Goal: Task Accomplishment & Management: Use online tool/utility

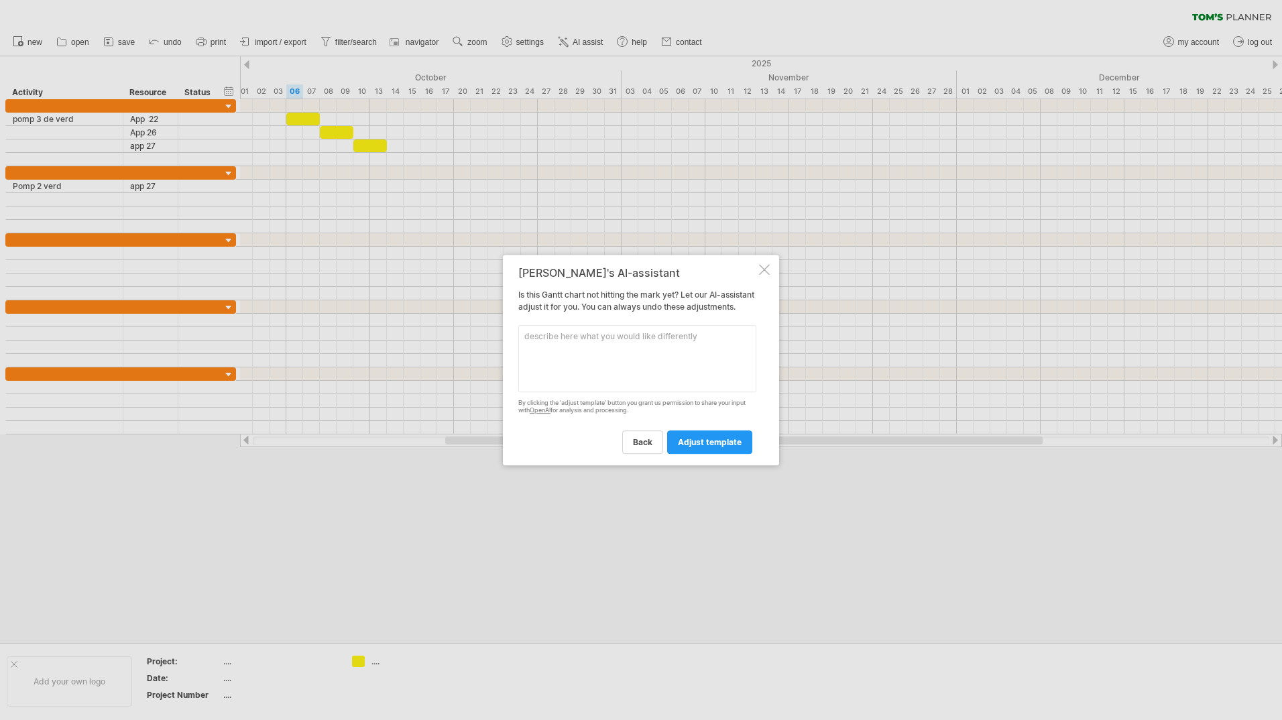
click at [766, 265] on div at bounding box center [764, 269] width 11 height 11
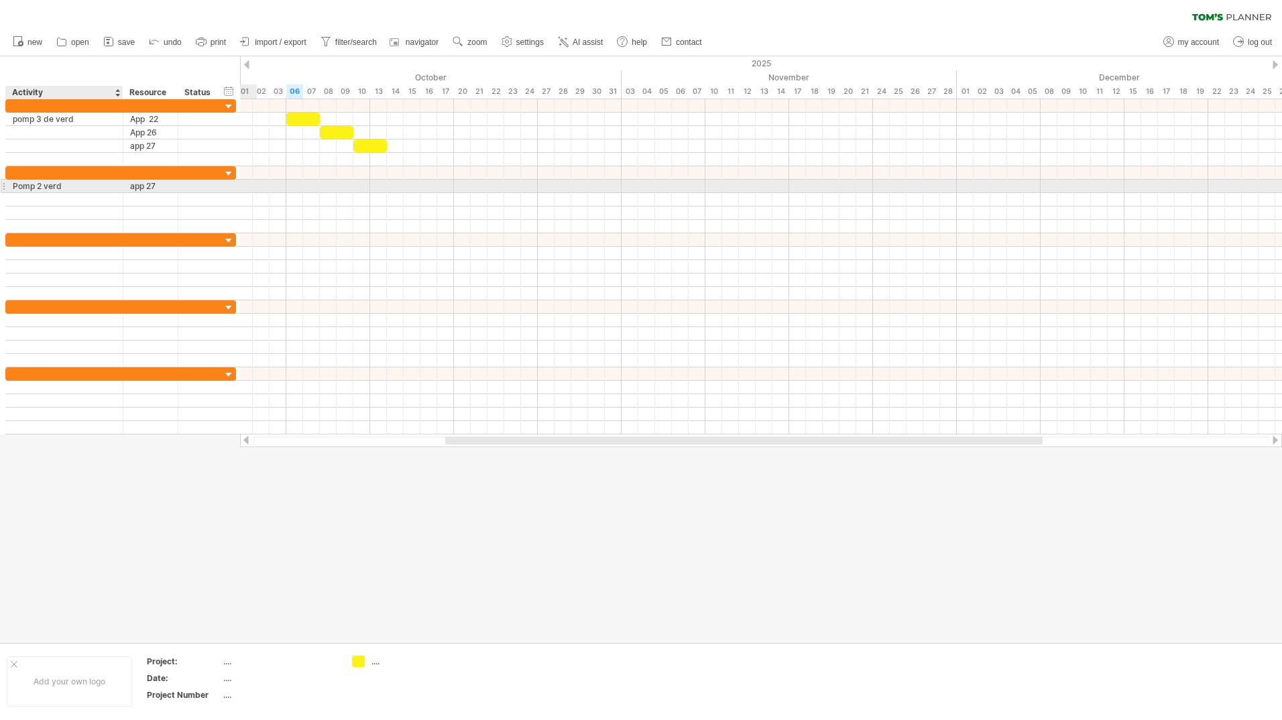
click at [64, 186] on div "Pomp 2 verd" at bounding box center [64, 186] width 103 height 13
click at [42, 184] on input "**********" at bounding box center [64, 186] width 103 height 13
click at [67, 180] on input "**********" at bounding box center [64, 186] width 103 height 13
type input "**********"
click at [165, 183] on div "app 27" at bounding box center [150, 186] width 41 height 13
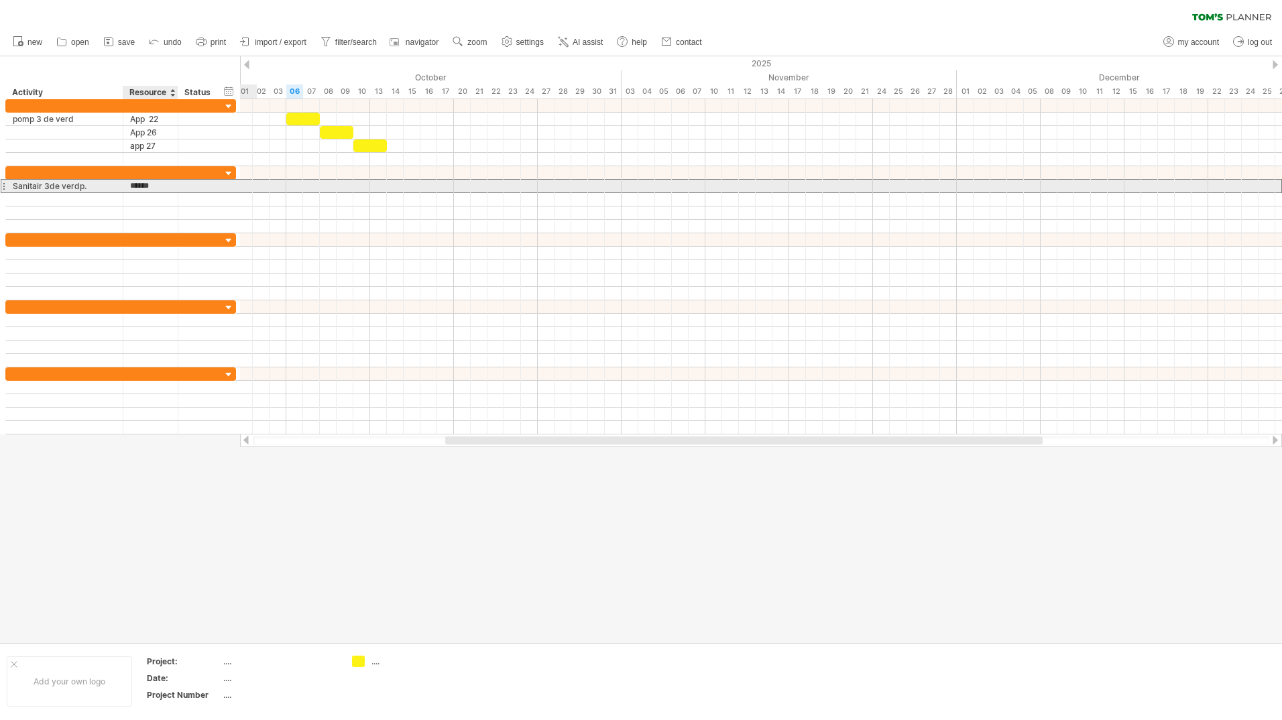
click at [165, 183] on input "******" at bounding box center [150, 186] width 41 height 13
type input "******"
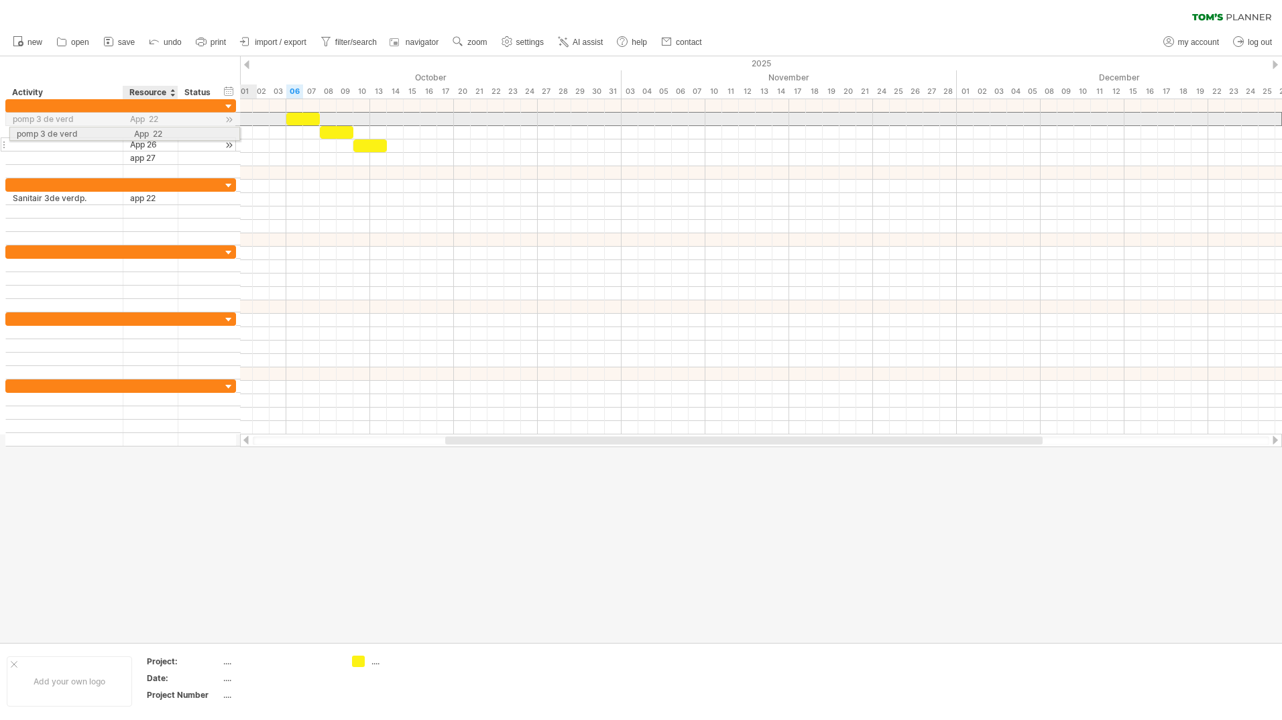
drag, startPoint x: 144, startPoint y: 118, endPoint x: 144, endPoint y: 128, distance: 10.1
click at [144, 128] on div "**********" at bounding box center [120, 138] width 231 height 79
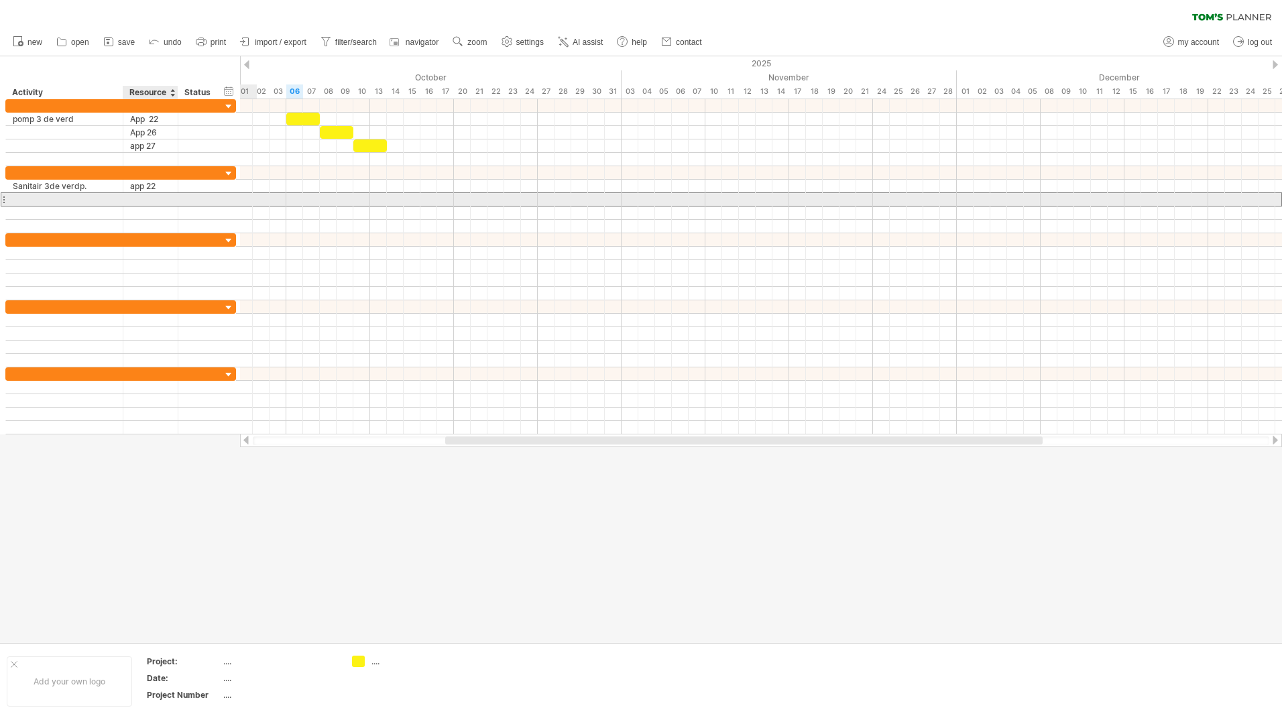
click at [162, 195] on div at bounding box center [150, 199] width 41 height 13
type input "******"
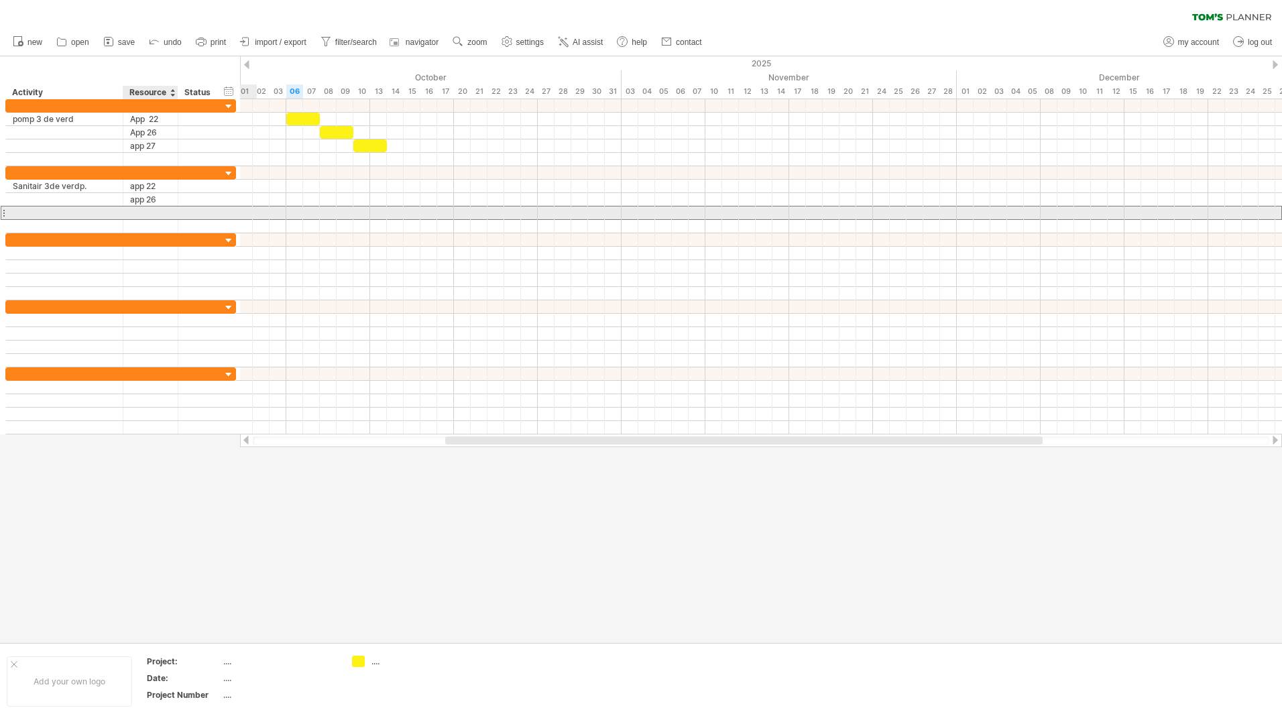
click at [156, 215] on div at bounding box center [150, 213] width 41 height 13
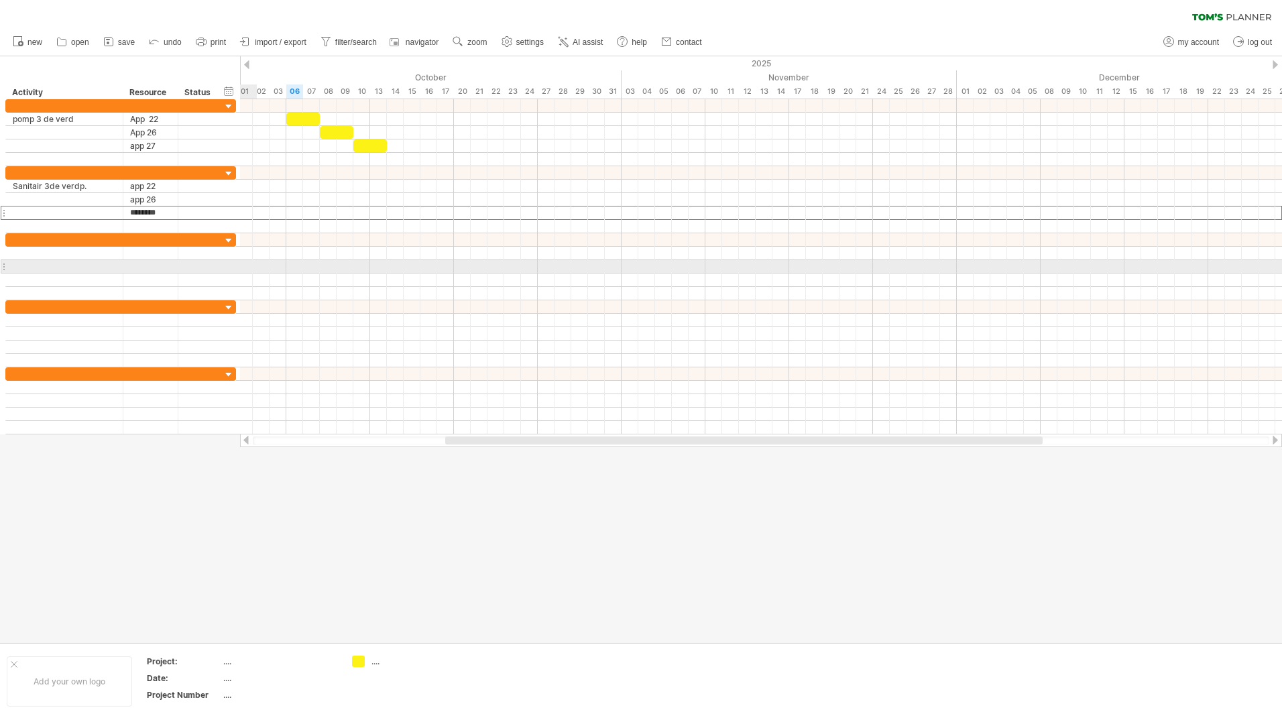
type input "******"
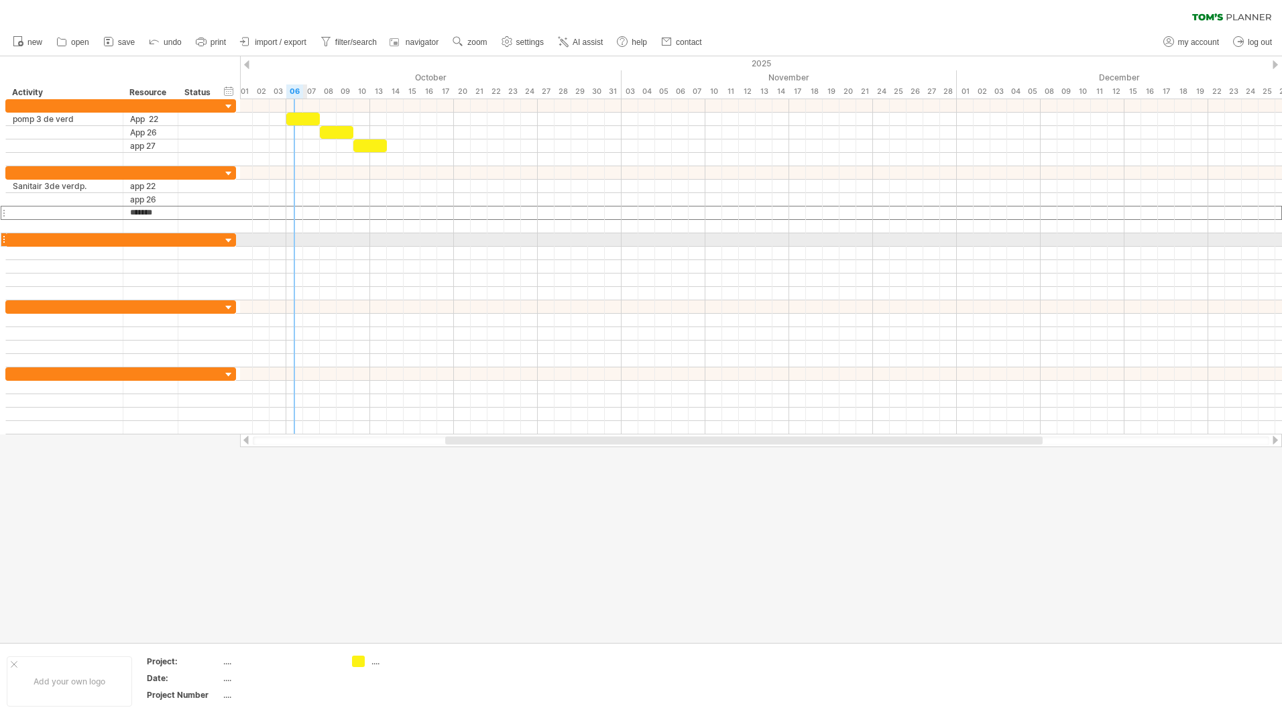
click at [306, 241] on div at bounding box center [761, 239] width 1042 height 13
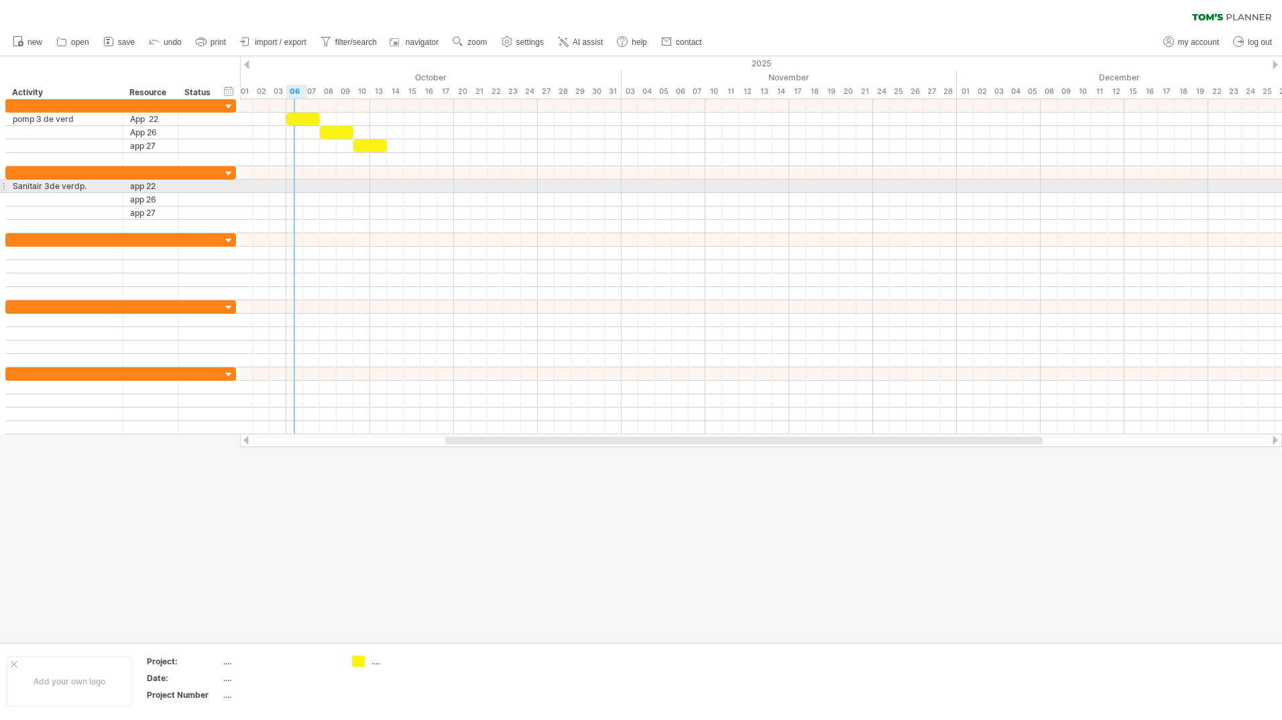
click at [294, 186] on div at bounding box center [761, 186] width 1042 height 13
drag, startPoint x: 295, startPoint y: 186, endPoint x: 314, endPoint y: 186, distance: 18.8
click at [314, 186] on div at bounding box center [761, 186] width 1042 height 13
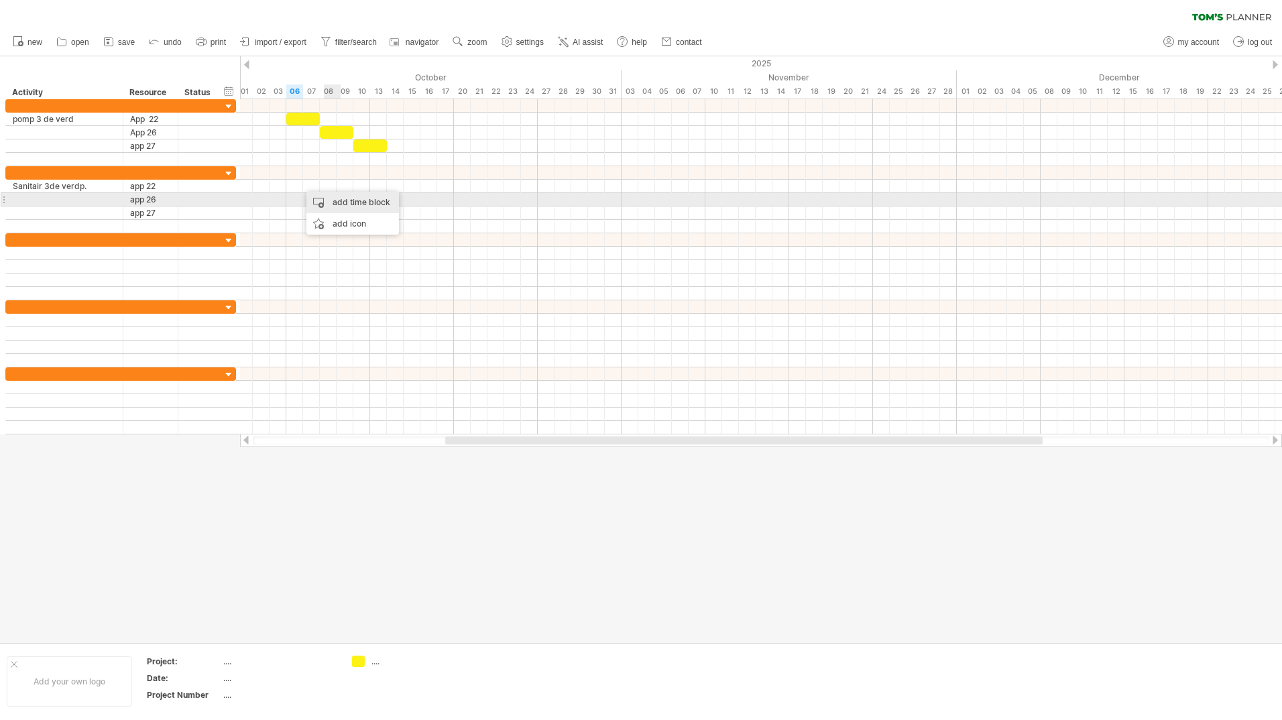
click at [329, 199] on div "add time block" at bounding box center [352, 202] width 93 height 21
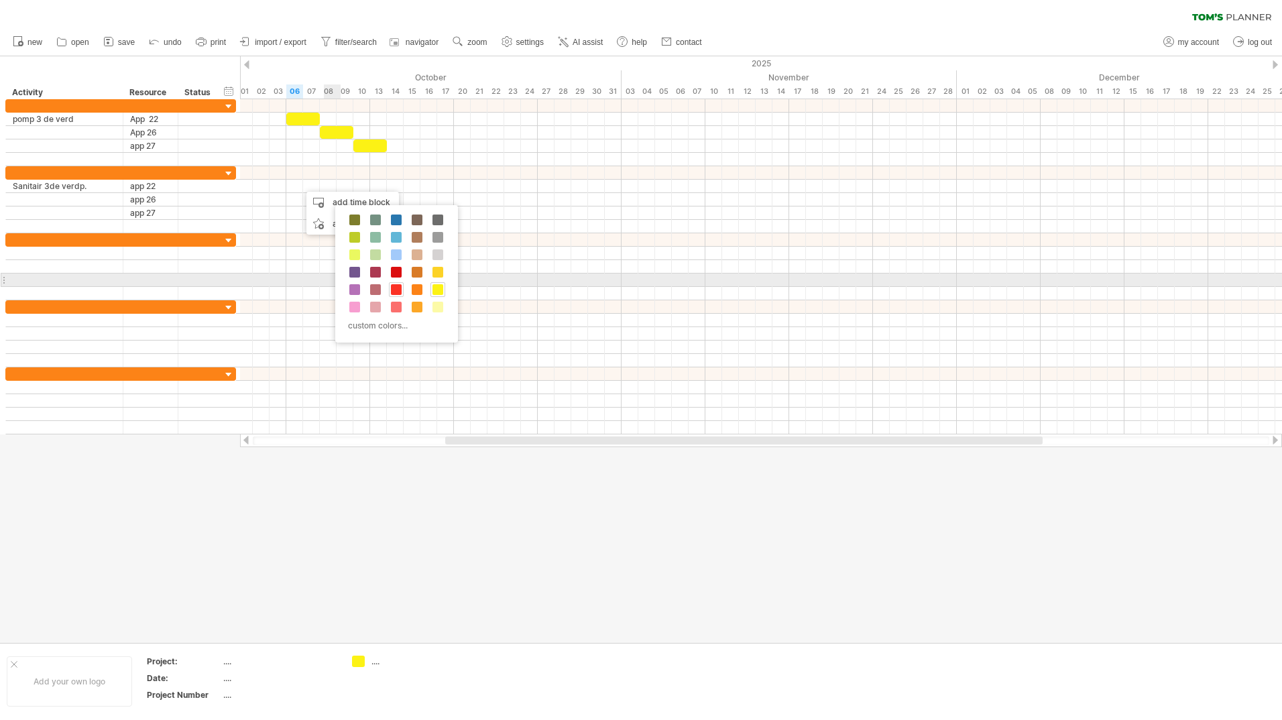
click at [399, 284] on div at bounding box center [396, 289] width 15 height 15
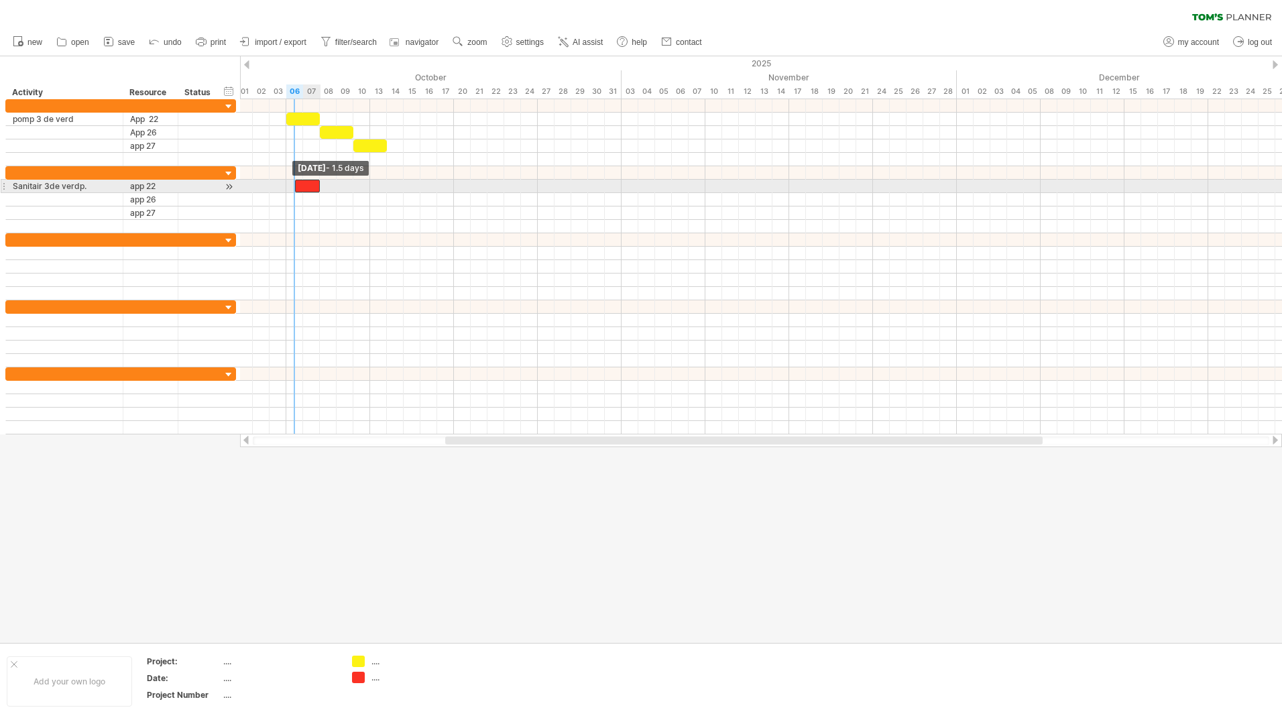
drag, startPoint x: 302, startPoint y: 183, endPoint x: 290, endPoint y: 184, distance: 11.5
click at [290, 184] on div "[DATE] - 1.5 days [DATE] - 1.5 days" at bounding box center [761, 266] width 1042 height 335
click at [310, 187] on div at bounding box center [298, 186] width 25 height 13
click at [305, 187] on span at bounding box center [302, 186] width 5 height 13
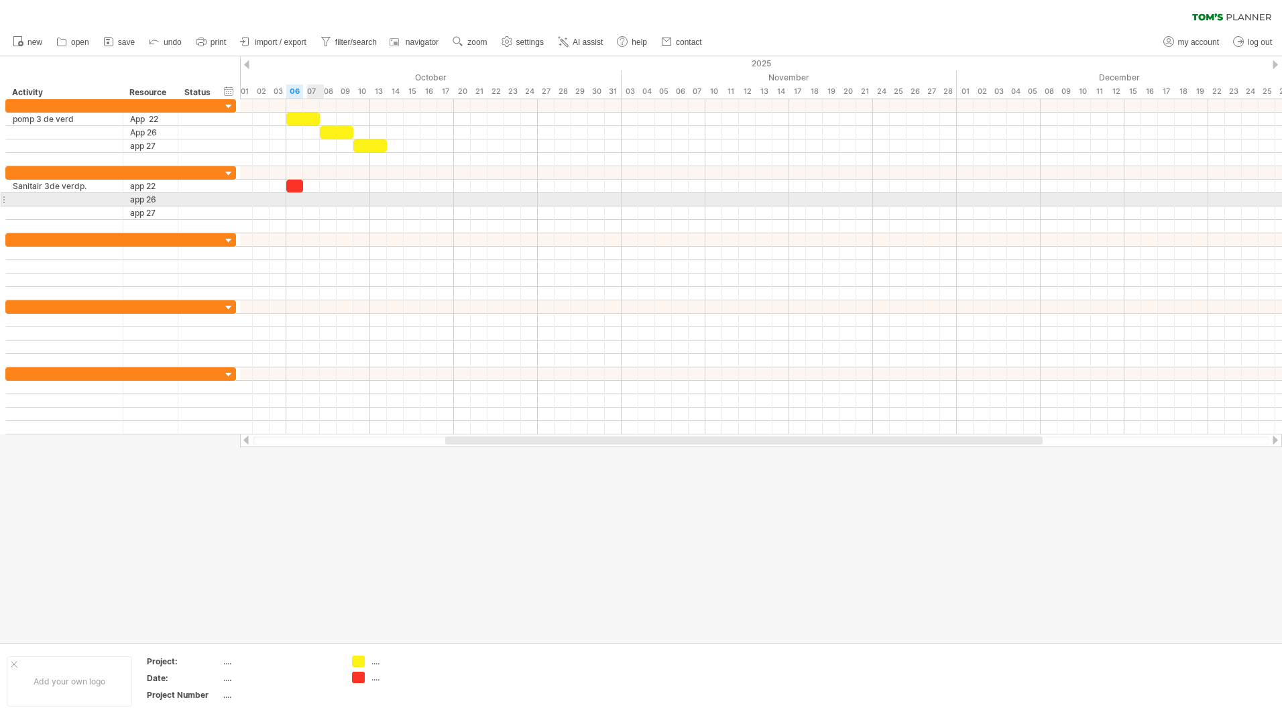
click at [313, 199] on div at bounding box center [761, 199] width 1042 height 13
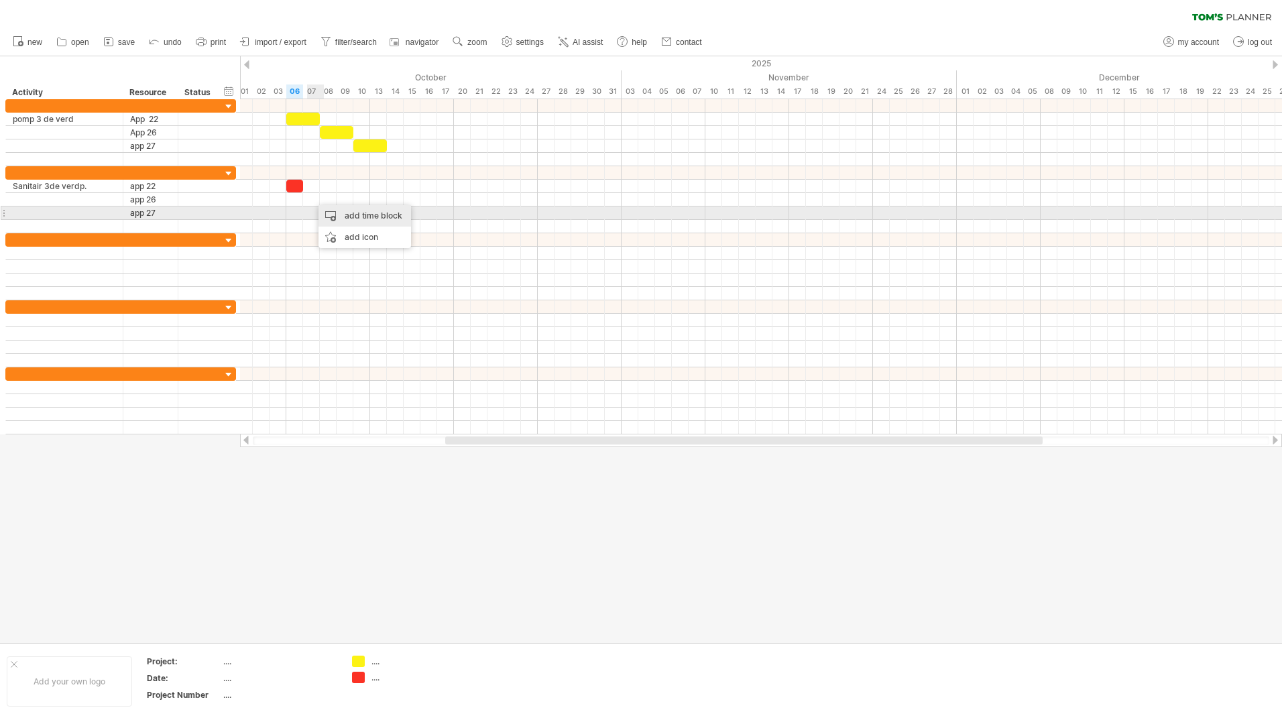
click at [351, 216] on div "add time block" at bounding box center [365, 215] width 93 height 21
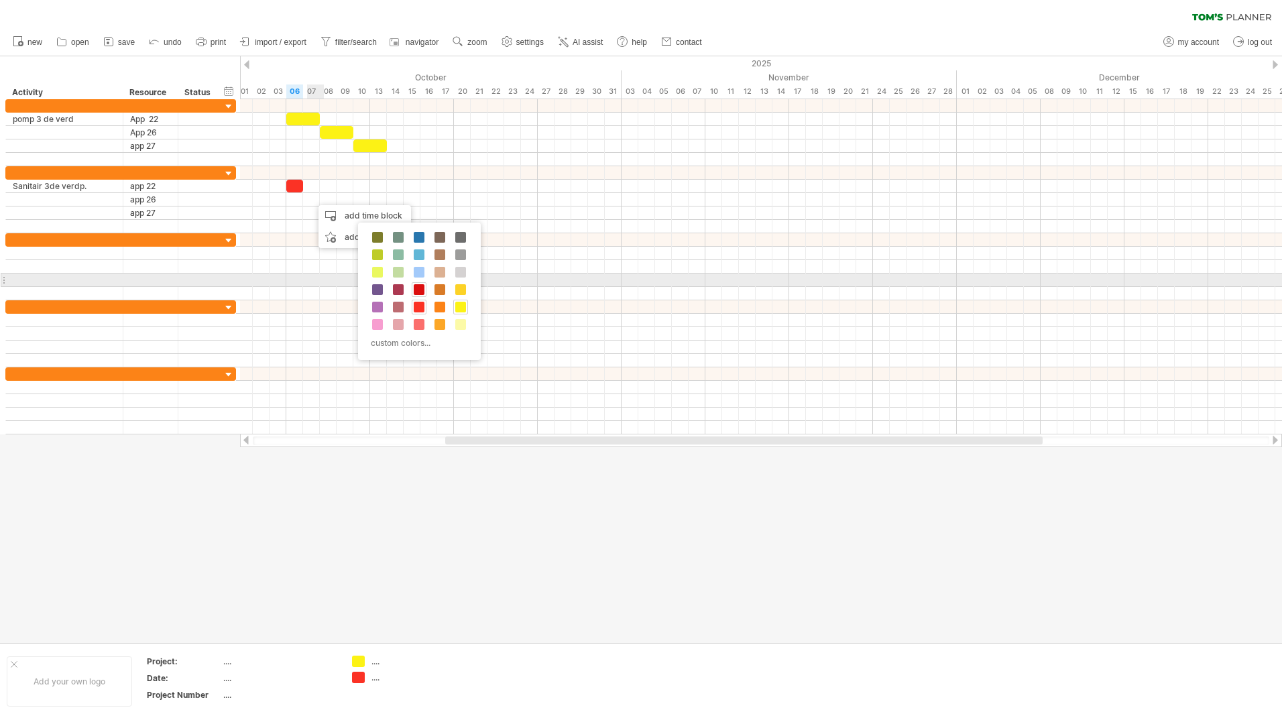
click at [418, 285] on span at bounding box center [419, 289] width 11 height 11
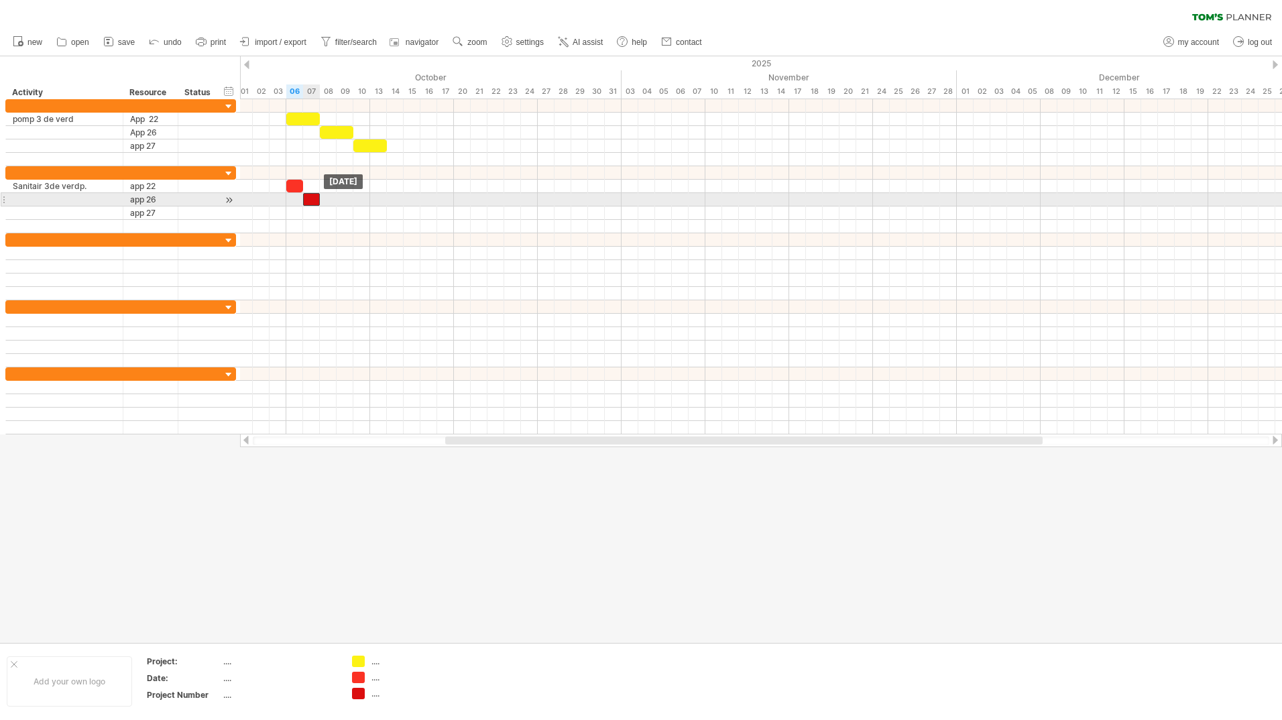
click at [315, 196] on div at bounding box center [311, 199] width 17 height 13
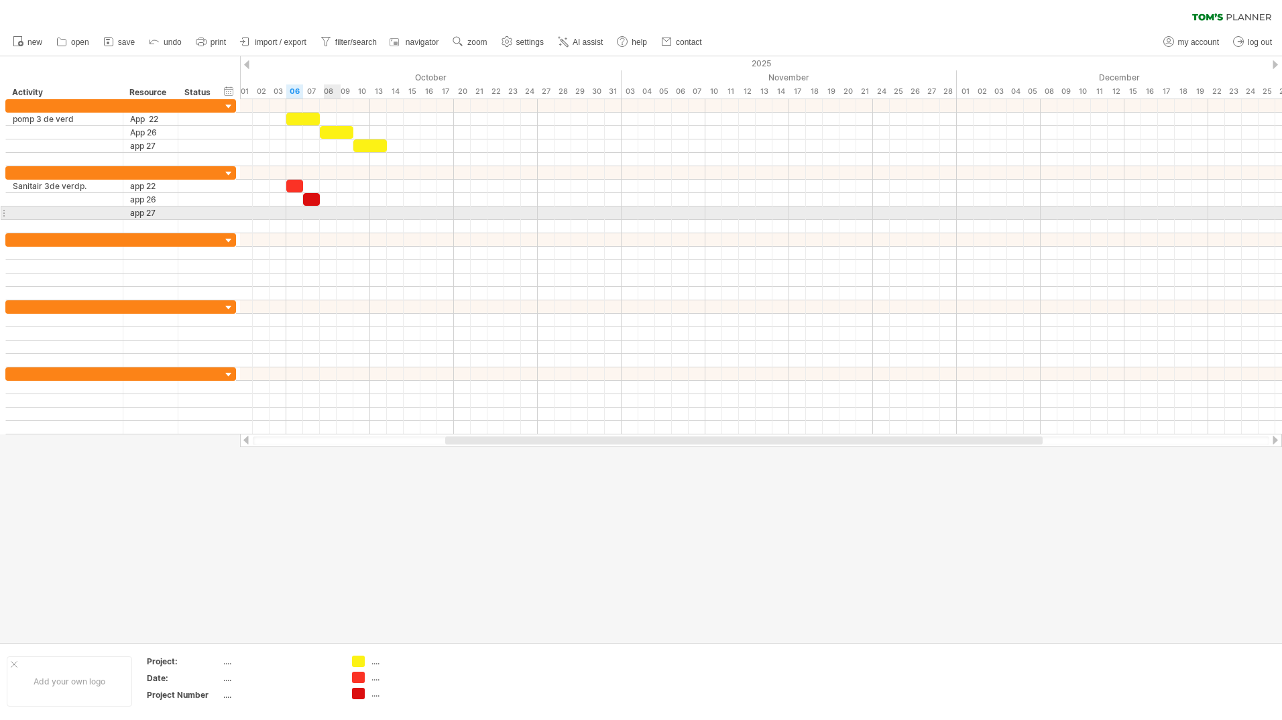
click at [326, 215] on div at bounding box center [761, 213] width 1042 height 13
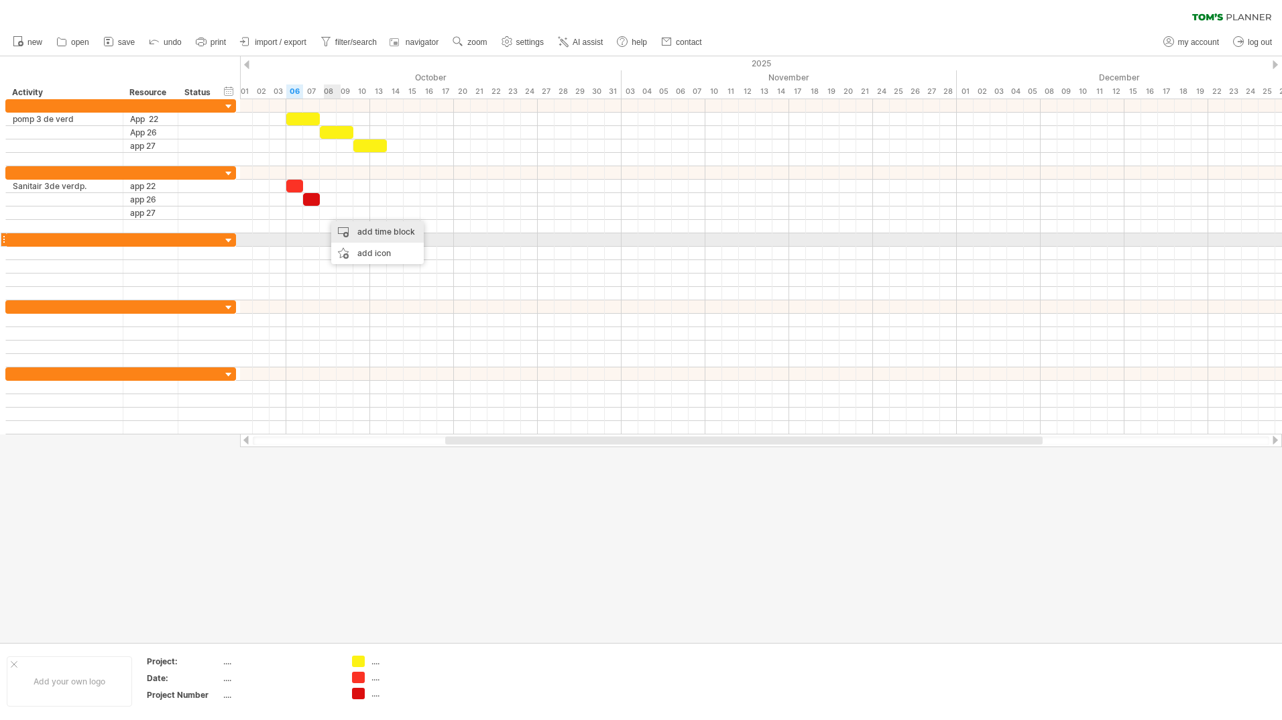
click at [377, 235] on div "add time block" at bounding box center [377, 231] width 93 height 21
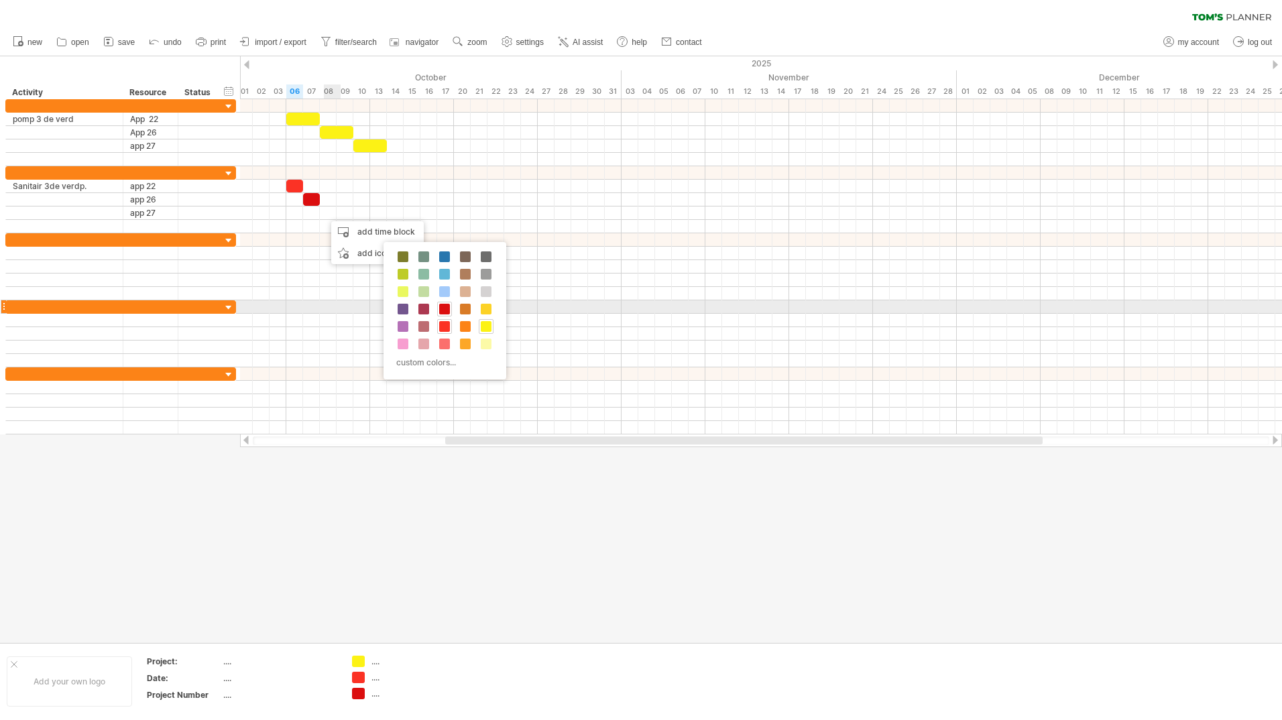
click at [443, 301] on div "custom colors..." at bounding box center [445, 310] width 123 height 137
click at [441, 306] on span at bounding box center [444, 309] width 11 height 11
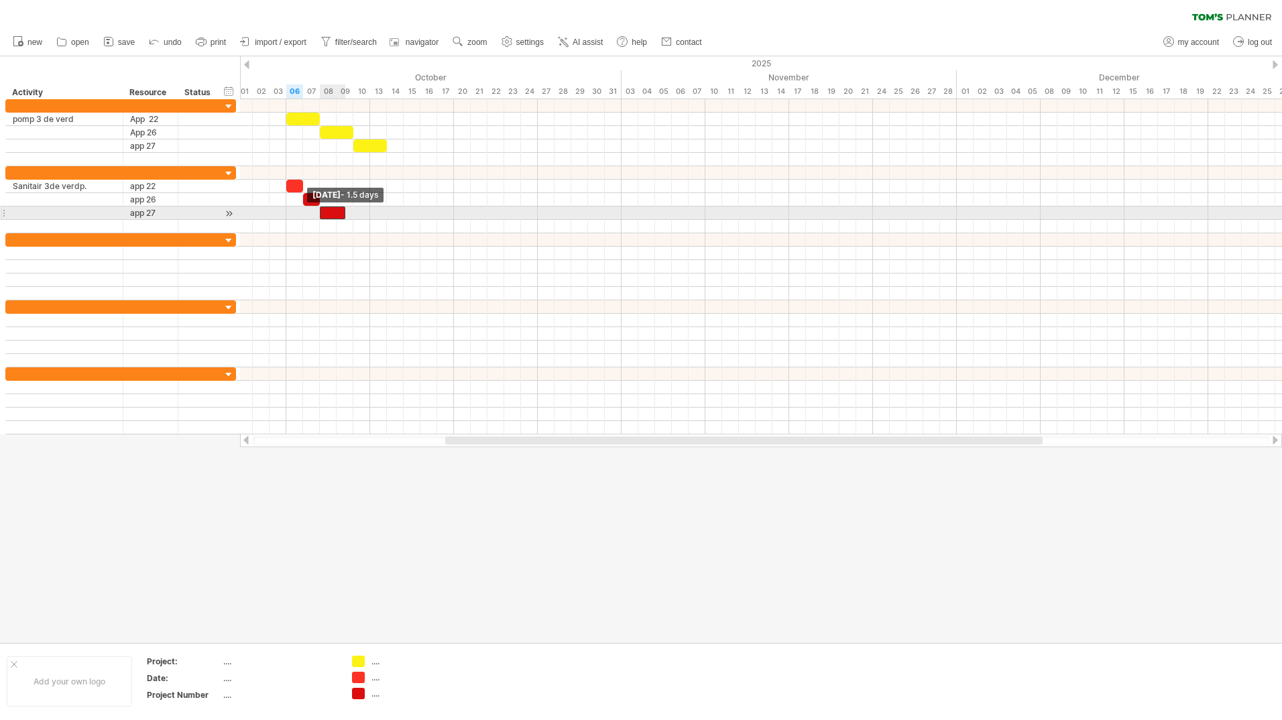
click at [325, 213] on div at bounding box center [332, 213] width 25 height 13
click at [339, 213] on span at bounding box center [336, 213] width 5 height 13
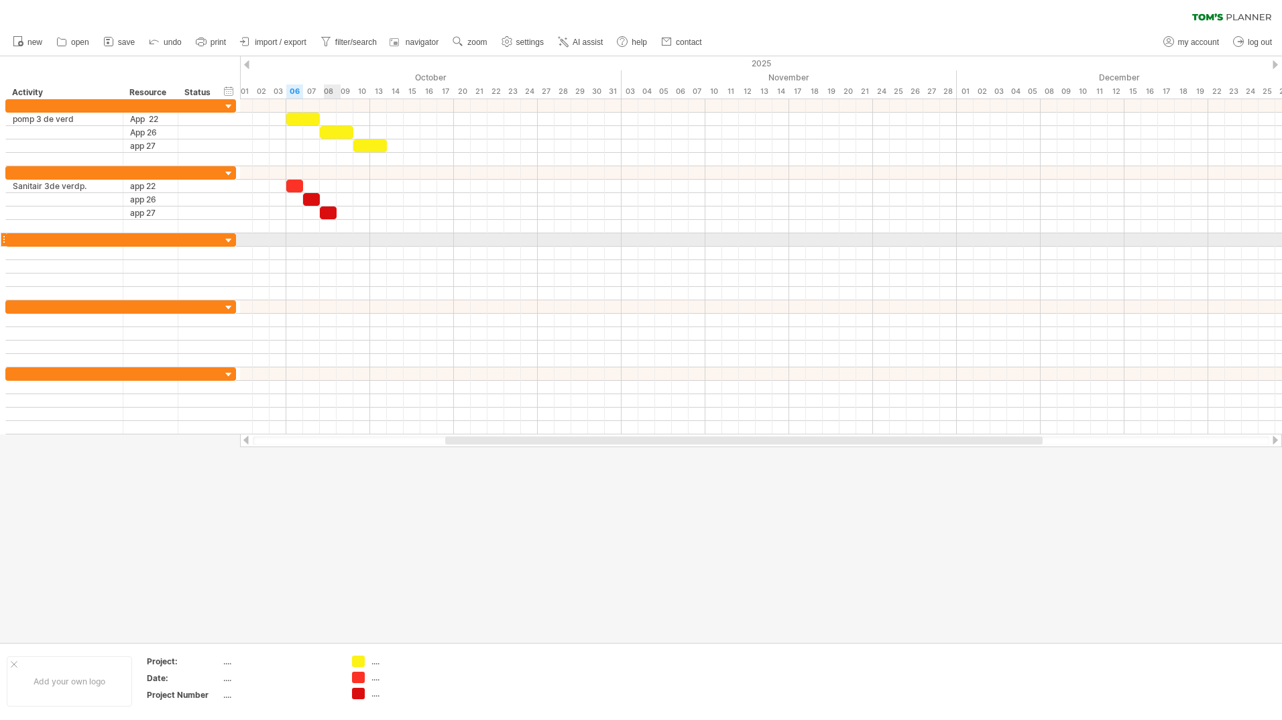
click at [346, 251] on div at bounding box center [761, 253] width 1042 height 13
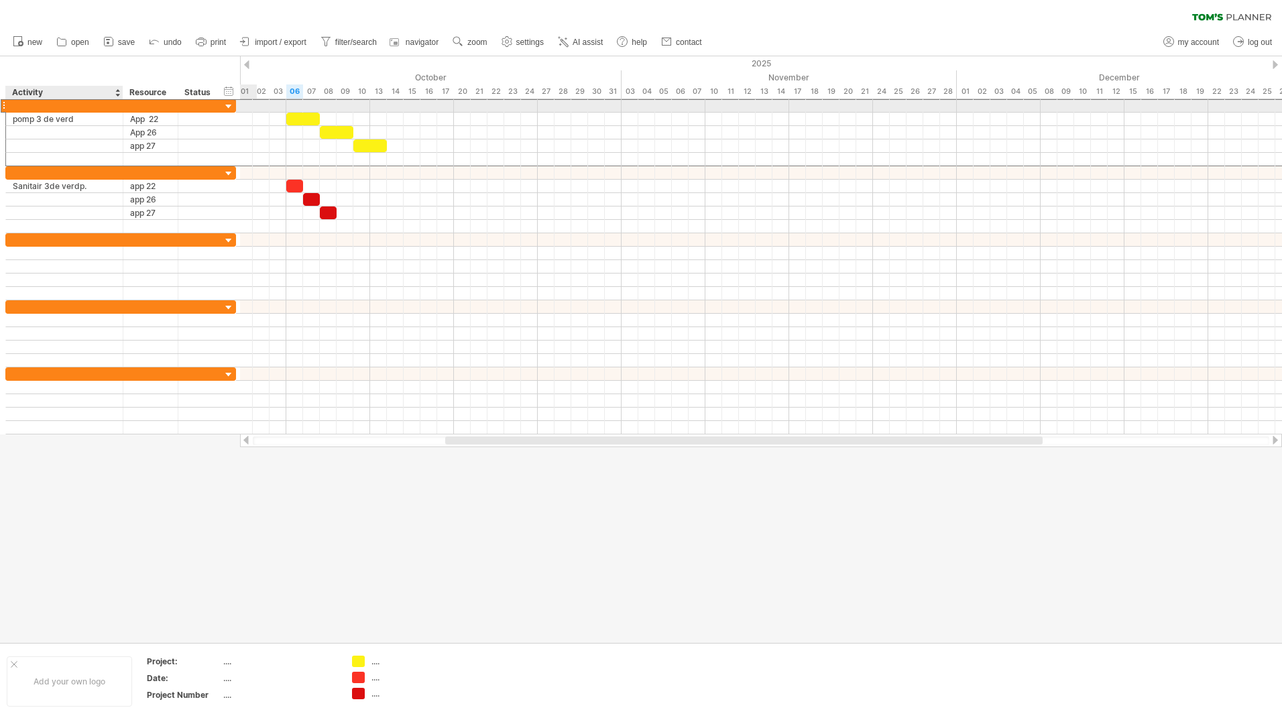
click at [62, 107] on div at bounding box center [64, 105] width 103 height 13
click at [62, 107] on input "text" at bounding box center [64, 105] width 103 height 13
type input "*****"
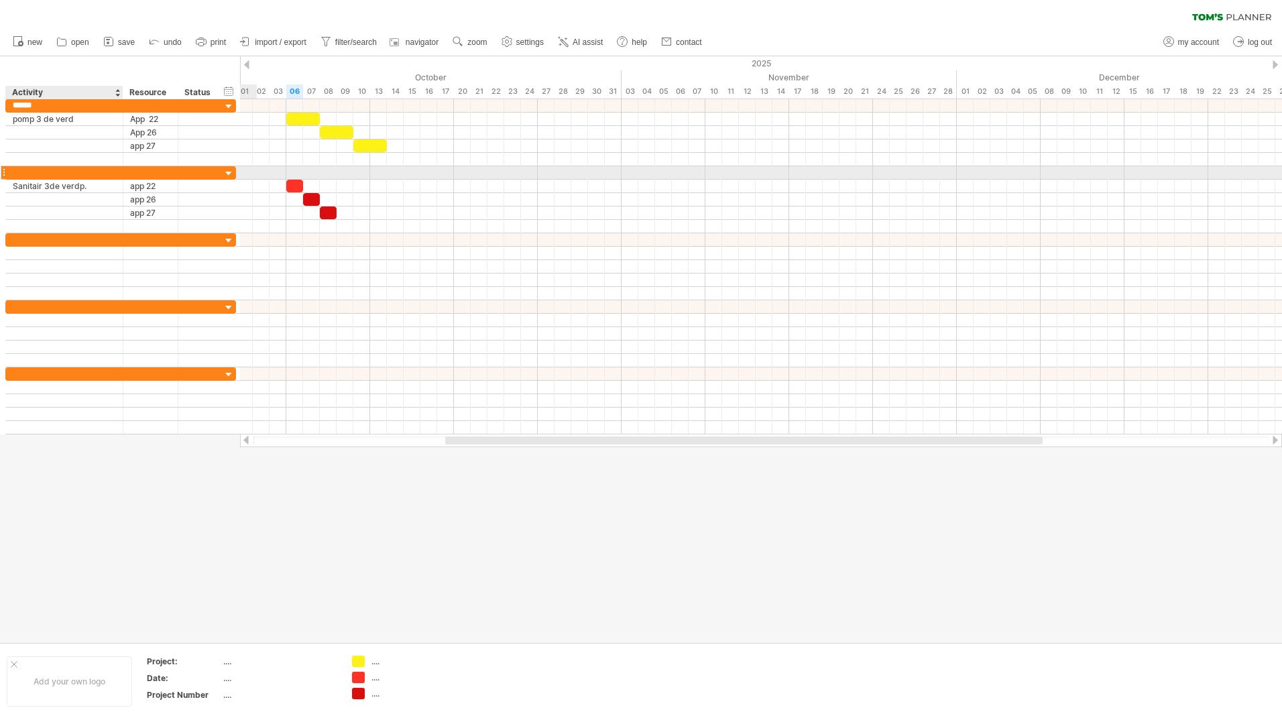
click at [37, 170] on div at bounding box center [64, 172] width 103 height 13
click at [37, 170] on input "text" at bounding box center [64, 172] width 103 height 13
type input "****"
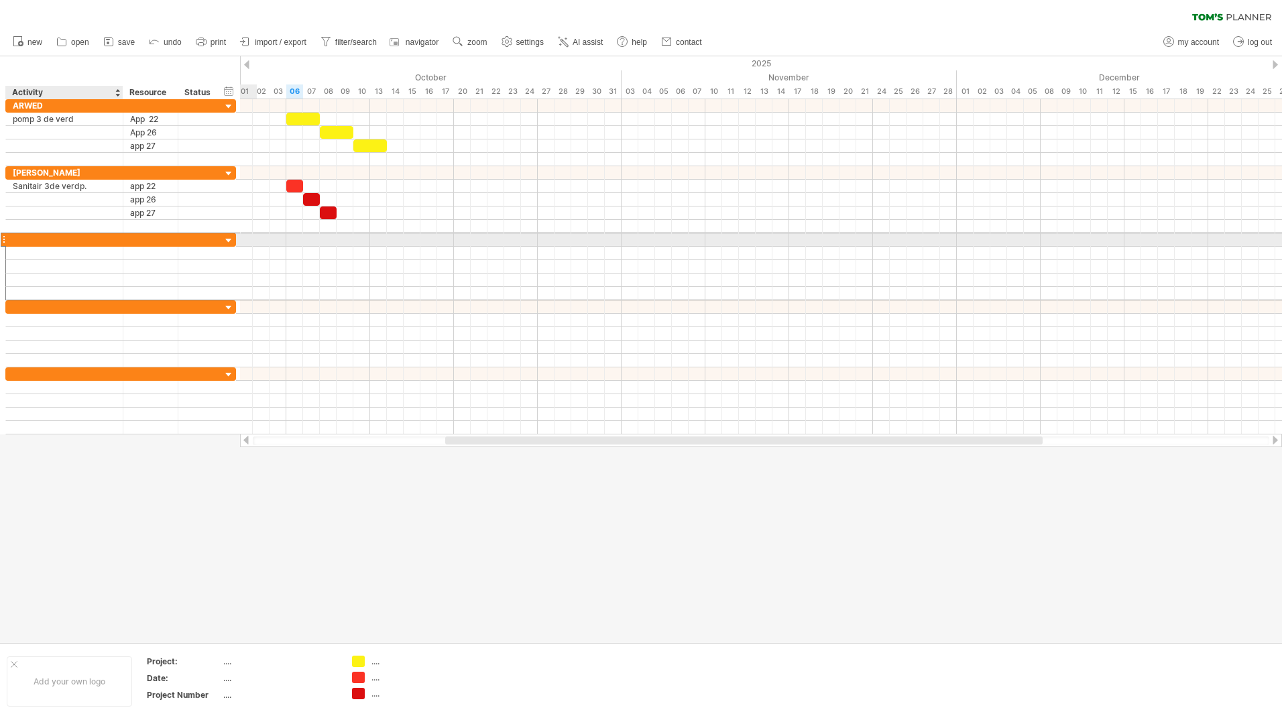
click at [29, 235] on div at bounding box center [64, 239] width 103 height 13
click at [29, 235] on input "text" at bounding box center [64, 239] width 103 height 13
type input "****"
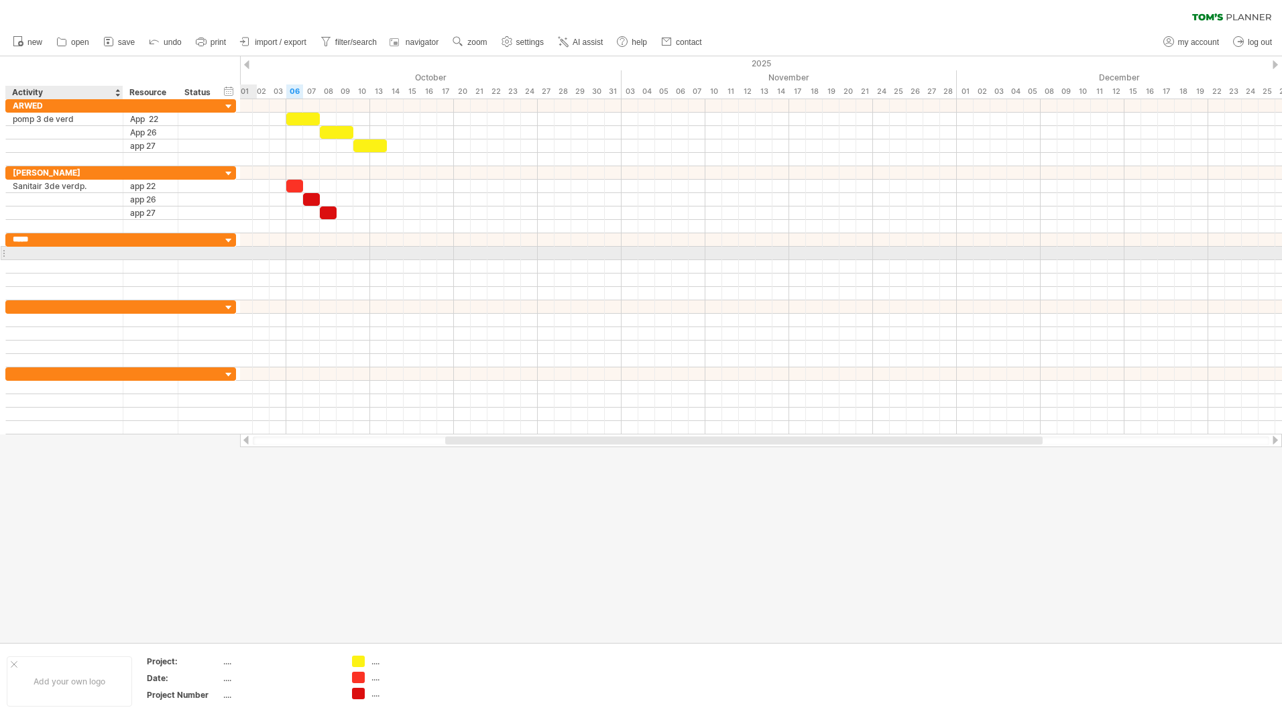
click at [30, 253] on div at bounding box center [64, 253] width 103 height 13
click at [30, 253] on input "text" at bounding box center [64, 253] width 103 height 13
type input "**********"
click at [152, 253] on div at bounding box center [150, 253] width 41 height 13
type input "******"
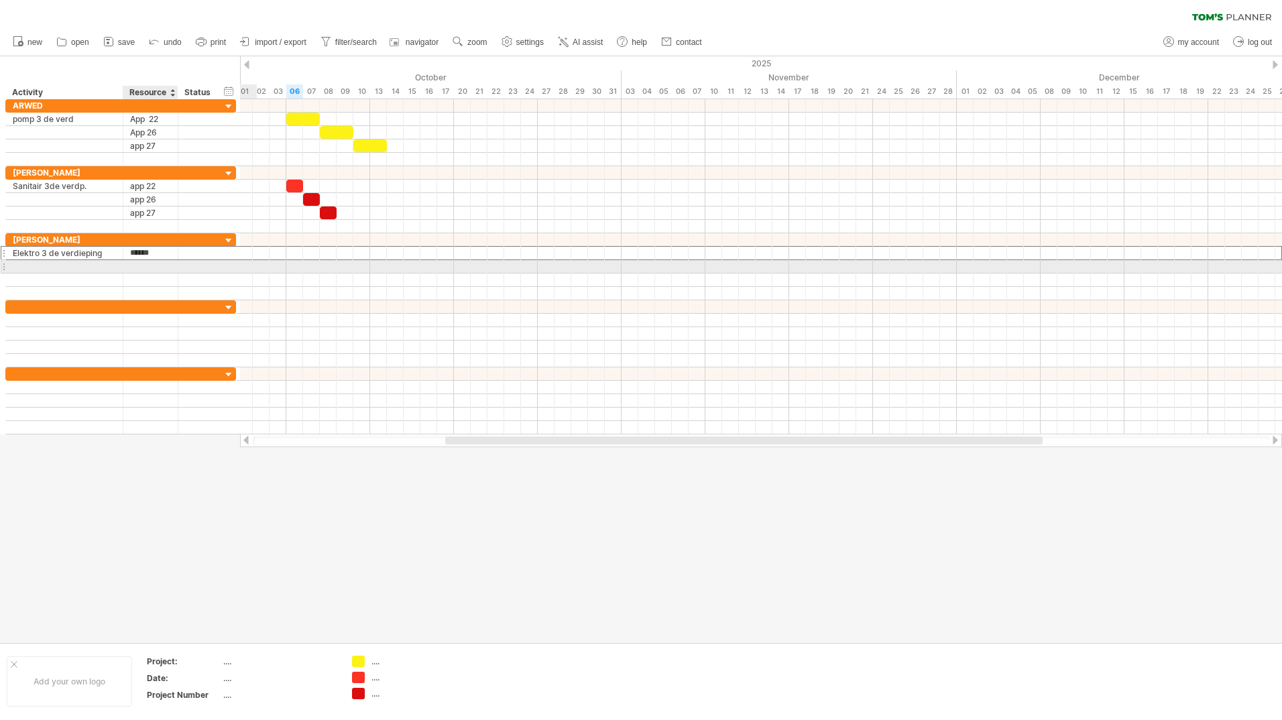
click at [156, 262] on div at bounding box center [150, 266] width 41 height 13
type input "******"
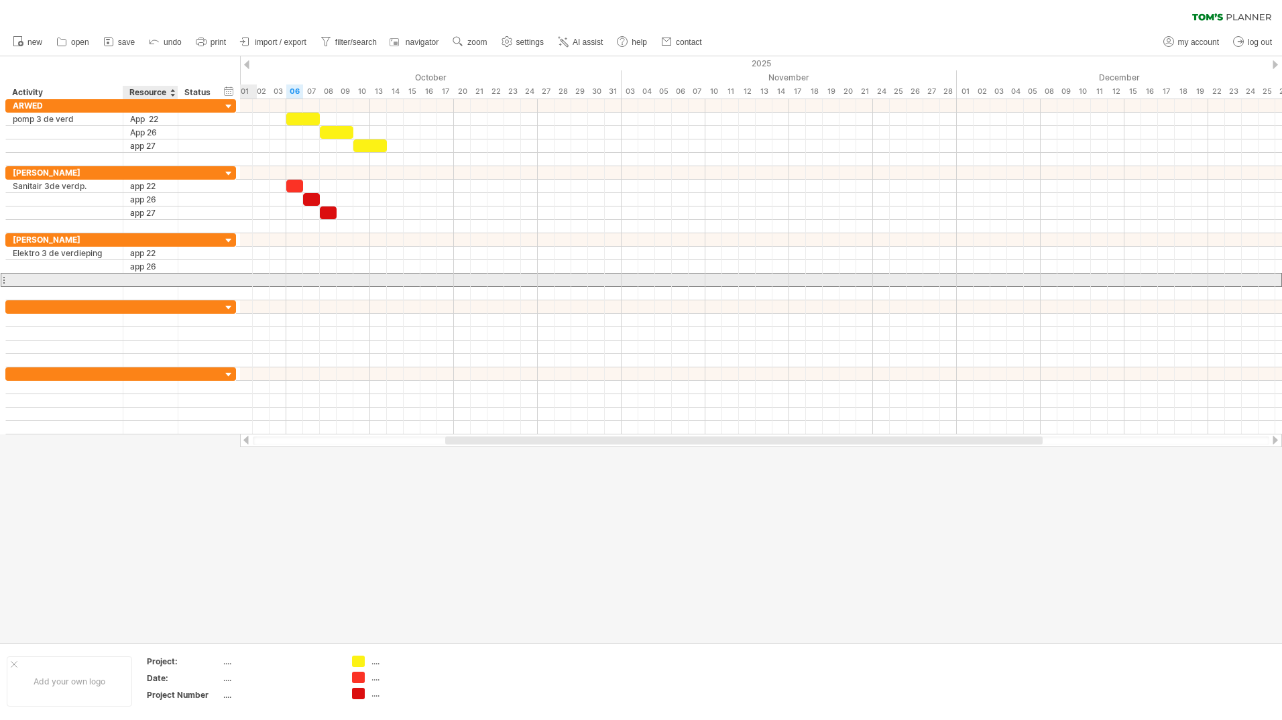
click at [152, 280] on div at bounding box center [150, 280] width 41 height 13
type input "******"
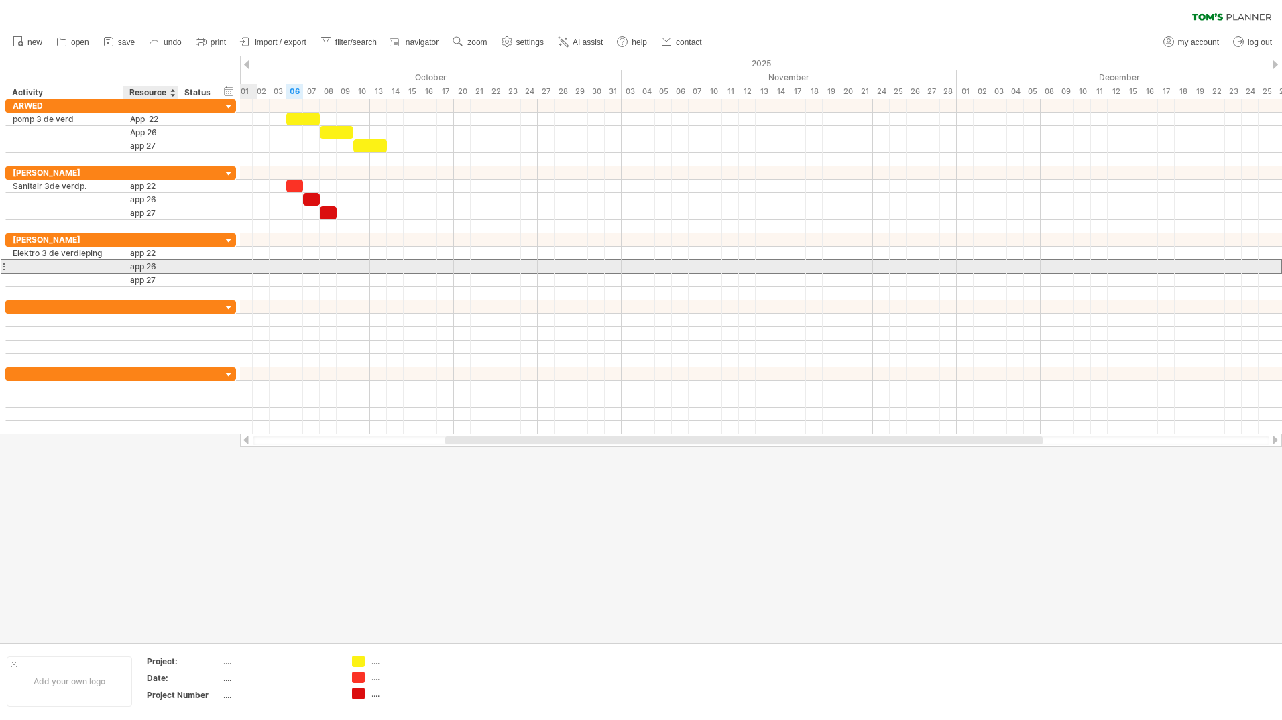
click at [161, 268] on div "app 26" at bounding box center [150, 266] width 41 height 13
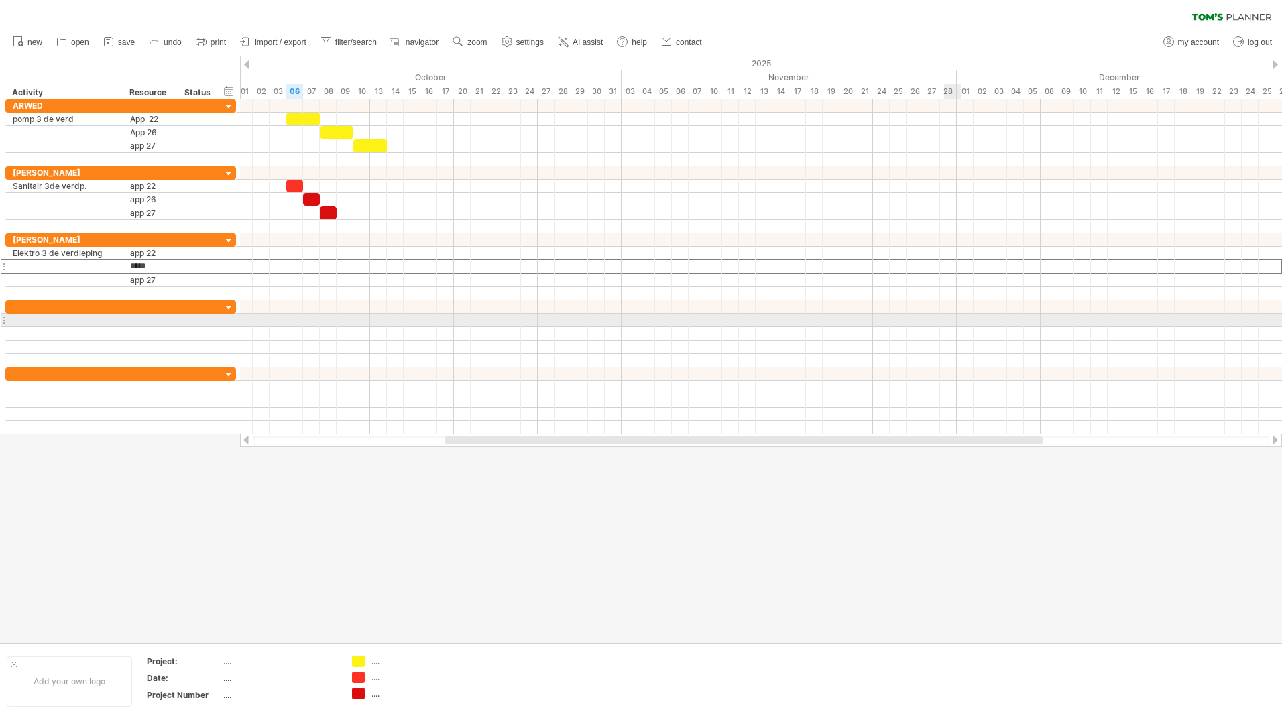
type input "******"
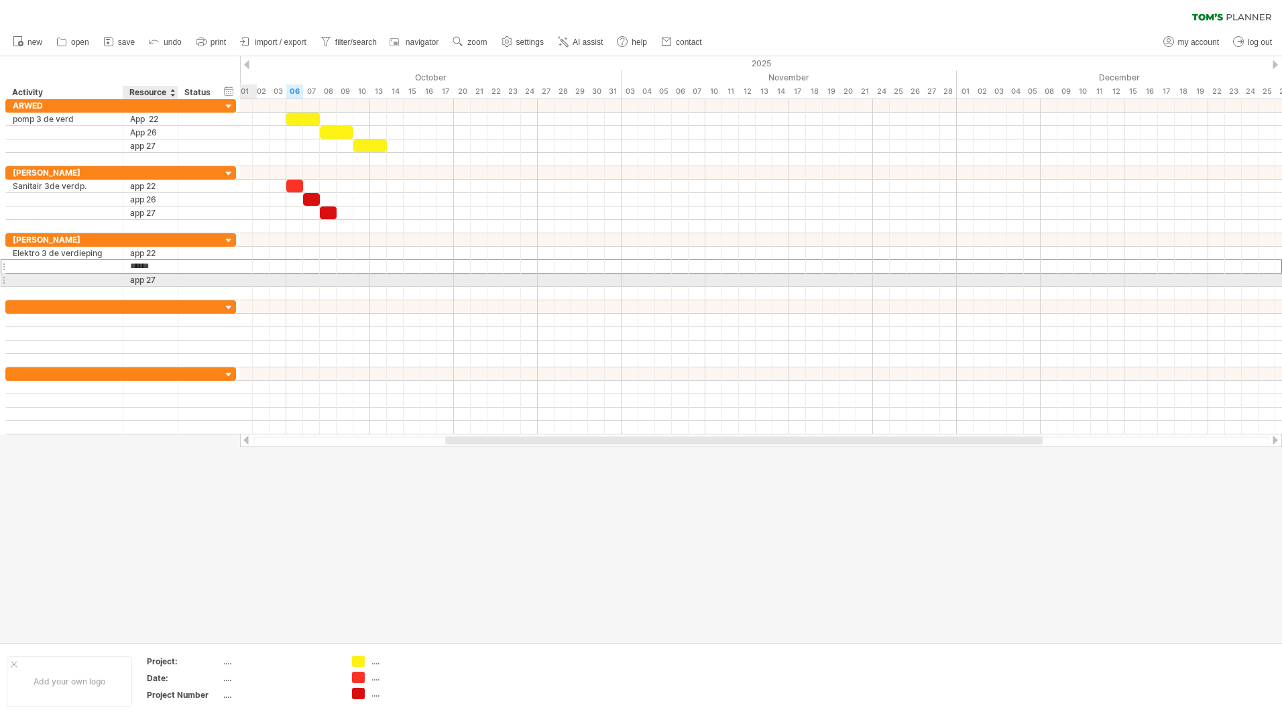
click at [157, 275] on div "app 27" at bounding box center [150, 280] width 41 height 13
click at [160, 278] on input "******" at bounding box center [150, 280] width 41 height 13
type input "******"
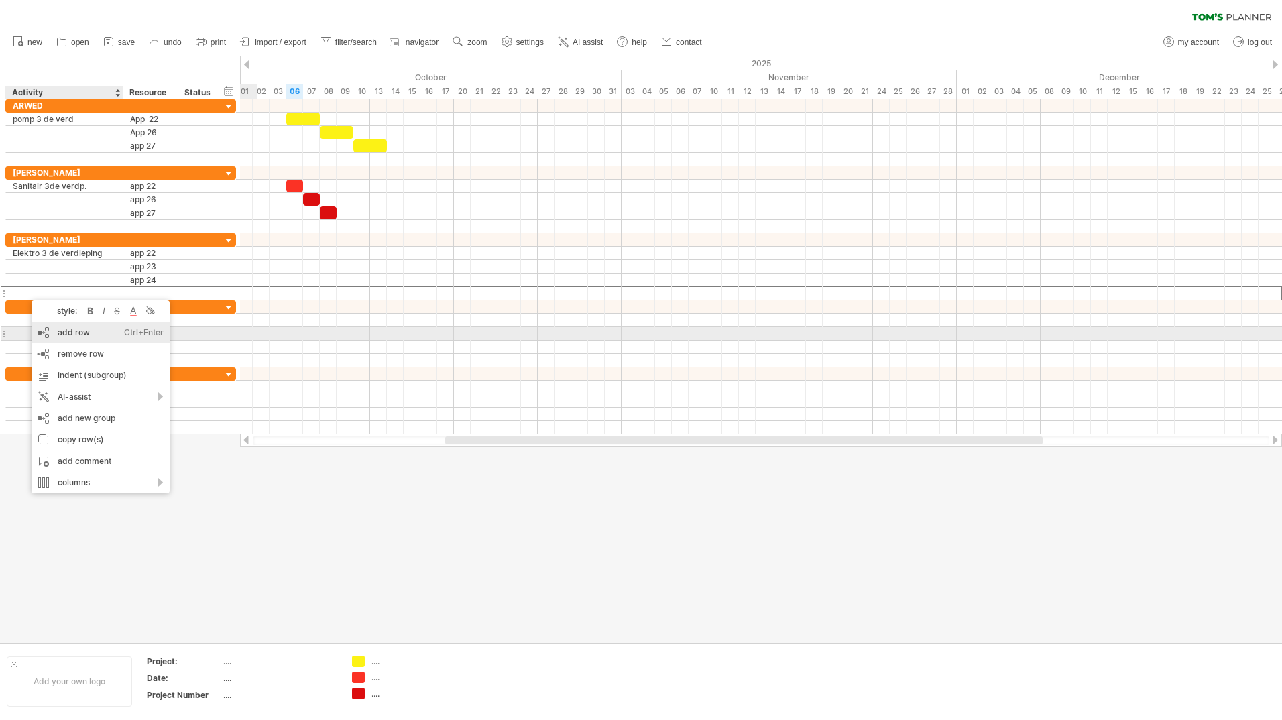
click at [65, 333] on div "add row Ctrl+Enter Cmd+Enter" at bounding box center [101, 332] width 138 height 21
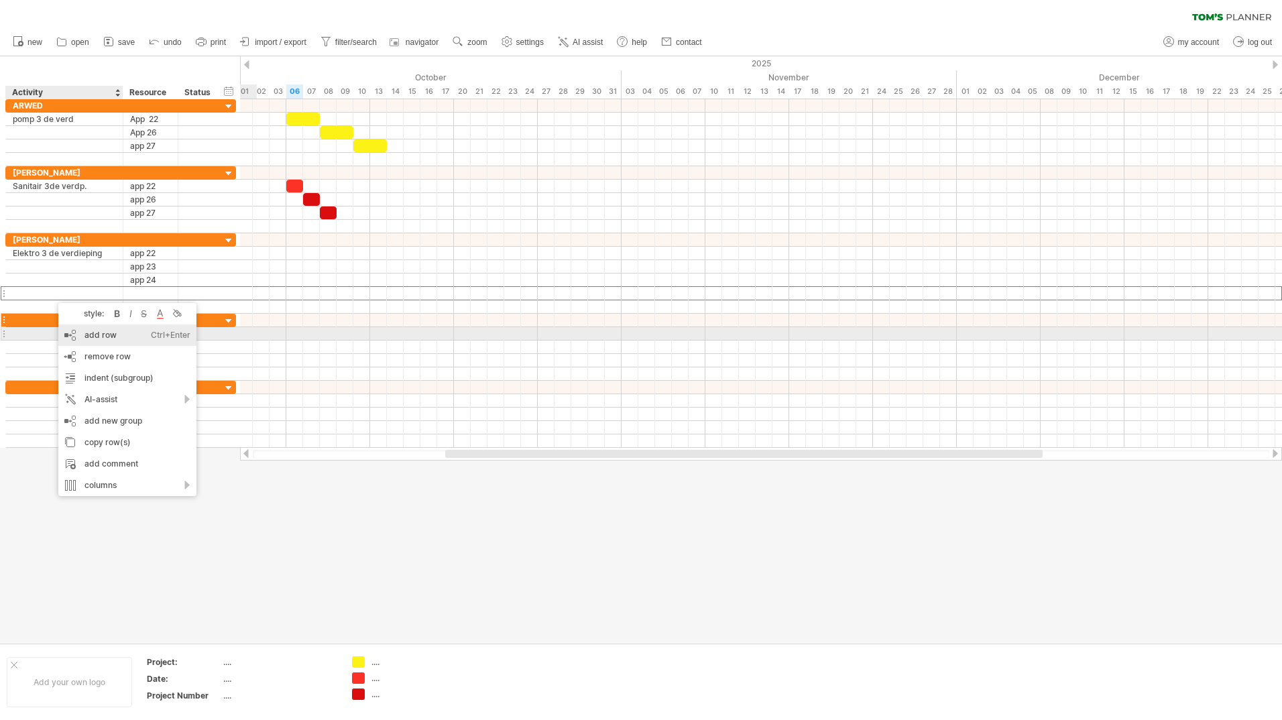
click at [82, 336] on div "add row Ctrl+Enter Cmd+Enter" at bounding box center [127, 335] width 138 height 21
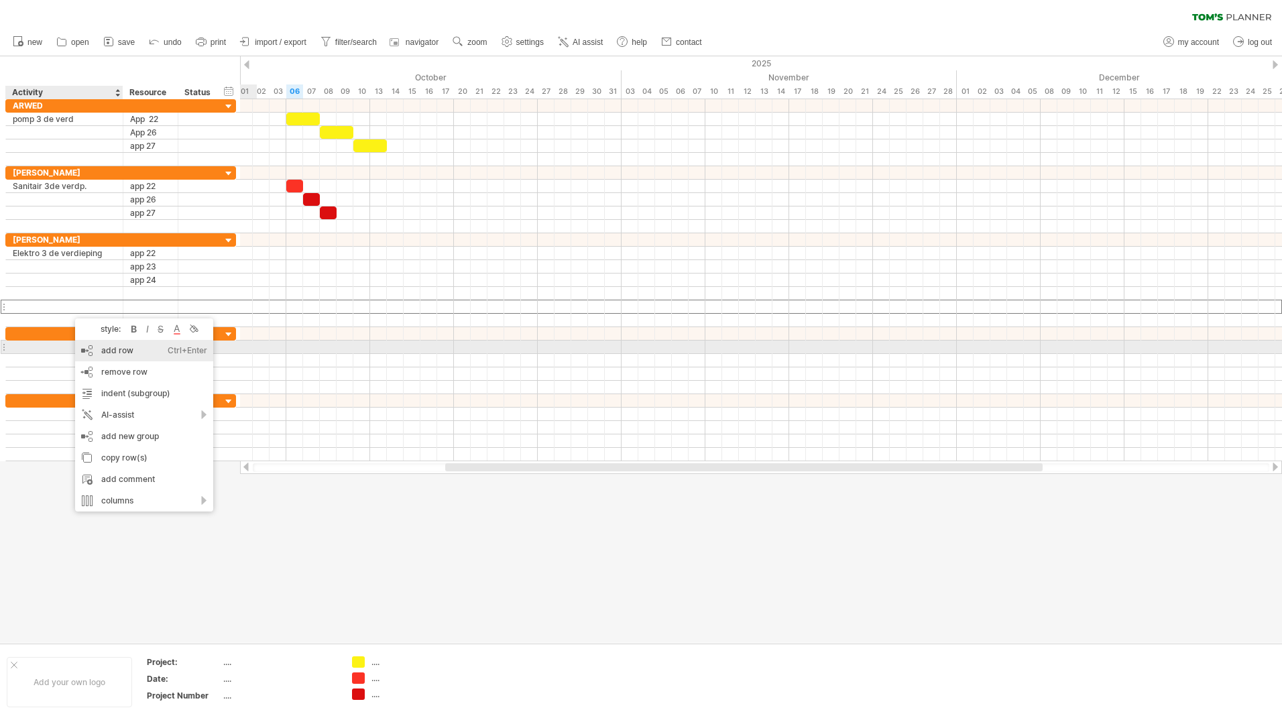
click at [97, 351] on div "add row Ctrl+Enter Cmd+Enter" at bounding box center [144, 350] width 138 height 21
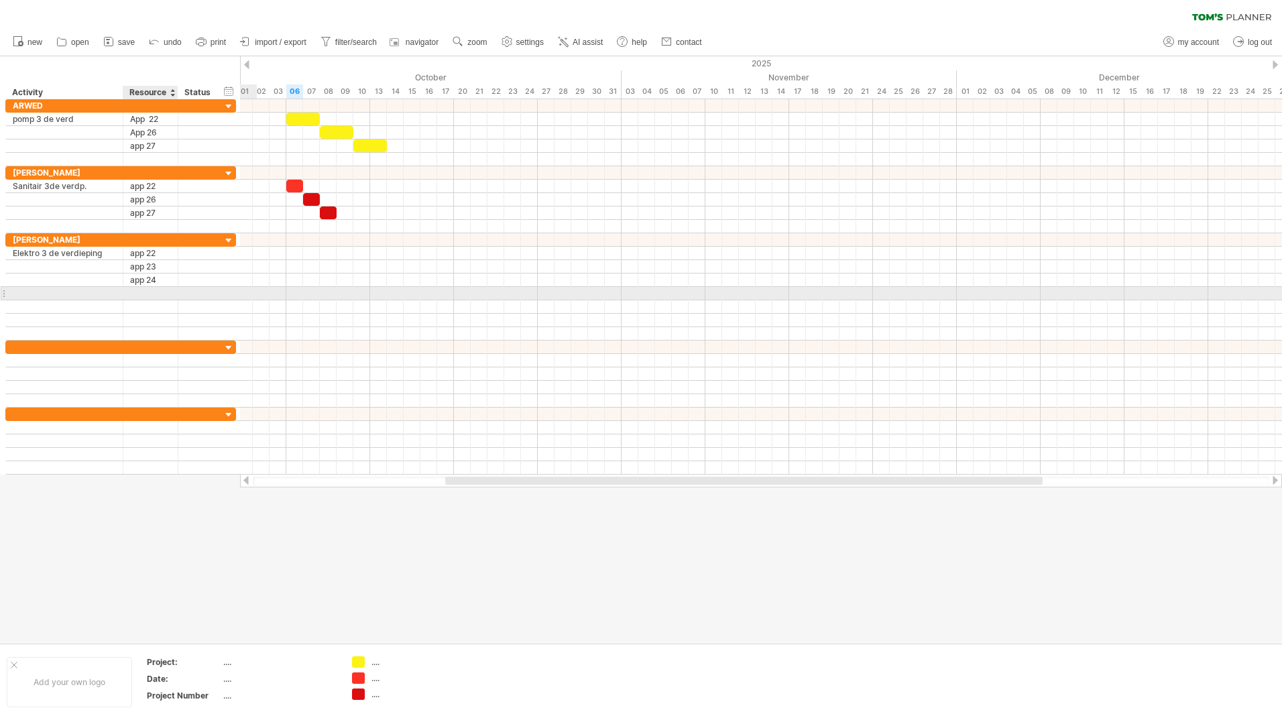
click at [129, 295] on div at bounding box center [150, 293] width 55 height 13
click at [133, 294] on div at bounding box center [150, 293] width 41 height 13
click at [0, 0] on input "text" at bounding box center [0, 0] width 0 height 0
type input "******"
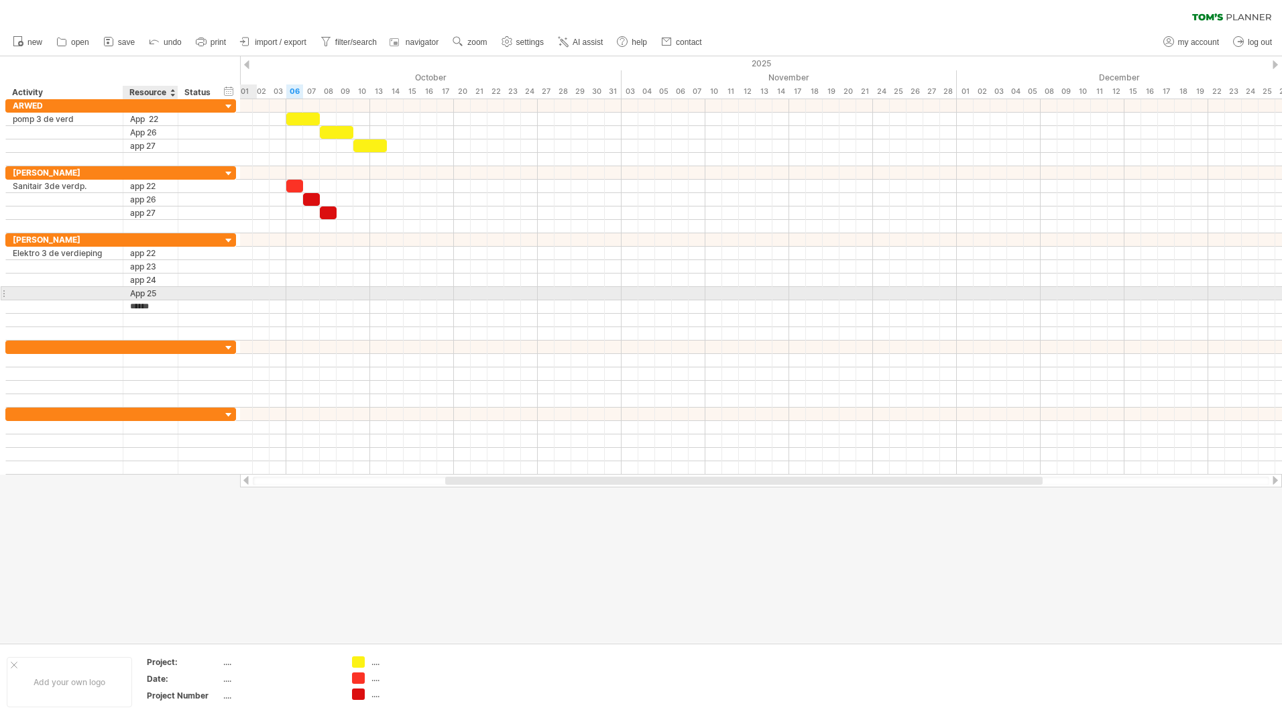
type input "******"
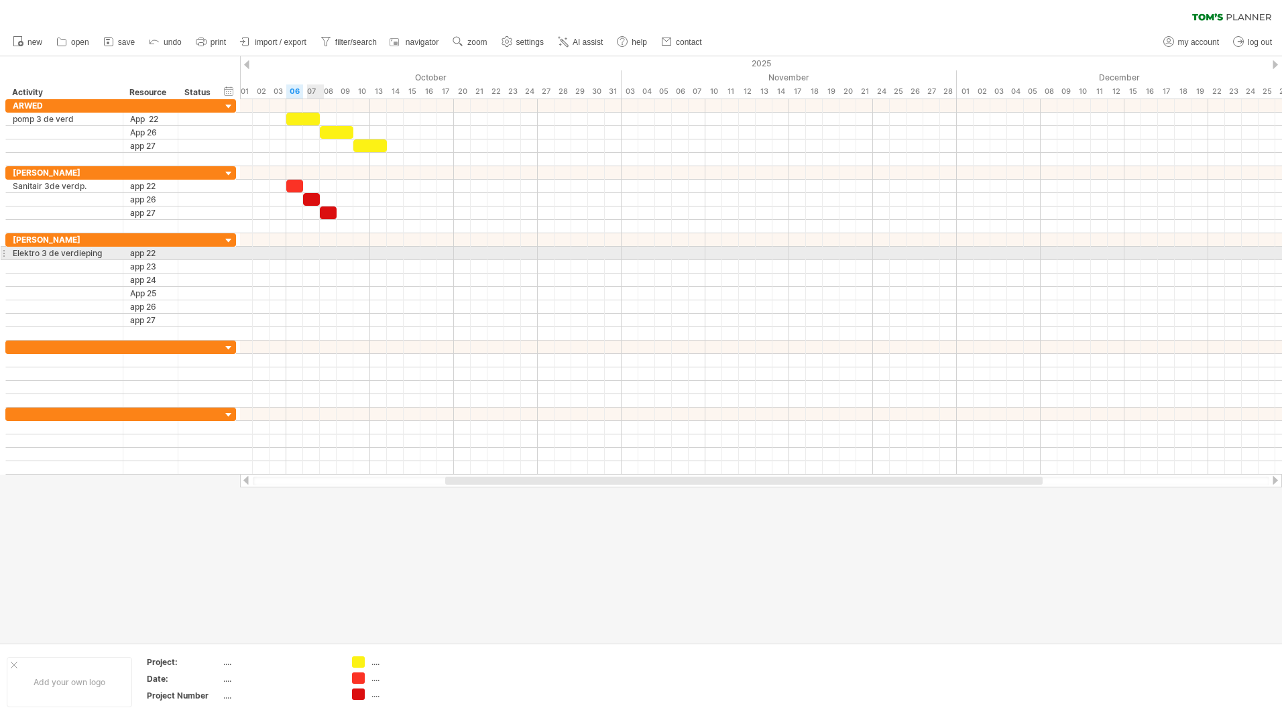
click at [313, 253] on div at bounding box center [761, 253] width 1042 height 13
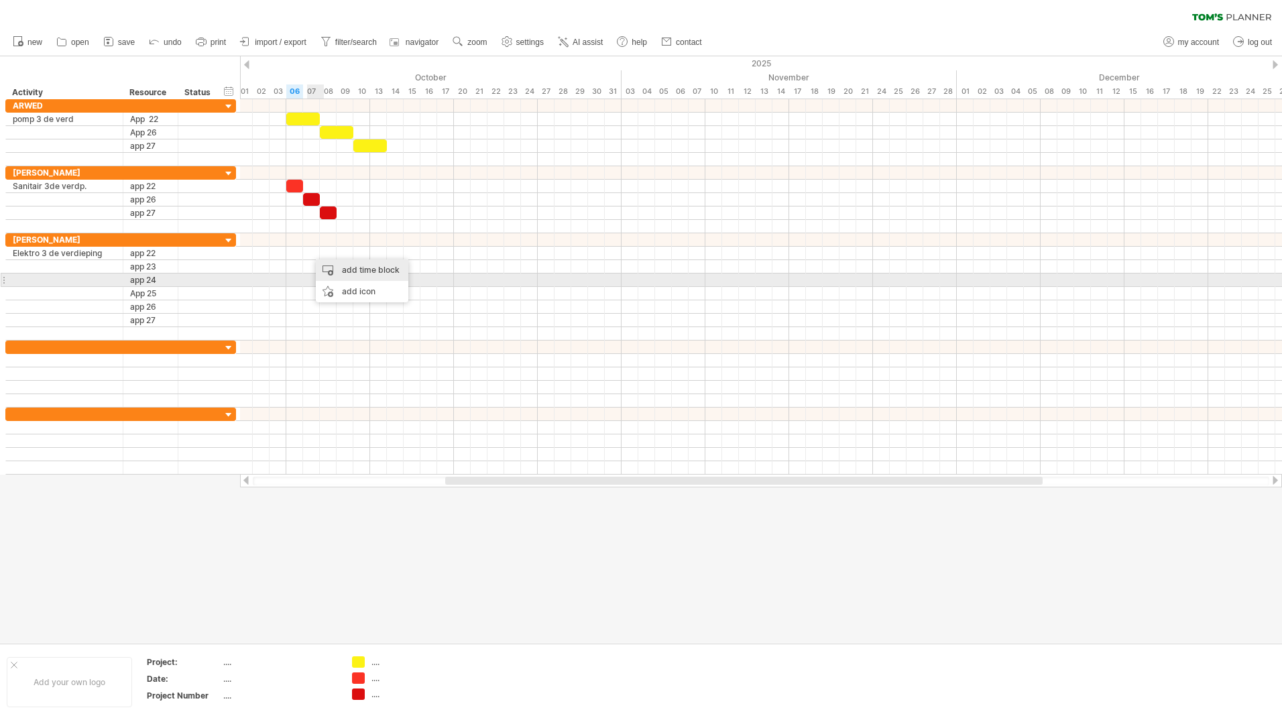
click at [343, 276] on div "add time block" at bounding box center [362, 270] width 93 height 21
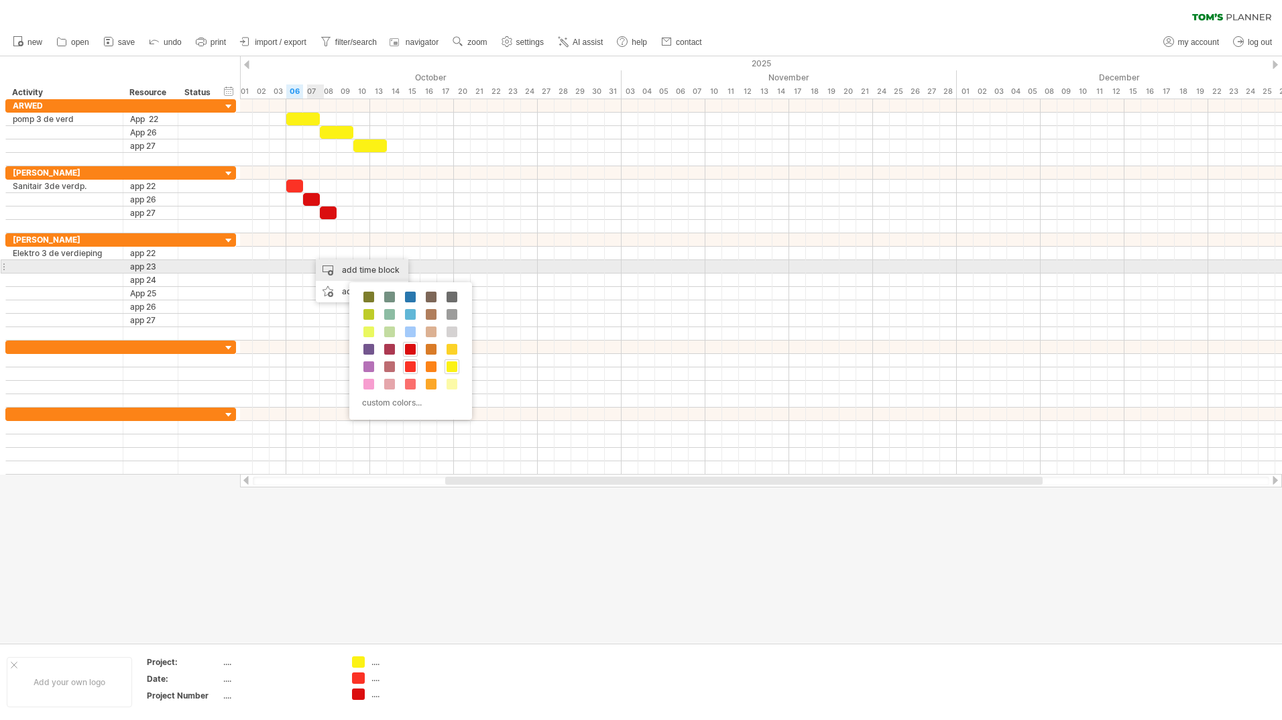
click at [341, 268] on div "add time block" at bounding box center [362, 270] width 93 height 21
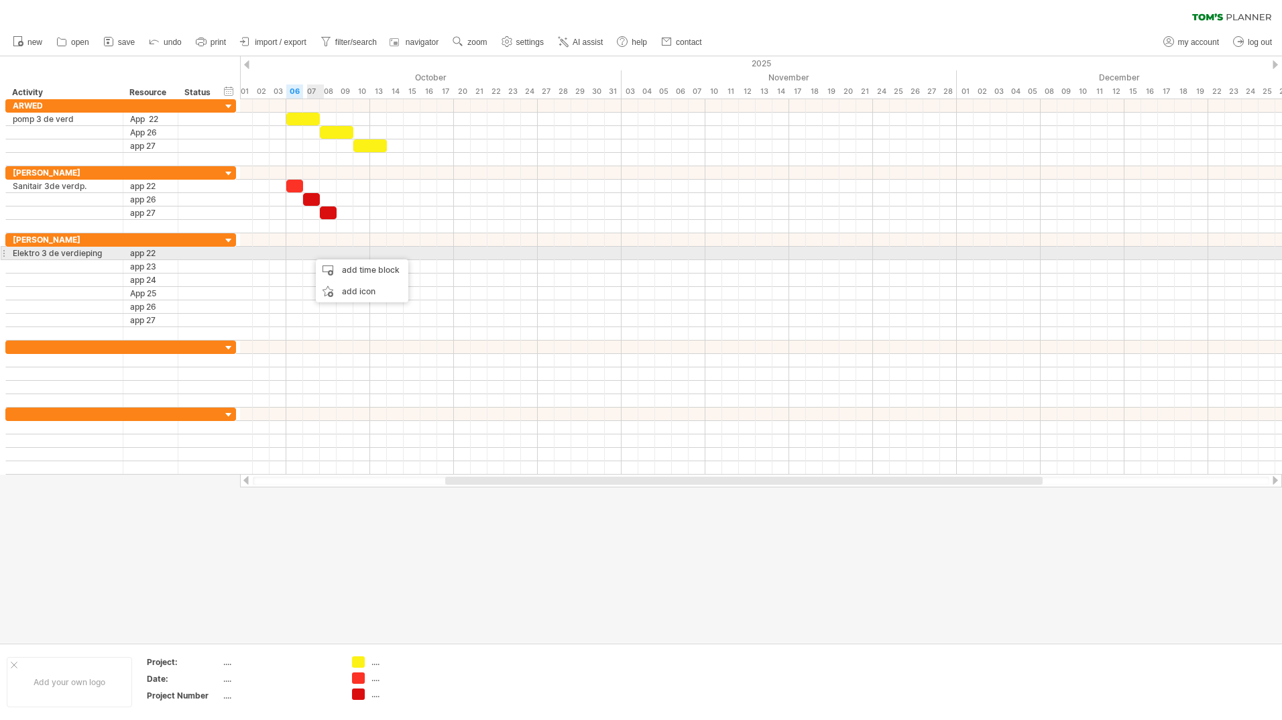
click at [310, 251] on div at bounding box center [761, 253] width 1042 height 13
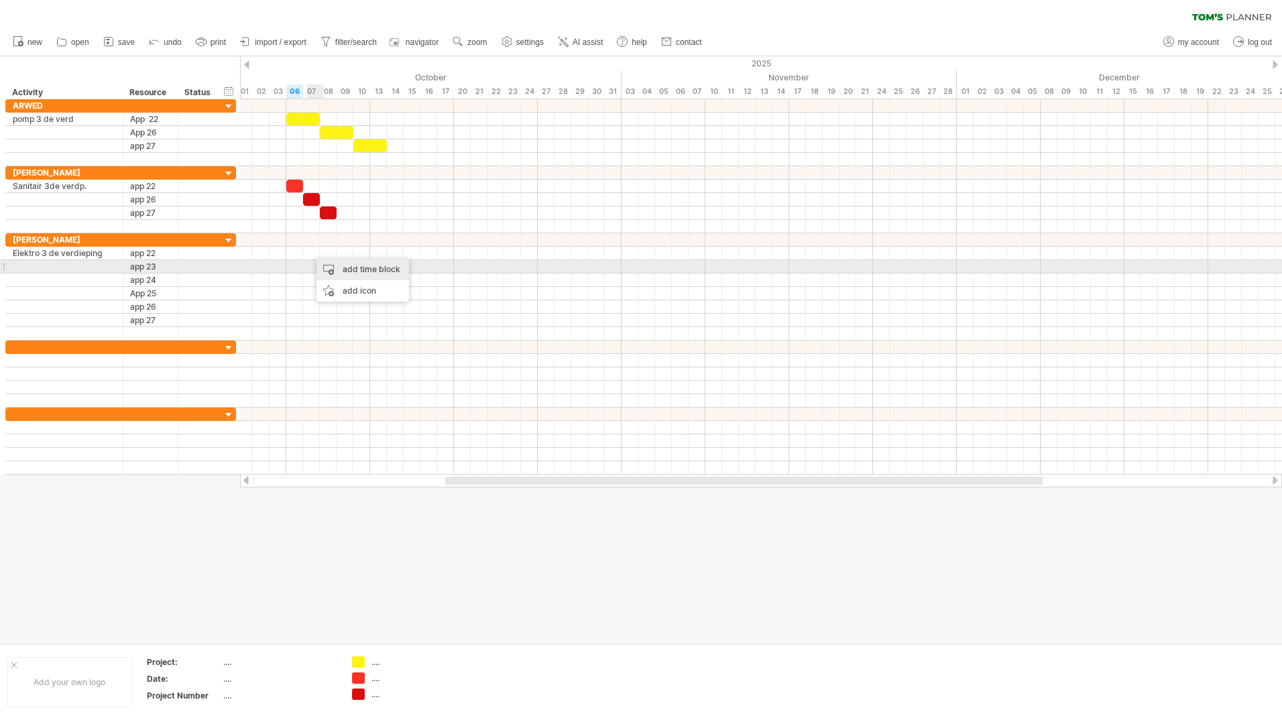
click at [343, 272] on div "add time block" at bounding box center [363, 269] width 93 height 21
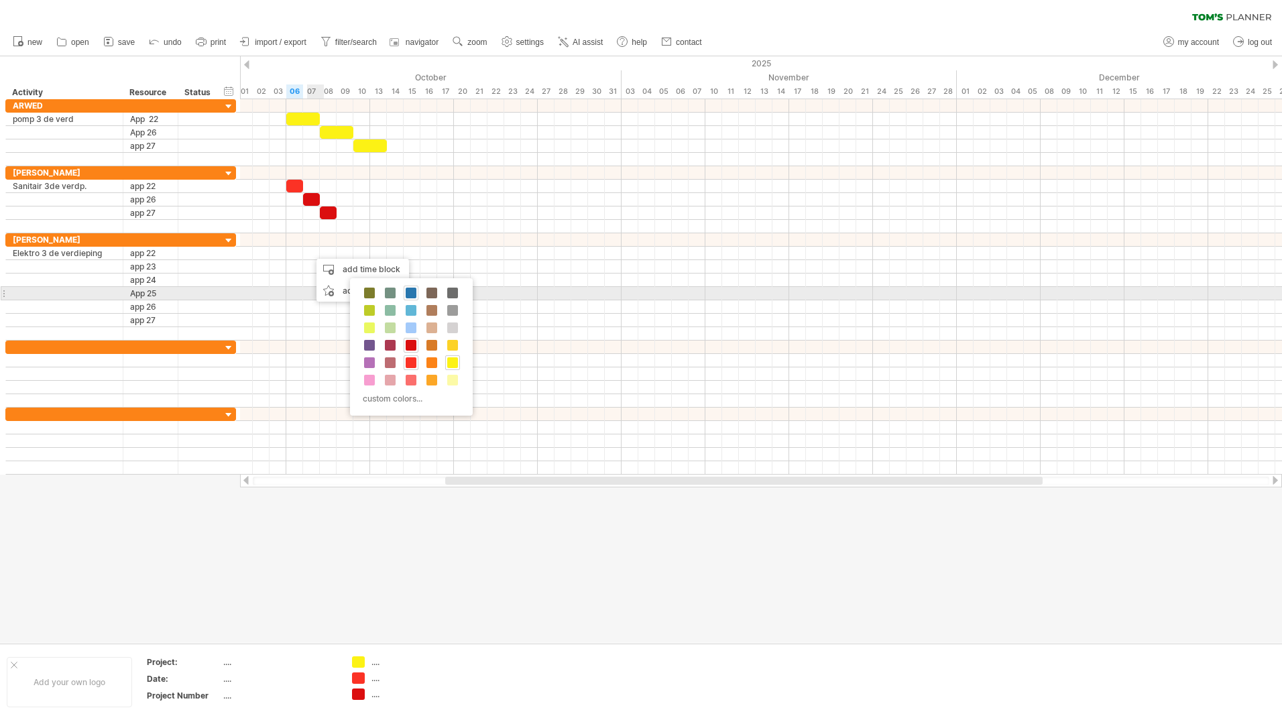
click at [409, 294] on span at bounding box center [411, 293] width 11 height 11
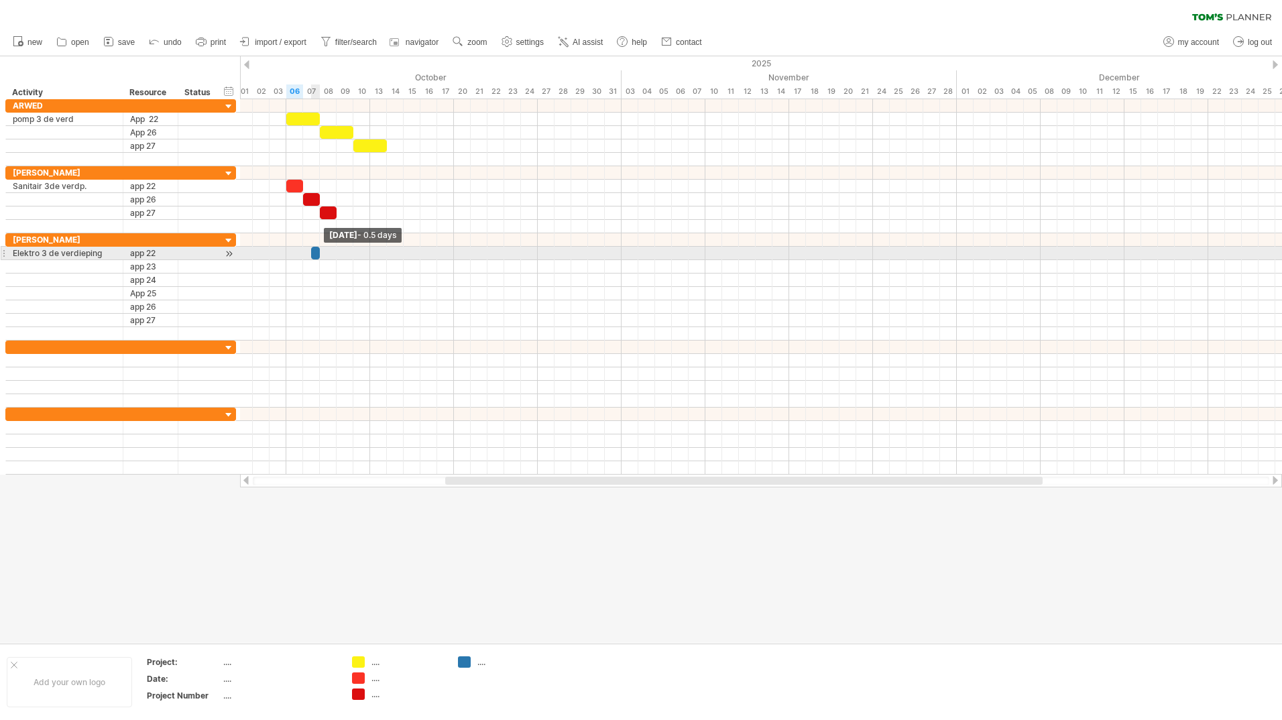
click at [321, 251] on span at bounding box center [319, 253] width 5 height 13
click at [309, 255] on div at bounding box center [307, 253] width 9 height 13
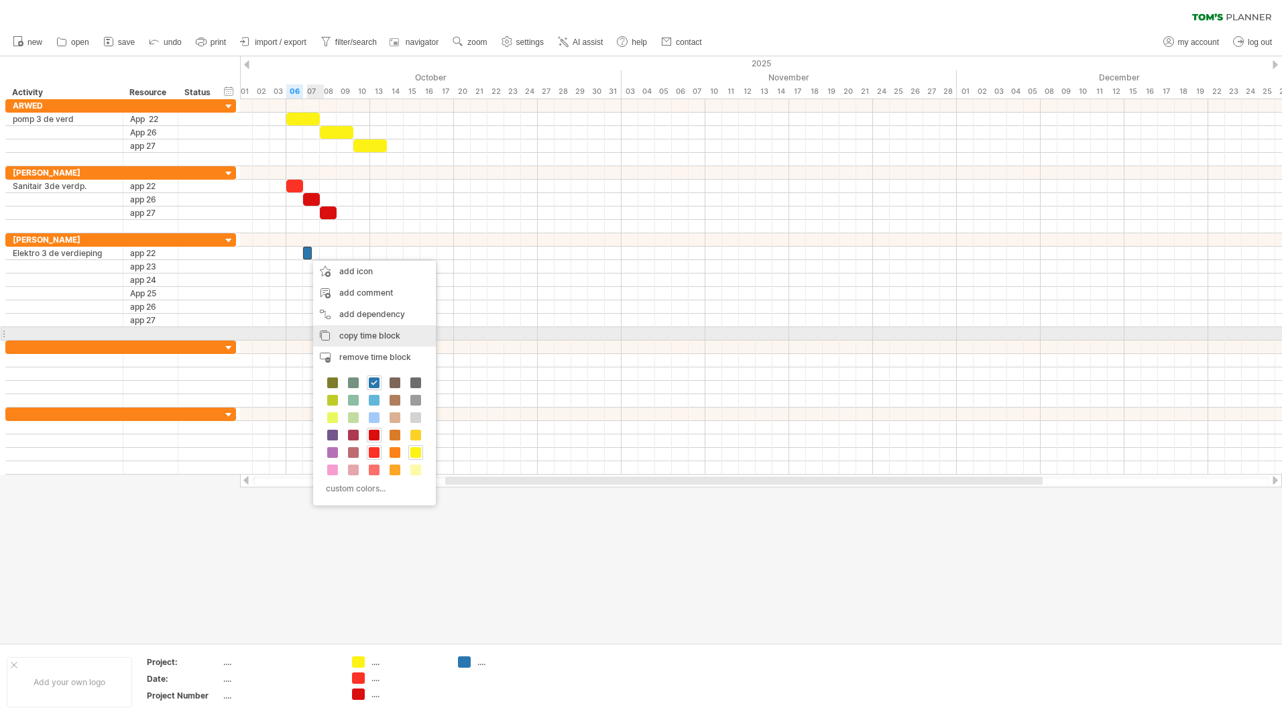
click at [345, 337] on span "copy time block" at bounding box center [369, 336] width 61 height 10
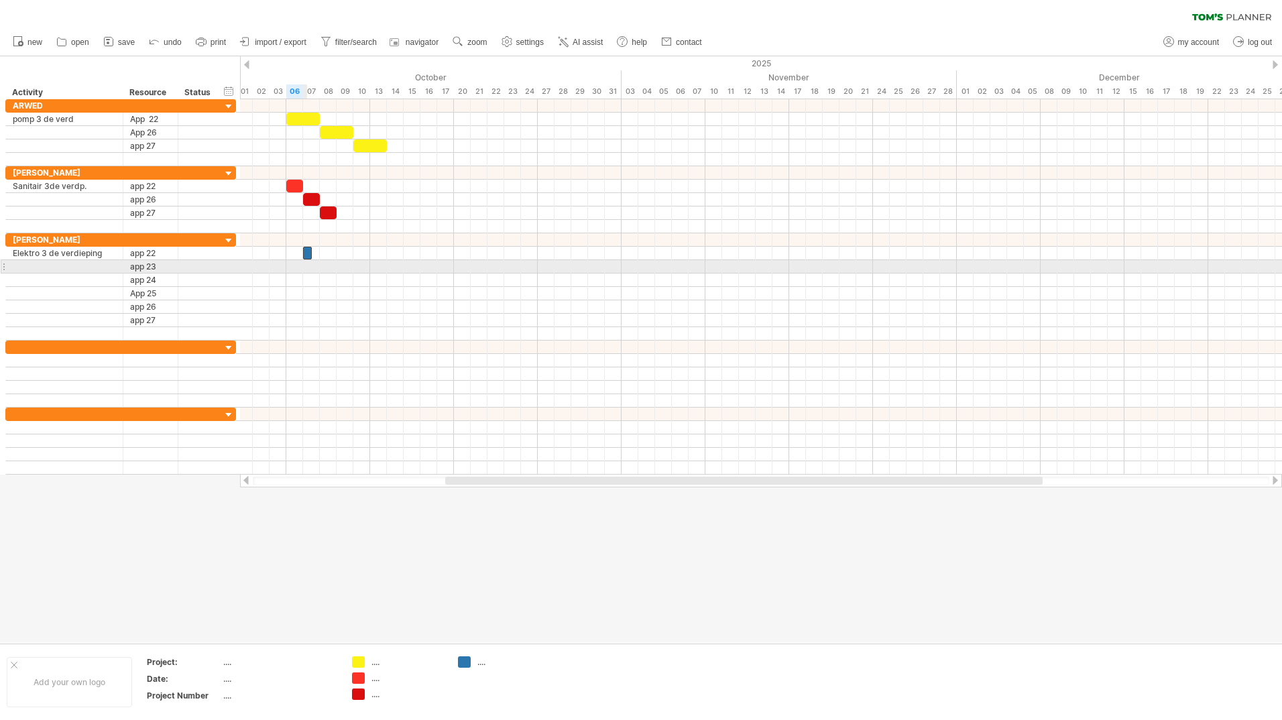
click at [306, 271] on div at bounding box center [761, 266] width 1042 height 13
click at [311, 270] on div at bounding box center [761, 266] width 1042 height 13
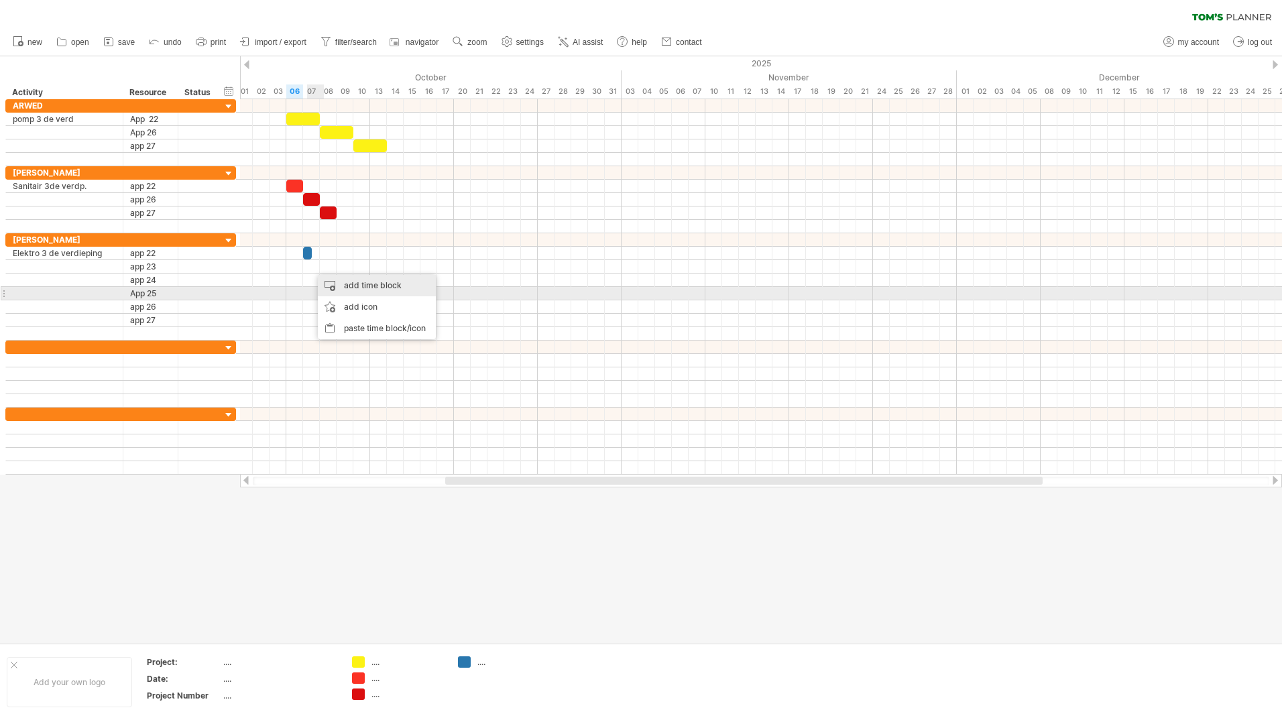
click at [347, 288] on div "add time block" at bounding box center [377, 285] width 118 height 21
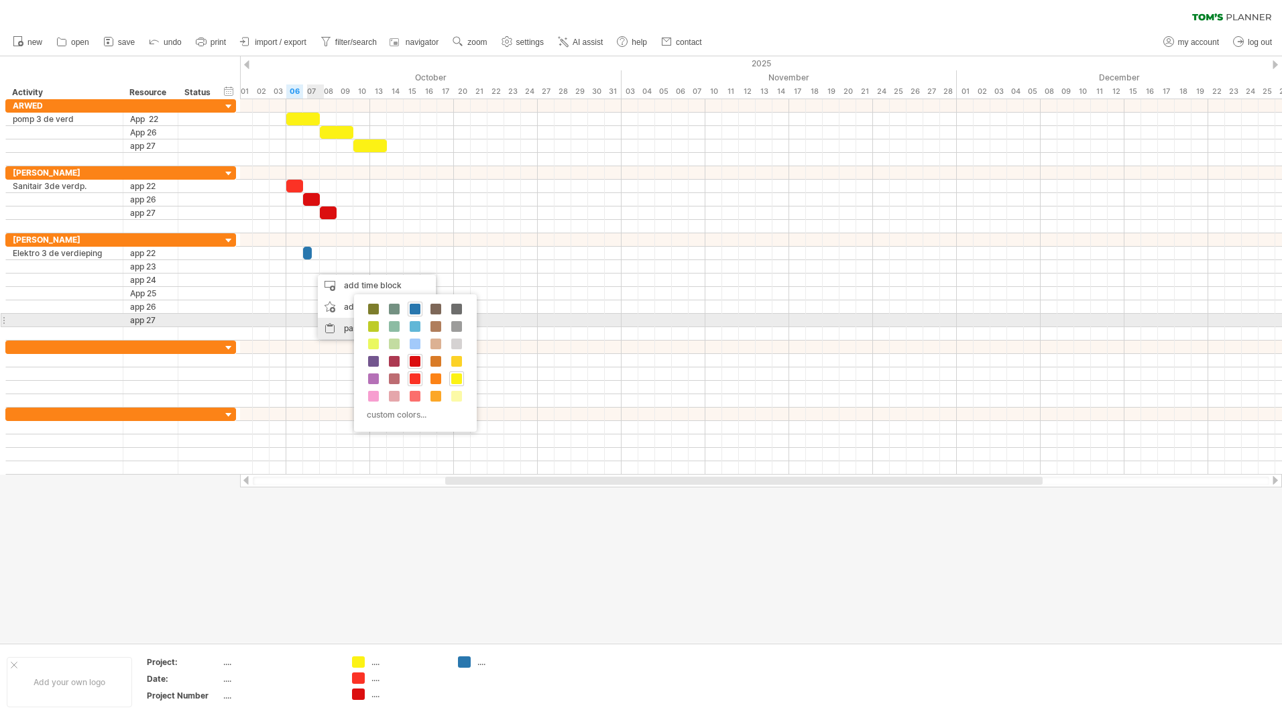
click at [339, 321] on div "paste time block/icon" at bounding box center [377, 328] width 118 height 21
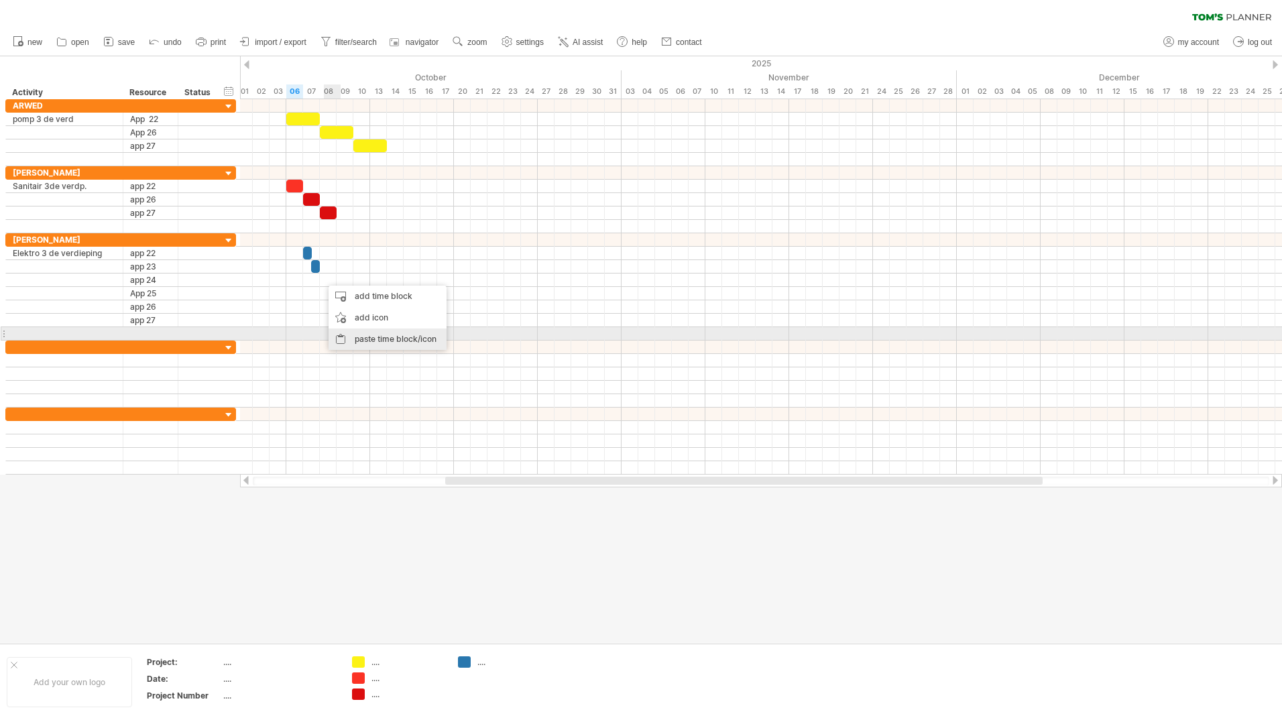
click at [359, 336] on div "paste time block/icon" at bounding box center [388, 339] width 118 height 21
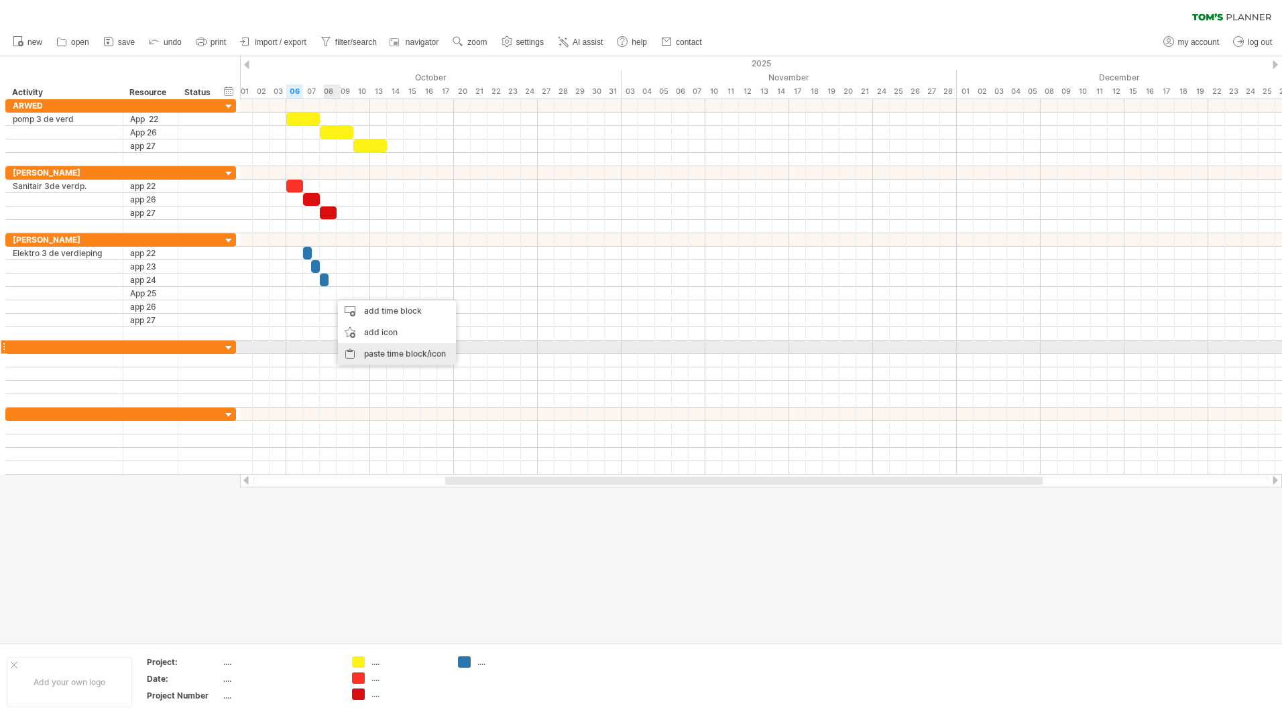
click at [376, 349] on div "paste time block/icon" at bounding box center [397, 353] width 118 height 21
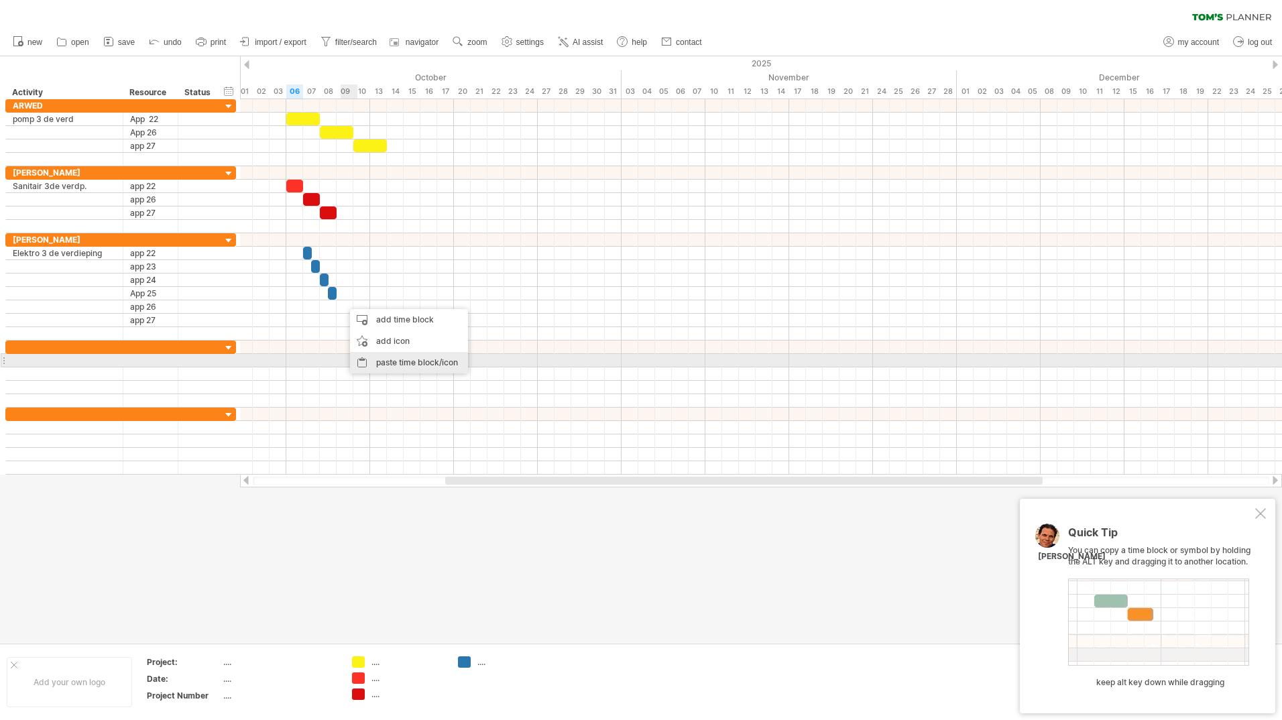
click at [392, 359] on div "paste time block/icon" at bounding box center [409, 362] width 118 height 21
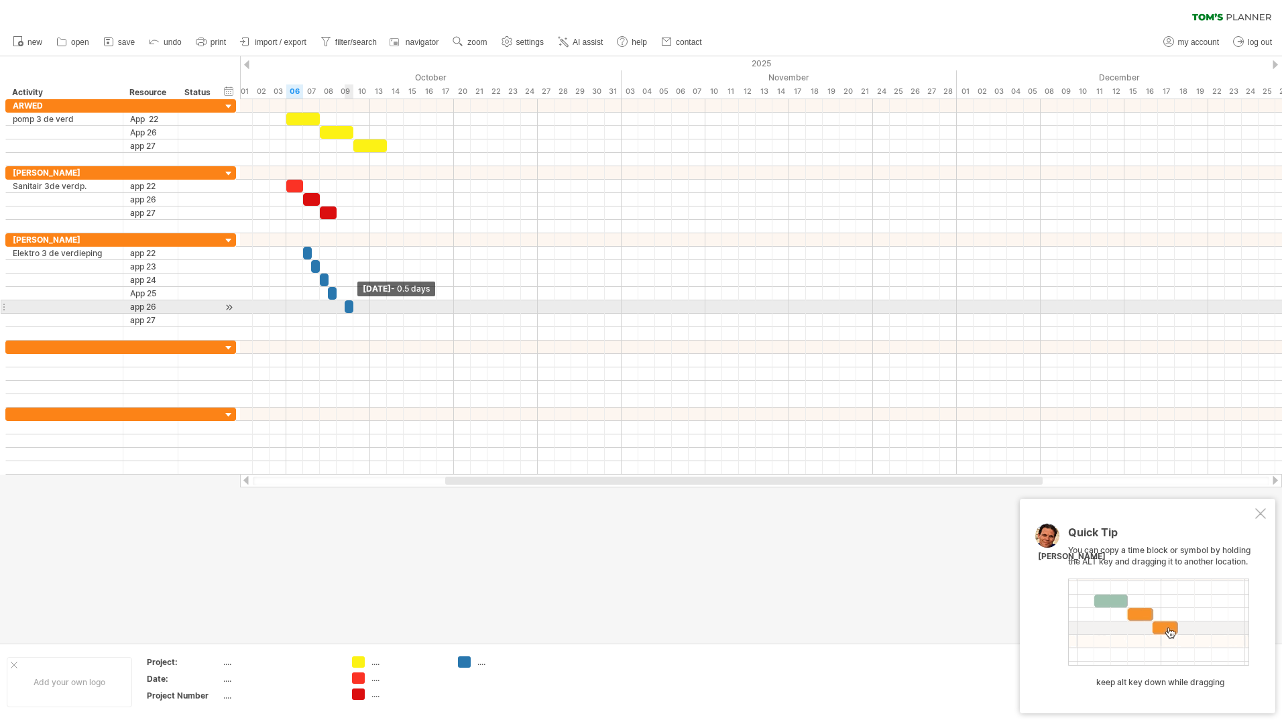
drag, startPoint x: 350, startPoint y: 308, endPoint x: 336, endPoint y: 308, distance: 14.1
click at [335, 308] on div "[DATE] - 0.5 days [DATE]" at bounding box center [761, 287] width 1042 height 376
drag, startPoint x: 350, startPoint y: 308, endPoint x: 339, endPoint y: 308, distance: 11.4
click at [339, 308] on div "[DATE] - 0.5 days [DATE]" at bounding box center [761, 287] width 1042 height 376
drag, startPoint x: 349, startPoint y: 308, endPoint x: 341, endPoint y: 306, distance: 7.8
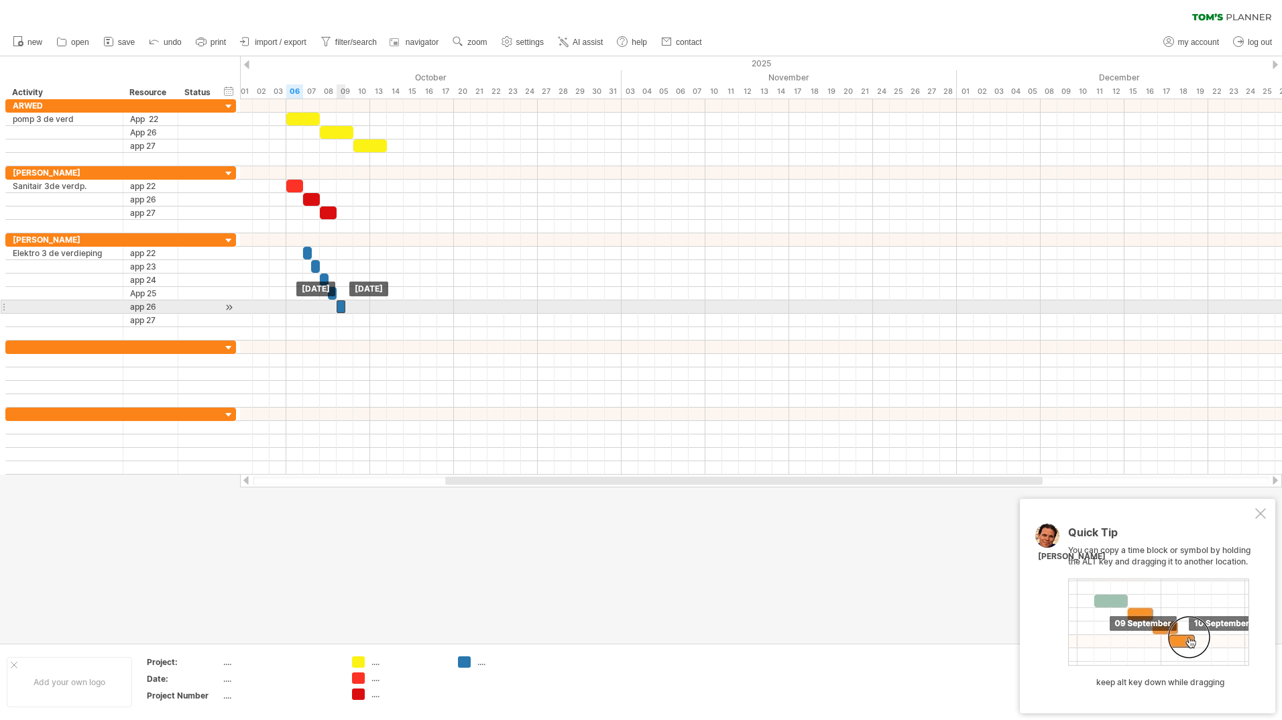
click at [339, 305] on div at bounding box center [341, 306] width 9 height 13
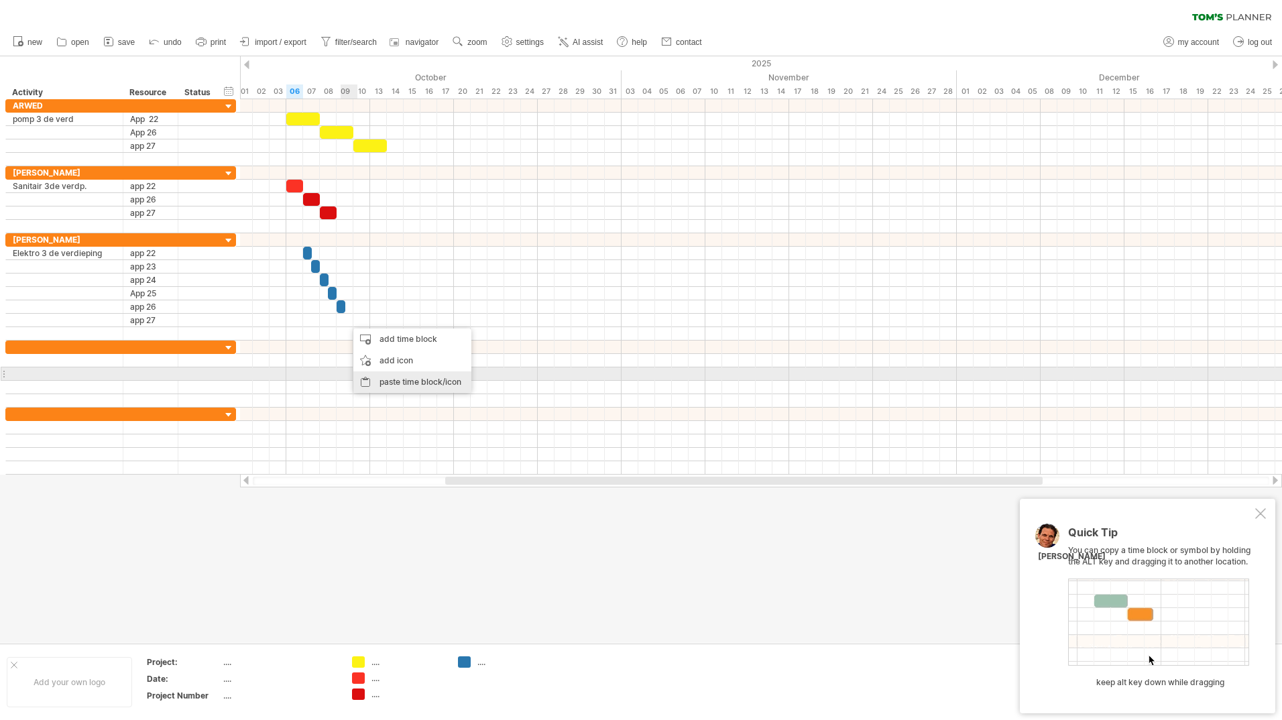
click at [382, 375] on div "paste time block/icon" at bounding box center [412, 382] width 118 height 21
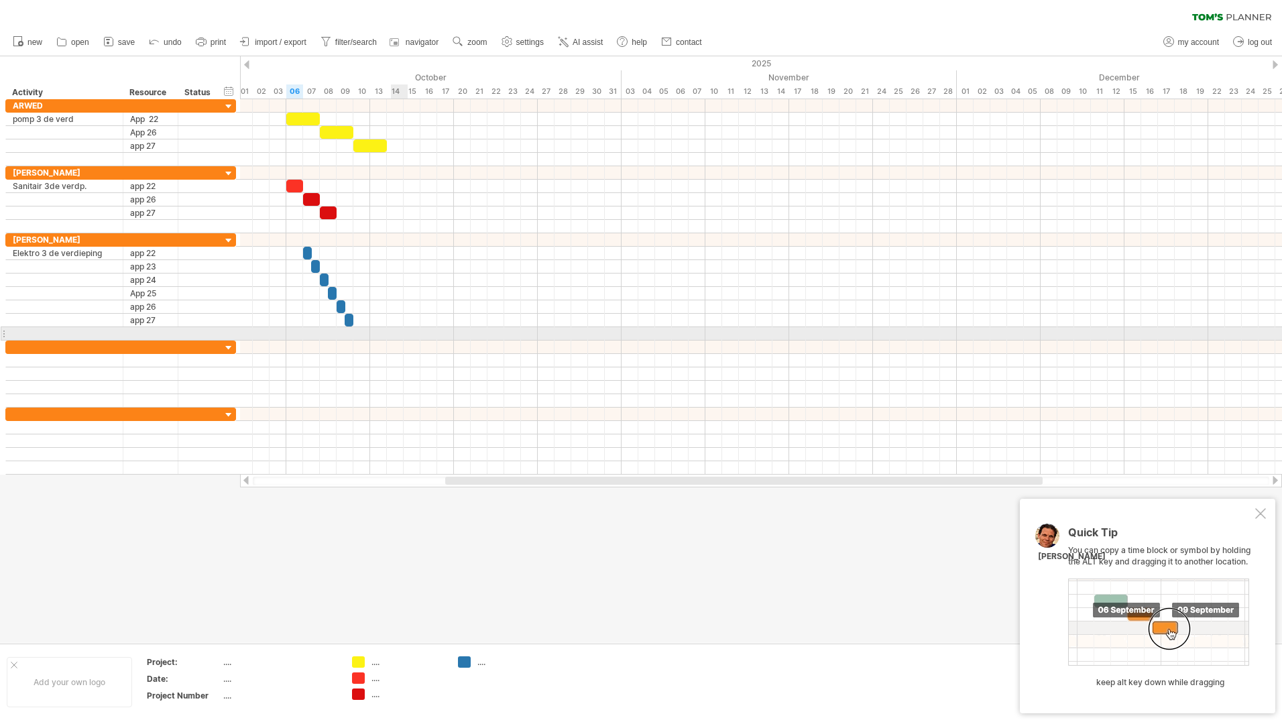
click at [407, 334] on div at bounding box center [761, 333] width 1042 height 13
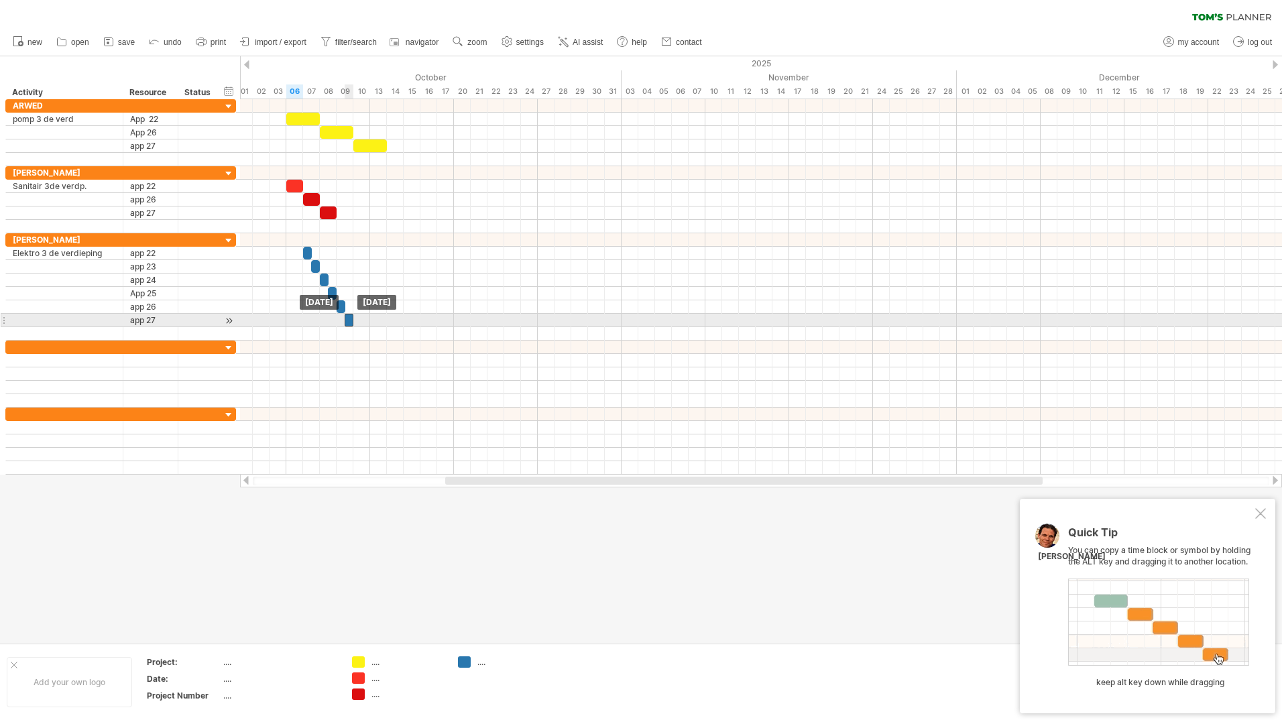
click at [351, 319] on div at bounding box center [349, 320] width 9 height 13
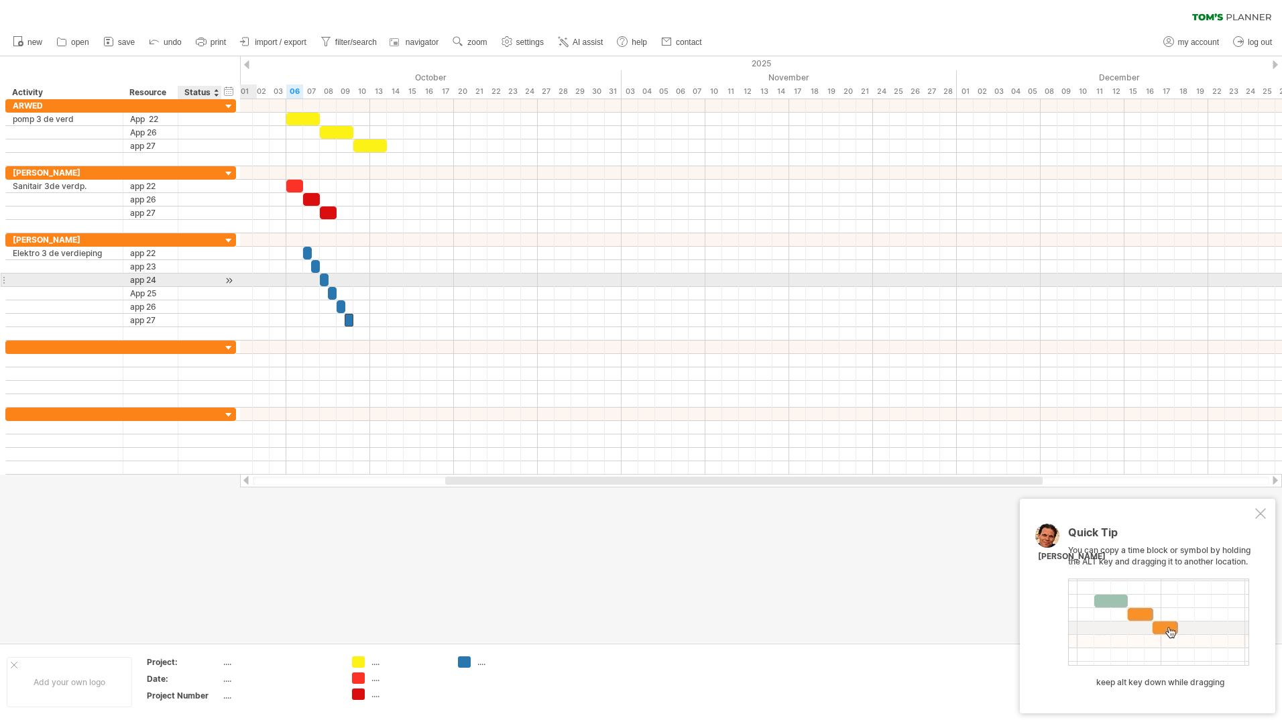
click at [229, 282] on div at bounding box center [229, 281] width 13 height 14
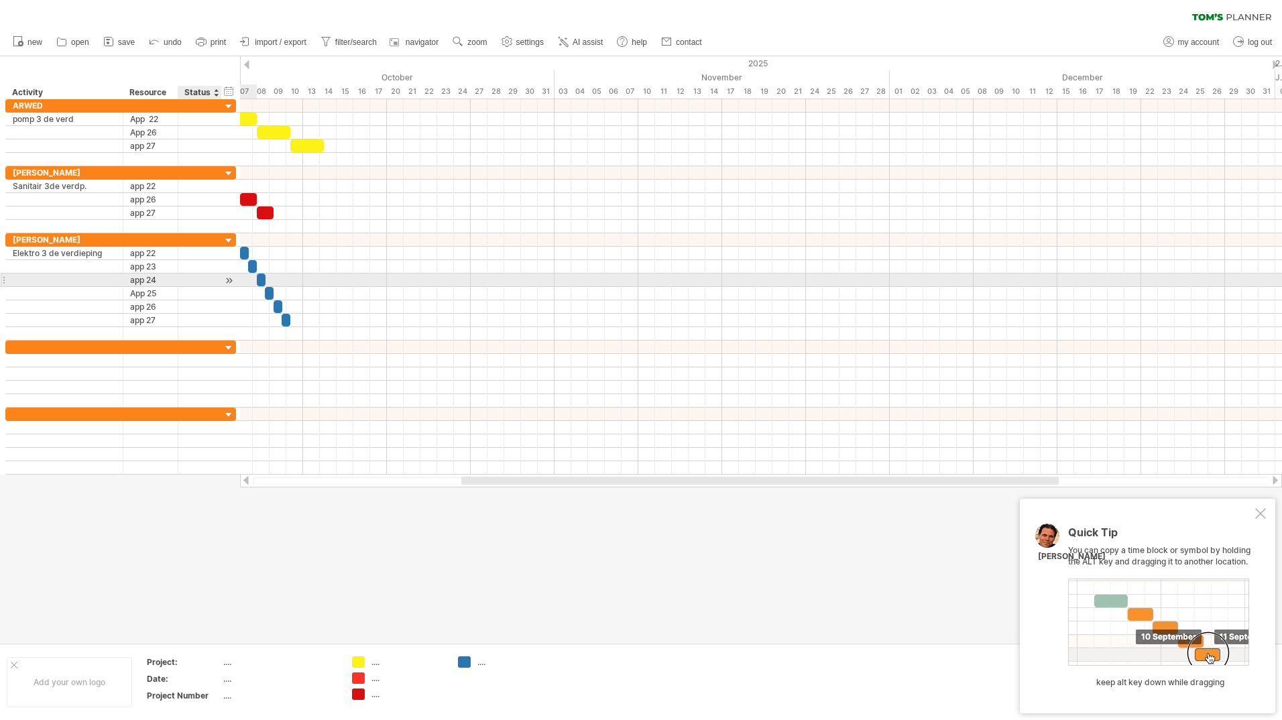
click at [229, 282] on div at bounding box center [229, 281] width 13 height 14
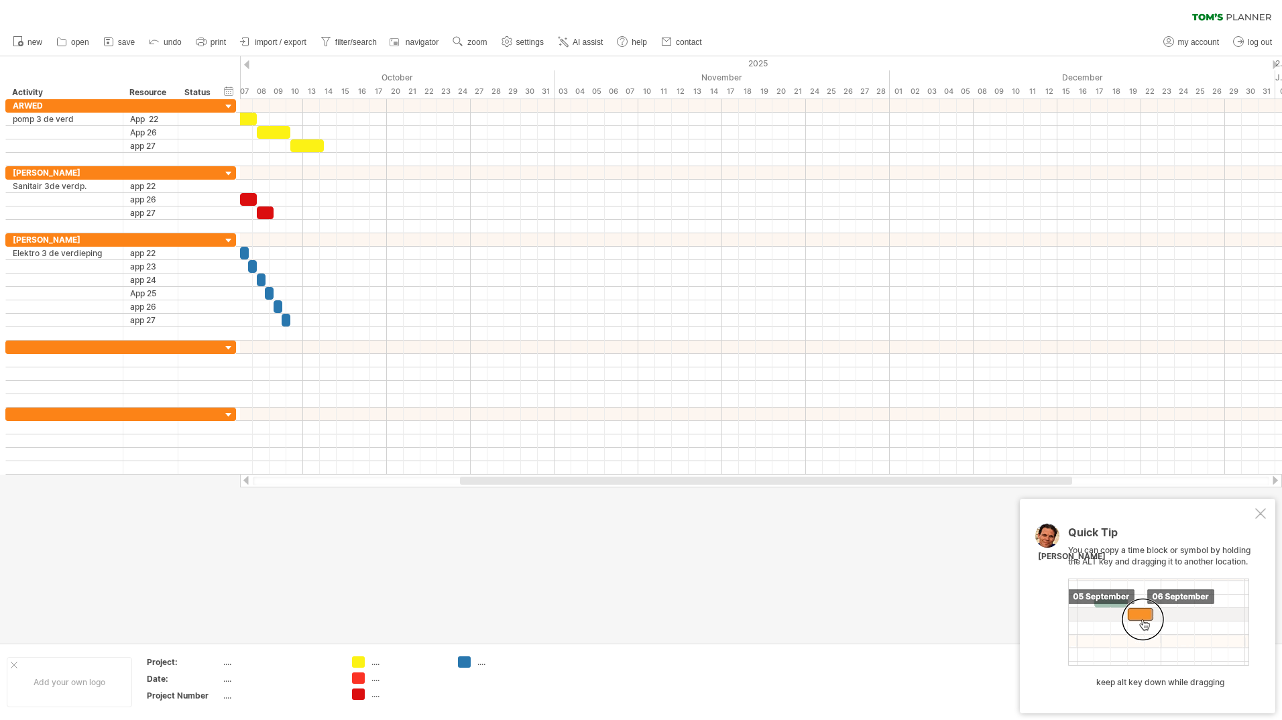
click at [249, 66] on div at bounding box center [246, 64] width 5 height 9
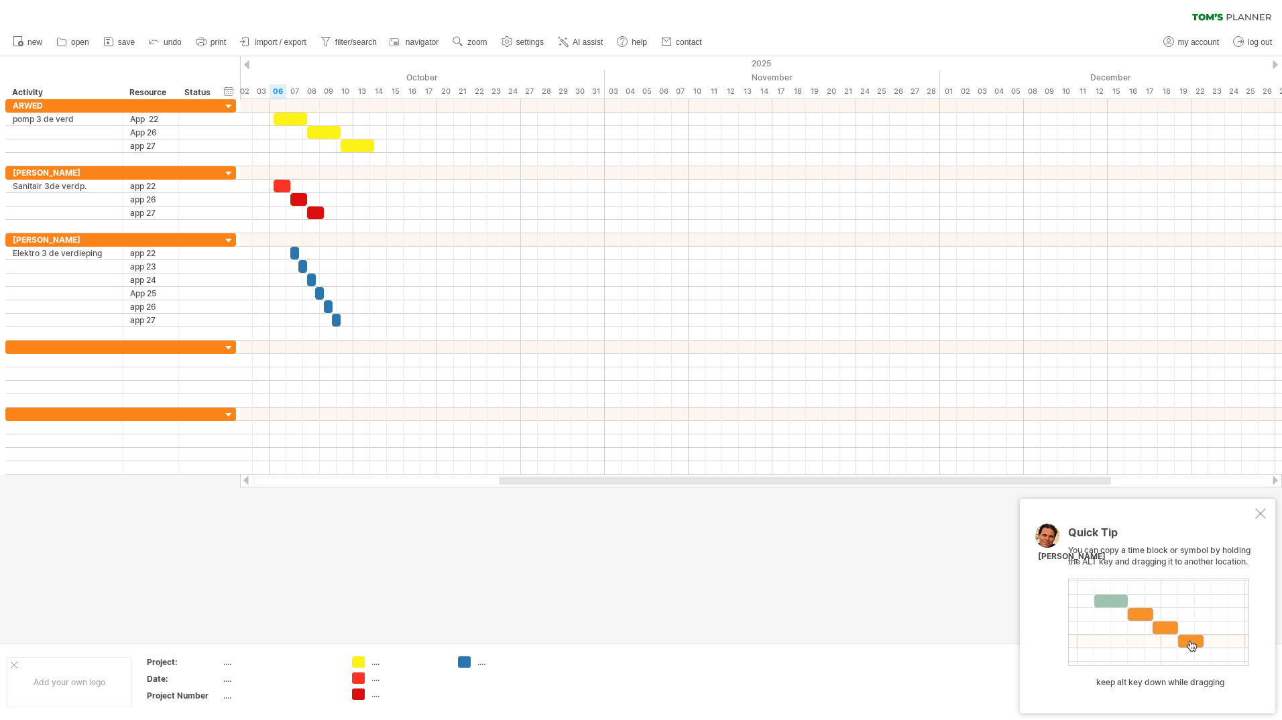
drag, startPoint x: 438, startPoint y: 480, endPoint x: 508, endPoint y: 475, distance: 70.6
click at [508, 475] on div at bounding box center [761, 480] width 1042 height 13
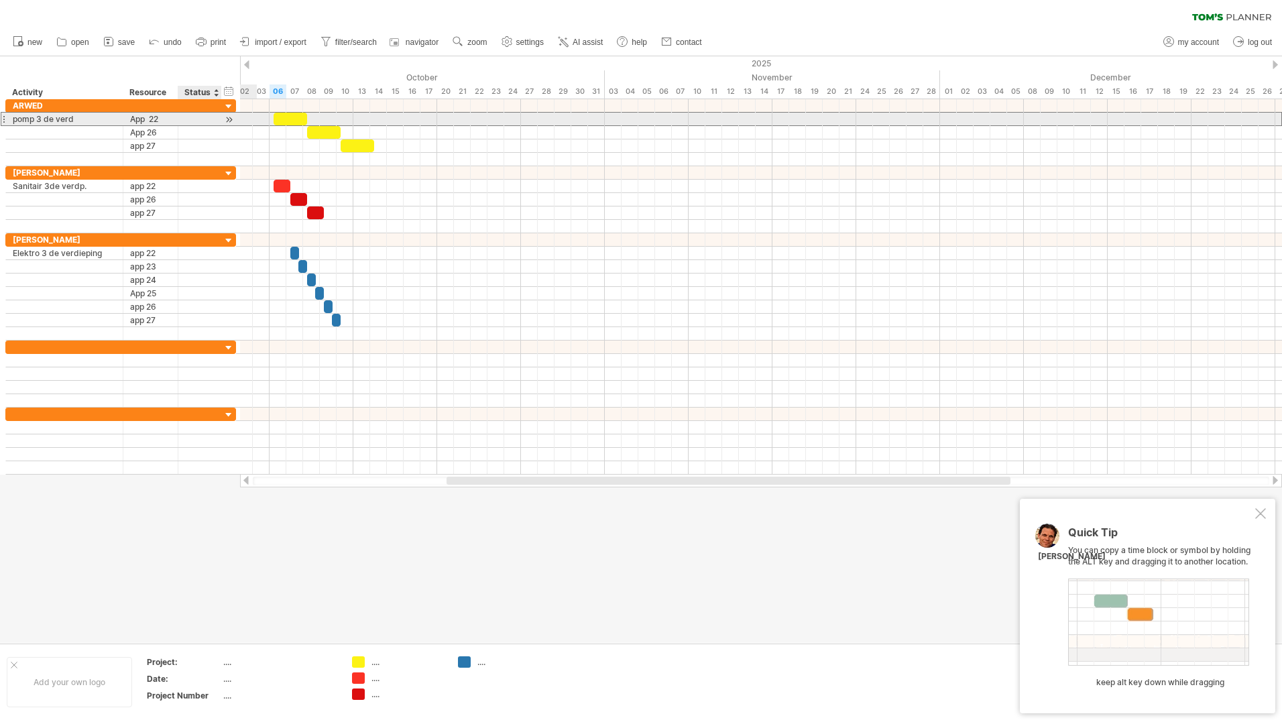
click at [212, 121] on div at bounding box center [200, 119] width 30 height 13
click at [212, 121] on input "text" at bounding box center [200, 119] width 30 height 13
click at [211, 120] on input "text" at bounding box center [200, 119] width 30 height 13
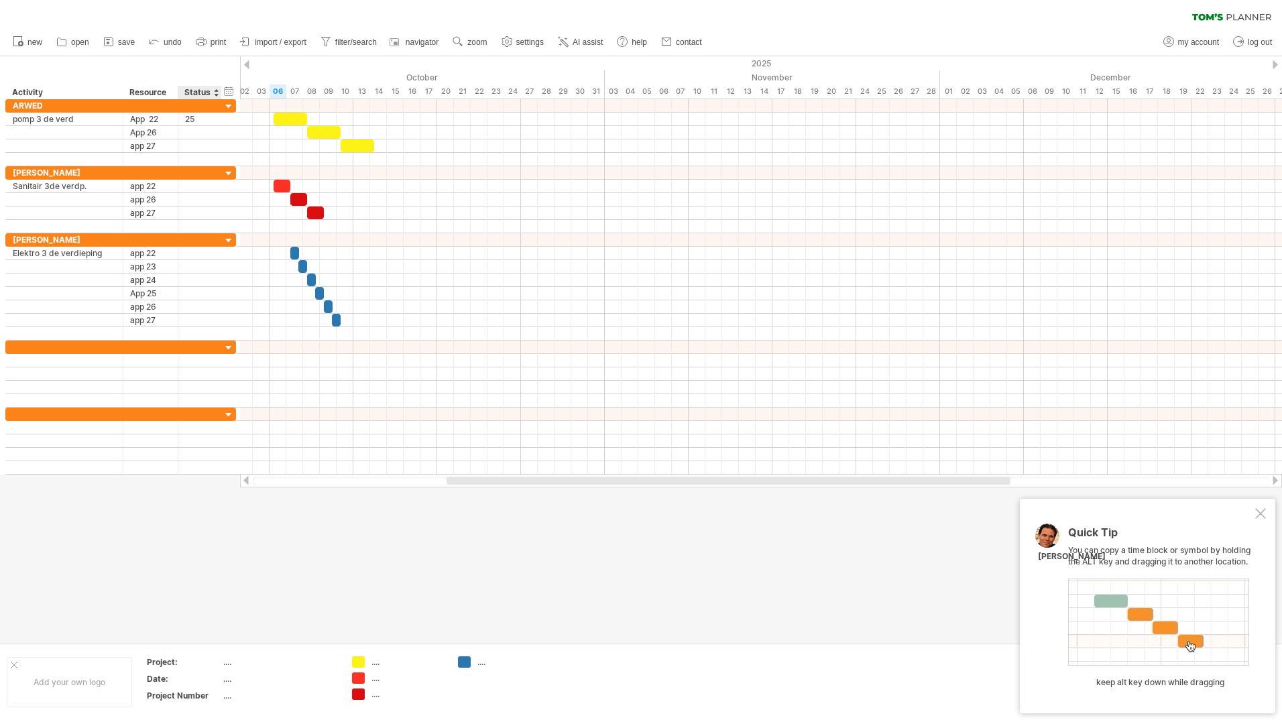
click at [215, 92] on div at bounding box center [215, 92] width 5 height 13
click at [217, 96] on div at bounding box center [215, 92] width 5 height 13
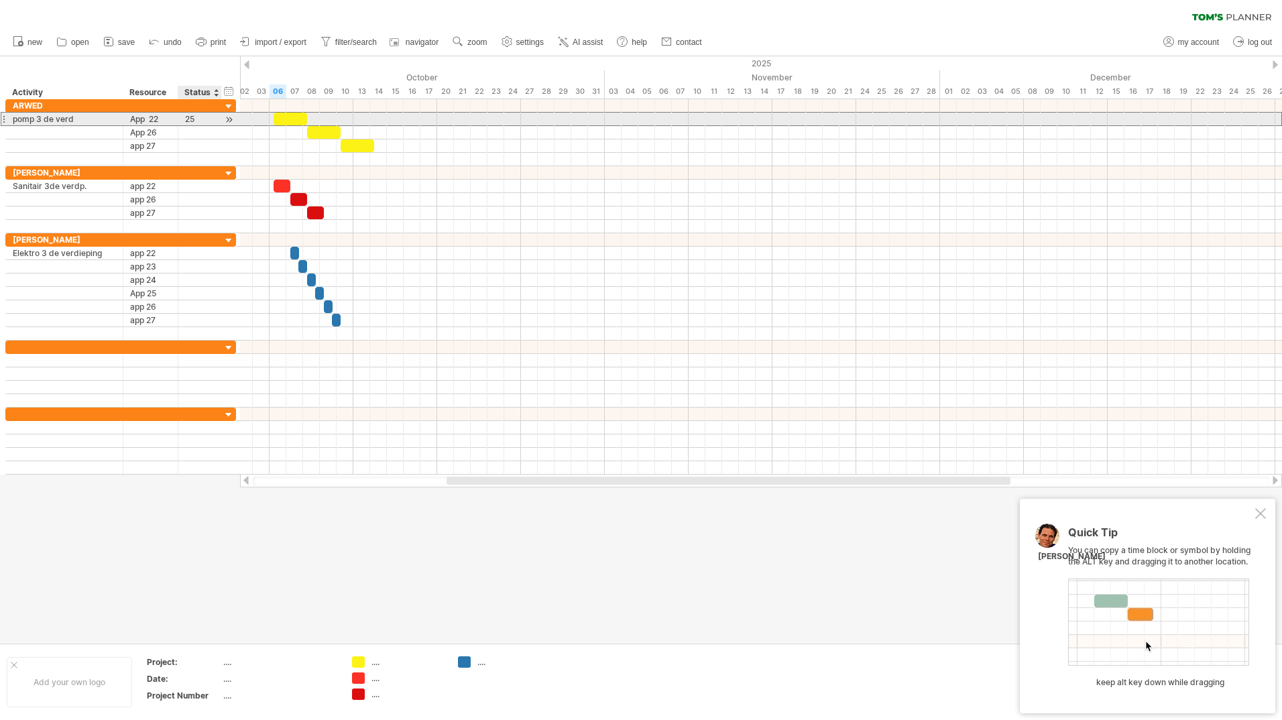
click at [209, 119] on div "25" at bounding box center [200, 119] width 30 height 13
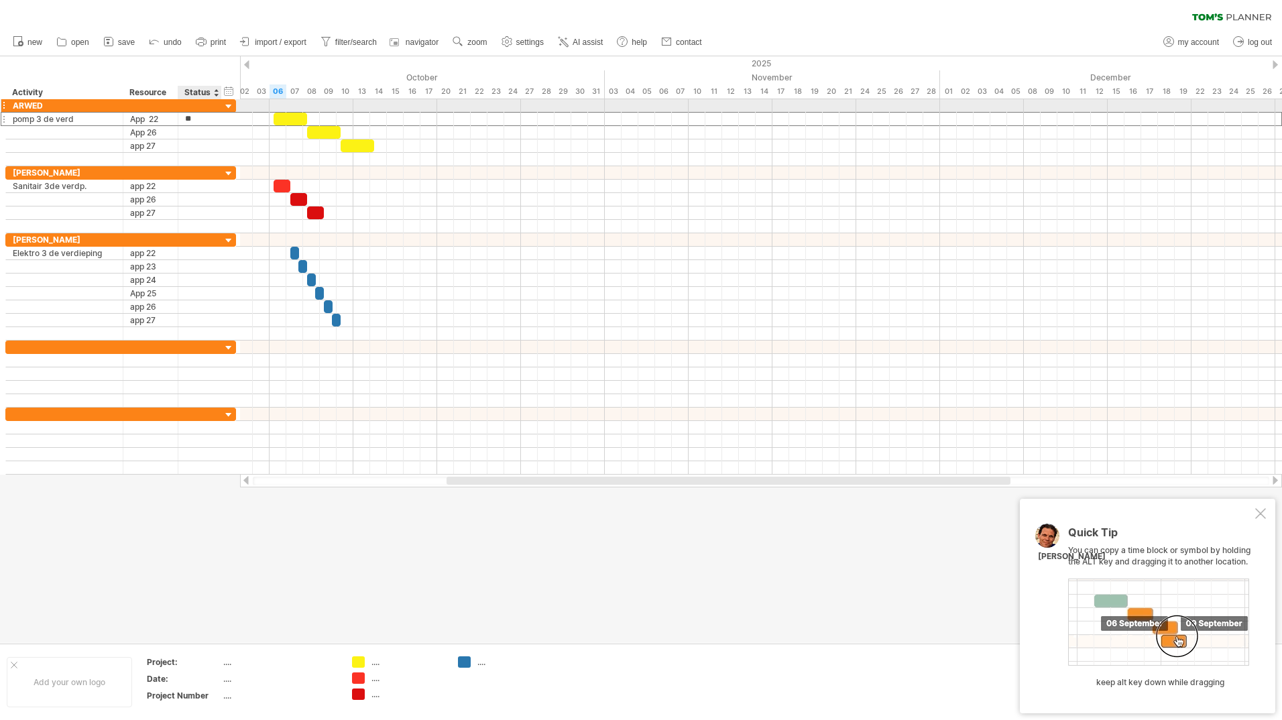
type input "*"
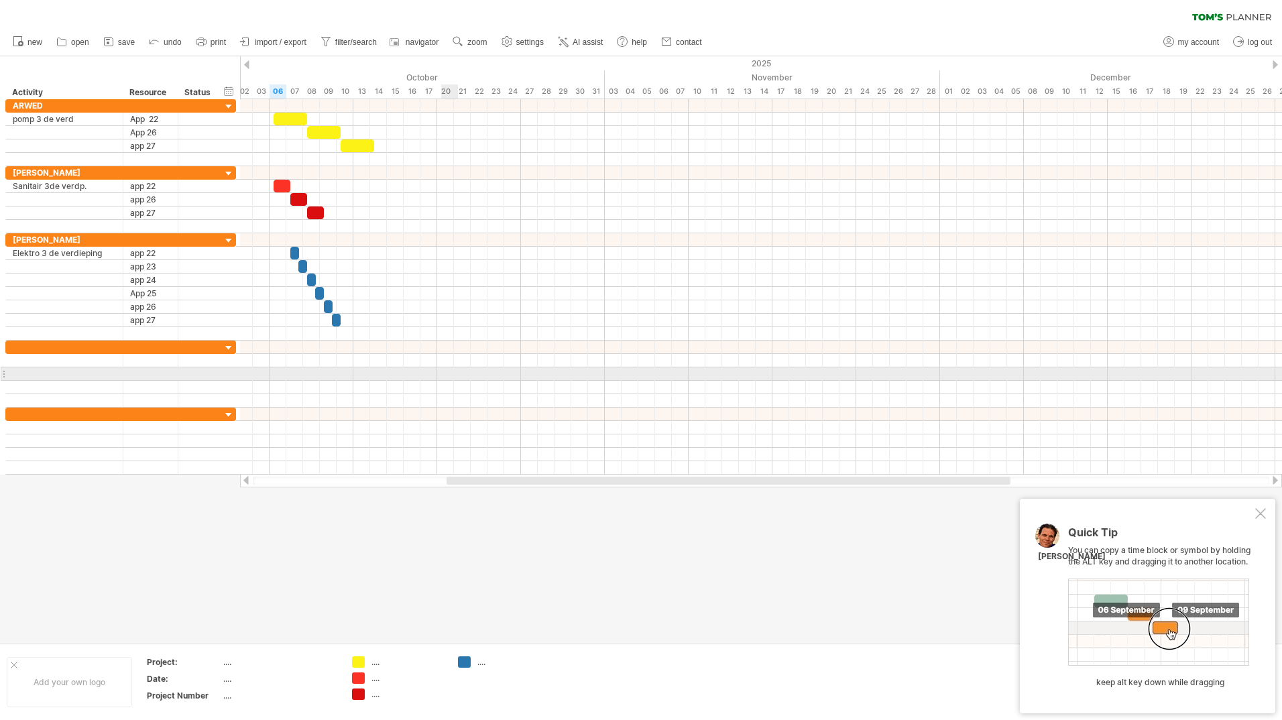
click at [450, 378] on div at bounding box center [761, 374] width 1042 height 13
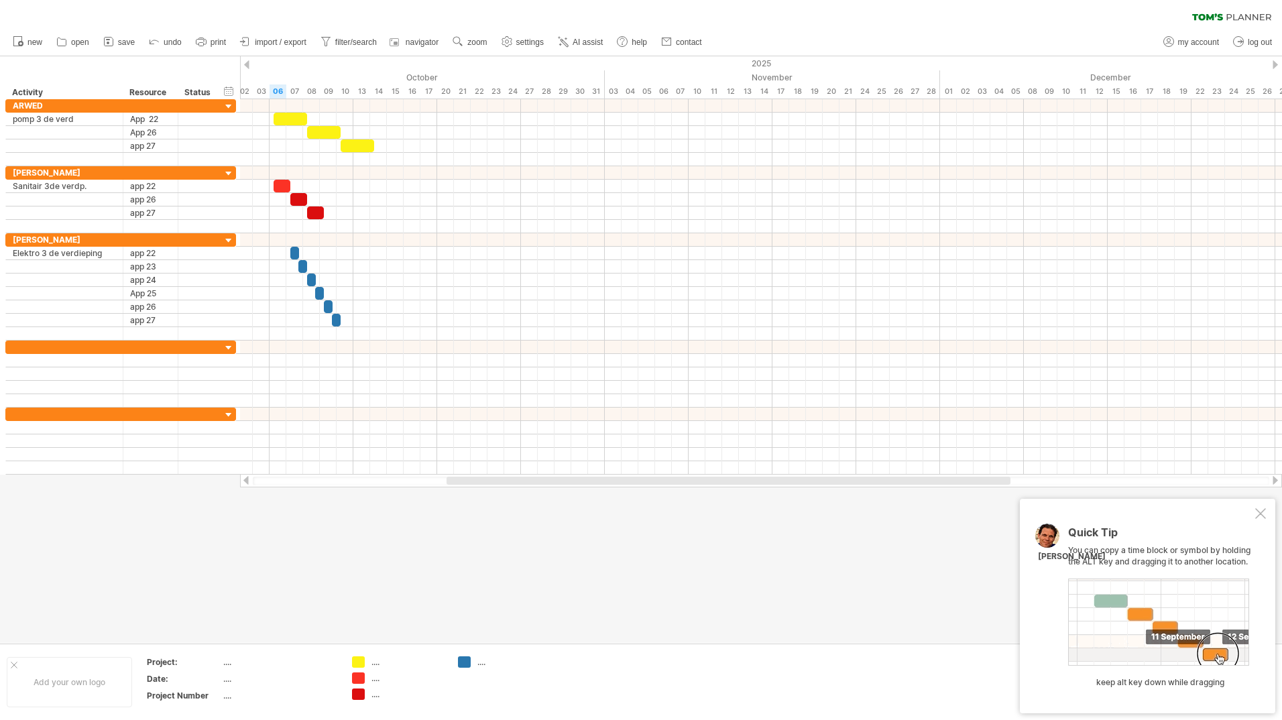
click at [1263, 511] on div at bounding box center [1260, 513] width 11 height 11
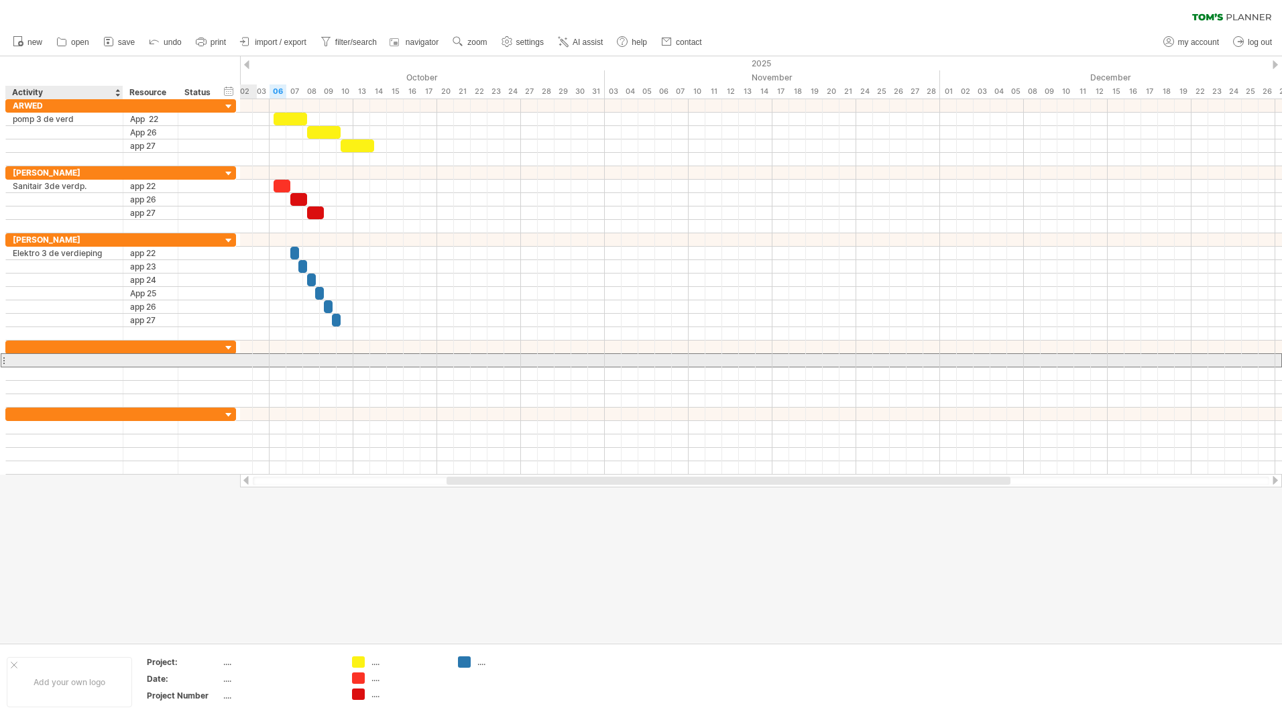
click at [42, 363] on div at bounding box center [64, 360] width 103 height 13
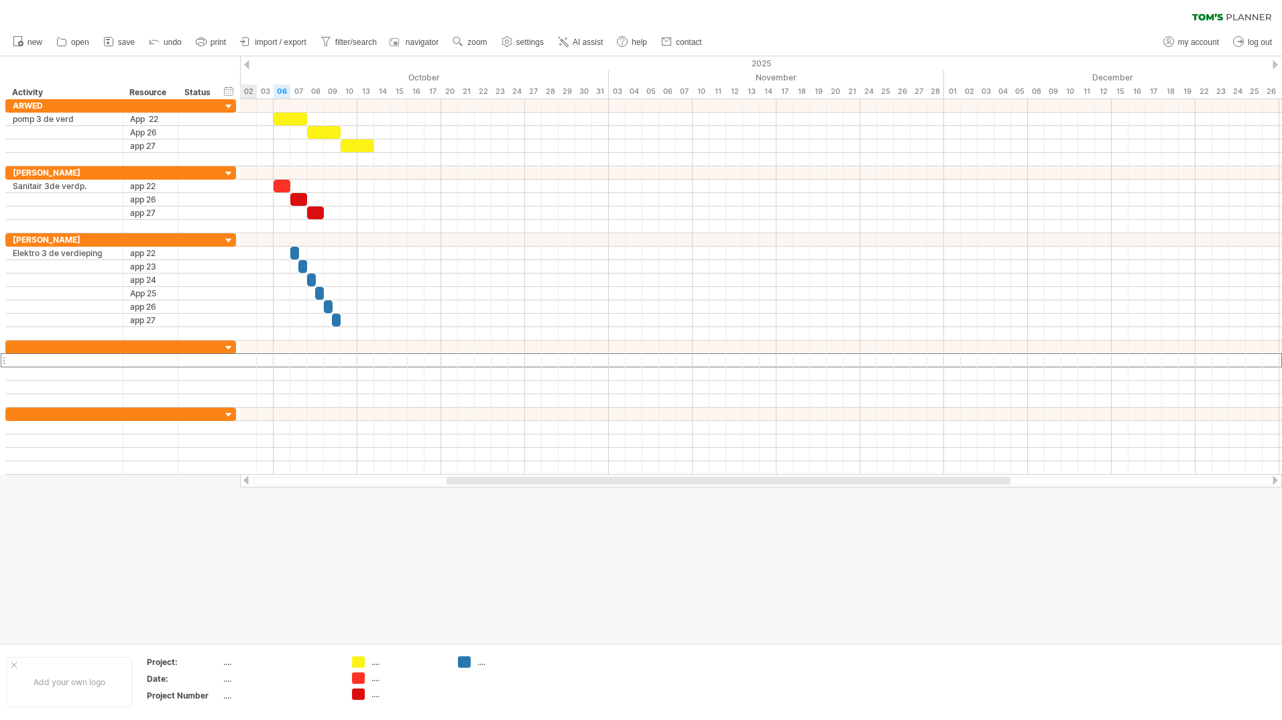
click at [809, 479] on div at bounding box center [729, 481] width 564 height 8
click at [36, 349] on div at bounding box center [64, 347] width 103 height 13
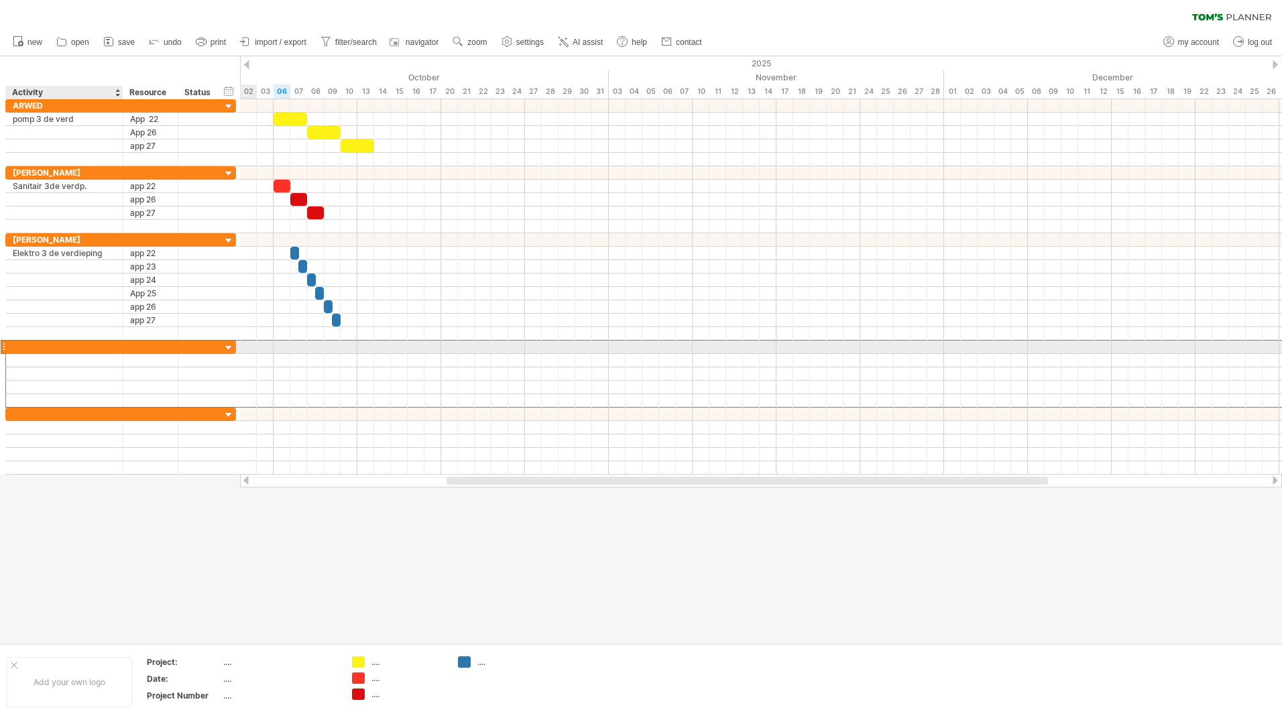
click at [36, 349] on input "text" at bounding box center [64, 347] width 103 height 13
drag, startPoint x: 50, startPoint y: 353, endPoint x: 50, endPoint y: 345, distance: 7.4
click at [50, 349] on input "****" at bounding box center [64, 347] width 103 height 13
type input "****"
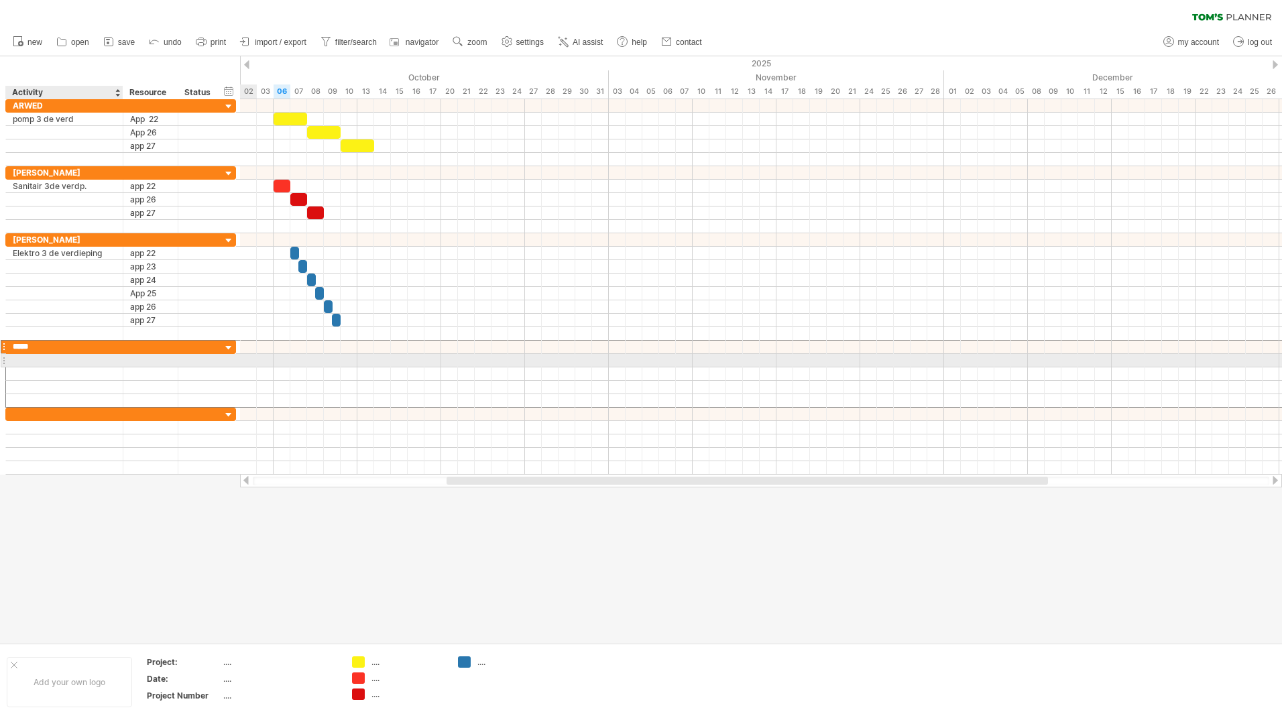
click at [46, 364] on div at bounding box center [64, 360] width 103 height 13
type input "**********"
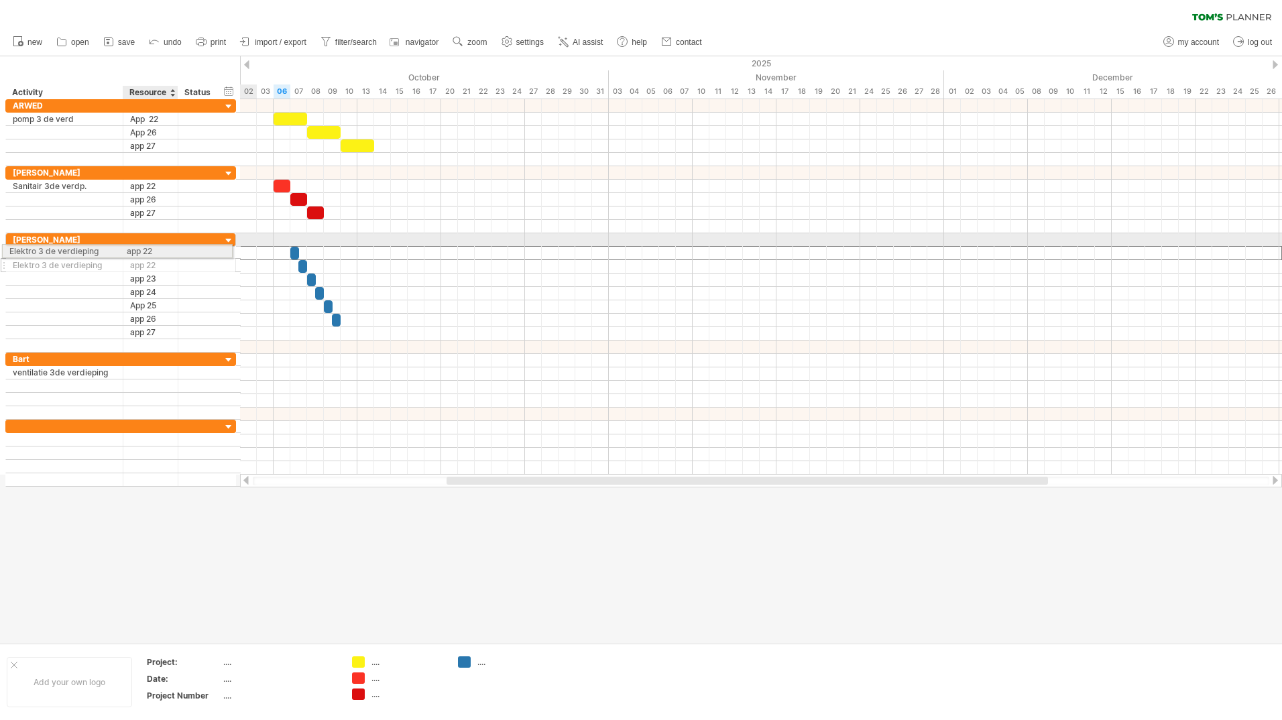
drag, startPoint x: 154, startPoint y: 253, endPoint x: 146, endPoint y: 249, distance: 9.0
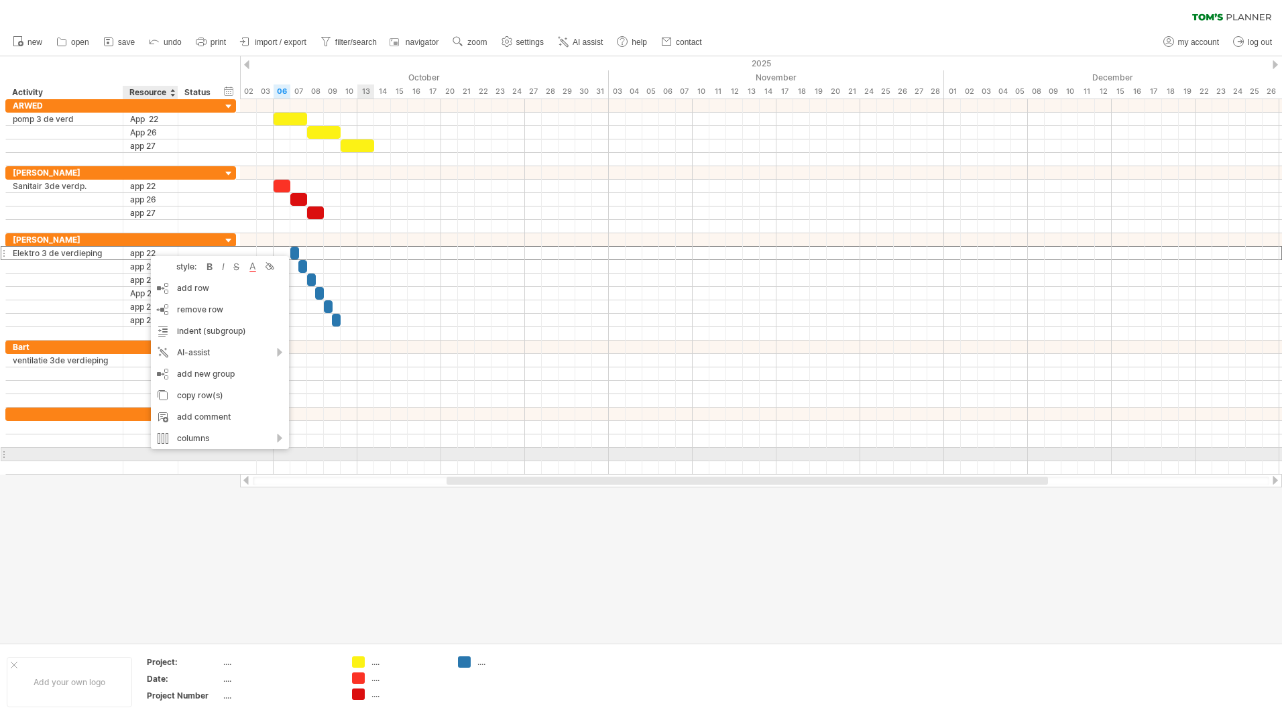
click at [365, 453] on div at bounding box center [761, 454] width 1042 height 13
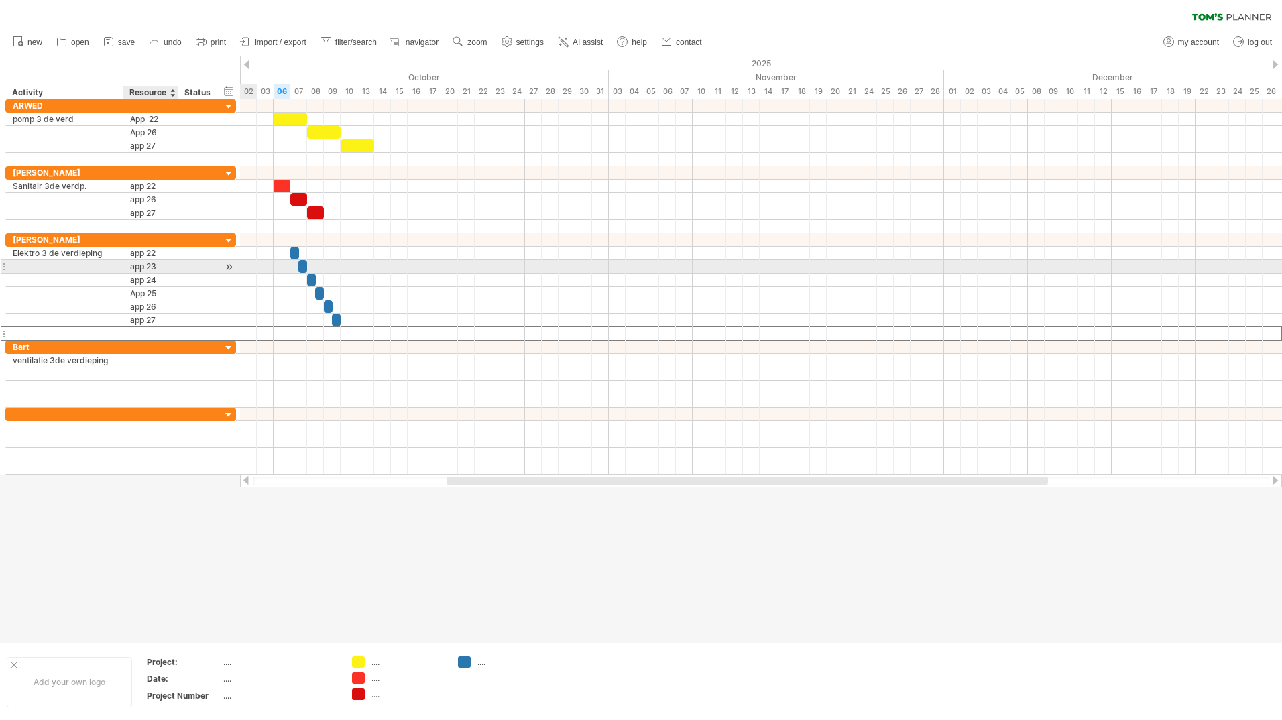
drag, startPoint x: 158, startPoint y: 330, endPoint x: 154, endPoint y: 273, distance: 57.1
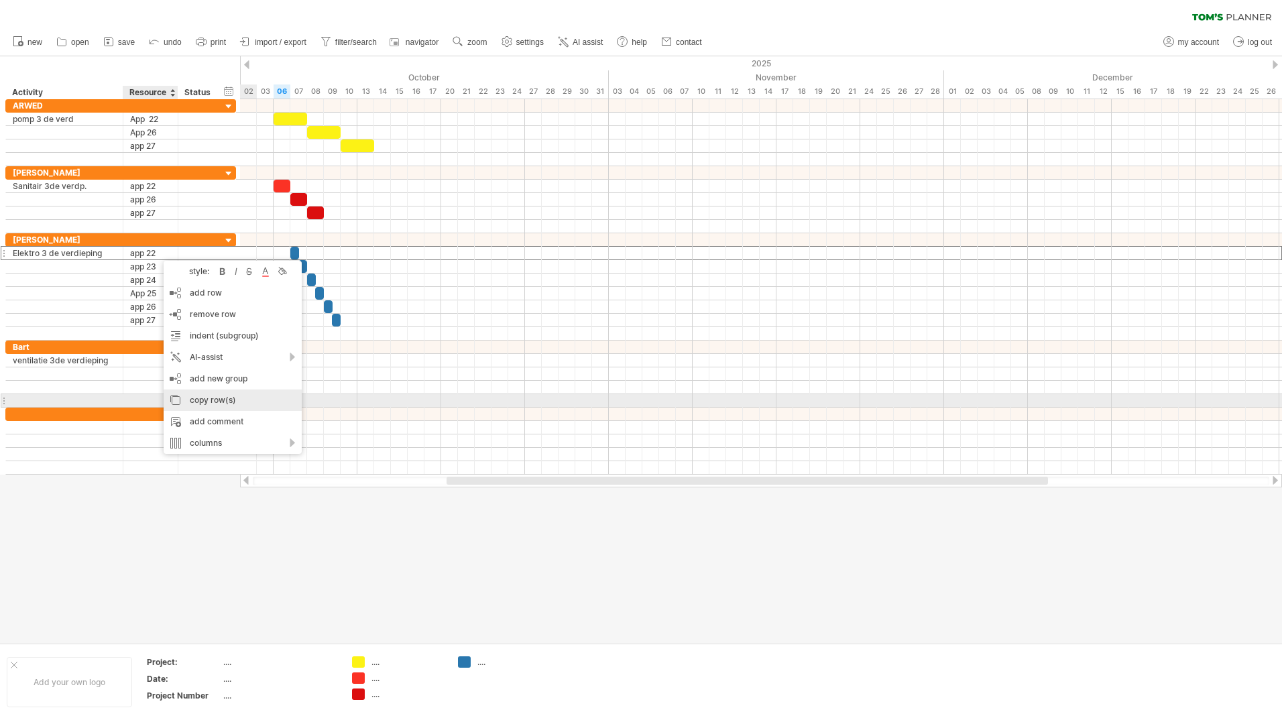
click at [213, 400] on div "copy row(s)" at bounding box center [233, 400] width 138 height 21
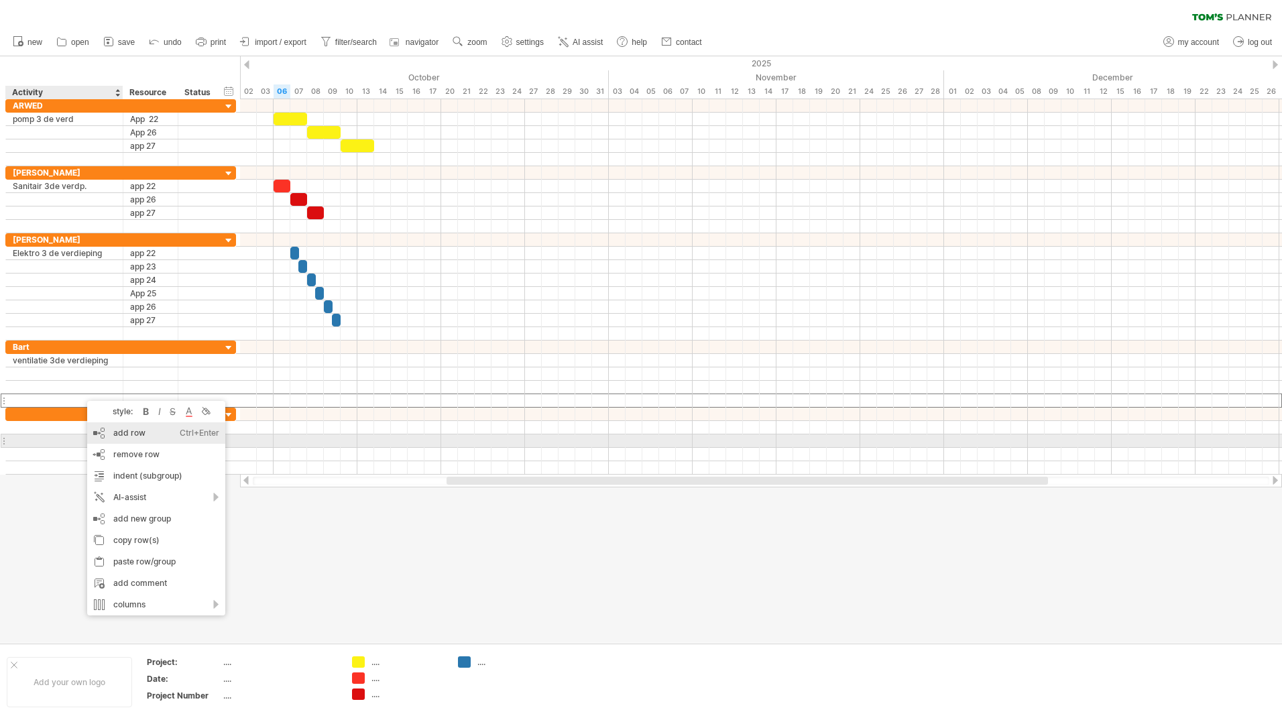
click at [132, 439] on div "add row Ctrl+Enter Cmd+Enter" at bounding box center [156, 432] width 138 height 21
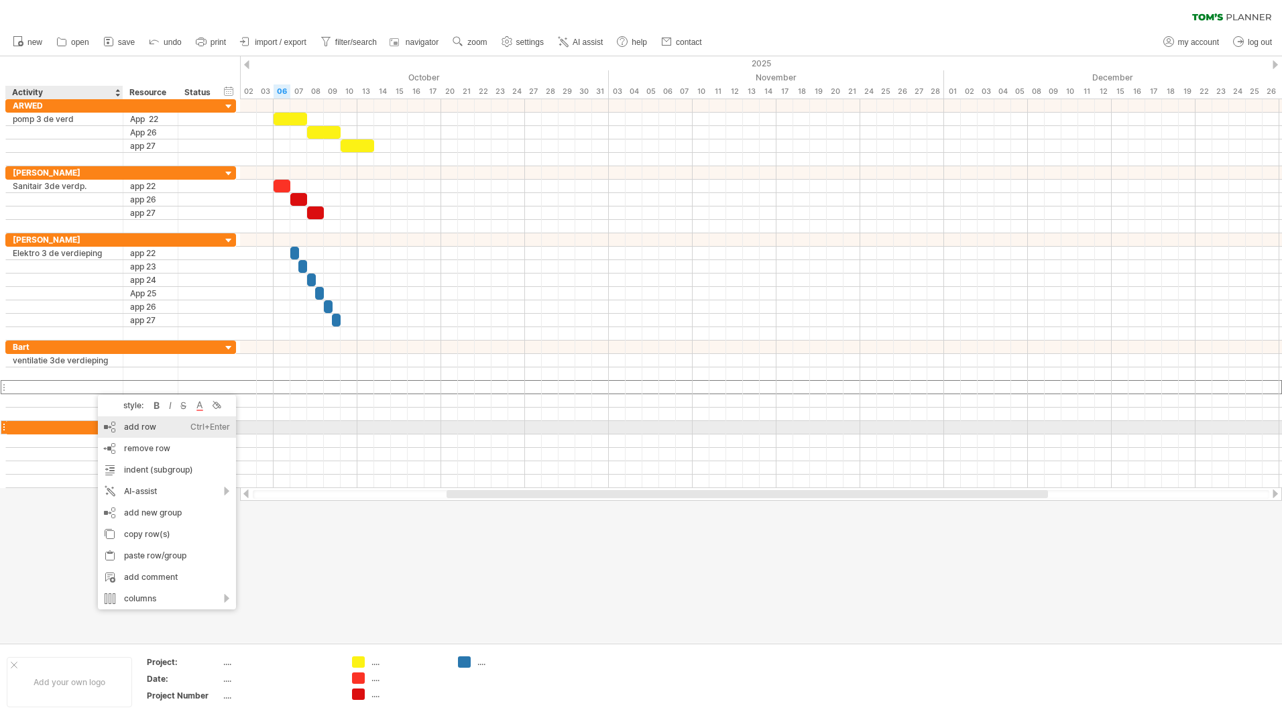
click at [142, 433] on div "add row Ctrl+Enter Cmd+Enter" at bounding box center [167, 426] width 138 height 21
click at [102, 432] on div "add row Ctrl+Enter Cmd+Enter" at bounding box center [146, 426] width 138 height 21
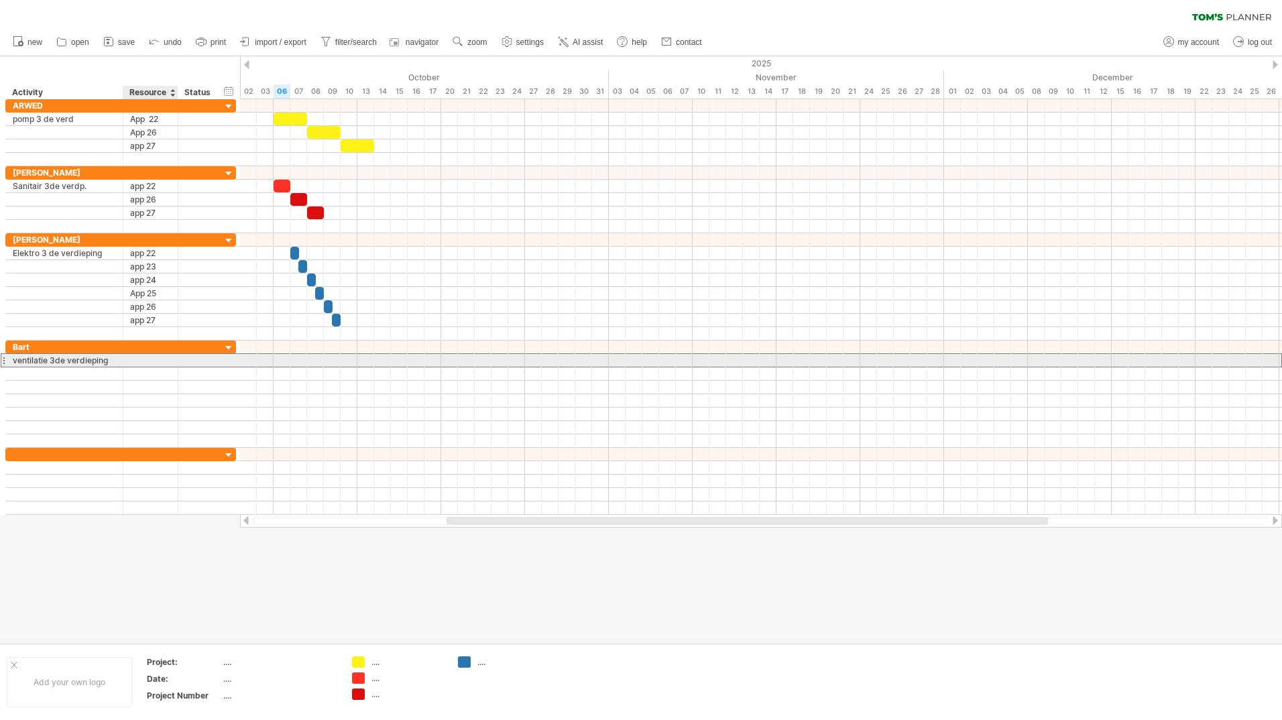
click at [146, 358] on div at bounding box center [150, 360] width 41 height 13
click at [0, 0] on input "text" at bounding box center [0, 0] width 0 height 0
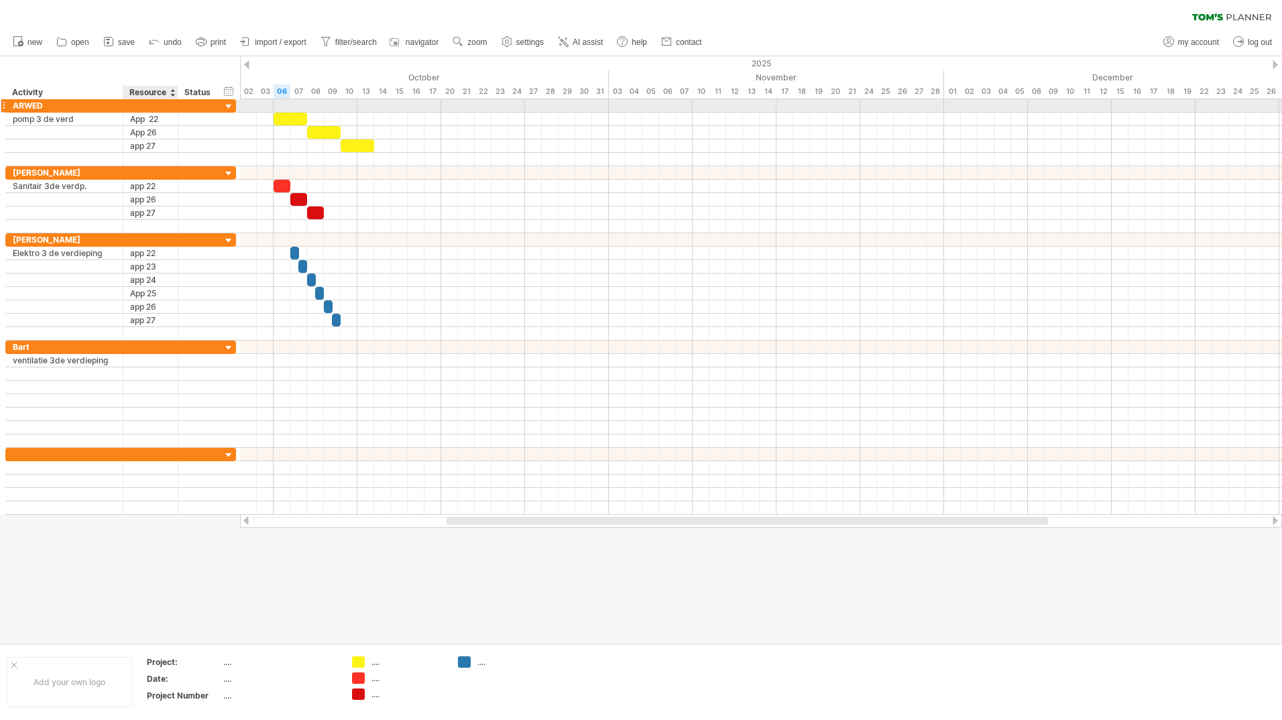
click at [134, 107] on div at bounding box center [150, 105] width 41 height 13
click at [134, 107] on input "text" at bounding box center [150, 105] width 41 height 13
type input "****"
click at [162, 124] on div "App 22" at bounding box center [150, 119] width 41 height 13
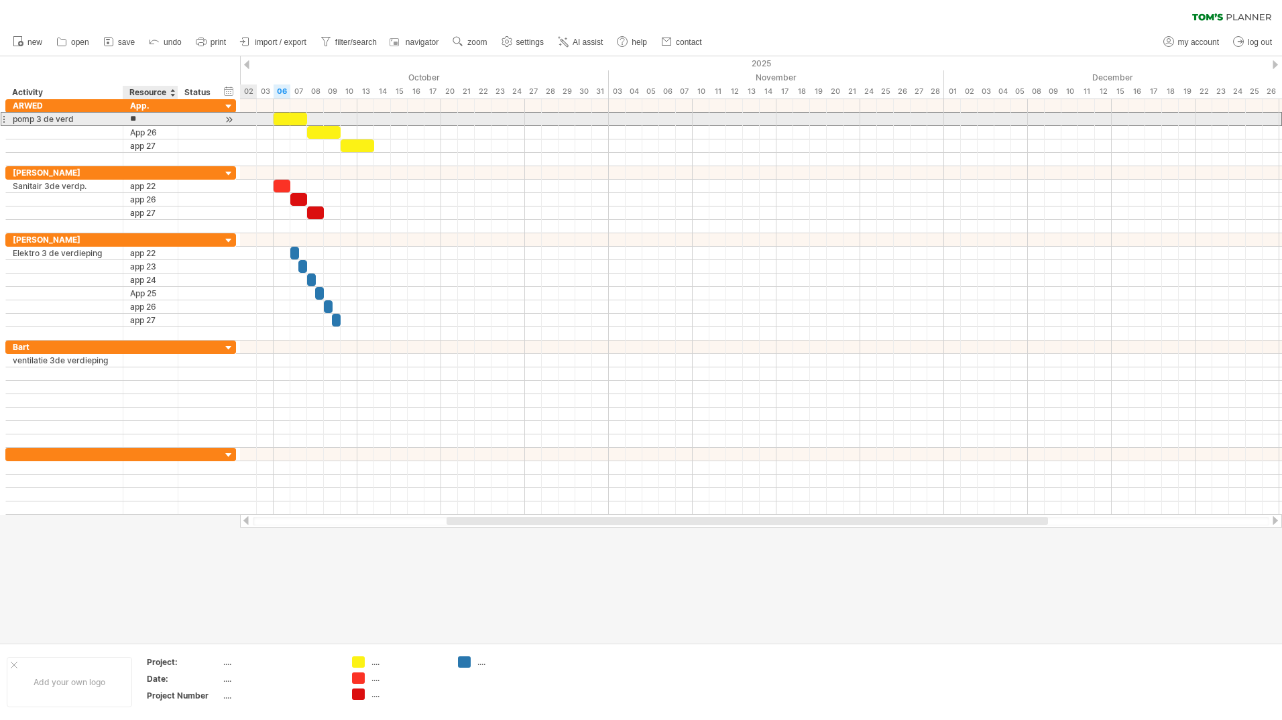
type input "*"
type input "**"
type input "*"
type input "**"
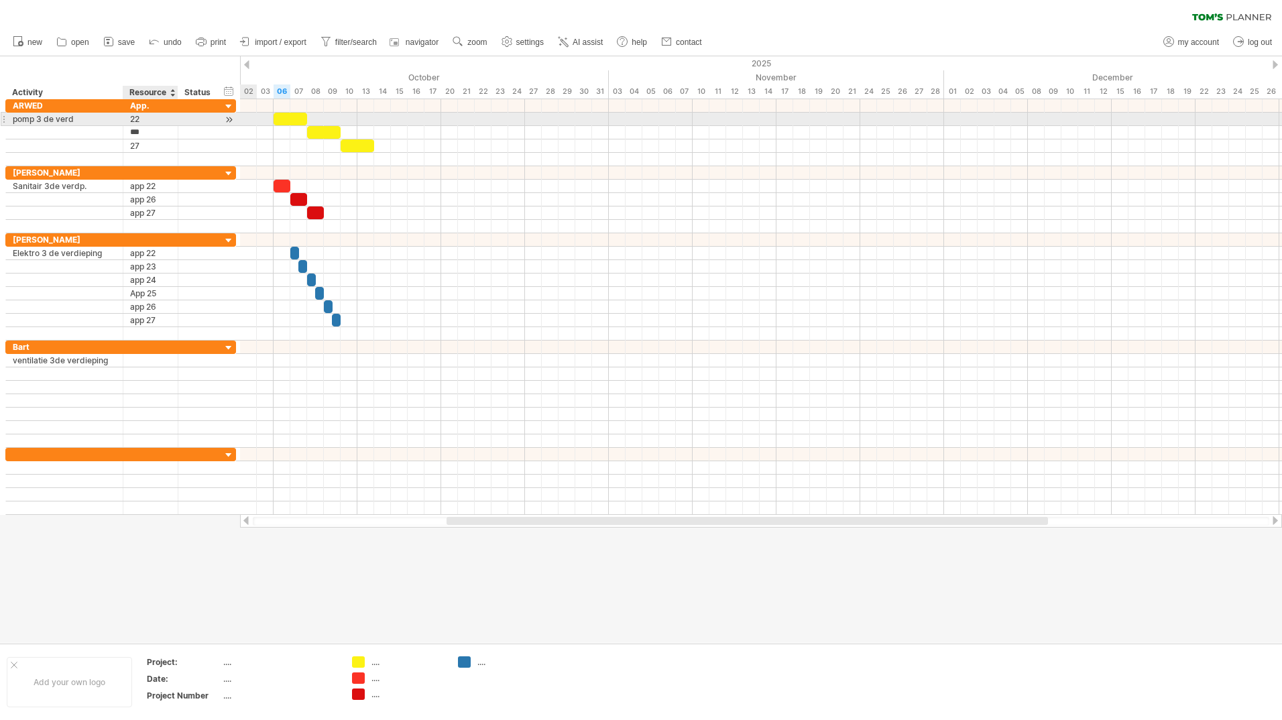
type input "**"
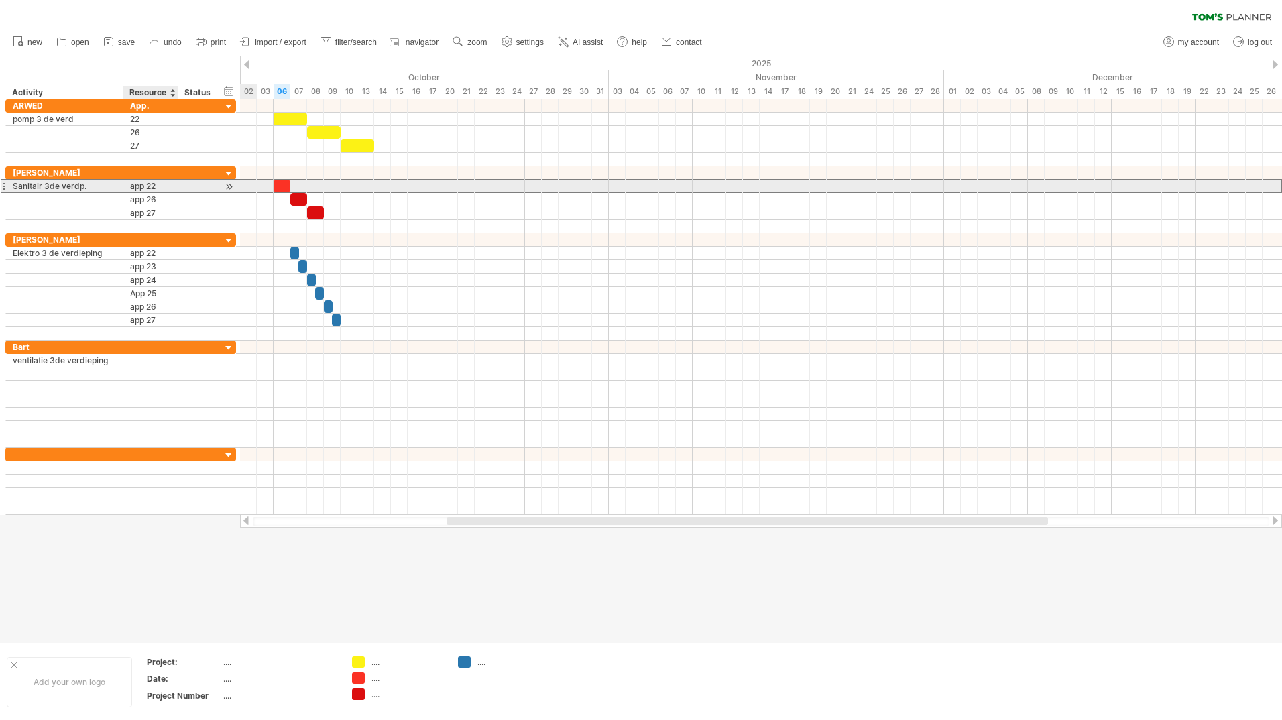
click at [162, 187] on div "app 22" at bounding box center [150, 186] width 41 height 13
type input "**"
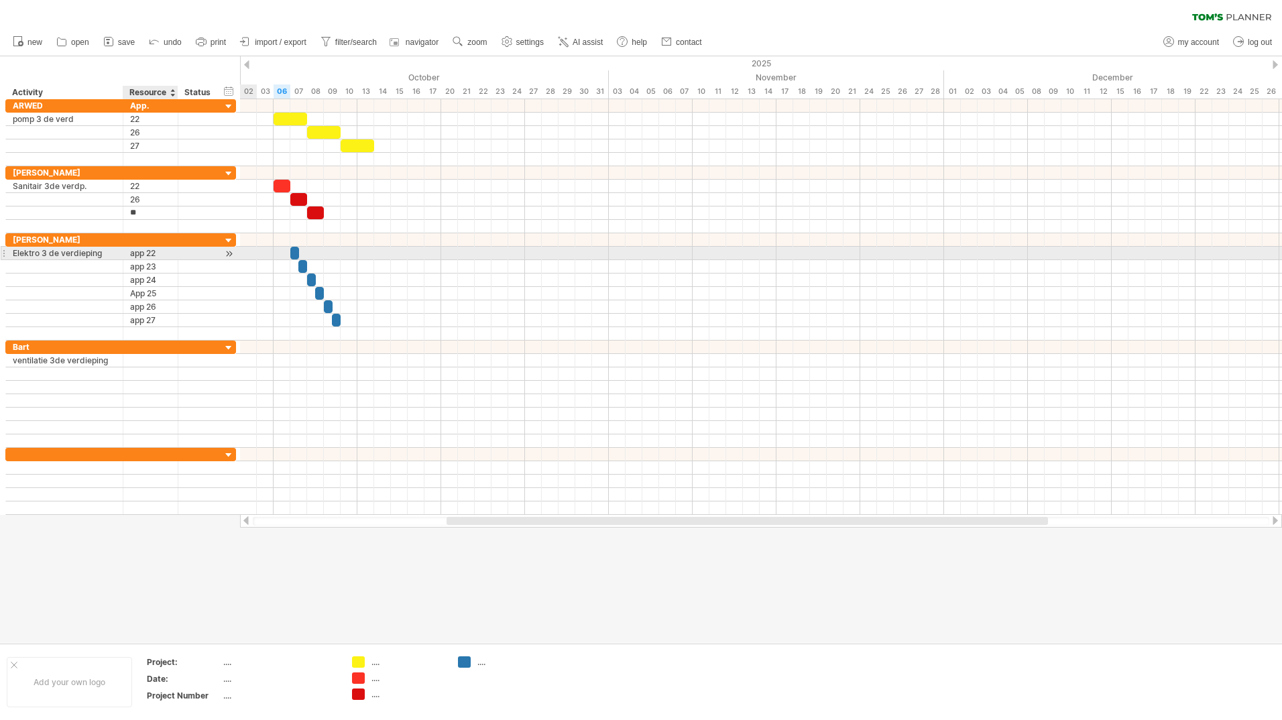
click at [144, 253] on div "app 22" at bounding box center [150, 253] width 41 height 13
click at [150, 249] on input "******" at bounding box center [150, 253] width 41 height 13
click at [147, 251] on input "******" at bounding box center [150, 253] width 41 height 13
type input "**"
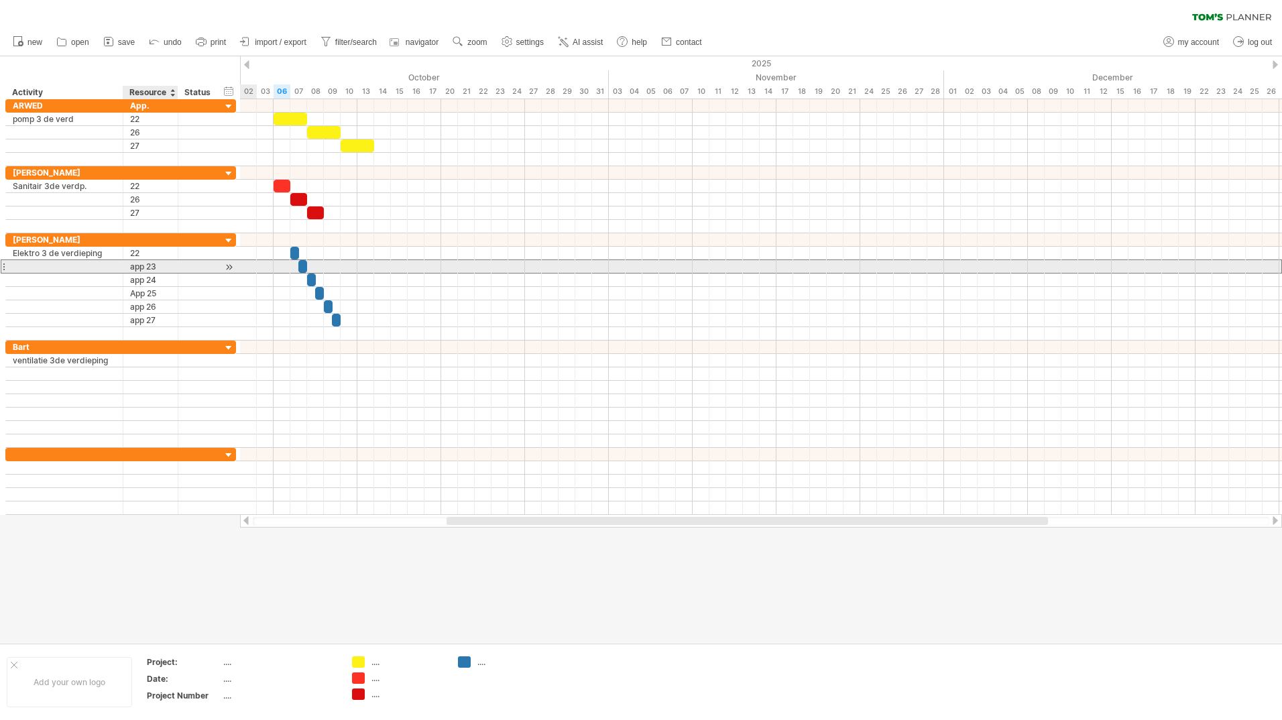
click at [146, 267] on div "app 23" at bounding box center [150, 266] width 41 height 13
click at [146, 267] on input "******" at bounding box center [150, 266] width 41 height 13
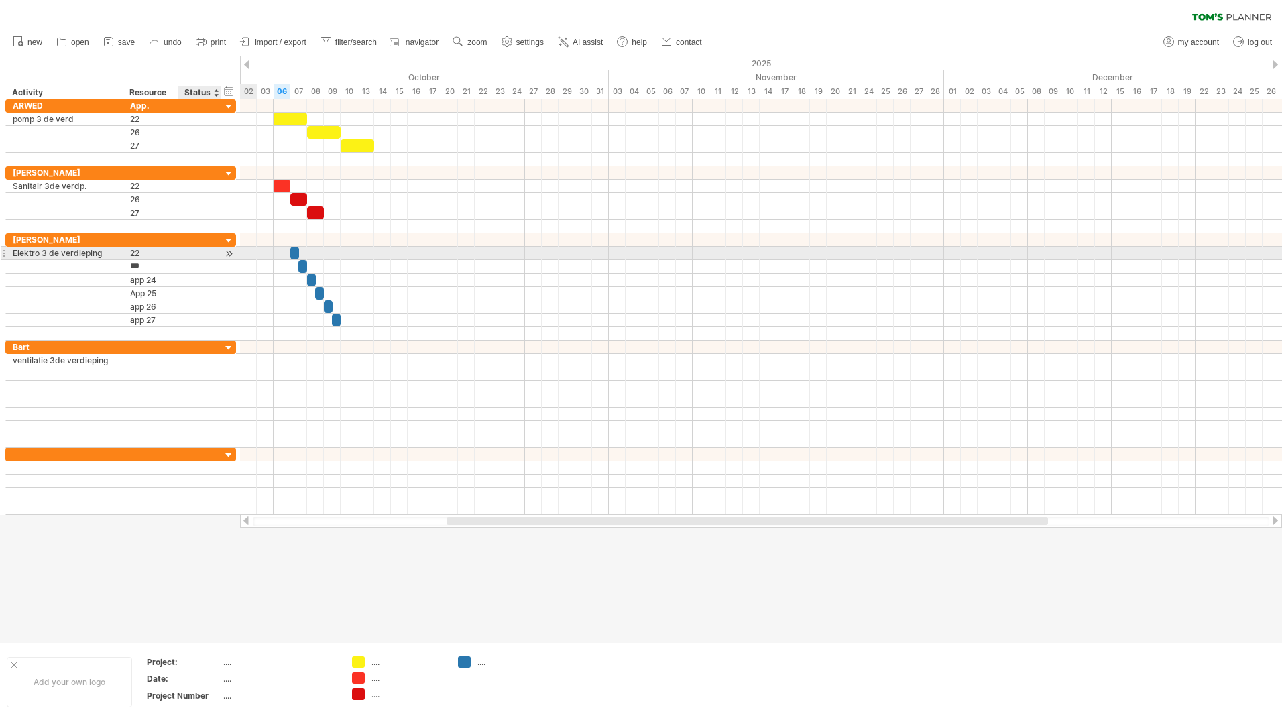
type input "**"
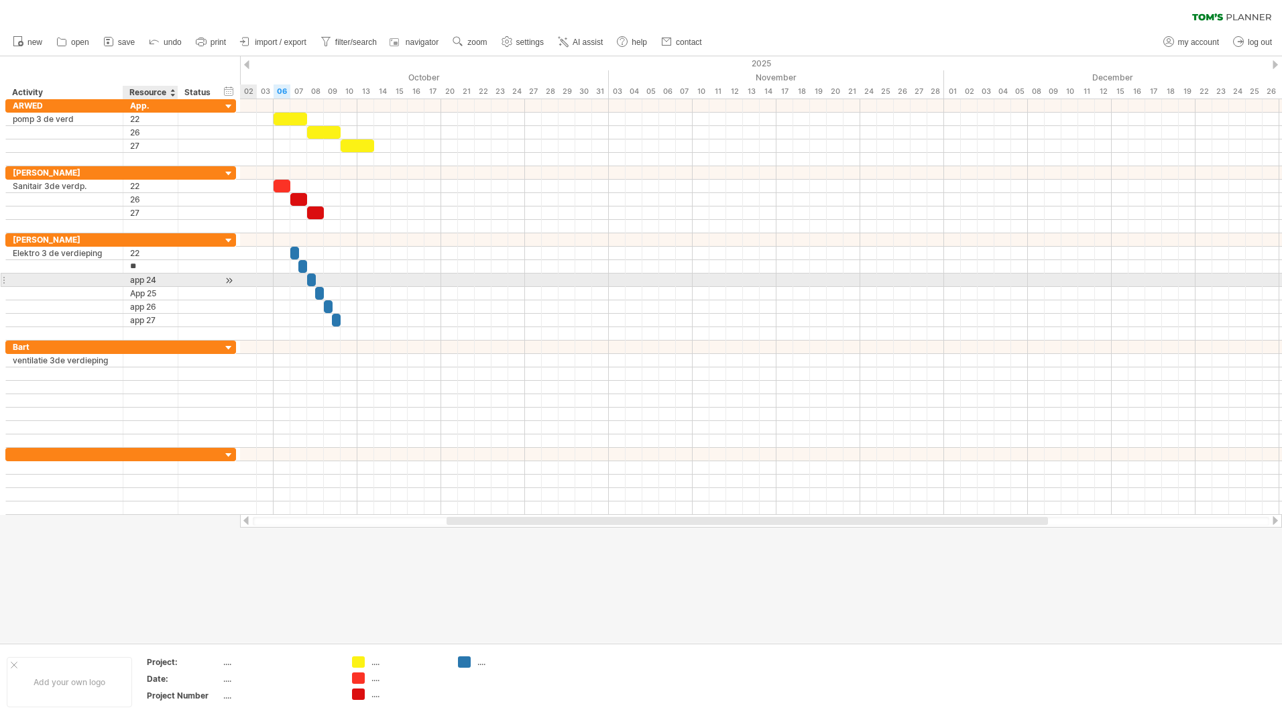
click at [148, 279] on div "app 24" at bounding box center [150, 280] width 41 height 13
click at [148, 279] on input "******" at bounding box center [150, 280] width 41 height 13
click at [146, 280] on input "******" at bounding box center [150, 280] width 41 height 13
type input "**"
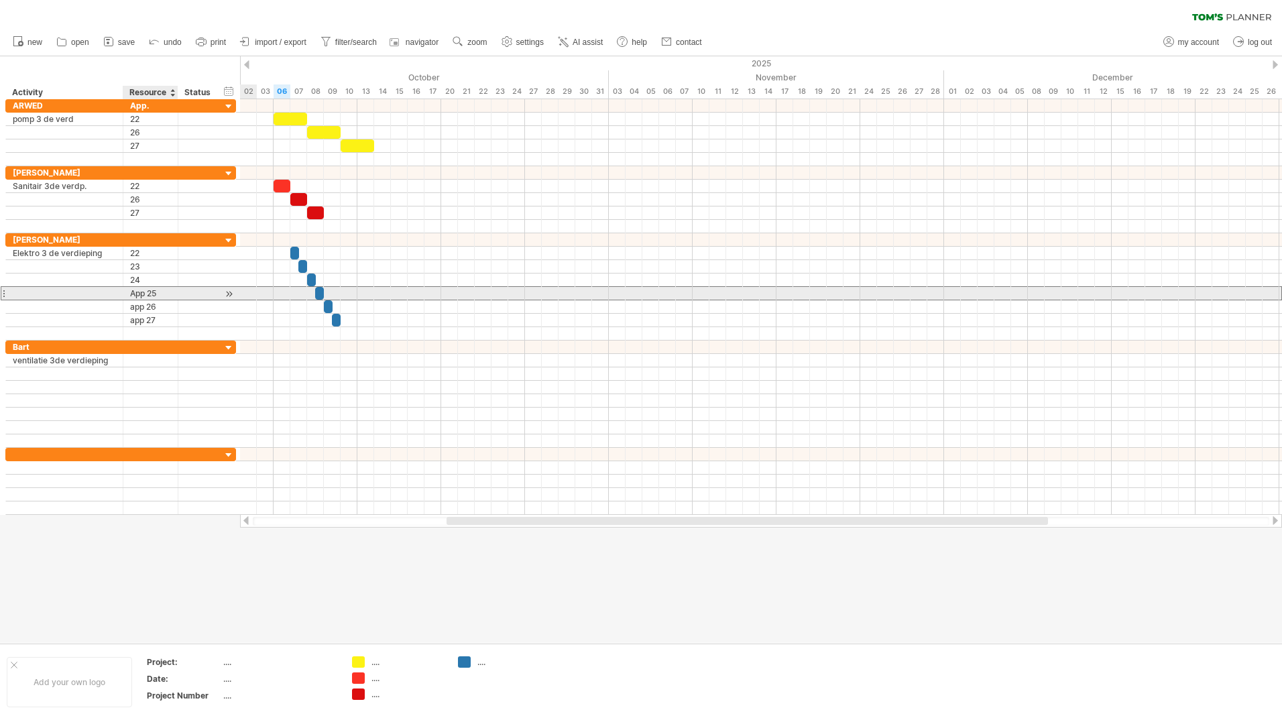
click at [148, 294] on div "App 25" at bounding box center [150, 293] width 41 height 13
click at [148, 294] on input "******" at bounding box center [150, 293] width 41 height 13
click at [154, 287] on input "******" at bounding box center [150, 293] width 41 height 13
click at [148, 291] on input "******" at bounding box center [150, 293] width 41 height 13
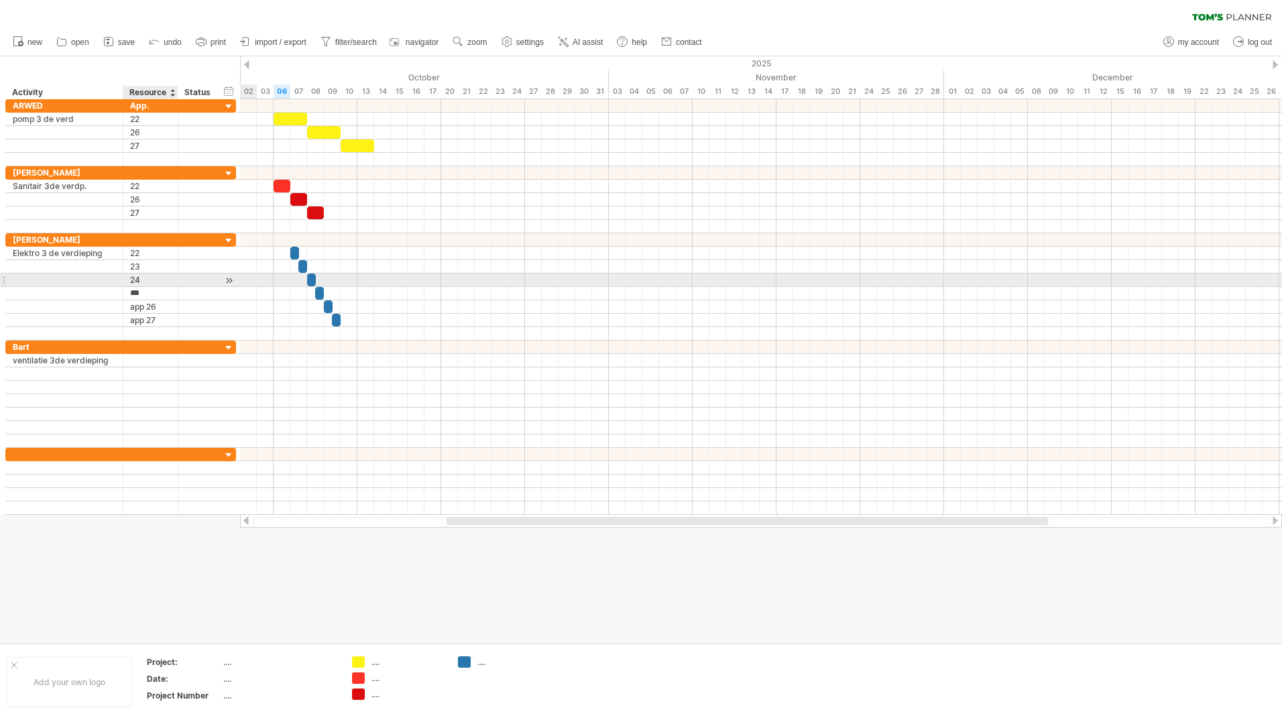
type input "**"
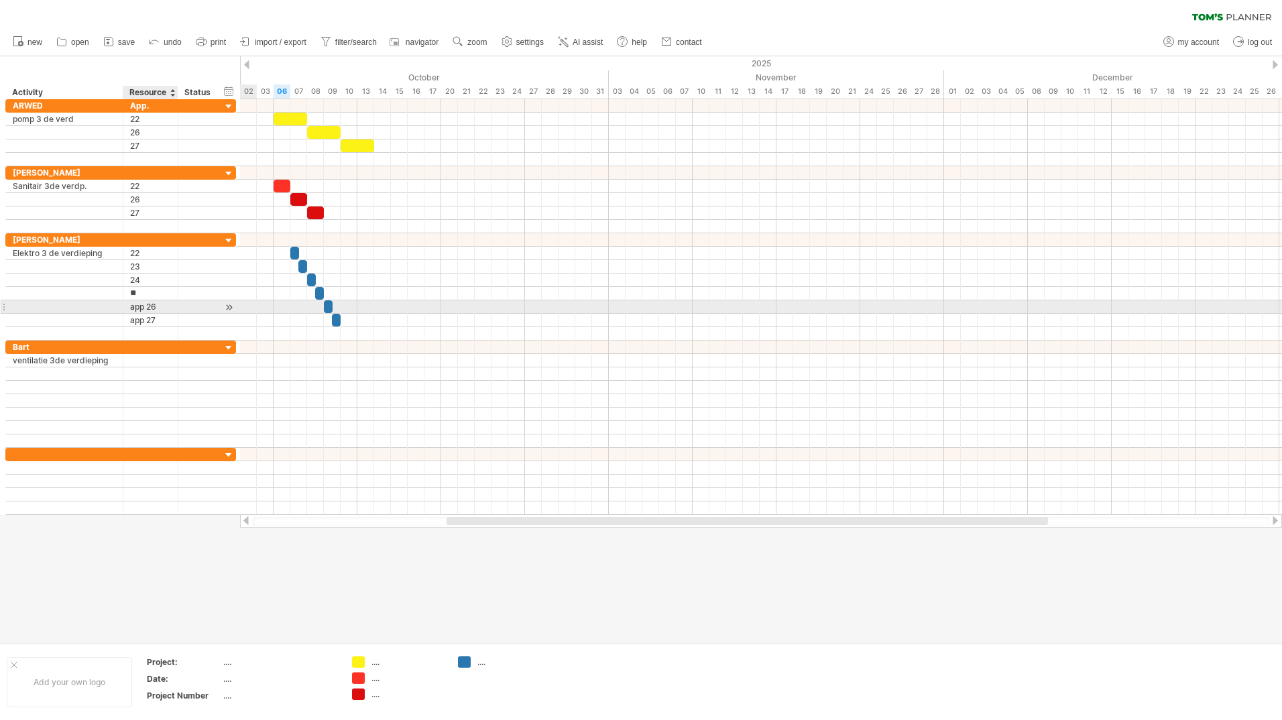
click at [149, 305] on div "app 26" at bounding box center [150, 306] width 41 height 13
click at [149, 305] on input "******" at bounding box center [150, 306] width 41 height 13
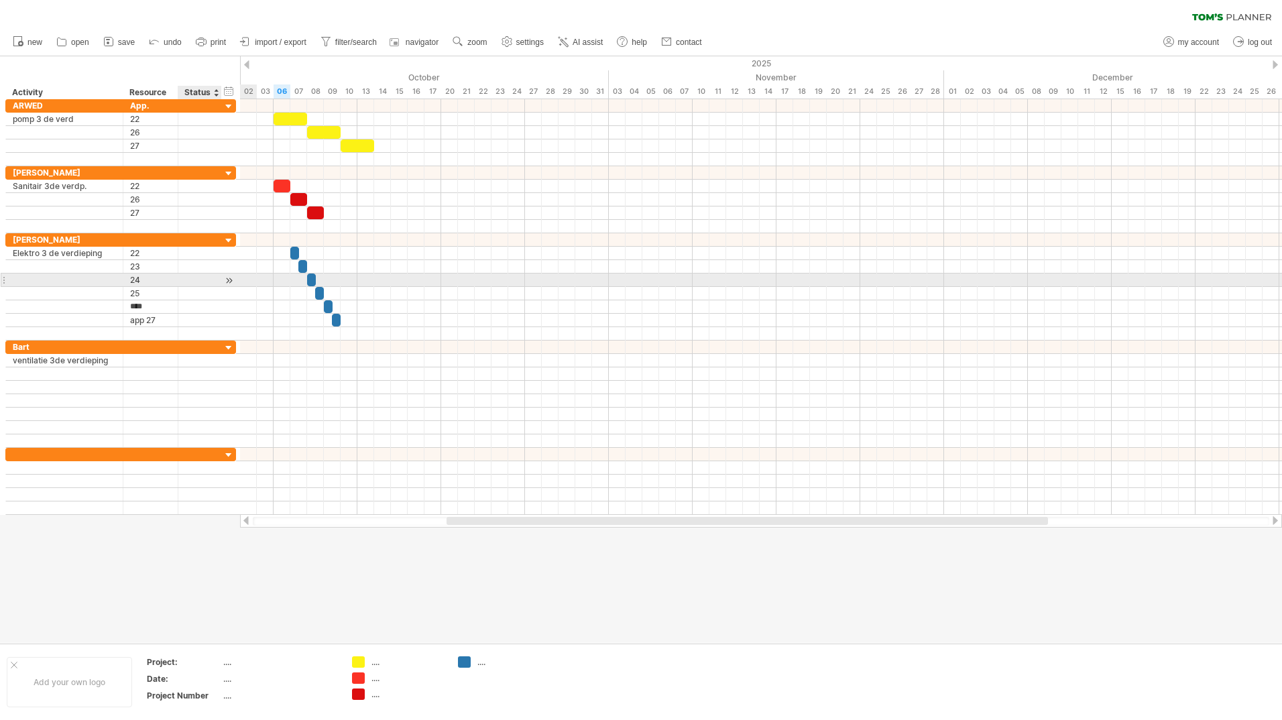
type input "**"
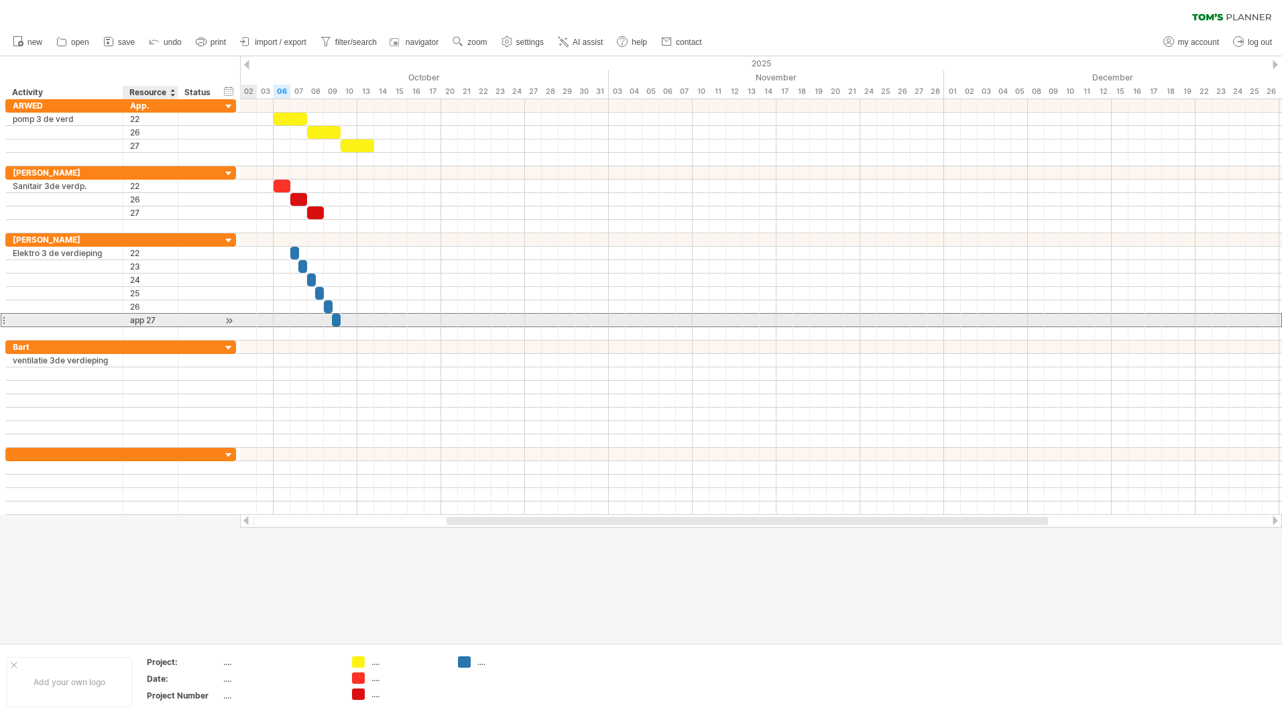
click at [148, 318] on div "app 27" at bounding box center [150, 320] width 41 height 13
click at [146, 318] on input "******" at bounding box center [150, 320] width 41 height 13
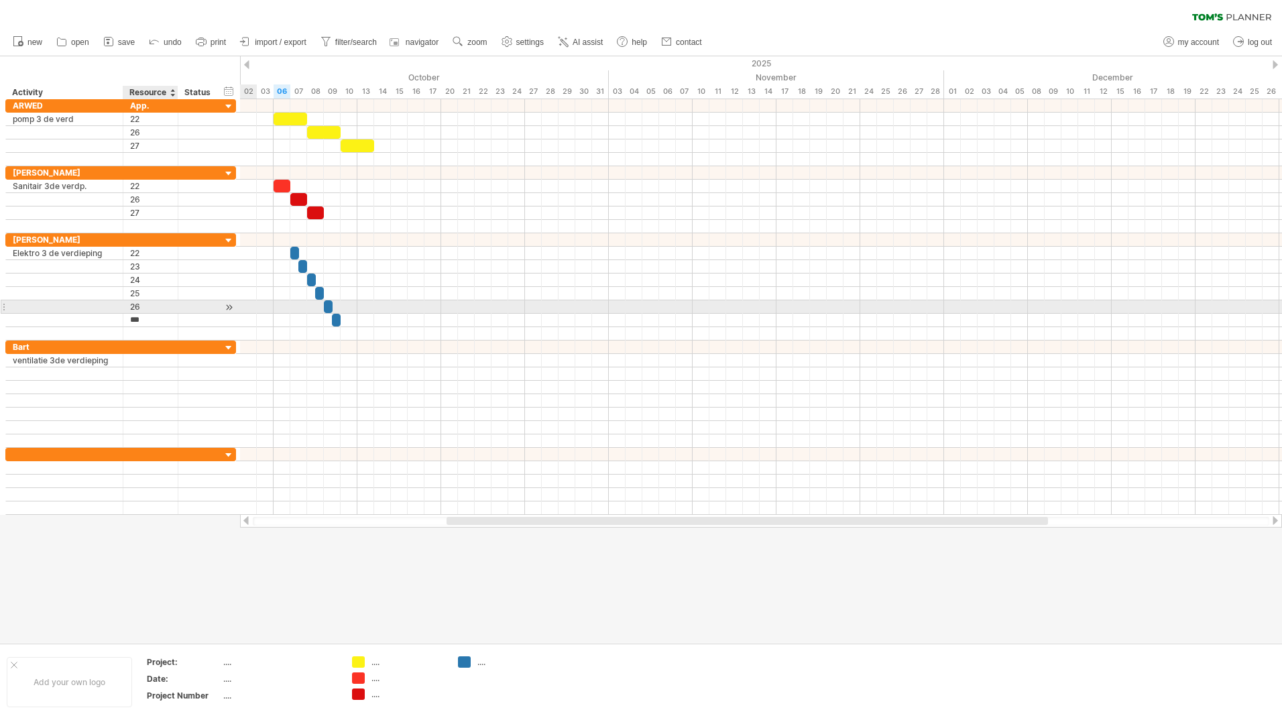
type input "**"
drag, startPoint x: 132, startPoint y: 304, endPoint x: 164, endPoint y: 294, distance: 33.5
click at [133, 303] on div "26" at bounding box center [150, 306] width 41 height 13
type input "**"
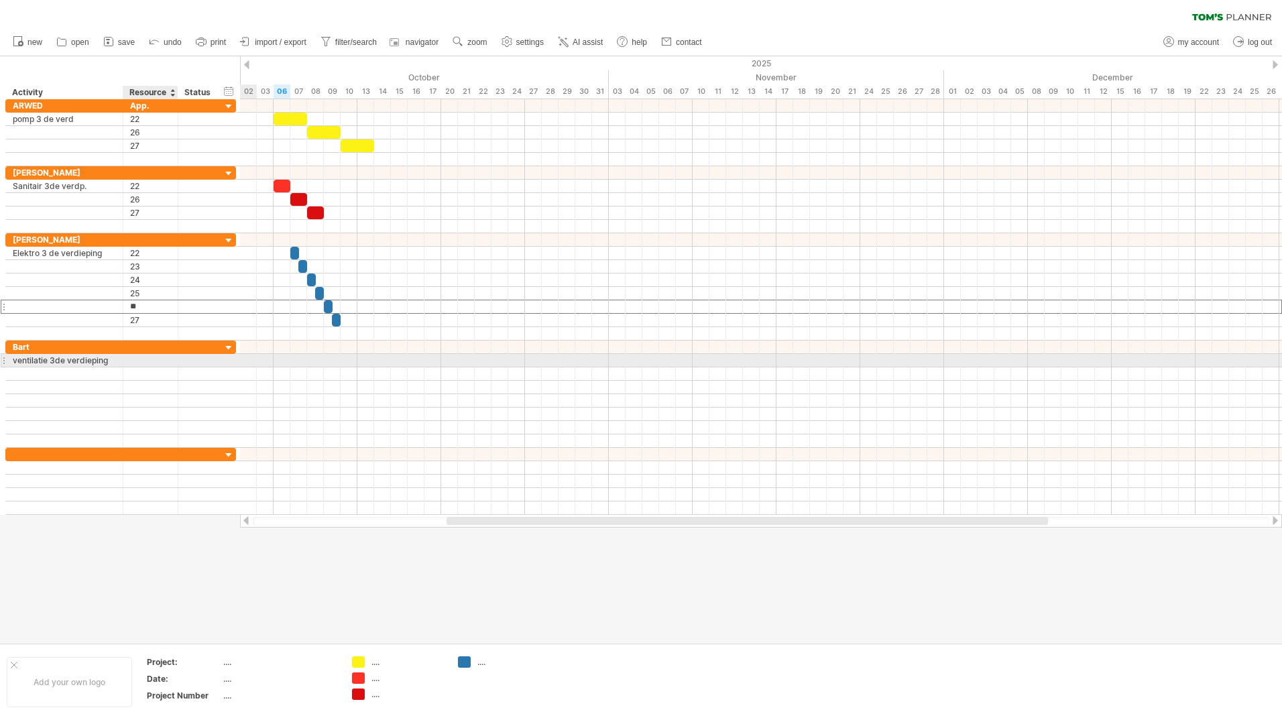
click at [145, 362] on div at bounding box center [150, 360] width 41 height 13
type input "**"
type input "*"
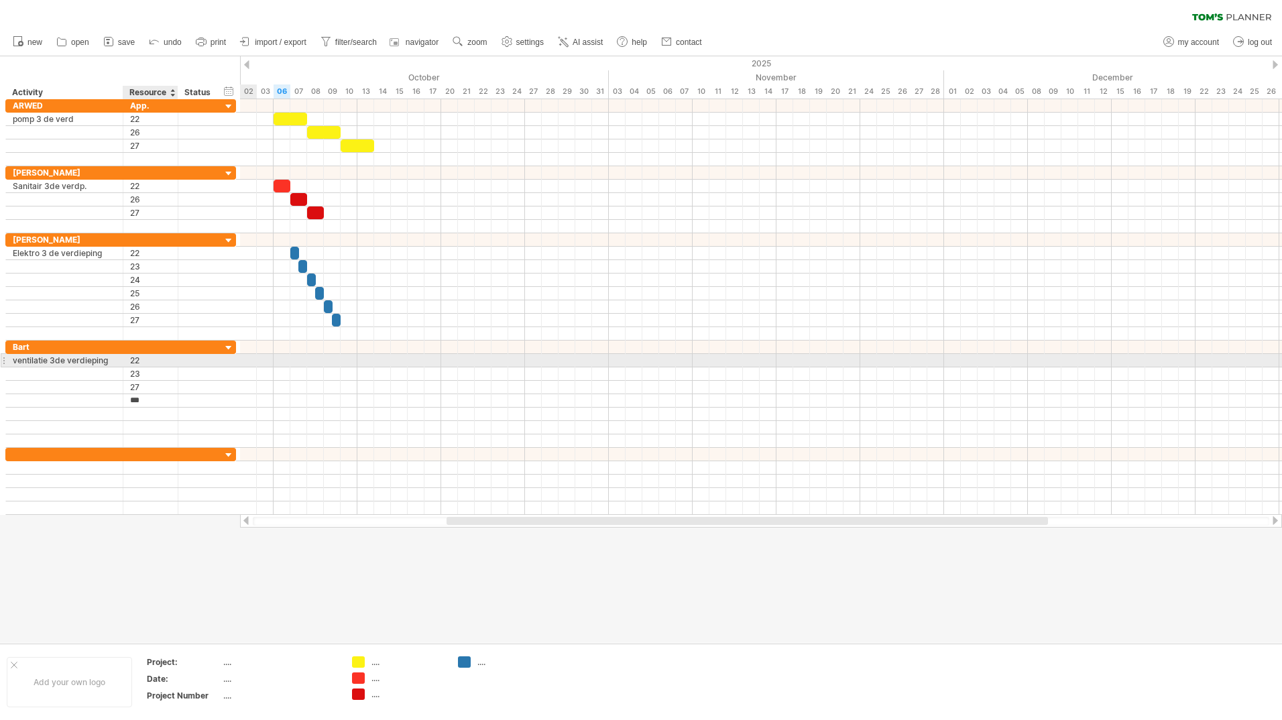
type input "**"
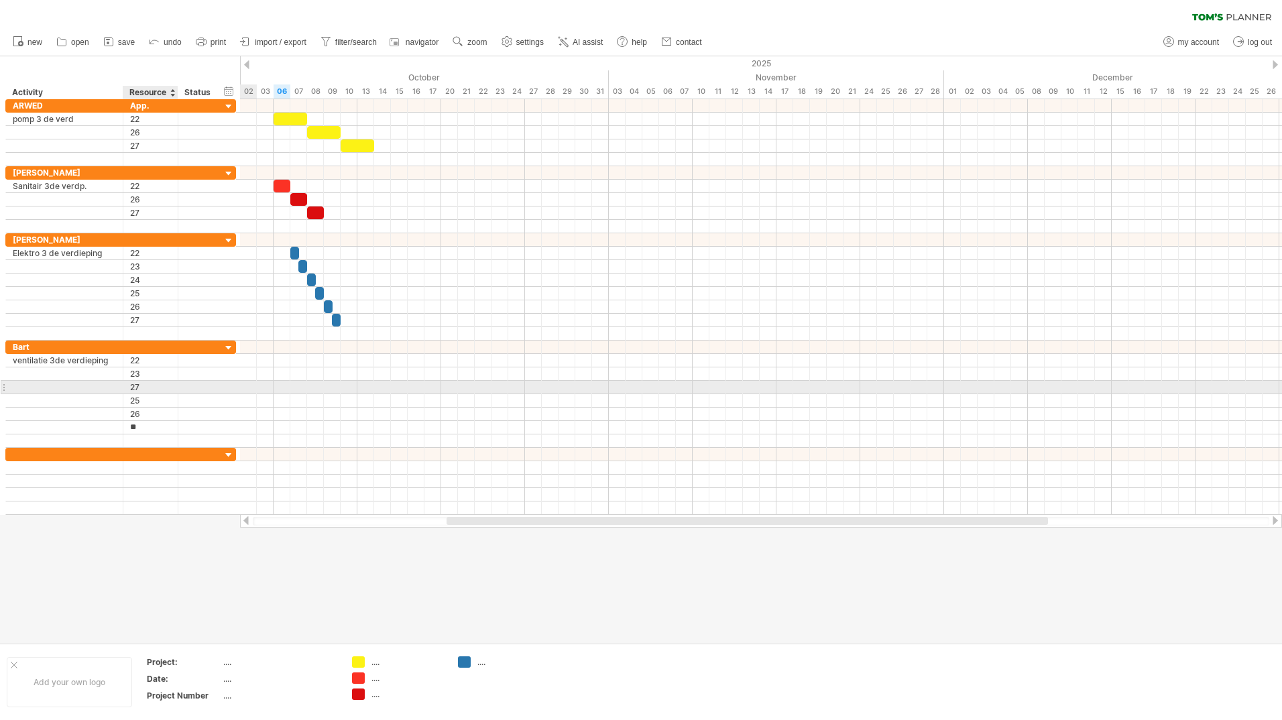
click at [143, 384] on div "27" at bounding box center [150, 387] width 41 height 13
type input "**"
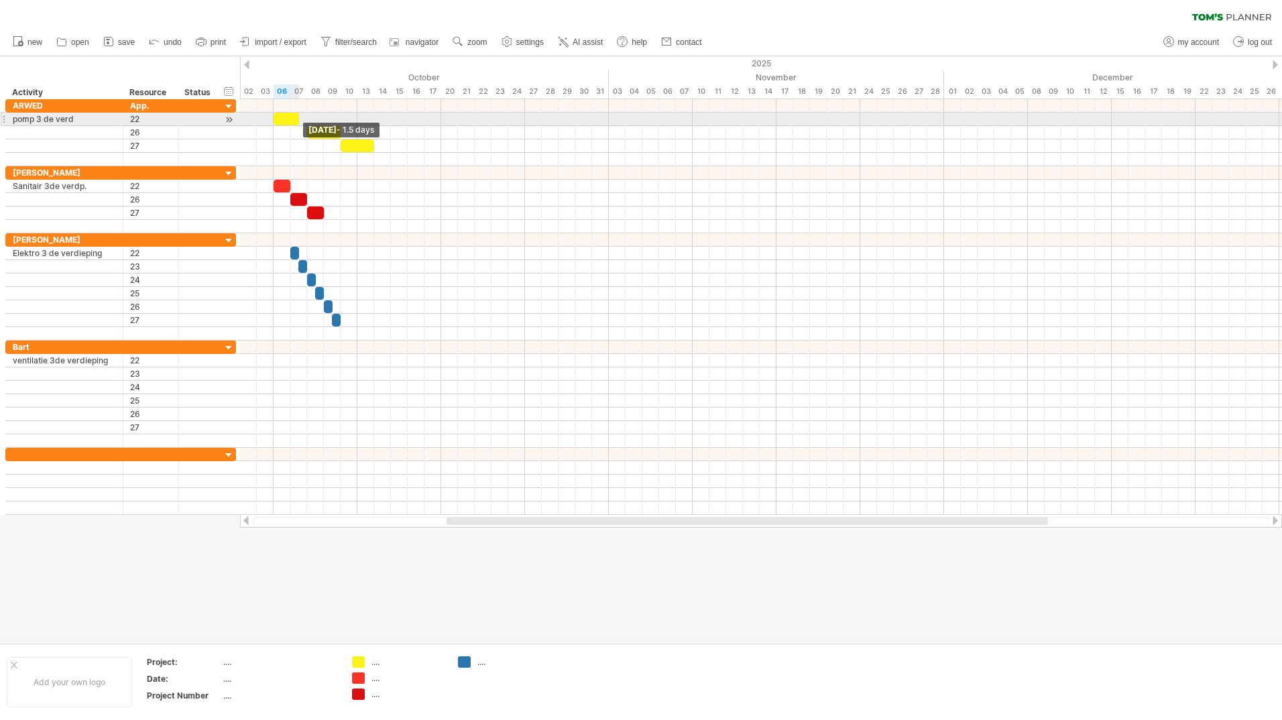
drag, startPoint x: 306, startPoint y: 119, endPoint x: 299, endPoint y: 115, distance: 8.1
click at [299, 115] on span at bounding box center [298, 119] width 5 height 13
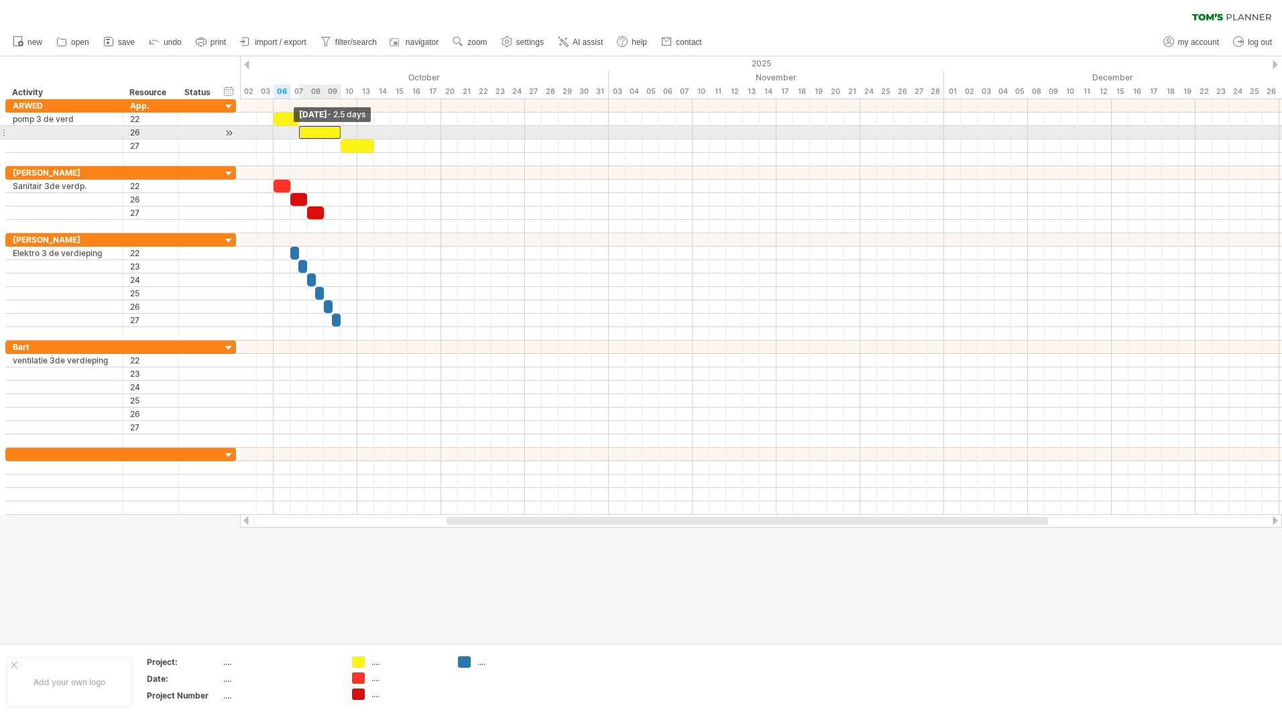
drag, startPoint x: 308, startPoint y: 133, endPoint x: 302, endPoint y: 132, distance: 6.7
click at [302, 132] on div at bounding box center [320, 132] width 42 height 13
drag, startPoint x: 339, startPoint y: 132, endPoint x: 323, endPoint y: 131, distance: 15.4
click at [323, 131] on span at bounding box center [323, 132] width 5 height 13
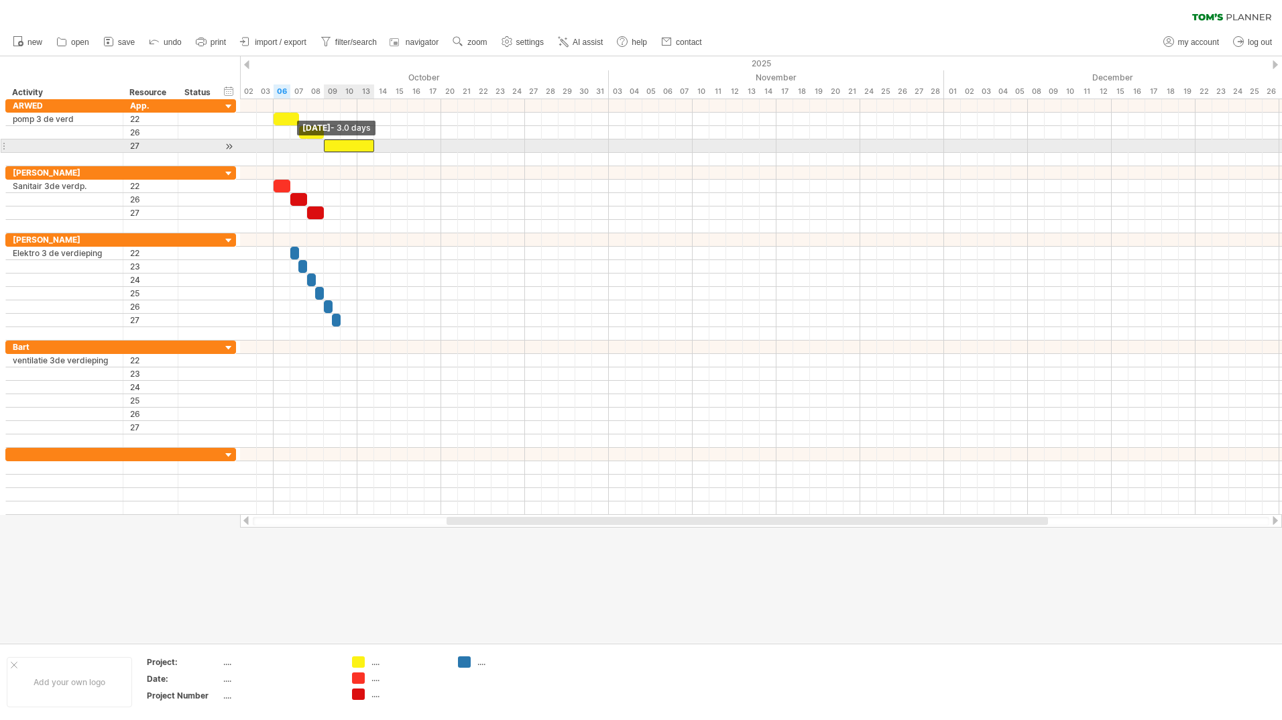
drag, startPoint x: 341, startPoint y: 147, endPoint x: 325, endPoint y: 145, distance: 15.6
click at [325, 145] on span at bounding box center [323, 145] width 5 height 13
drag, startPoint x: 372, startPoint y: 147, endPoint x: 350, endPoint y: 148, distance: 21.5
click at [347, 148] on span at bounding box center [349, 145] width 5 height 13
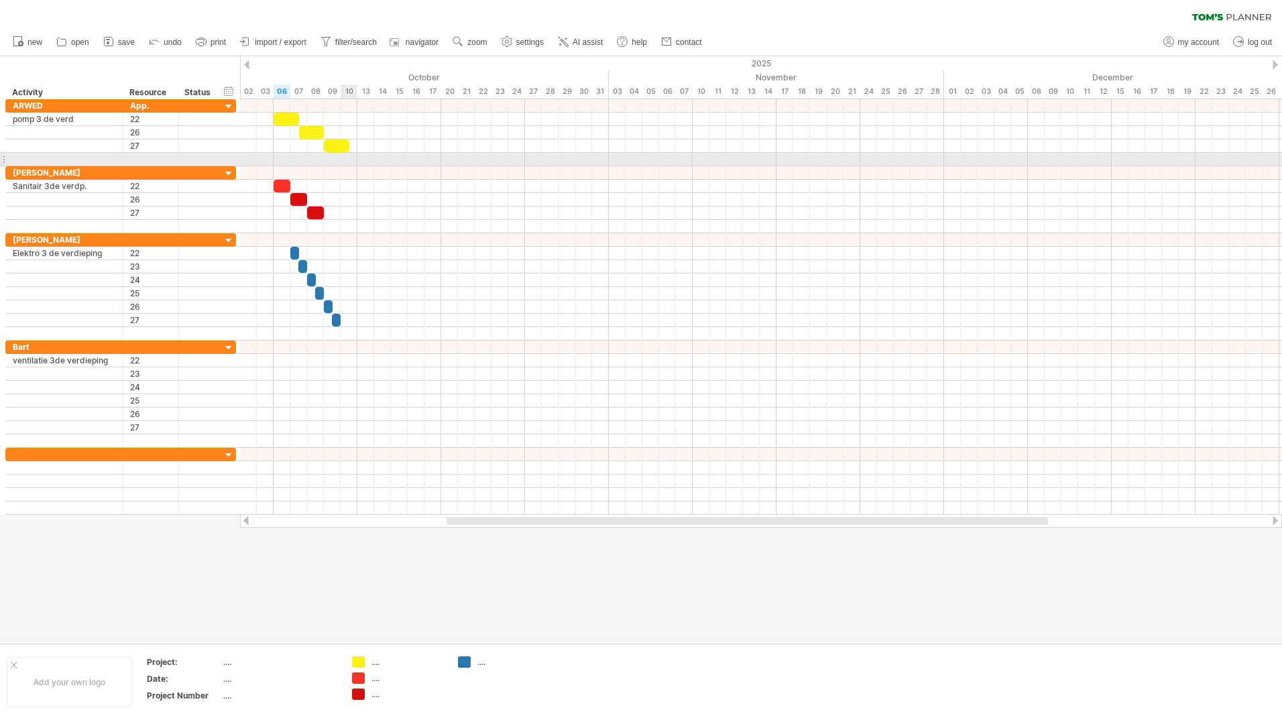
click at [349, 160] on div at bounding box center [761, 159] width 1042 height 13
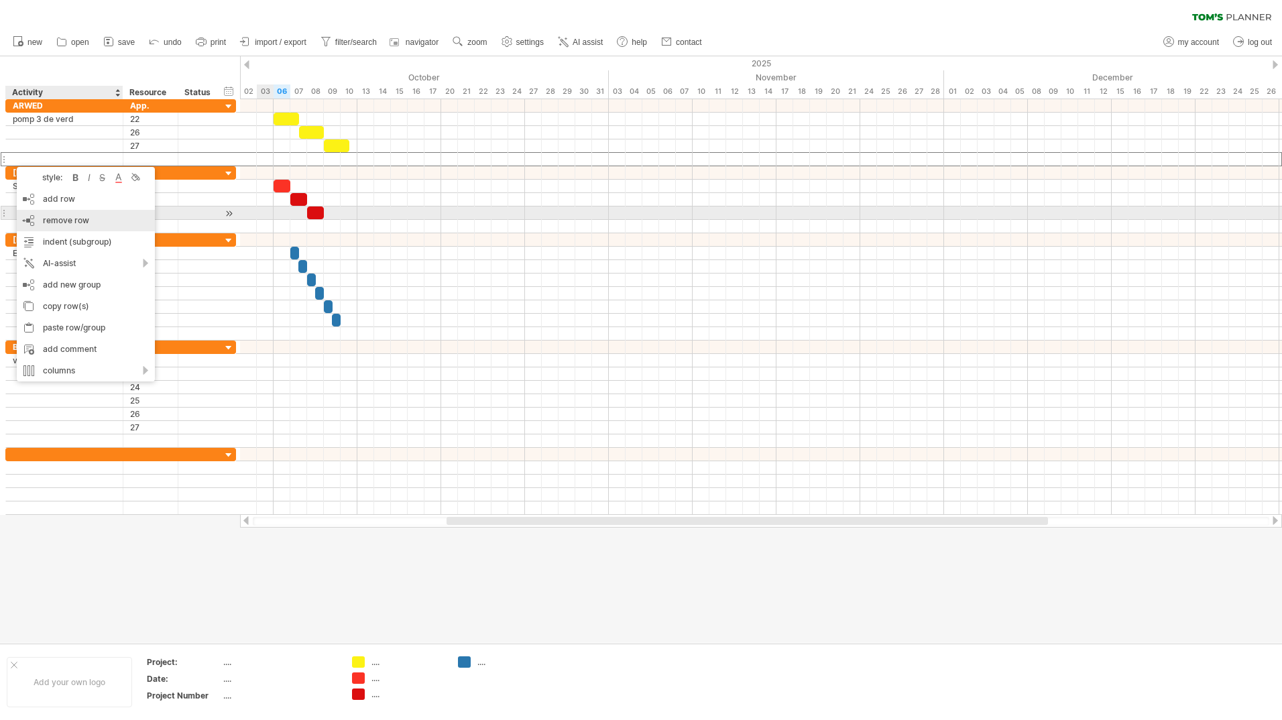
click at [42, 216] on div "remove row remove selected rows" at bounding box center [86, 220] width 138 height 21
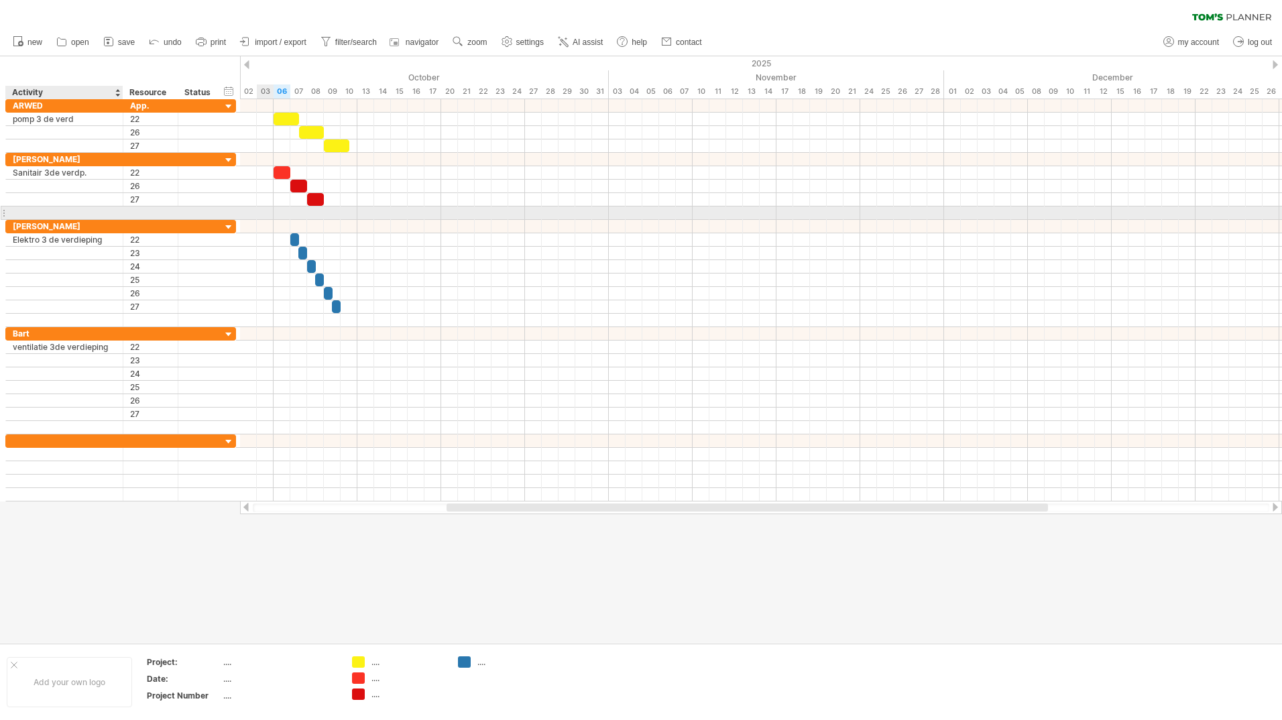
click at [10, 215] on div at bounding box center [64, 213] width 117 height 13
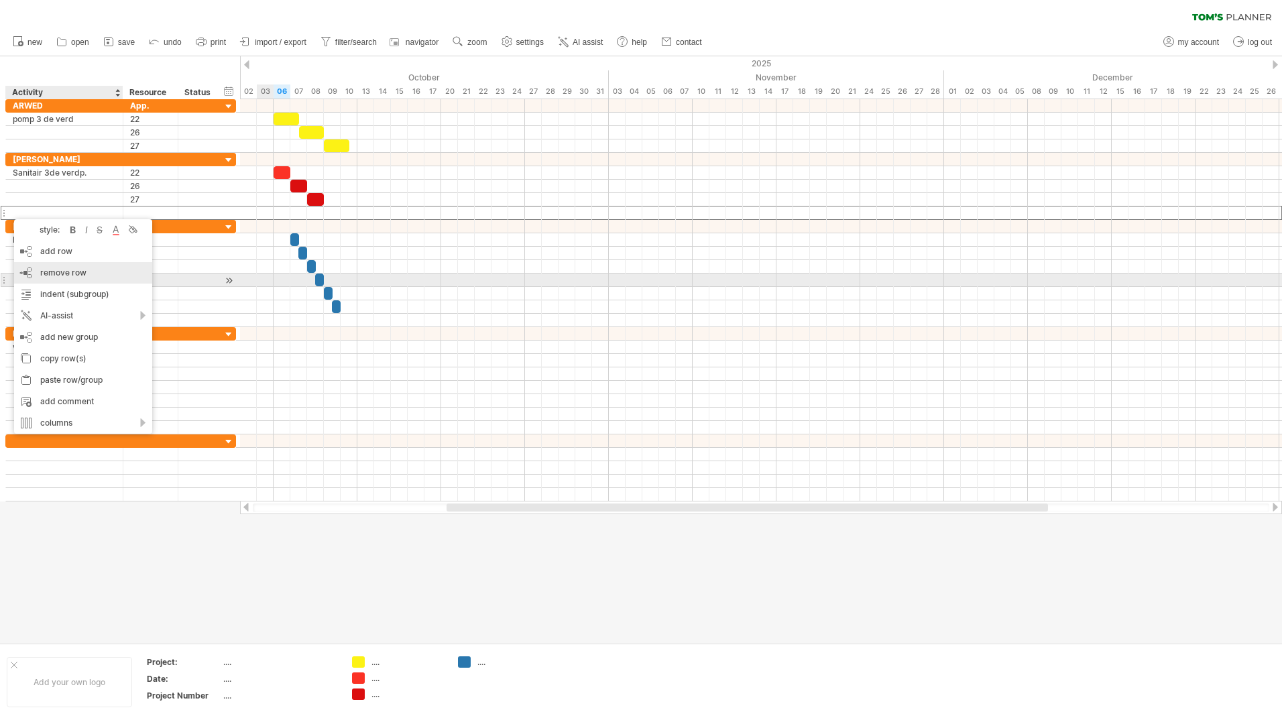
click at [57, 275] on span "remove row" at bounding box center [63, 273] width 46 height 10
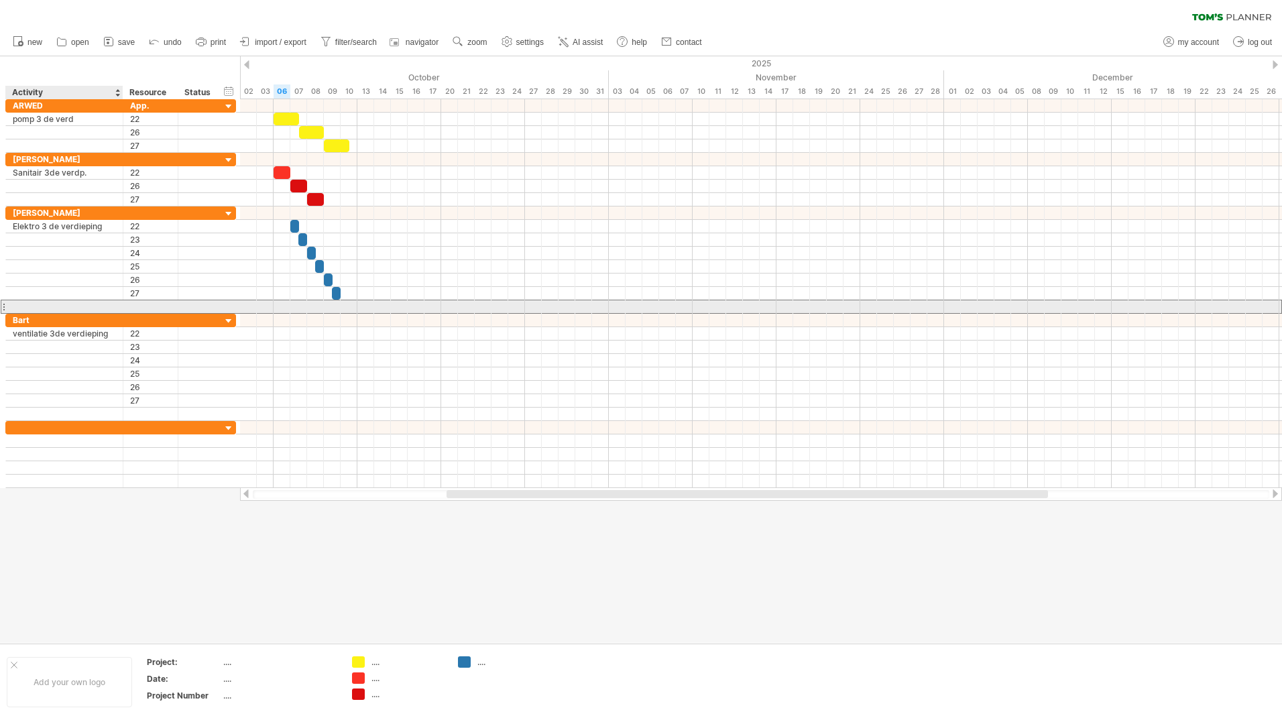
click at [11, 305] on div at bounding box center [64, 306] width 117 height 13
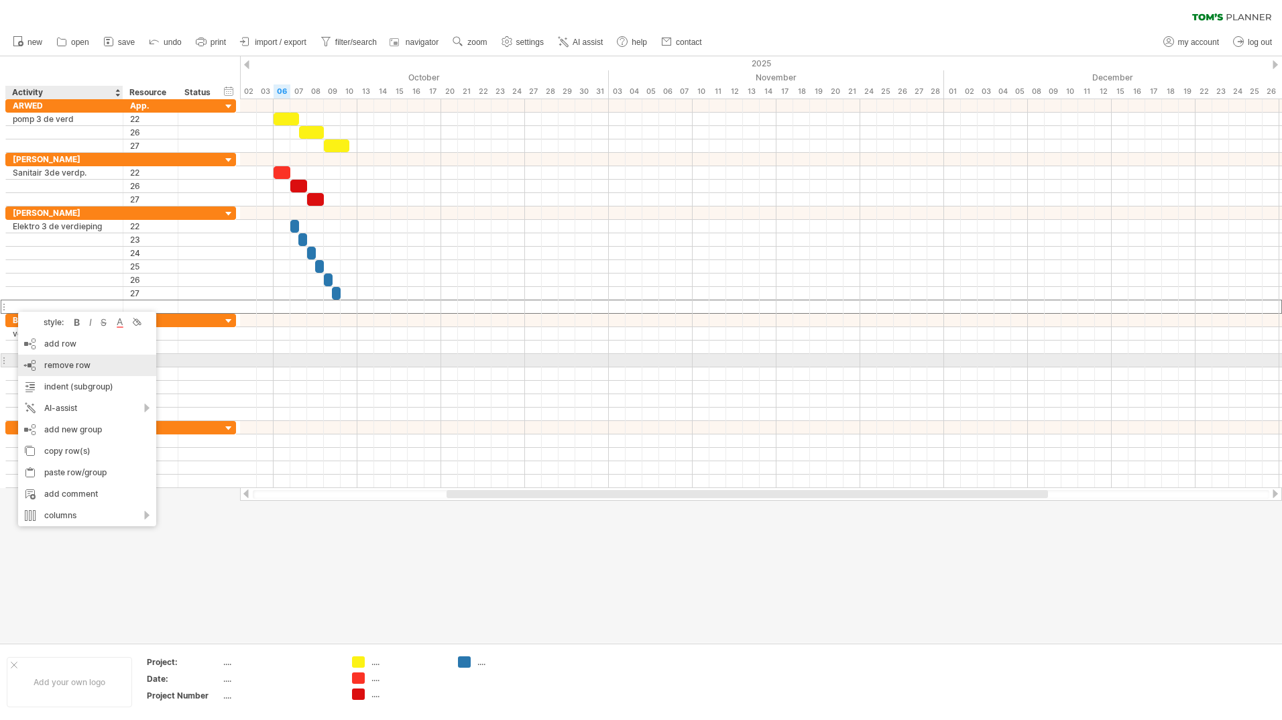
click at [55, 365] on span "remove row" at bounding box center [67, 365] width 46 height 10
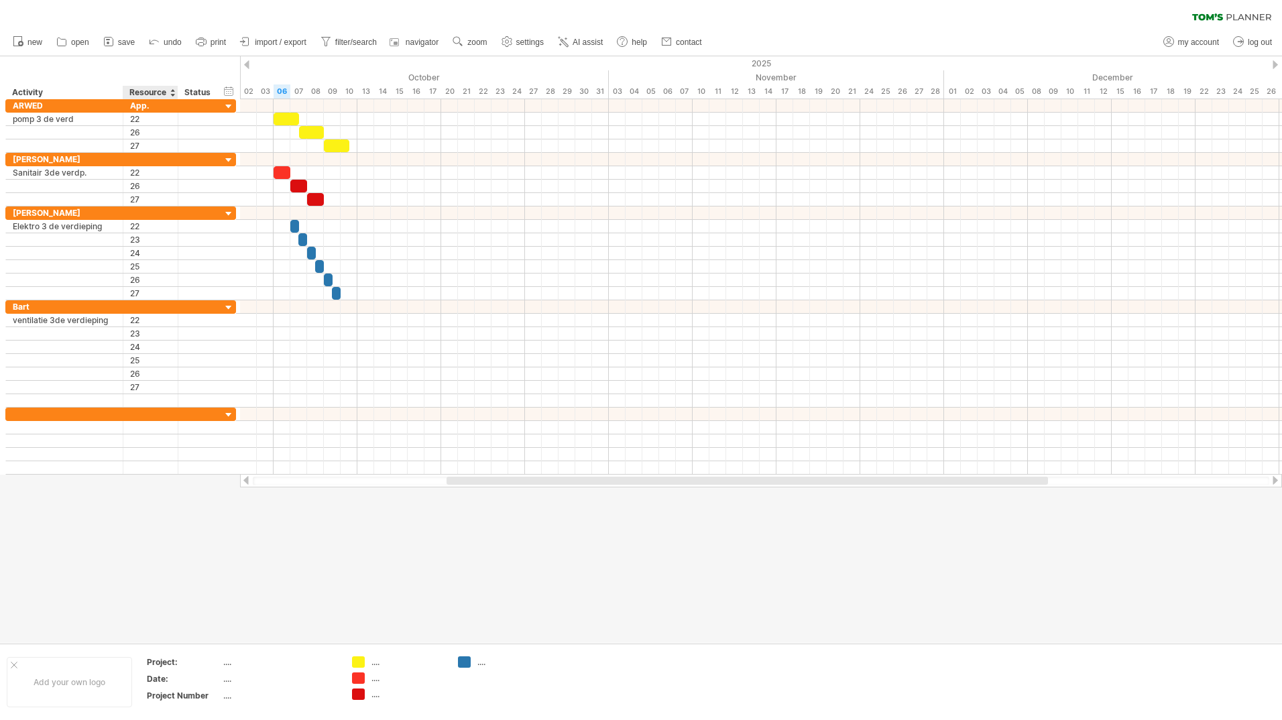
click at [146, 496] on div at bounding box center [641, 349] width 1282 height 587
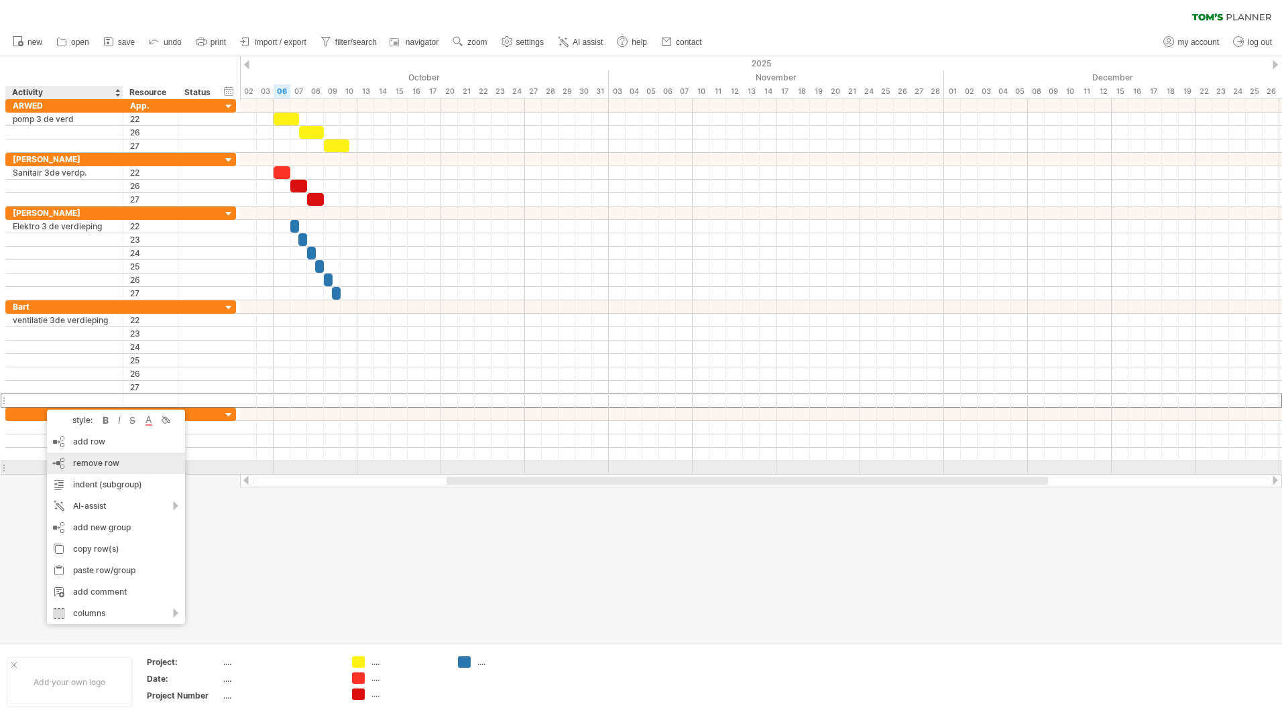
click at [85, 462] on span "remove row" at bounding box center [96, 463] width 46 height 10
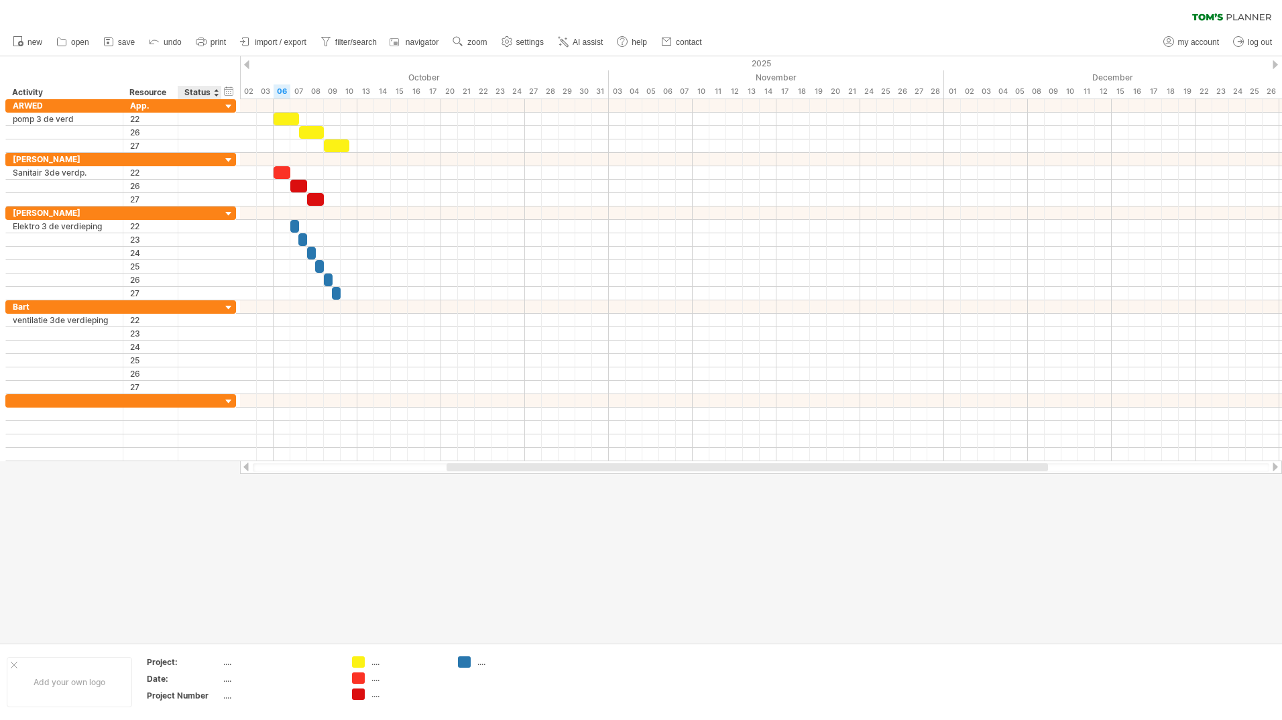
click at [215, 94] on div at bounding box center [215, 92] width 5 height 13
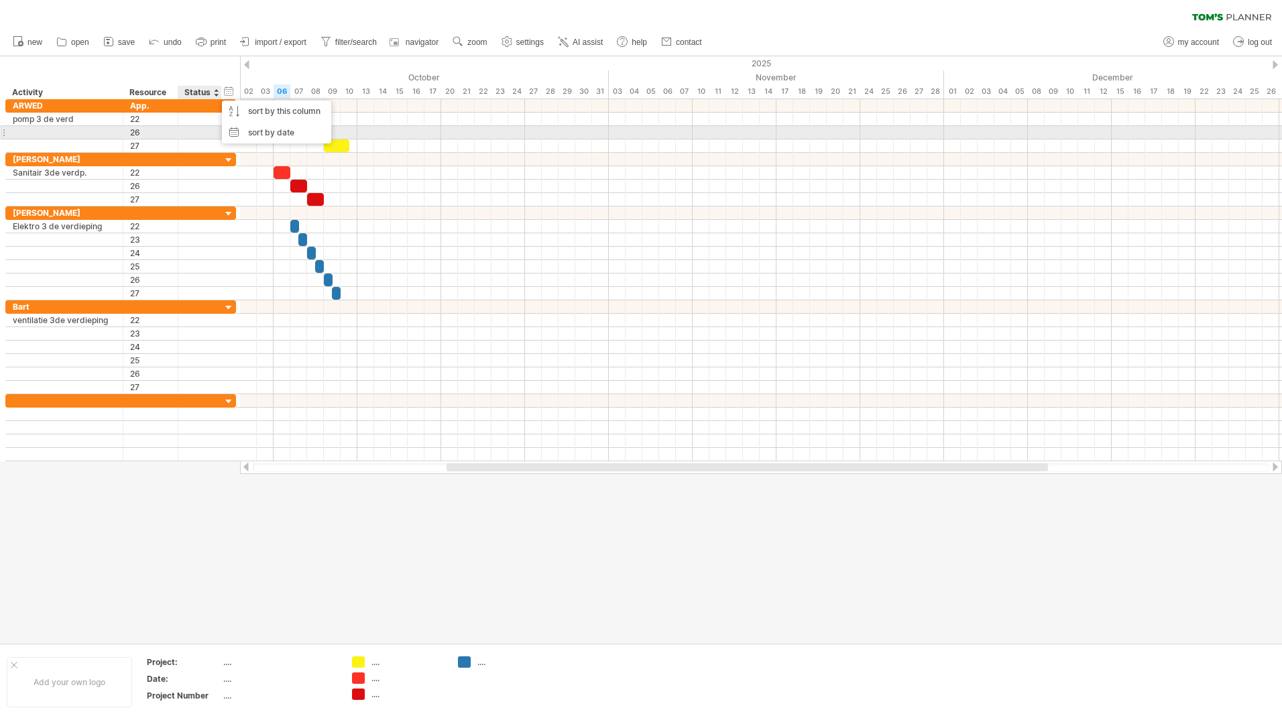
click at [188, 134] on div at bounding box center [200, 132] width 30 height 13
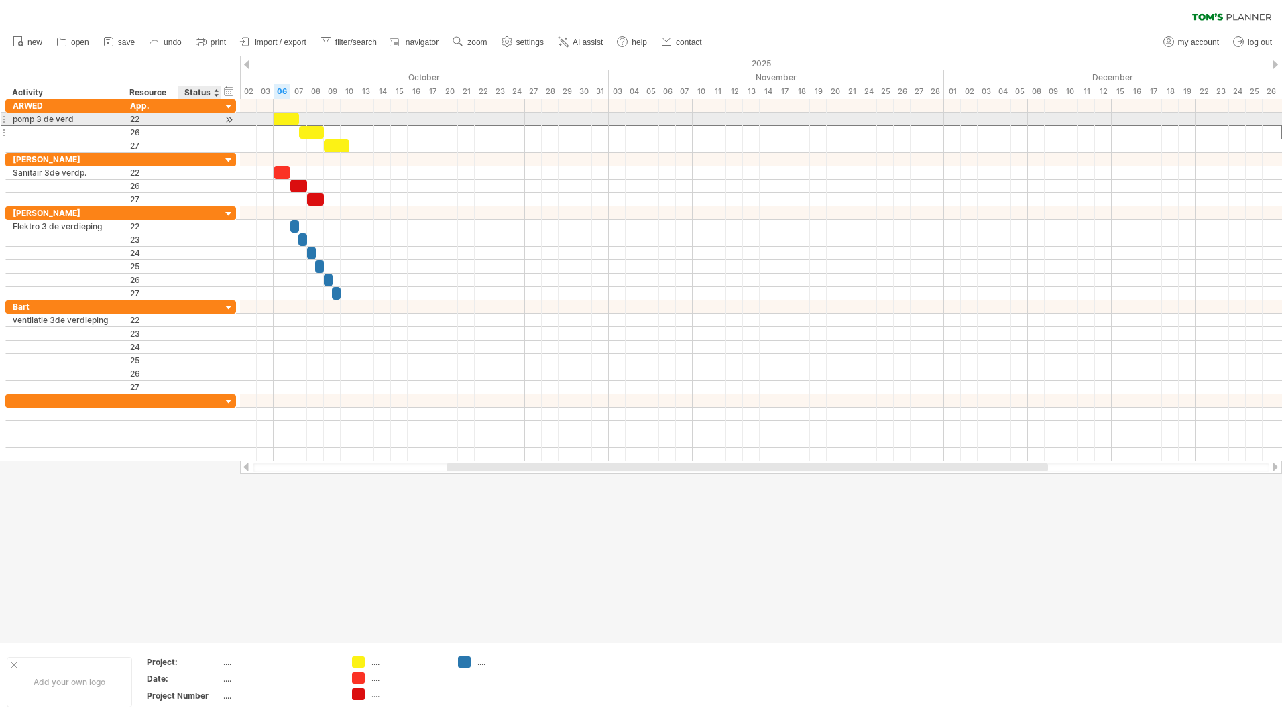
click at [189, 117] on div at bounding box center [200, 119] width 30 height 13
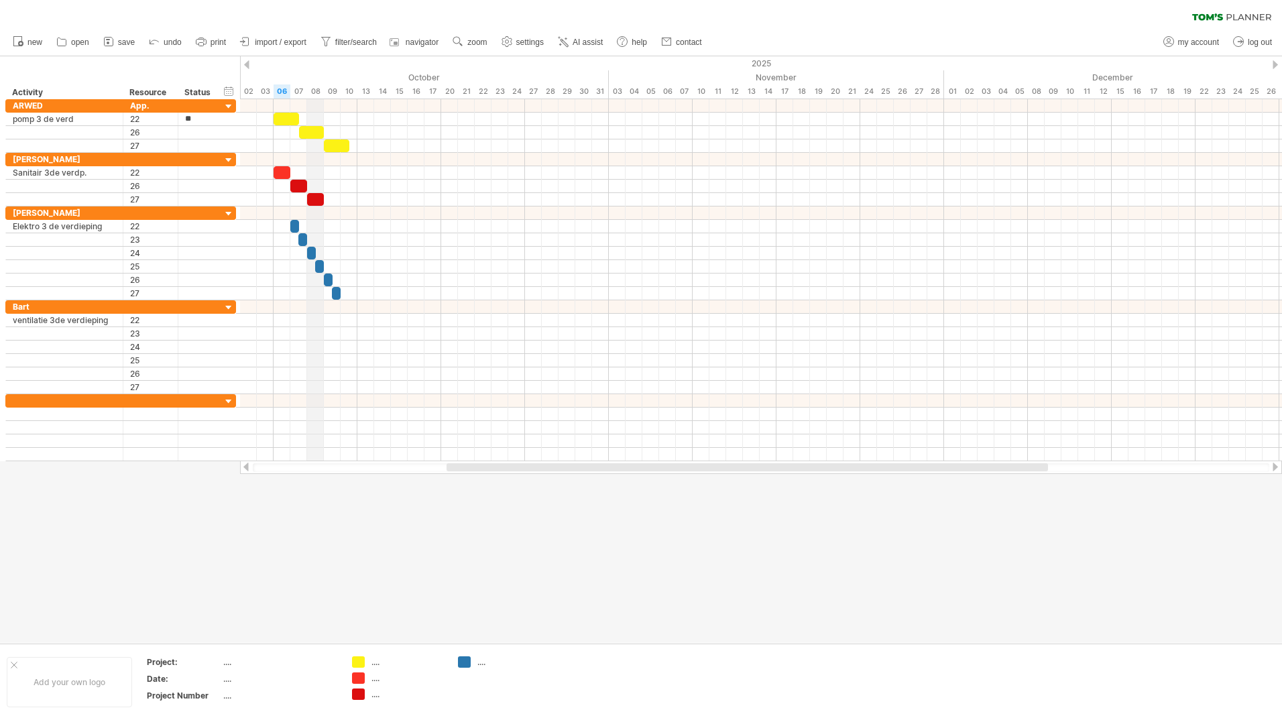
type input "*"
click at [204, 93] on div "Status" at bounding box center [199, 92] width 30 height 13
click at [217, 95] on div at bounding box center [215, 92] width 5 height 13
click at [160, 93] on div "Resource" at bounding box center [149, 92] width 41 height 13
click at [170, 96] on div at bounding box center [172, 92] width 5 height 13
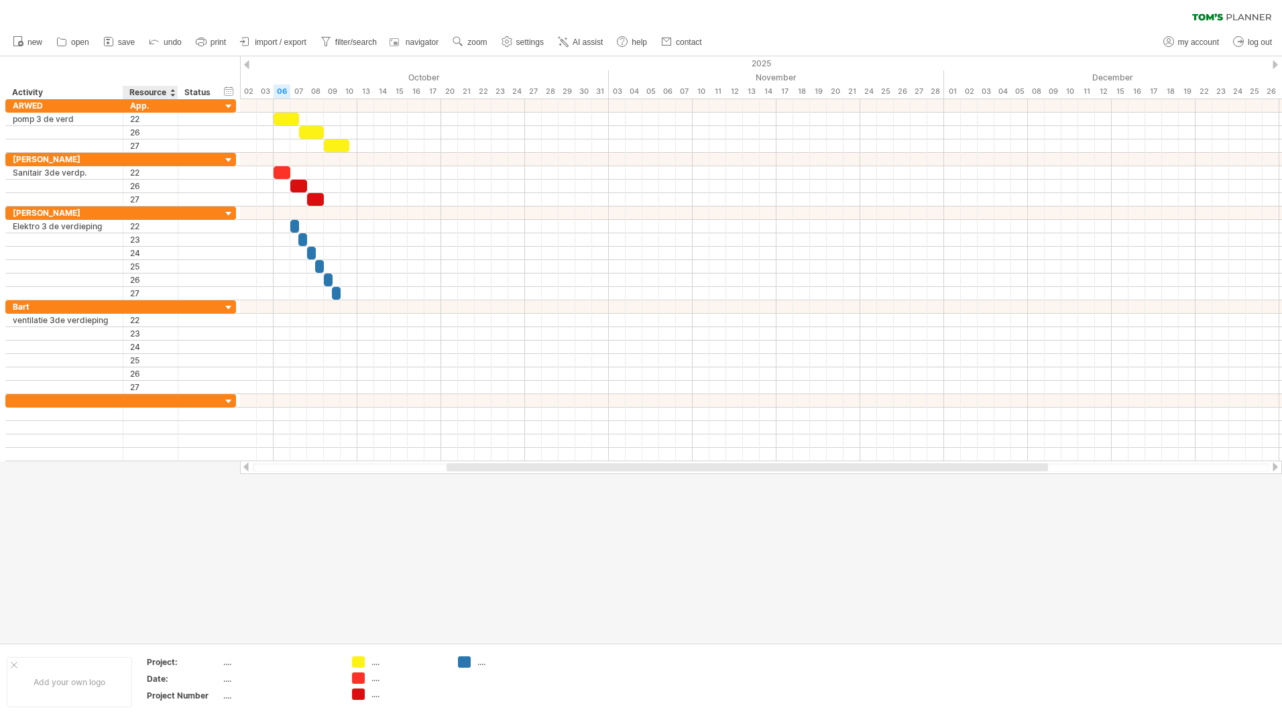
click at [31, 95] on div "Activity" at bounding box center [63, 92] width 103 height 13
click at [46, 95] on input "********" at bounding box center [63, 92] width 103 height 13
click at [226, 91] on div "hide start/end/duration show start/end/duration" at bounding box center [229, 91] width 13 height 14
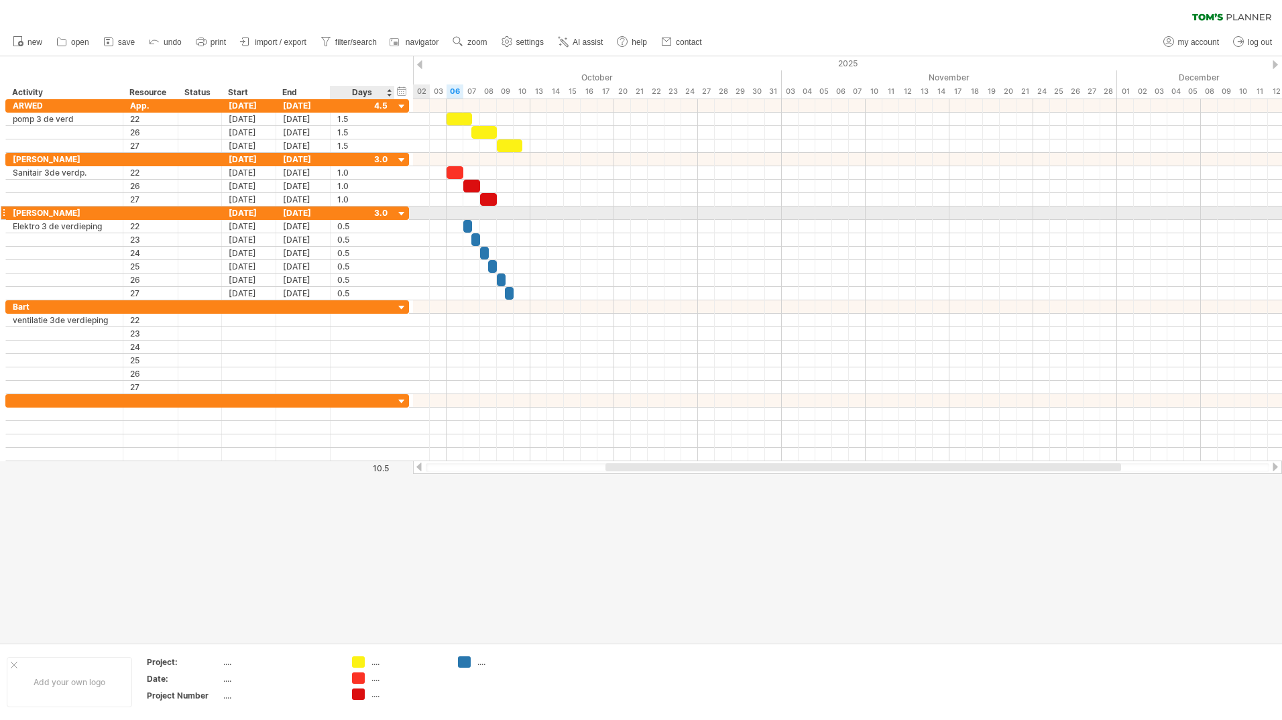
click at [401, 213] on div at bounding box center [402, 214] width 13 height 13
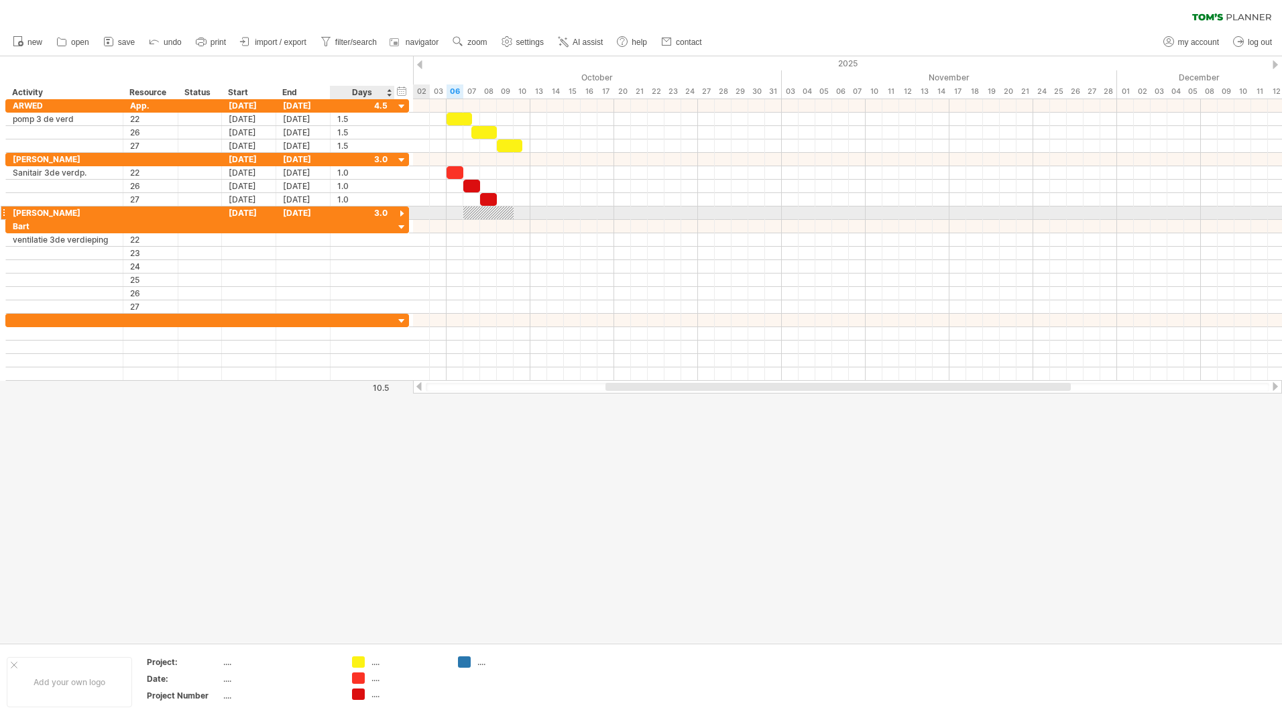
click at [401, 213] on div at bounding box center [402, 214] width 13 height 13
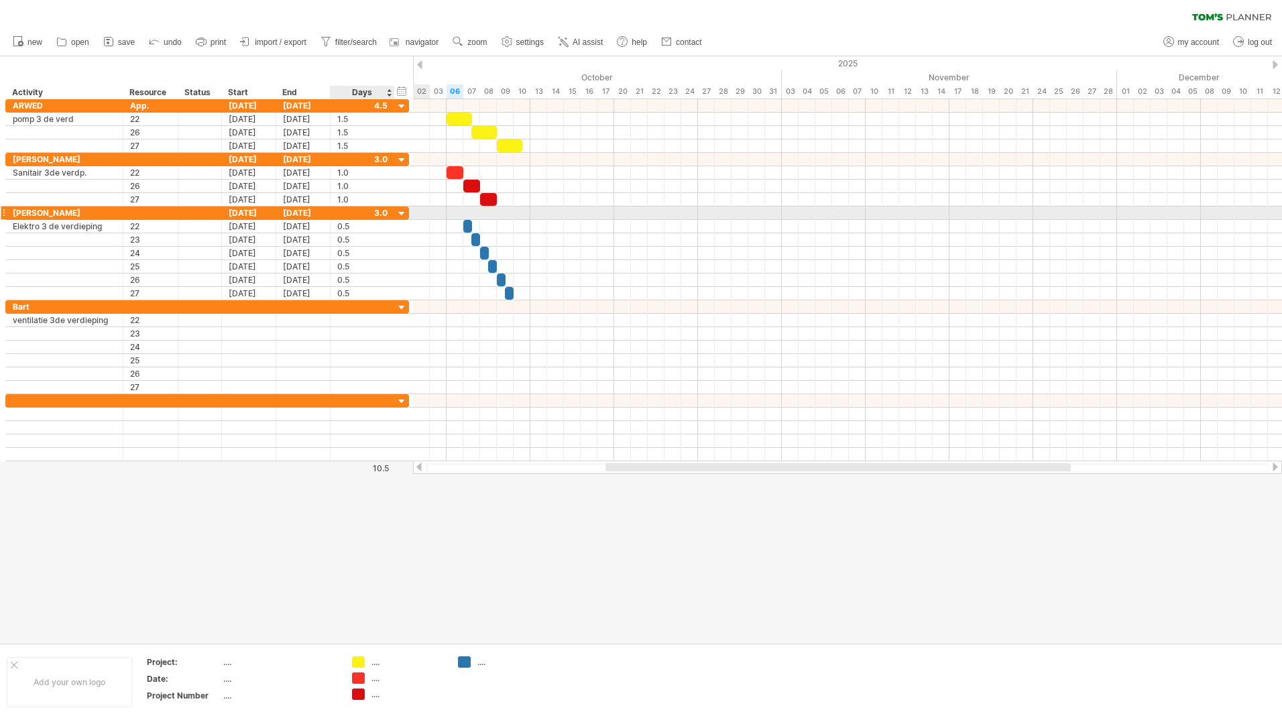
click at [401, 213] on div at bounding box center [402, 214] width 13 height 13
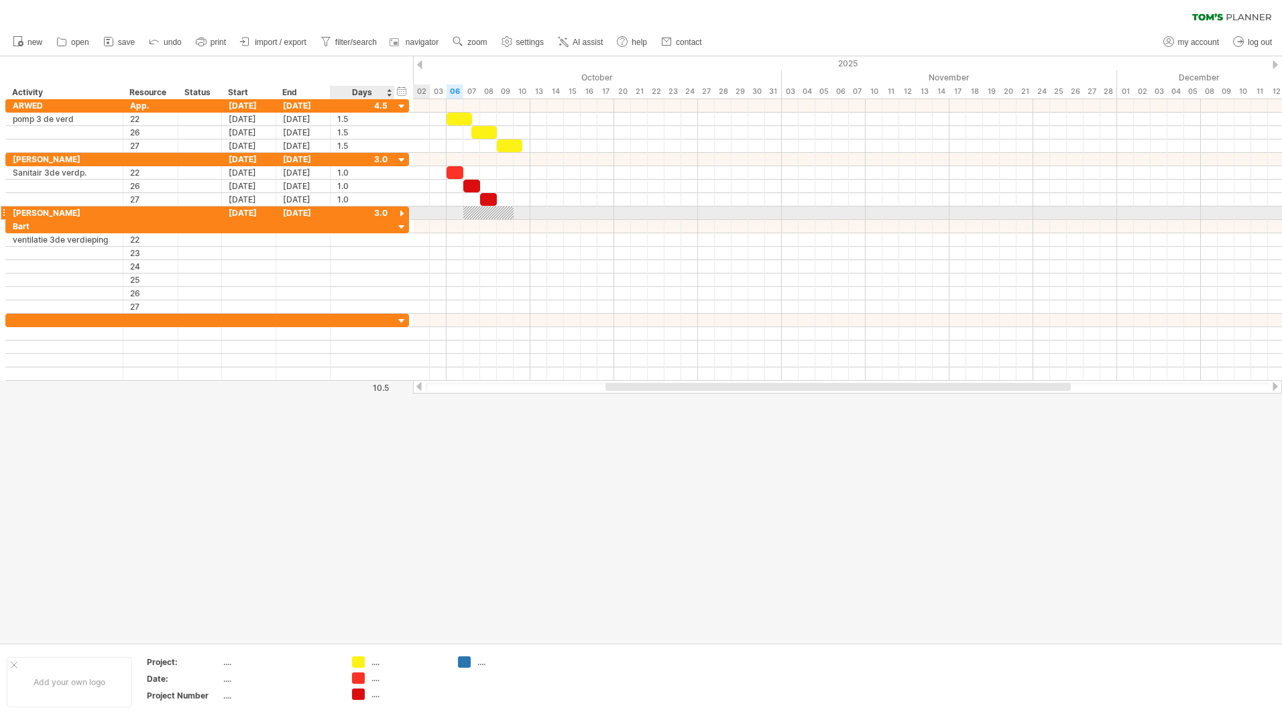
click at [401, 213] on div at bounding box center [402, 214] width 13 height 13
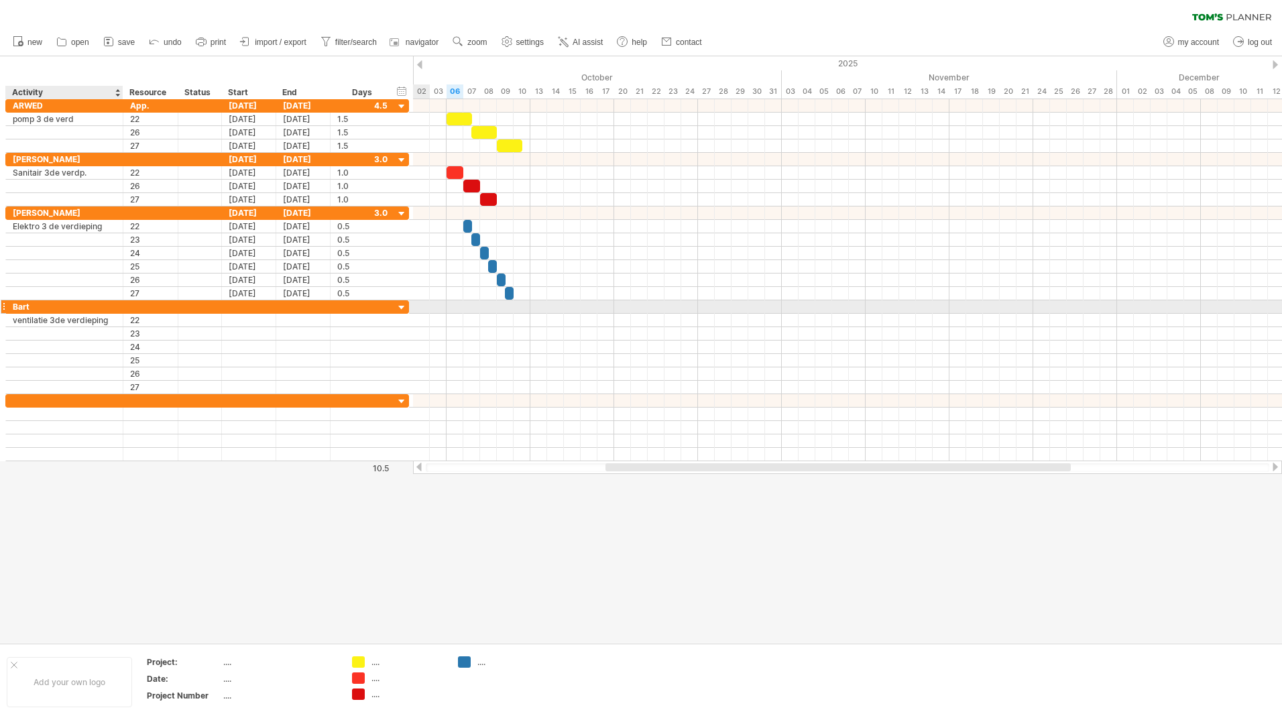
click at [44, 309] on div "Bart" at bounding box center [64, 306] width 103 height 13
type input "****"
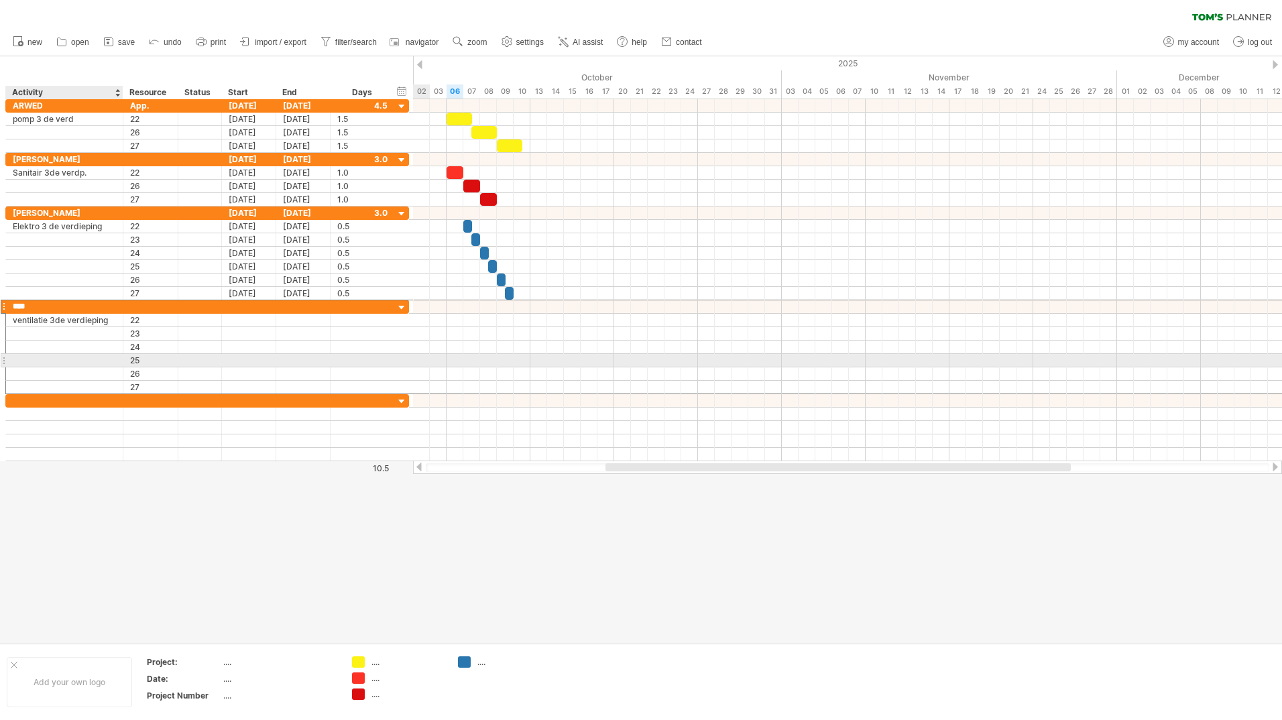
click at [121, 365] on div at bounding box center [121, 360] width 7 height 13
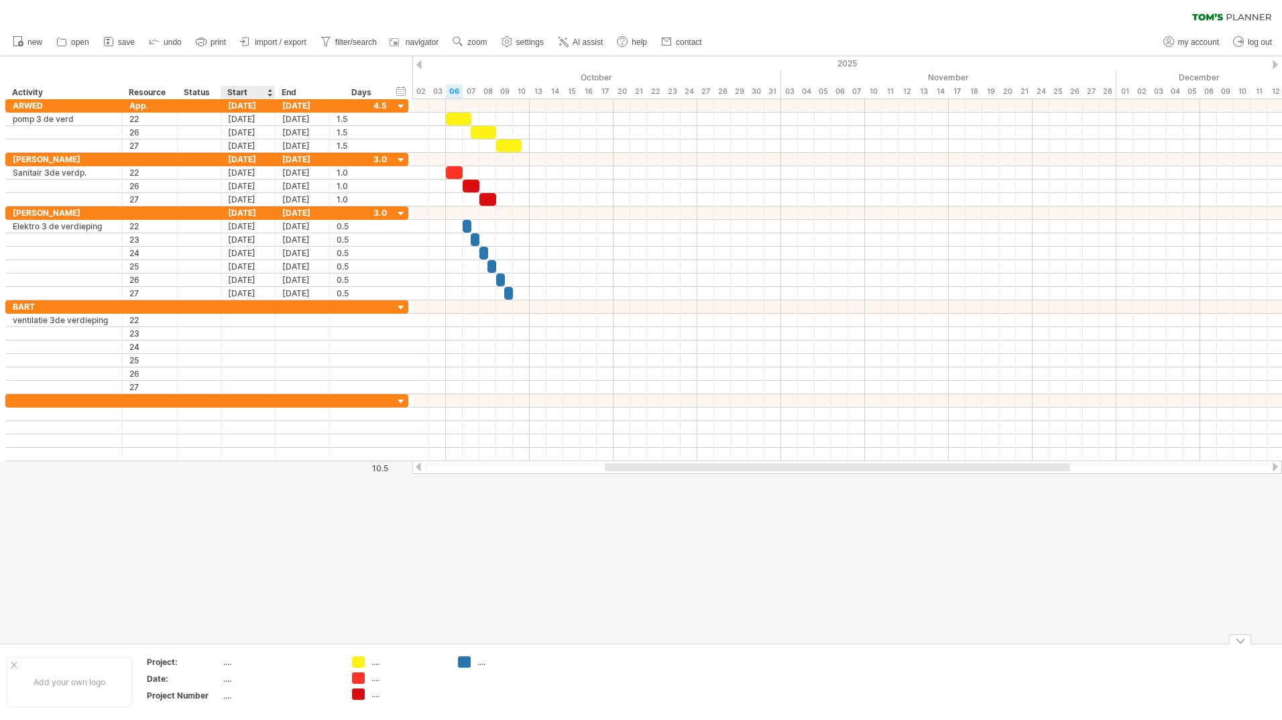
click at [227, 659] on div "...." at bounding box center [279, 662] width 113 height 11
type input "********"
click at [247, 699] on div "...." at bounding box center [279, 695] width 113 height 11
type input "********"
click at [256, 696] on div "00079000" at bounding box center [279, 695] width 113 height 11
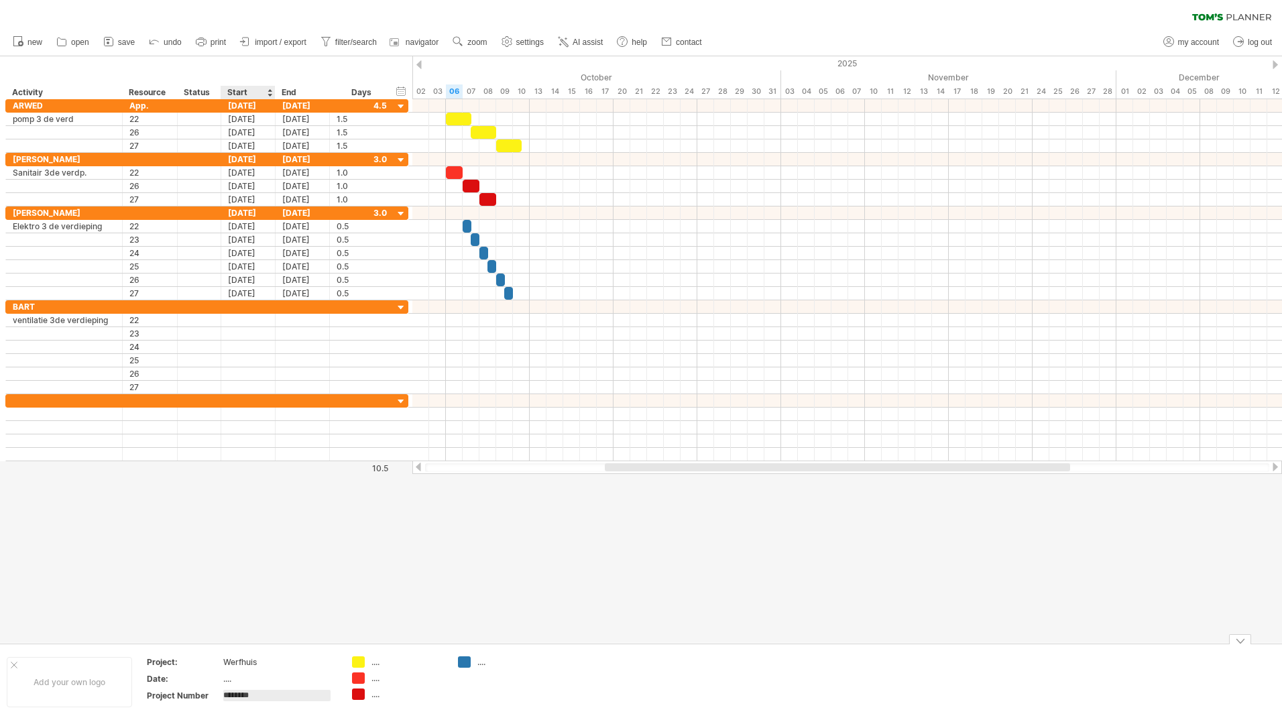
click at [256, 696] on input "********" at bounding box center [276, 695] width 107 height 11
click at [260, 693] on input "********" at bounding box center [276, 695] width 107 height 11
type input "*********"
click at [95, 693] on div "Add your own logo" at bounding box center [69, 682] width 125 height 50
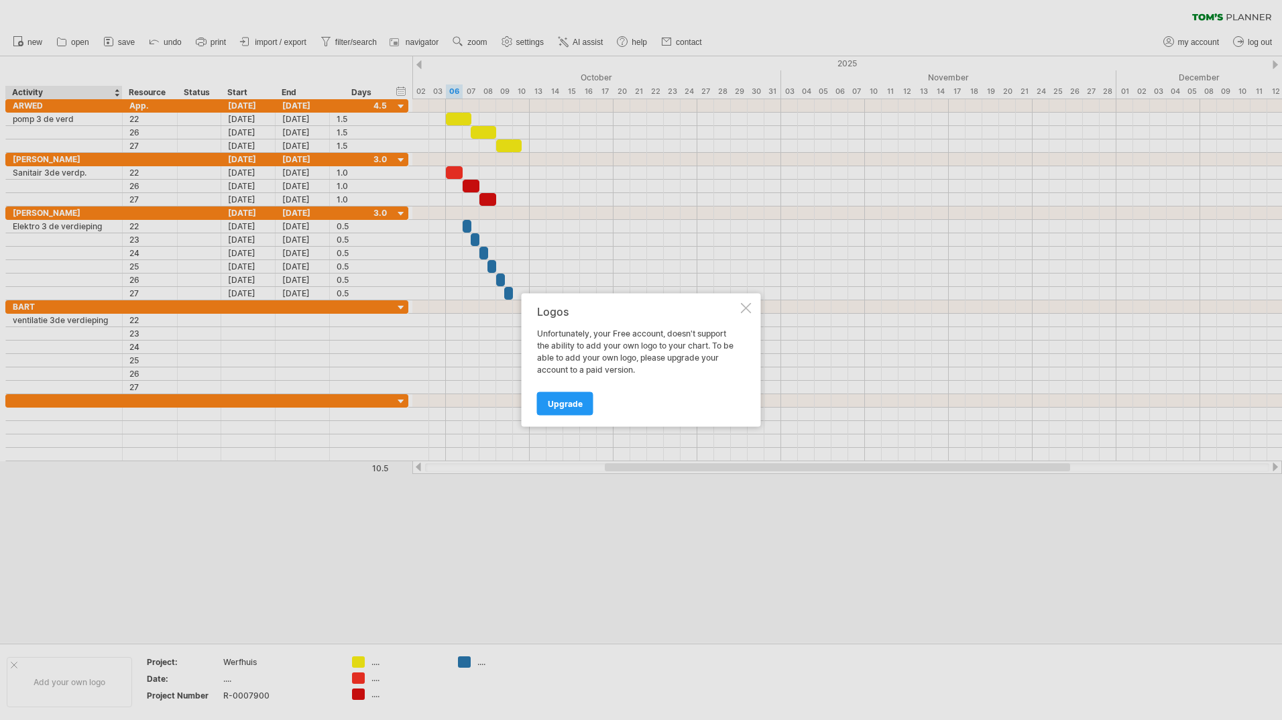
click at [748, 314] on div "Logos Unfortunately, your Free account, doesn't support the ability to add your…" at bounding box center [641, 360] width 239 height 133
click at [746, 309] on div at bounding box center [746, 308] width 11 height 11
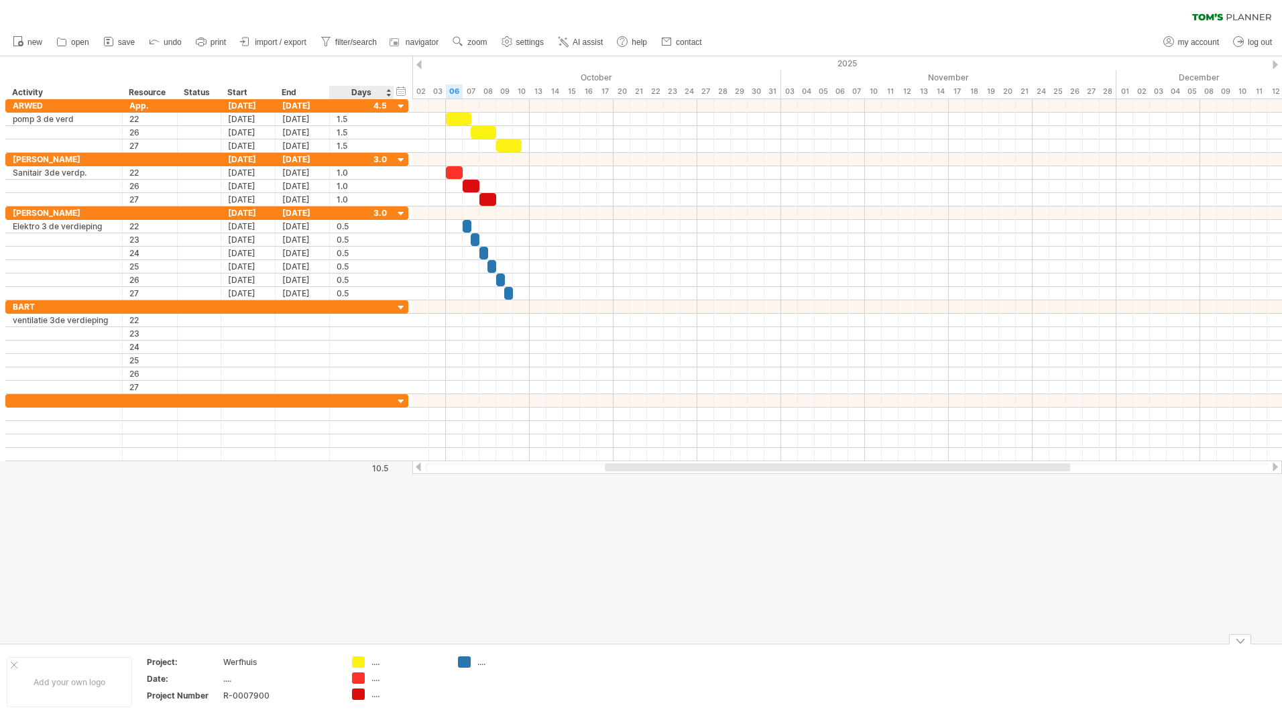
click at [372, 664] on div "...." at bounding box center [408, 662] width 73 height 11
type input "**********"
click at [376, 680] on div "...." at bounding box center [408, 678] width 73 height 11
click at [489, 662] on div "...." at bounding box center [513, 662] width 73 height 11
type input "*"
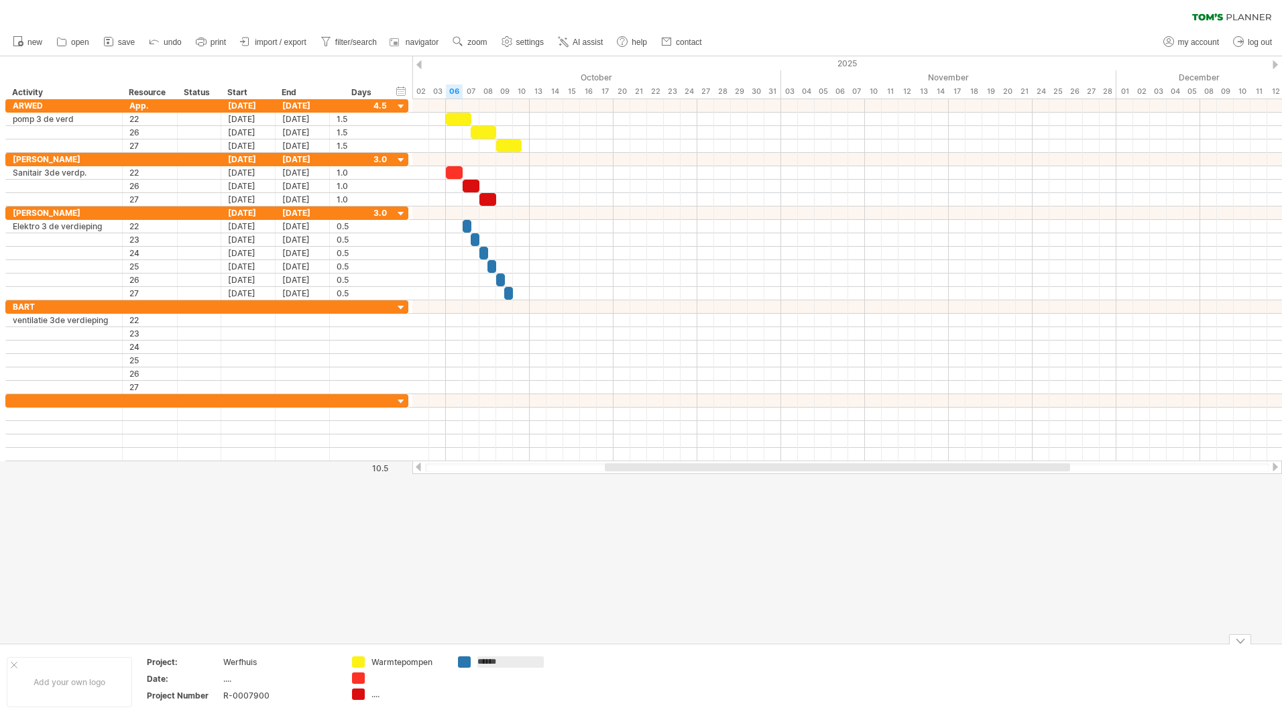
type input "*******"
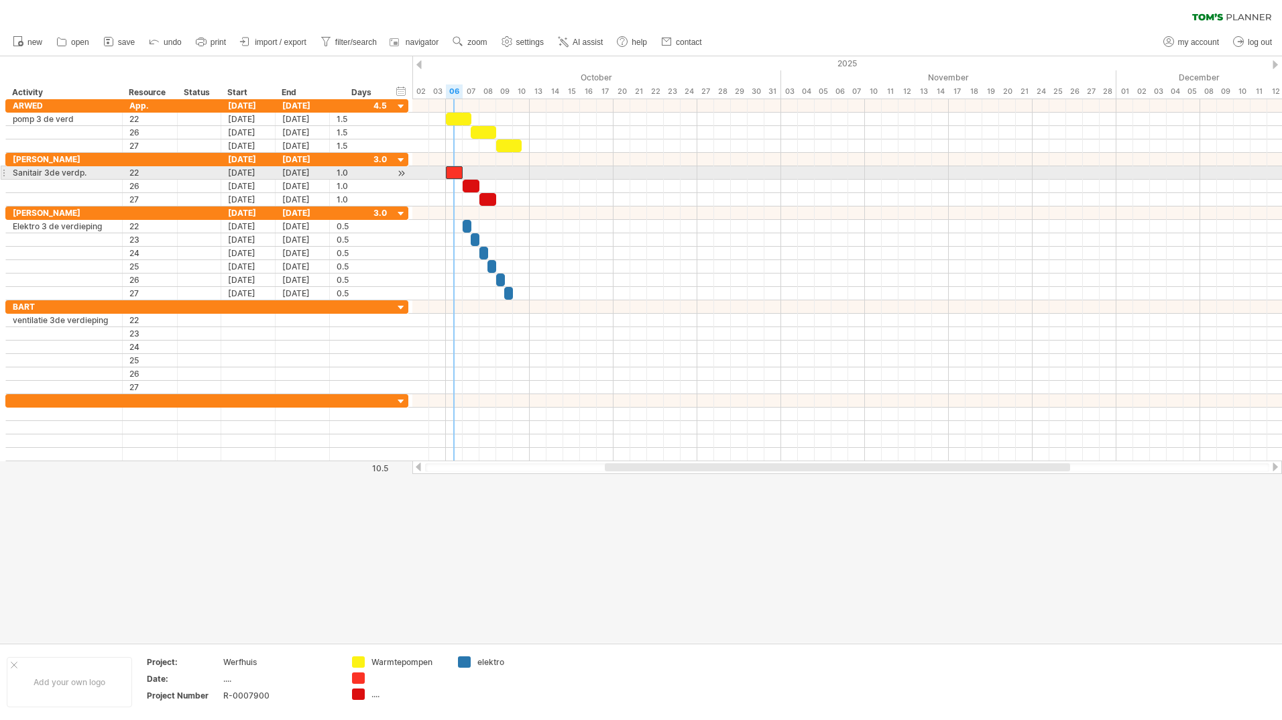
click at [450, 172] on div at bounding box center [454, 172] width 17 height 13
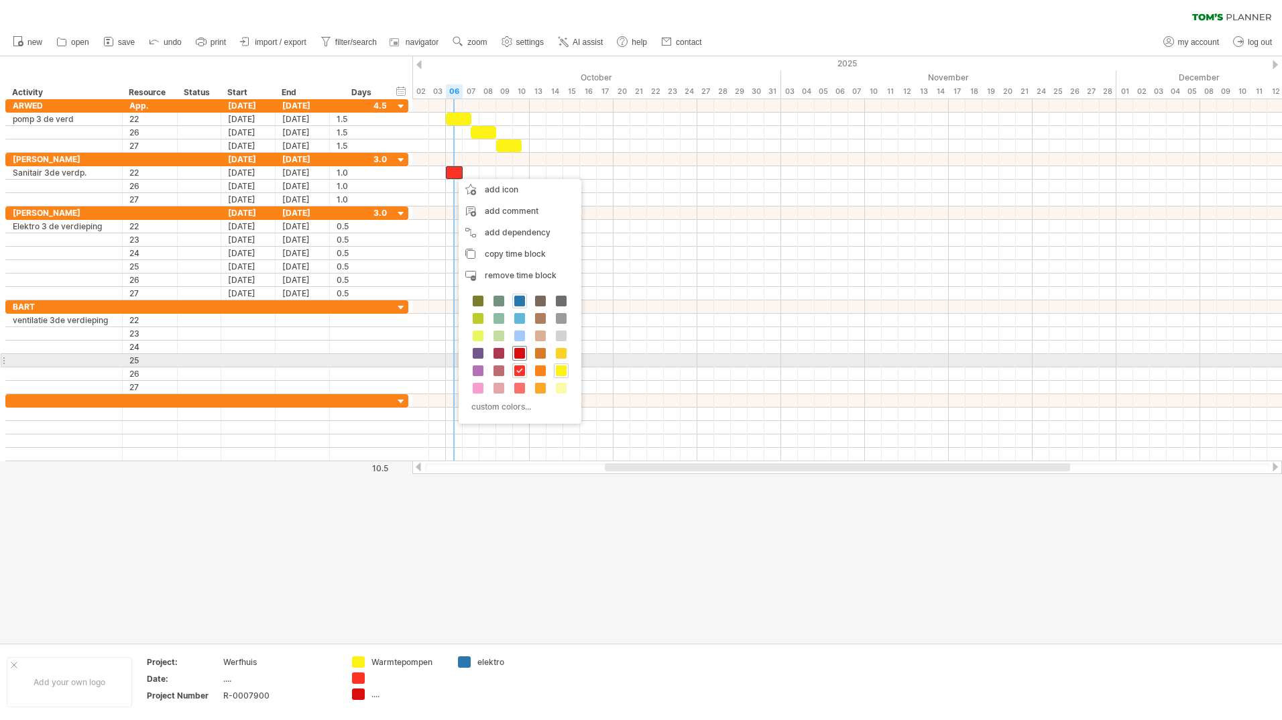
click at [518, 355] on span at bounding box center [519, 353] width 11 height 11
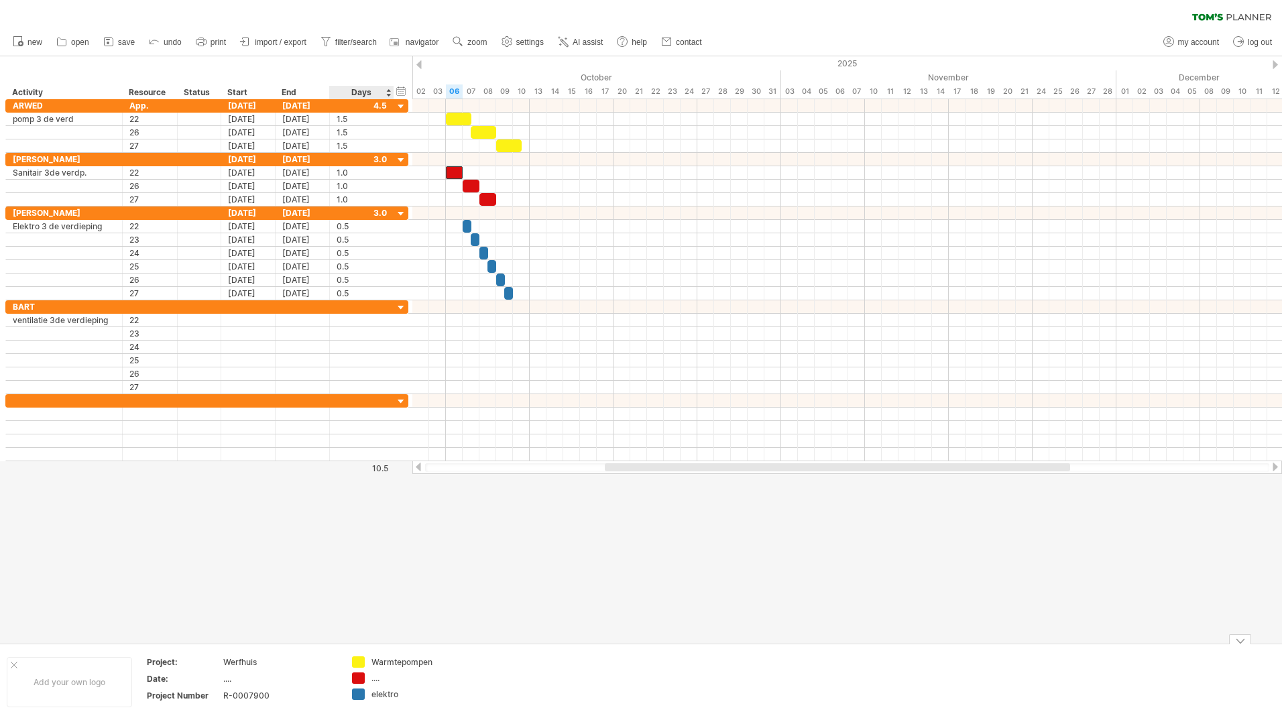
click at [380, 677] on div "...." at bounding box center [408, 678] width 73 height 11
type input "********"
click at [418, 538] on div at bounding box center [641, 349] width 1282 height 587
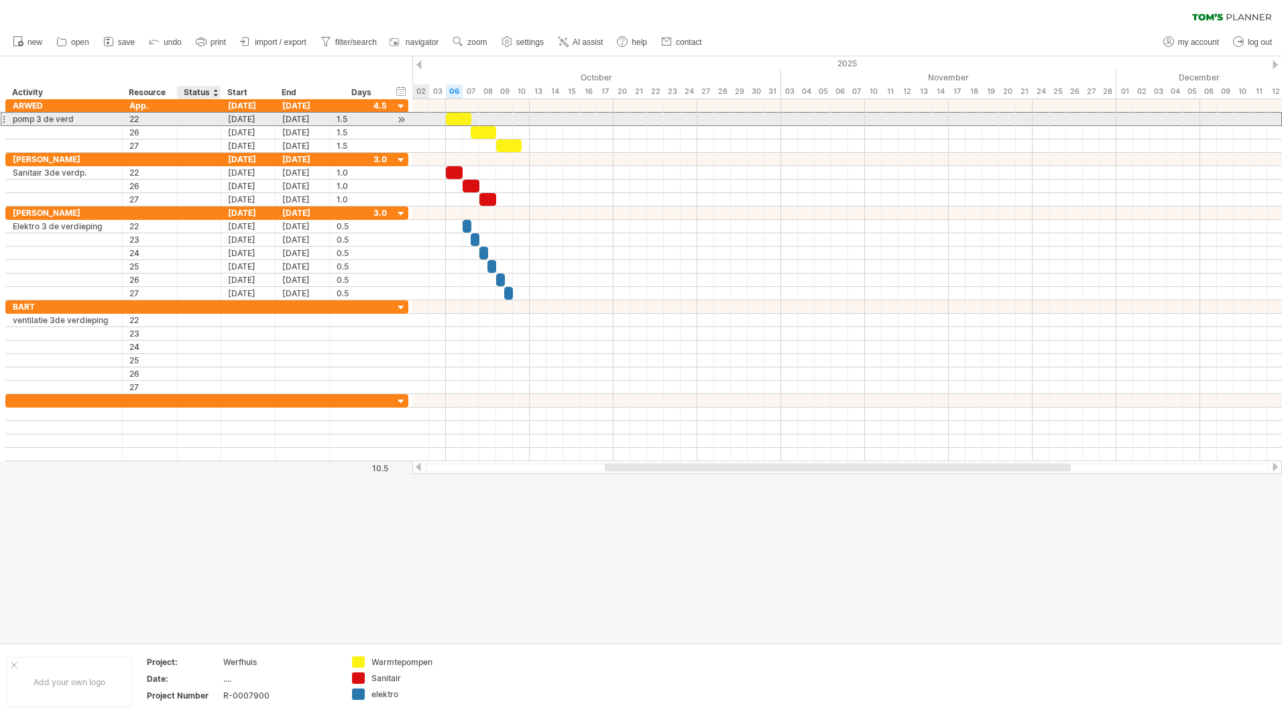
click at [199, 119] on div at bounding box center [199, 119] width 30 height 13
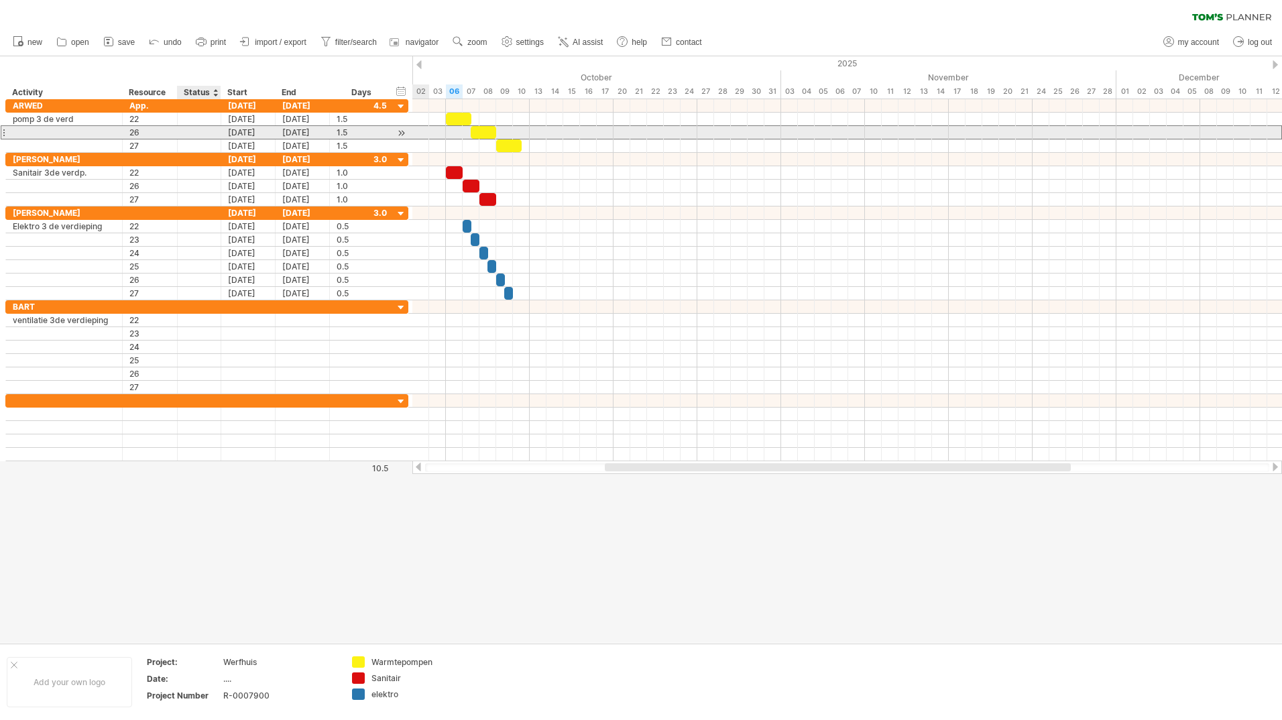
click at [199, 131] on div at bounding box center [199, 132] width 30 height 13
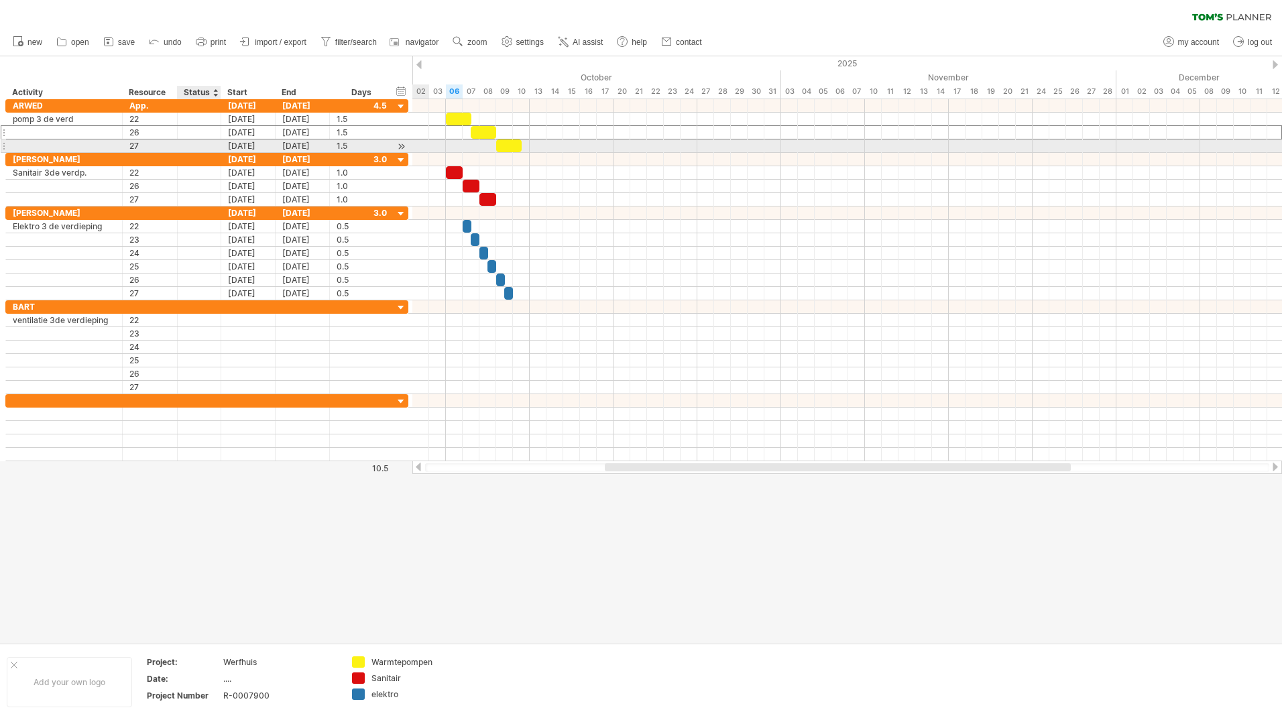
click at [198, 150] on div at bounding box center [199, 145] width 30 height 13
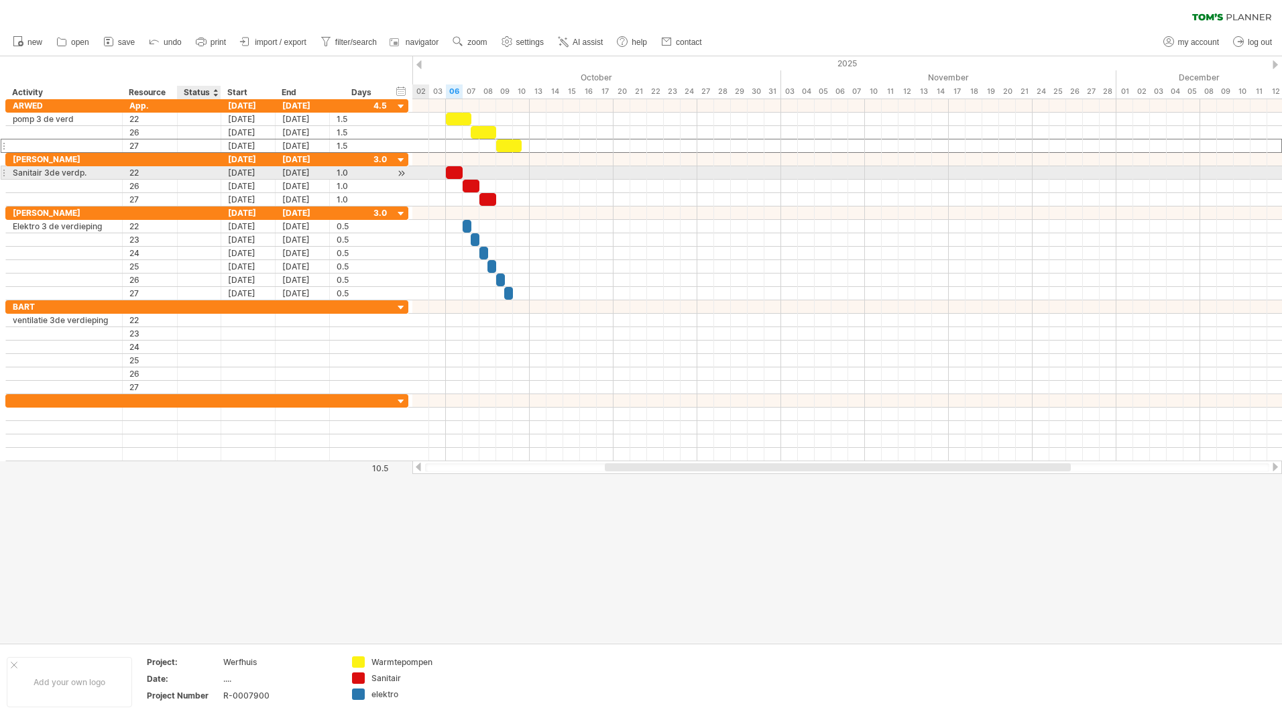
click at [200, 169] on div at bounding box center [199, 172] width 30 height 13
click at [199, 190] on div at bounding box center [199, 186] width 30 height 13
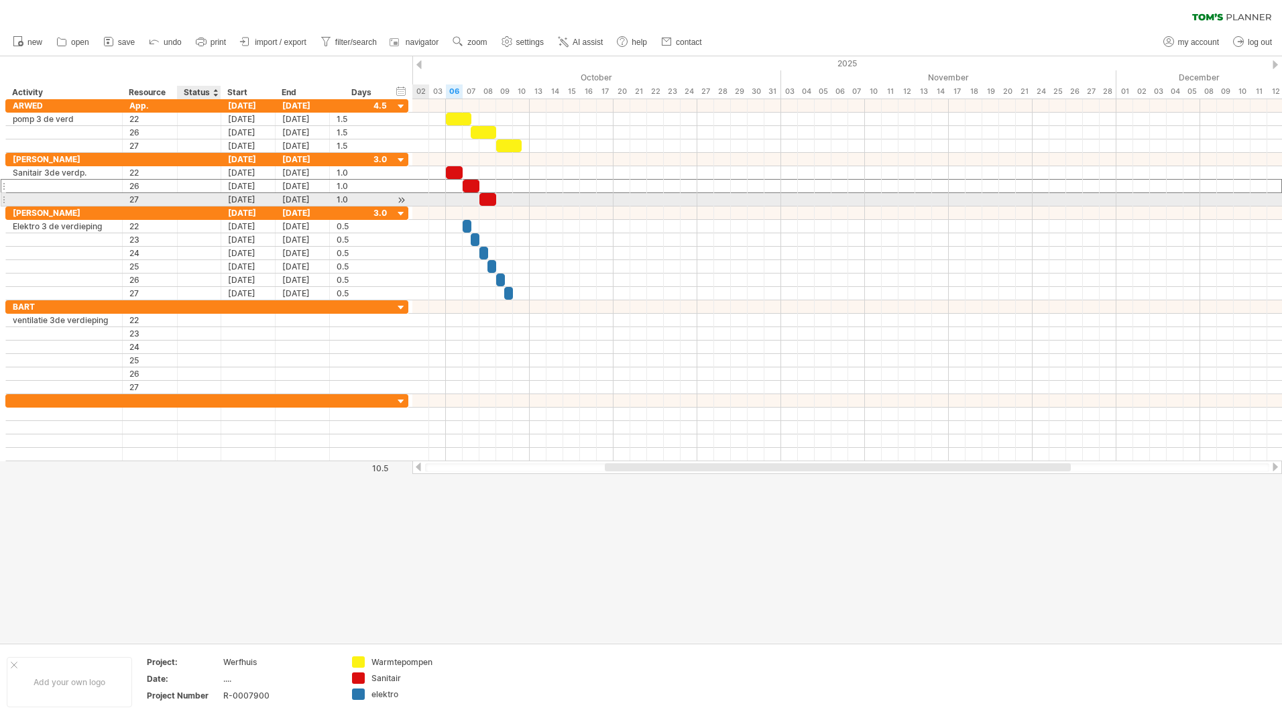
click at [200, 200] on div at bounding box center [199, 199] width 30 height 13
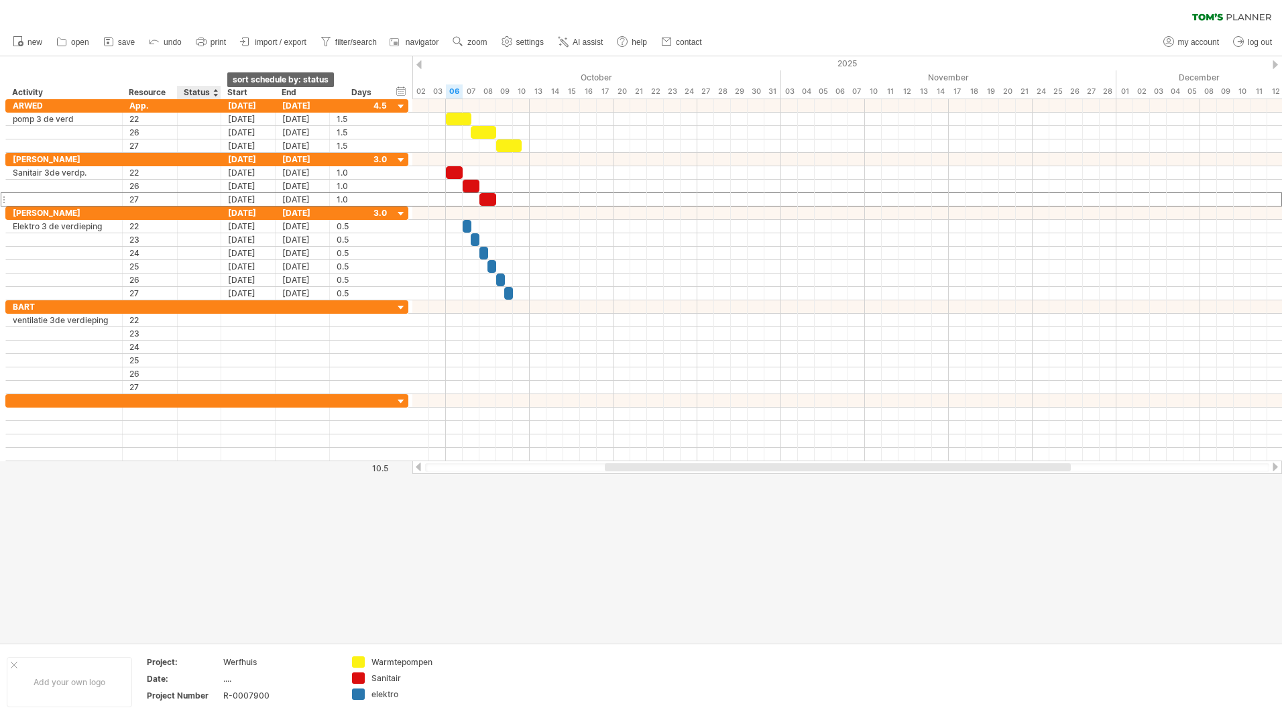
click at [217, 91] on div at bounding box center [215, 92] width 5 height 13
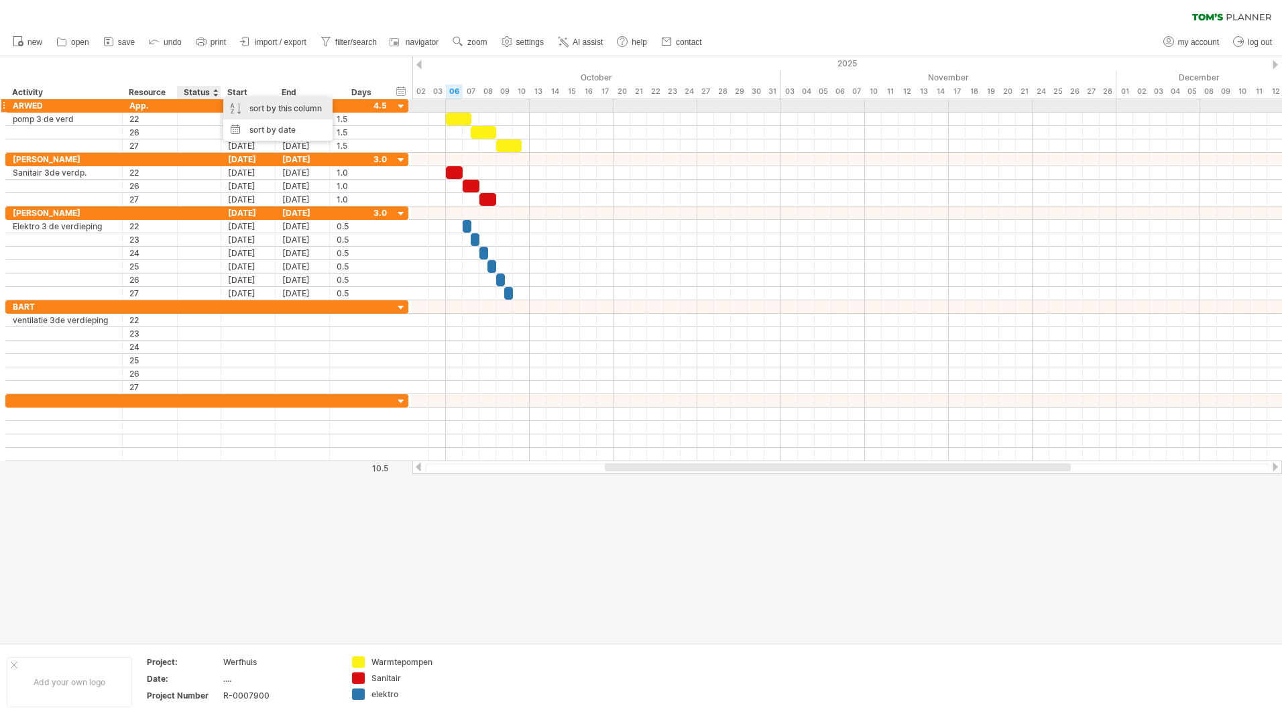
click at [255, 109] on div "sort by this column" at bounding box center [277, 108] width 109 height 21
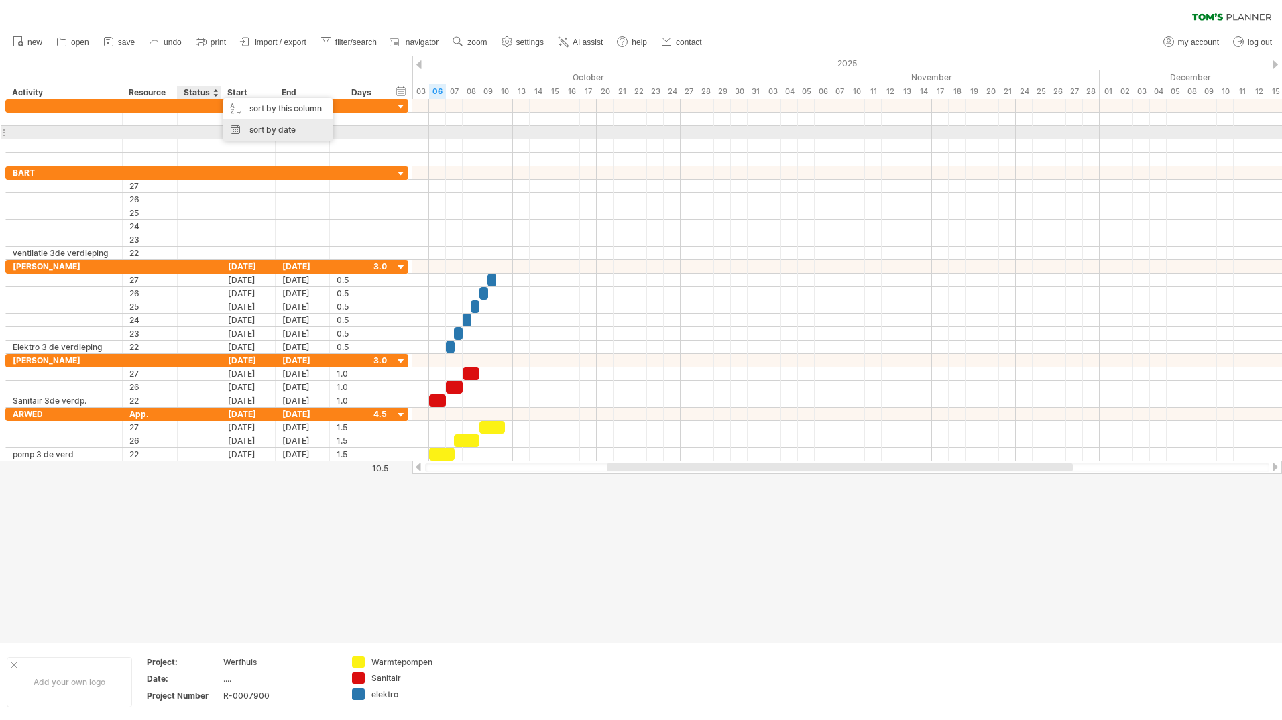
click at [273, 129] on div "sort by date" at bounding box center [277, 129] width 109 height 21
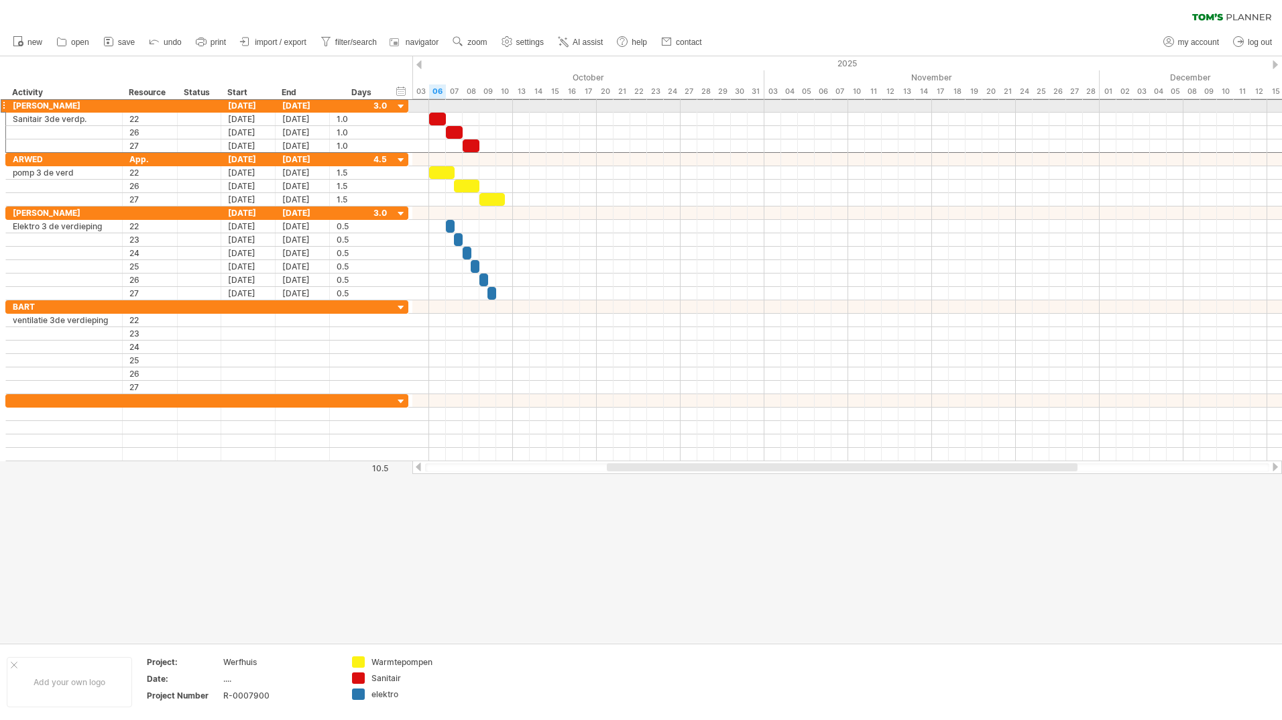
click at [3, 104] on div at bounding box center [3, 106] width 5 height 14
click at [5, 105] on div "**** [PERSON_NAME] [DATE] [DATE] 3.0" at bounding box center [206, 105] width 403 height 13
click at [6, 159] on div "***** ARWED" at bounding box center [64, 159] width 117 height 13
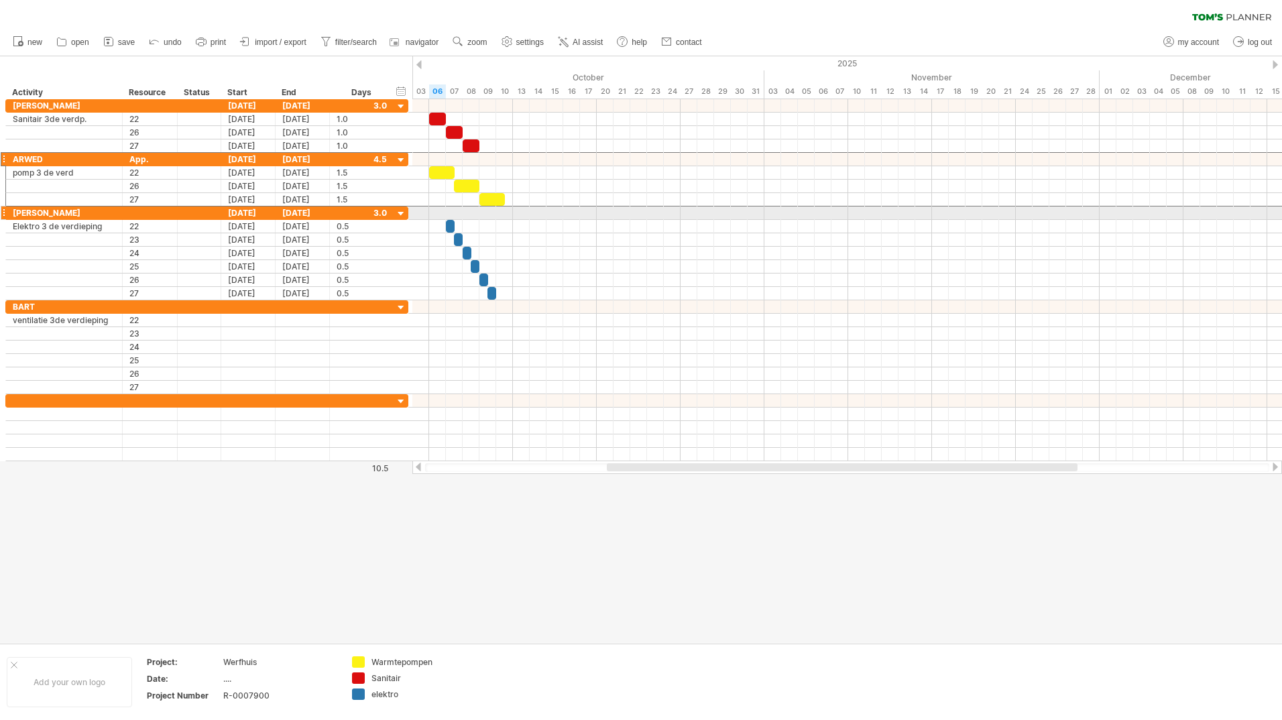
click at [6, 211] on div "**** [PERSON_NAME]" at bounding box center [64, 213] width 117 height 13
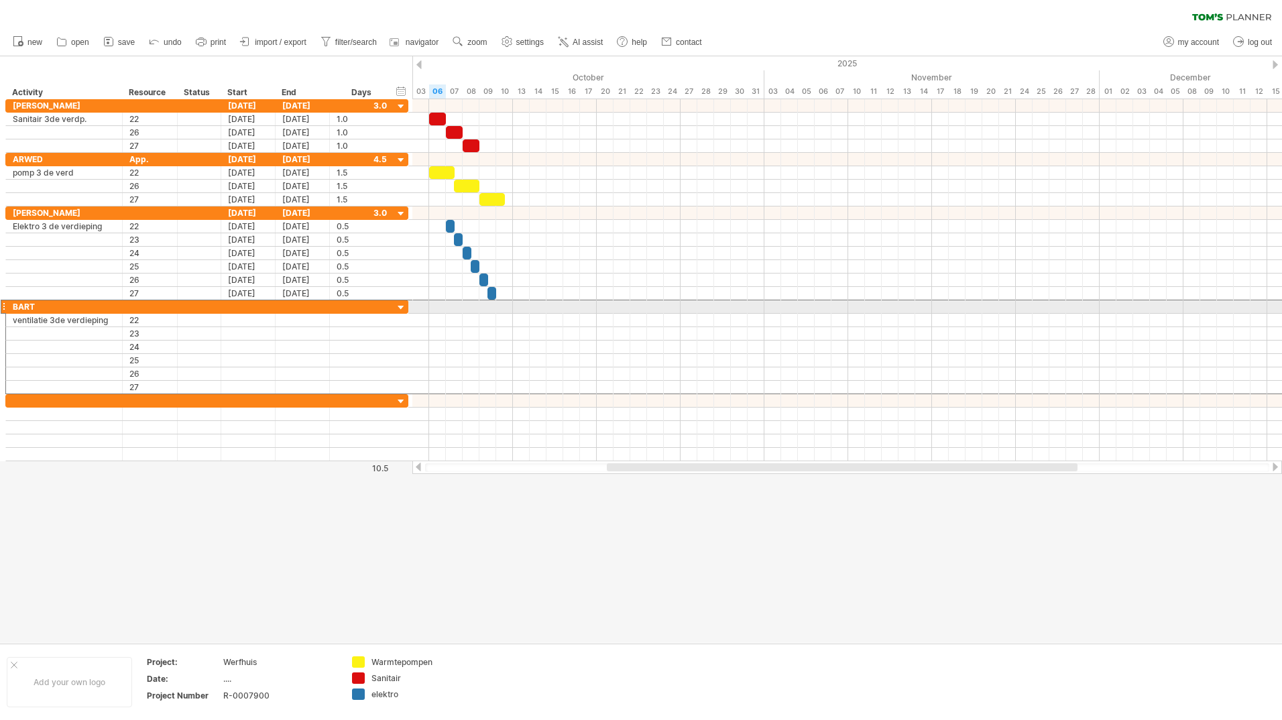
click at [5, 307] on div at bounding box center [3, 307] width 5 height 14
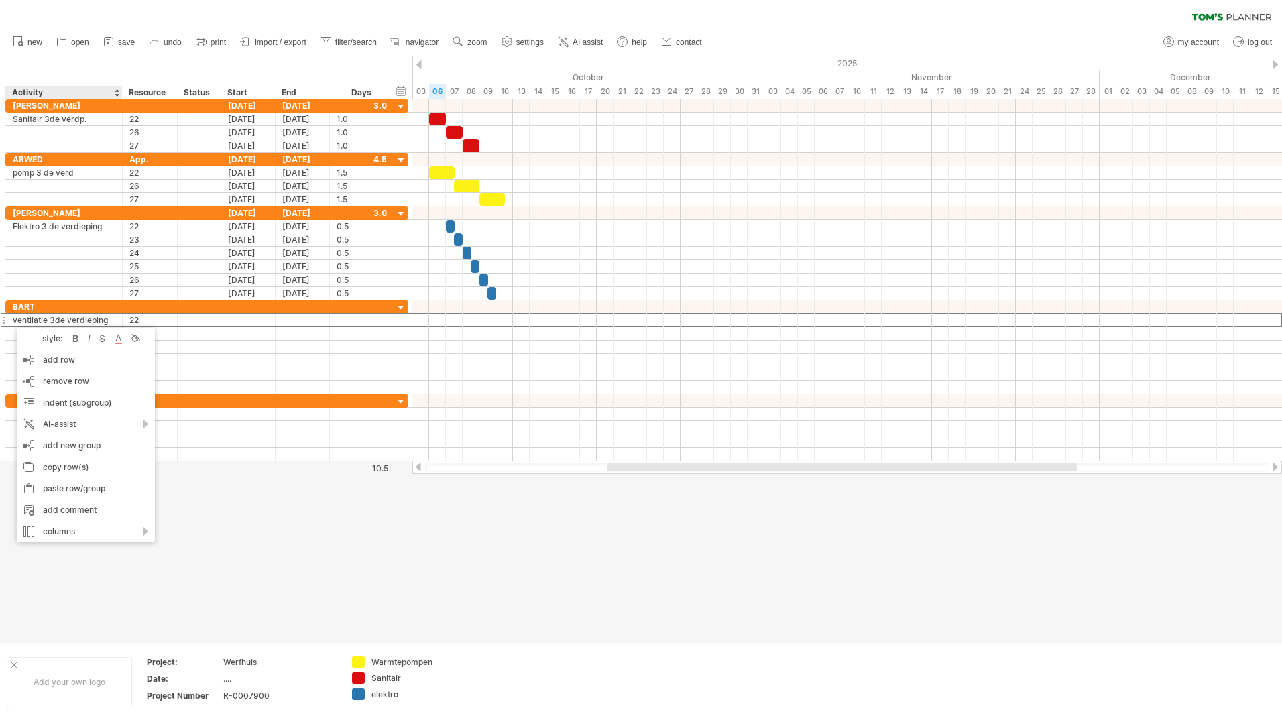
click at [168, 505] on div at bounding box center [641, 349] width 1282 height 587
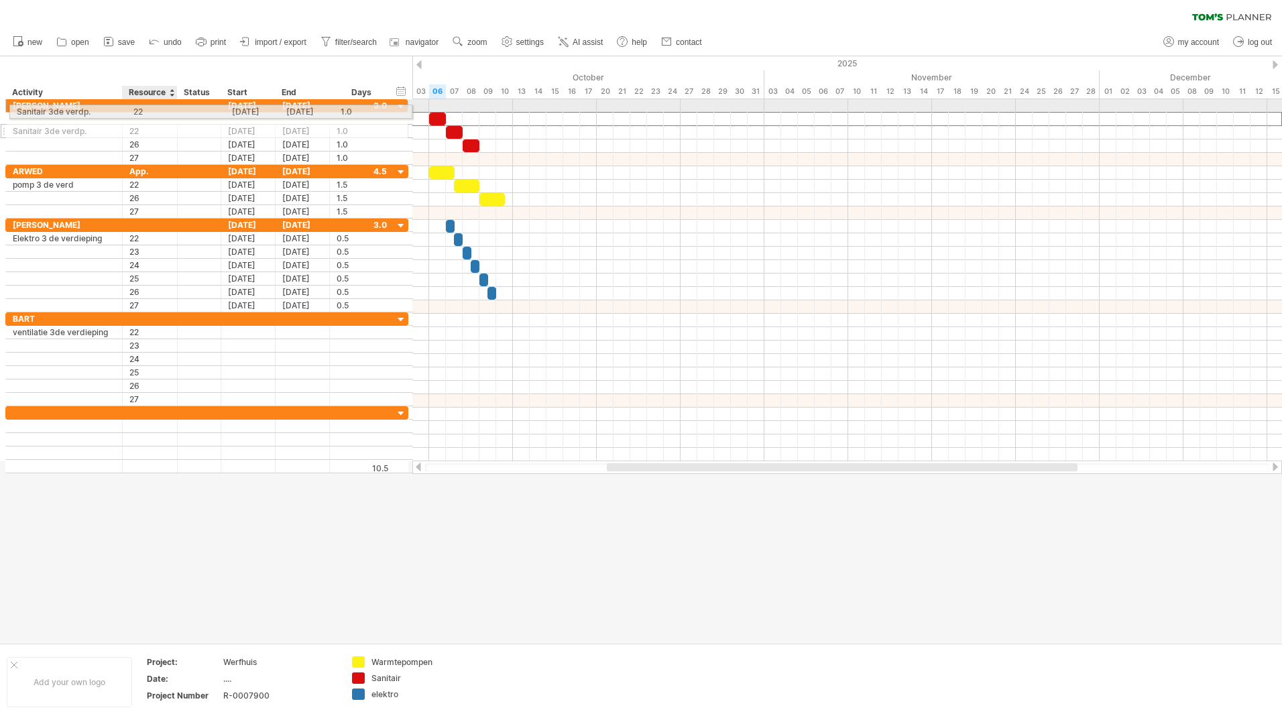
drag, startPoint x: 138, startPoint y: 117, endPoint x: 138, endPoint y: 109, distance: 8.7
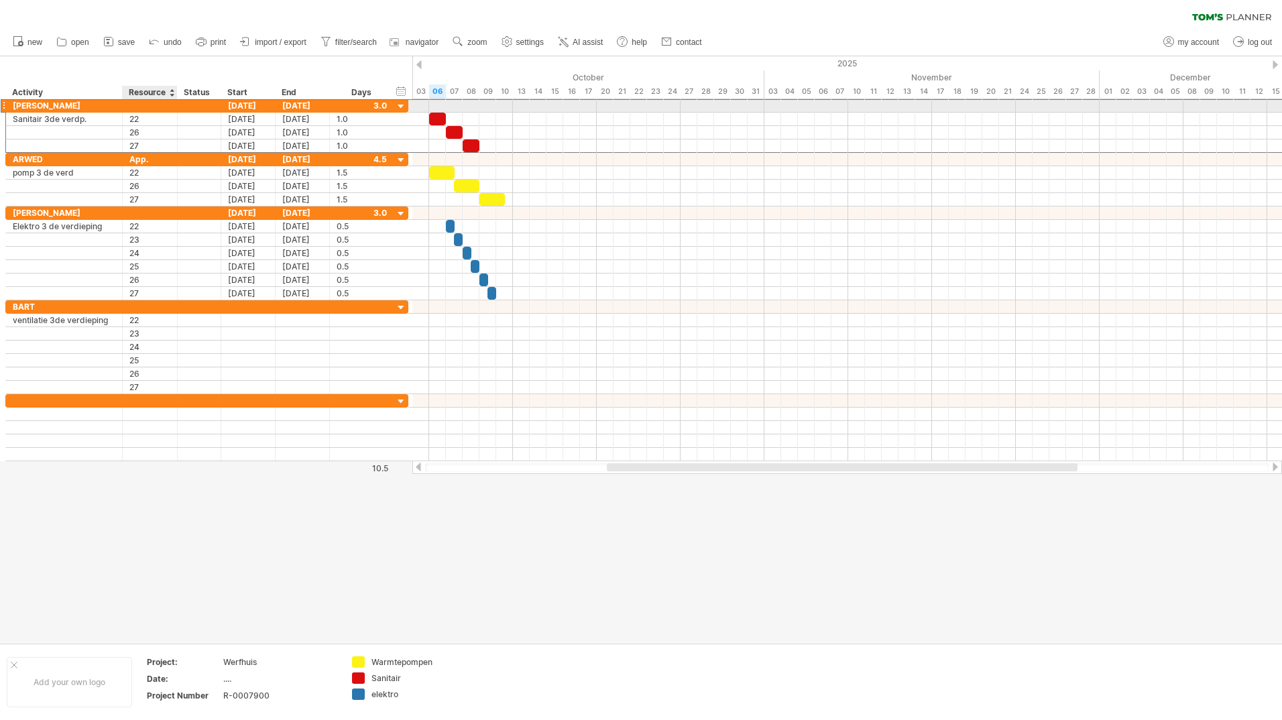
click at [146, 107] on div at bounding box center [149, 105] width 41 height 13
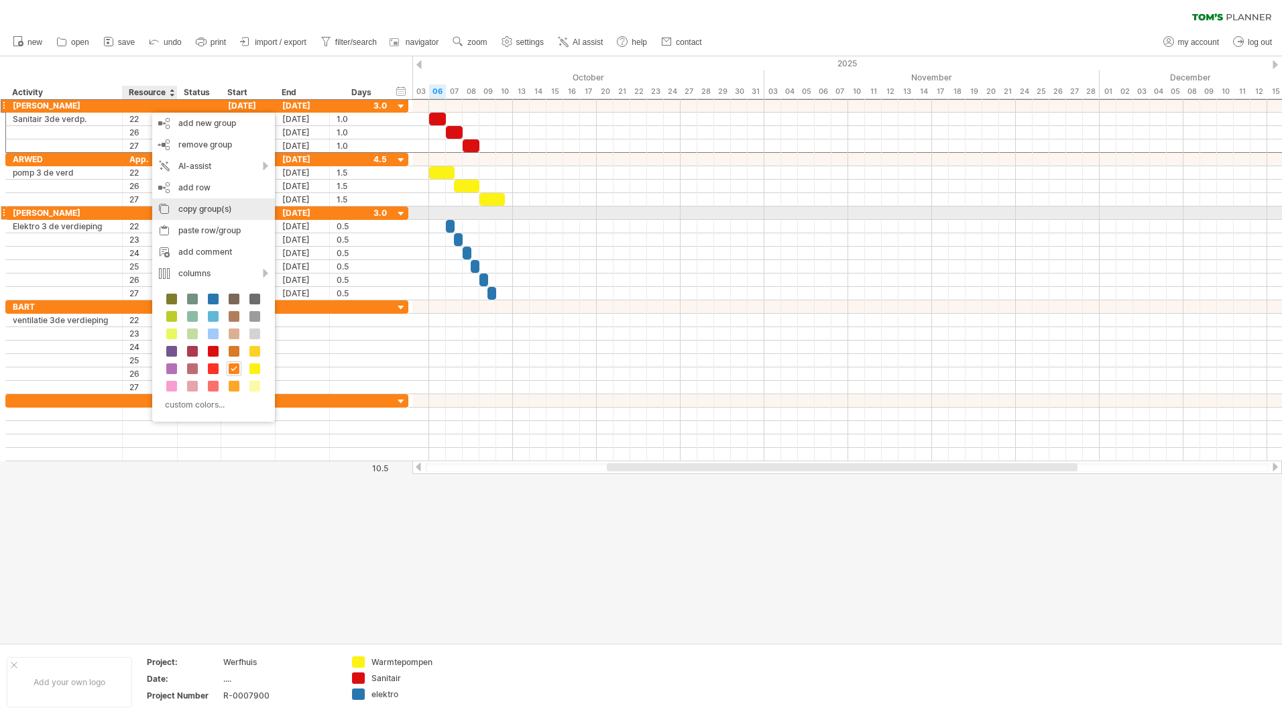
click at [186, 208] on div "copy group(s)" at bounding box center [213, 209] width 123 height 21
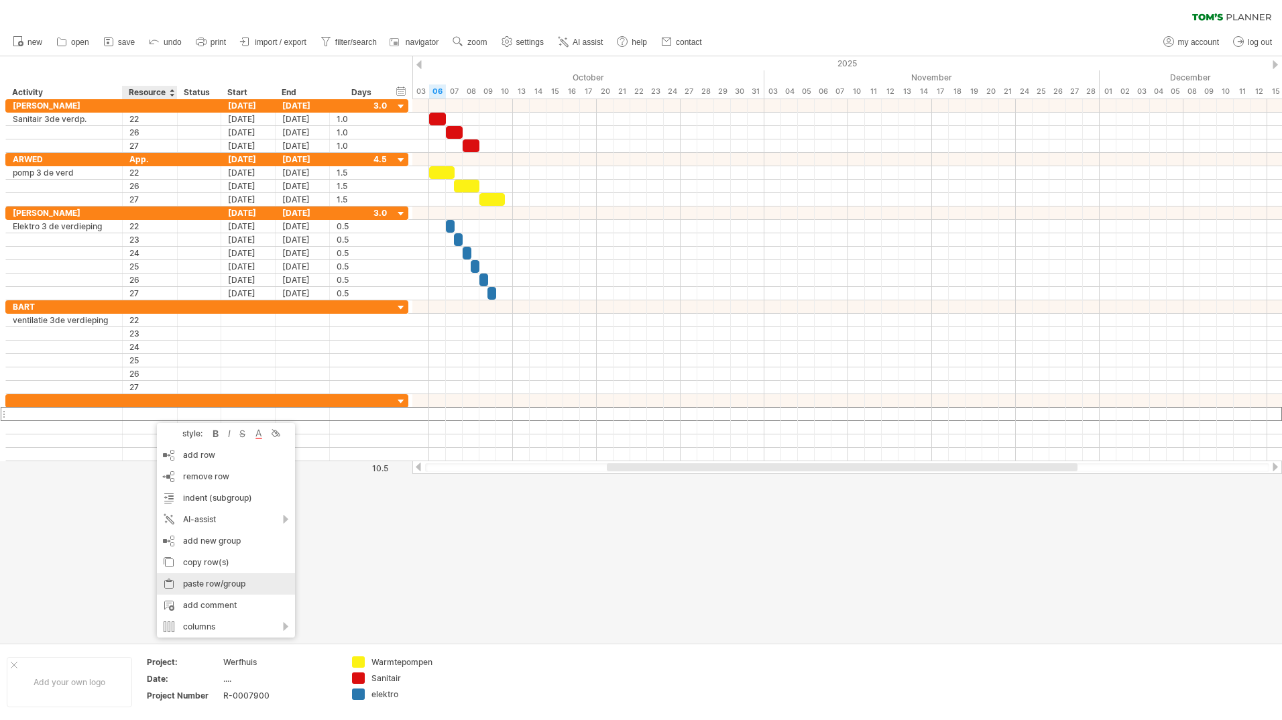
click at [203, 586] on div "paste row/group" at bounding box center [226, 583] width 138 height 21
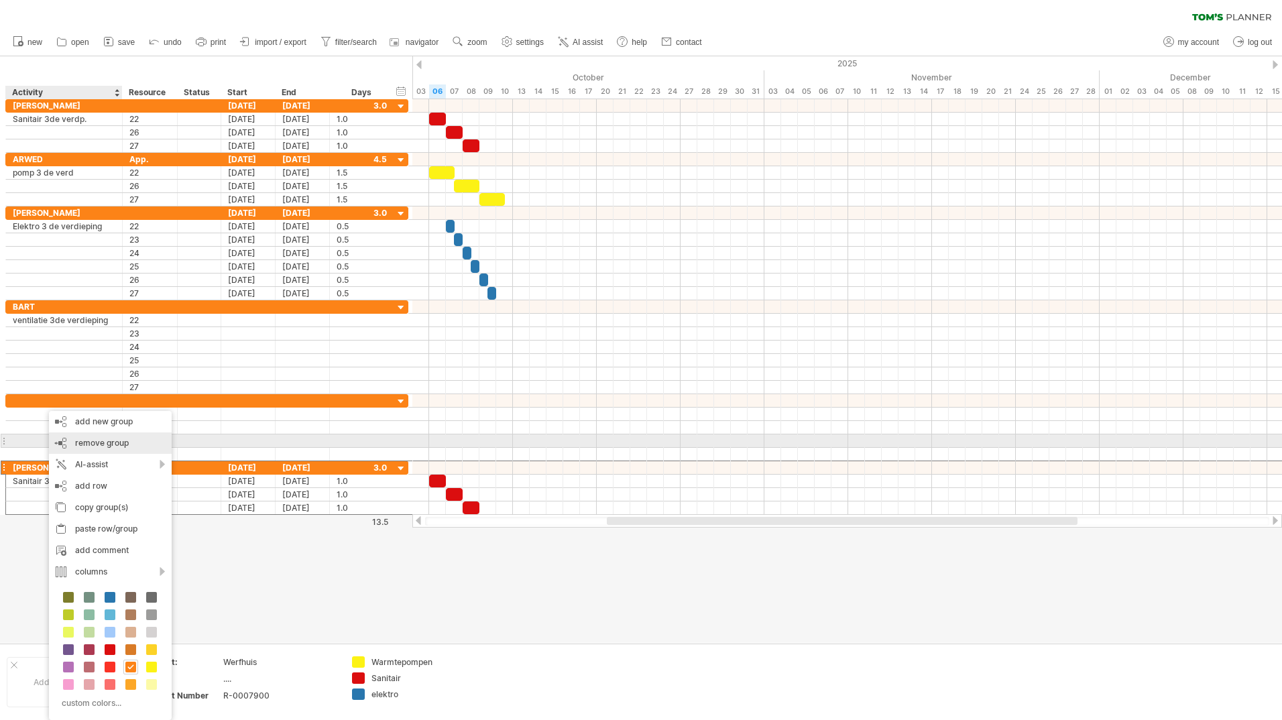
click at [116, 445] on span "remove group" at bounding box center [102, 443] width 54 height 10
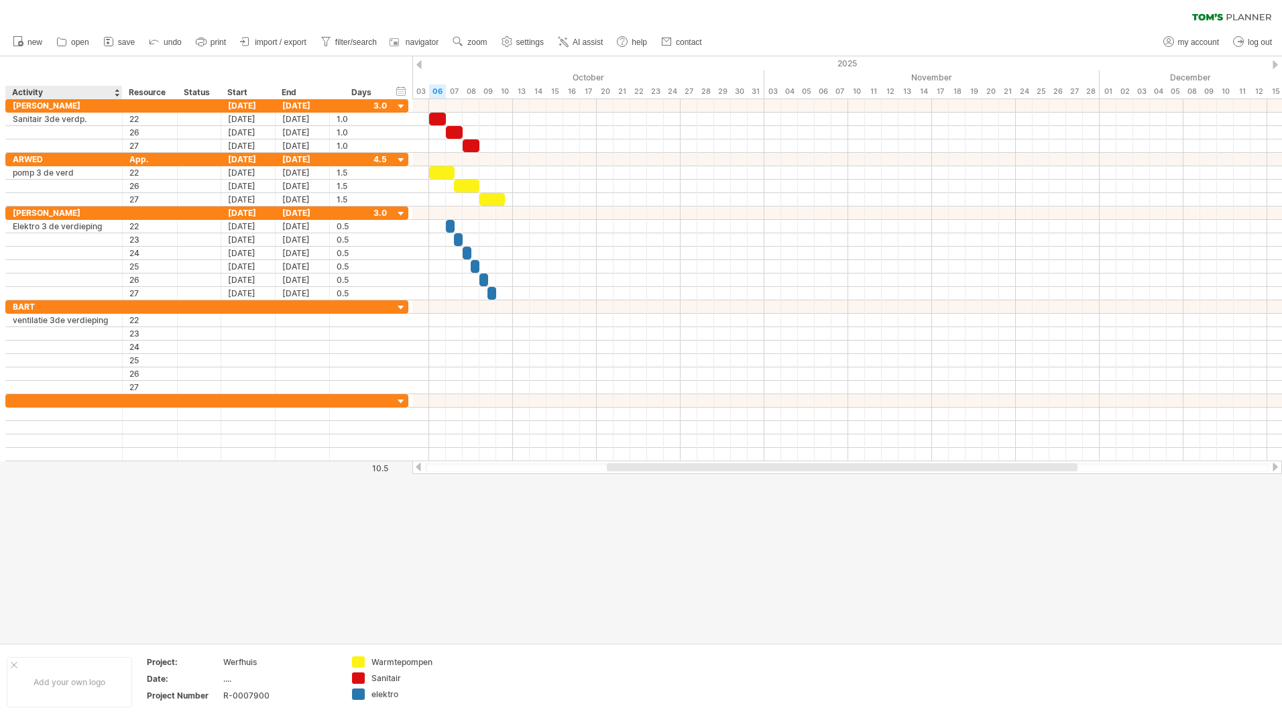
click at [103, 492] on div at bounding box center [641, 349] width 1282 height 587
click at [481, 335] on div "add time block" at bounding box center [497, 338] width 93 height 21
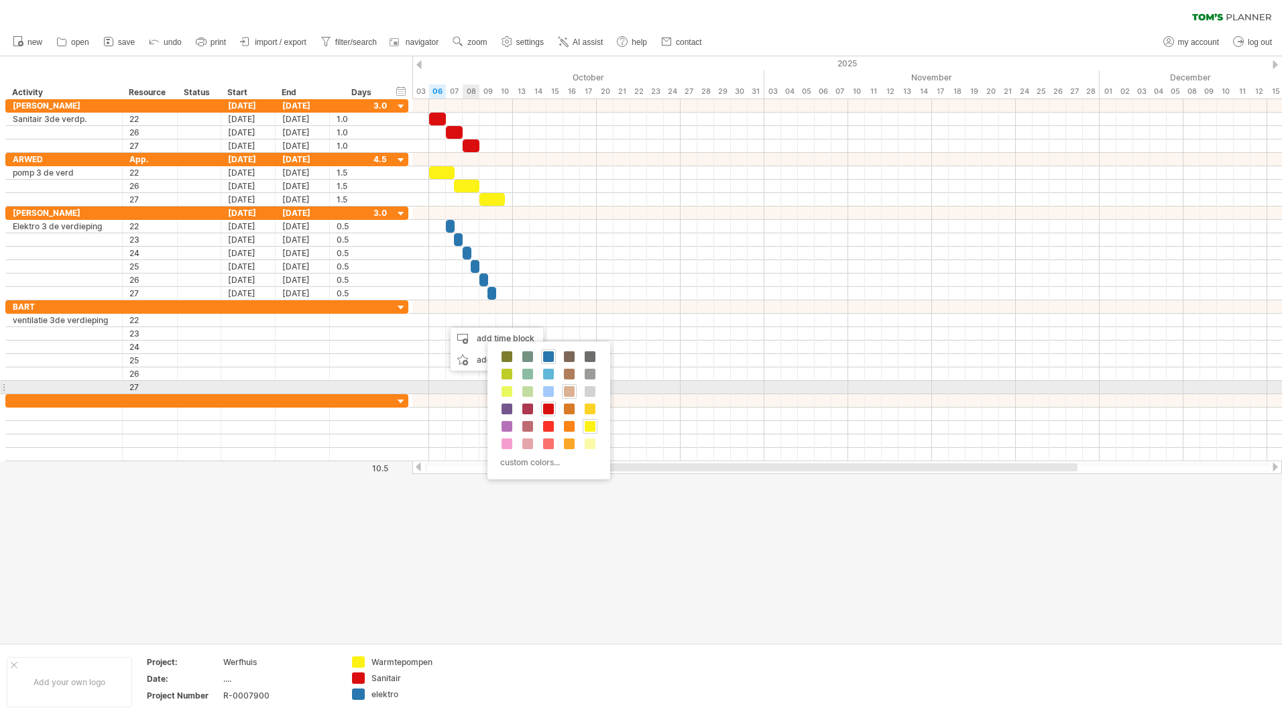
click at [569, 392] on span at bounding box center [569, 391] width 11 height 11
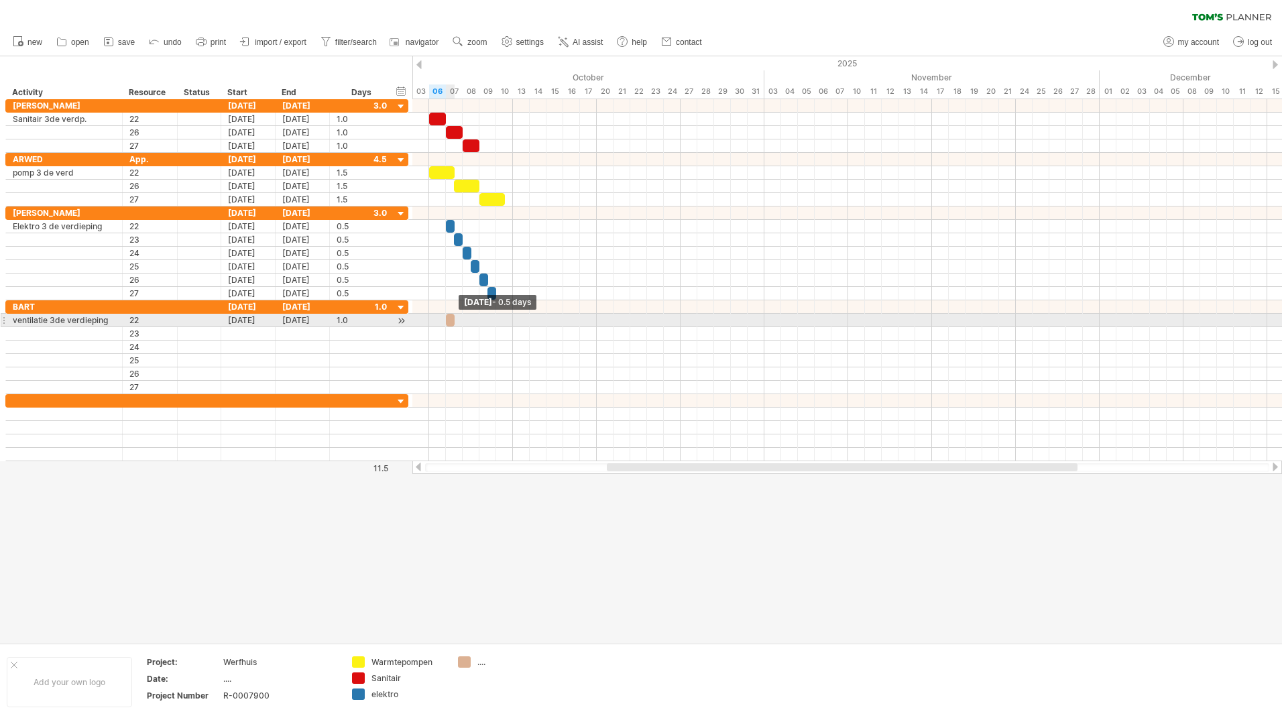
drag, startPoint x: 461, startPoint y: 321, endPoint x: 453, endPoint y: 321, distance: 7.4
click at [453, 321] on span at bounding box center [454, 320] width 5 height 13
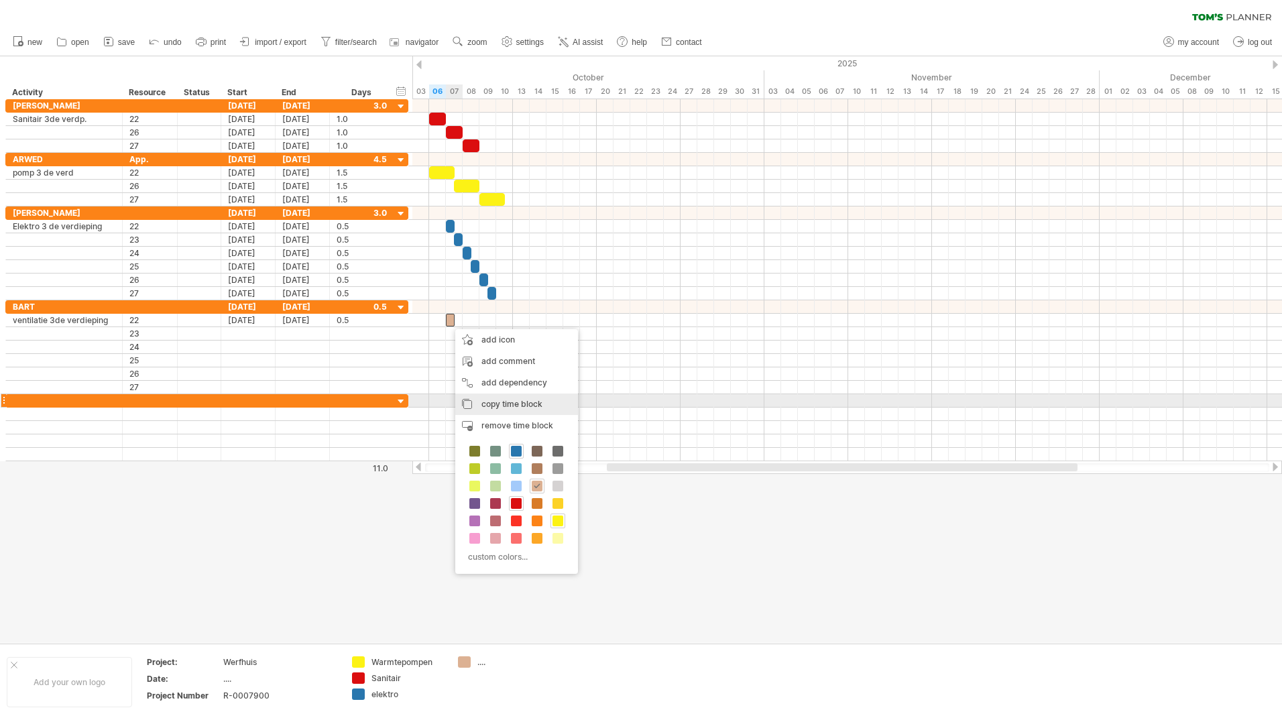
click at [493, 402] on span "copy time block" at bounding box center [512, 404] width 61 height 10
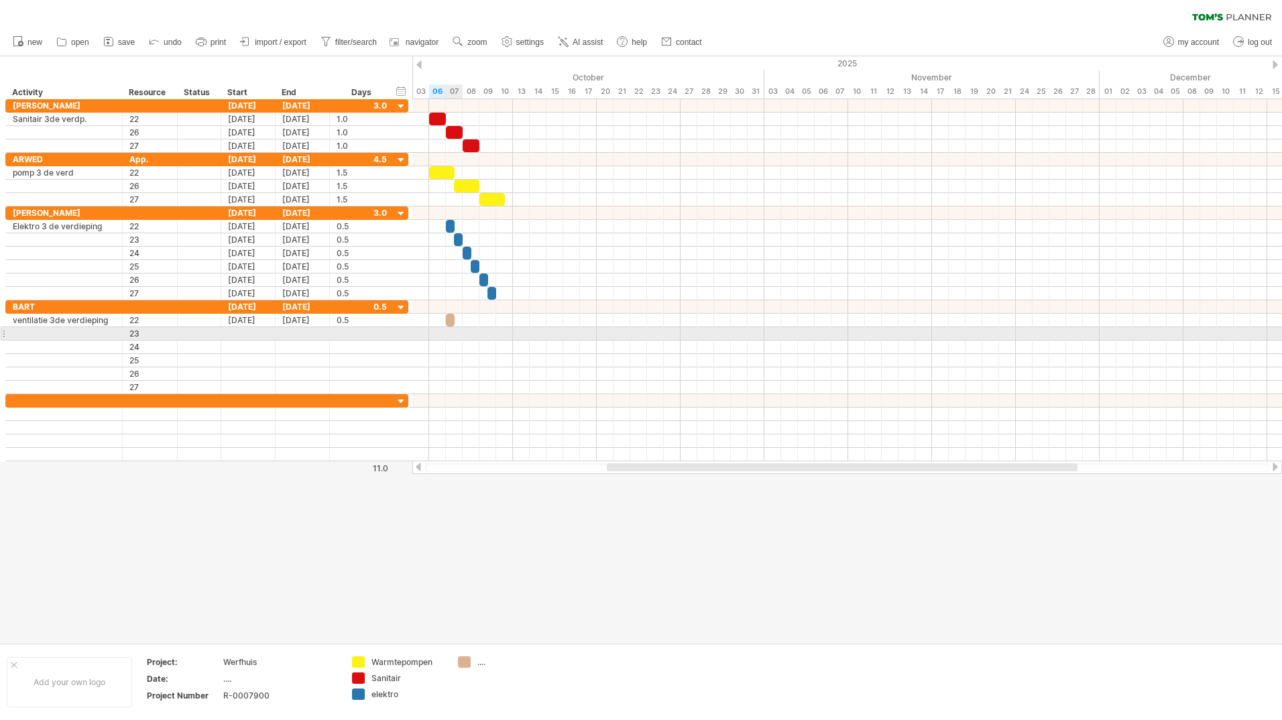
click at [455, 337] on div at bounding box center [847, 333] width 870 height 13
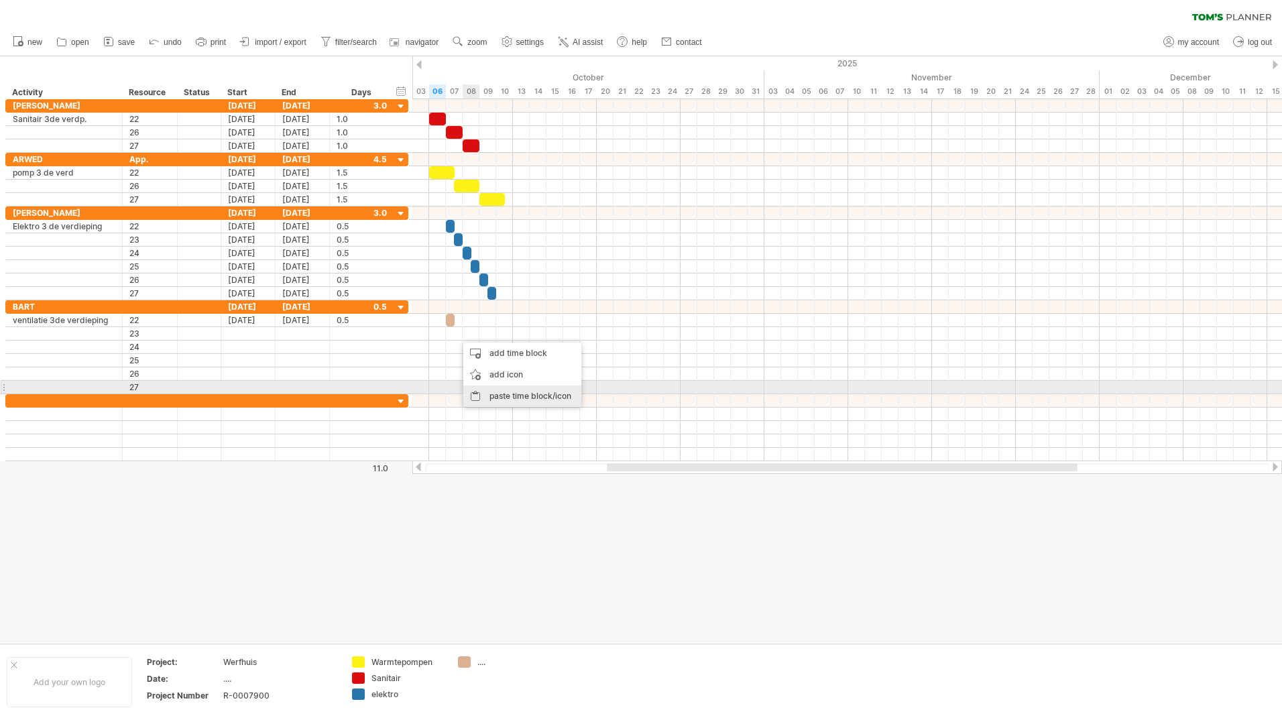
click at [492, 392] on div "paste time block/icon" at bounding box center [522, 396] width 118 height 21
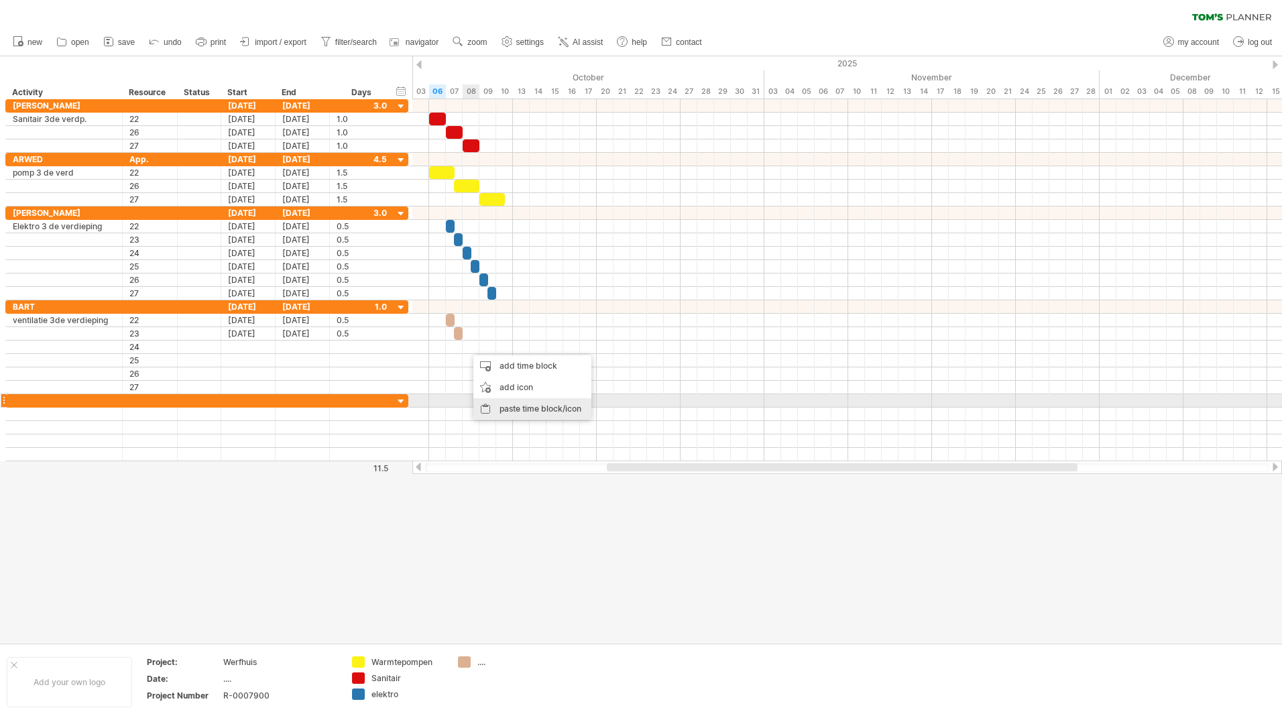
click at [507, 404] on div "paste time block/icon" at bounding box center [532, 408] width 118 height 21
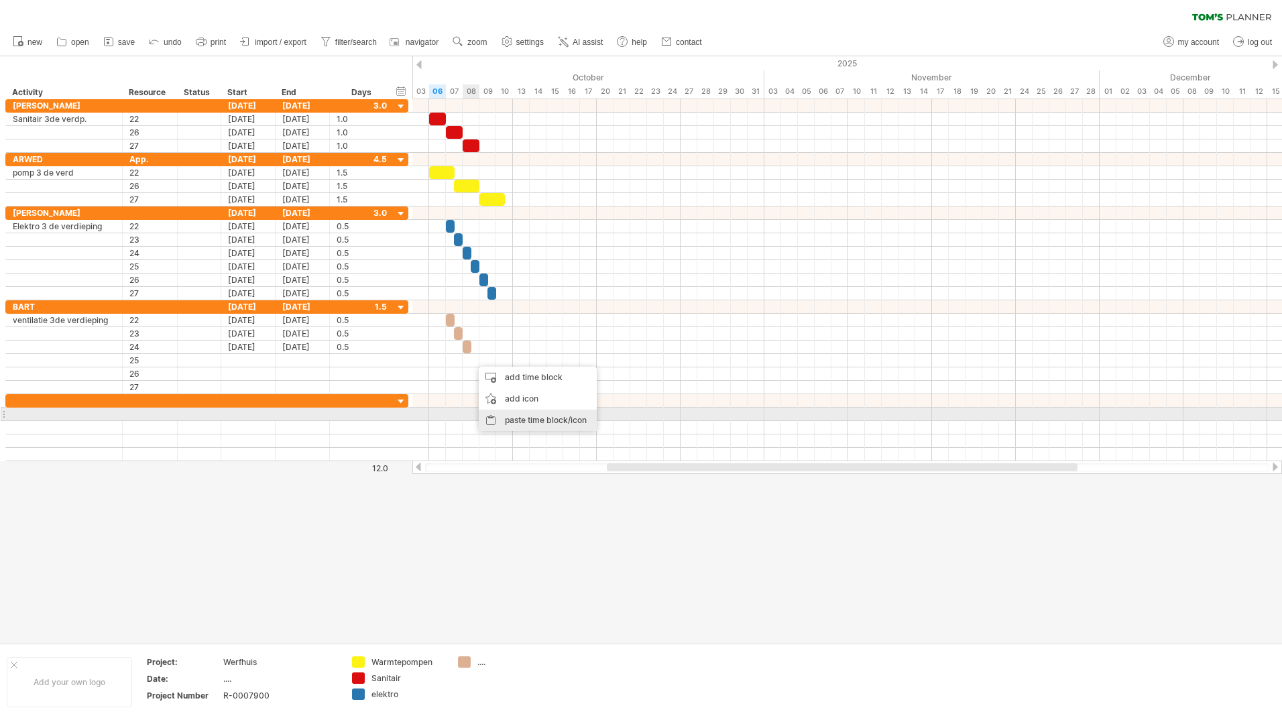
click at [516, 418] on div "paste time block/icon" at bounding box center [538, 420] width 118 height 21
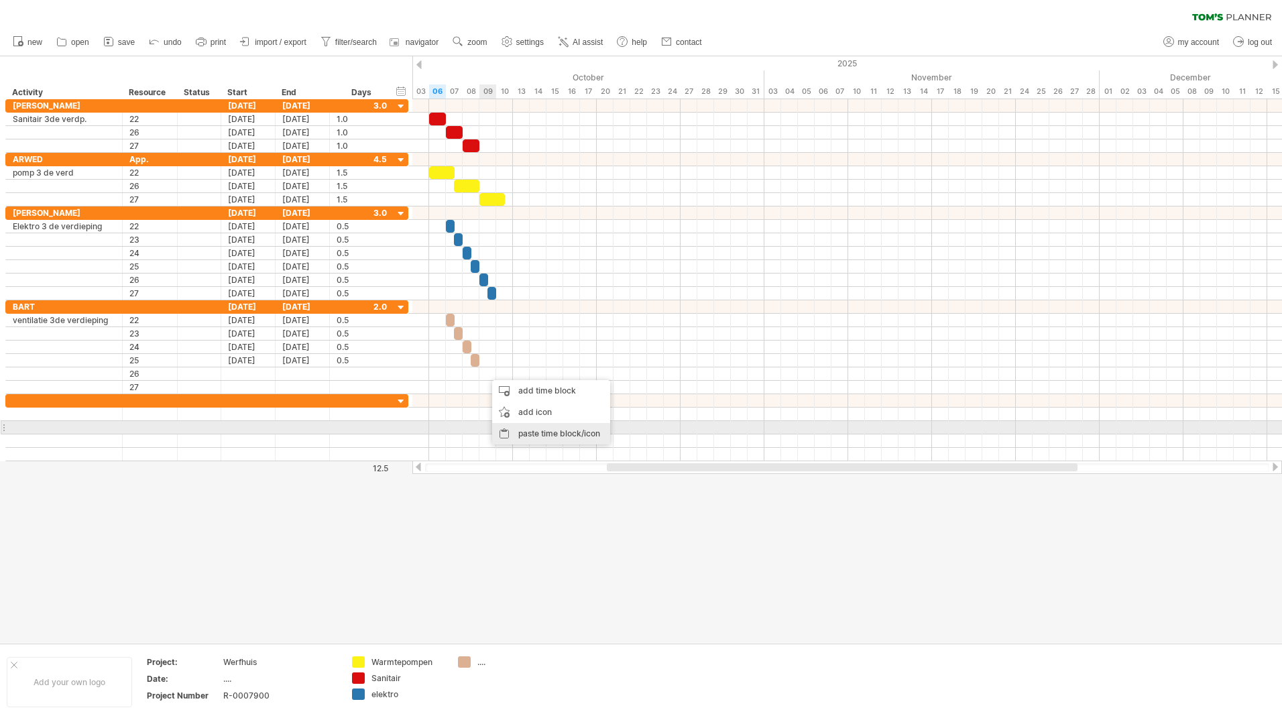
click at [530, 429] on div "paste time block/icon" at bounding box center [551, 433] width 118 height 21
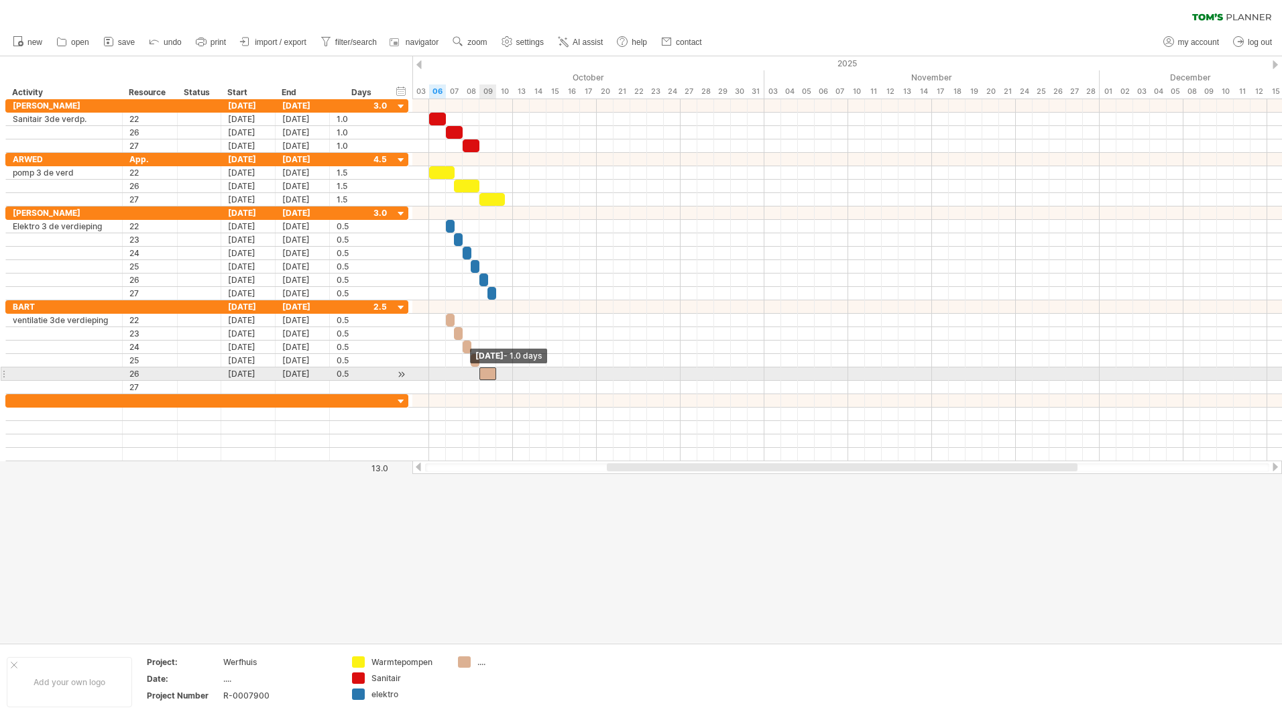
drag, startPoint x: 490, startPoint y: 374, endPoint x: 479, endPoint y: 374, distance: 10.7
click at [479, 374] on span at bounding box center [479, 374] width 5 height 13
drag, startPoint x: 496, startPoint y: 374, endPoint x: 487, endPoint y: 374, distance: 8.7
click at [487, 374] on span at bounding box center [488, 374] width 5 height 13
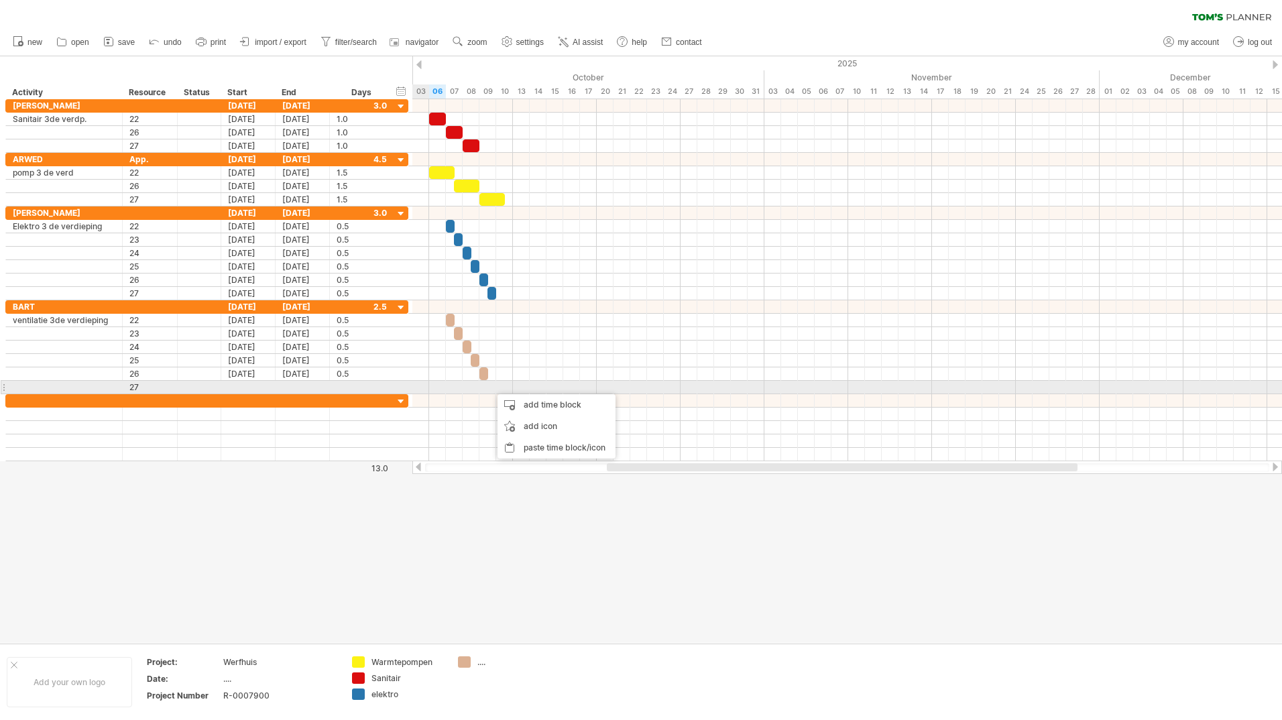
click at [263, 392] on div at bounding box center [248, 387] width 54 height 13
click at [488, 386] on div at bounding box center [847, 387] width 870 height 14
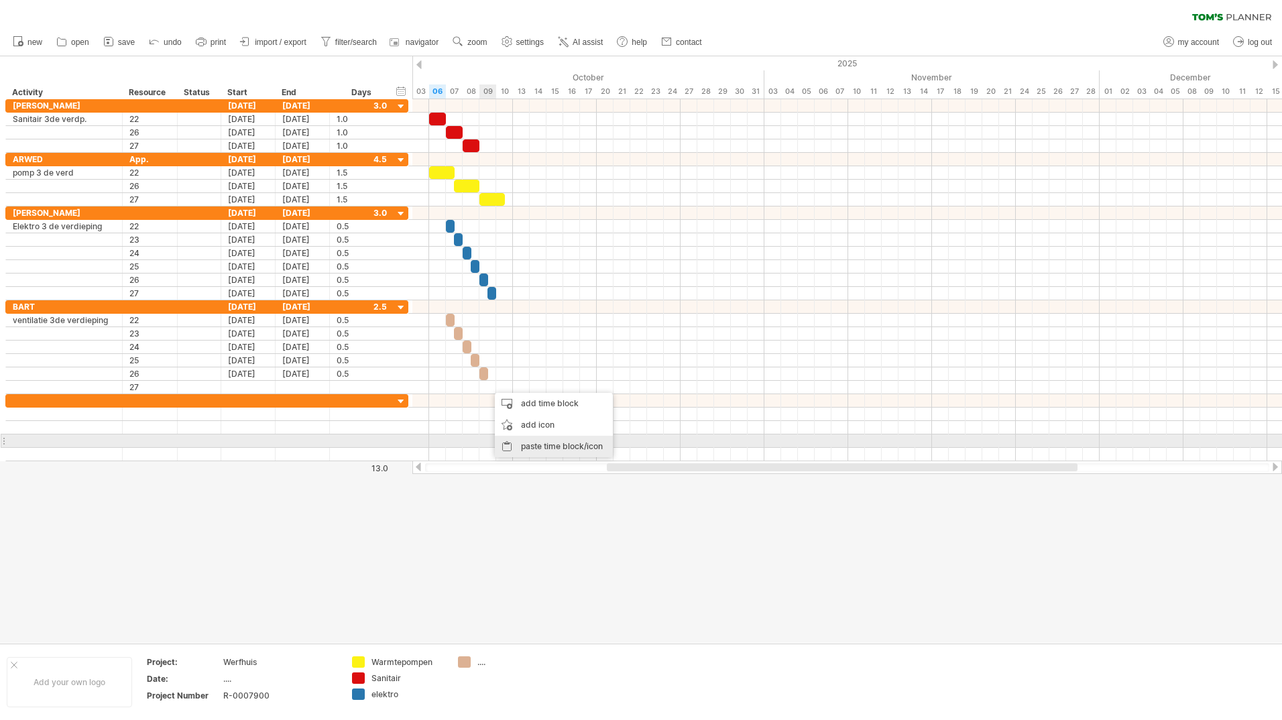
click at [532, 446] on div "paste time block/icon" at bounding box center [554, 446] width 118 height 21
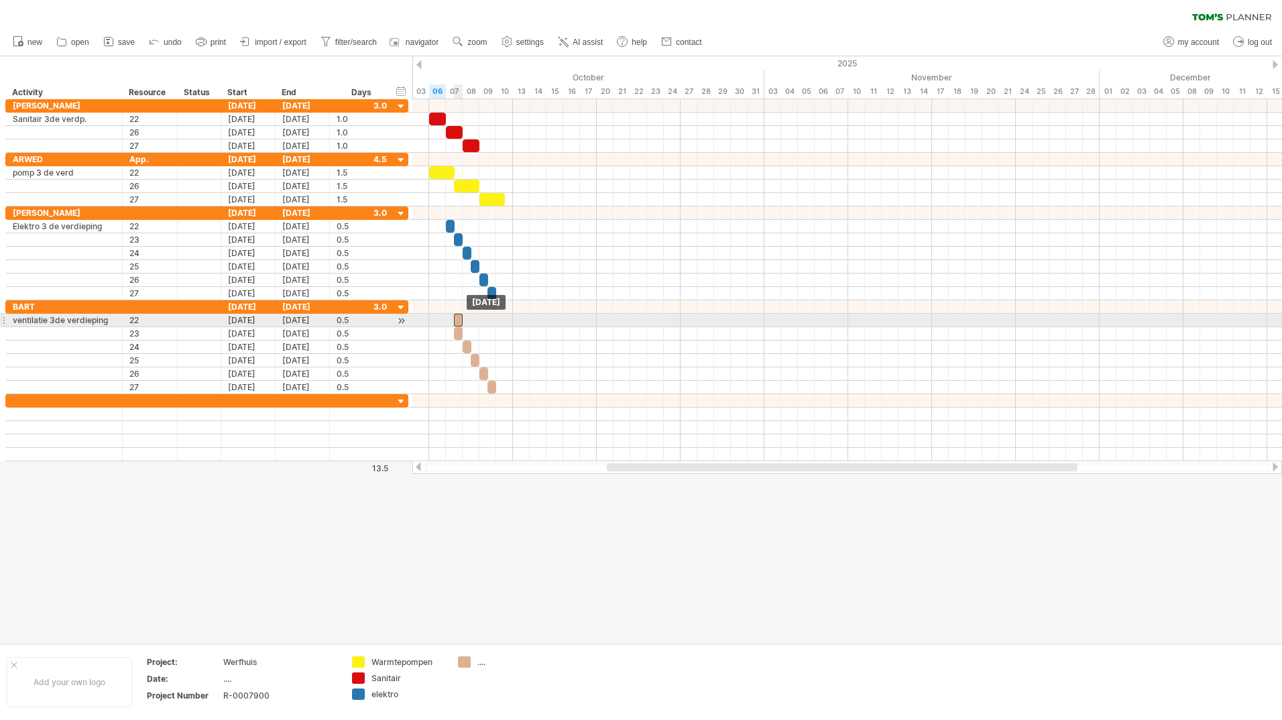
drag, startPoint x: 449, startPoint y: 320, endPoint x: 457, endPoint y: 319, distance: 8.1
click at [457, 319] on div at bounding box center [458, 320] width 9 height 13
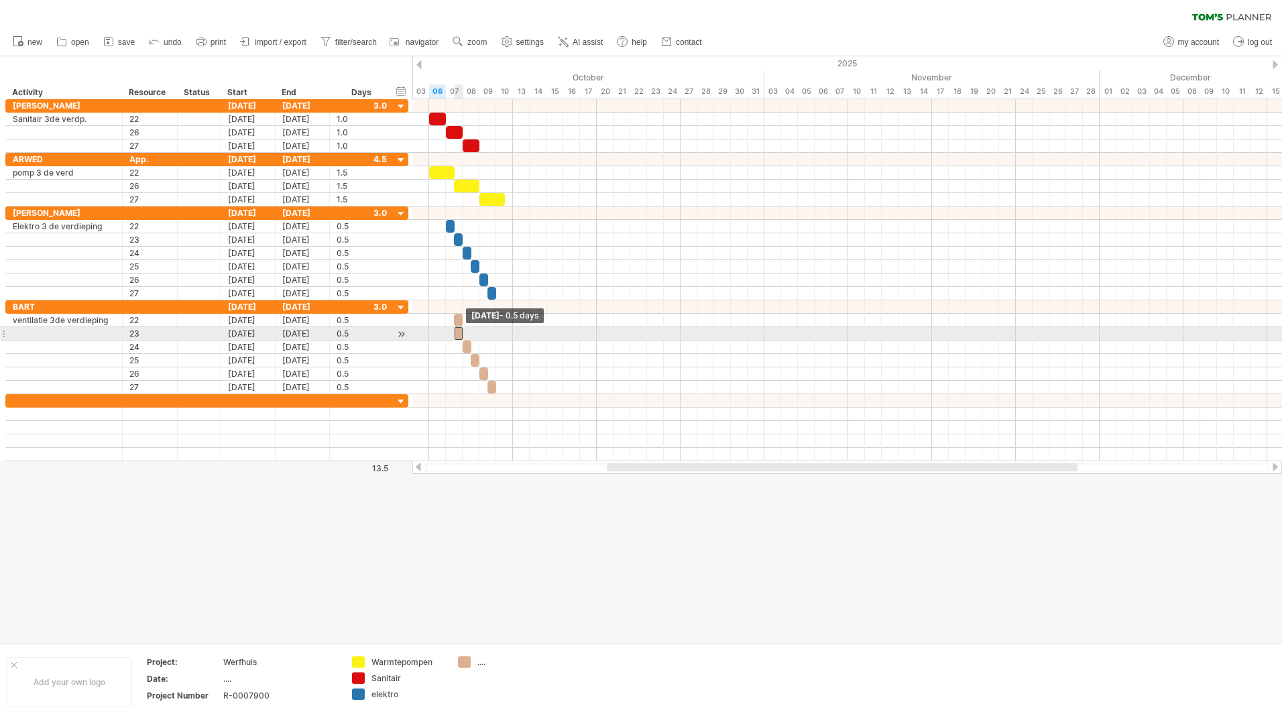
drag, startPoint x: 455, startPoint y: 333, endPoint x: 465, endPoint y: 334, distance: 9.5
click at [463, 334] on div at bounding box center [459, 333] width 9 height 13
drag, startPoint x: 458, startPoint y: 334, endPoint x: 467, endPoint y: 334, distance: 8.7
click at [467, 334] on div at bounding box center [467, 333] width 9 height 13
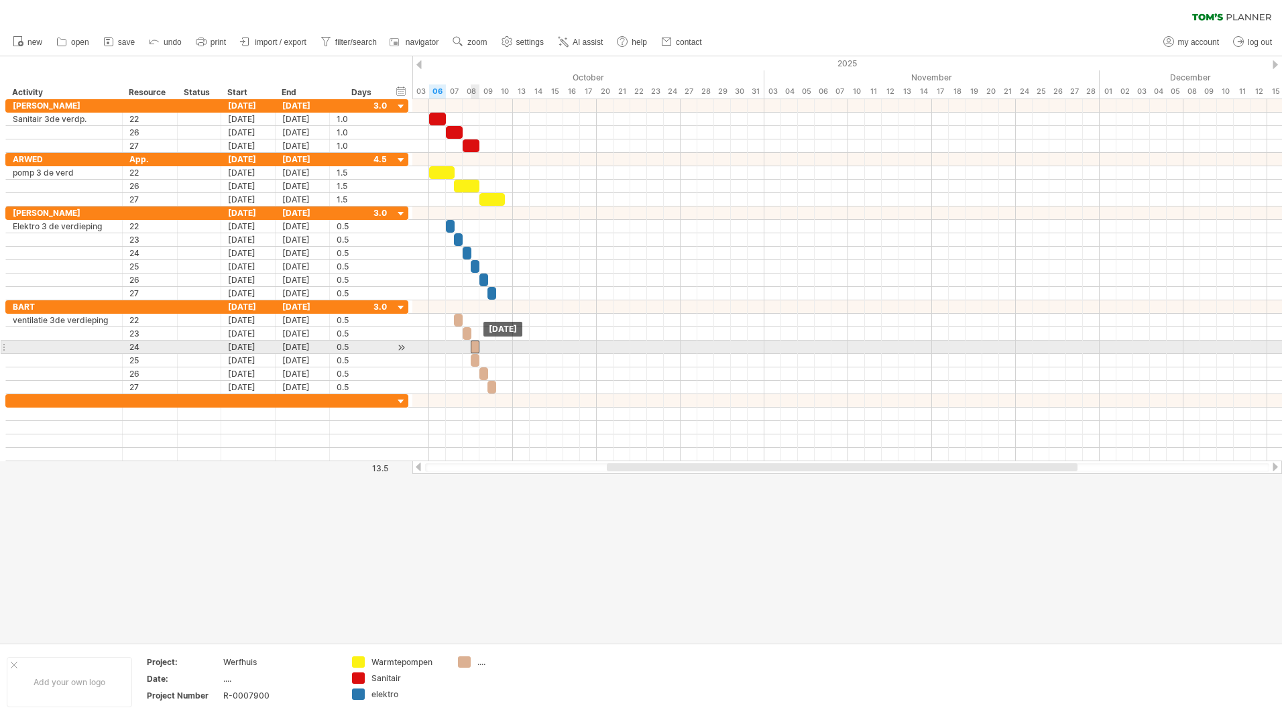
drag, startPoint x: 465, startPoint y: 348, endPoint x: 473, endPoint y: 347, distance: 8.1
click at [473, 347] on div at bounding box center [475, 347] width 9 height 13
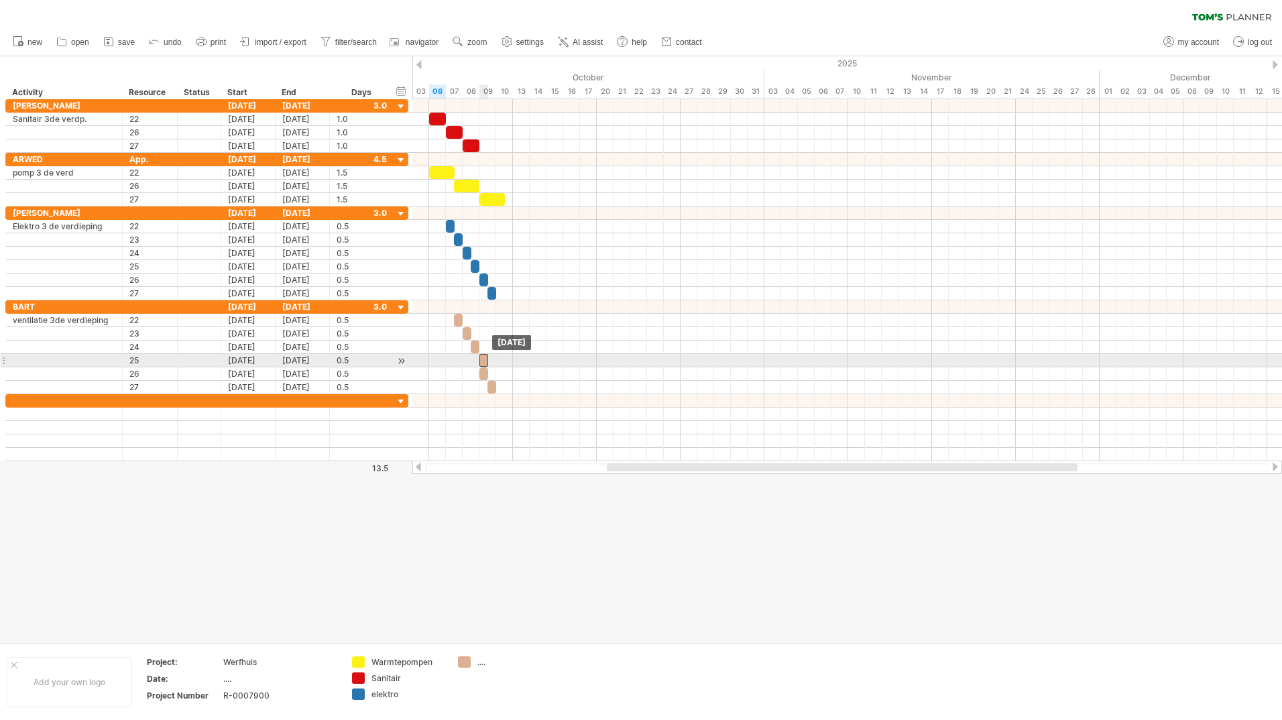
drag, startPoint x: 474, startPoint y: 359, endPoint x: 483, endPoint y: 359, distance: 8.7
click at [483, 359] on div at bounding box center [483, 360] width 9 height 13
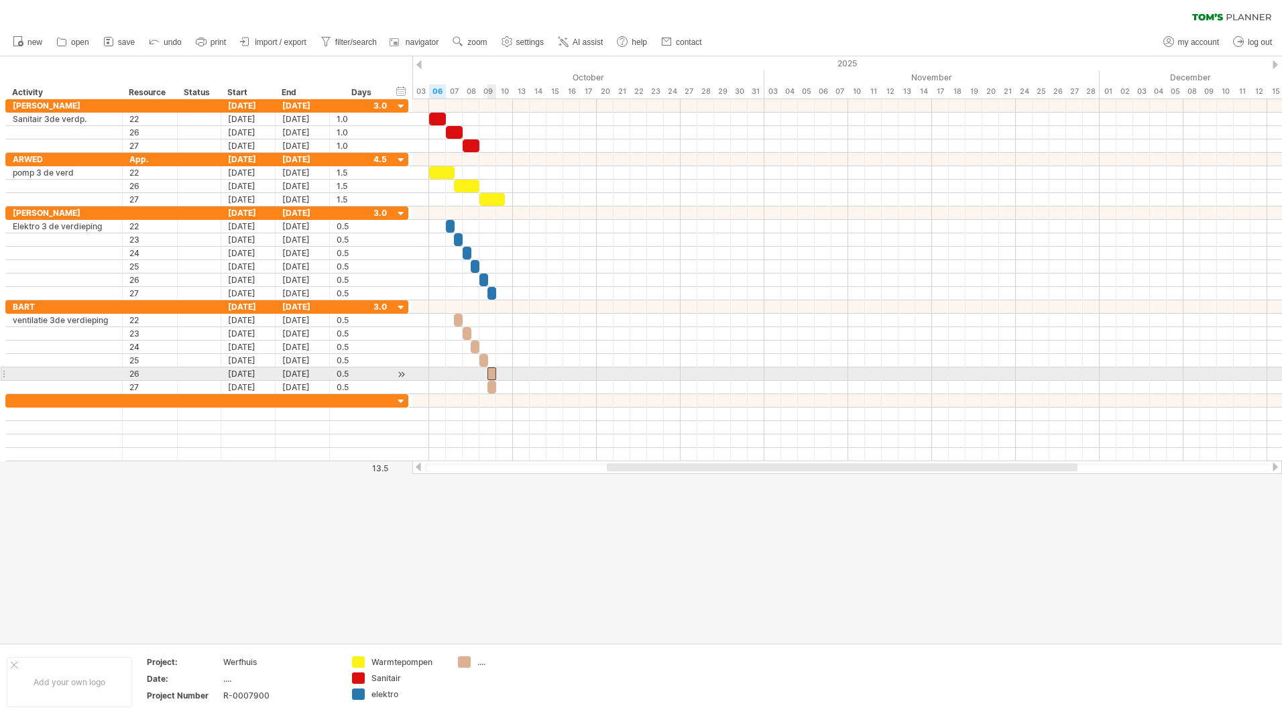
drag, startPoint x: 484, startPoint y: 372, endPoint x: 490, endPoint y: 373, distance: 6.7
click at [490, 373] on div at bounding box center [492, 374] width 9 height 13
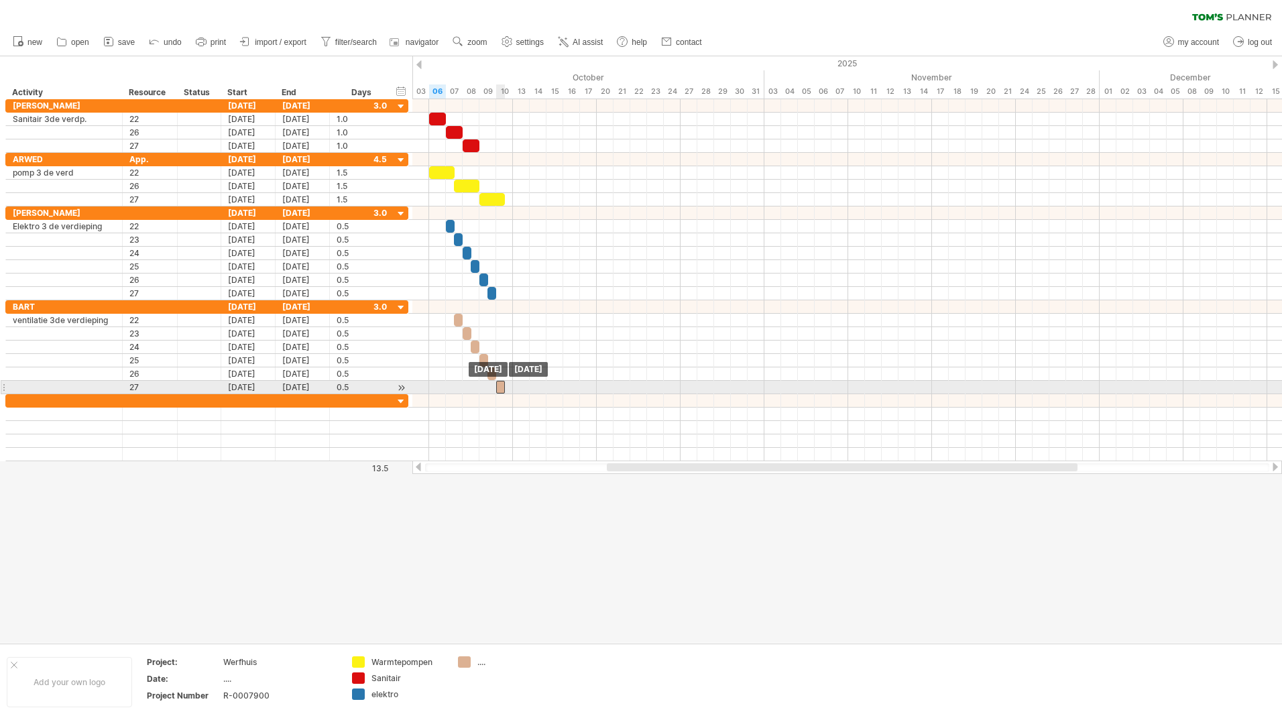
drag, startPoint x: 492, startPoint y: 386, endPoint x: 500, endPoint y: 386, distance: 8.0
click at [500, 386] on div at bounding box center [500, 387] width 9 height 13
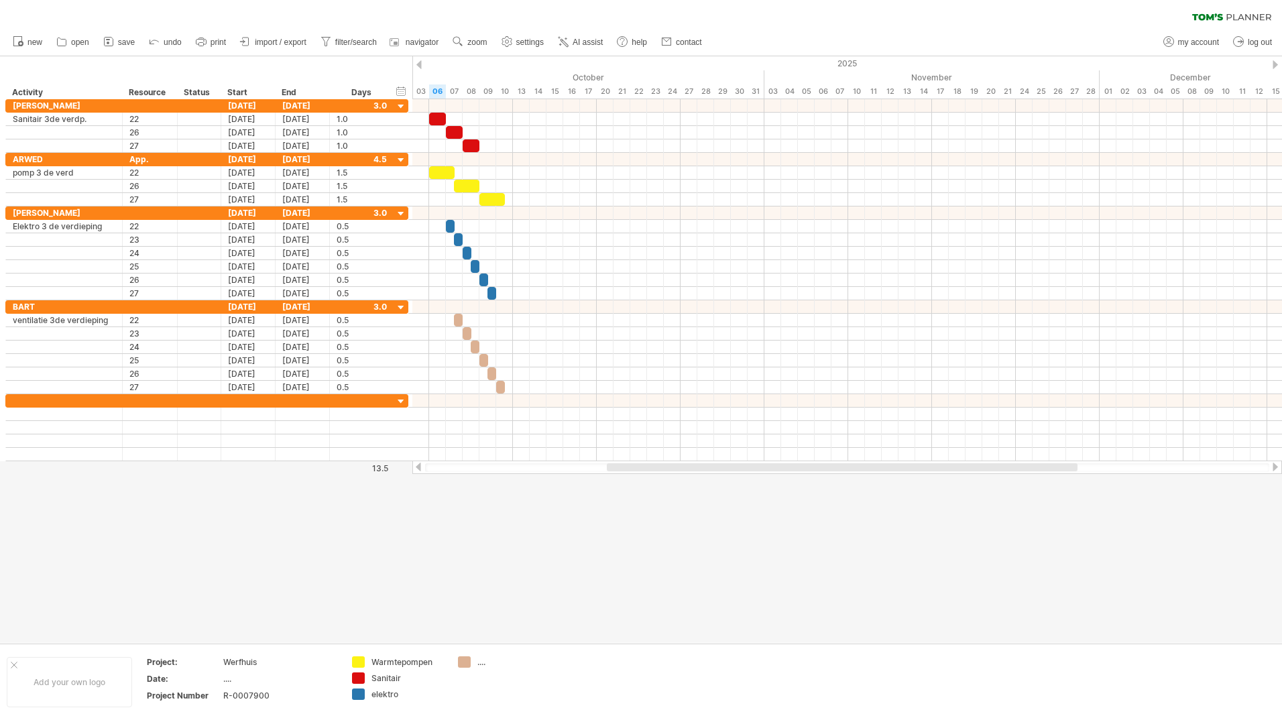
click at [632, 506] on div at bounding box center [641, 349] width 1282 height 587
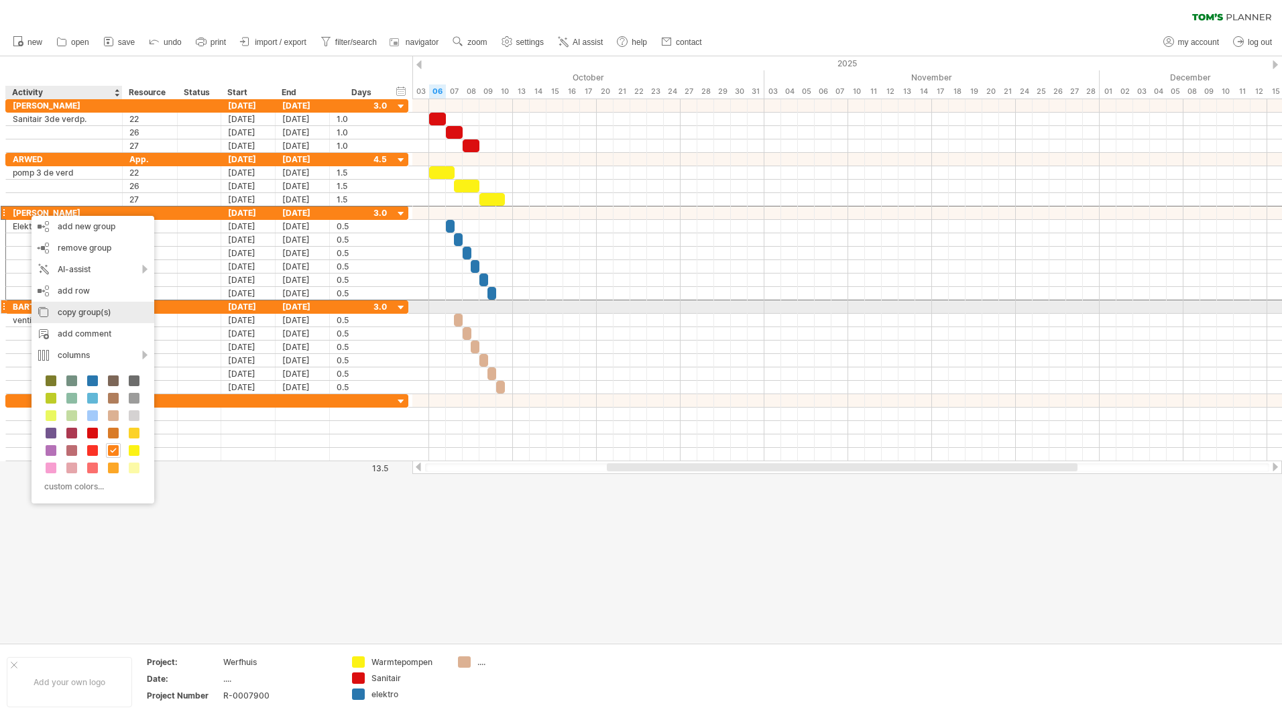
click at [64, 309] on div "copy group(s)" at bounding box center [93, 312] width 123 height 21
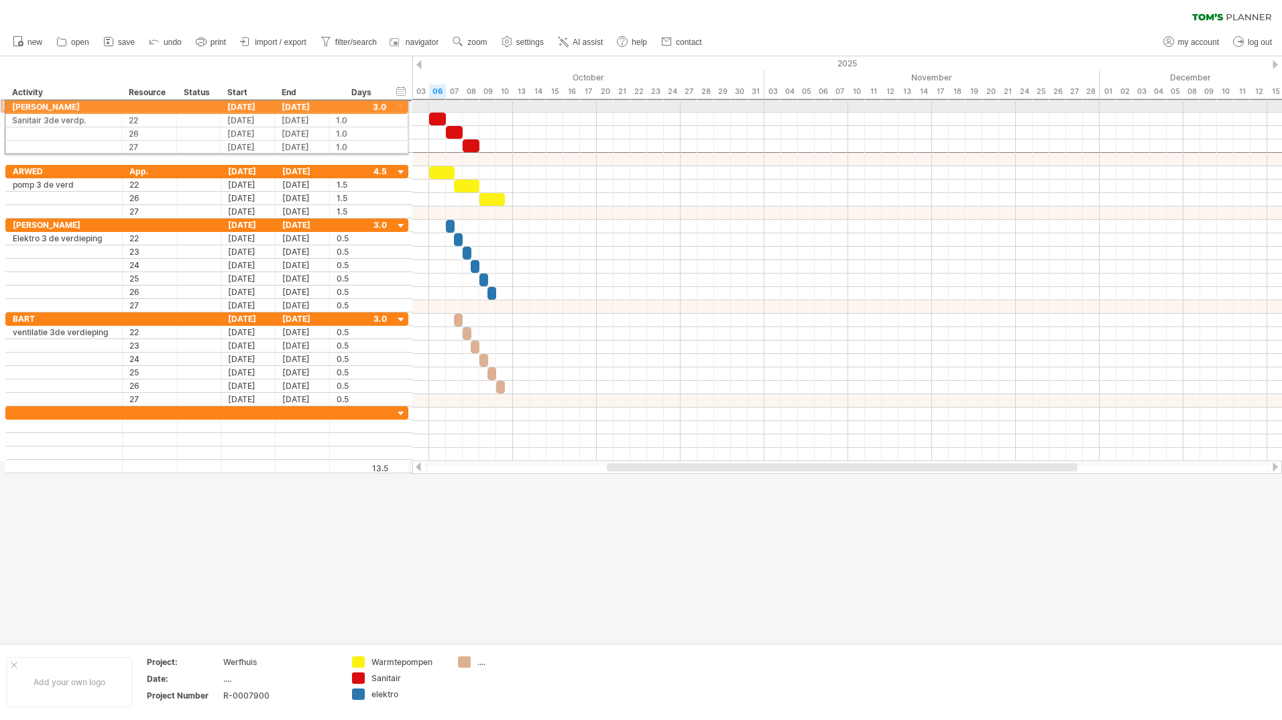
drag, startPoint x: 7, startPoint y: 108, endPoint x: 0, endPoint y: 124, distance: 17.7
click at [5, 104] on div "**** [PERSON_NAME] [DATE] [DATE] 3.0" at bounding box center [206, 106] width 403 height 14
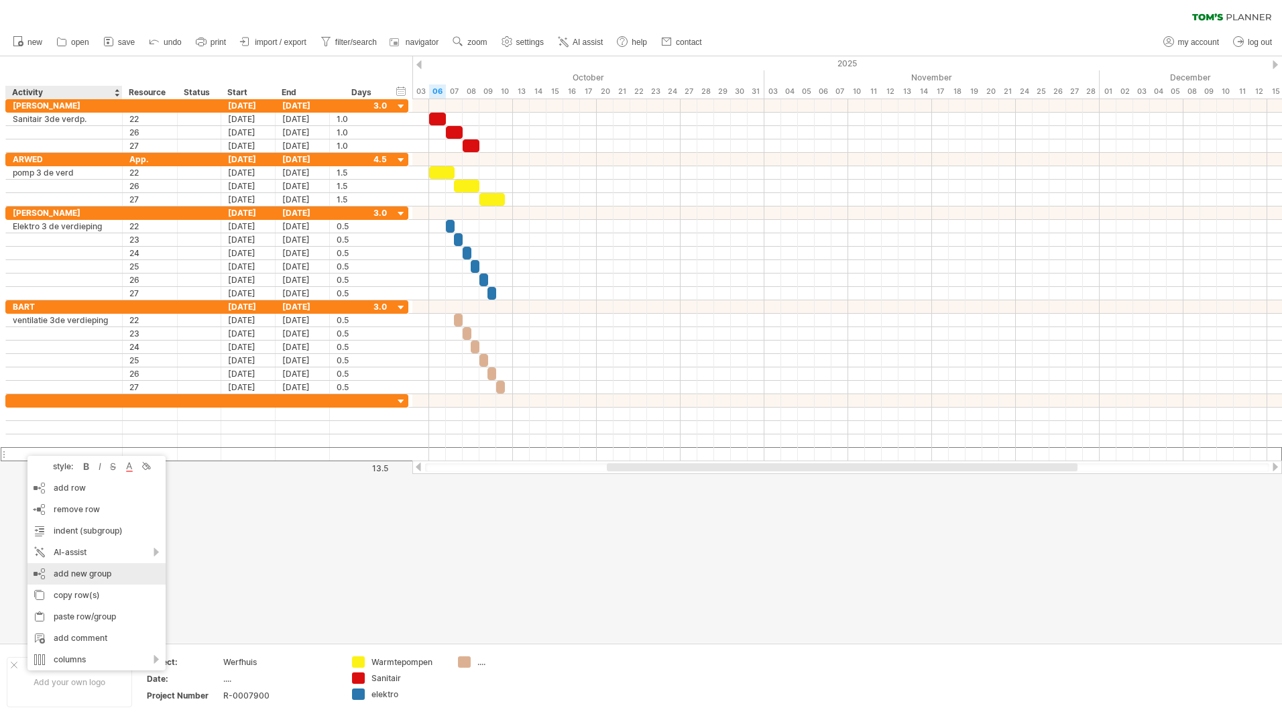
click at [84, 570] on div "add new group" at bounding box center [96, 573] width 138 height 21
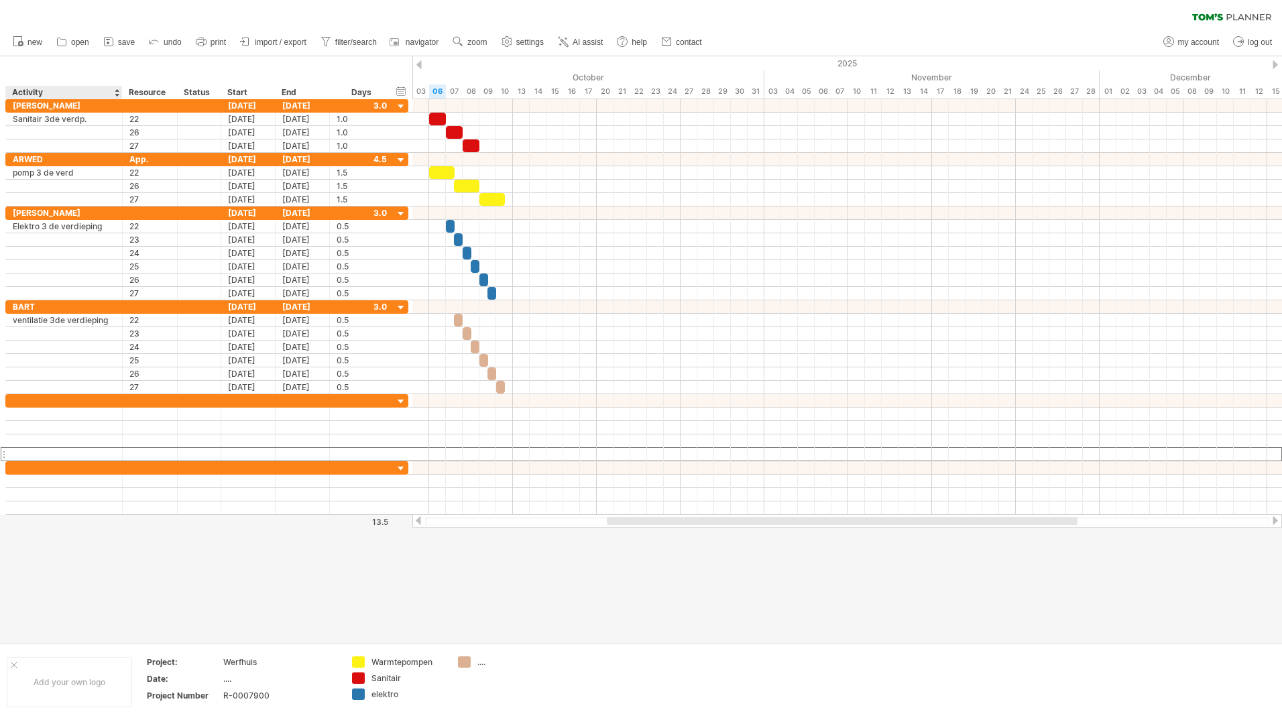
click at [85, 530] on div at bounding box center [641, 349] width 1282 height 587
click at [60, 604] on div "add new group" at bounding box center [84, 606] width 138 height 21
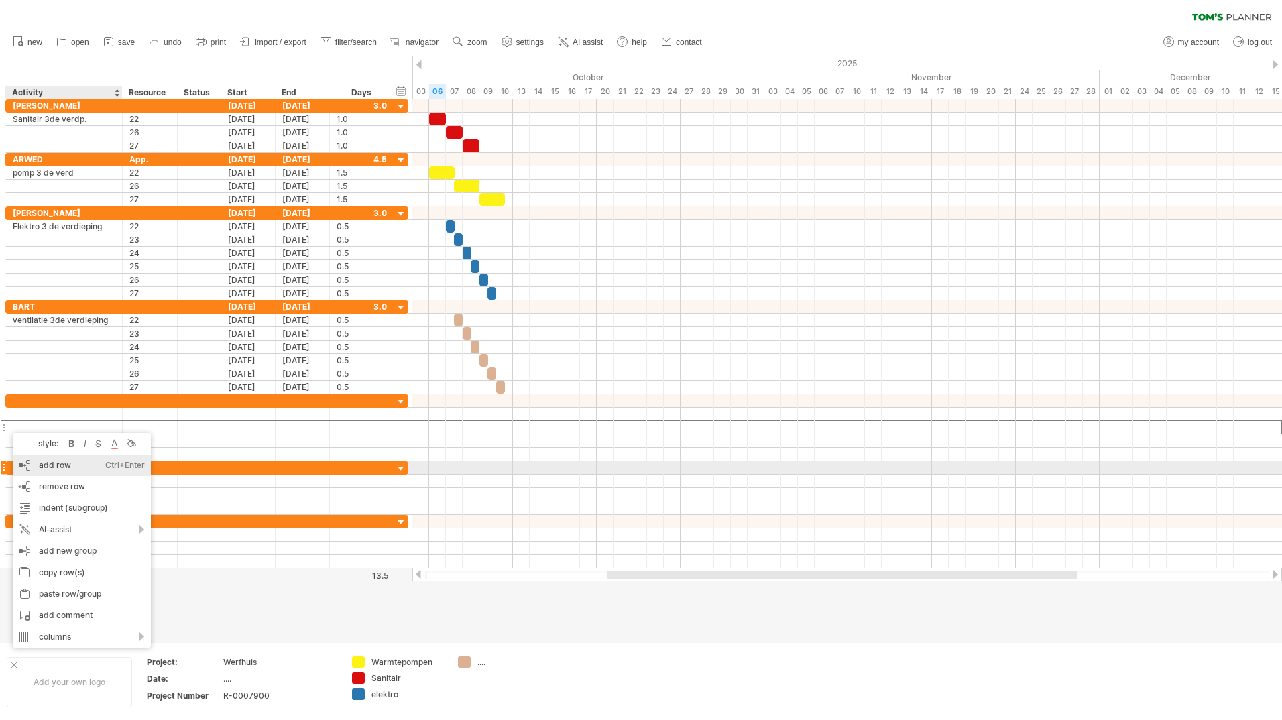
click at [41, 465] on div "add row Ctrl+Enter Cmd+Enter" at bounding box center [82, 465] width 138 height 21
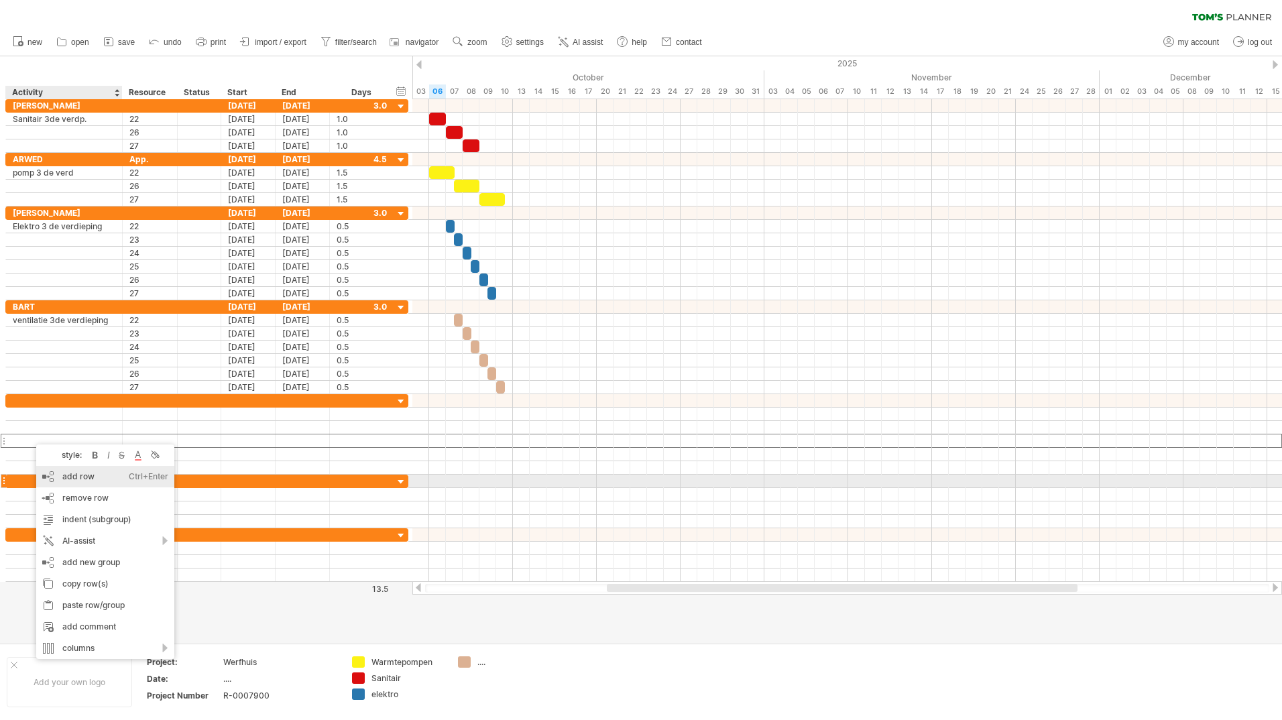
click at [57, 478] on div "add row Ctrl+Enter Cmd+Enter" at bounding box center [105, 476] width 138 height 21
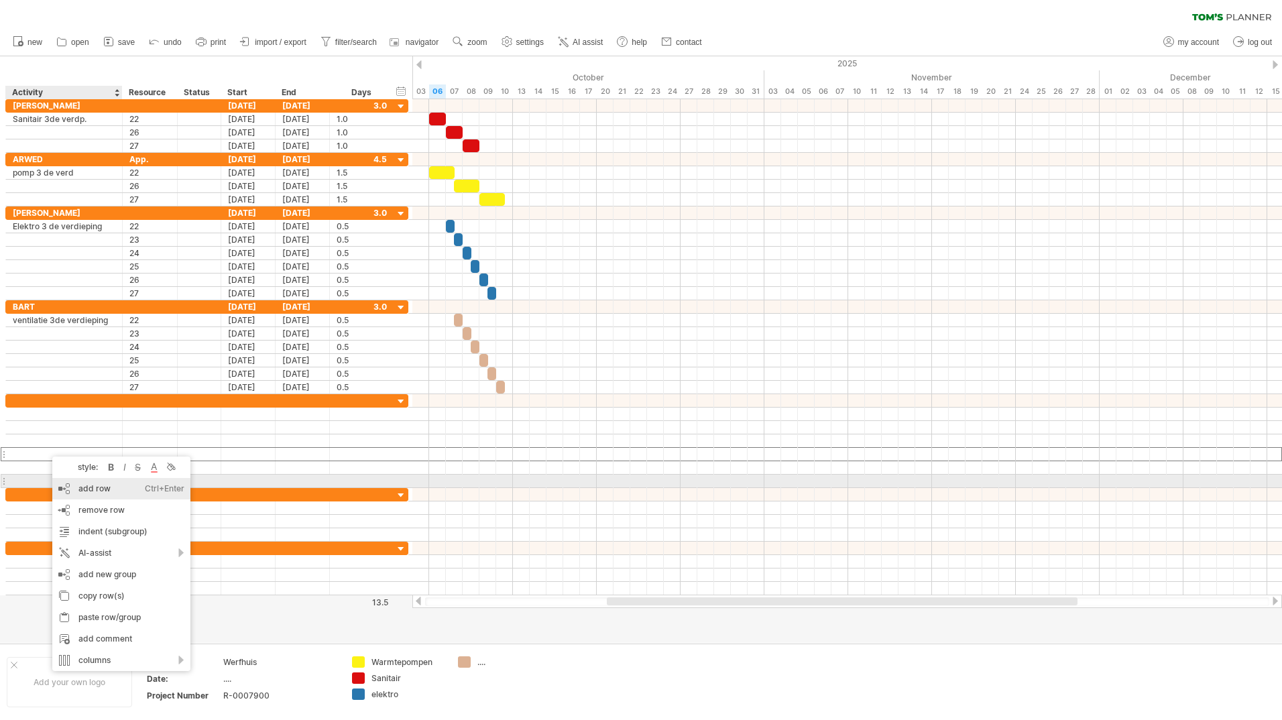
drag, startPoint x: 79, startPoint y: 488, endPoint x: 76, endPoint y: 475, distance: 13.0
click at [79, 488] on div "add row Ctrl+Enter Cmd+Enter" at bounding box center [121, 488] width 138 height 21
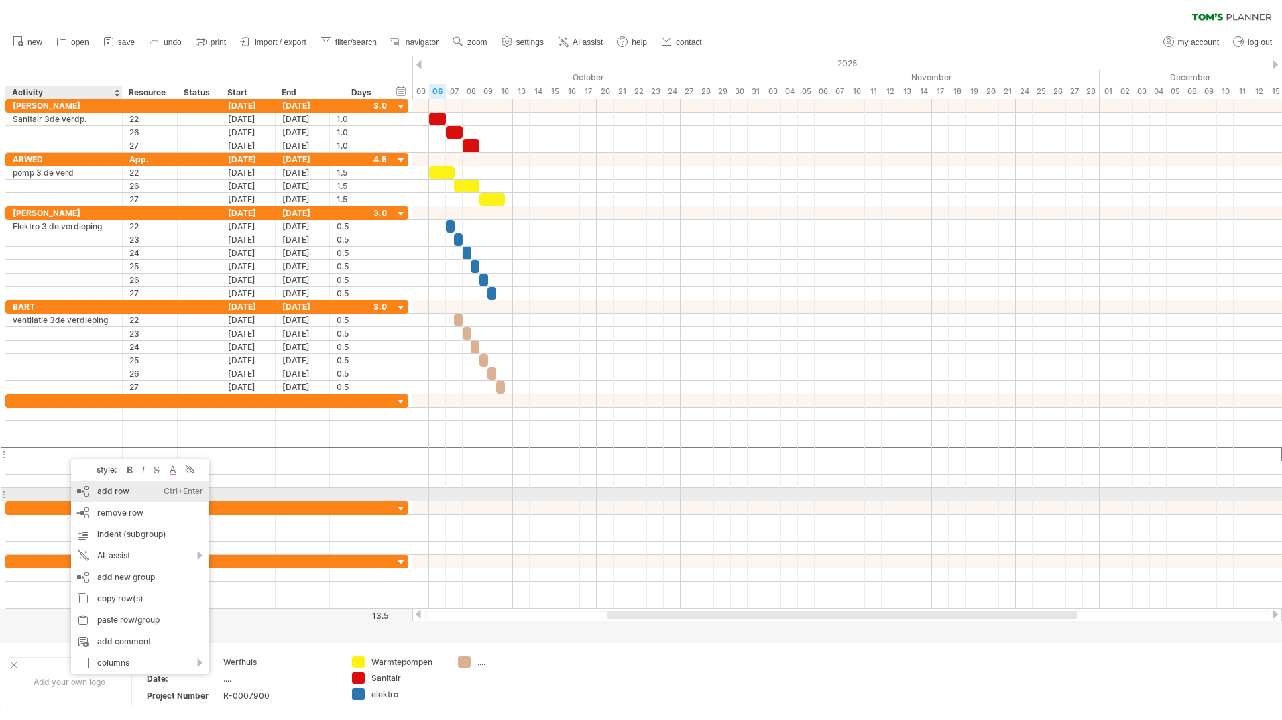
click at [93, 490] on div "add row Ctrl+Enter Cmd+Enter" at bounding box center [140, 491] width 138 height 21
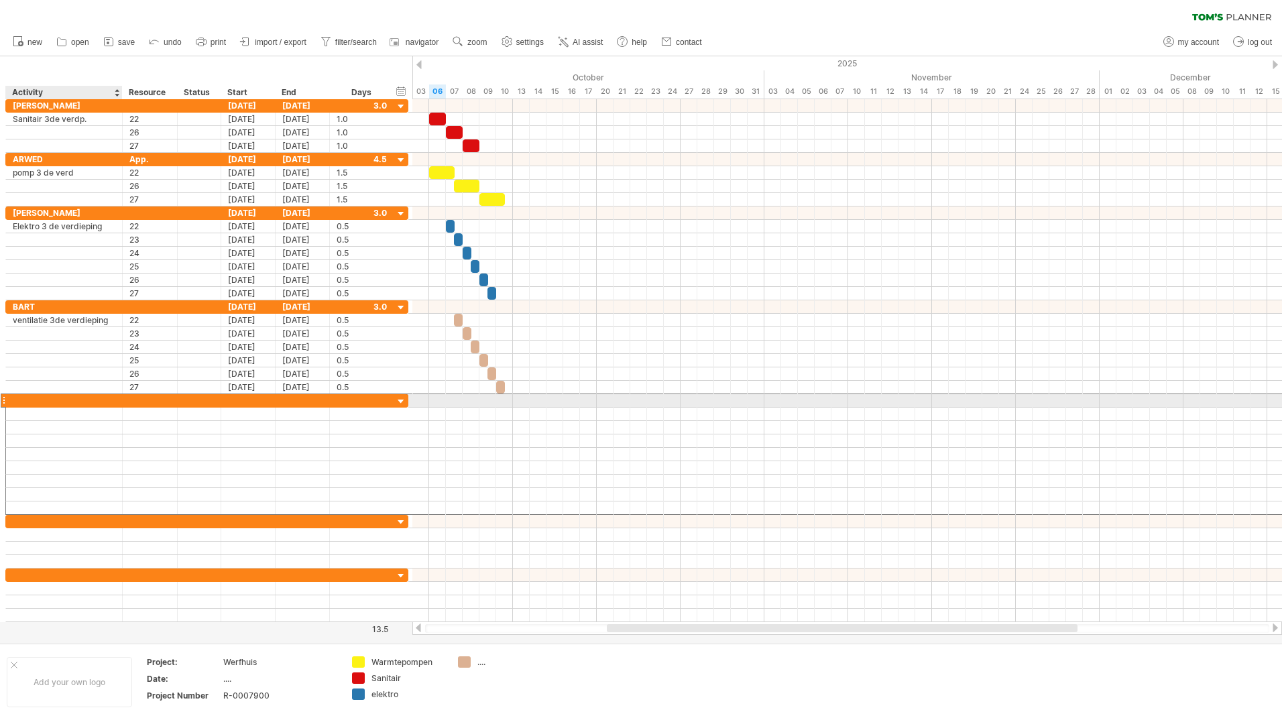
click at [41, 400] on div at bounding box center [64, 400] width 103 height 13
click at [70, 396] on div "2de verd." at bounding box center [64, 400] width 103 height 13
type input "**********"
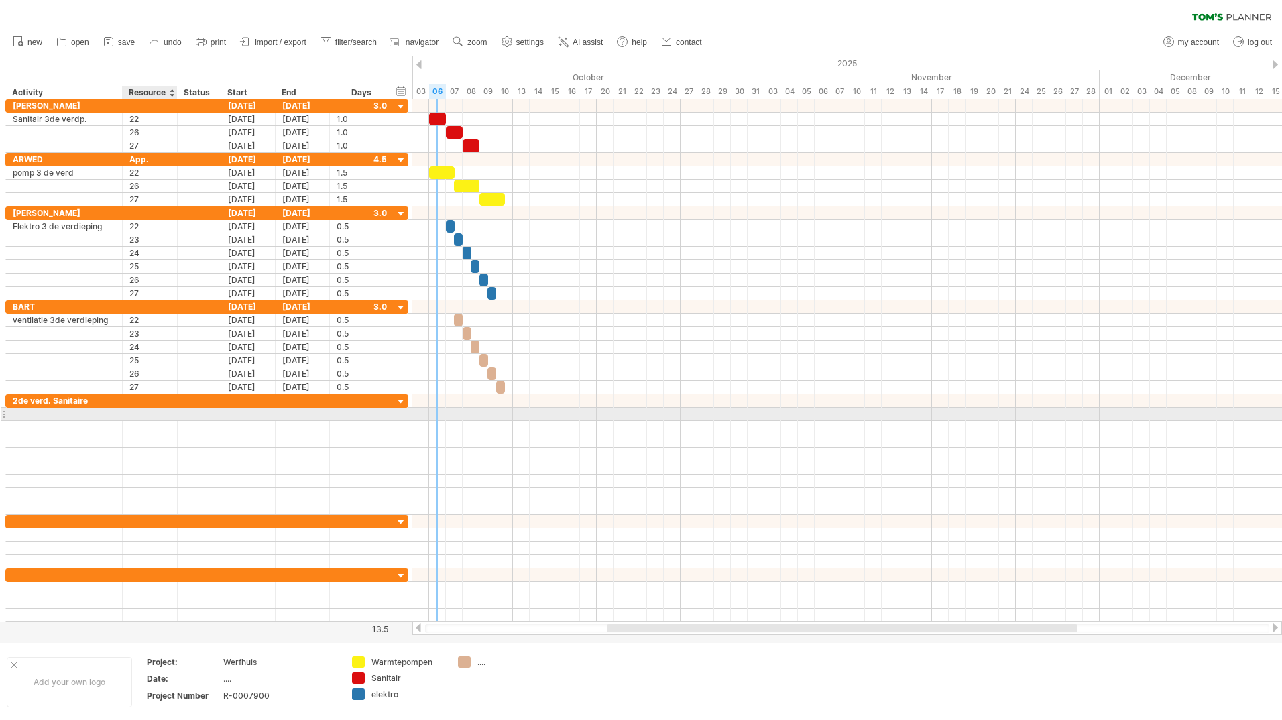
click at [133, 414] on div at bounding box center [149, 414] width 41 height 13
click at [134, 415] on input "text" at bounding box center [149, 414] width 41 height 13
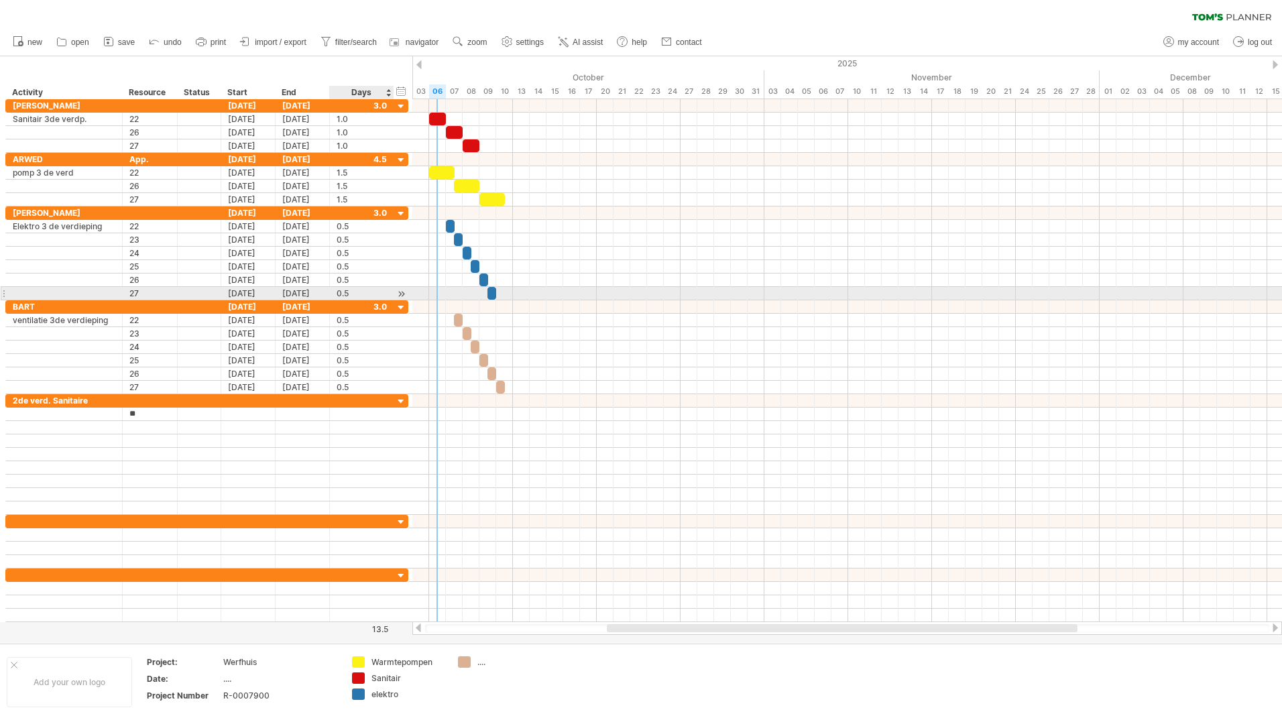
type input "**"
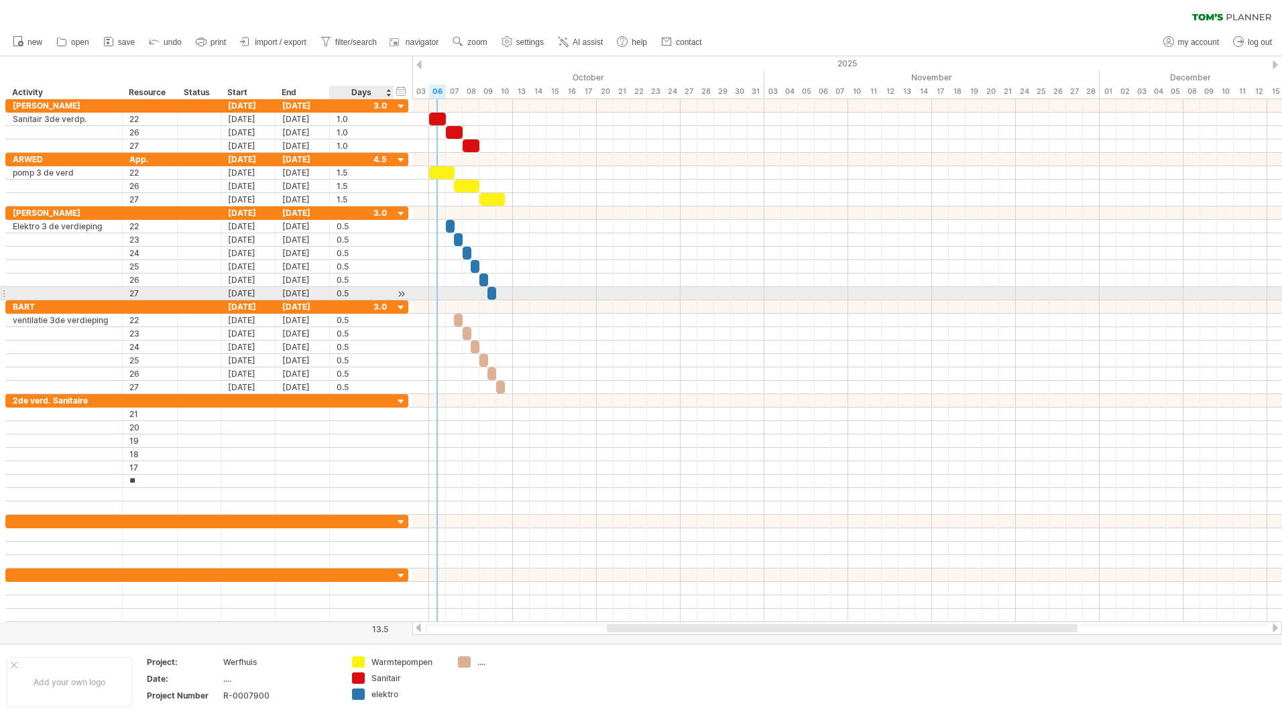
type input "**"
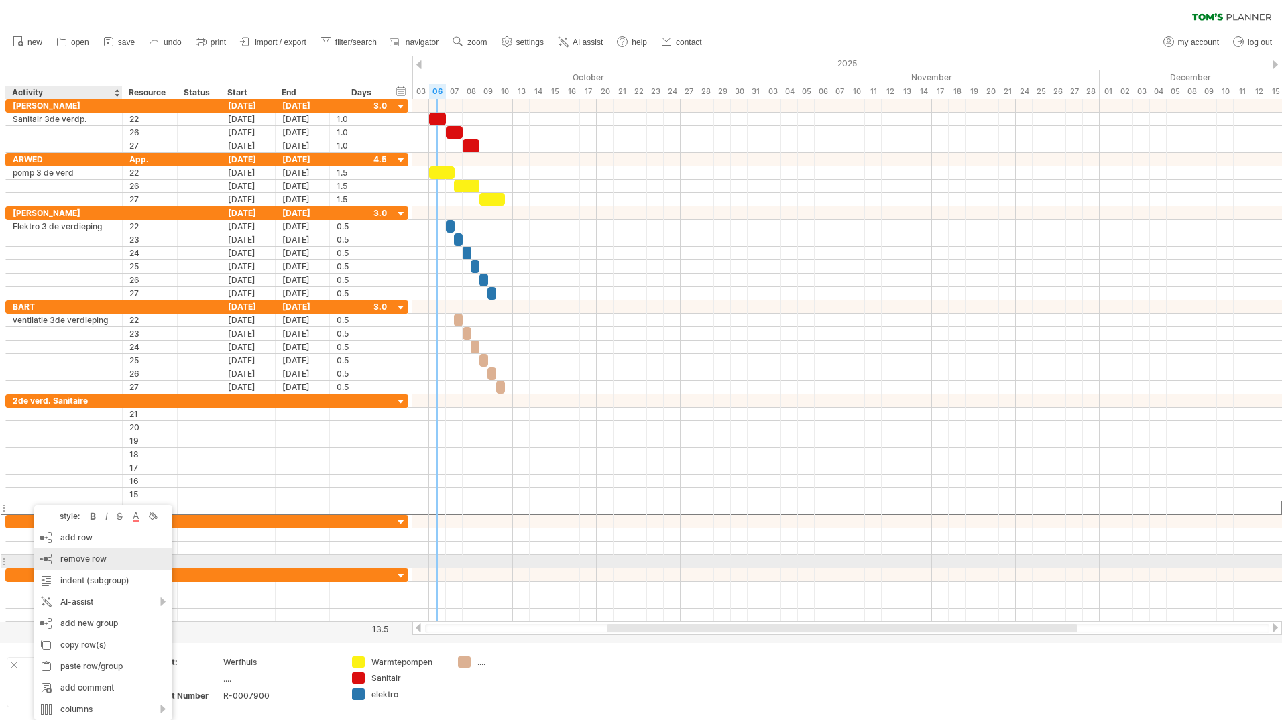
click at [74, 563] on span "remove row" at bounding box center [83, 559] width 46 height 10
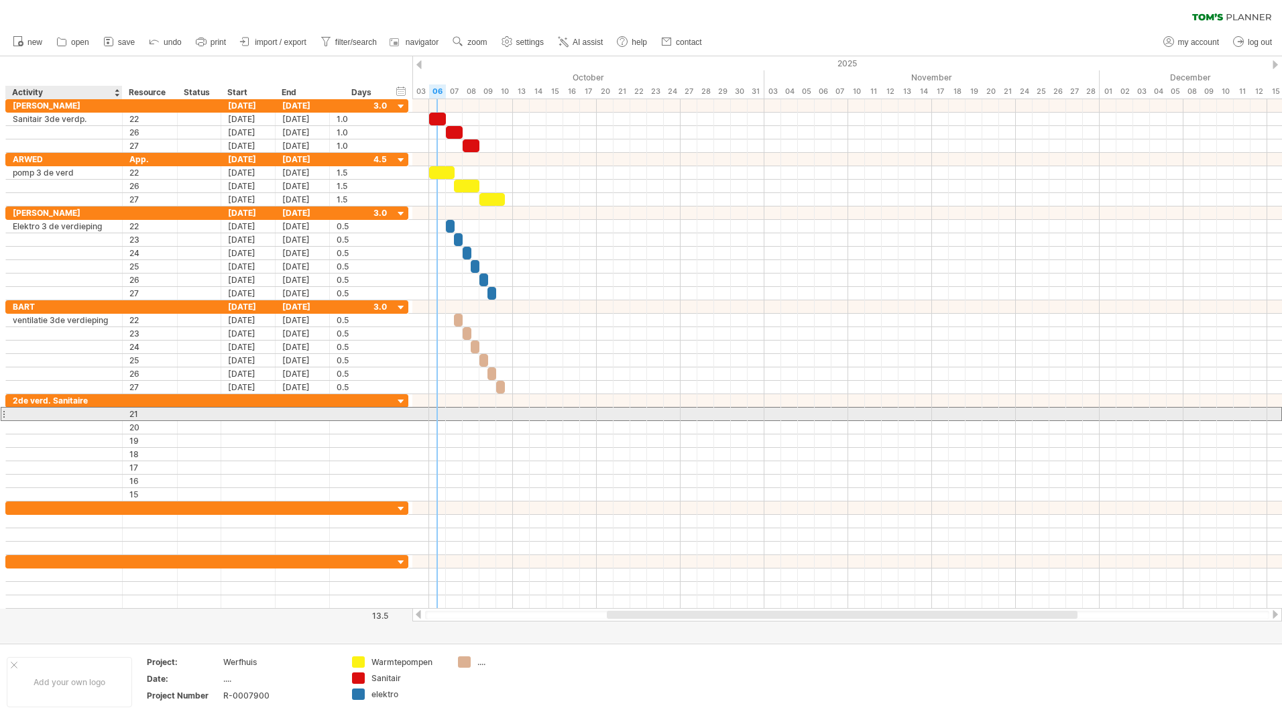
click at [54, 417] on div at bounding box center [64, 414] width 103 height 13
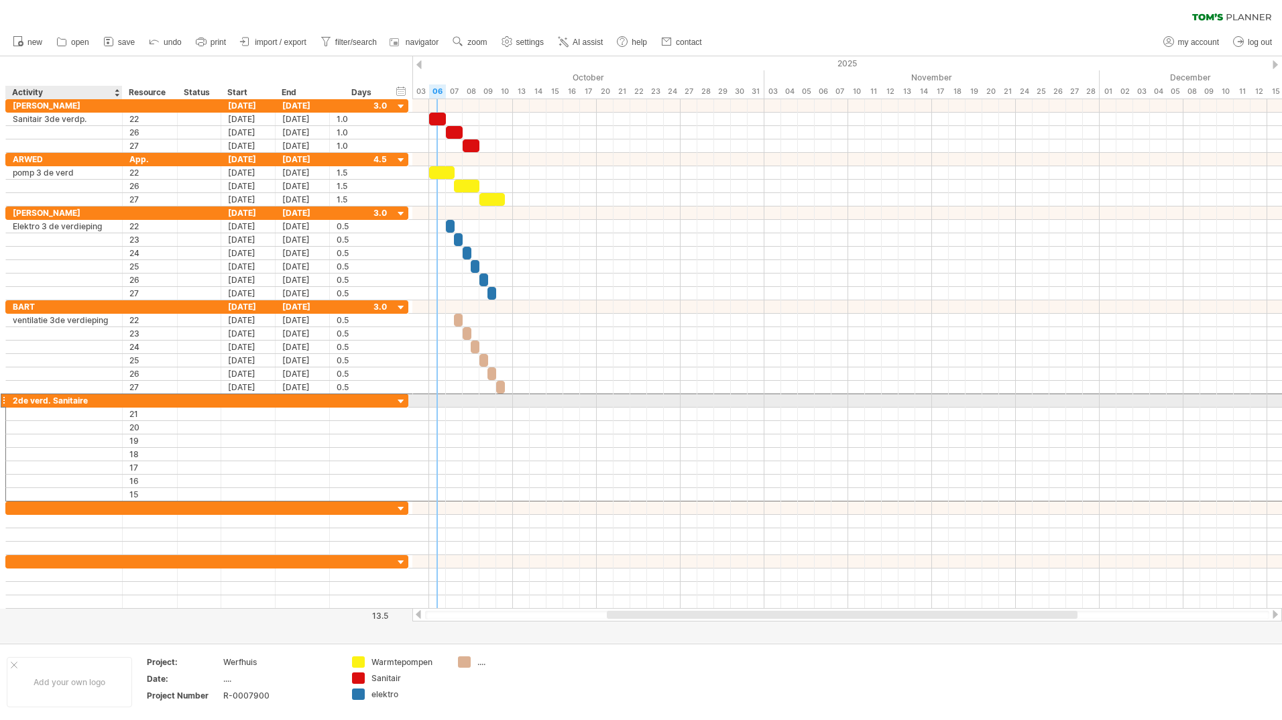
click at [89, 398] on div "2de verd. Sanitaire" at bounding box center [64, 400] width 103 height 13
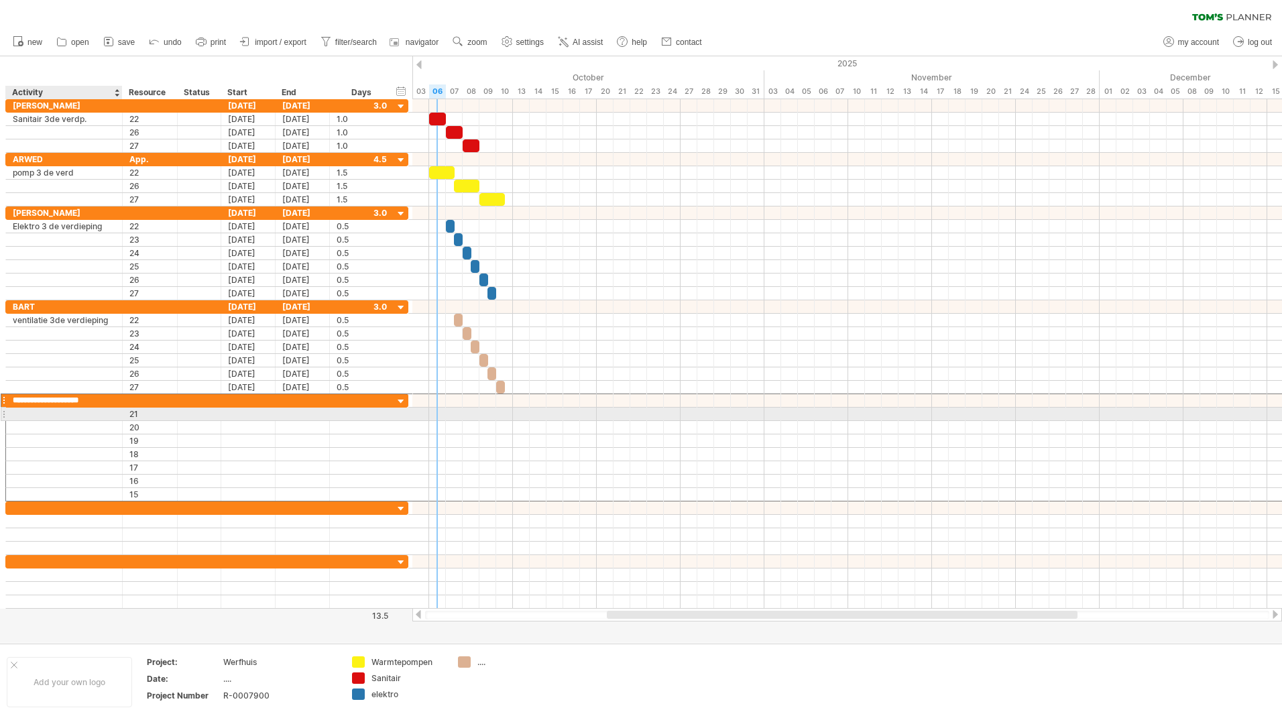
click at [64, 414] on div at bounding box center [64, 414] width 103 height 13
type input "*"
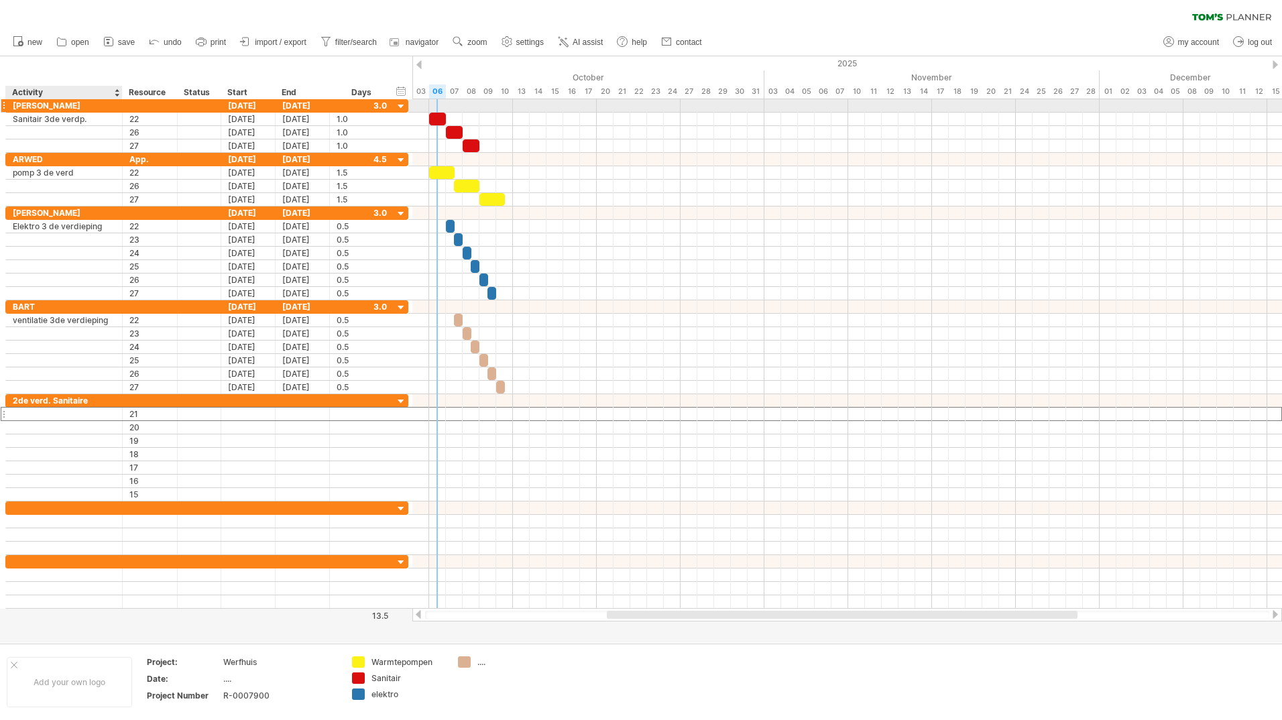
click at [49, 104] on div "[PERSON_NAME]" at bounding box center [64, 105] width 103 height 13
type input "*"
click at [43, 105] on input "text" at bounding box center [64, 105] width 103 height 13
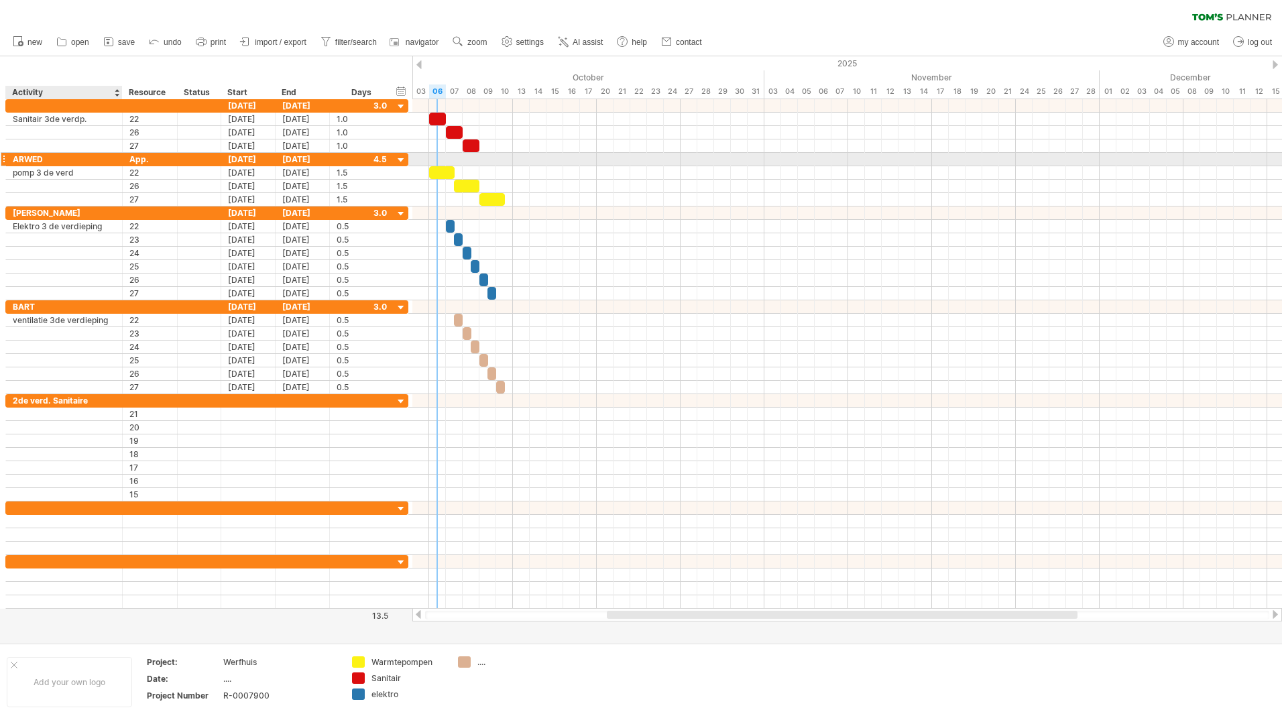
click at [46, 160] on div "ARWED" at bounding box center [64, 159] width 103 height 13
click at [40, 105] on div at bounding box center [64, 105] width 103 height 13
type input "****"
click at [93, 400] on div "2de verd. Sanitaire" at bounding box center [64, 400] width 103 height 13
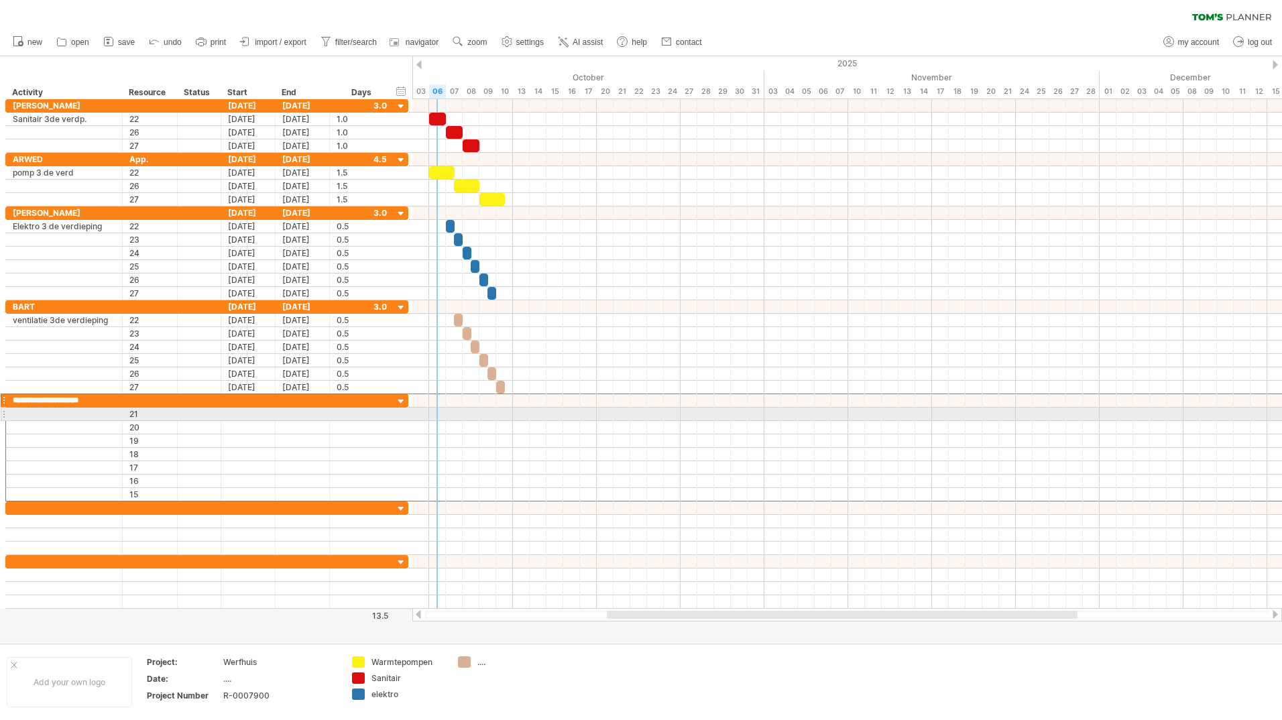
drag, startPoint x: 93, startPoint y: 400, endPoint x: -3, endPoint y: 415, distance: 97.0
click at [0, 415] on html "progress(100%) Trying to reach [DOMAIN_NAME] Connected again... 0% clear filter…" at bounding box center [641, 361] width 1282 height 723
type input "****"
click at [34, 418] on div at bounding box center [64, 414] width 103 height 13
type input "**********"
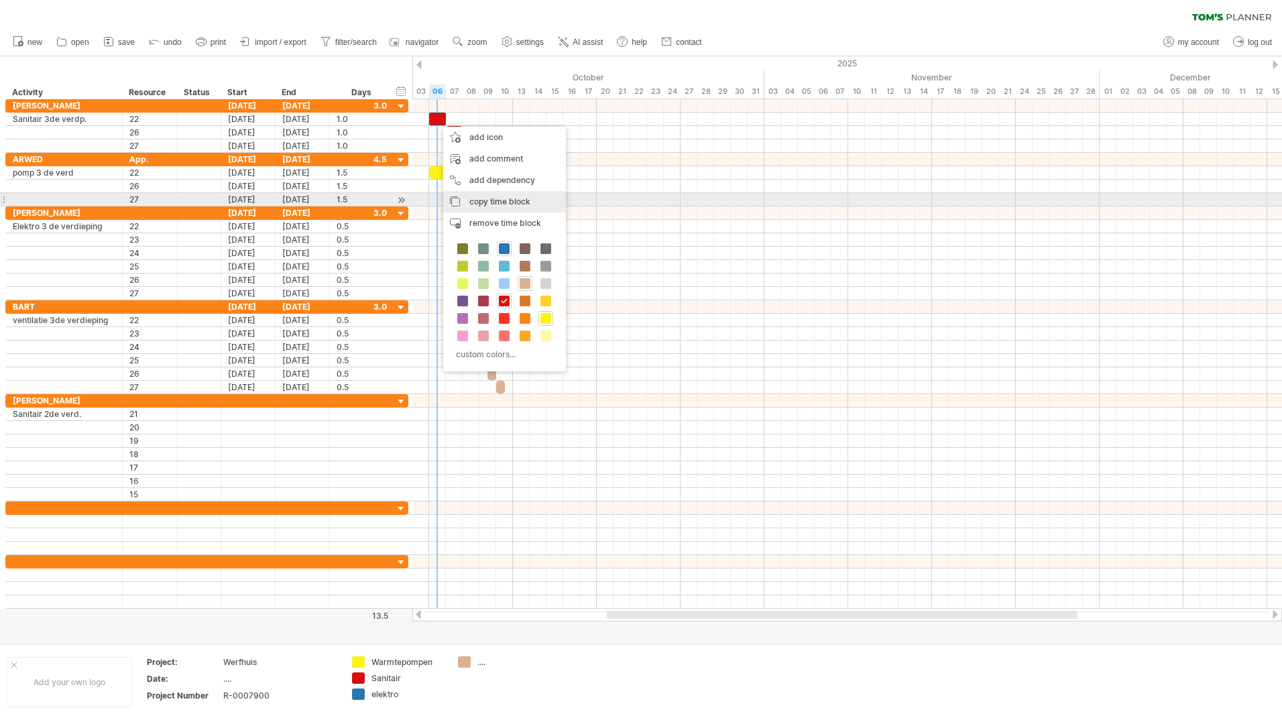
click at [479, 203] on span "copy time block" at bounding box center [499, 201] width 61 height 10
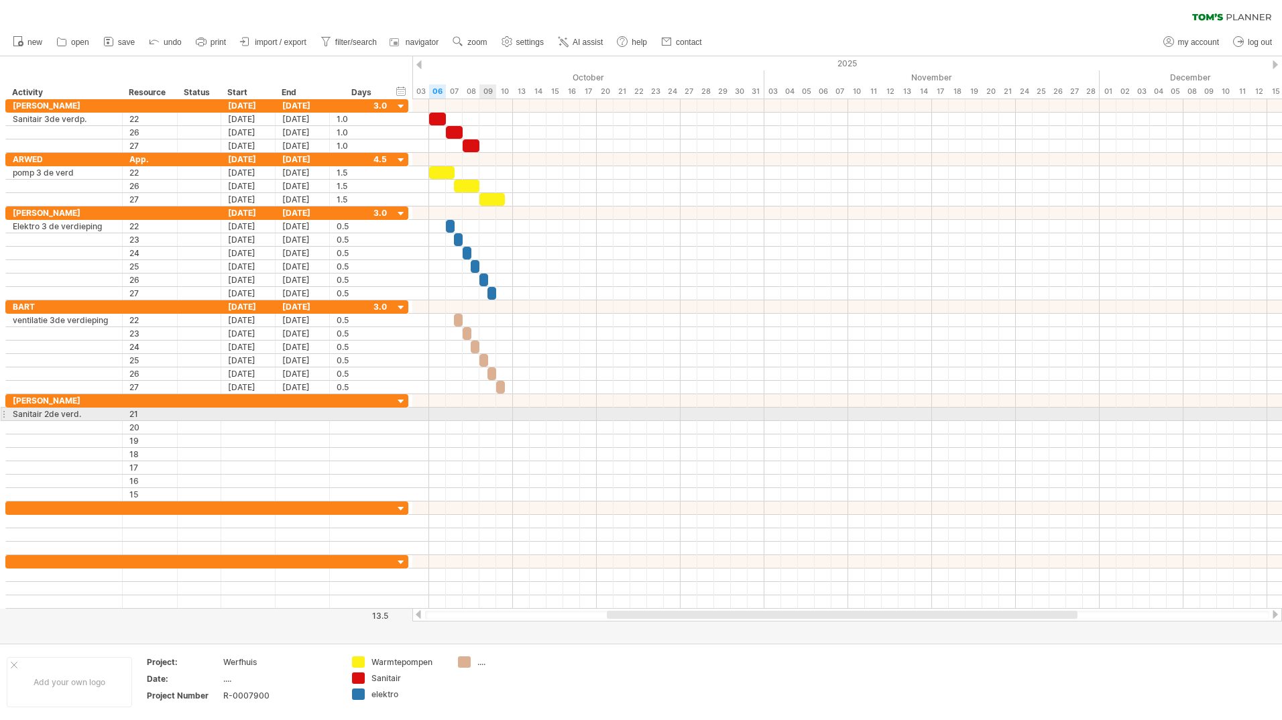
click at [488, 416] on div at bounding box center [847, 414] width 870 height 13
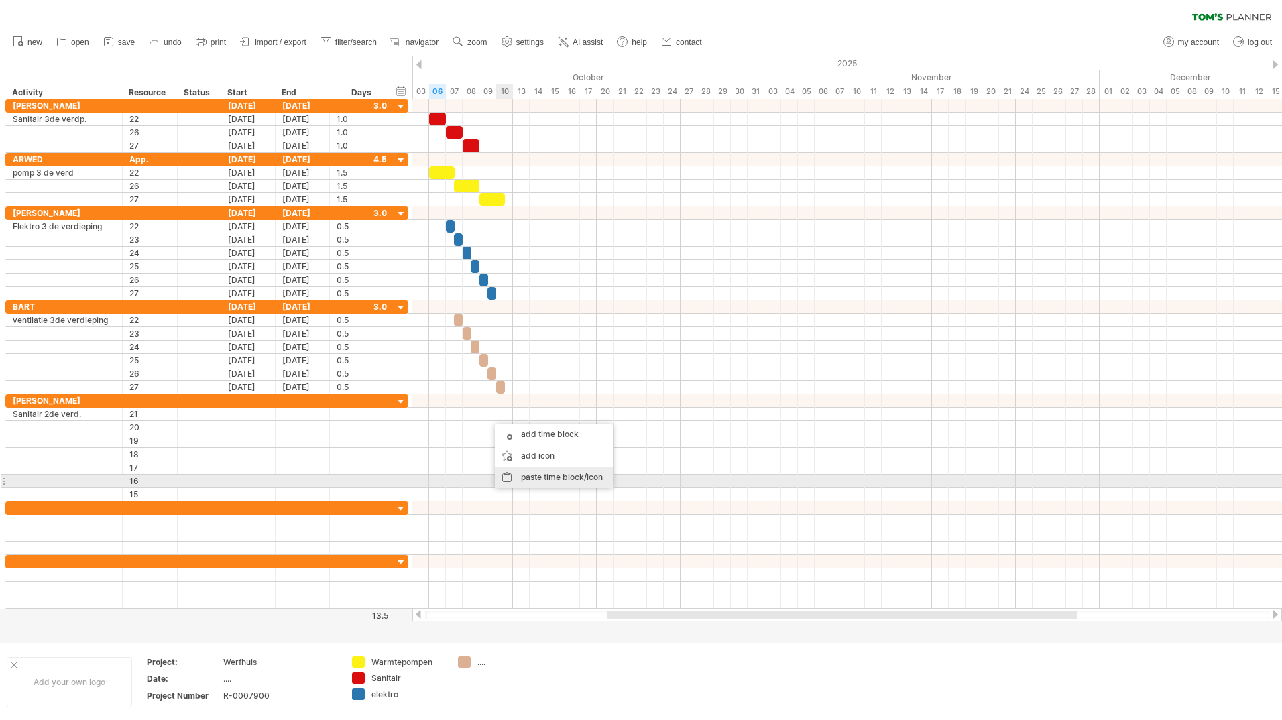
click at [527, 480] on div "paste time block/icon" at bounding box center [554, 477] width 118 height 21
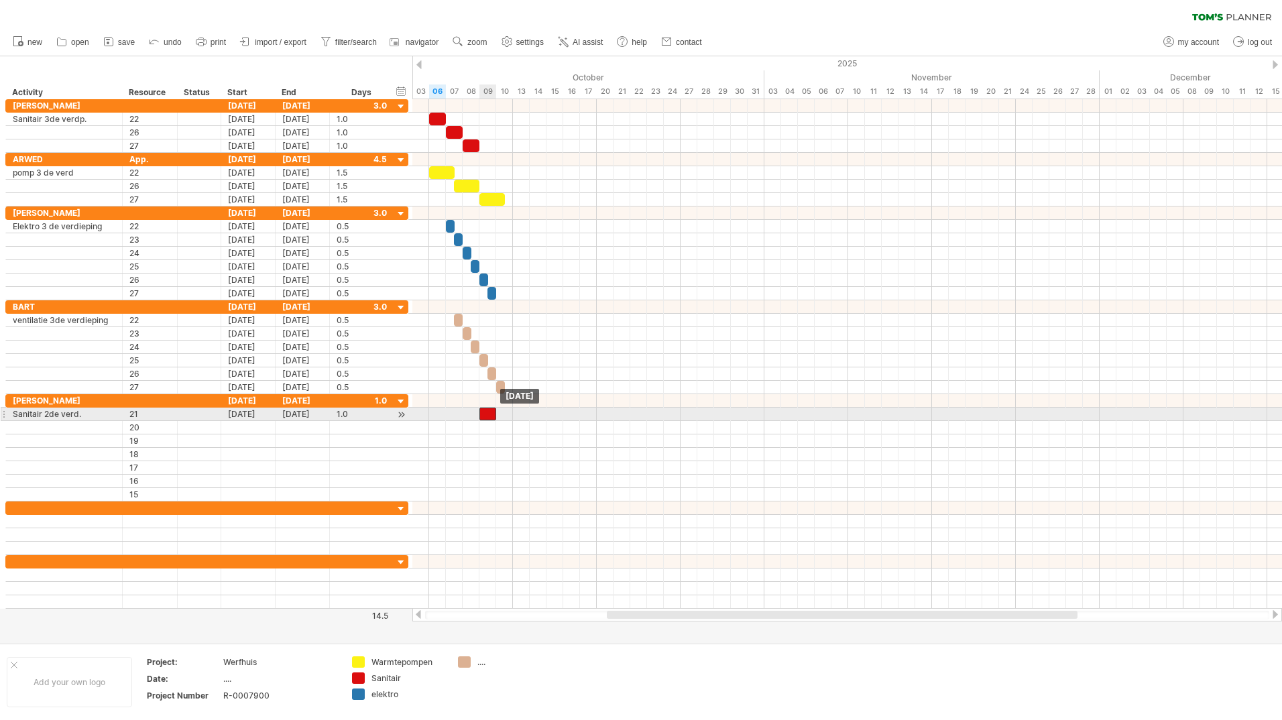
drag, startPoint x: 497, startPoint y: 413, endPoint x: 489, endPoint y: 414, distance: 8.2
click at [489, 414] on div at bounding box center [487, 414] width 17 height 13
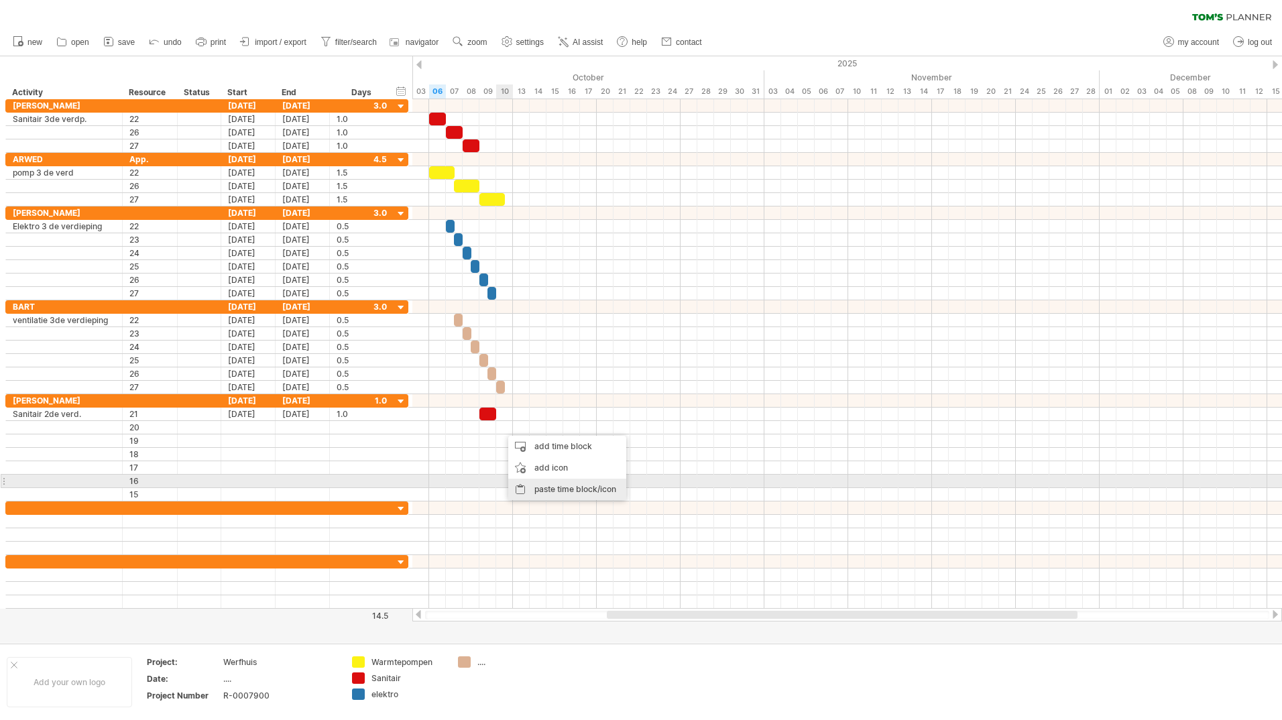
click at [543, 486] on div "paste time block/icon" at bounding box center [567, 489] width 118 height 21
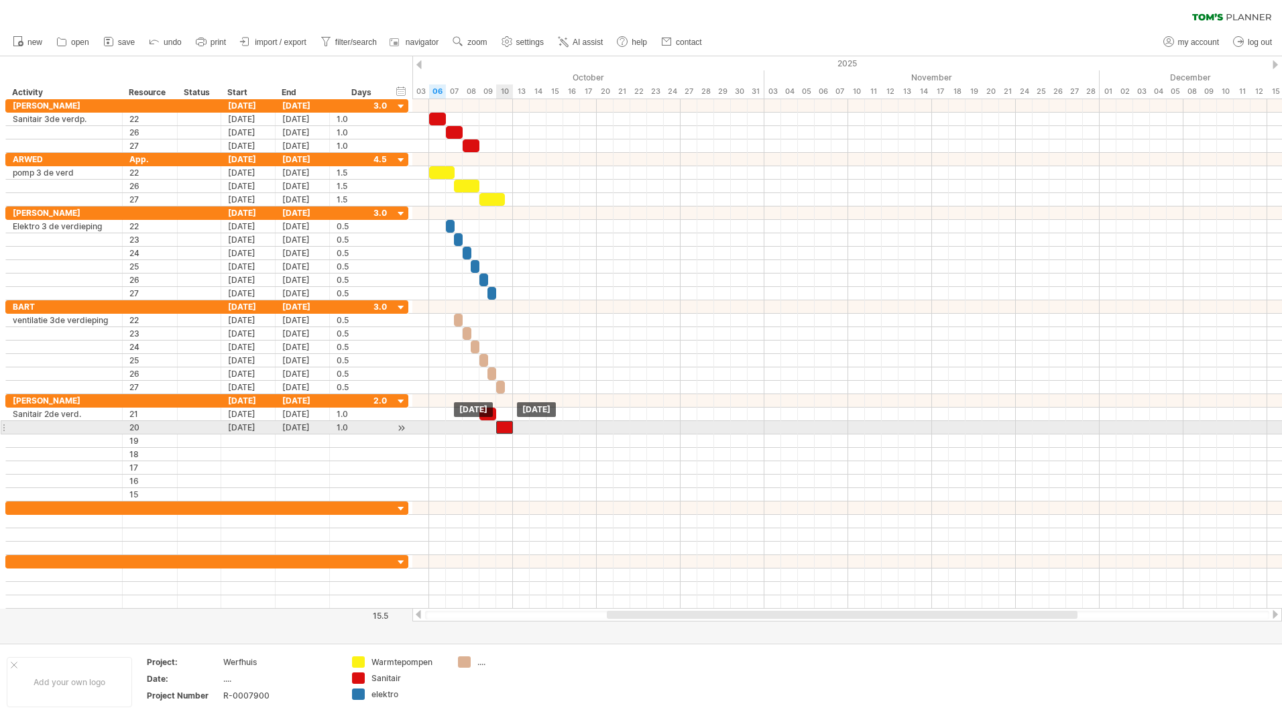
click at [504, 428] on div at bounding box center [504, 427] width 17 height 13
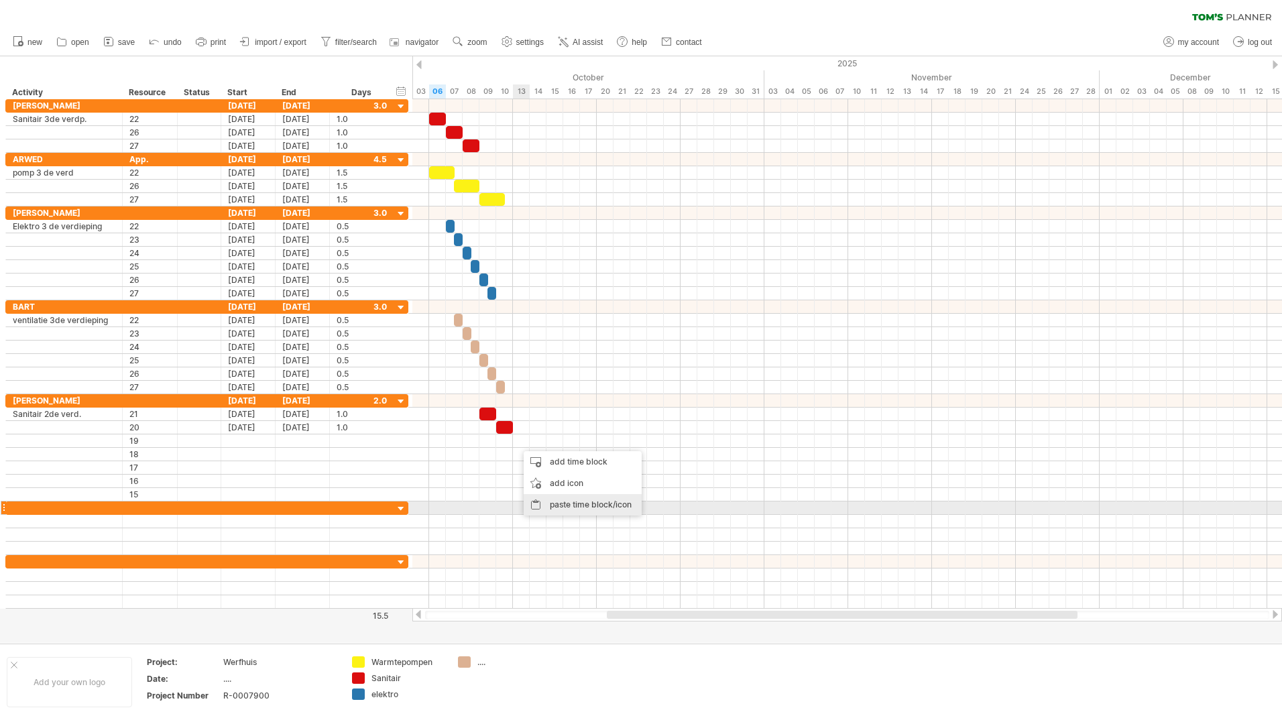
click at [558, 504] on div "paste time block/icon" at bounding box center [583, 504] width 118 height 21
click at [575, 514] on div "paste time block/icon" at bounding box center [604, 516] width 118 height 21
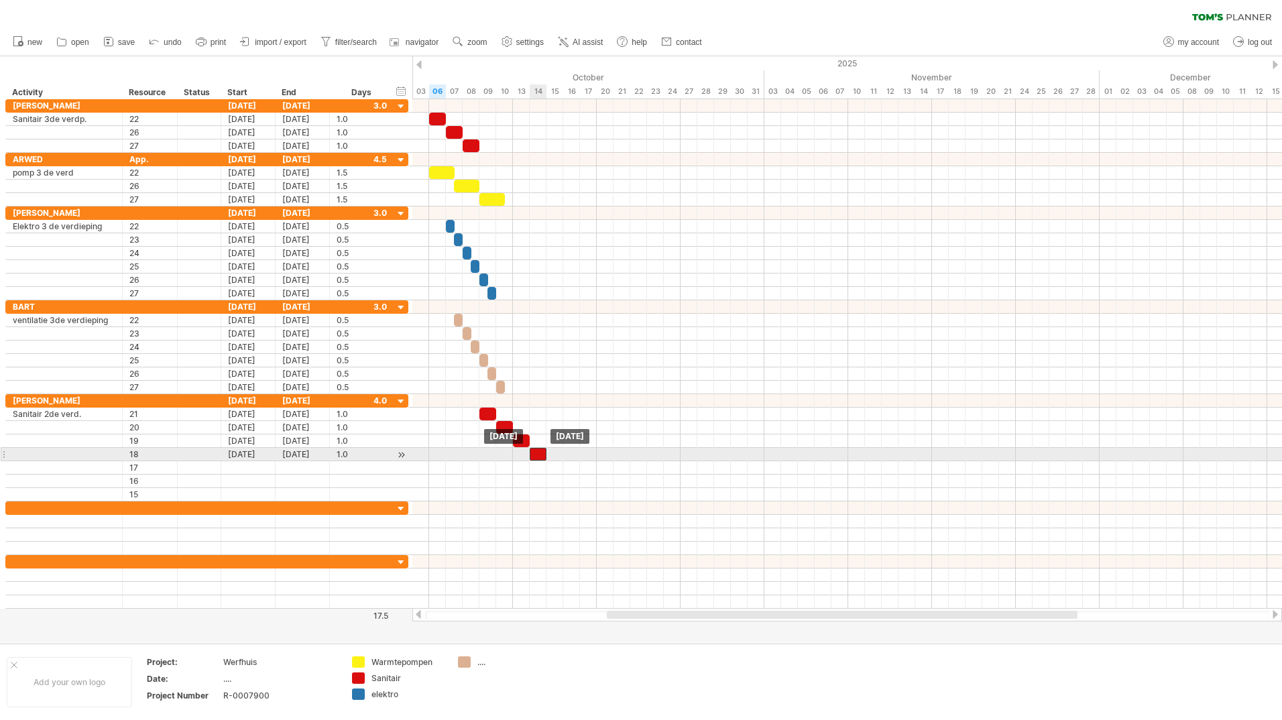
drag, startPoint x: 545, startPoint y: 458, endPoint x: 538, endPoint y: 457, distance: 6.7
click at [538, 457] on div at bounding box center [538, 454] width 17 height 13
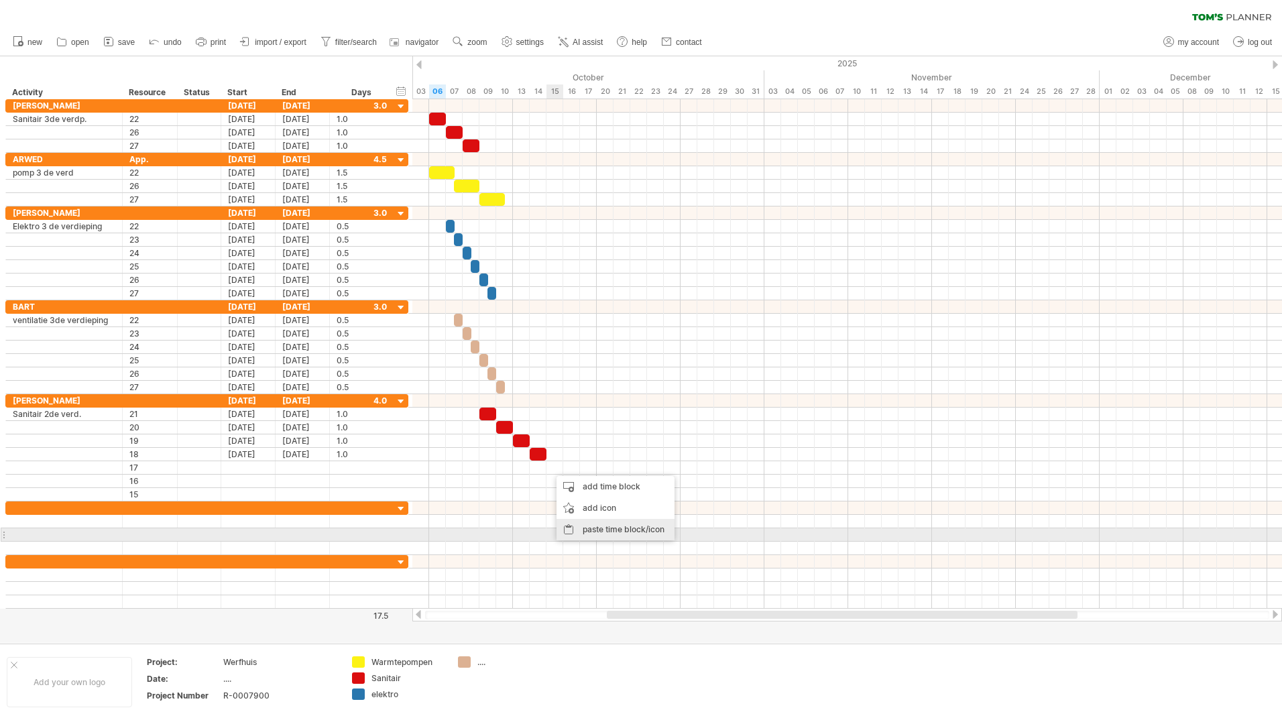
click at [600, 531] on div "paste time block/icon" at bounding box center [616, 529] width 118 height 21
click at [612, 537] on div "paste time block/icon" at bounding box center [631, 542] width 118 height 21
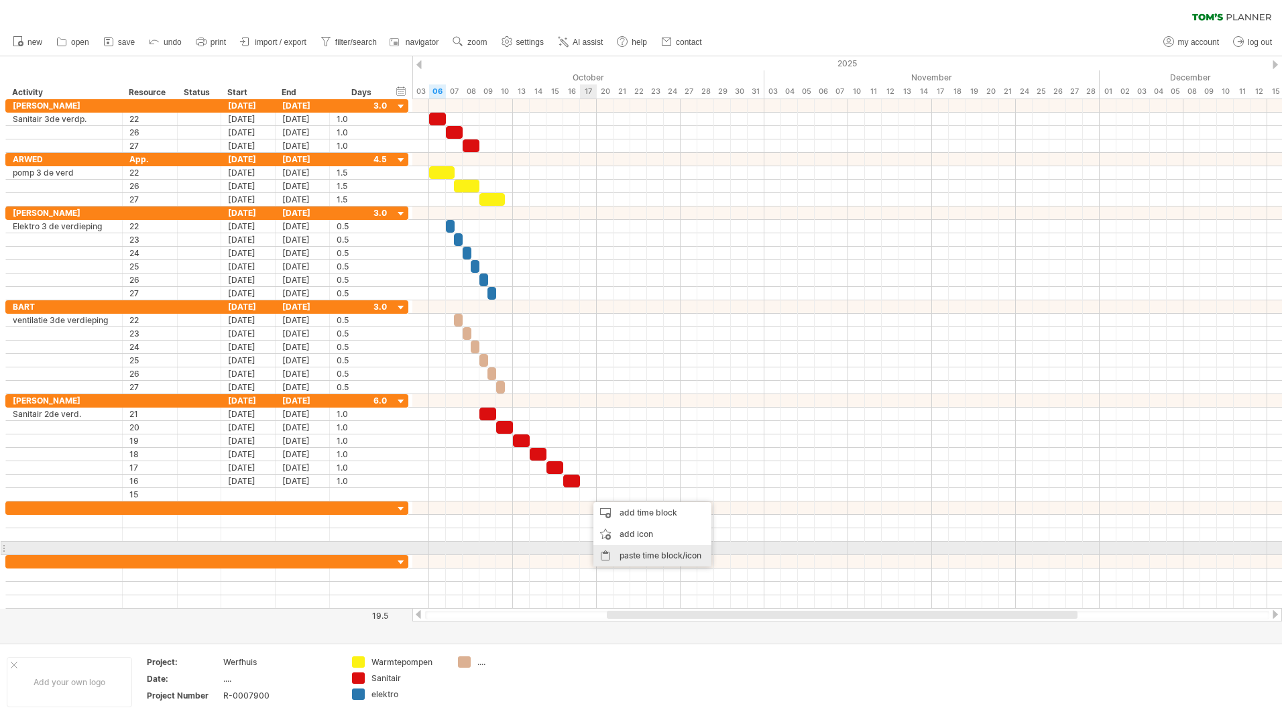
click at [631, 553] on div "paste time block/icon" at bounding box center [653, 555] width 118 height 21
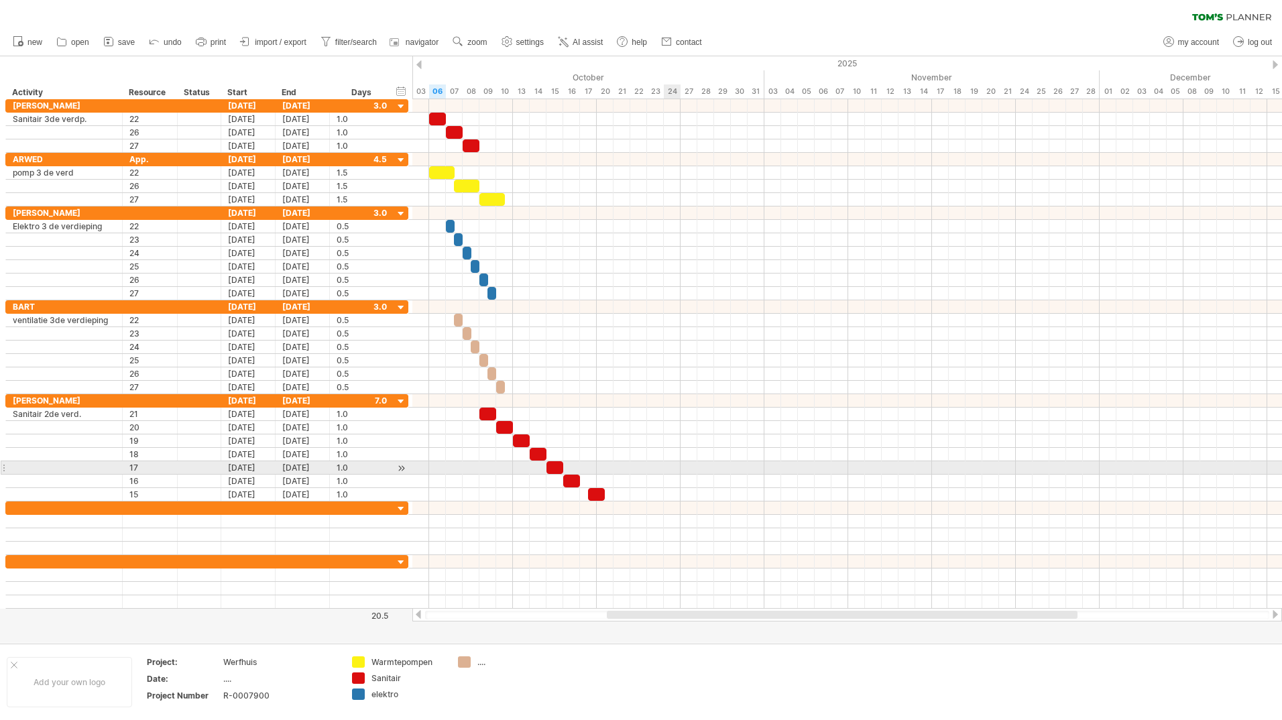
click at [667, 465] on div at bounding box center [847, 467] width 870 height 13
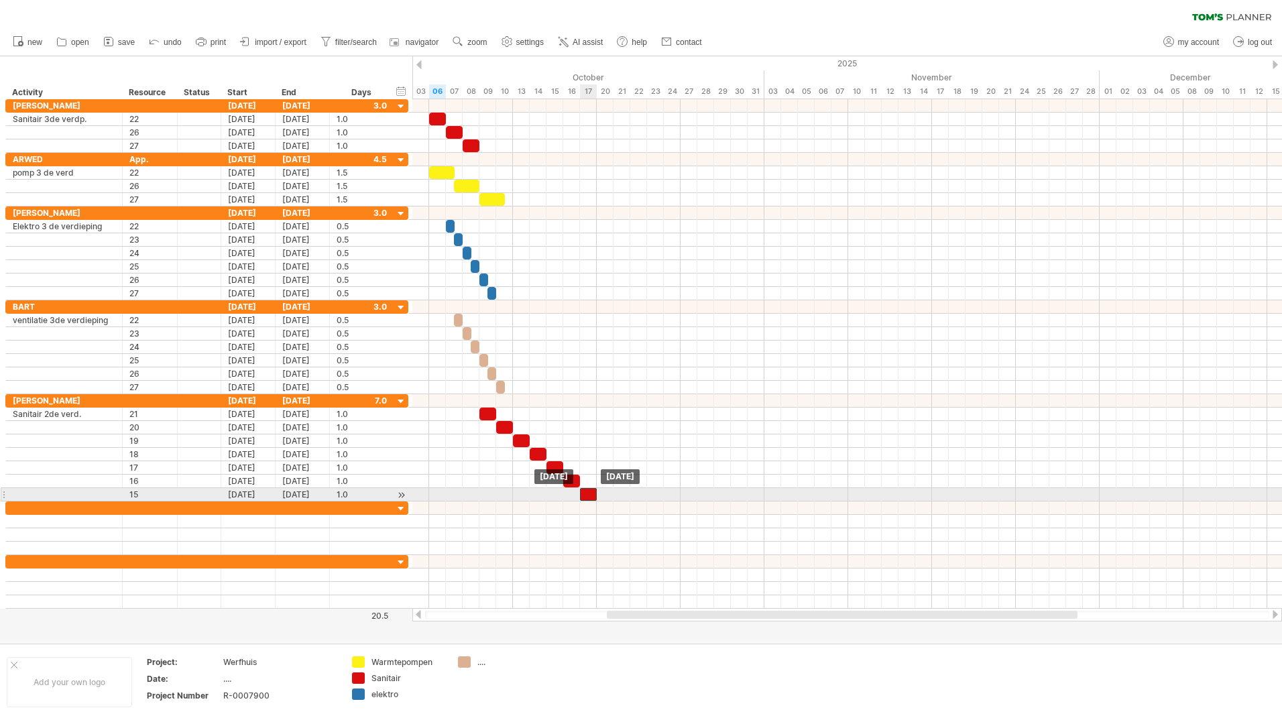
drag, startPoint x: 599, startPoint y: 494, endPoint x: 591, endPoint y: 495, distance: 7.4
click at [591, 495] on div at bounding box center [588, 494] width 17 height 13
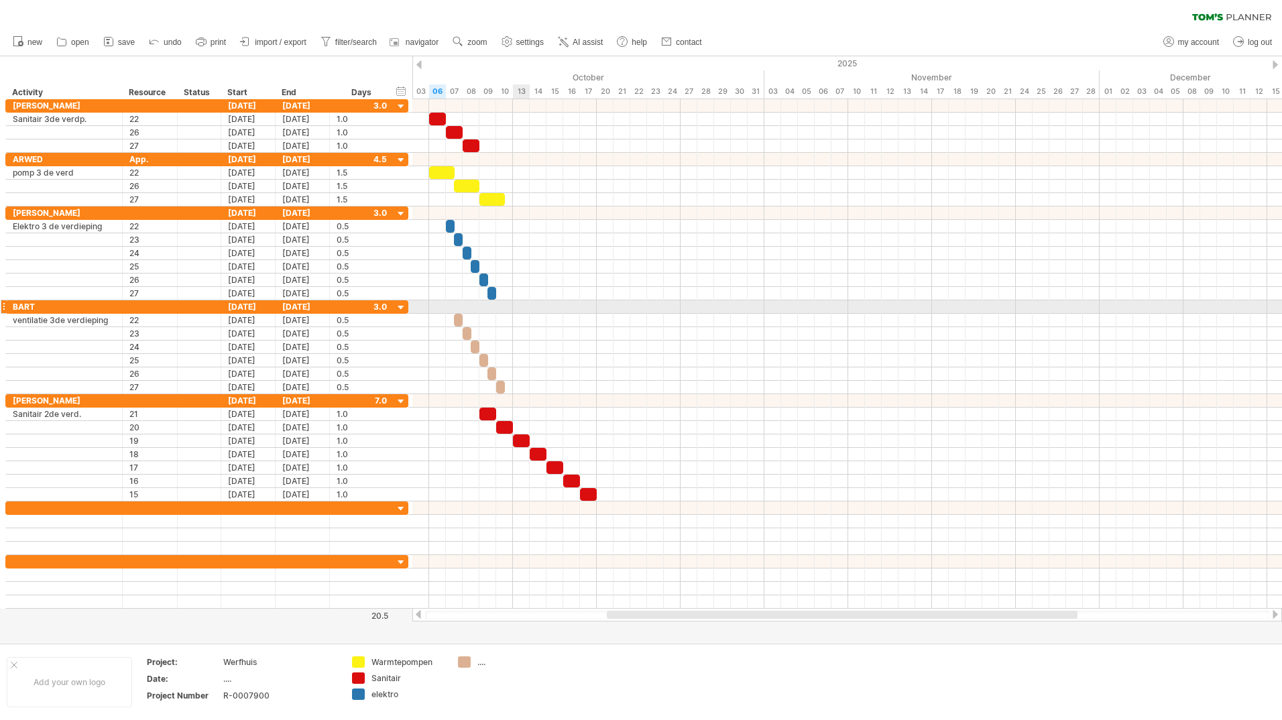
click at [514, 306] on div at bounding box center [847, 306] width 870 height 13
click at [518, 306] on div at bounding box center [847, 306] width 870 height 13
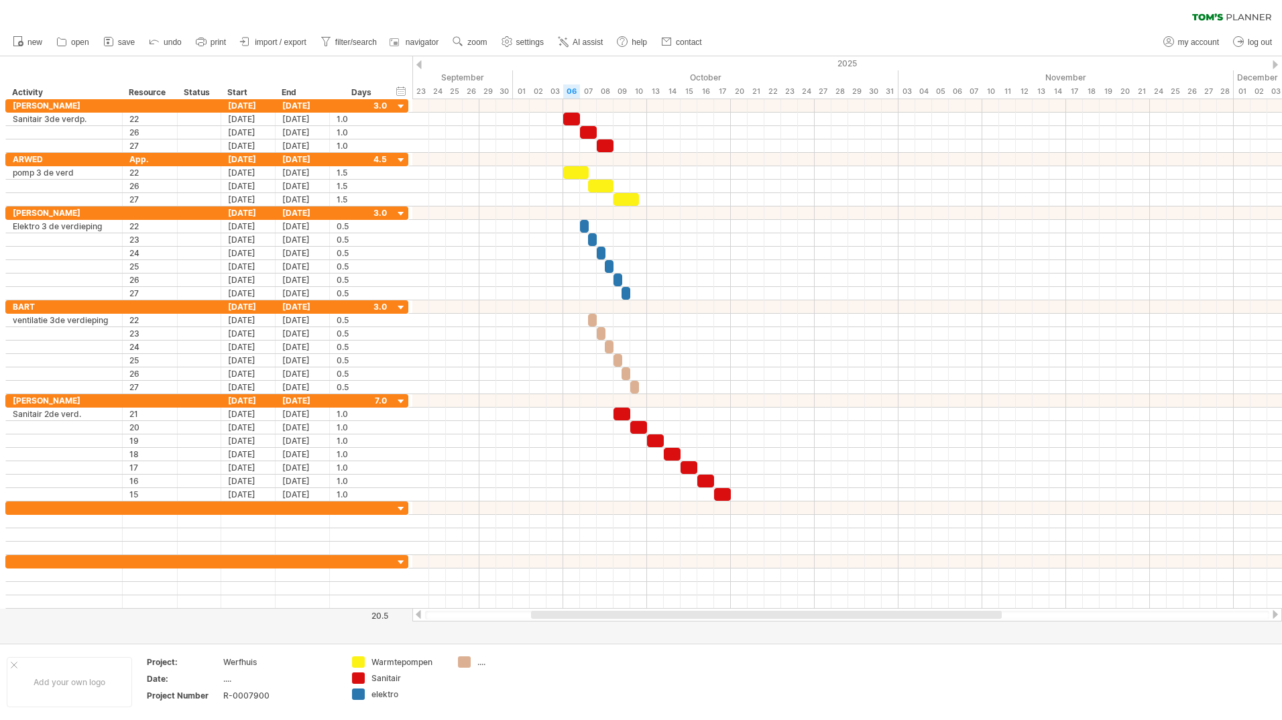
drag, startPoint x: 711, startPoint y: 612, endPoint x: 635, endPoint y: 630, distance: 78.1
click at [635, 630] on div "Trying to reach [DOMAIN_NAME] Connected again... 0% clear filter new" at bounding box center [641, 360] width 1282 height 720
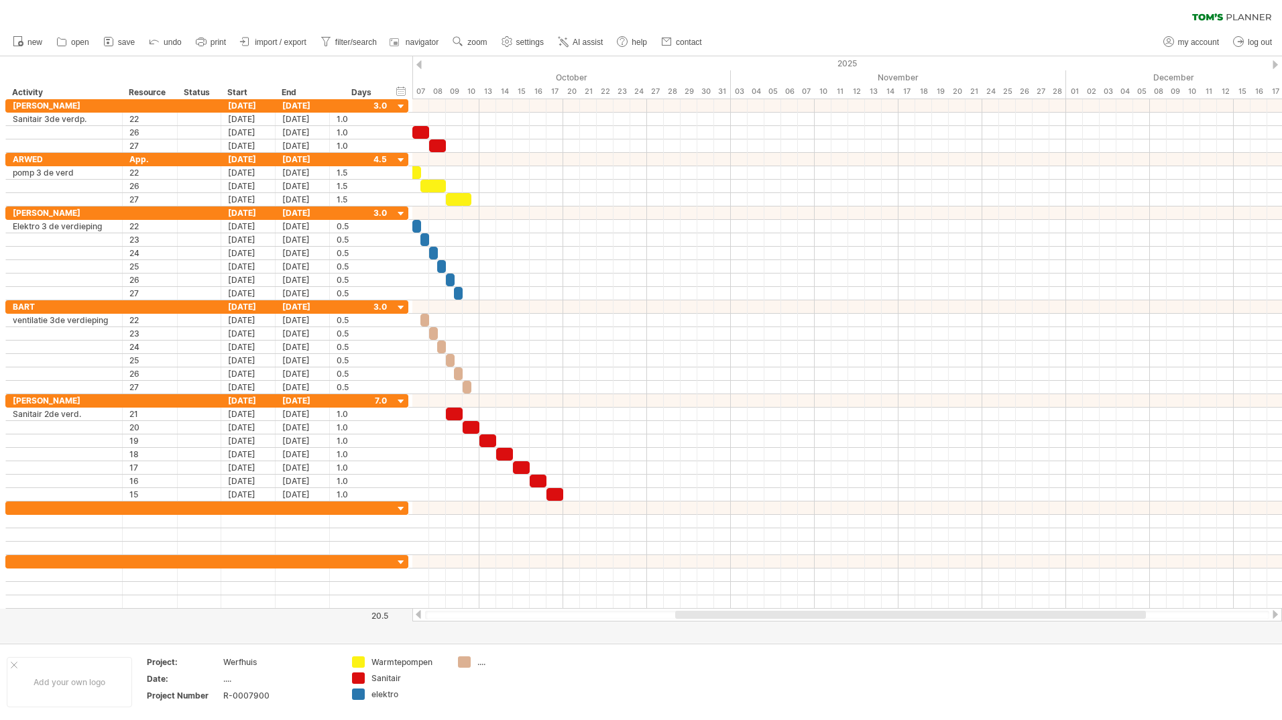
drag, startPoint x: 674, startPoint y: 611, endPoint x: 757, endPoint y: 619, distance: 83.5
click at [757, 619] on div at bounding box center [847, 615] width 844 height 9
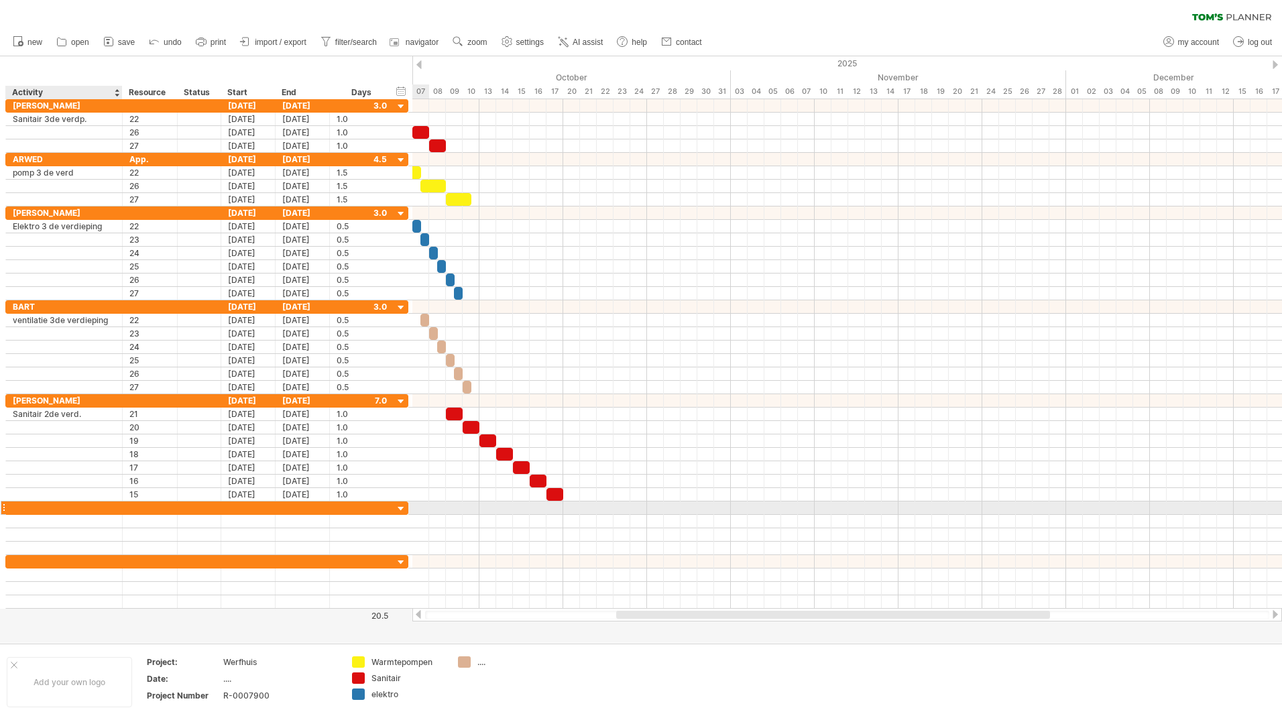
click at [56, 510] on div at bounding box center [64, 508] width 103 height 13
type input "*****"
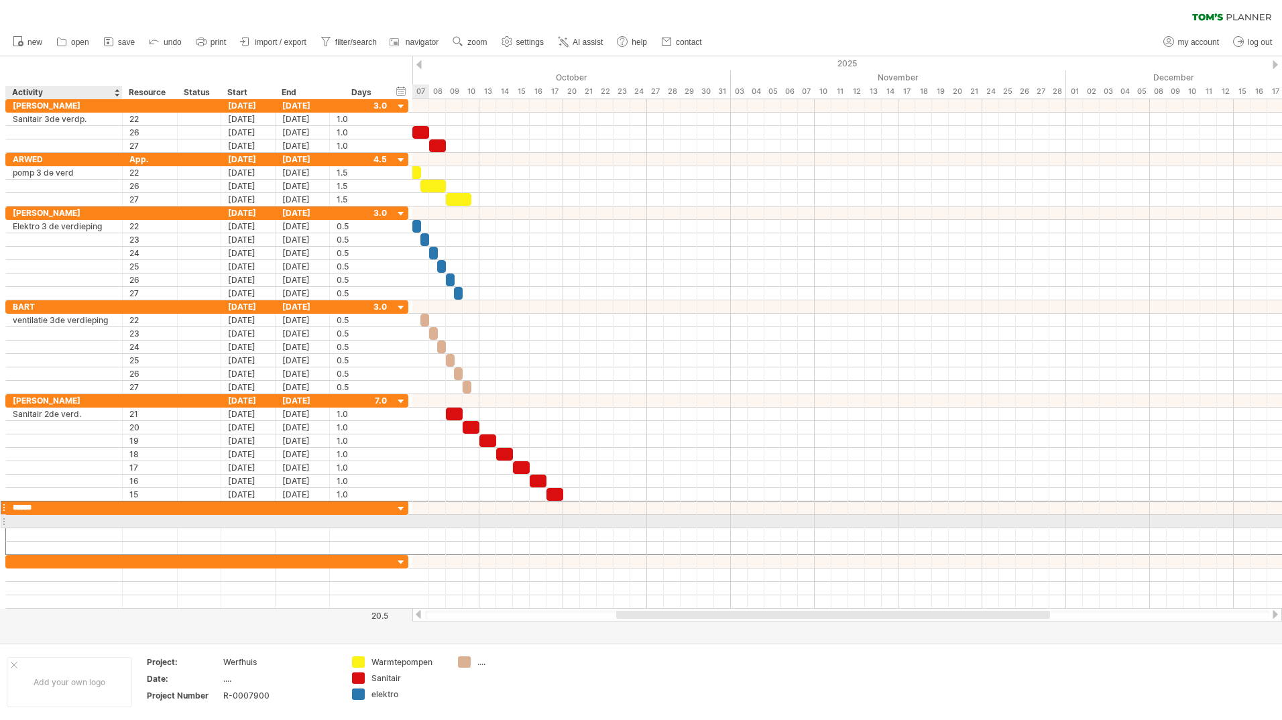
click at [40, 524] on div at bounding box center [64, 521] width 103 height 13
type input "**********"
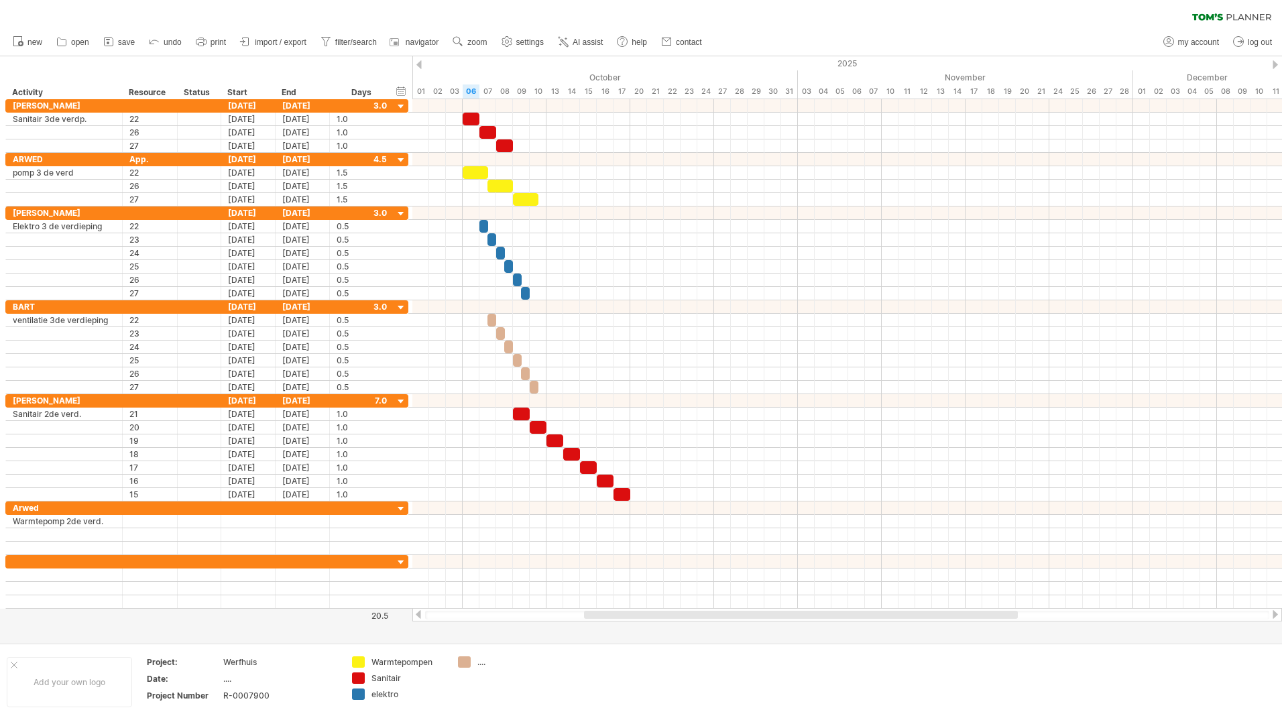
drag, startPoint x: 640, startPoint y: 616, endPoint x: 618, endPoint y: 612, distance: 22.6
click at [618, 614] on div at bounding box center [801, 615] width 434 height 8
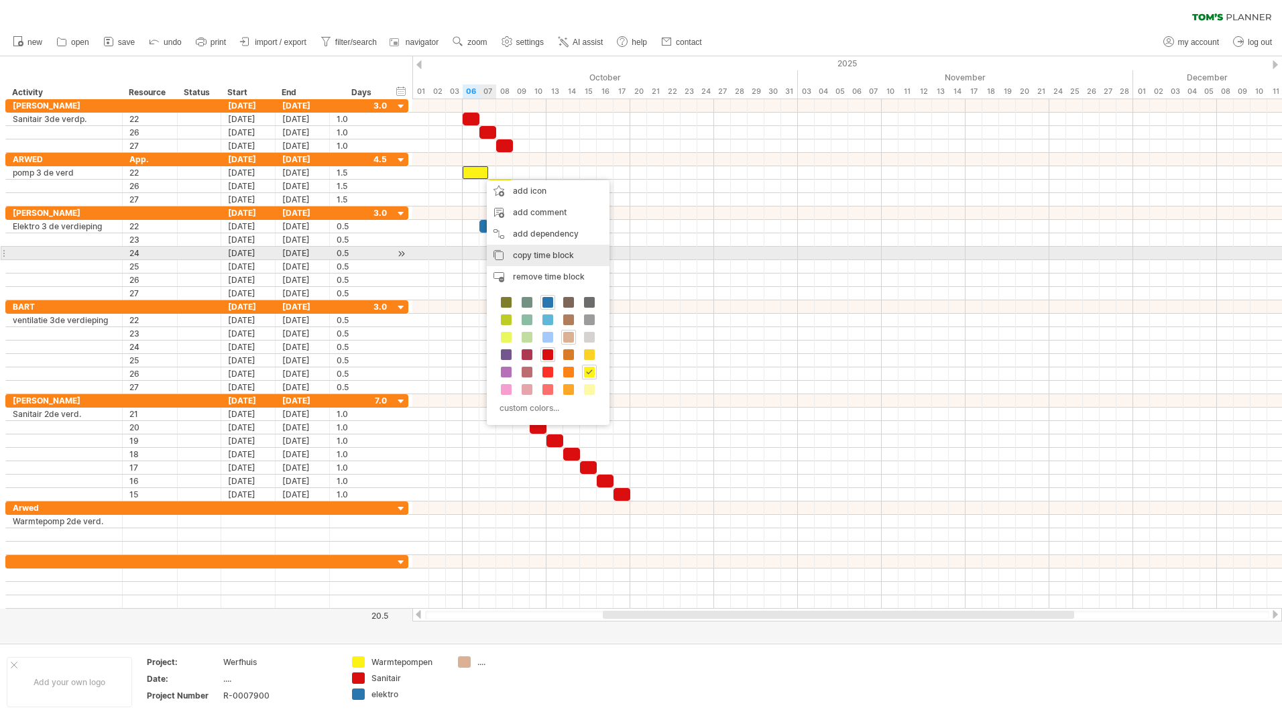
click at [524, 255] on span "copy time block" at bounding box center [543, 255] width 61 height 10
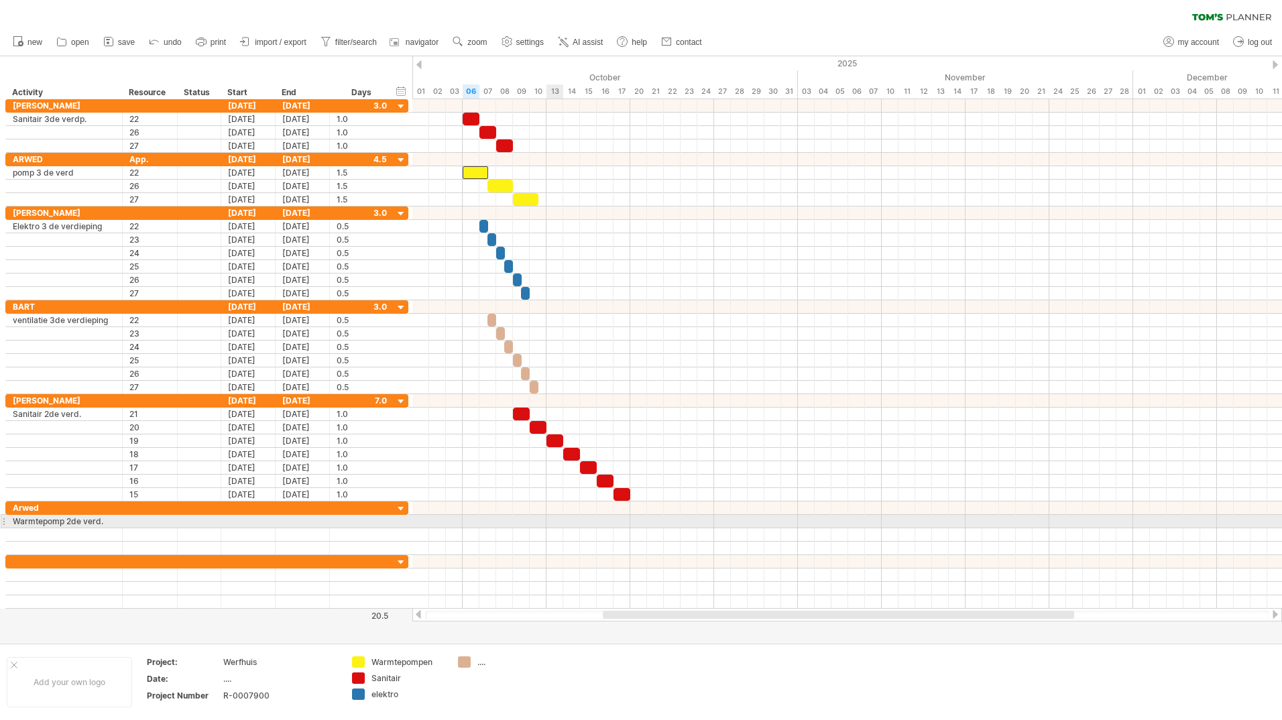
click at [554, 525] on div at bounding box center [847, 521] width 870 height 13
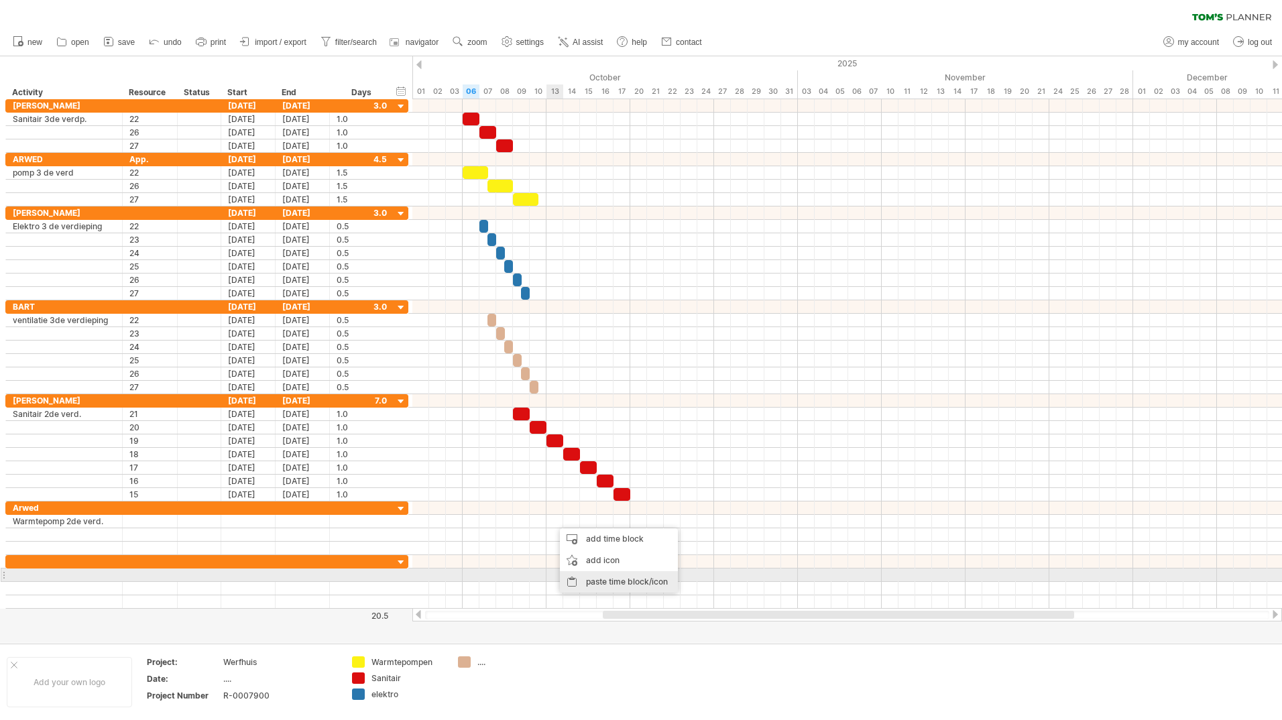
click at [601, 579] on div "paste time block/icon" at bounding box center [619, 581] width 118 height 21
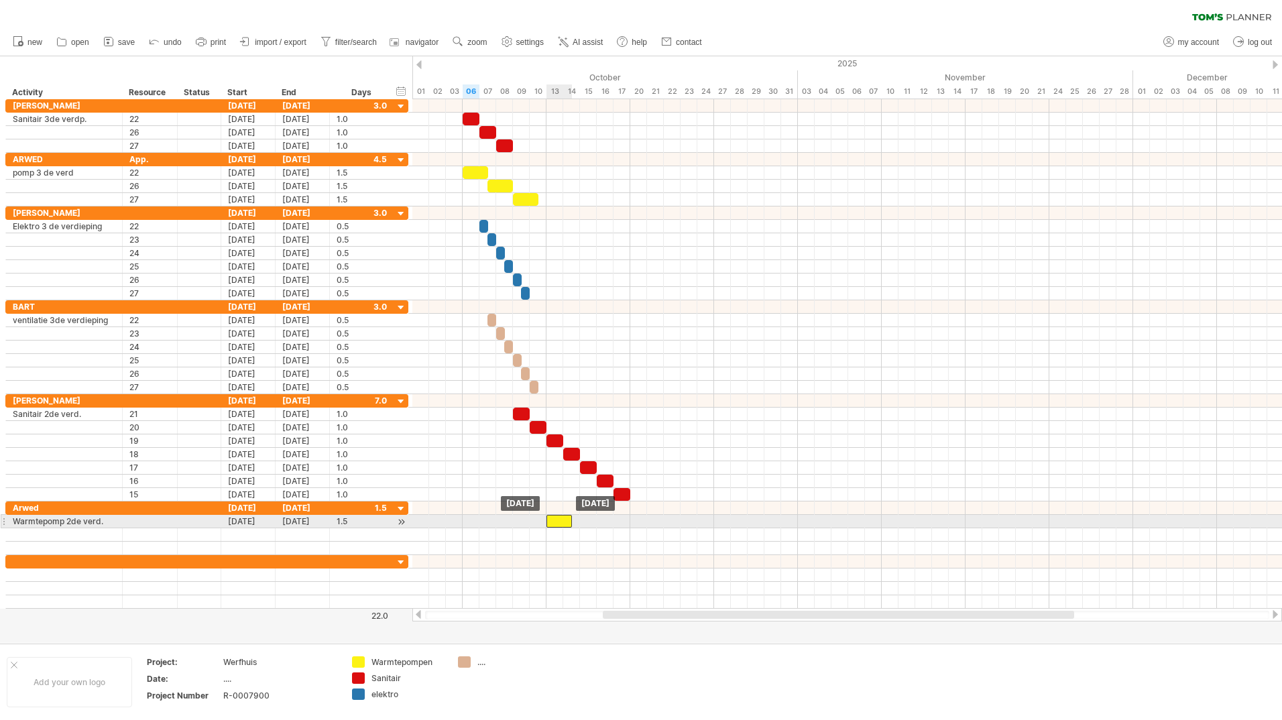
click at [558, 524] on div at bounding box center [559, 521] width 25 height 13
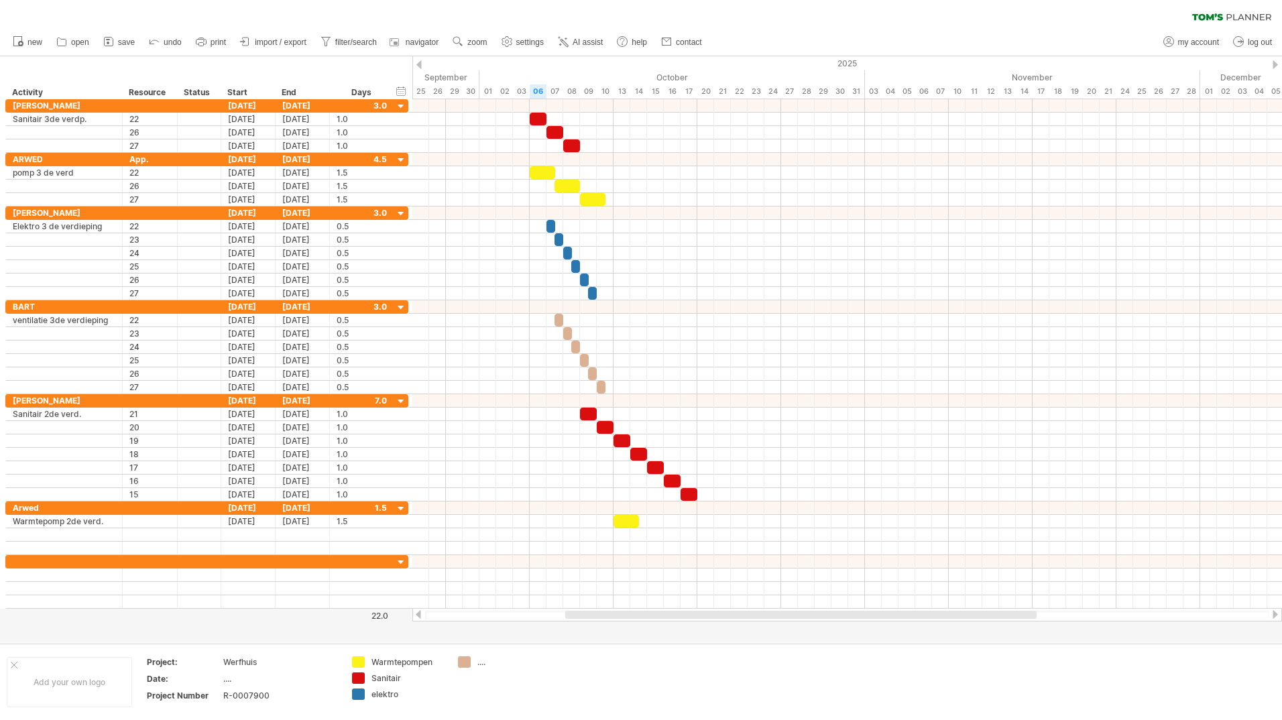
drag, startPoint x: 606, startPoint y: 615, endPoint x: 563, endPoint y: 614, distance: 42.9
click at [565, 615] on div at bounding box center [800, 615] width 471 height 8
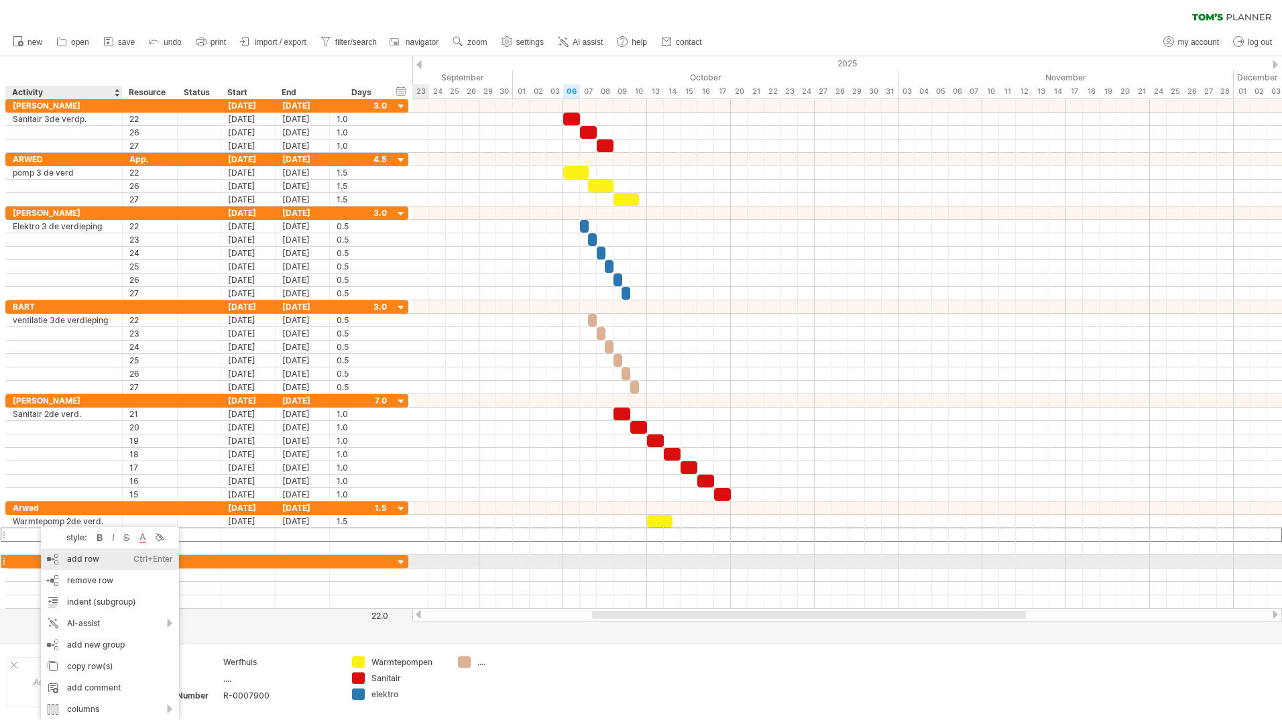
click at [78, 561] on div "add row Ctrl+Enter Cmd+Enter" at bounding box center [110, 559] width 138 height 21
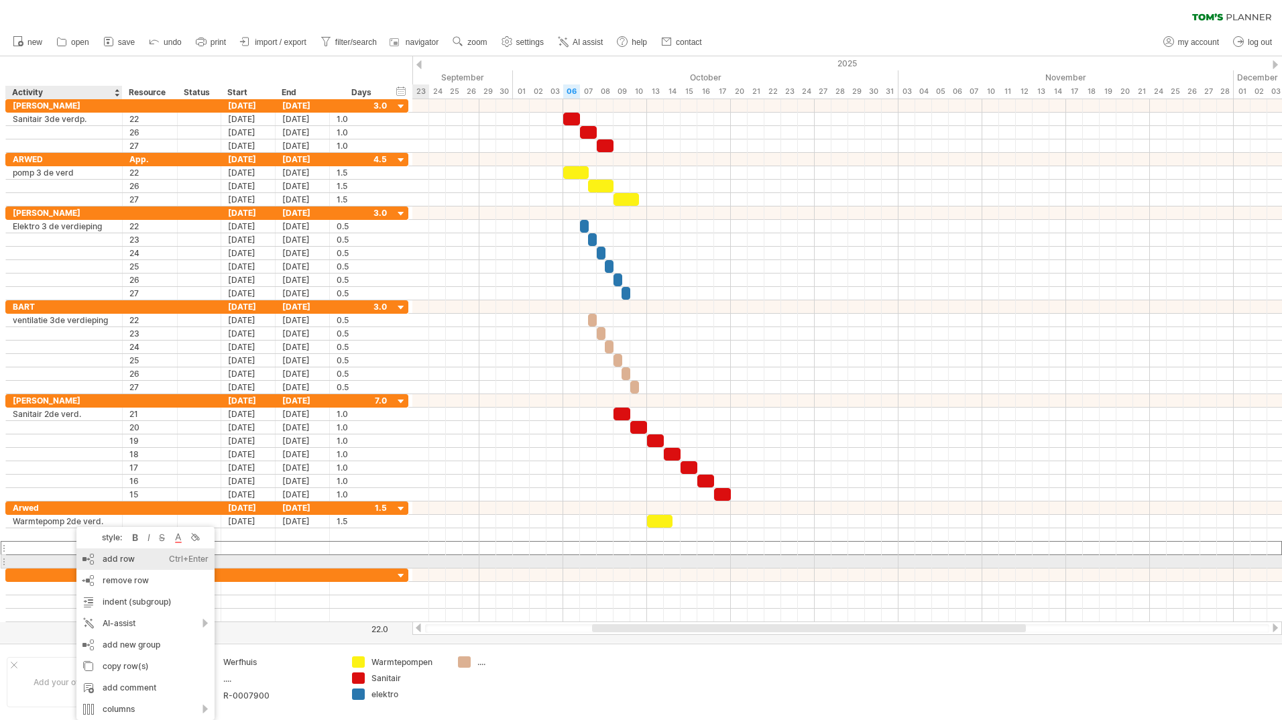
click at [99, 565] on div "add row Ctrl+Enter Cmd+Enter" at bounding box center [145, 559] width 138 height 21
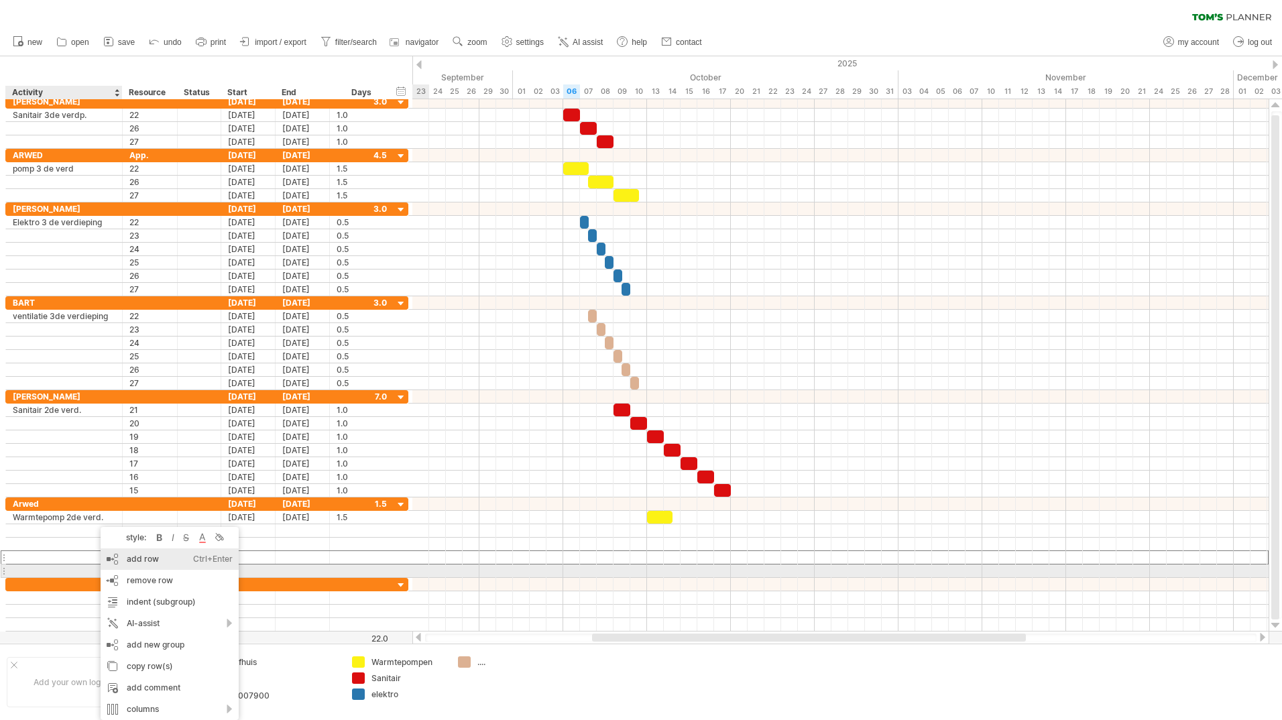
click at [123, 563] on div "add row Ctrl+Enter Cmd+Enter" at bounding box center [170, 559] width 138 height 21
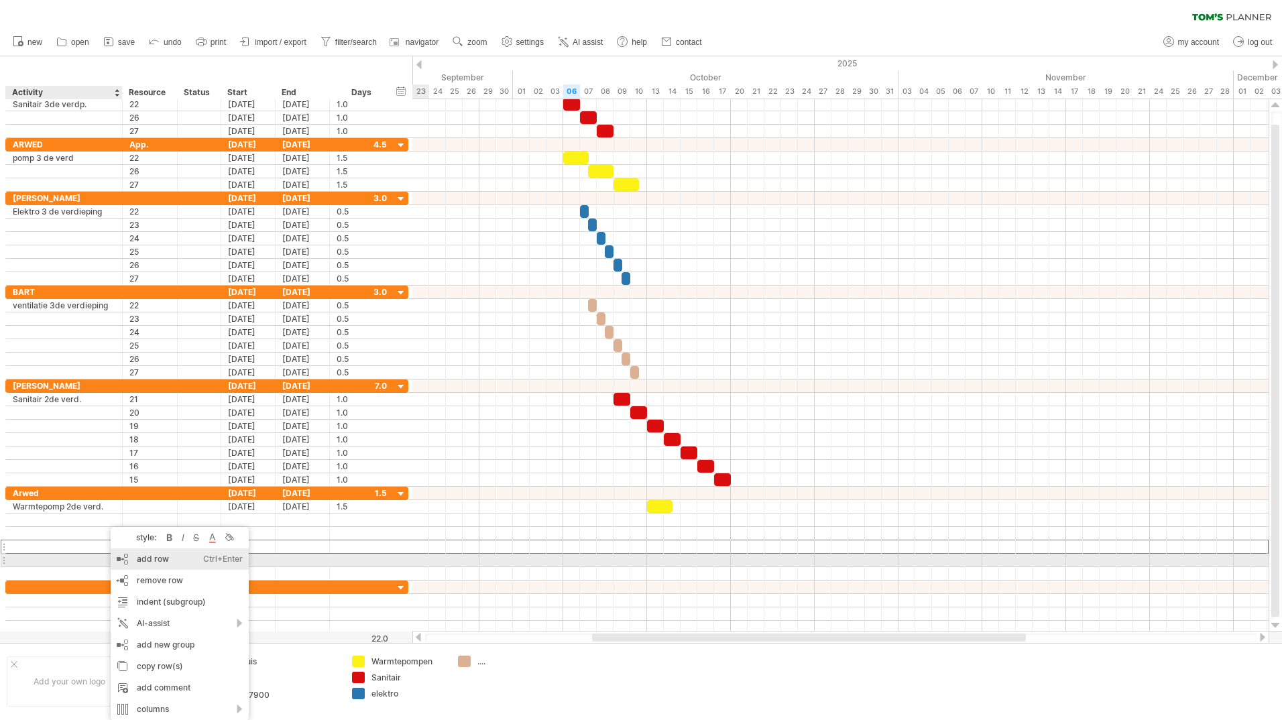
click at [131, 560] on div "add row Ctrl+Enter Cmd+Enter" at bounding box center [180, 559] width 138 height 21
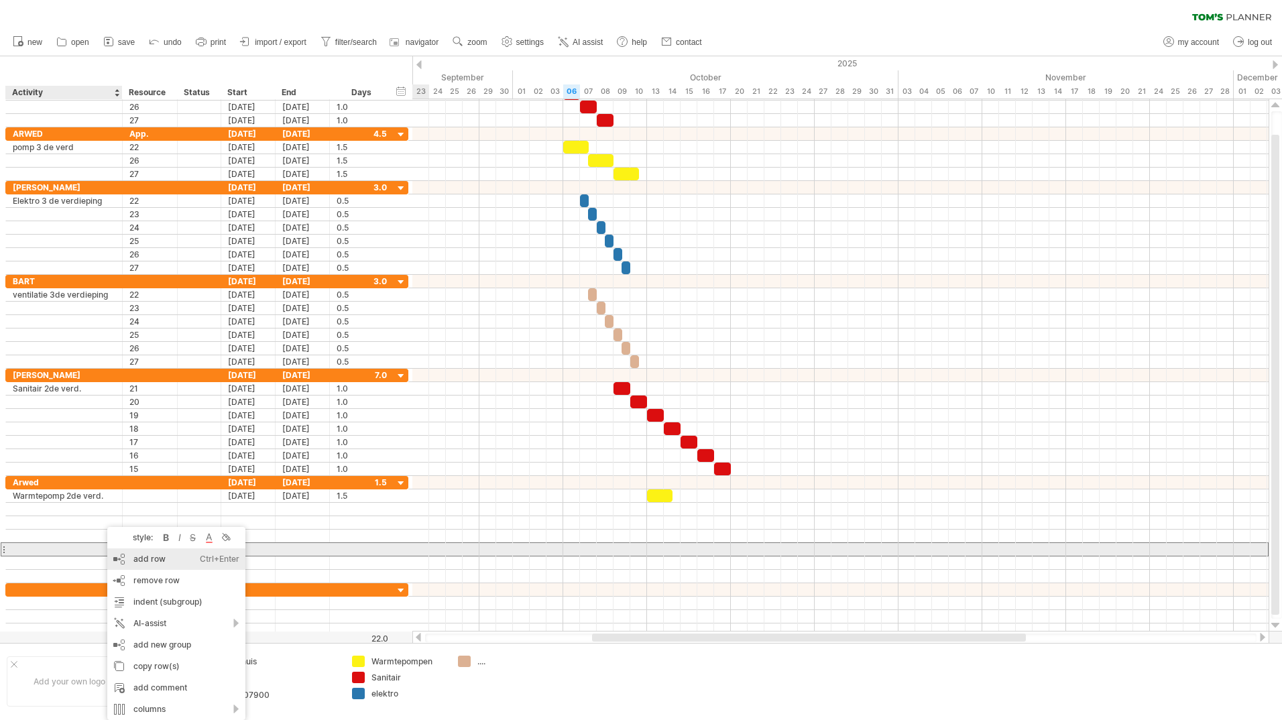
click at [133, 558] on div "add row Ctrl+Enter Cmd+Enter" at bounding box center [176, 559] width 138 height 21
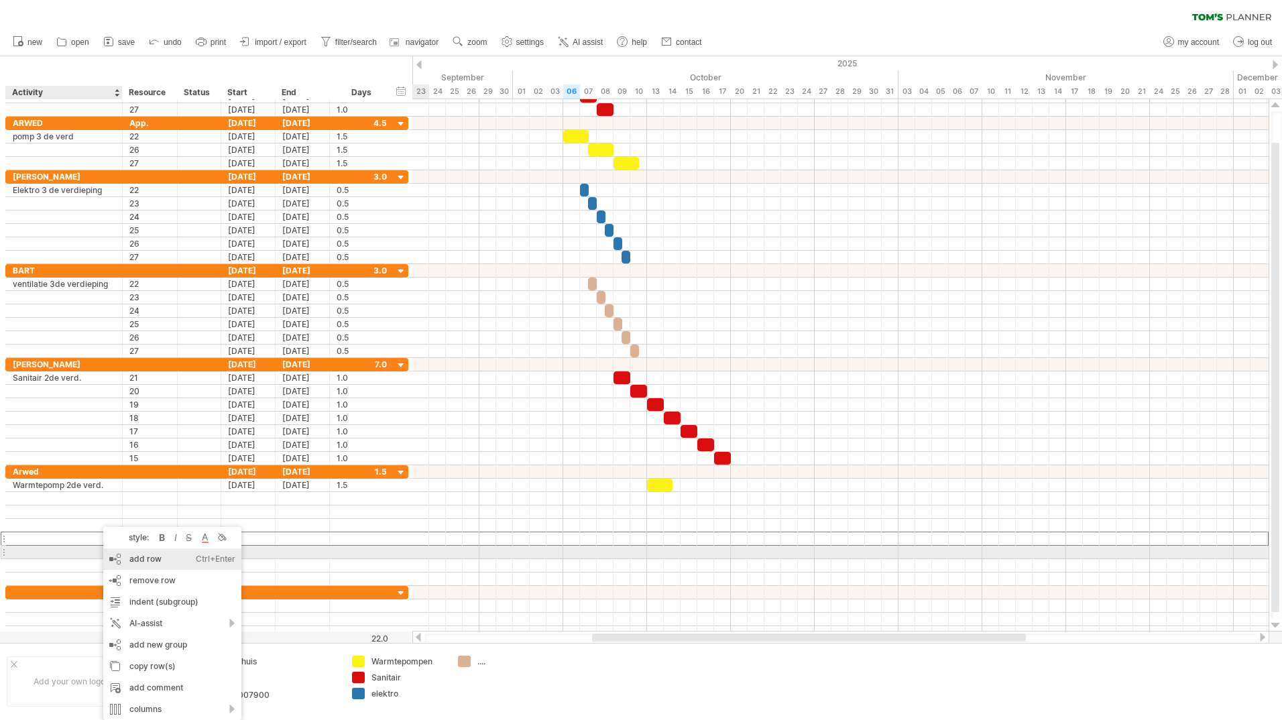
click at [128, 561] on div "add row Ctrl+Enter Cmd+Enter" at bounding box center [172, 559] width 138 height 21
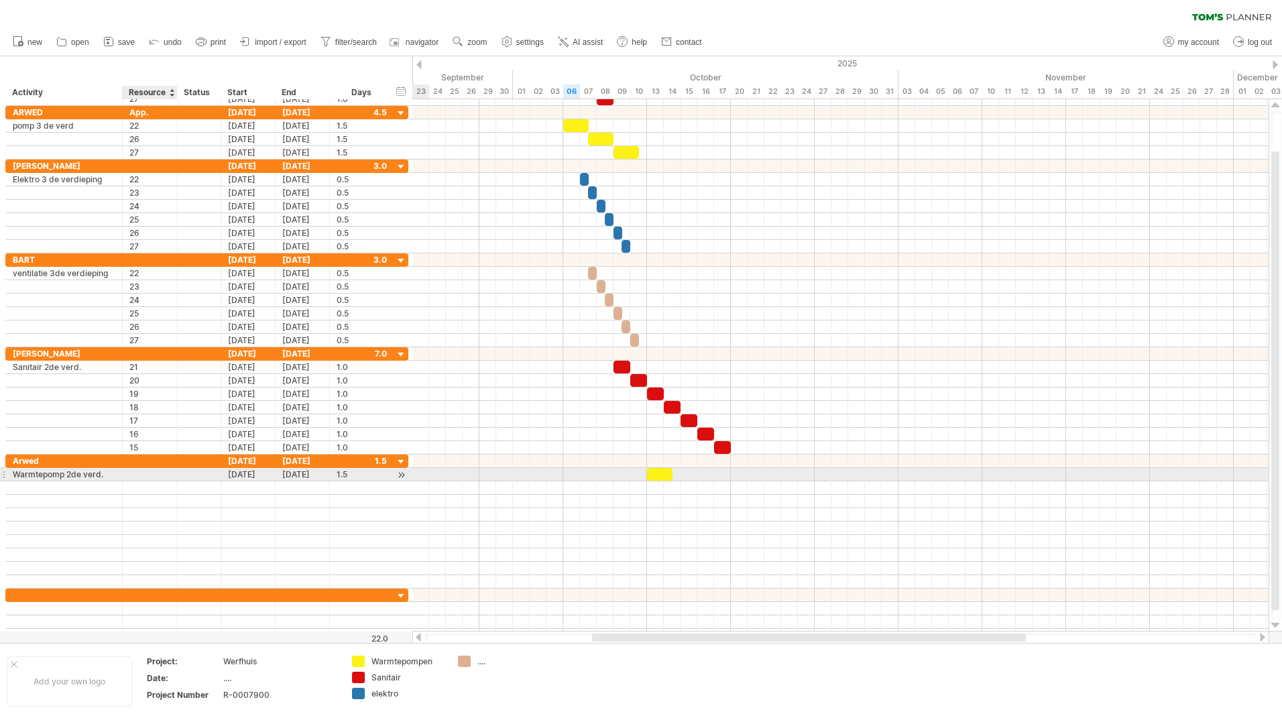
click at [152, 475] on div at bounding box center [149, 474] width 41 height 13
type input "**"
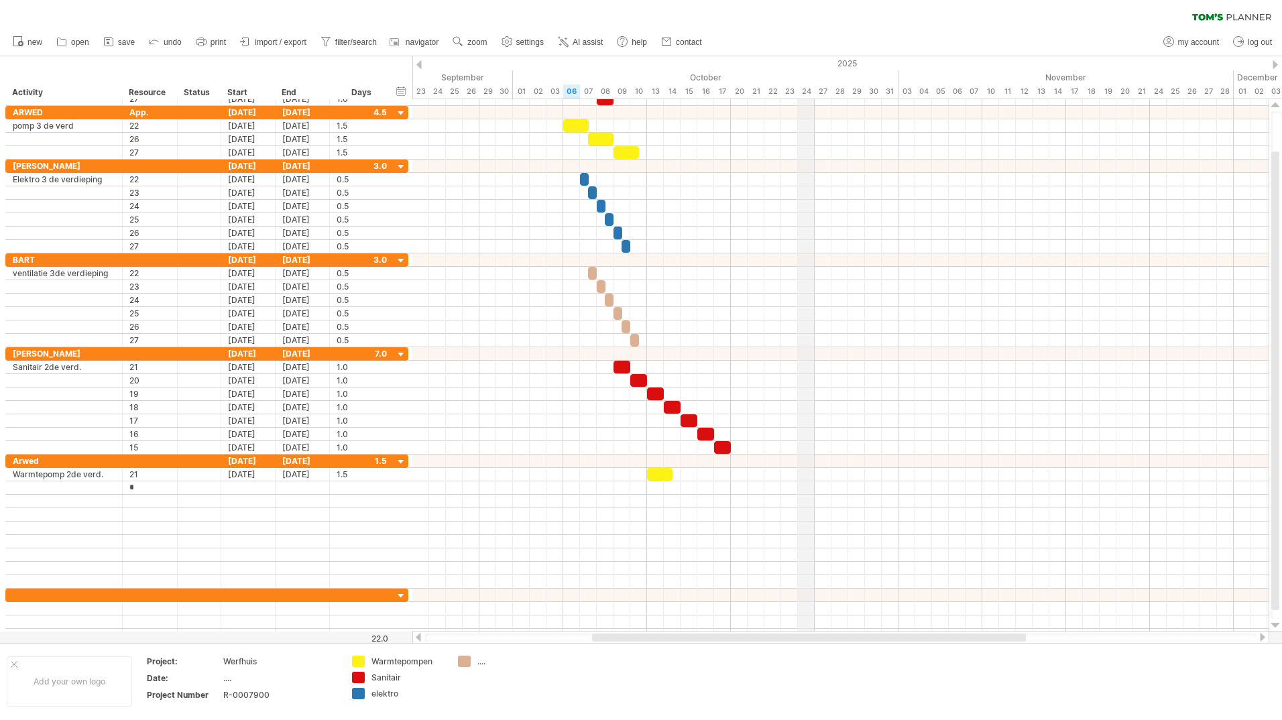
type input "**"
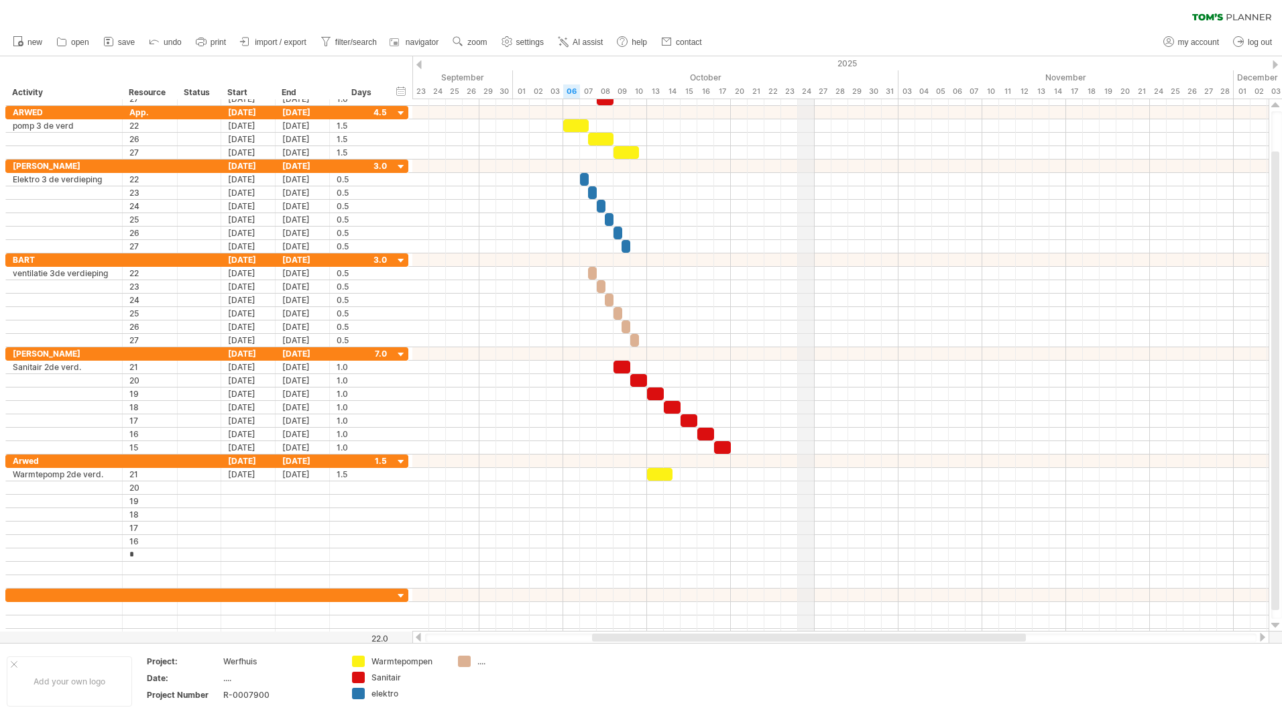
type input "**"
type input "*"
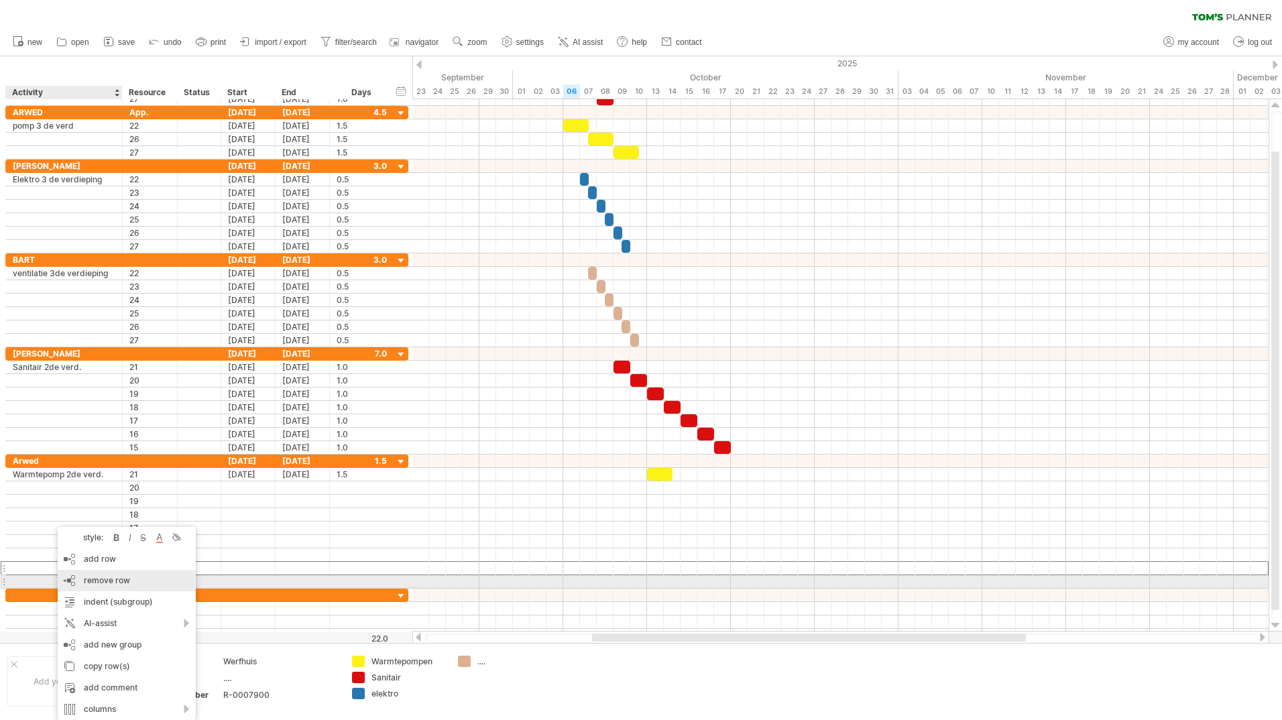
click at [113, 582] on span "remove row" at bounding box center [107, 580] width 46 height 10
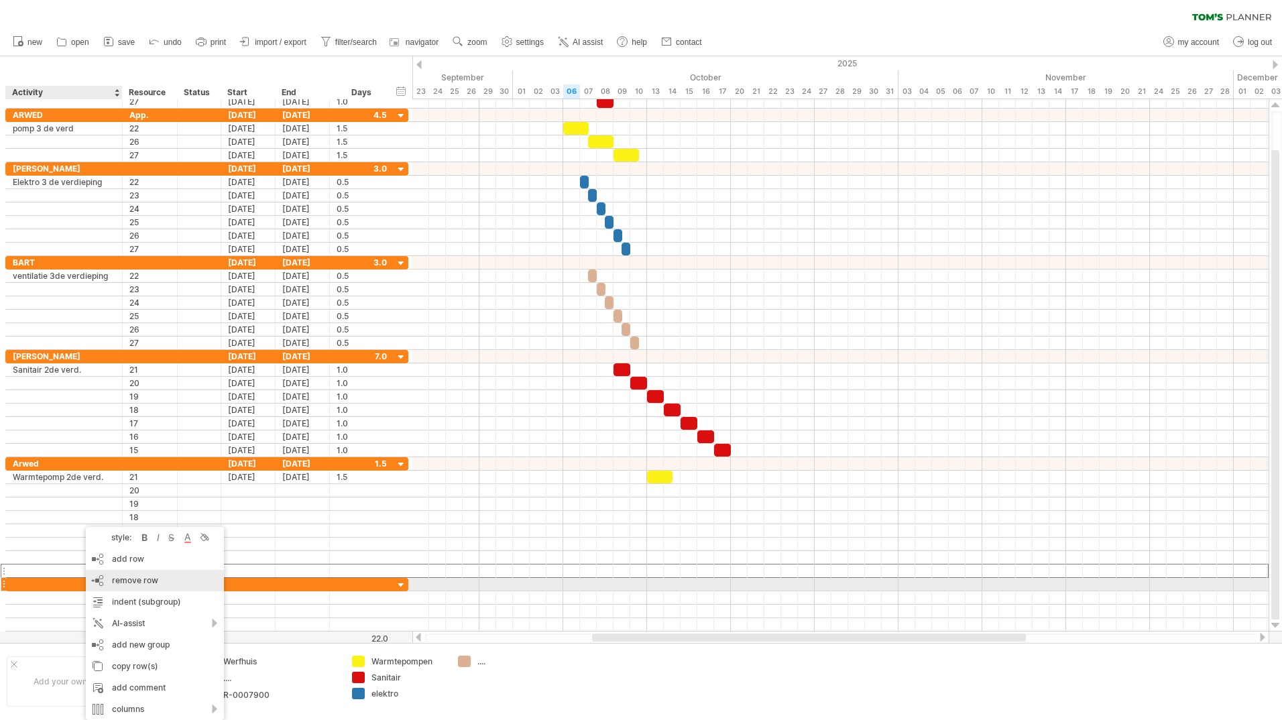
click at [131, 582] on span "remove row" at bounding box center [135, 580] width 46 height 10
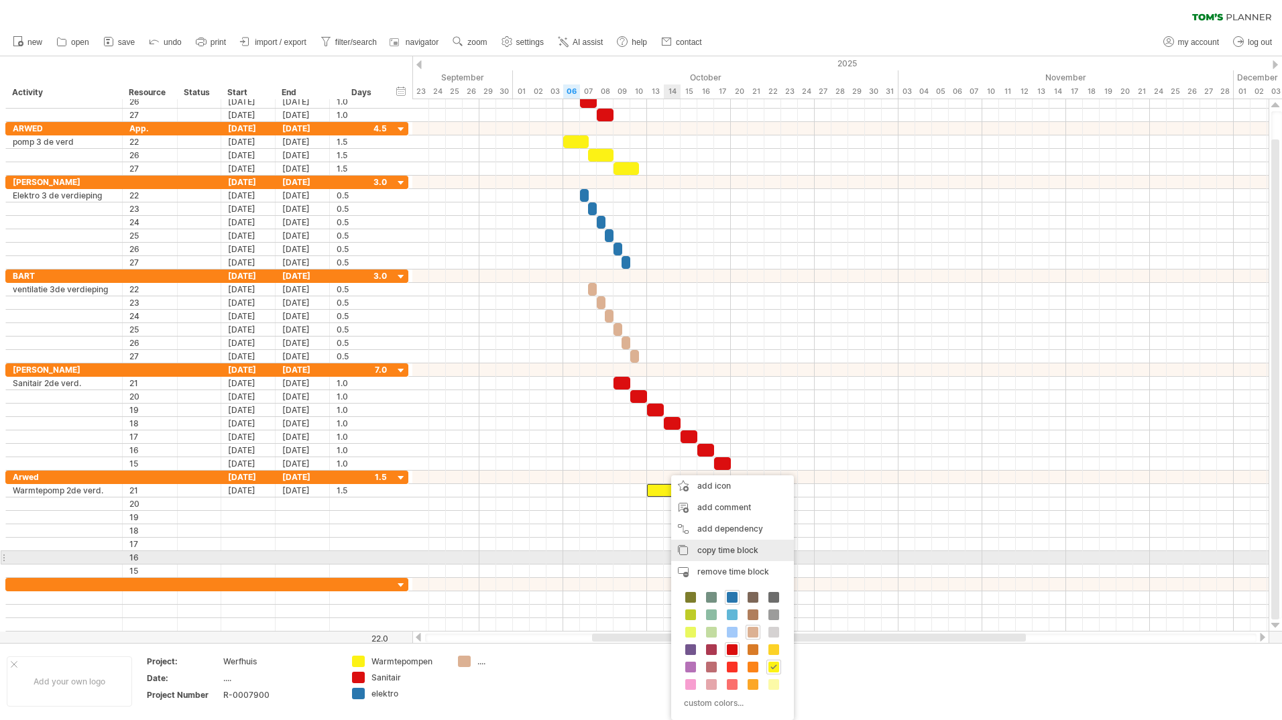
click at [698, 552] on span "copy time block" at bounding box center [727, 550] width 61 height 10
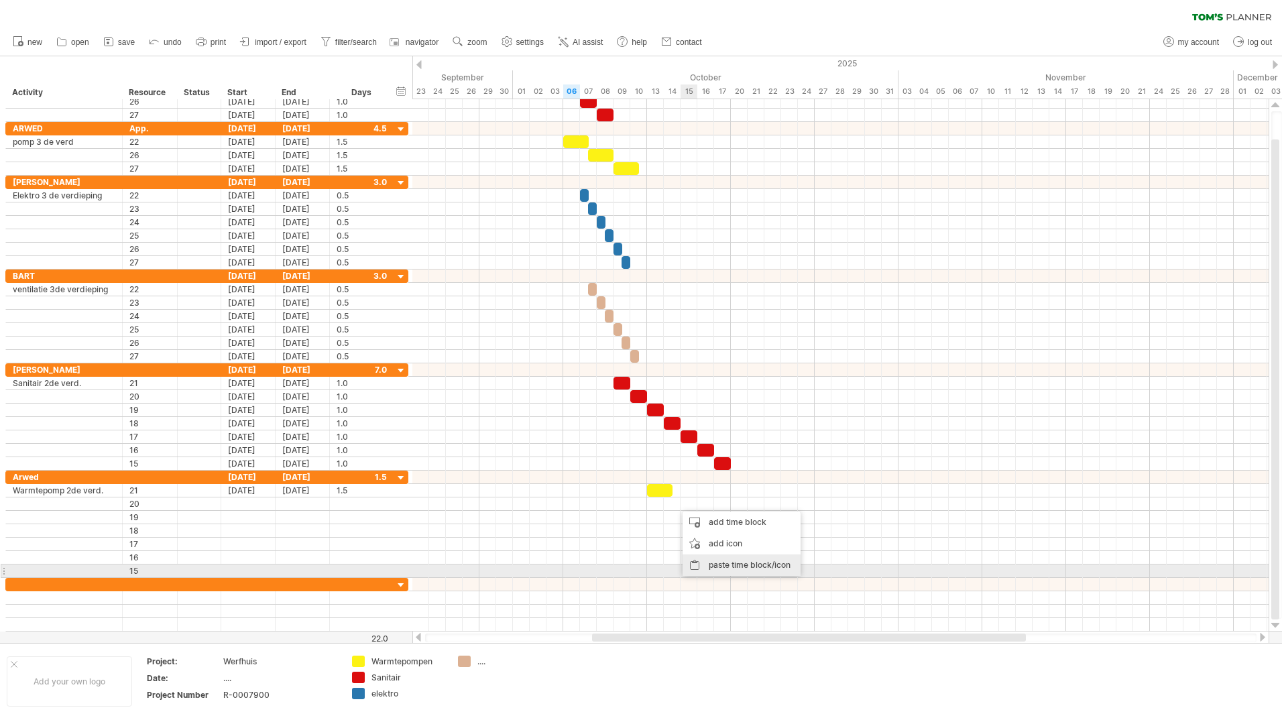
click at [724, 566] on div "paste time block/icon" at bounding box center [742, 565] width 118 height 21
click at [752, 578] on div "paste time block/icon" at bounding box center [769, 577] width 118 height 21
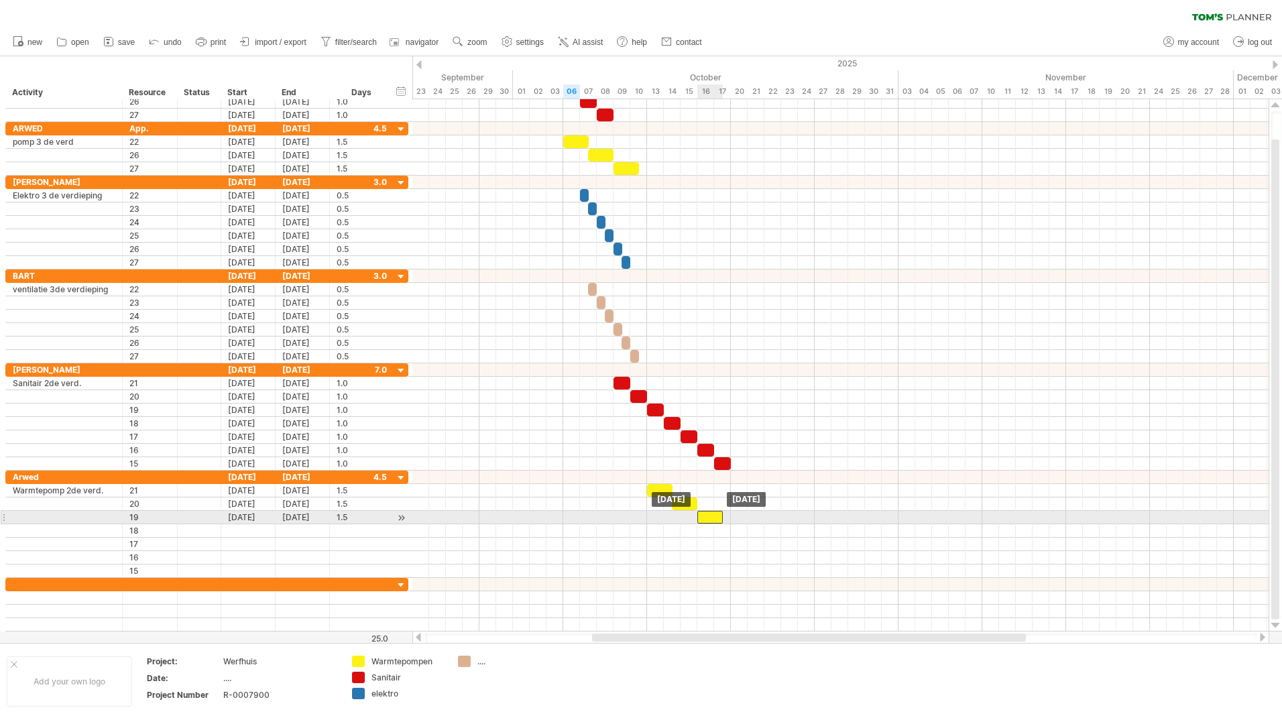
drag, startPoint x: 717, startPoint y: 516, endPoint x: 710, endPoint y: 516, distance: 7.4
click at [710, 516] on div at bounding box center [709, 517] width 25 height 13
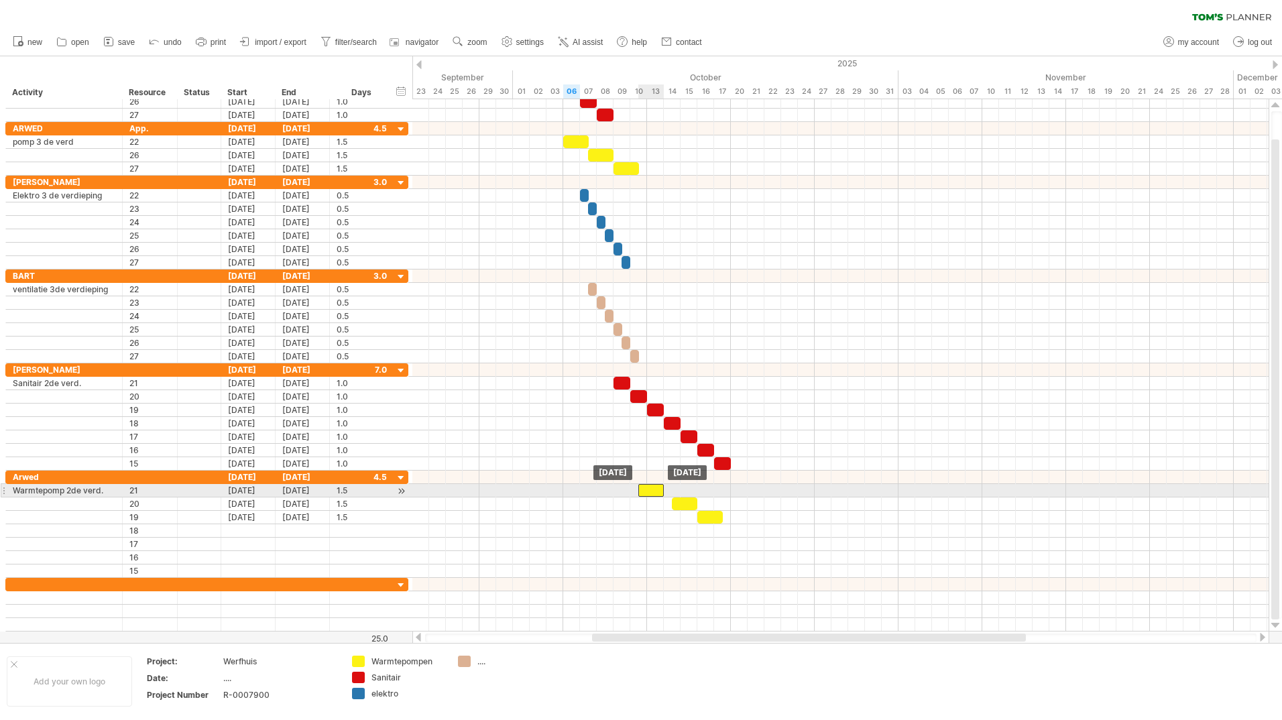
drag, startPoint x: 657, startPoint y: 492, endPoint x: 646, endPoint y: 489, distance: 10.4
click at [646, 489] on div at bounding box center [650, 490] width 25 height 13
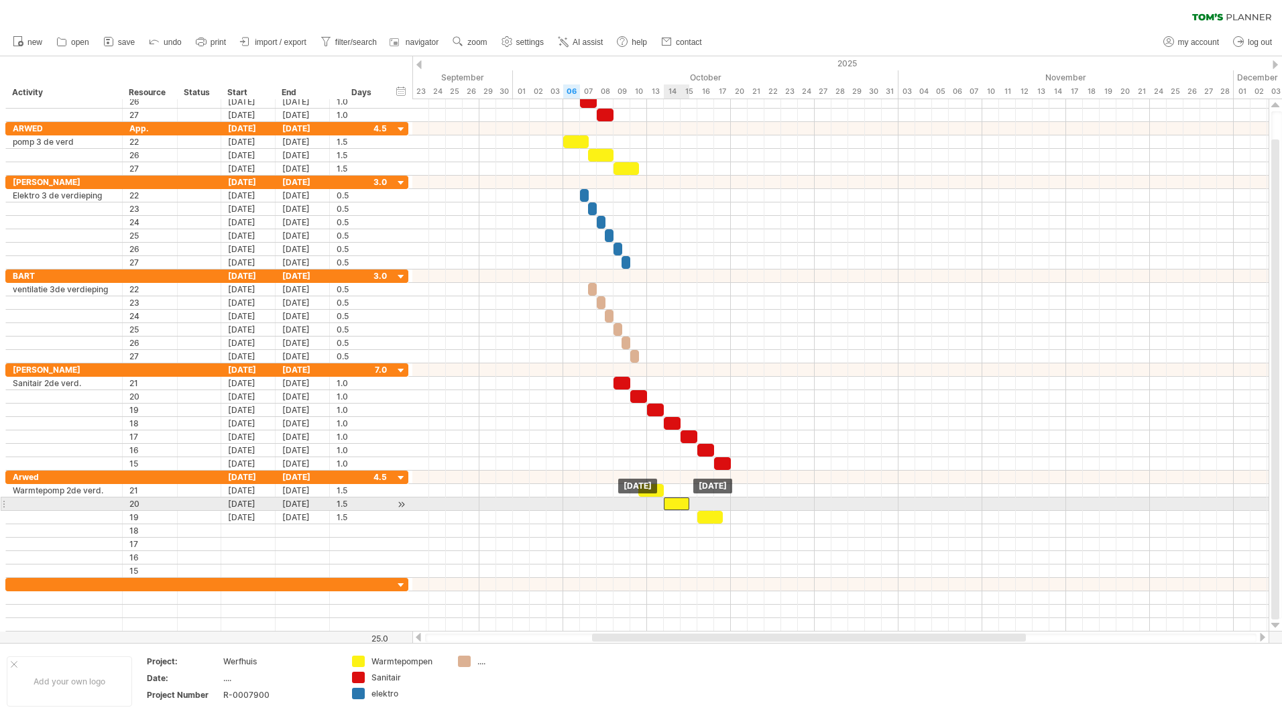
drag, startPoint x: 690, startPoint y: 502, endPoint x: 683, endPoint y: 501, distance: 6.7
click at [683, 501] on div at bounding box center [676, 504] width 25 height 13
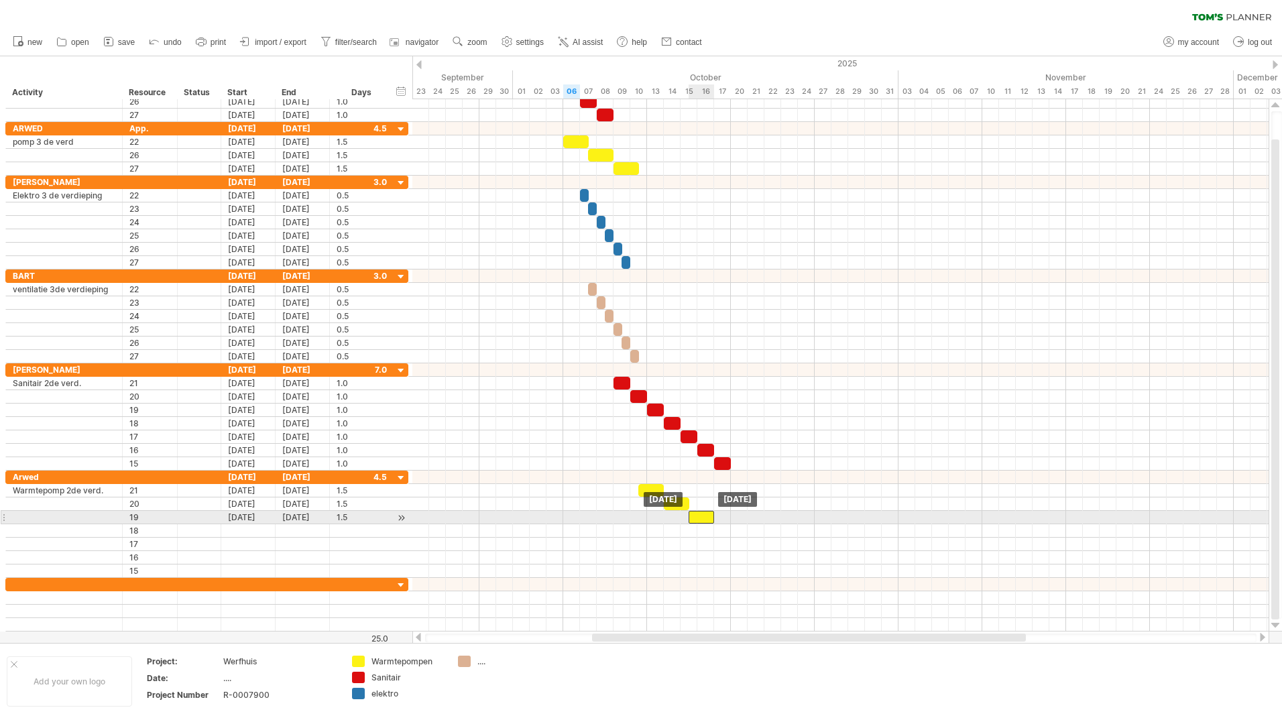
drag, startPoint x: 718, startPoint y: 517, endPoint x: 708, endPoint y: 516, distance: 10.1
click at [708, 516] on div at bounding box center [701, 517] width 25 height 13
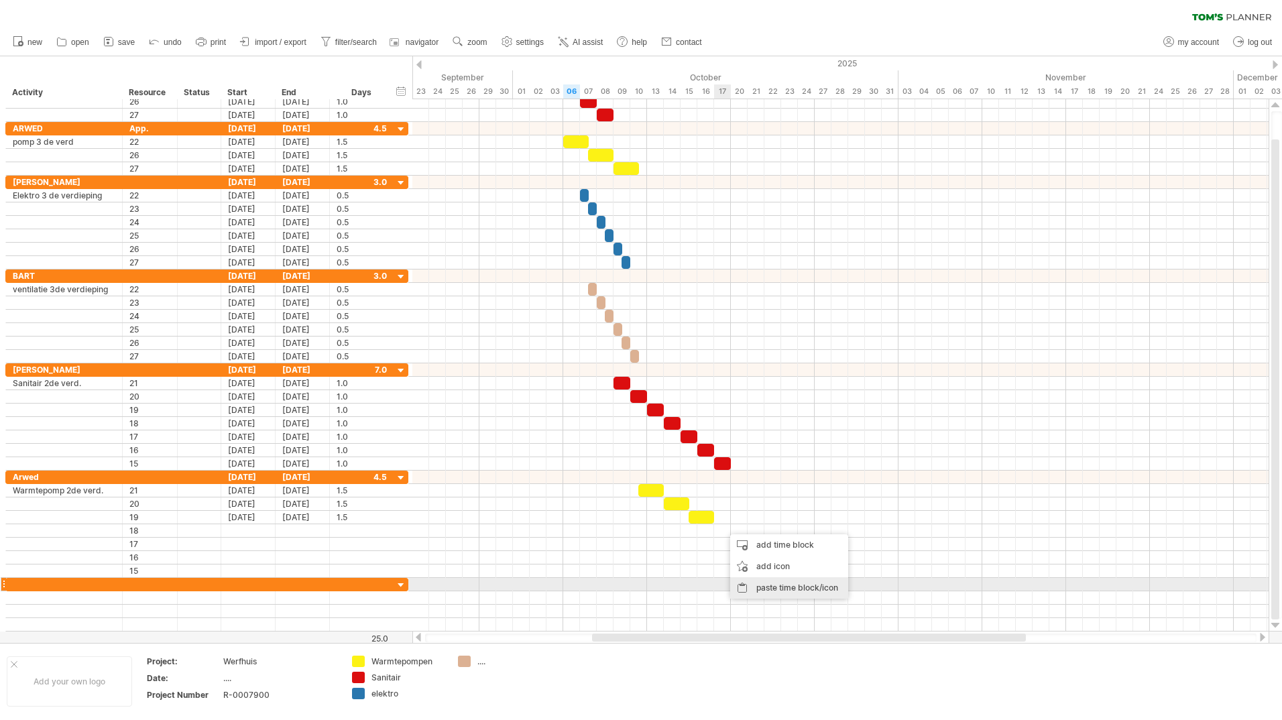
click at [762, 590] on div "paste time block/icon" at bounding box center [789, 587] width 118 height 21
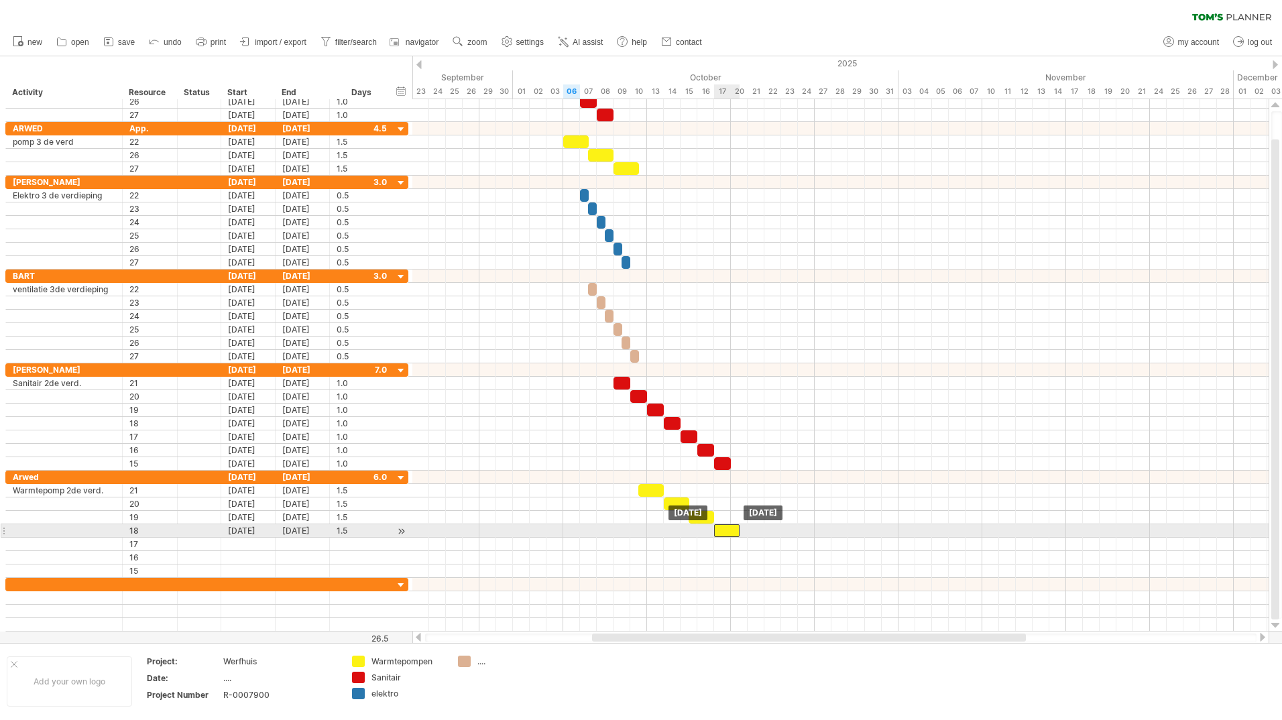
click at [727, 531] on div at bounding box center [726, 530] width 25 height 13
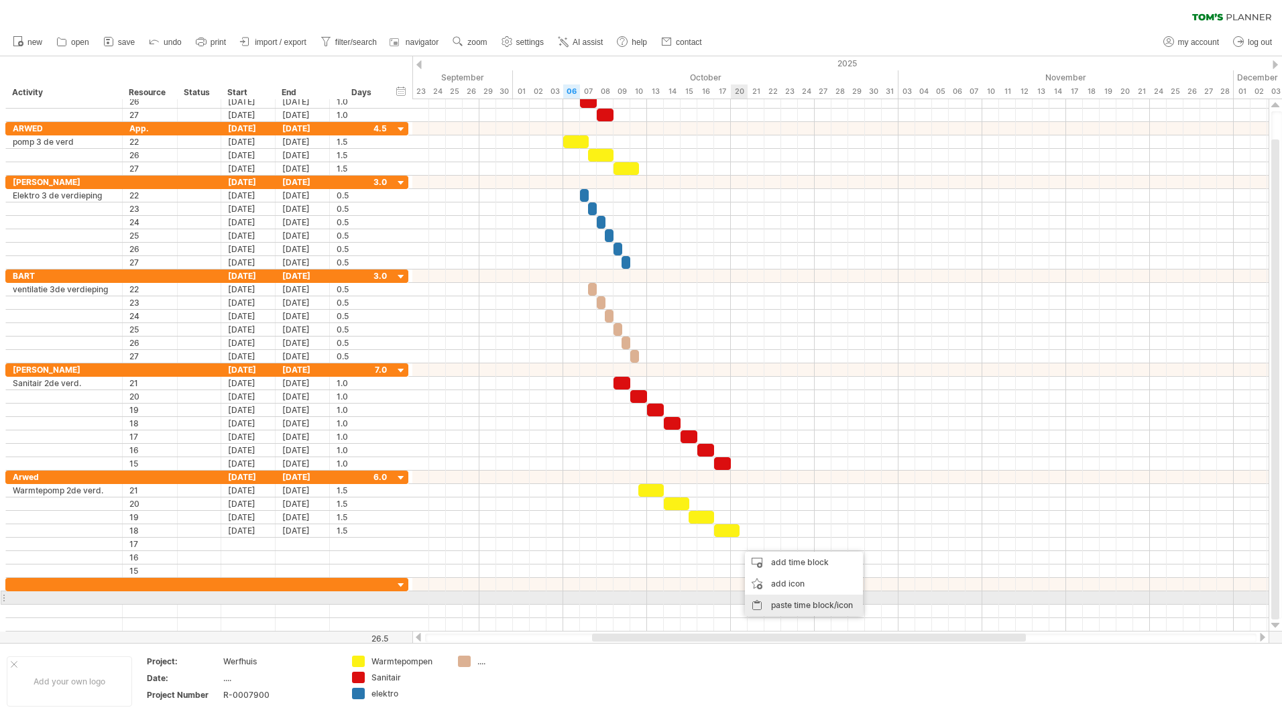
click at [785, 597] on div "paste time block/icon" at bounding box center [804, 605] width 118 height 21
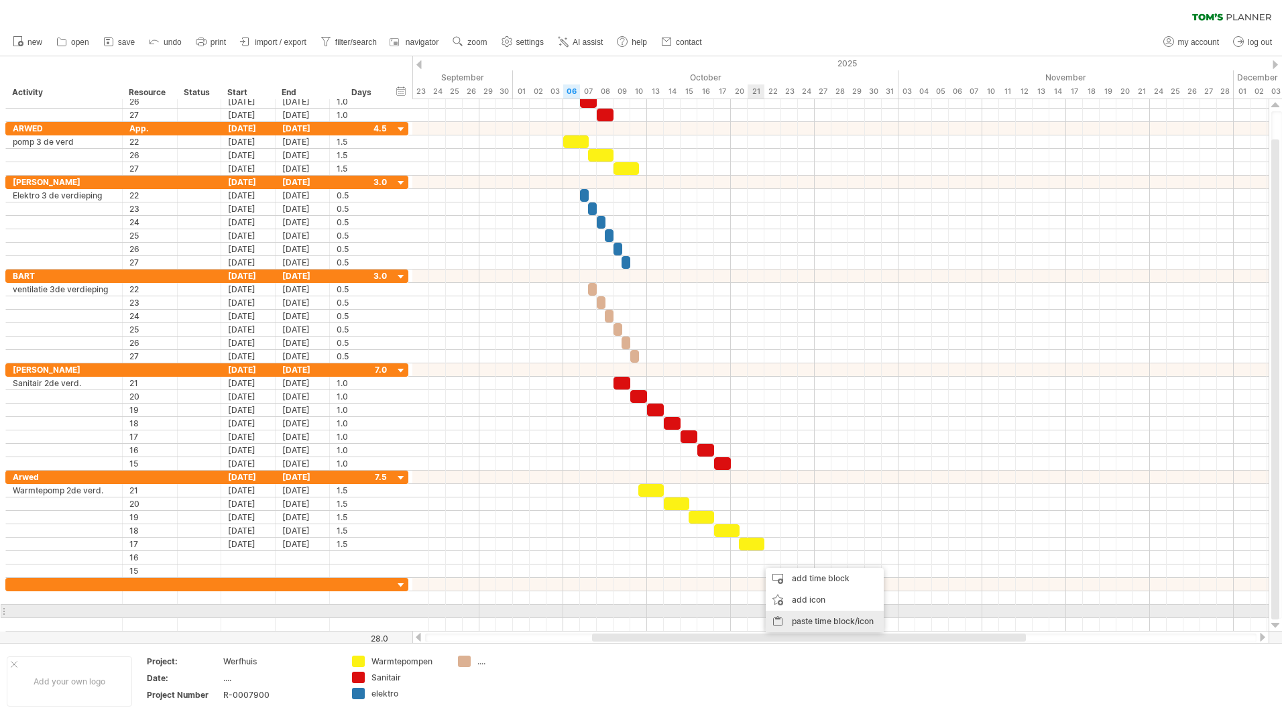
click at [801, 615] on div "paste time block/icon" at bounding box center [825, 621] width 118 height 21
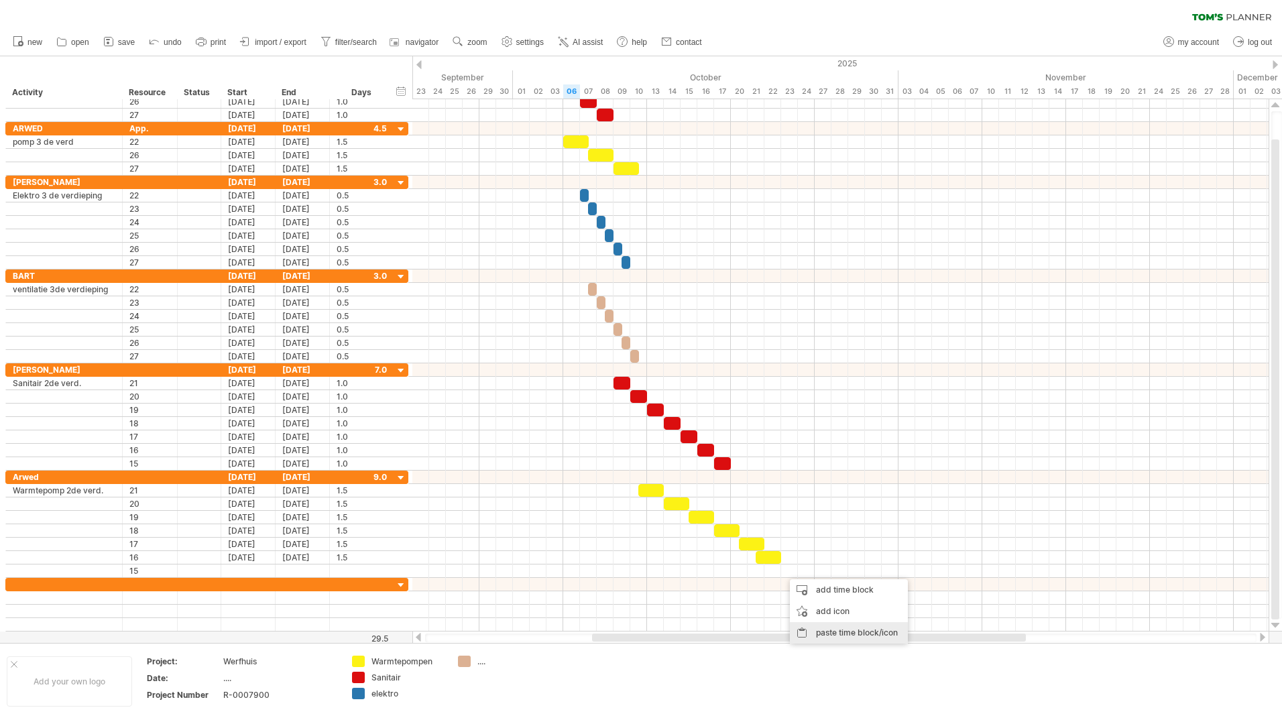
click at [828, 633] on div "paste time block/icon" at bounding box center [849, 632] width 118 height 21
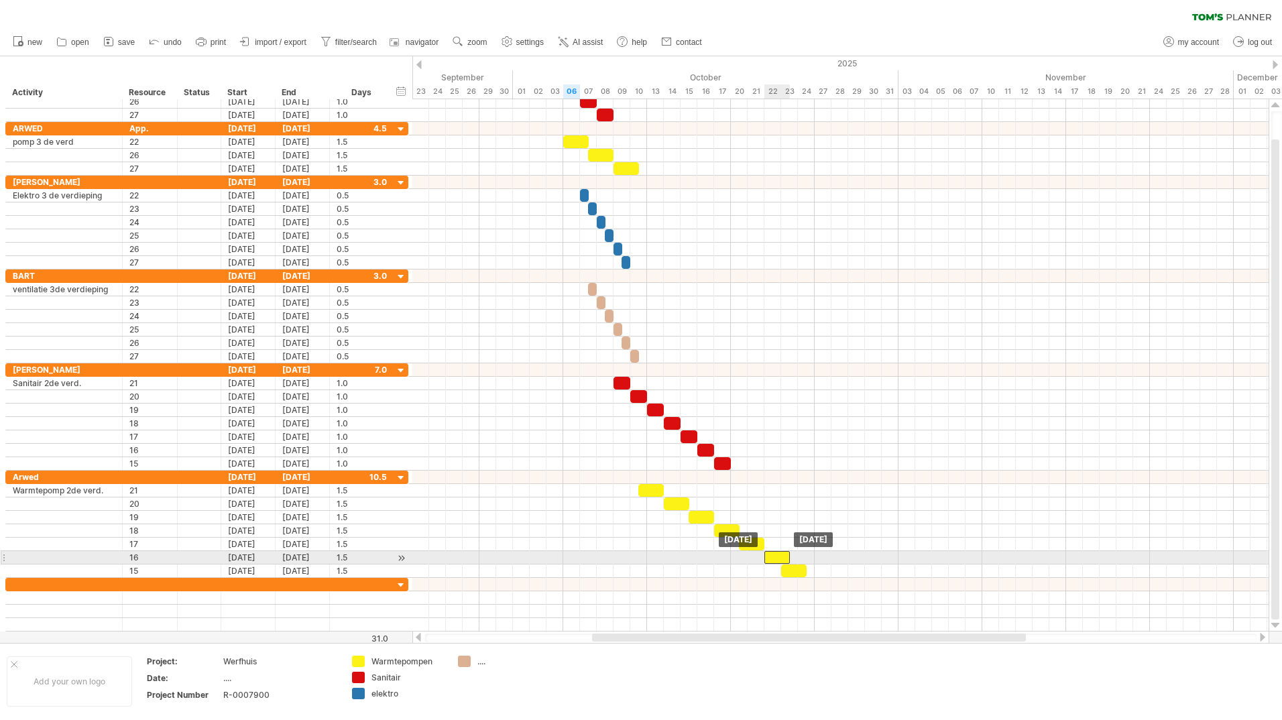
drag, startPoint x: 768, startPoint y: 557, endPoint x: 775, endPoint y: 559, distance: 7.6
click at [775, 559] on div at bounding box center [777, 557] width 25 height 13
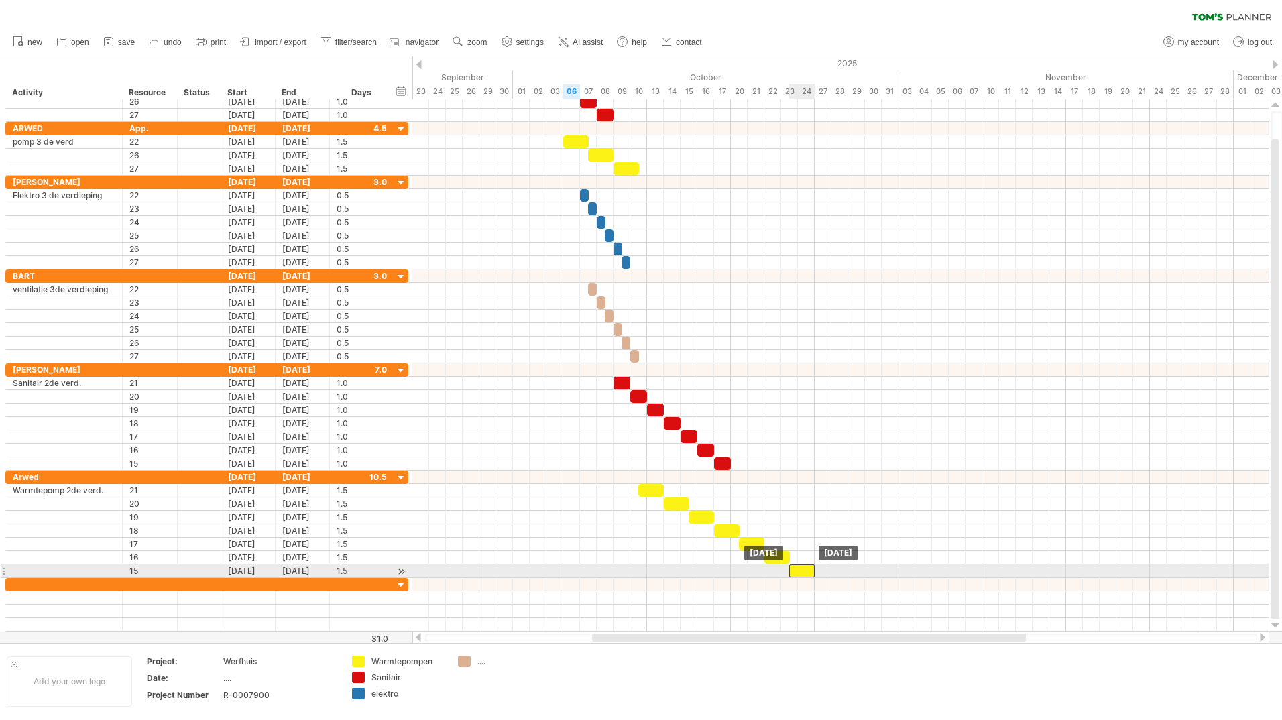
drag, startPoint x: 789, startPoint y: 575, endPoint x: 797, endPoint y: 576, distance: 8.8
click at [797, 576] on div at bounding box center [801, 571] width 25 height 13
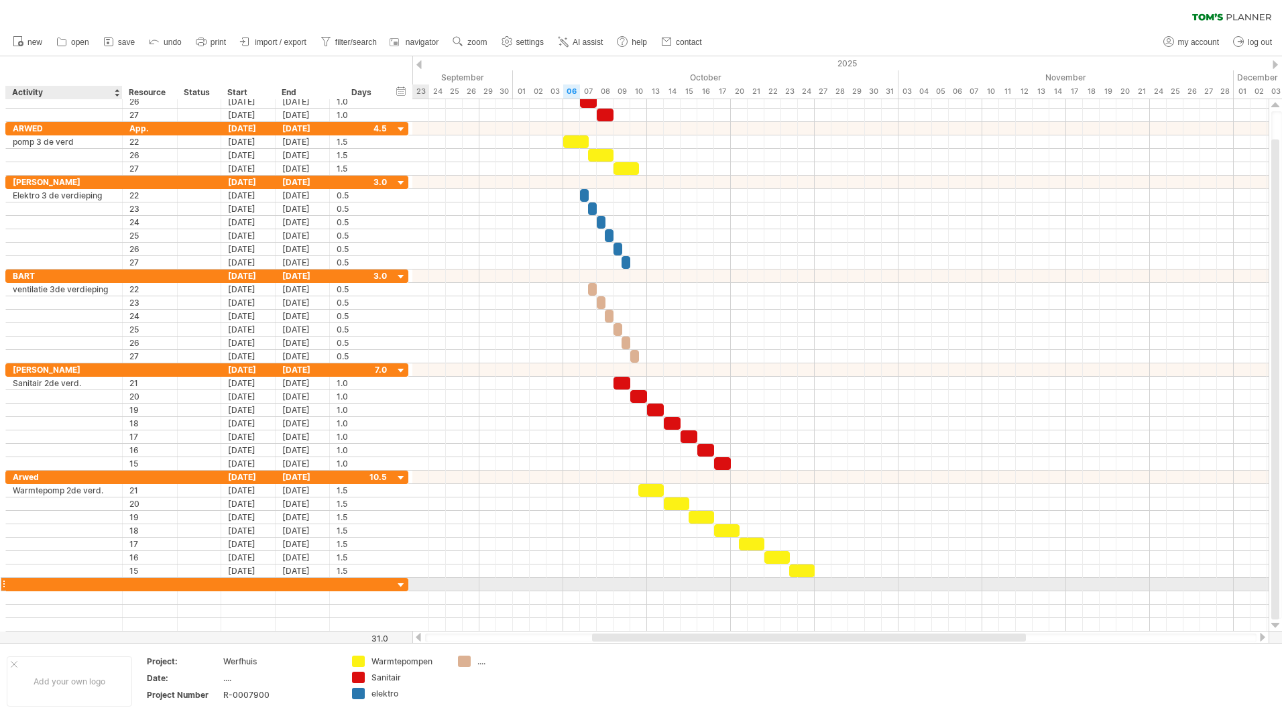
click at [38, 583] on div at bounding box center [64, 584] width 103 height 13
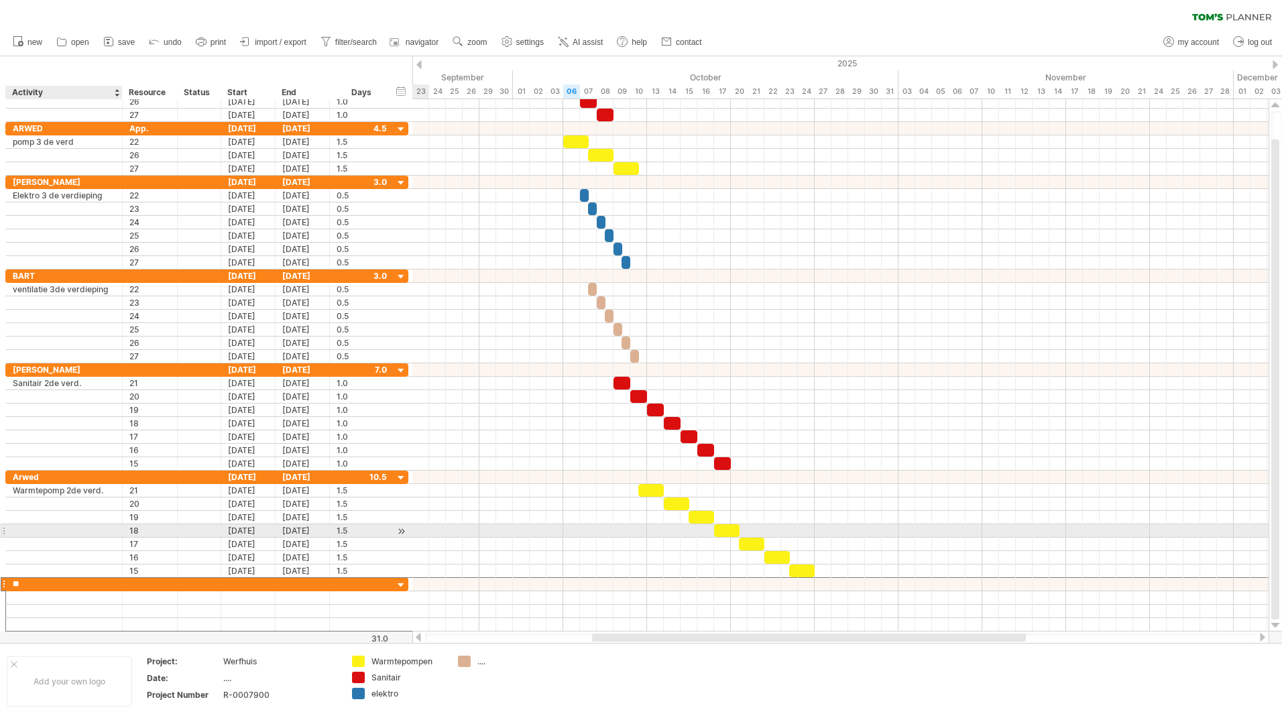
type input "*"
type input "****"
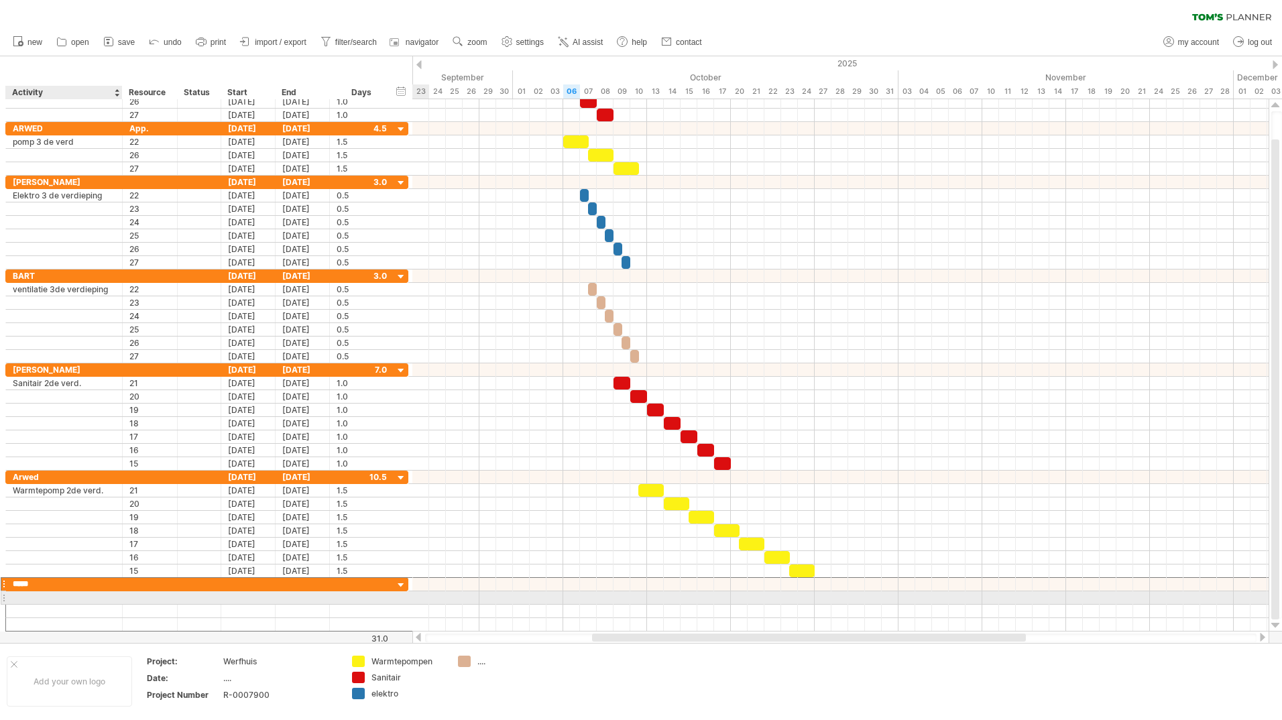
click at [61, 598] on div at bounding box center [64, 597] width 103 height 13
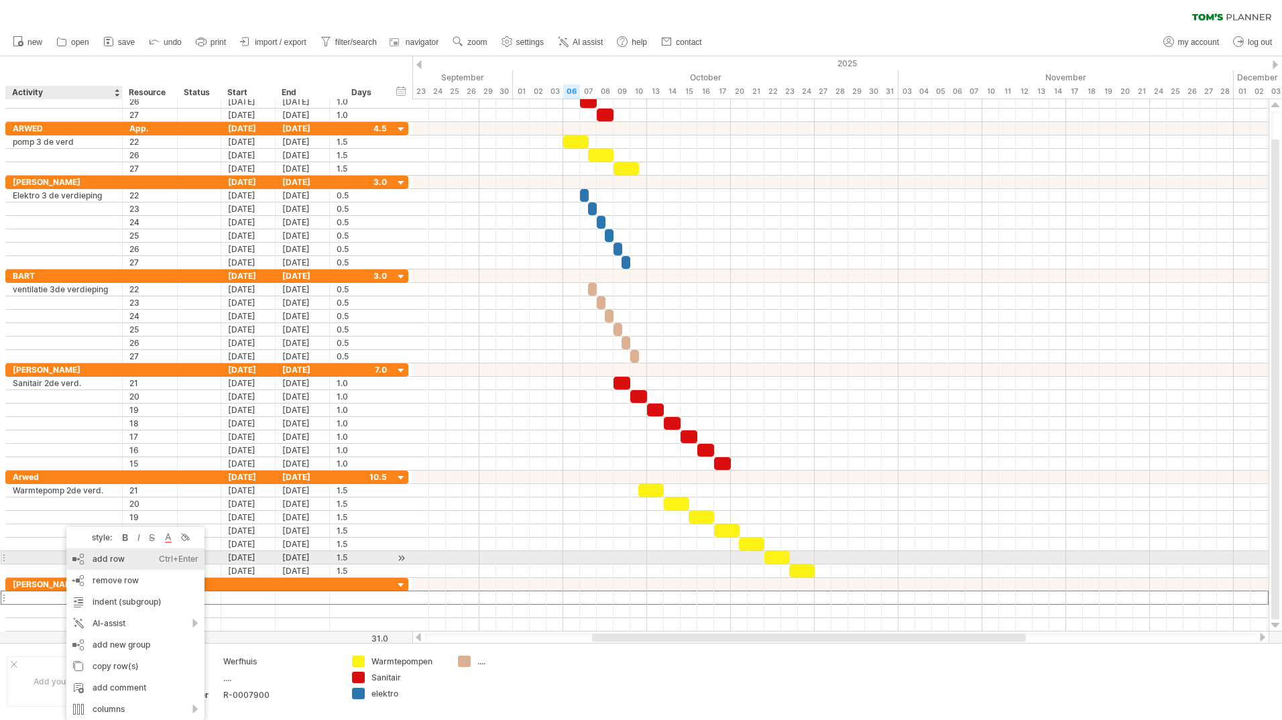
click at [104, 561] on div "add row Ctrl+Enter Cmd+Enter" at bounding box center [135, 559] width 138 height 21
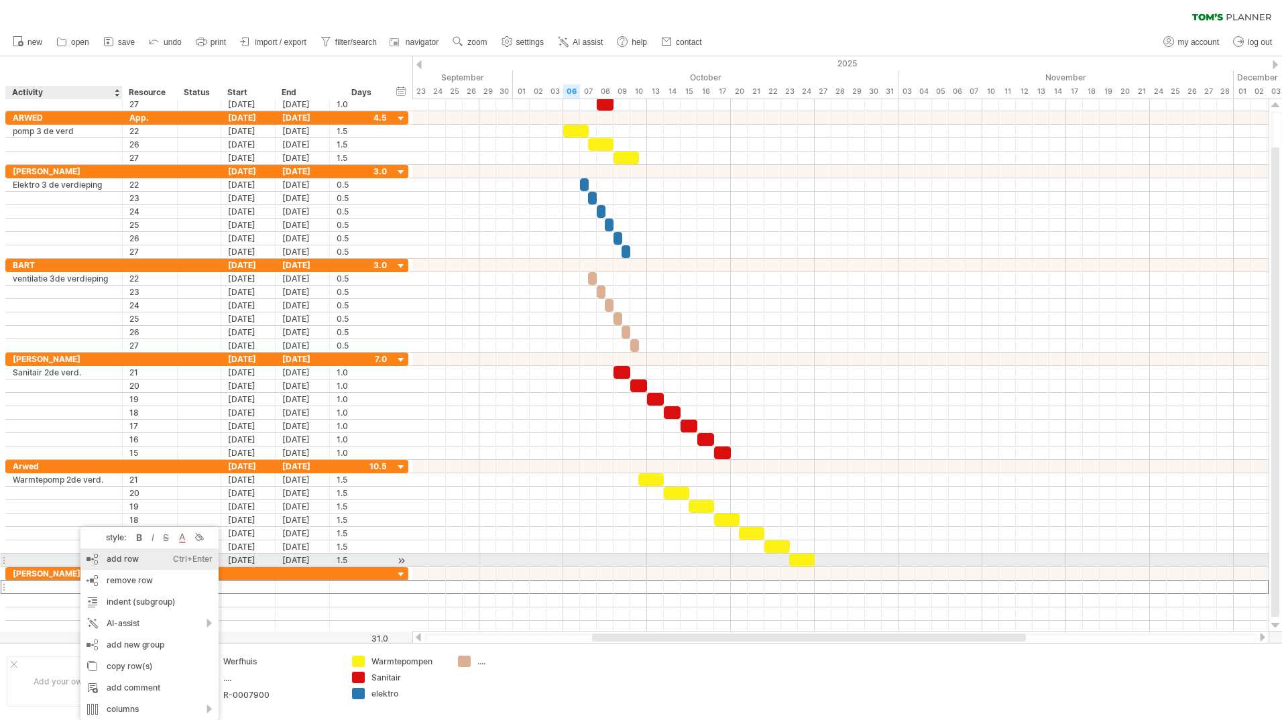
click at [116, 563] on div "add row Ctrl+Enter Cmd+Enter" at bounding box center [149, 559] width 138 height 21
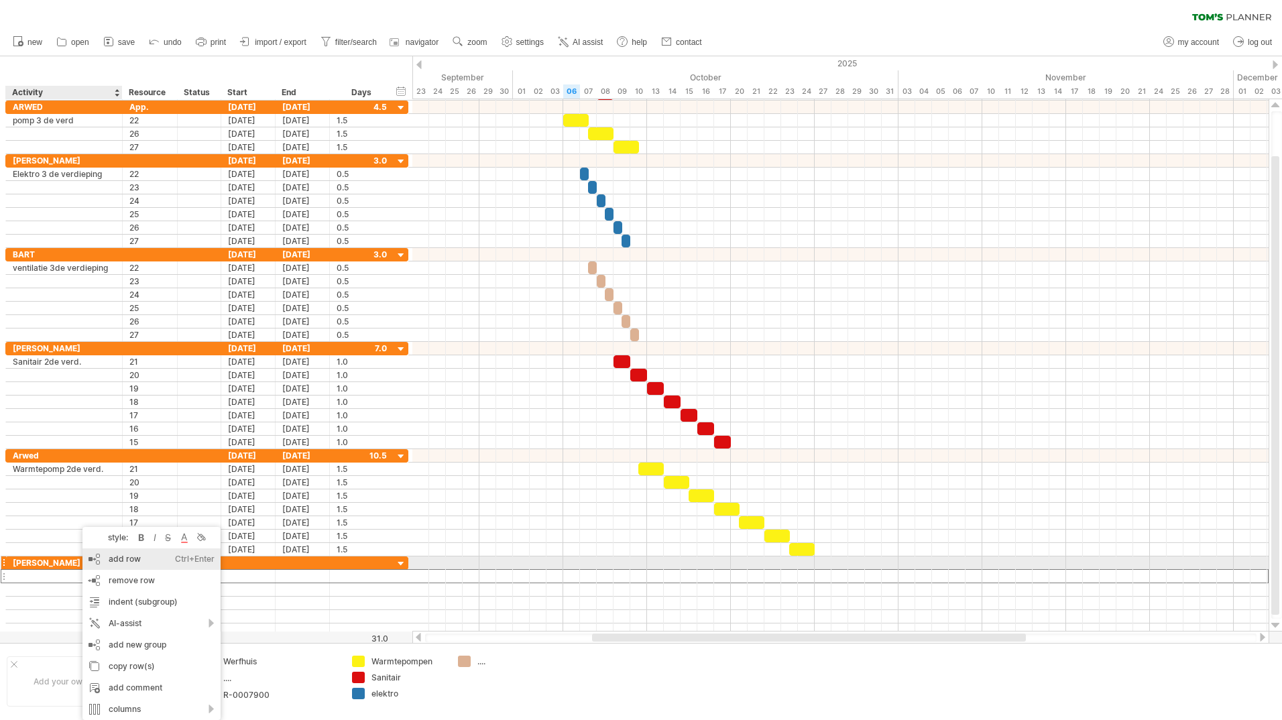
click at [115, 561] on div "add row Ctrl+Enter Cmd+Enter" at bounding box center [151, 559] width 138 height 21
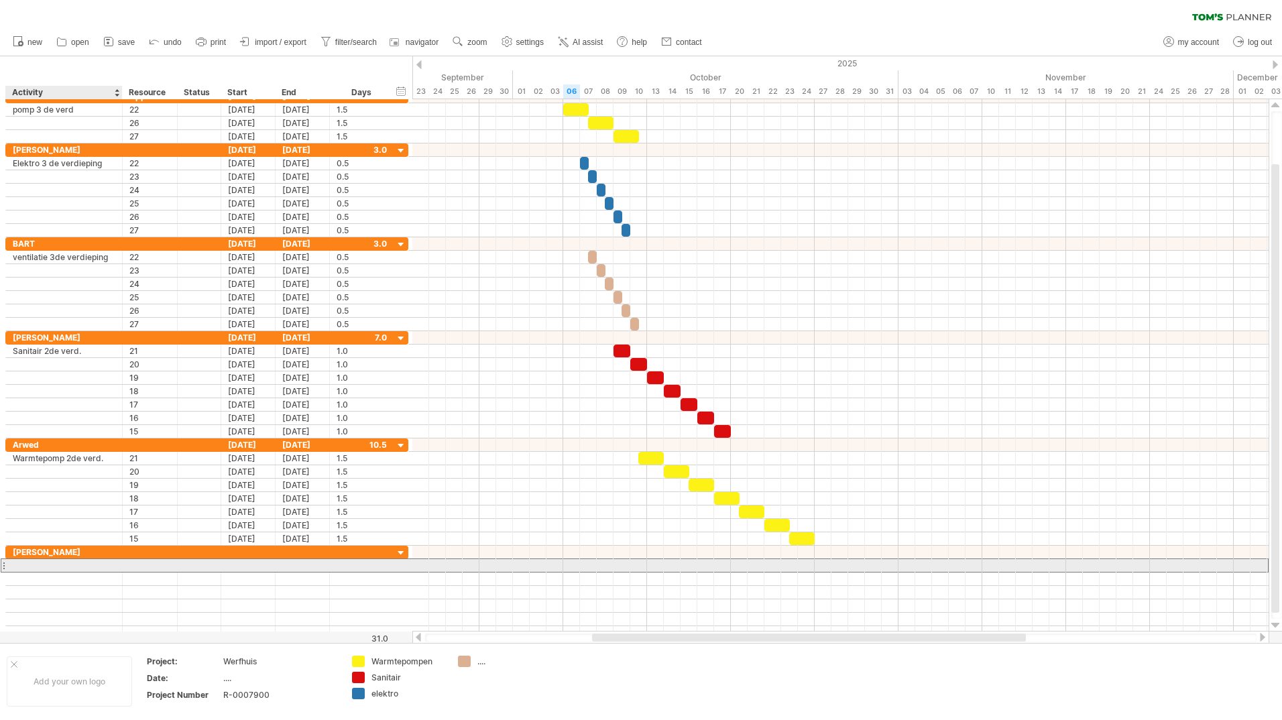
click at [65, 567] on div at bounding box center [64, 565] width 103 height 13
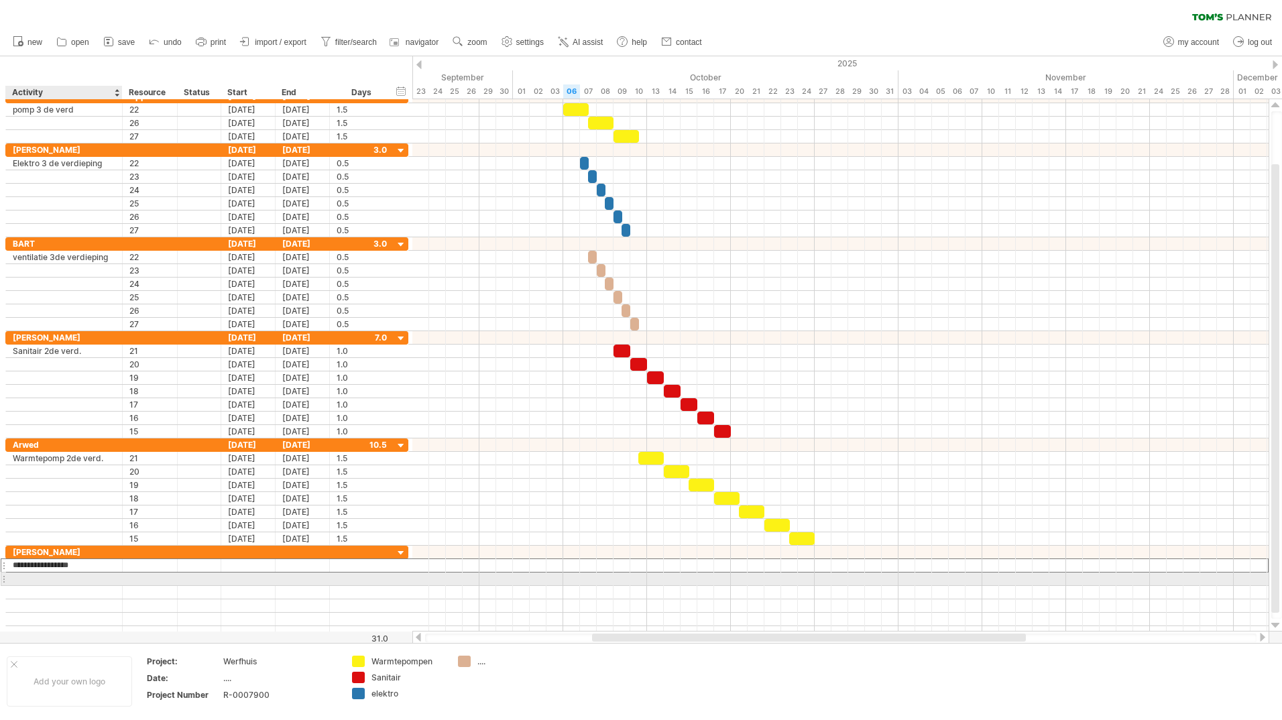
type input "**********"
type input "**"
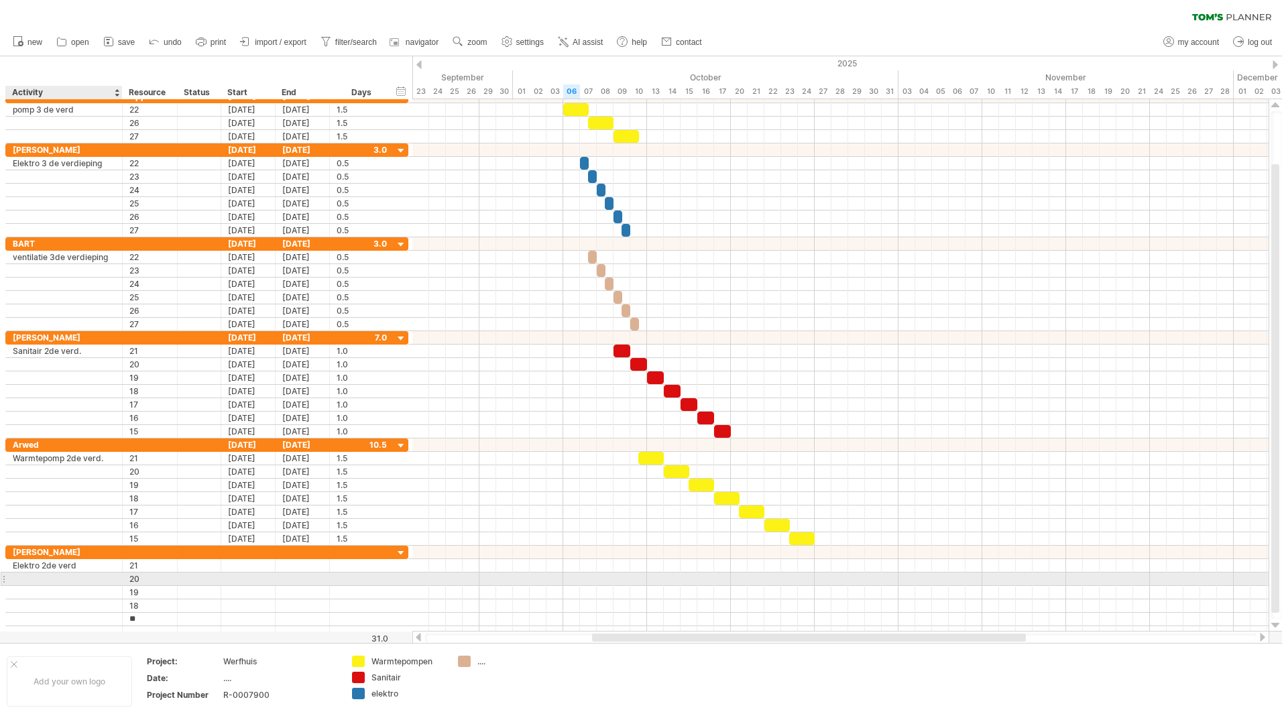
type input "**"
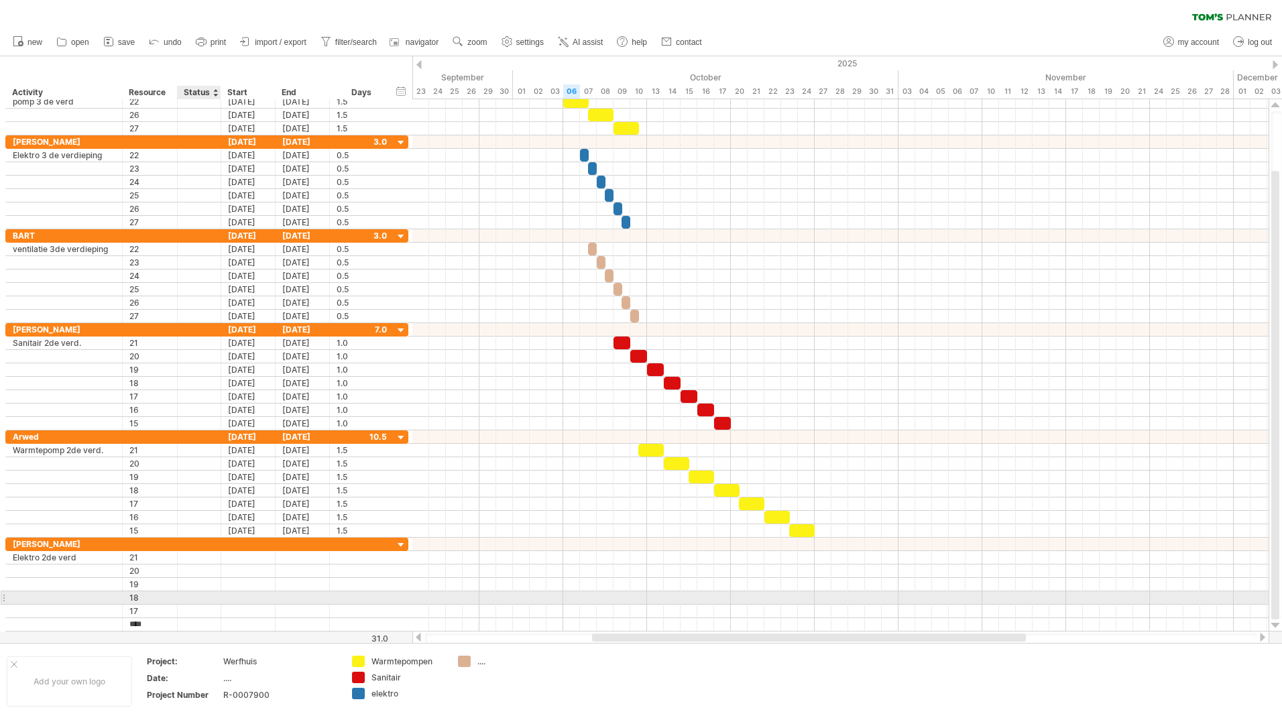
click at [212, 602] on div at bounding box center [199, 597] width 30 height 13
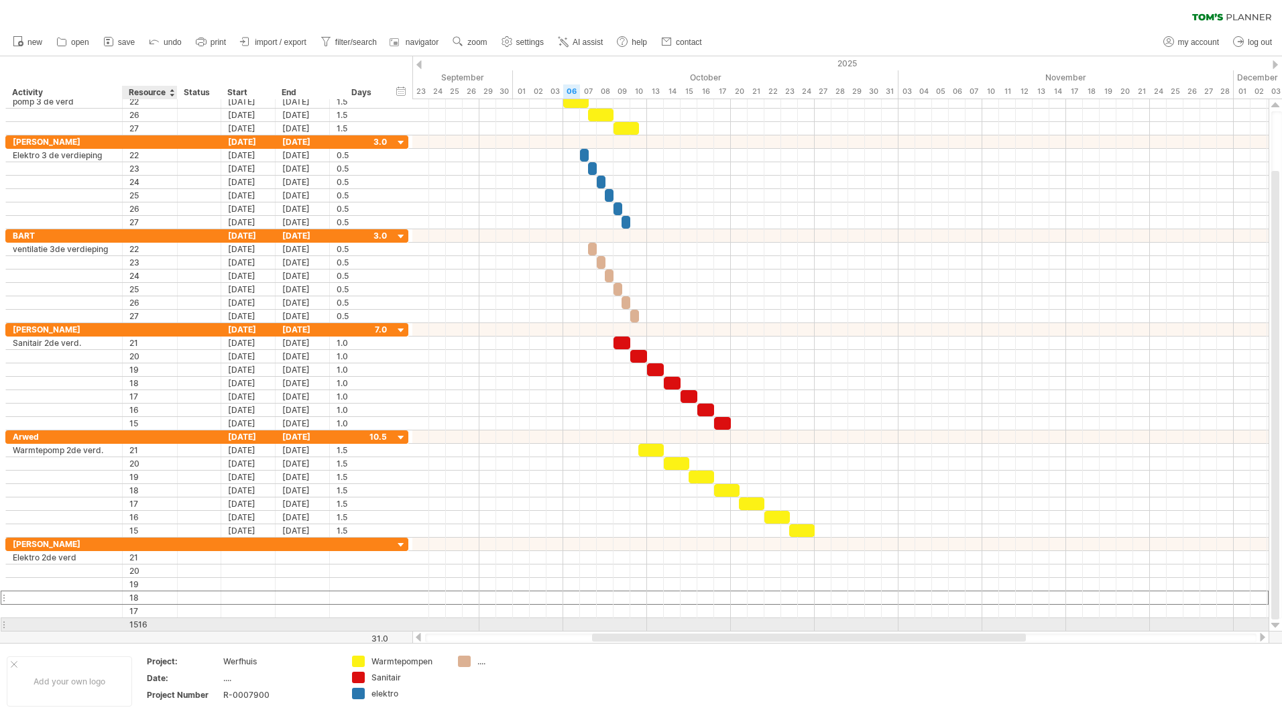
click at [166, 624] on div "1516" at bounding box center [149, 624] width 41 height 13
type input "*"
type input "**"
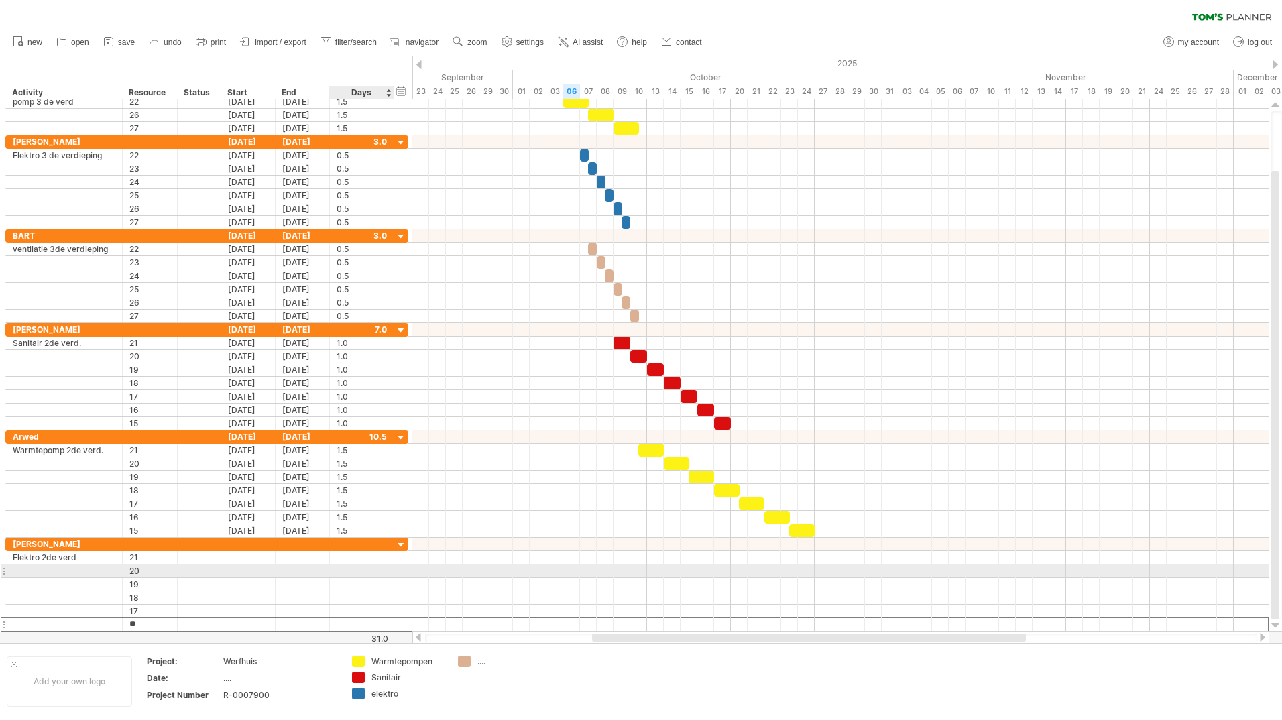
click at [357, 572] on div at bounding box center [362, 571] width 50 height 13
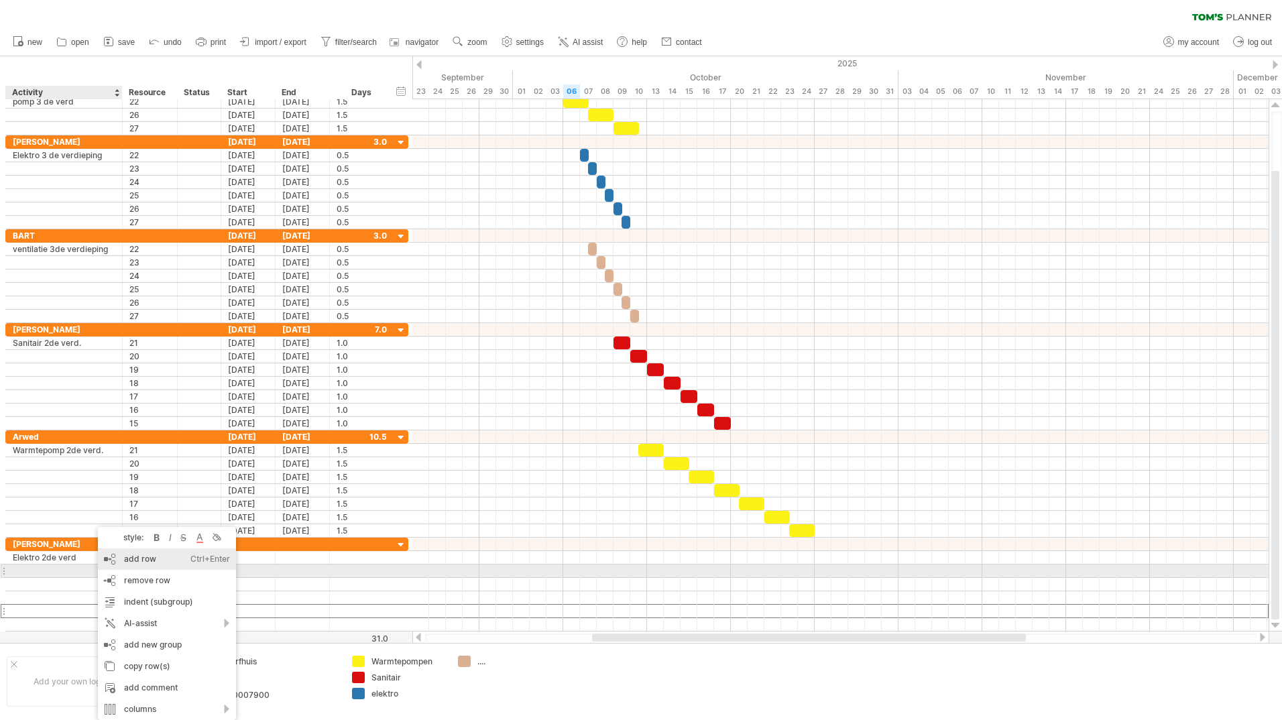
click at [120, 565] on div "add row Ctrl+Enter Cmd+Enter" at bounding box center [167, 559] width 138 height 21
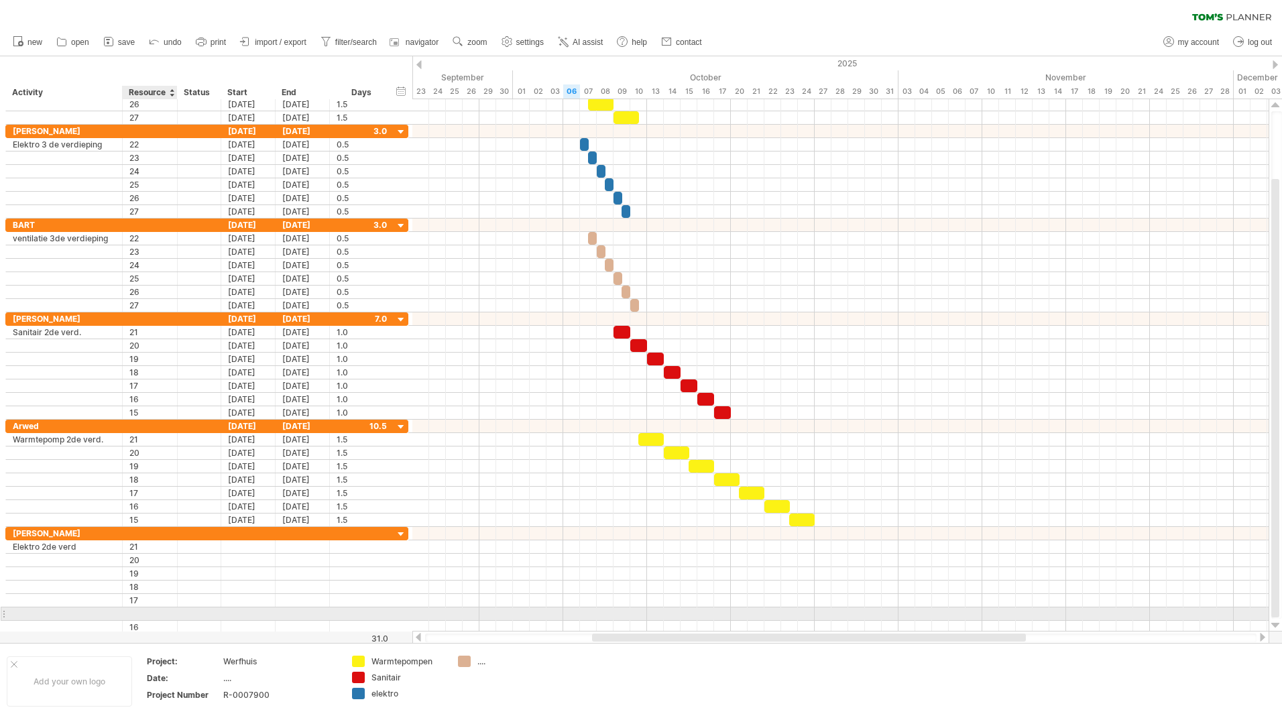
click at [147, 613] on div at bounding box center [149, 614] width 41 height 13
type input "**"
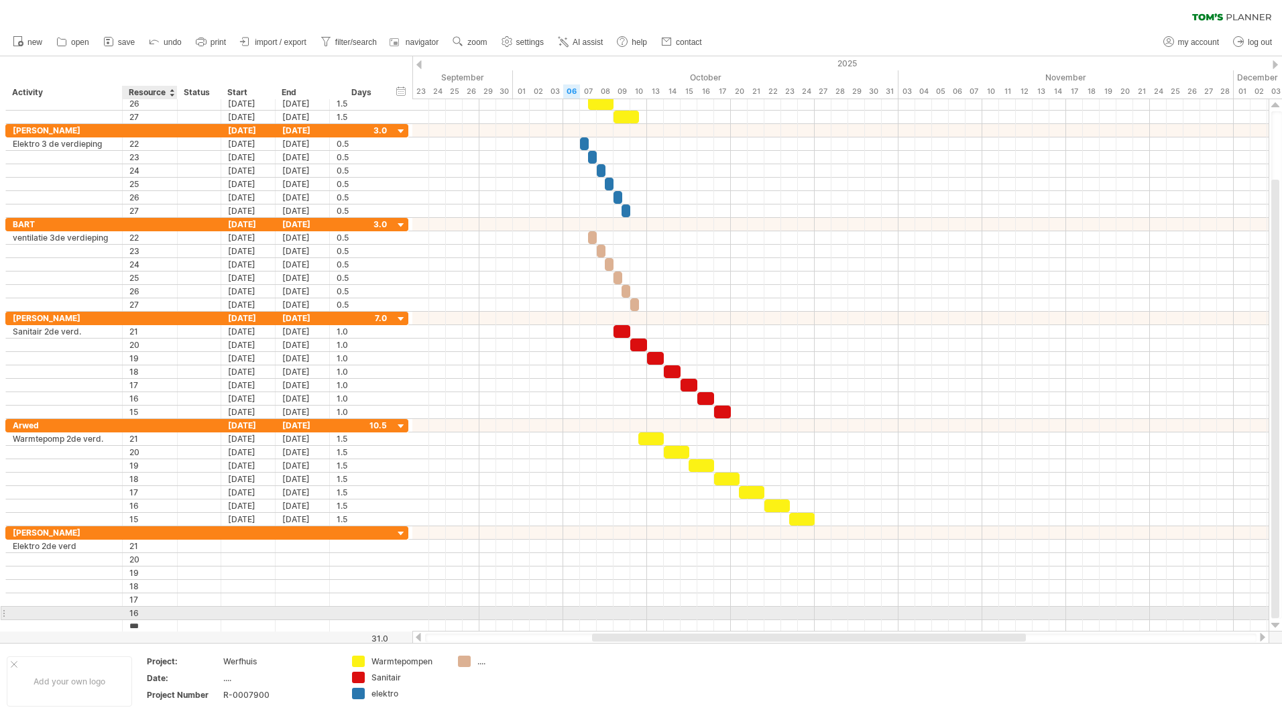
type input "**"
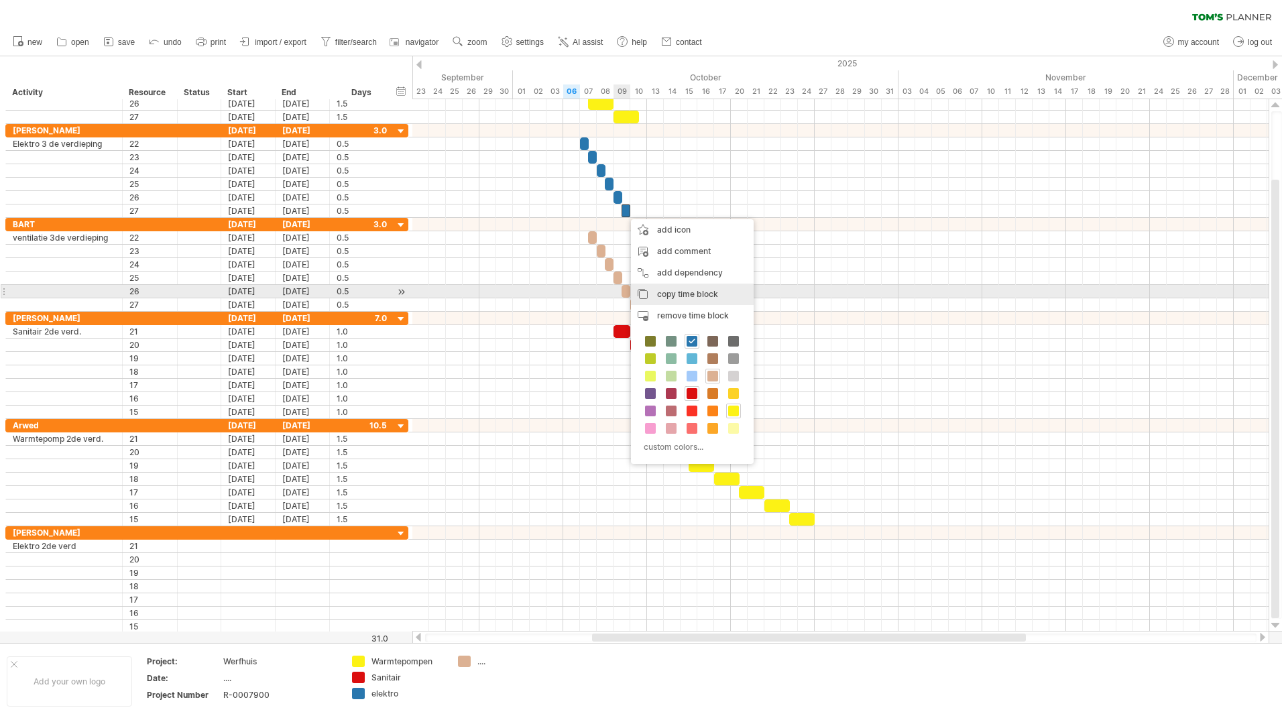
click at [666, 292] on span "copy time block" at bounding box center [687, 294] width 61 height 10
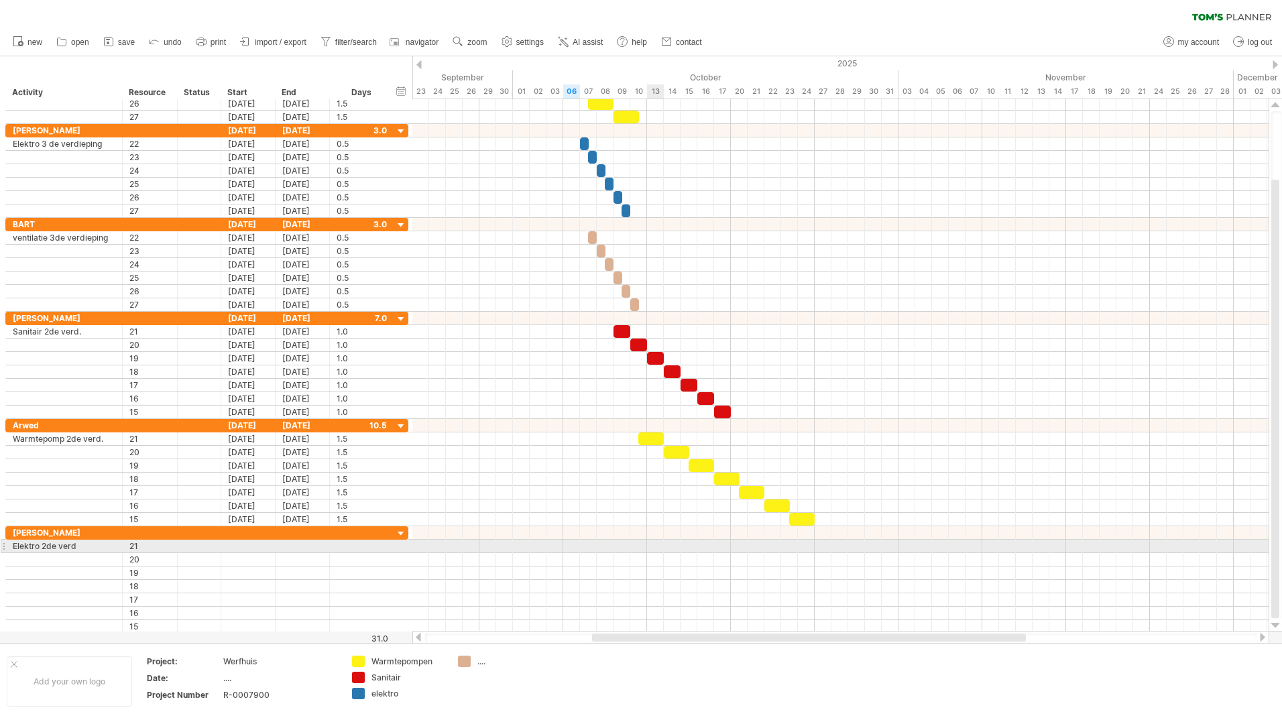
click at [649, 549] on div at bounding box center [840, 546] width 856 height 13
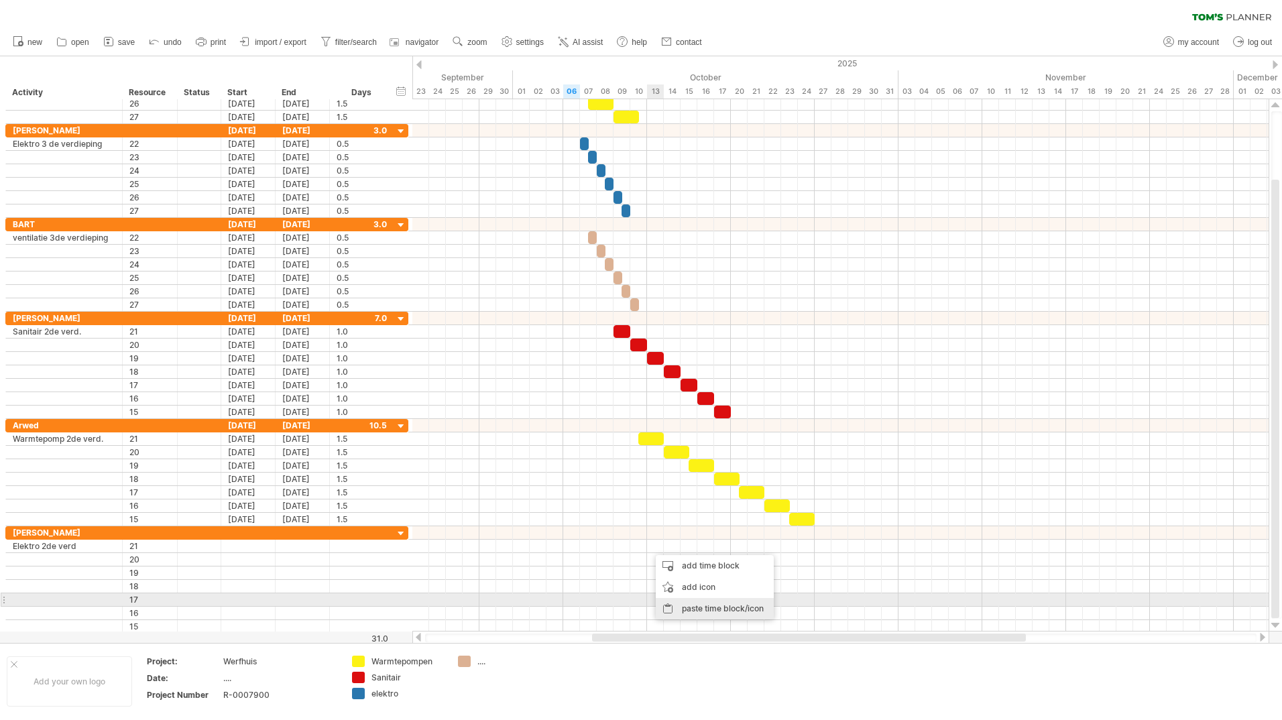
click at [687, 606] on div "paste time block/icon" at bounding box center [715, 608] width 118 height 21
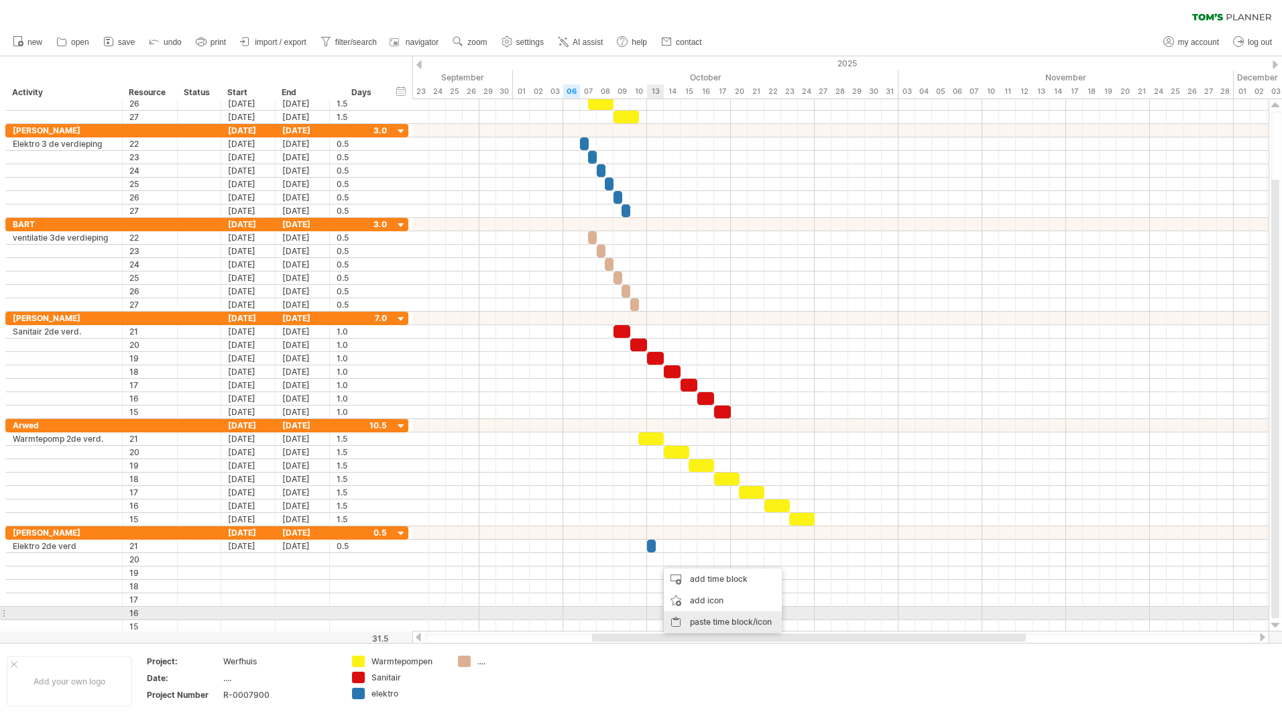
click at [693, 618] on div "paste time block/icon" at bounding box center [723, 622] width 118 height 21
click at [706, 630] on div "paste time block/icon" at bounding box center [739, 634] width 118 height 21
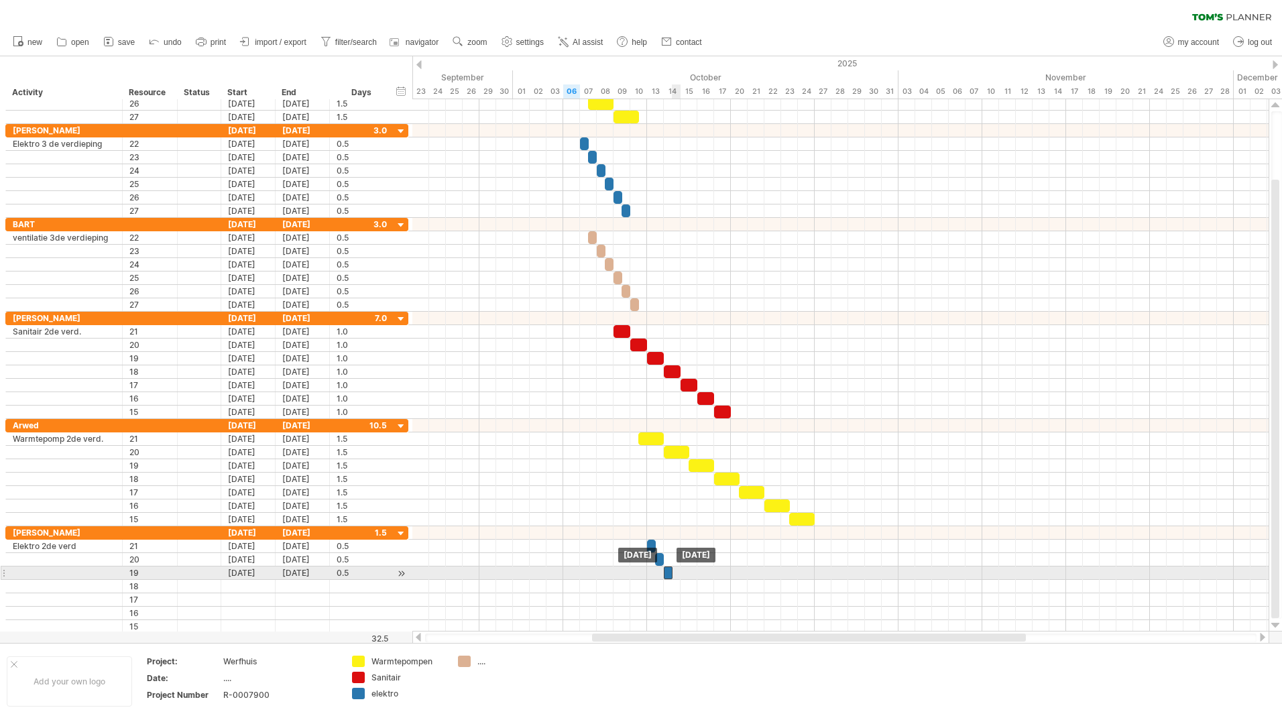
click at [670, 576] on div at bounding box center [668, 573] width 9 height 13
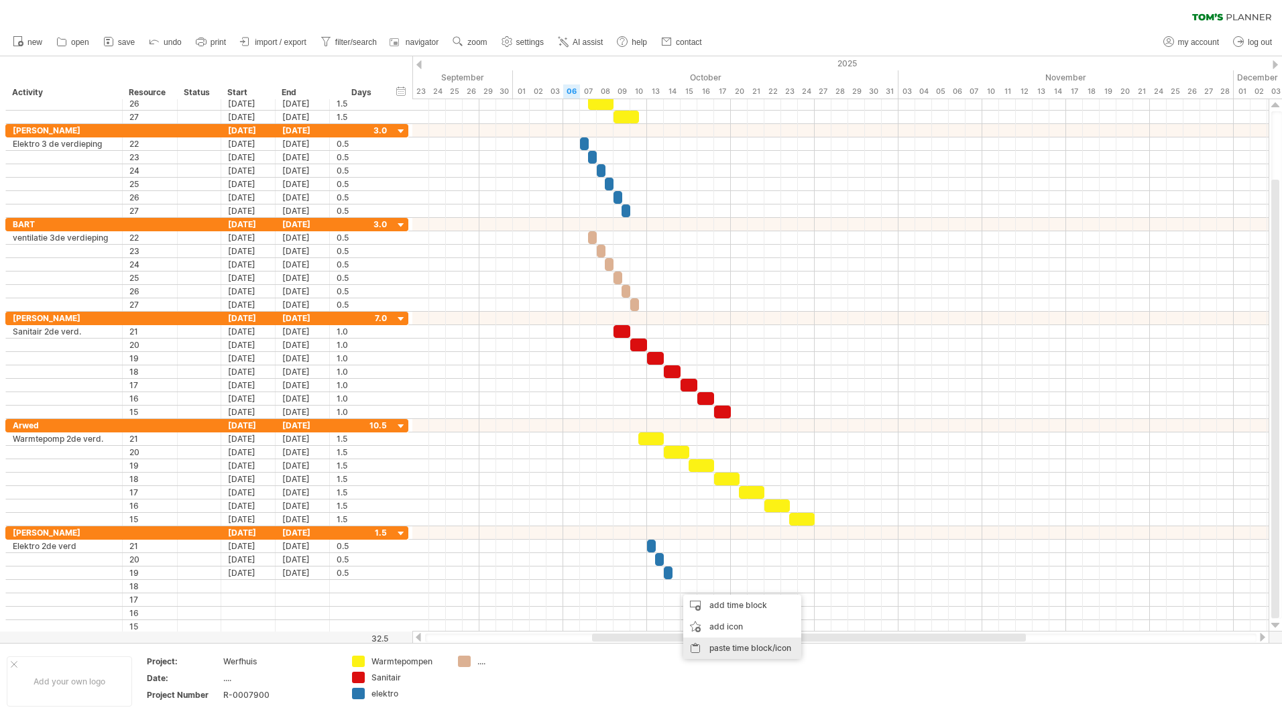
click at [718, 641] on div "paste time block/icon" at bounding box center [742, 648] width 118 height 21
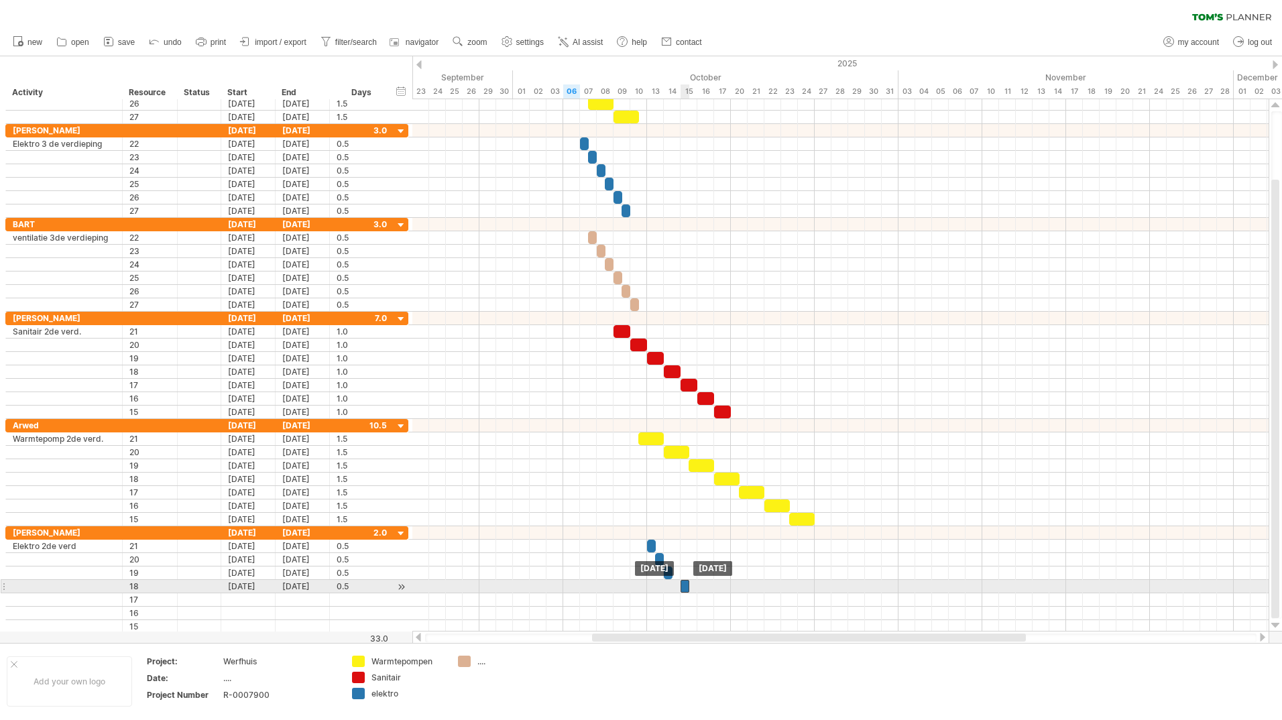
click at [681, 588] on div at bounding box center [685, 586] width 9 height 13
click at [678, 588] on span at bounding box center [680, 586] width 5 height 13
drag, startPoint x: 685, startPoint y: 591, endPoint x: 678, endPoint y: 591, distance: 6.7
click at [678, 591] on div at bounding box center [676, 586] width 9 height 13
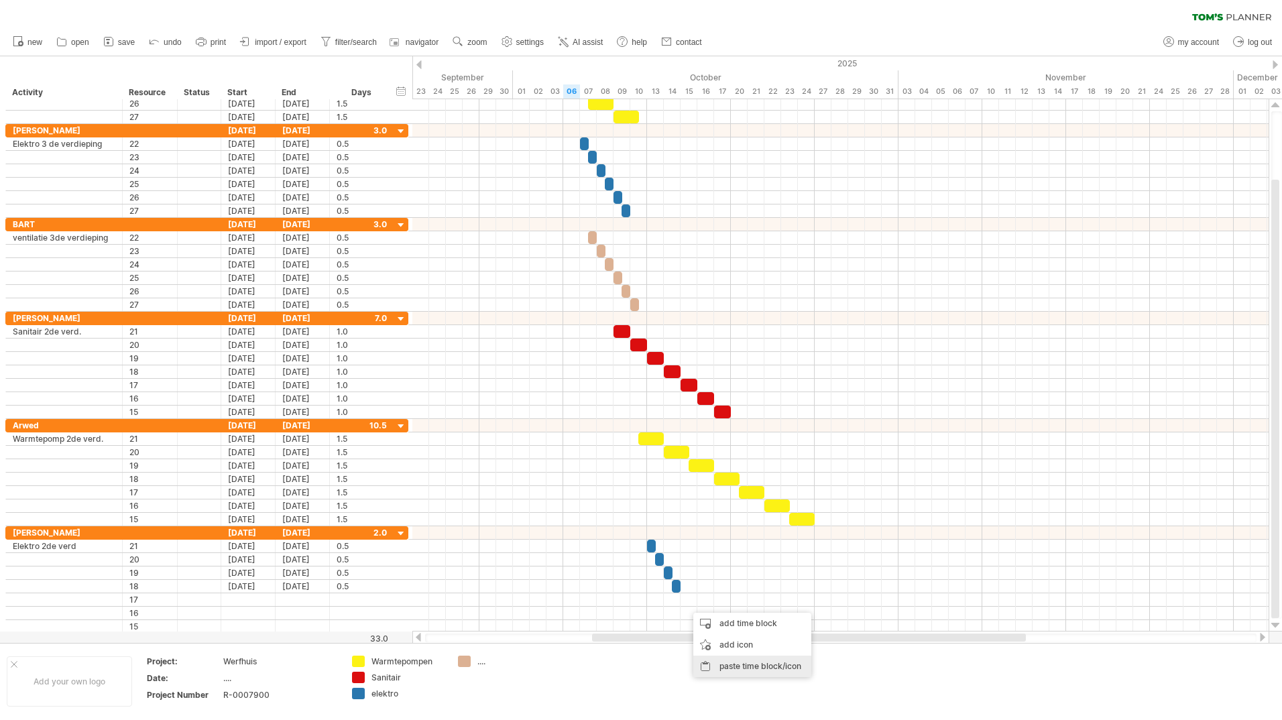
click at [731, 665] on div "paste time block/icon" at bounding box center [752, 666] width 118 height 21
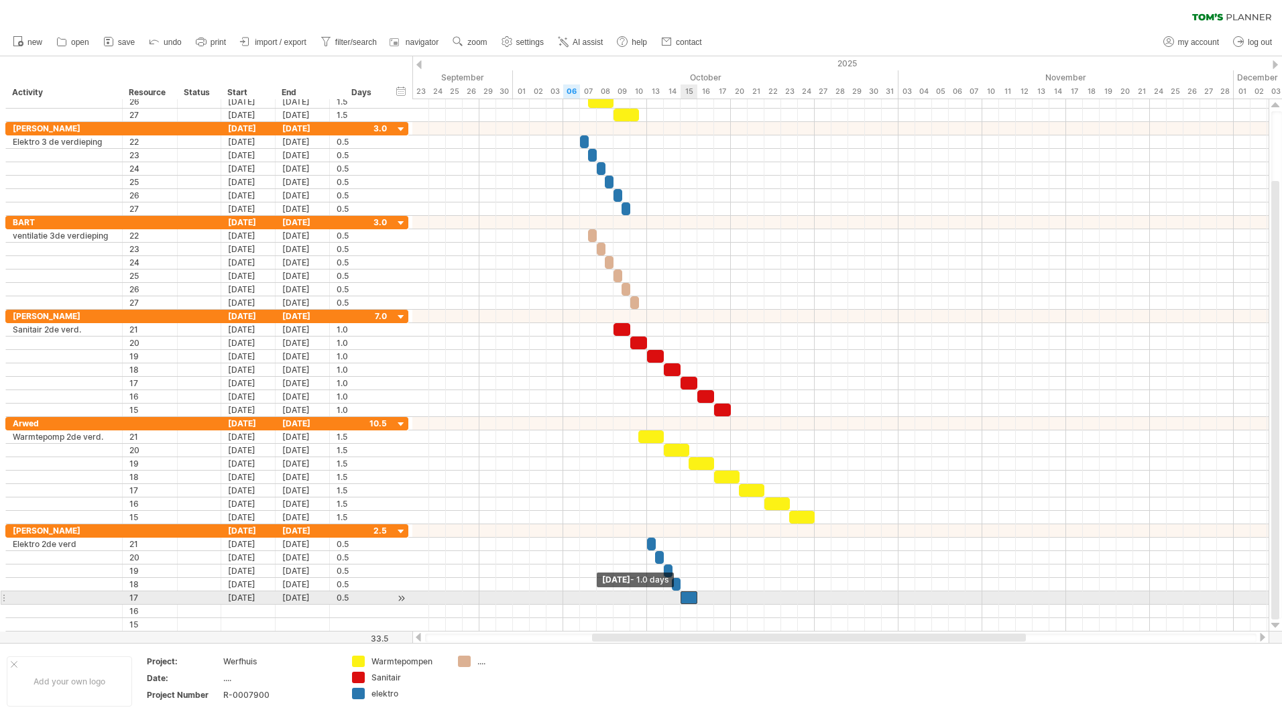
drag, startPoint x: 691, startPoint y: 596, endPoint x: 683, endPoint y: 596, distance: 8.0
click at [683, 596] on span at bounding box center [680, 597] width 5 height 13
click at [691, 598] on span at bounding box center [689, 597] width 5 height 13
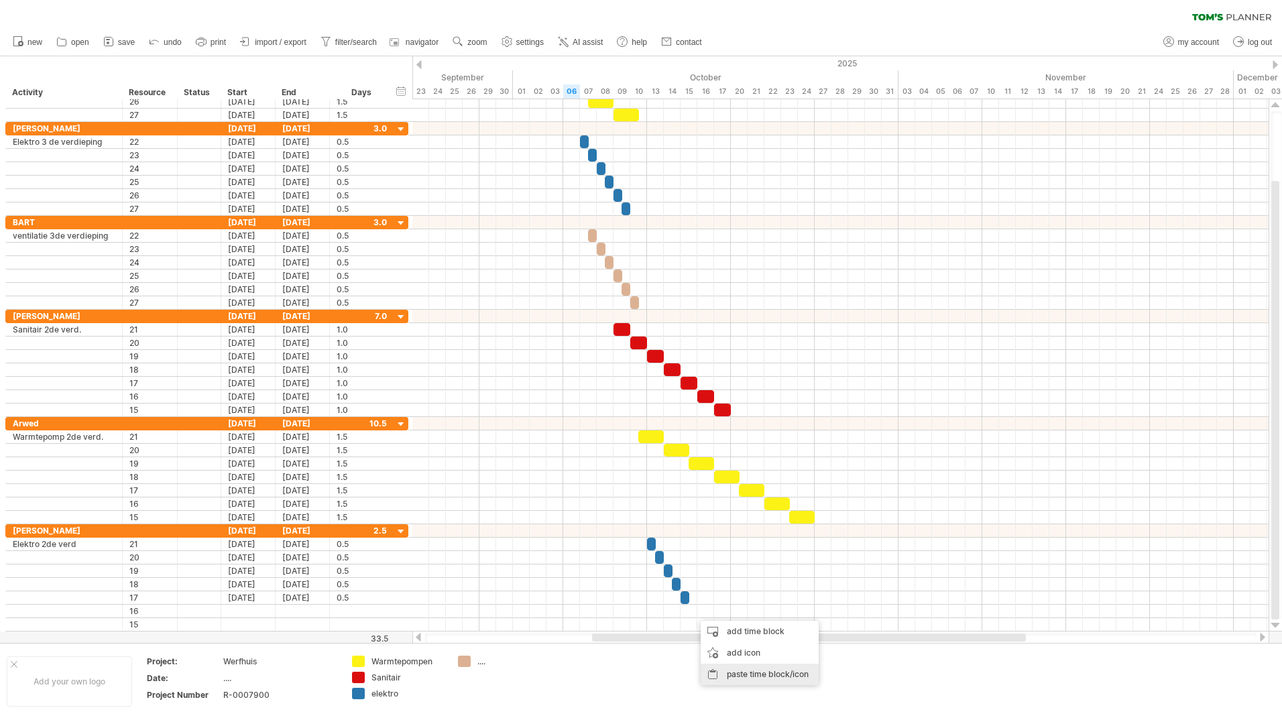
click at [741, 671] on div "paste time block/icon" at bounding box center [760, 674] width 118 height 21
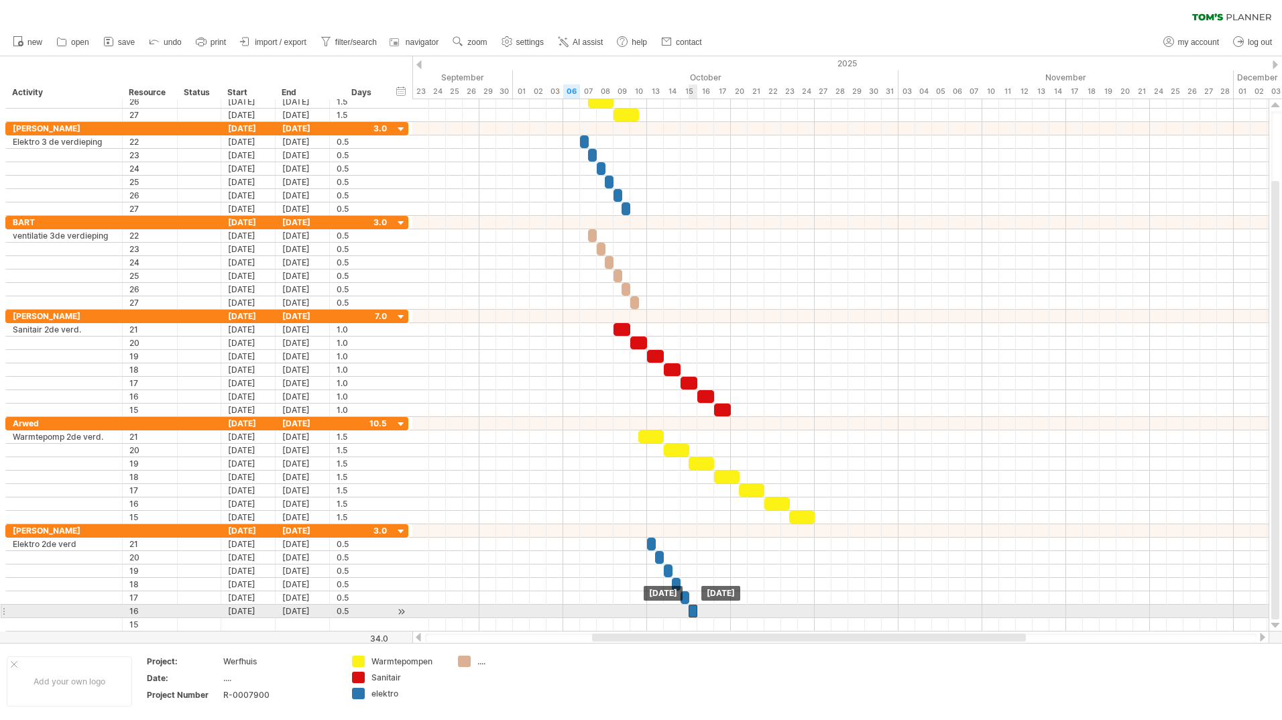
click at [694, 613] on div at bounding box center [693, 611] width 9 height 13
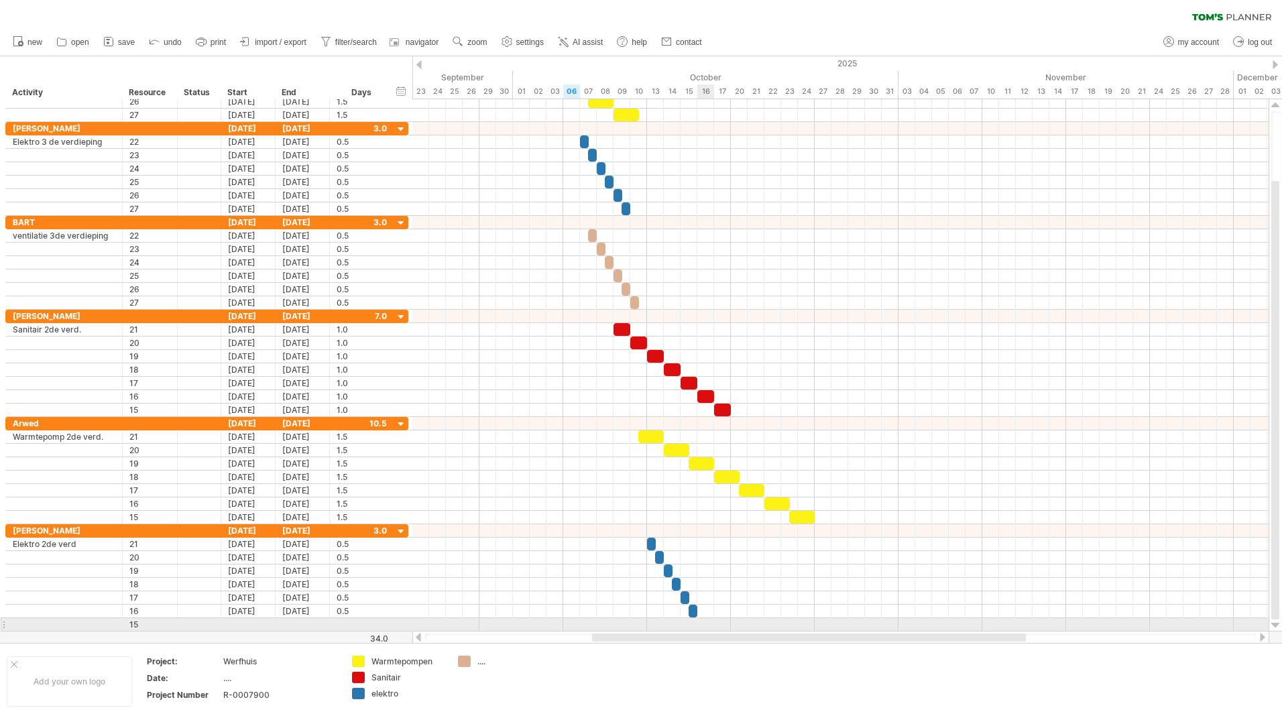
click at [703, 623] on div at bounding box center [840, 624] width 856 height 13
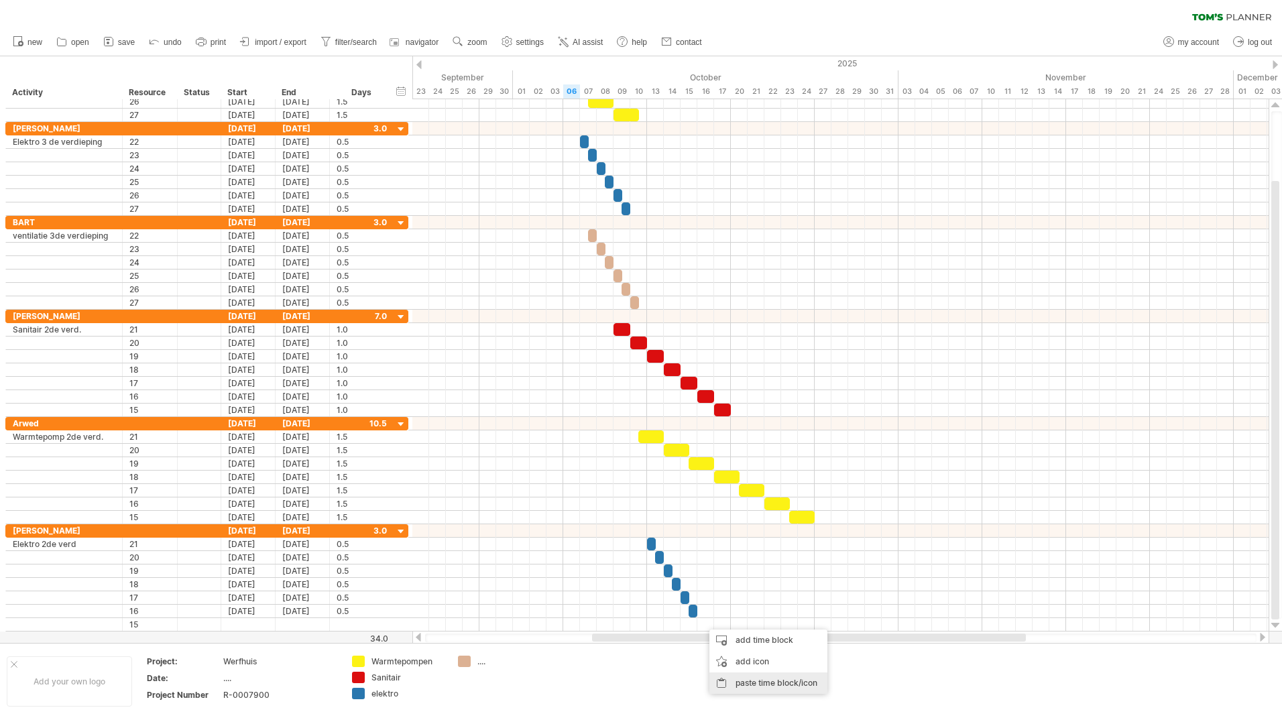
click at [759, 685] on div "paste time block/icon" at bounding box center [769, 683] width 118 height 21
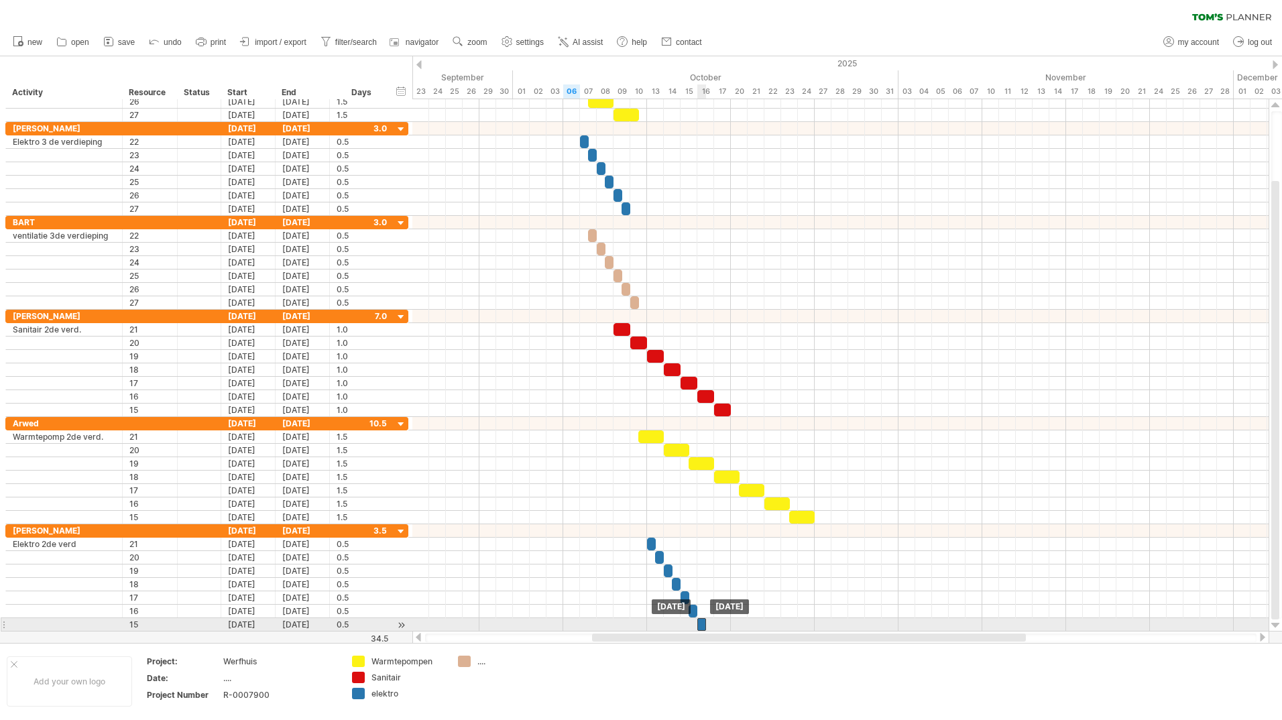
click at [703, 628] on div at bounding box center [701, 624] width 9 height 13
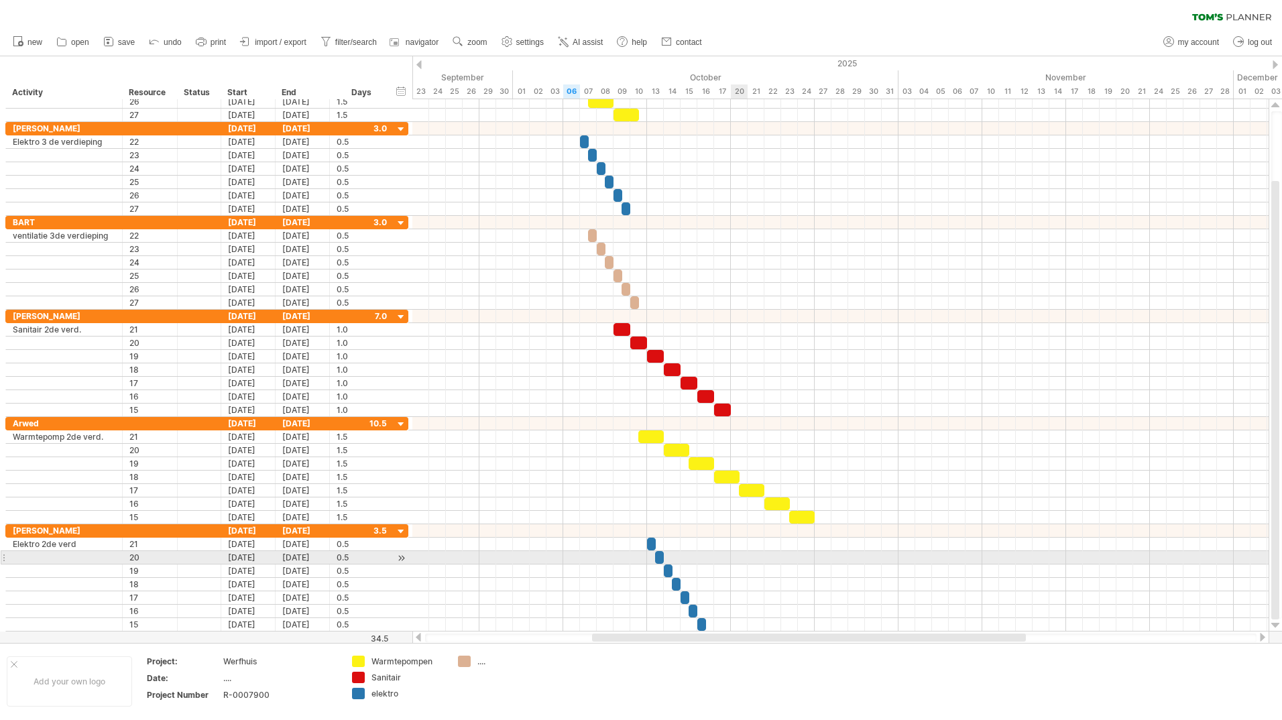
click at [740, 559] on div at bounding box center [840, 557] width 856 height 13
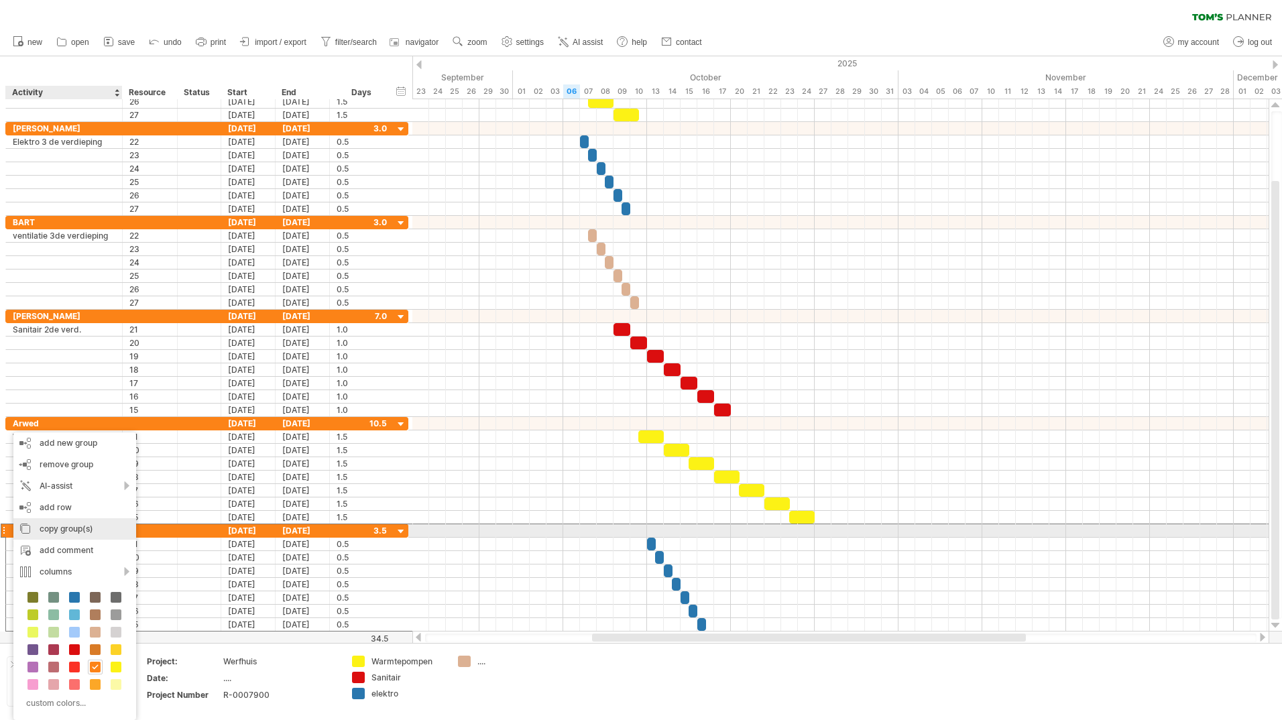
click at [74, 529] on div "copy group(s)" at bounding box center [74, 528] width 123 height 21
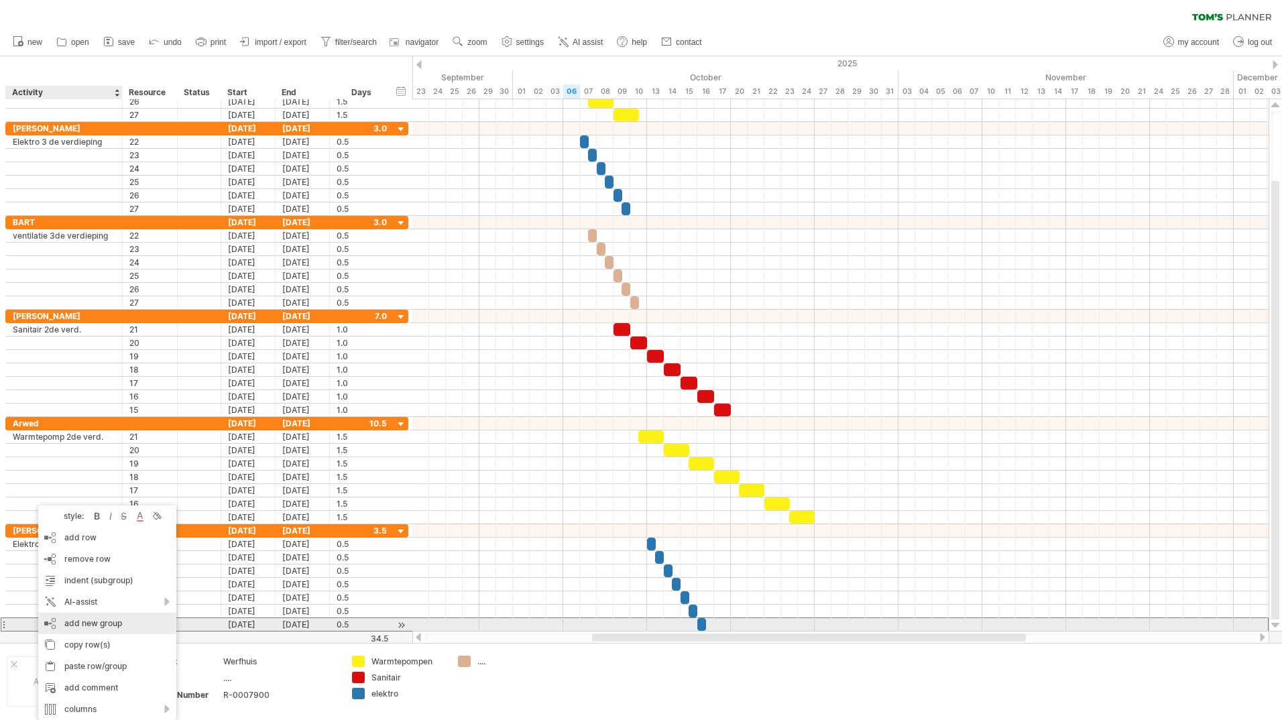
click at [79, 626] on div "add new group" at bounding box center [107, 623] width 138 height 21
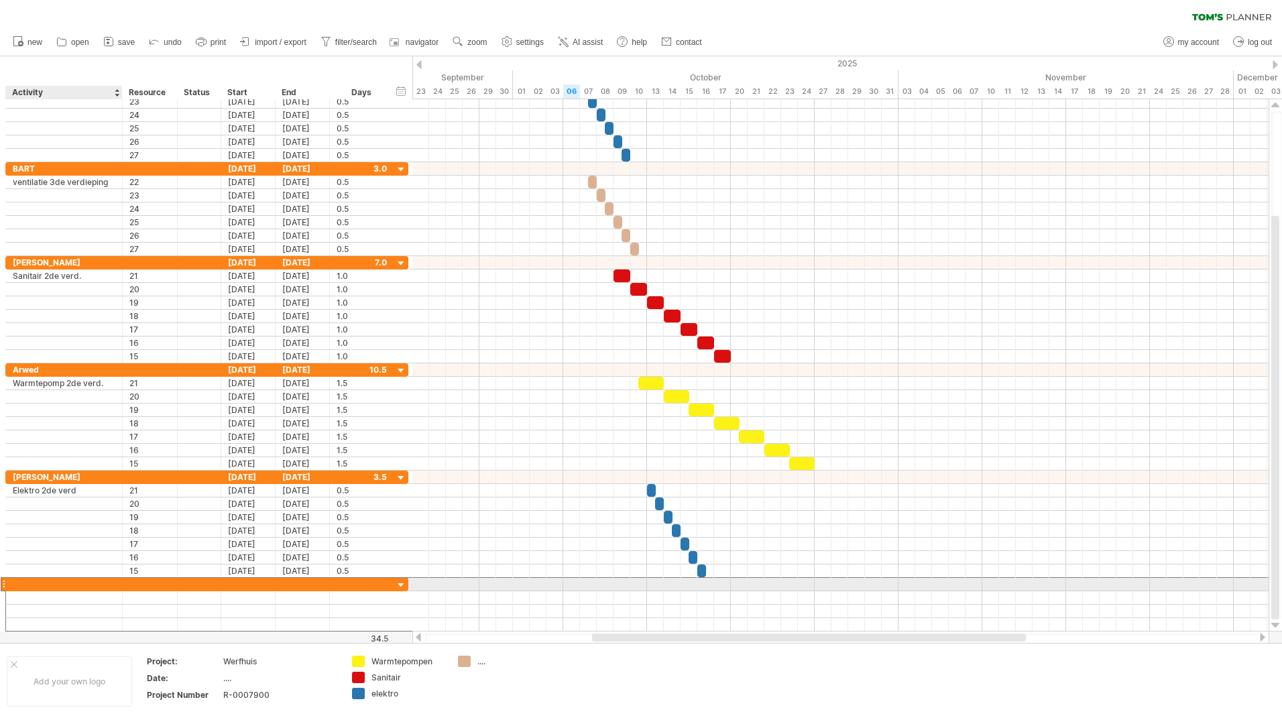
click at [50, 587] on div at bounding box center [64, 584] width 103 height 13
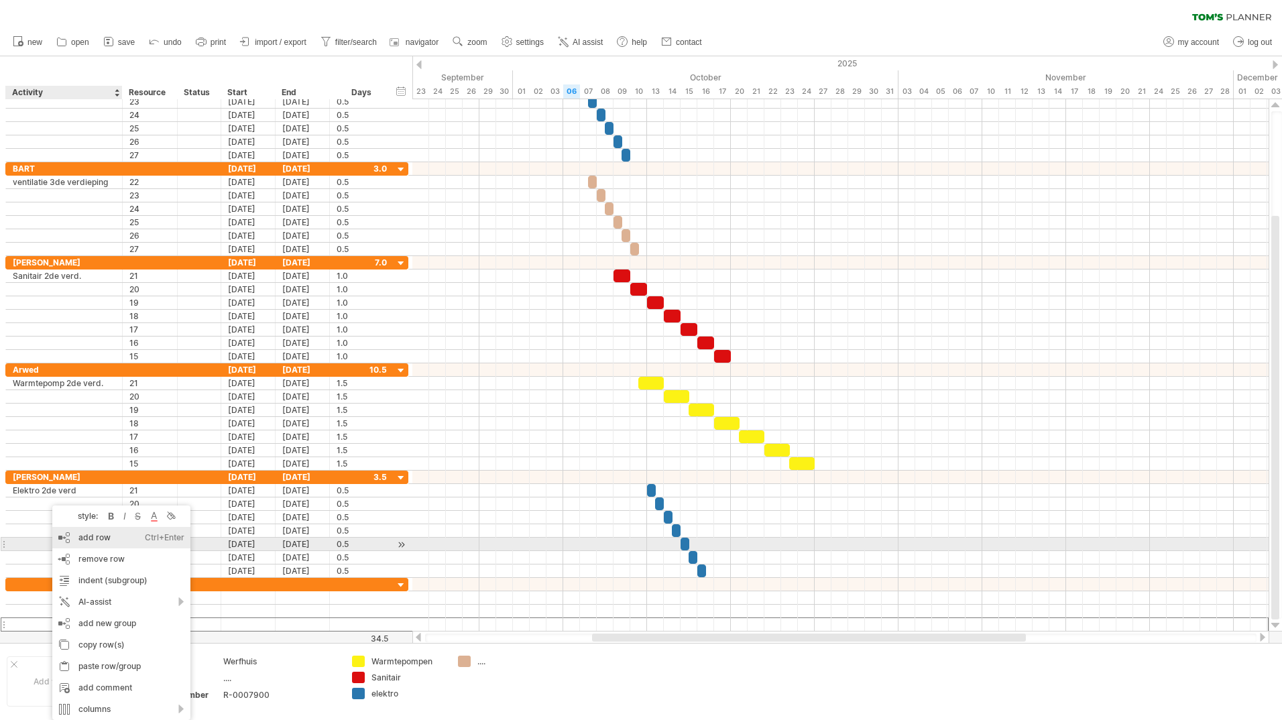
click at [94, 545] on div "add row Ctrl+Enter Cmd+Enter" at bounding box center [121, 537] width 138 height 21
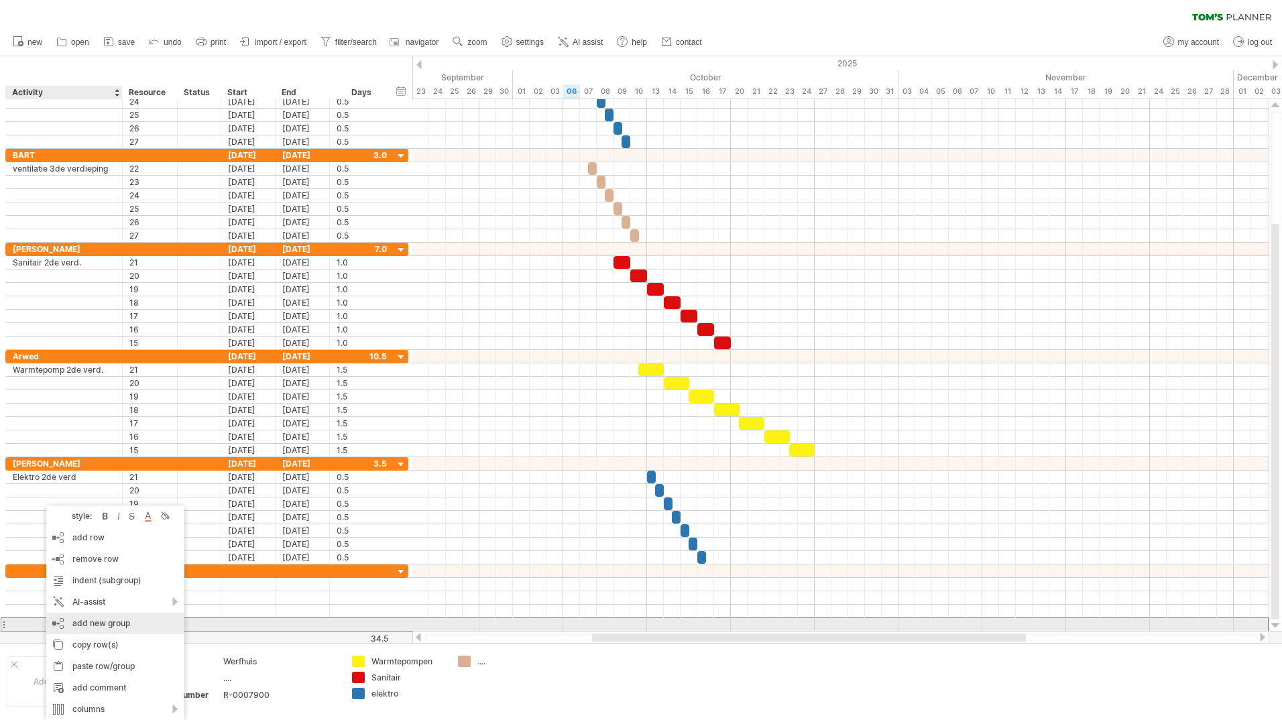
click at [84, 622] on div "add new group" at bounding box center [115, 623] width 138 height 21
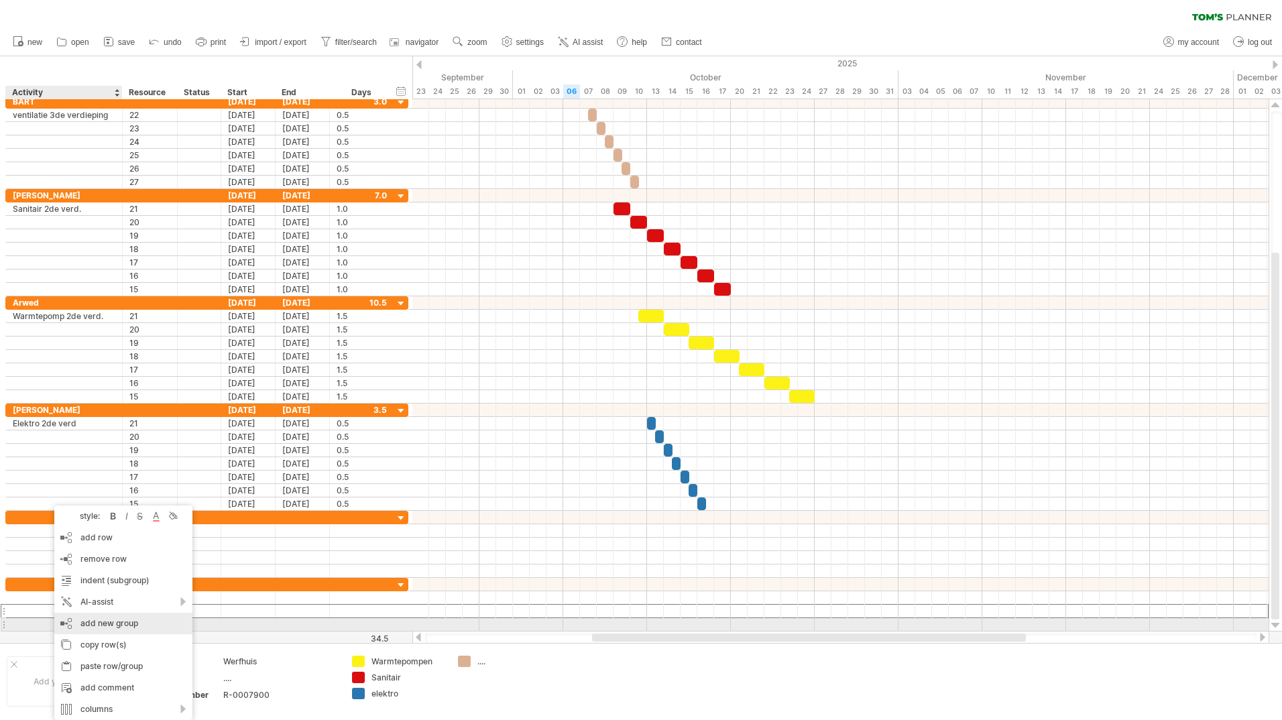
click at [101, 624] on div "add new group" at bounding box center [123, 623] width 138 height 21
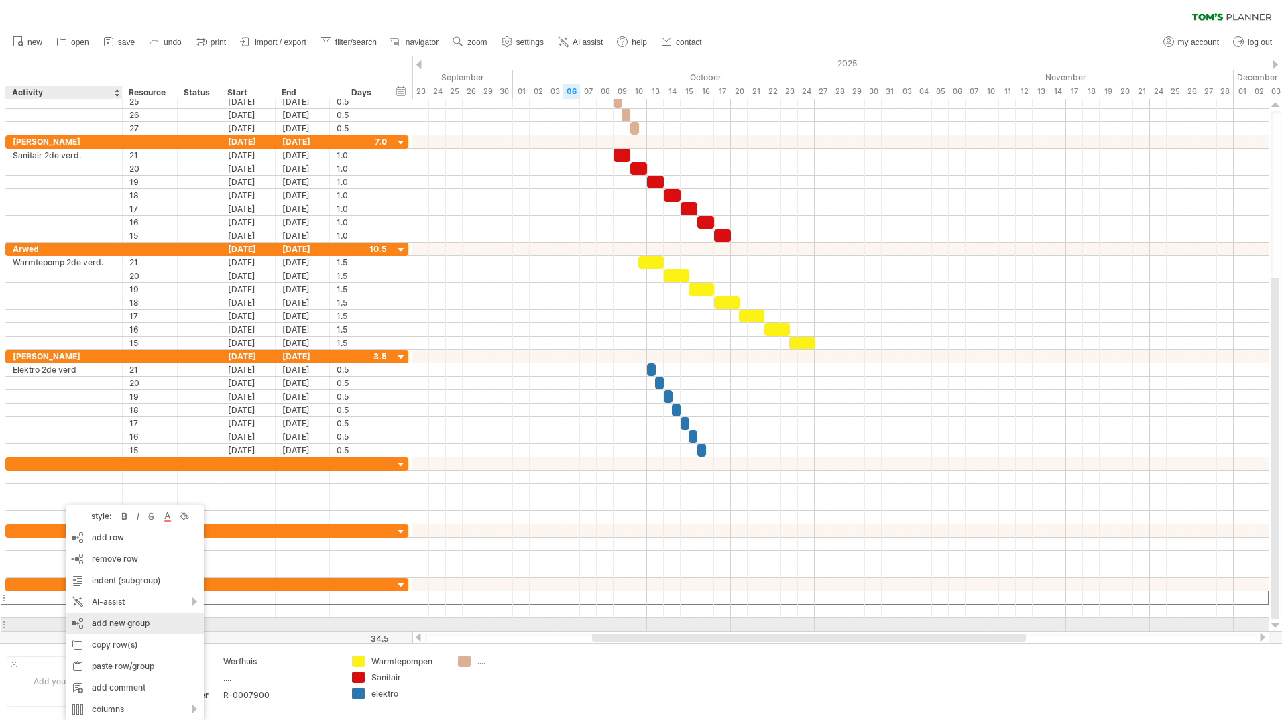
click at [103, 622] on div "add new group" at bounding box center [135, 623] width 138 height 21
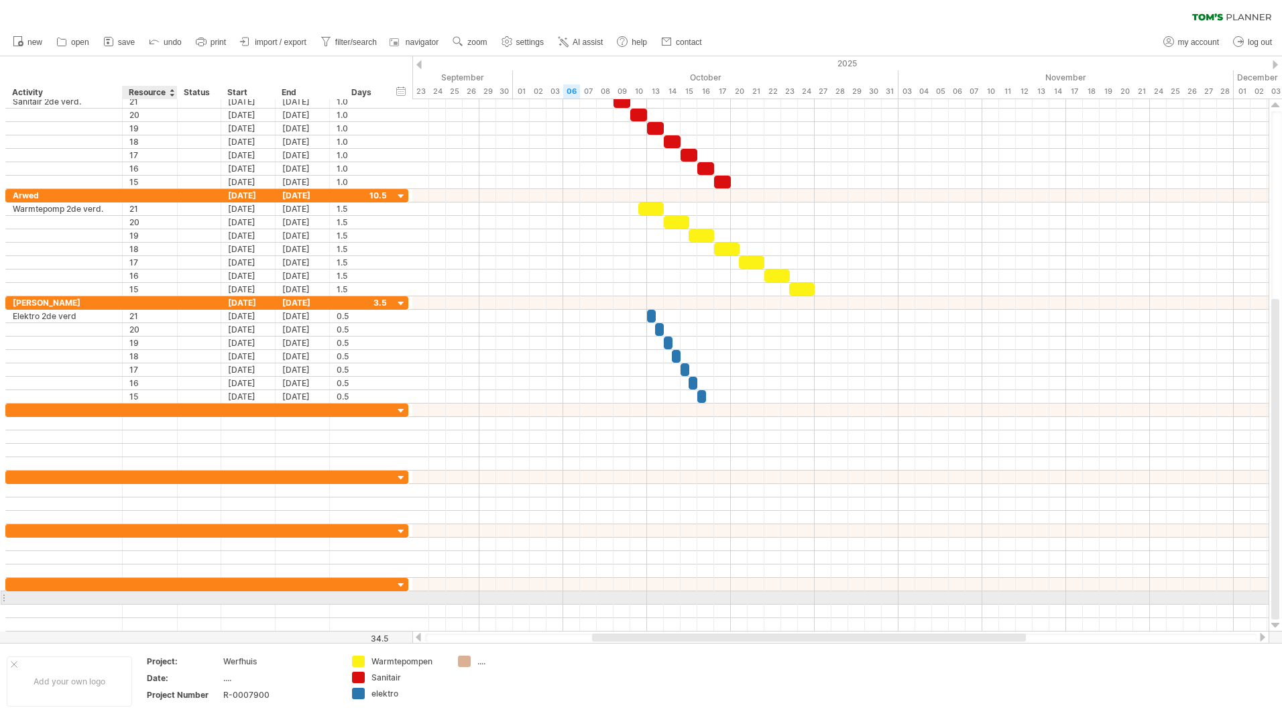
click at [131, 594] on div at bounding box center [149, 597] width 41 height 13
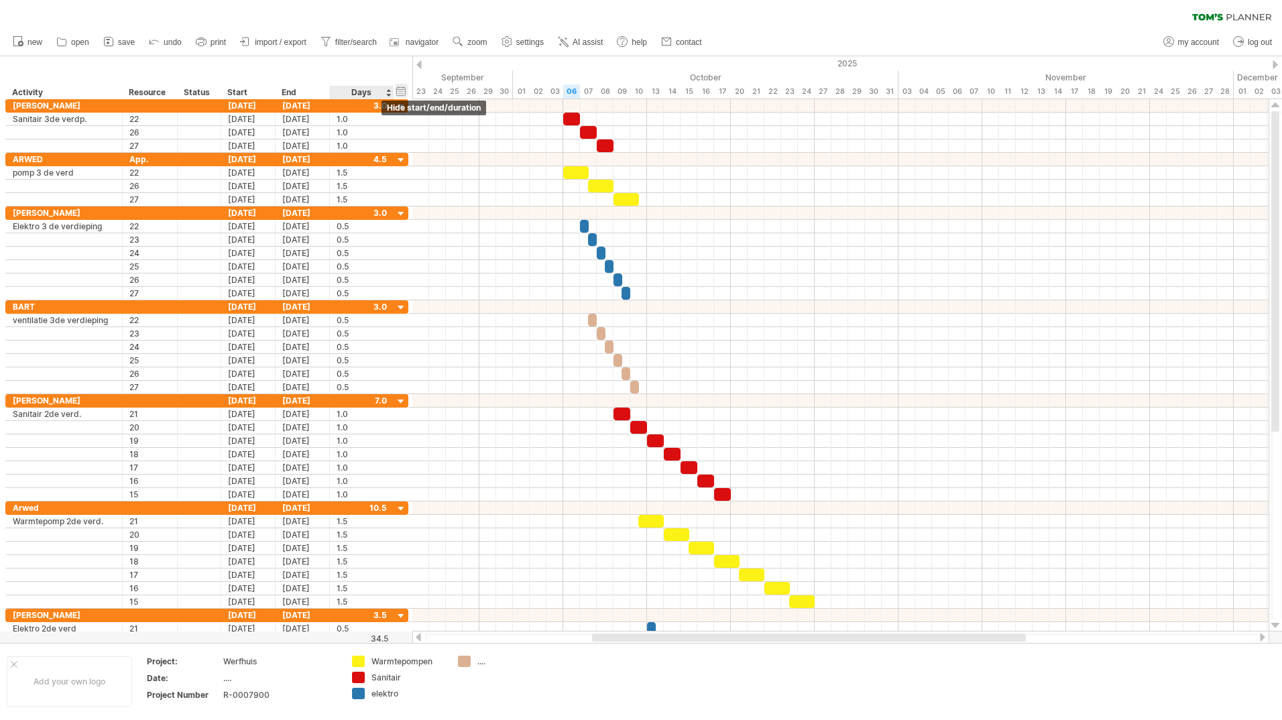
click at [400, 94] on div "hide start/end/duration show start/end/duration" at bounding box center [401, 91] width 13 height 14
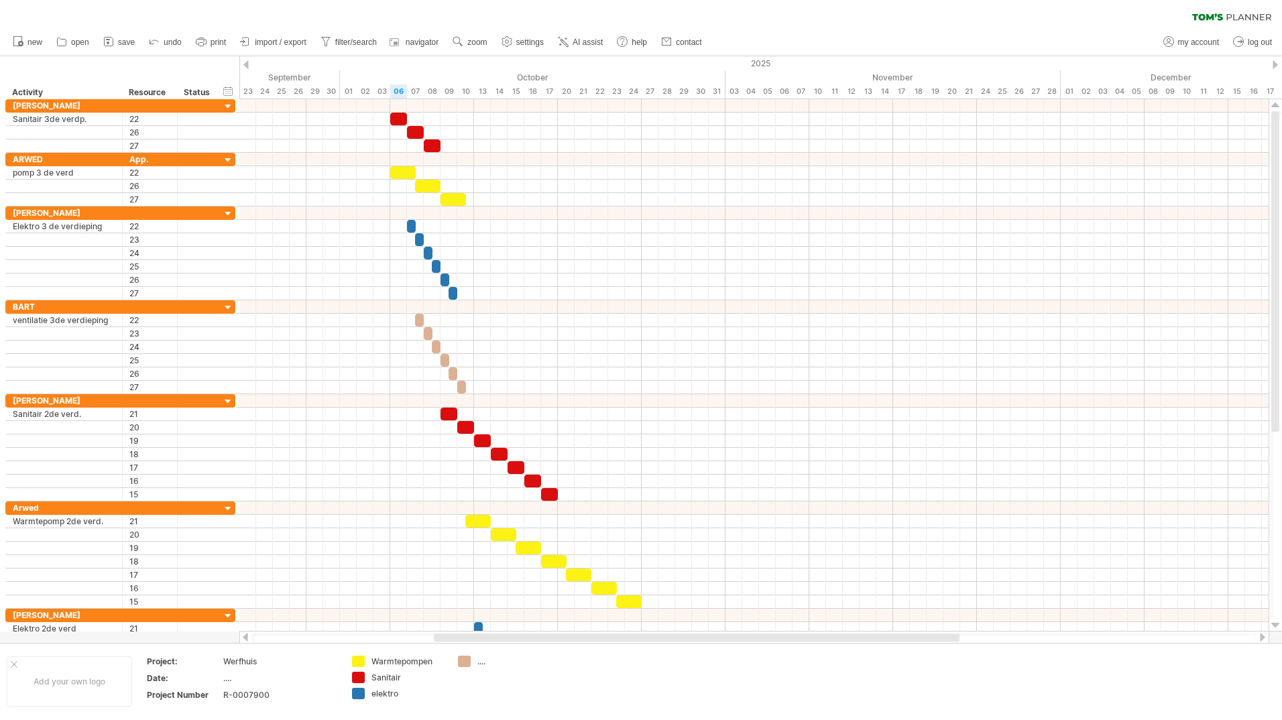
click at [245, 66] on div at bounding box center [245, 64] width 5 height 9
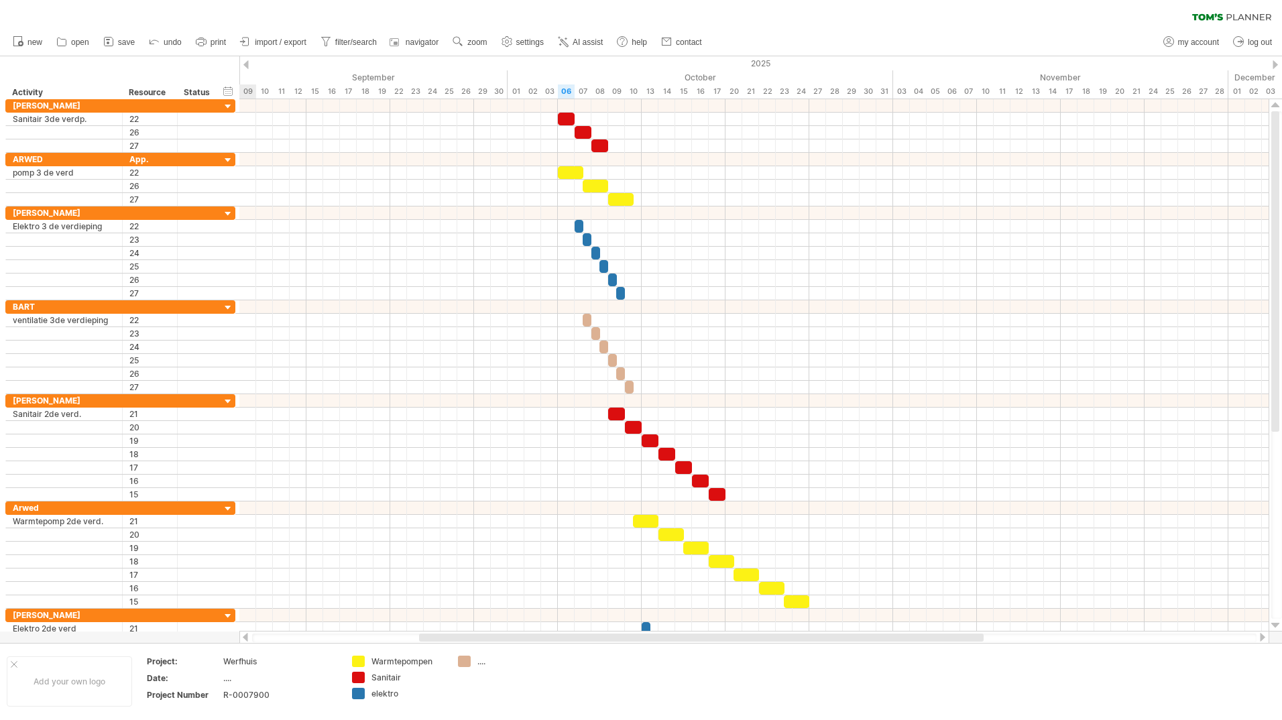
click at [246, 64] on div at bounding box center [245, 64] width 5 height 9
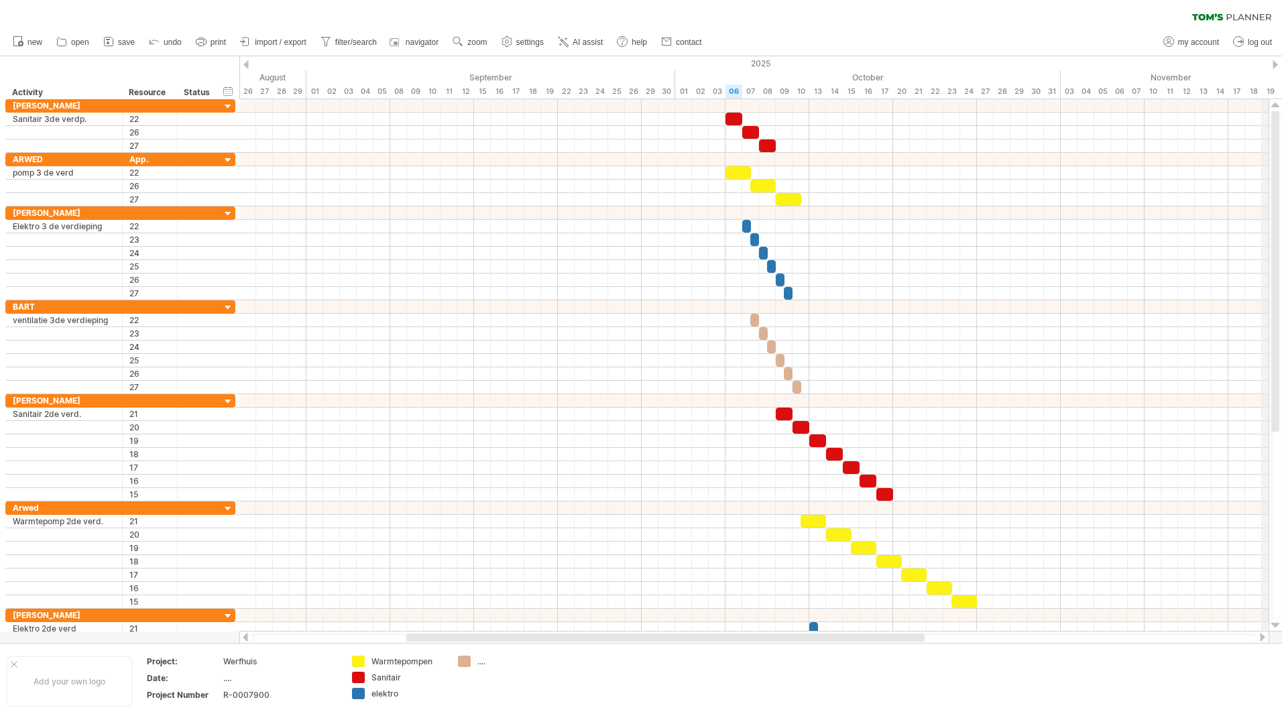
click at [1271, 63] on div "2025" at bounding box center [449, 63] width 2666 height 14
click at [1276, 65] on div at bounding box center [1275, 64] width 5 height 9
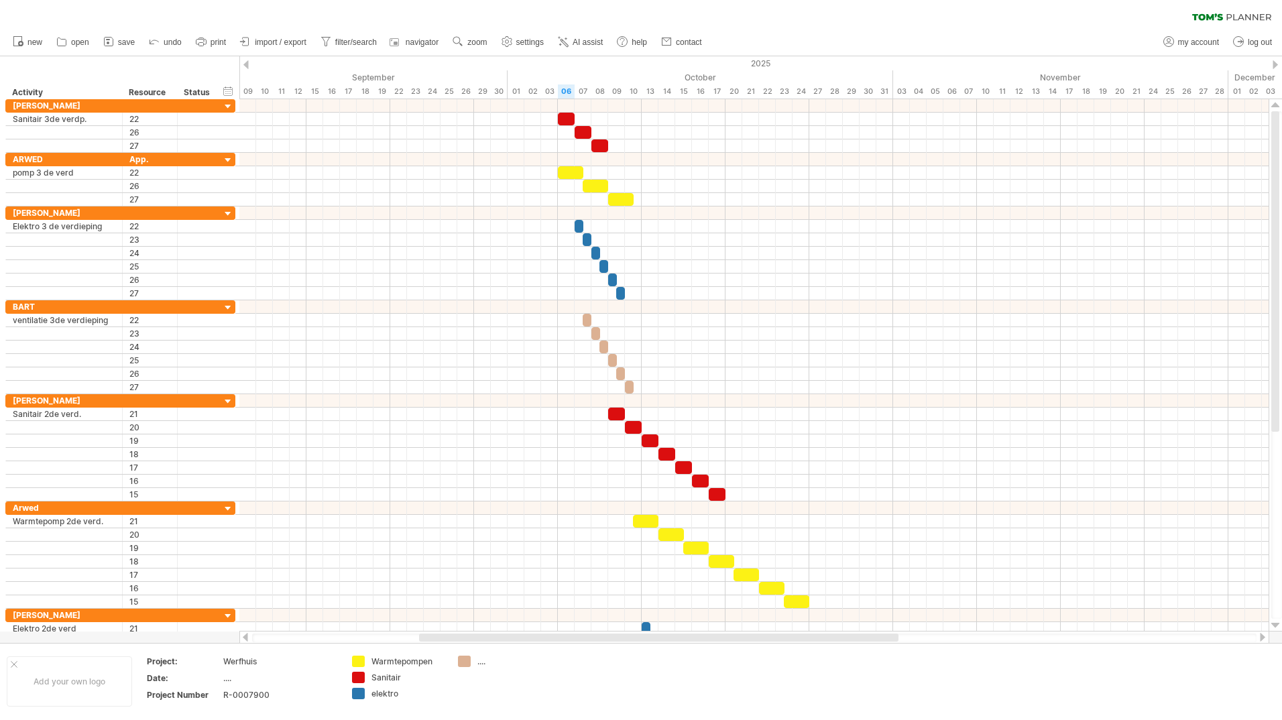
click at [1276, 65] on div at bounding box center [1275, 64] width 5 height 9
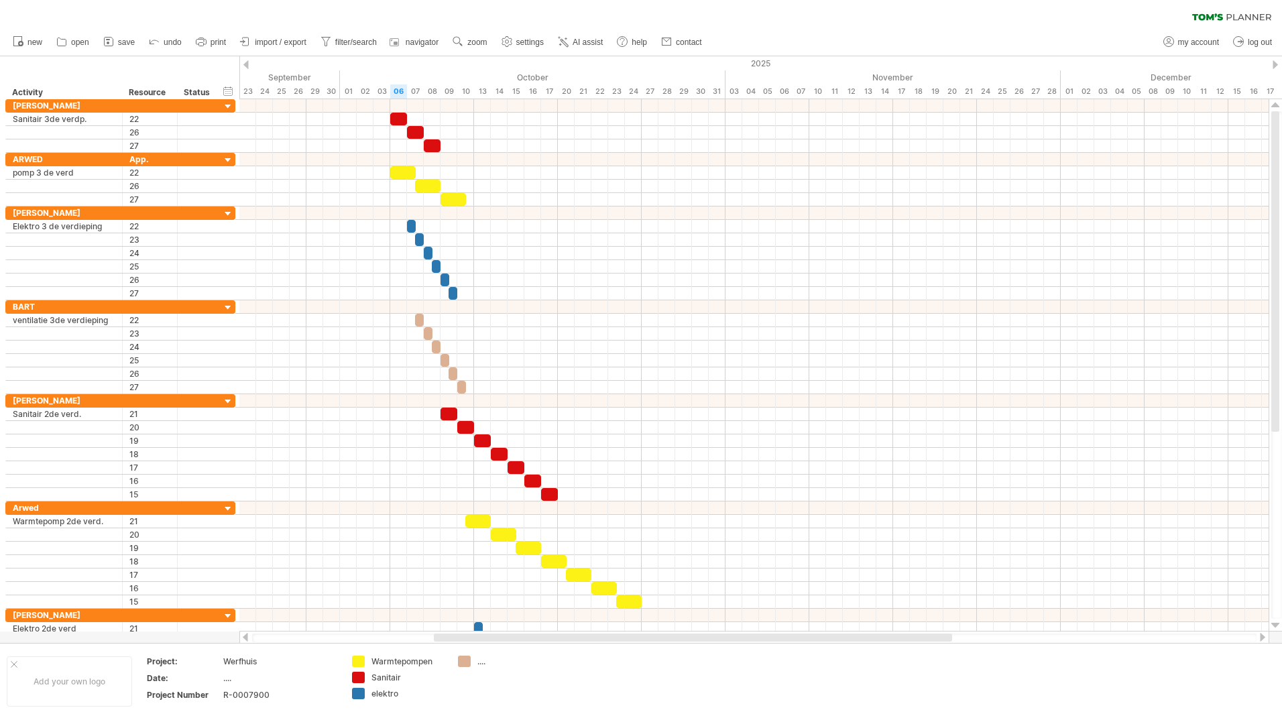
click at [1276, 65] on div at bounding box center [1275, 64] width 5 height 9
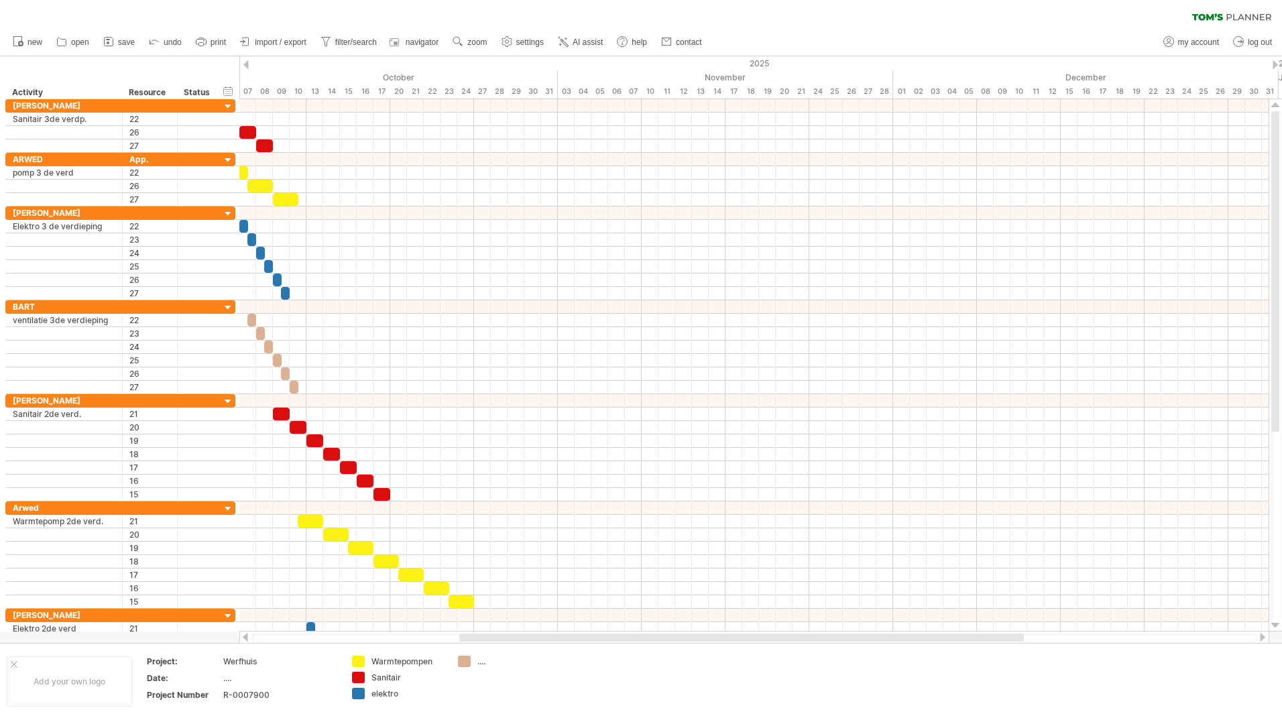
click at [245, 63] on div at bounding box center [245, 64] width 5 height 9
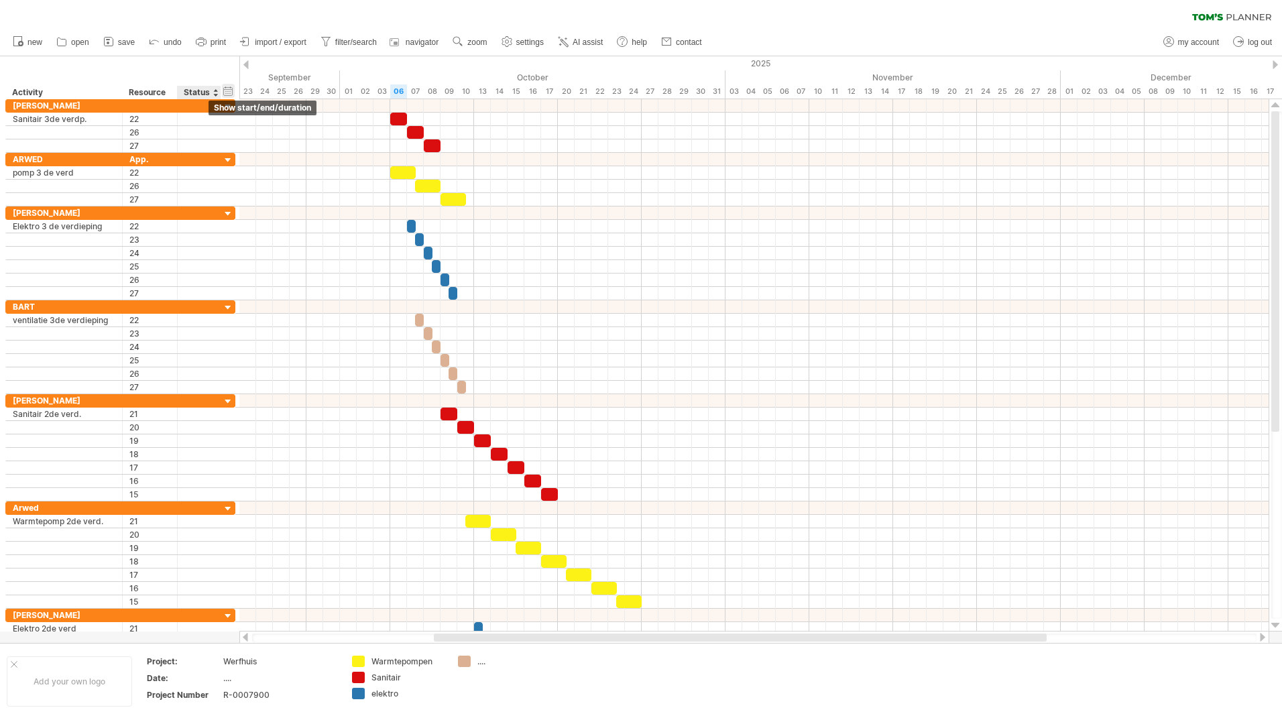
click at [229, 92] on div "hide start/end/duration show start/end/duration" at bounding box center [228, 91] width 13 height 14
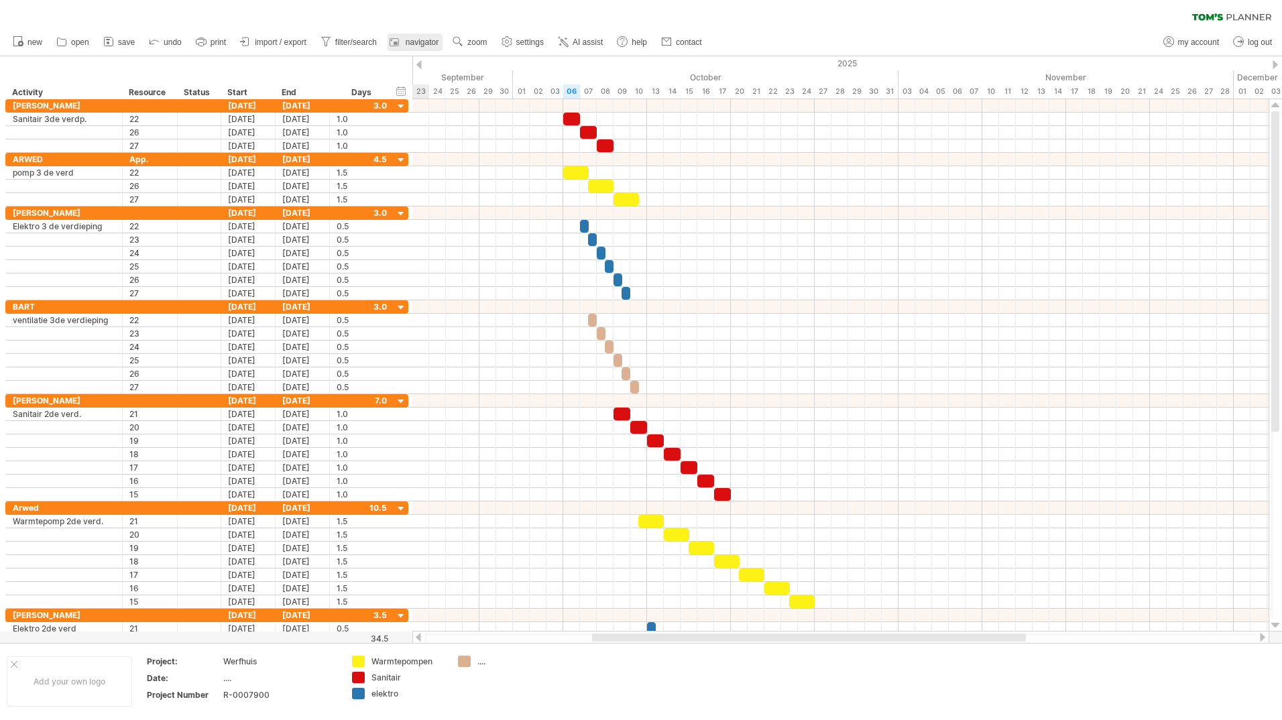
click at [418, 45] on span "navigator" at bounding box center [422, 42] width 33 height 9
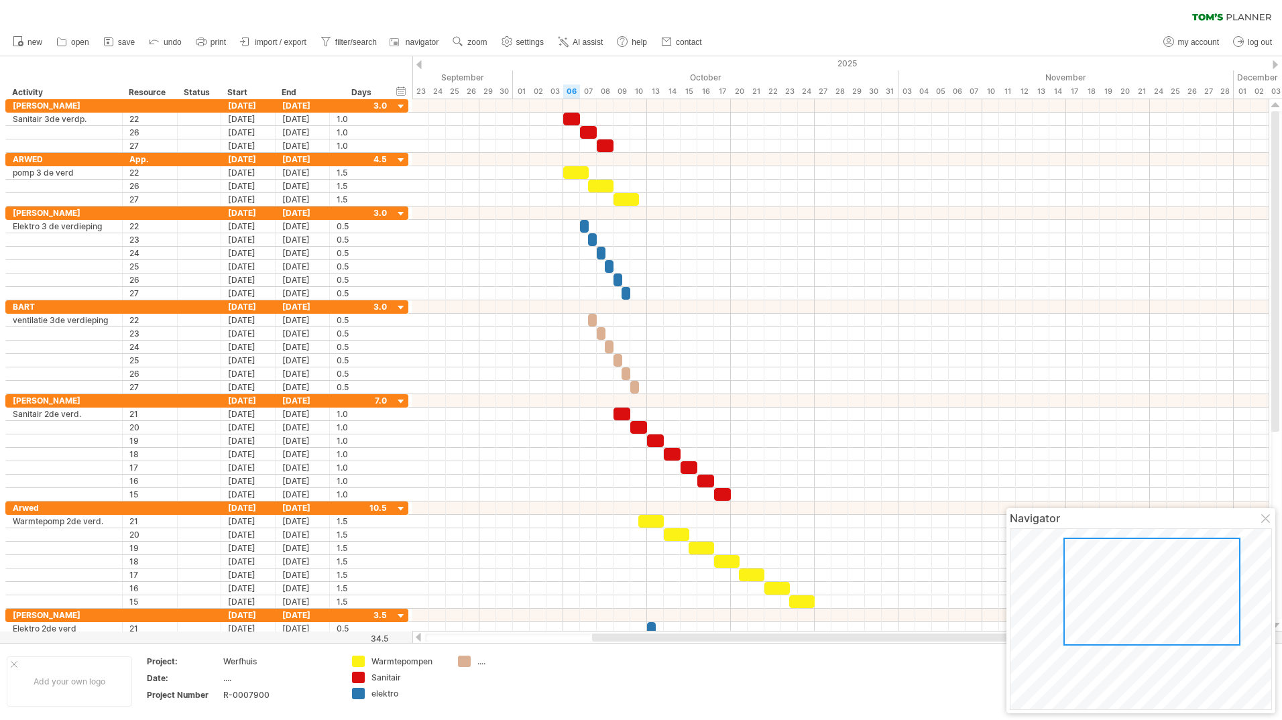
click at [353, 21] on div "clear filter reapply filter" at bounding box center [641, 14] width 1282 height 28
click at [510, 506] on div at bounding box center [840, 508] width 856 height 13
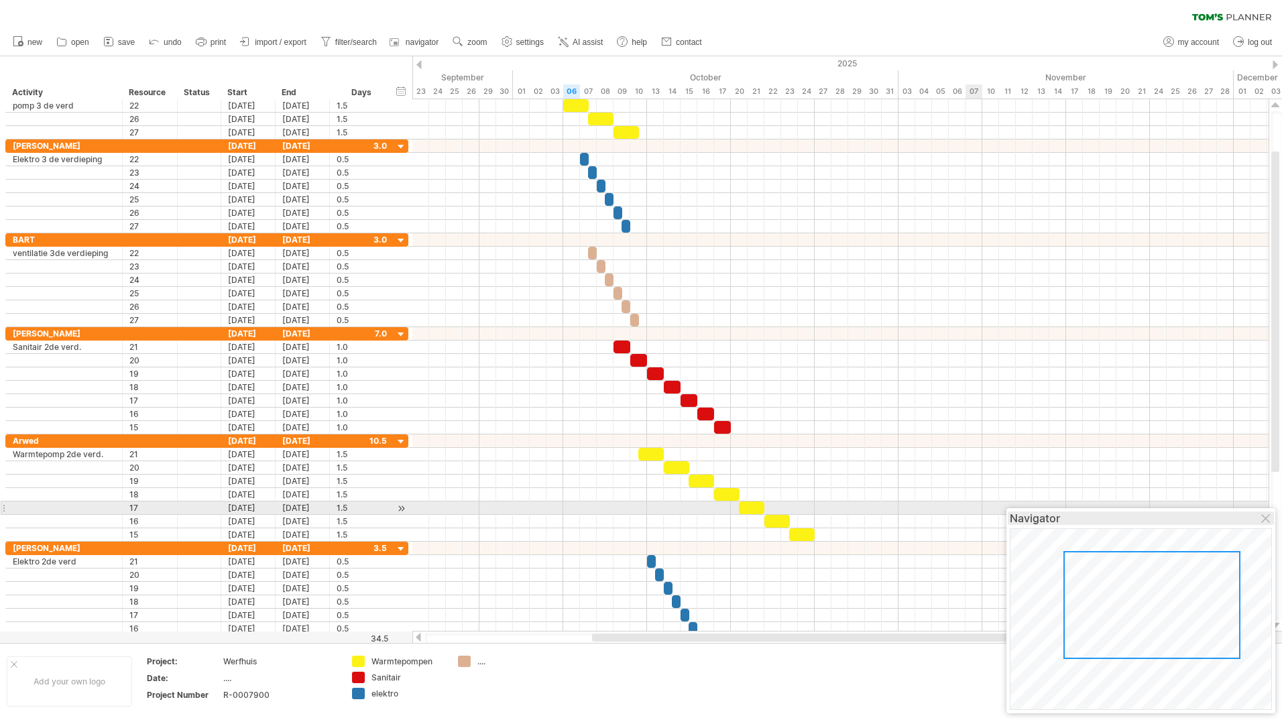
click at [1263, 514] on div "Navigator" at bounding box center [1141, 518] width 262 height 13
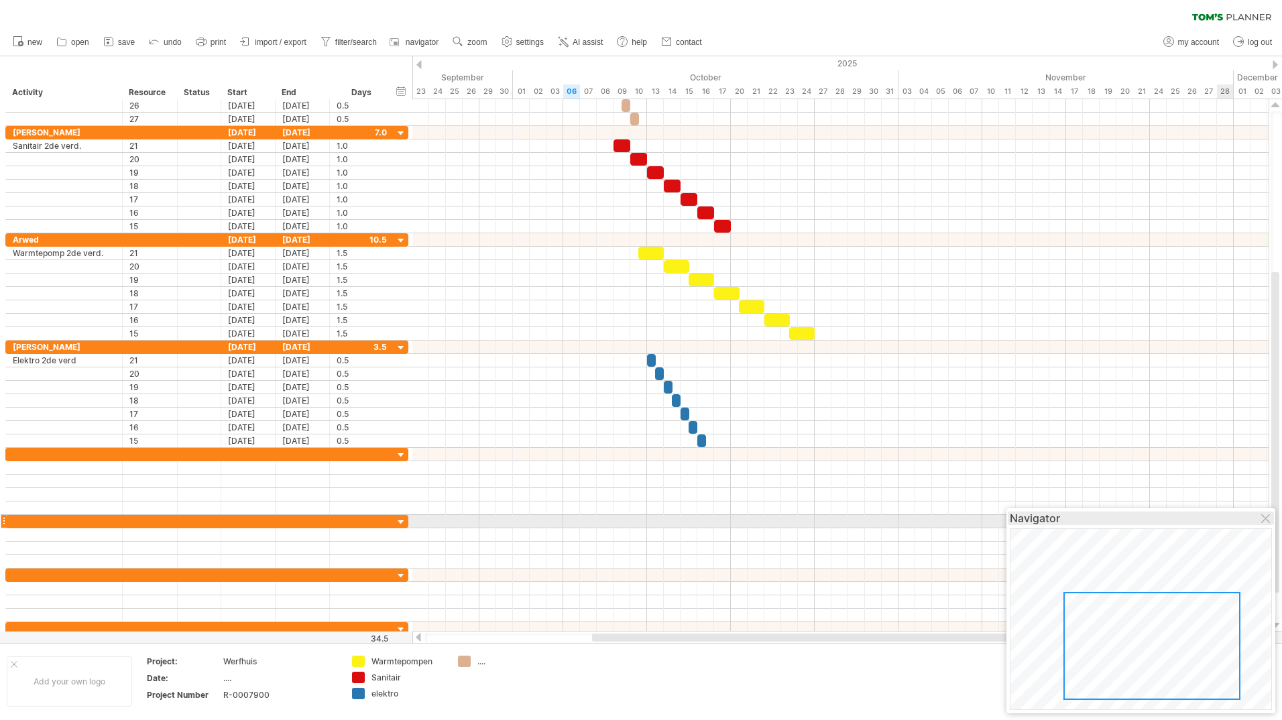
click at [1261, 516] on div "Navigator" at bounding box center [1141, 518] width 262 height 13
click at [1265, 516] on div at bounding box center [1266, 519] width 11 height 11
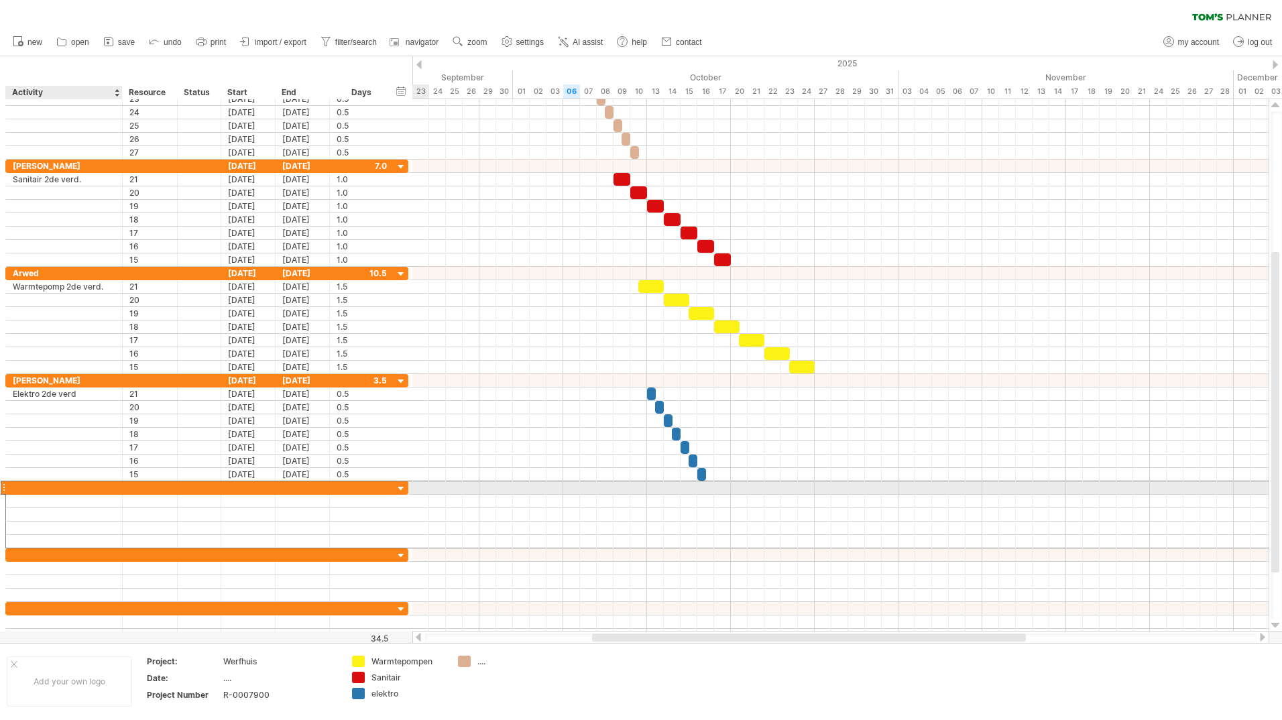
click at [37, 486] on div at bounding box center [64, 488] width 103 height 13
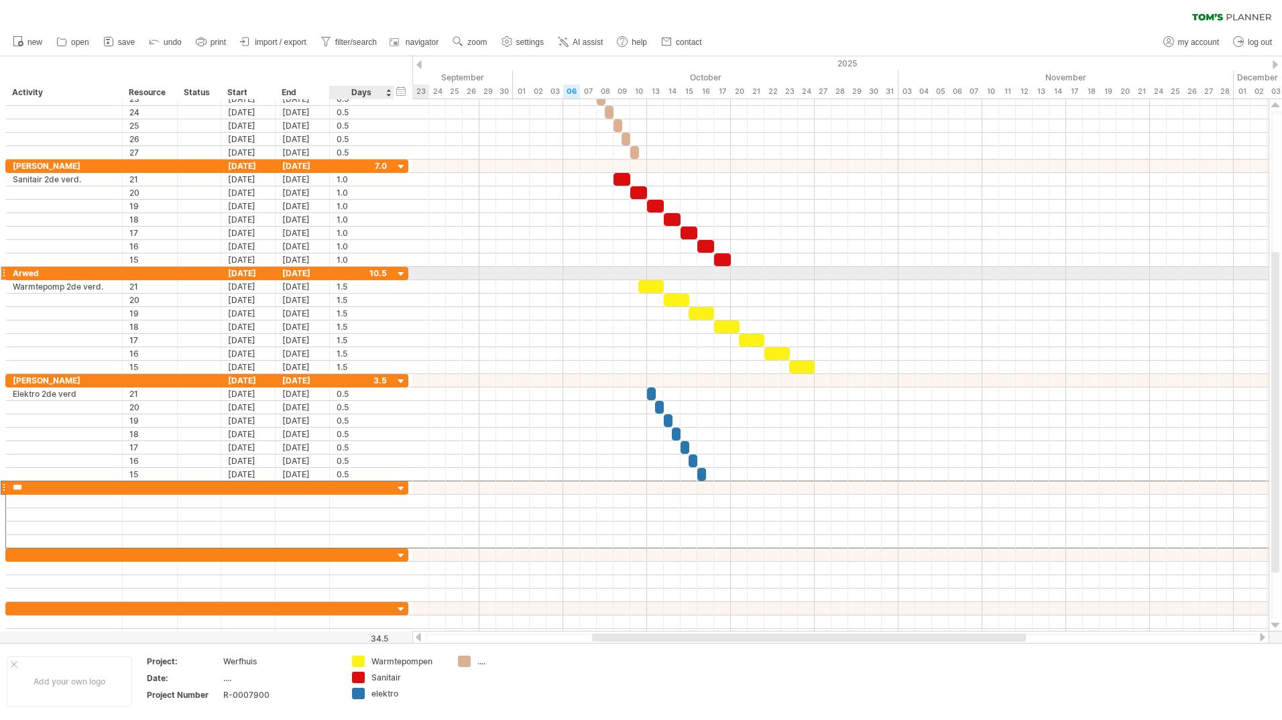
type input "****"
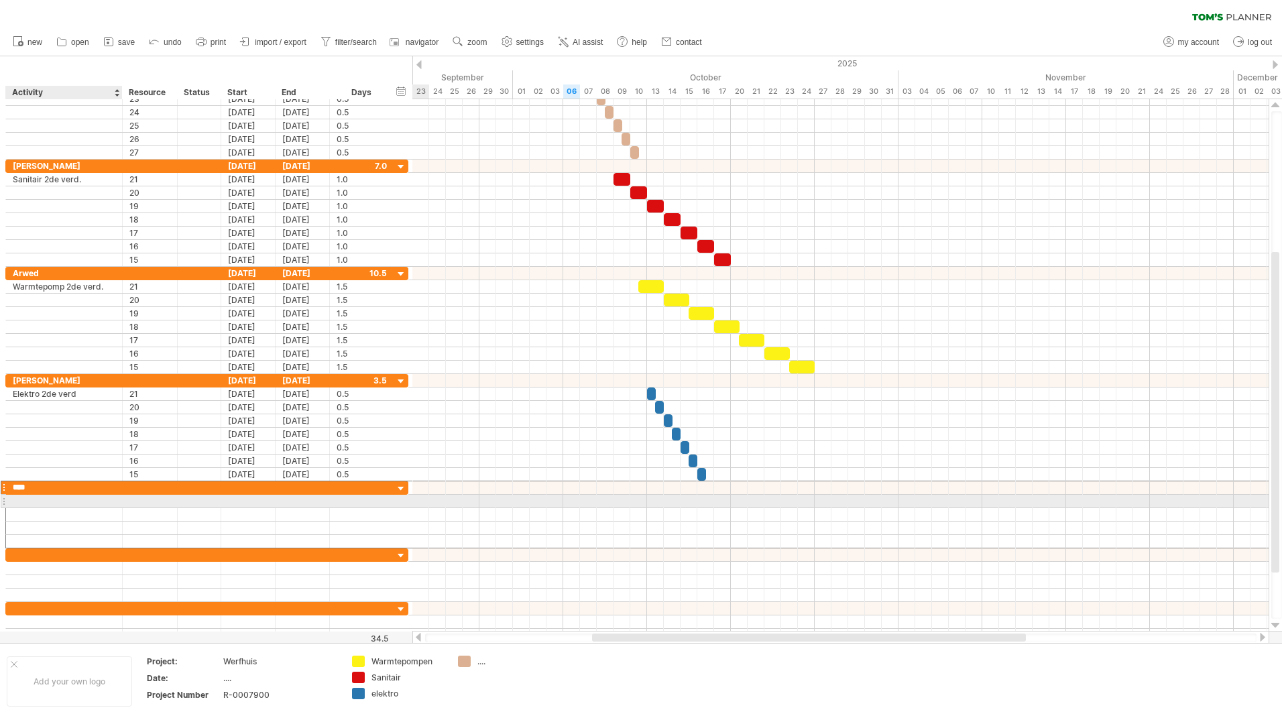
click at [37, 506] on div at bounding box center [64, 501] width 103 height 13
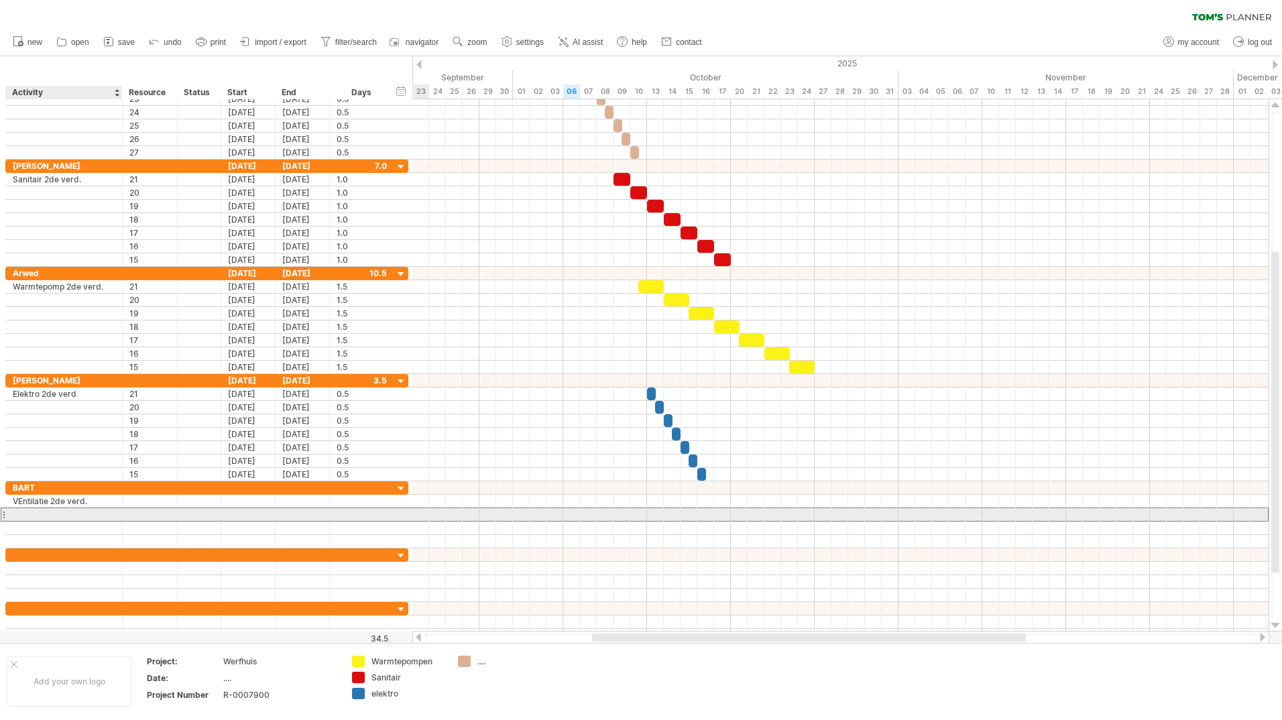
click at [35, 520] on div at bounding box center [64, 514] width 103 height 13
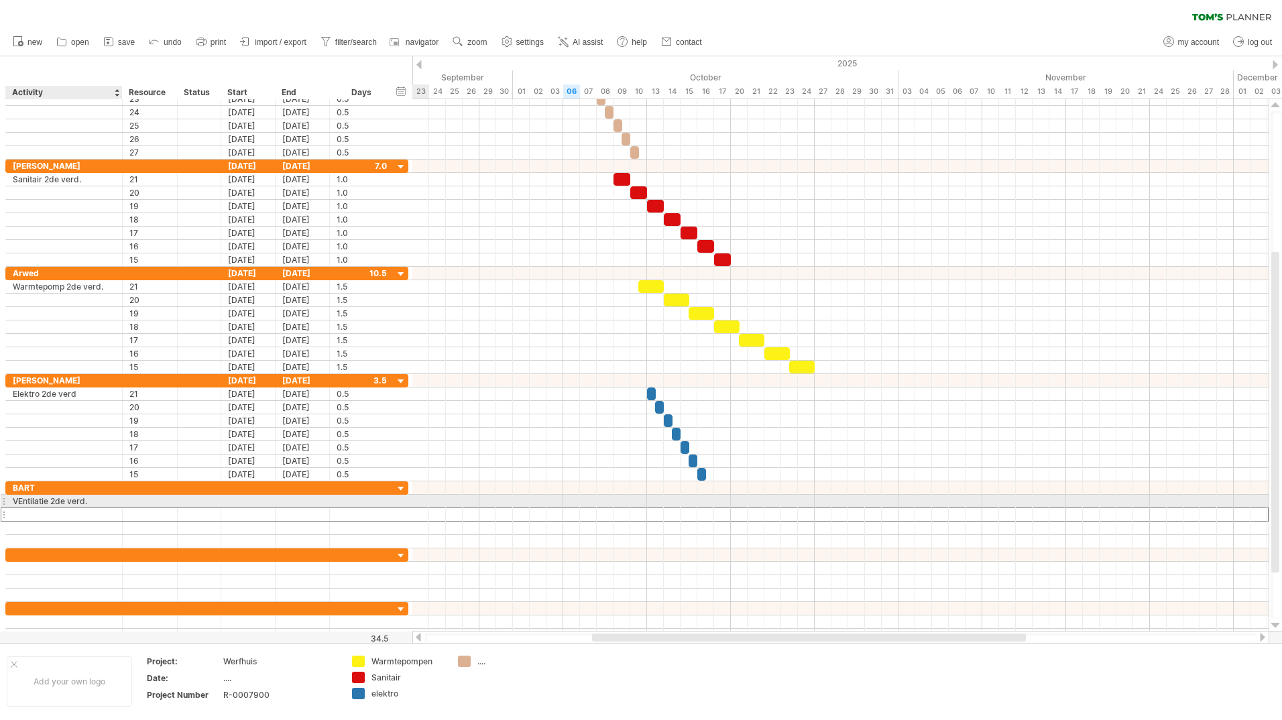
click at [24, 500] on div "VEntilatie 2de verd." at bounding box center [64, 501] width 103 height 13
click at [23, 499] on input "**********" at bounding box center [64, 501] width 103 height 13
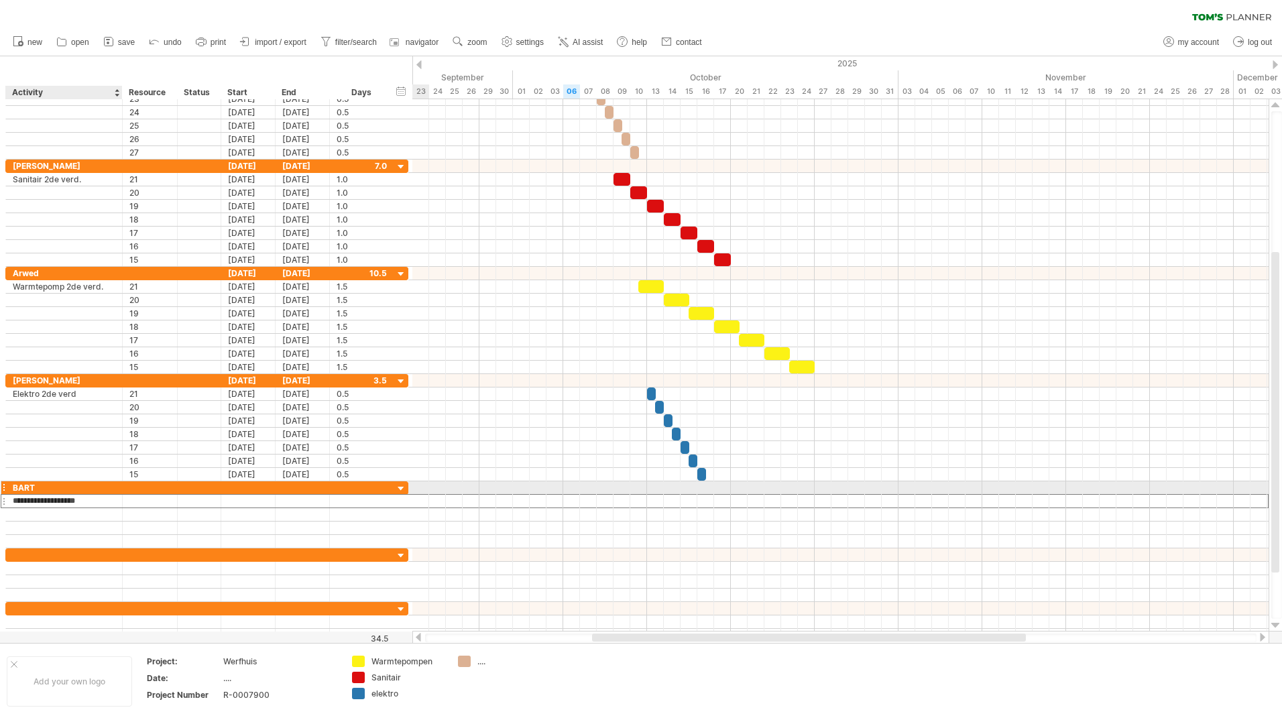
type input "**********"
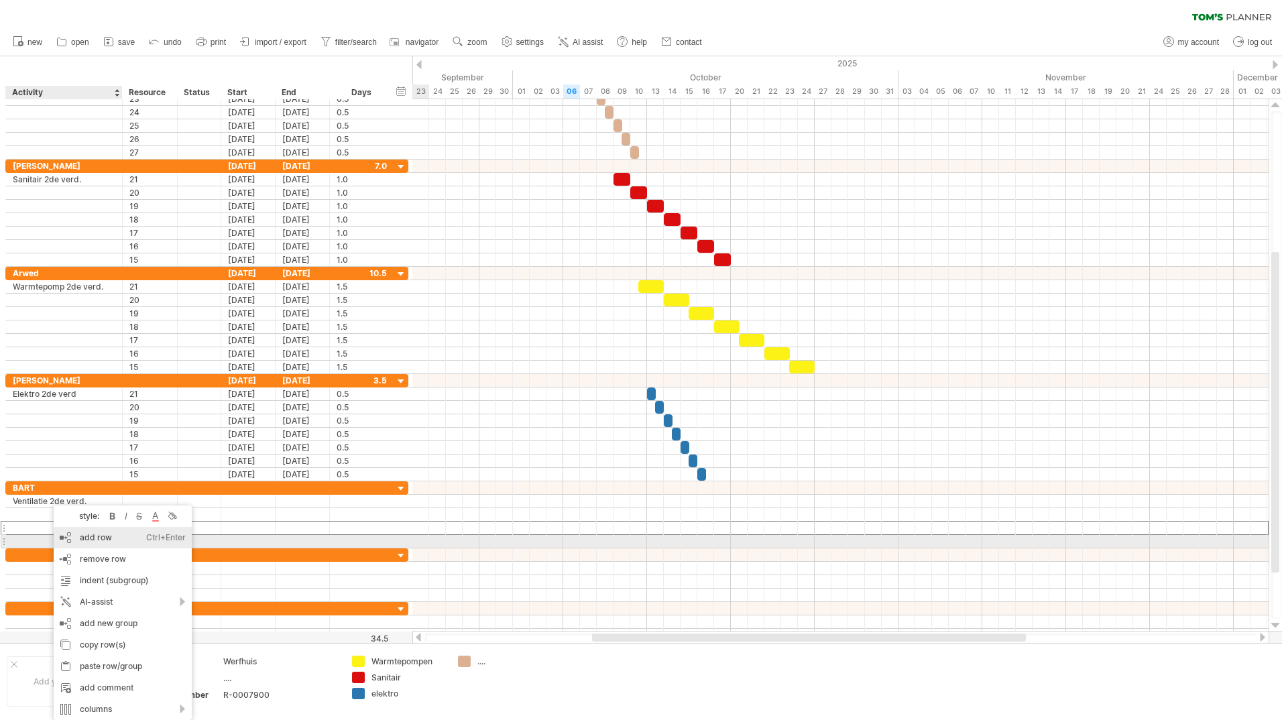
click at [80, 543] on div "add row Ctrl+Enter Cmd+Enter" at bounding box center [123, 537] width 138 height 21
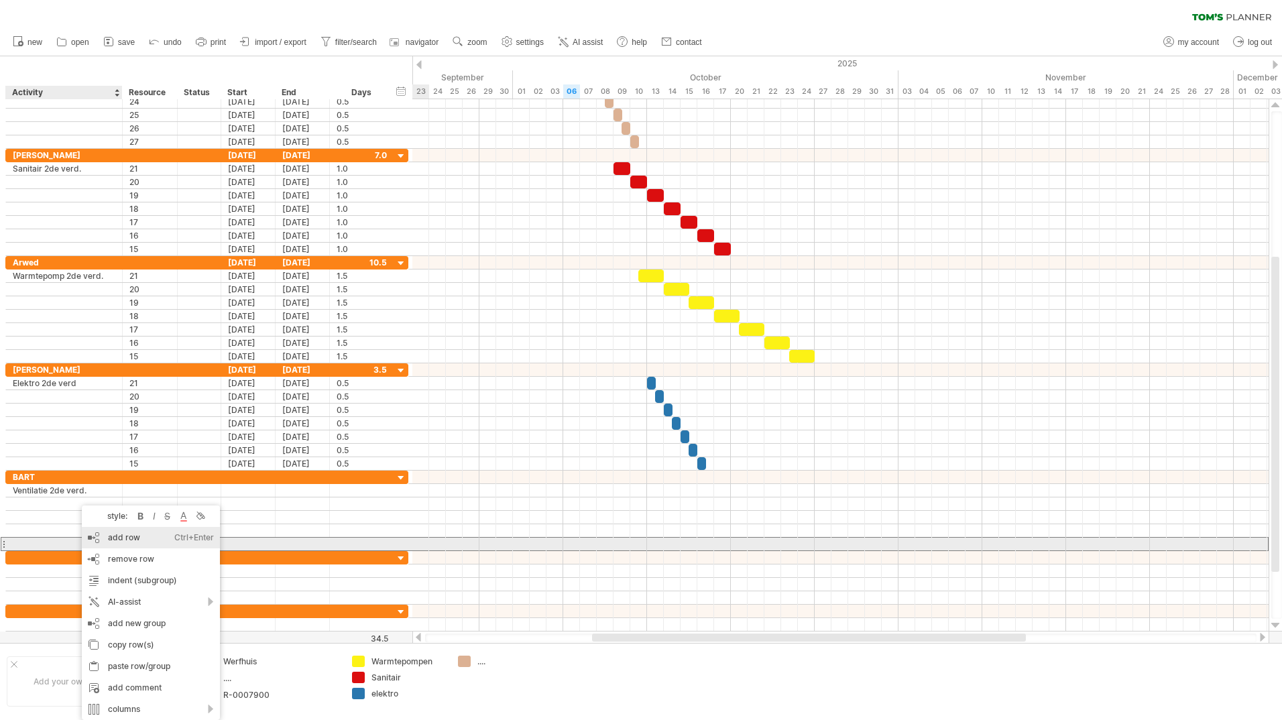
click at [103, 541] on div "add row Ctrl+Enter Cmd+Enter" at bounding box center [151, 537] width 138 height 21
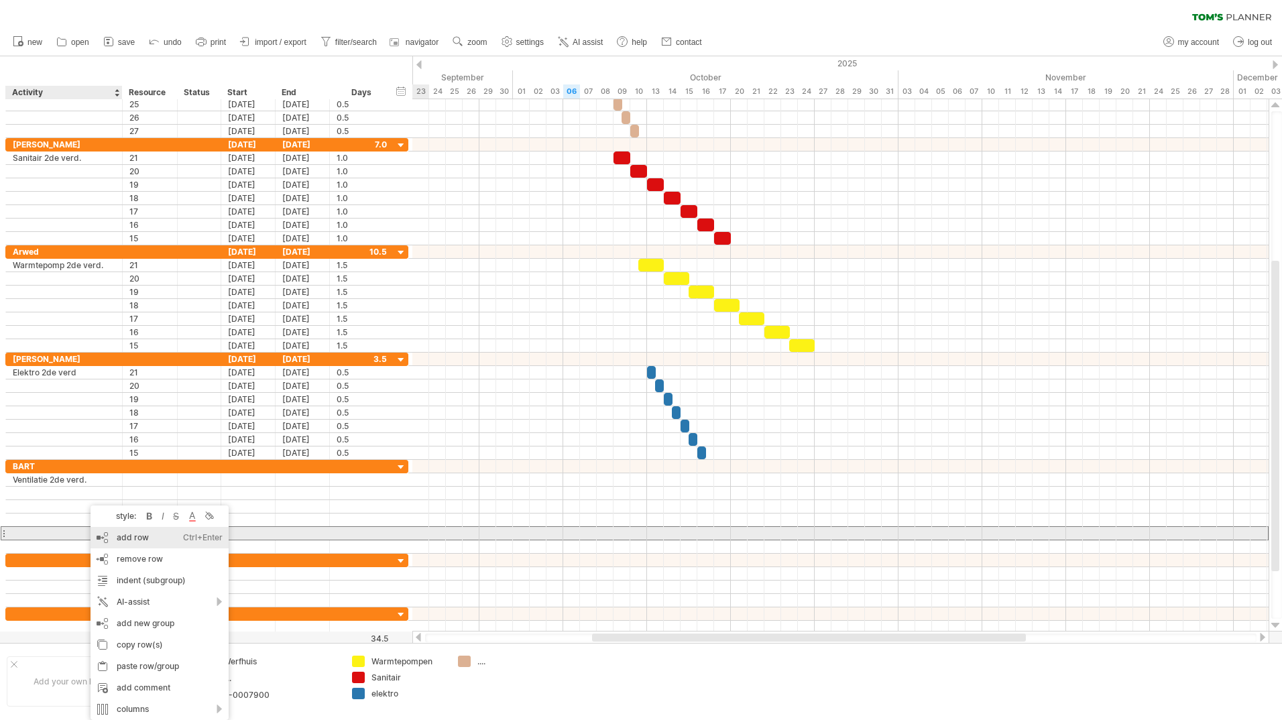
click at [108, 539] on div "add row Ctrl+Enter Cmd+Enter" at bounding box center [160, 537] width 138 height 21
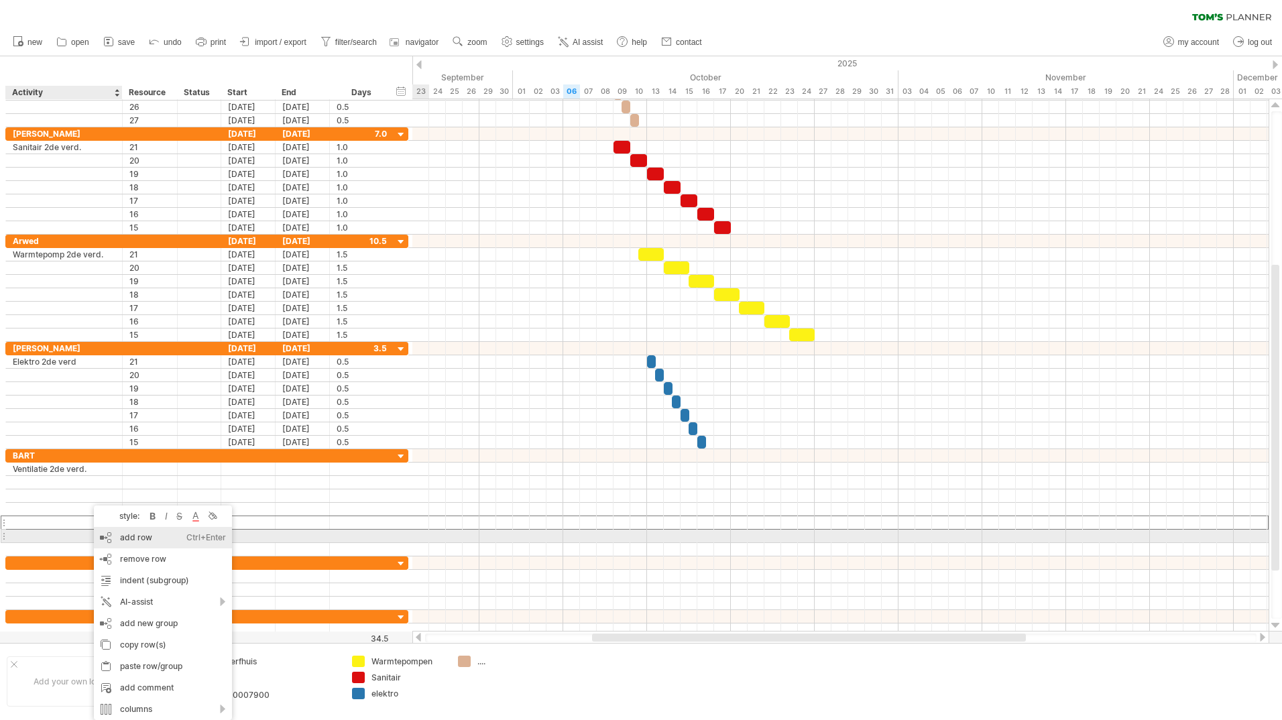
click at [111, 540] on div "add row Ctrl+Enter Cmd+Enter" at bounding box center [163, 537] width 138 height 21
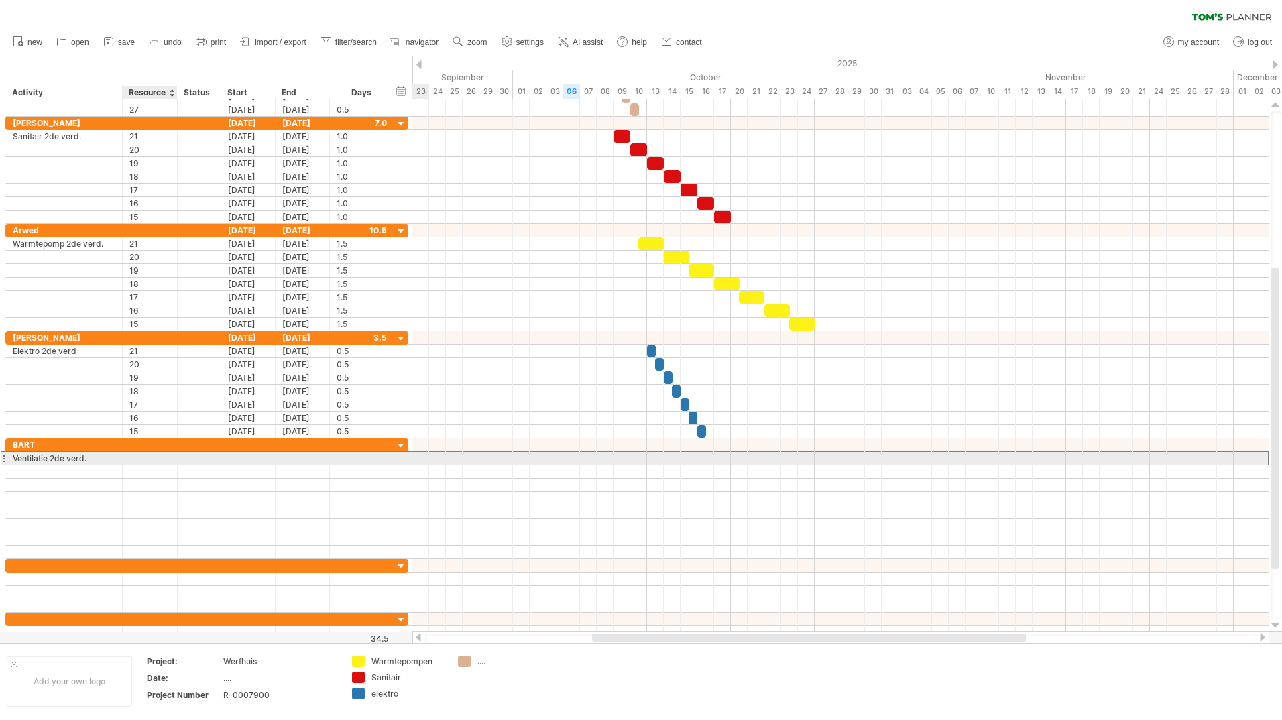
click at [150, 457] on div at bounding box center [149, 458] width 41 height 13
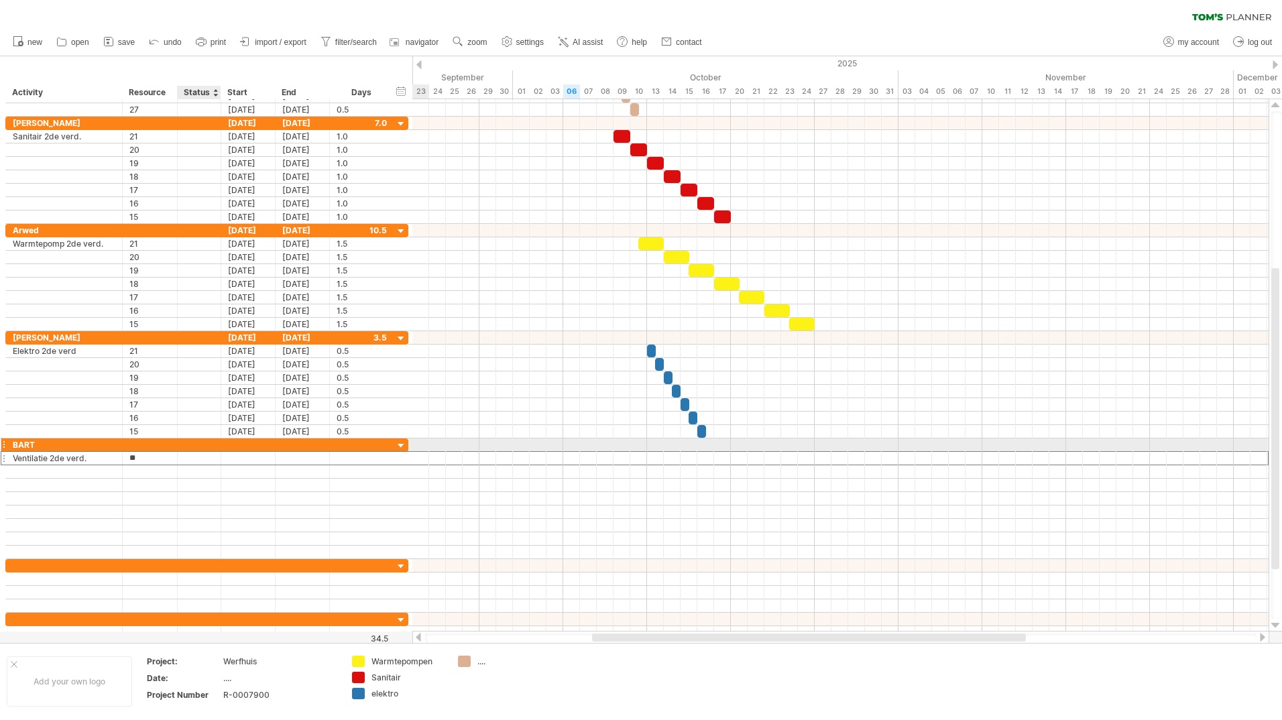
type input "**"
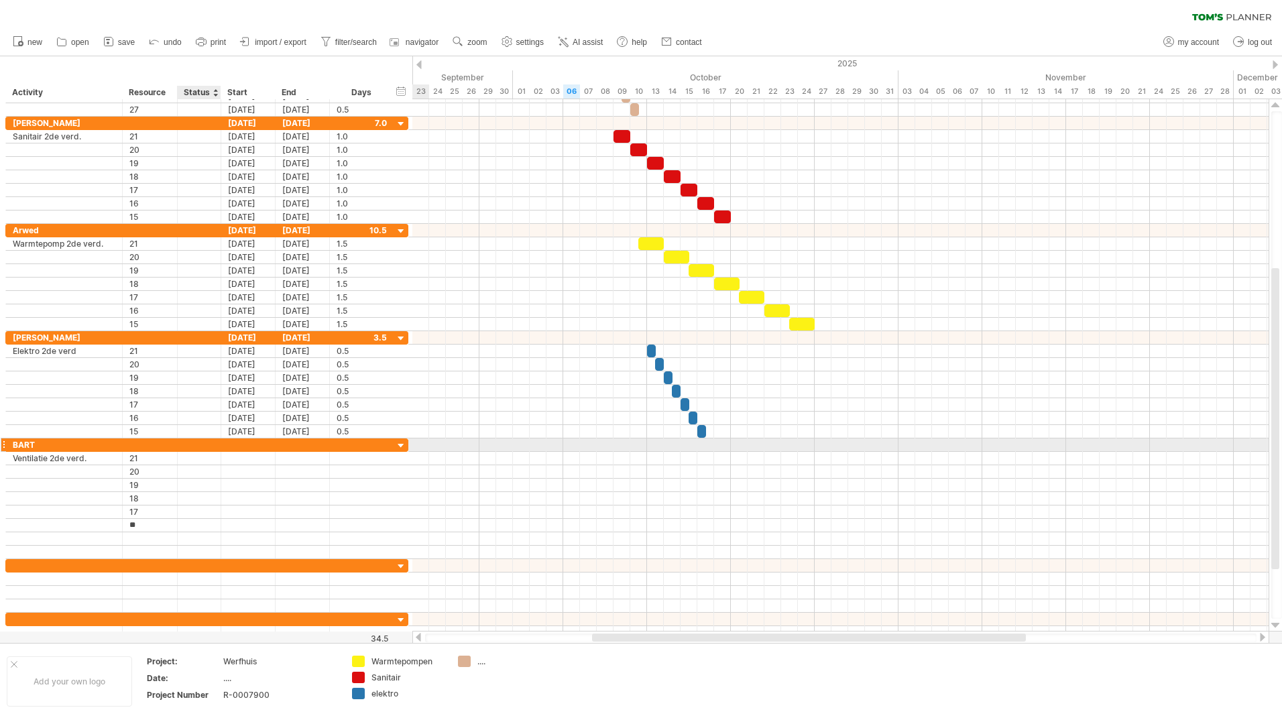
type input "**"
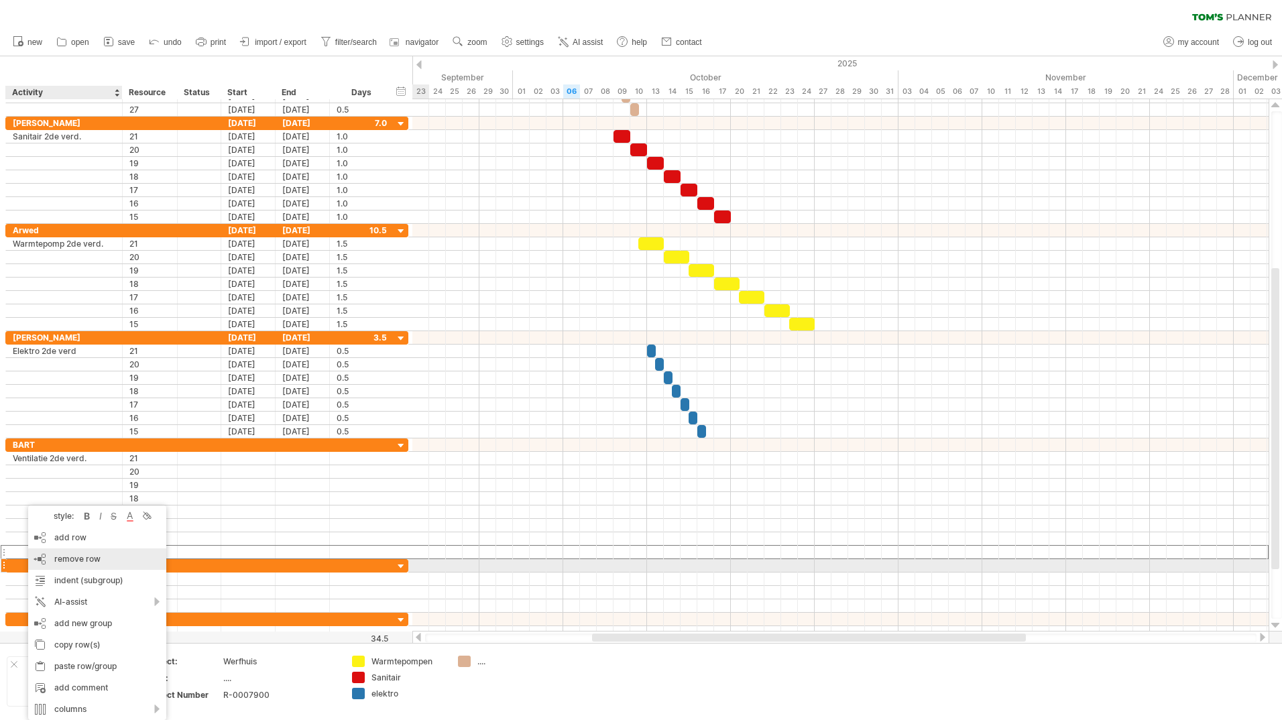
click at [67, 561] on span "remove row" at bounding box center [77, 559] width 46 height 10
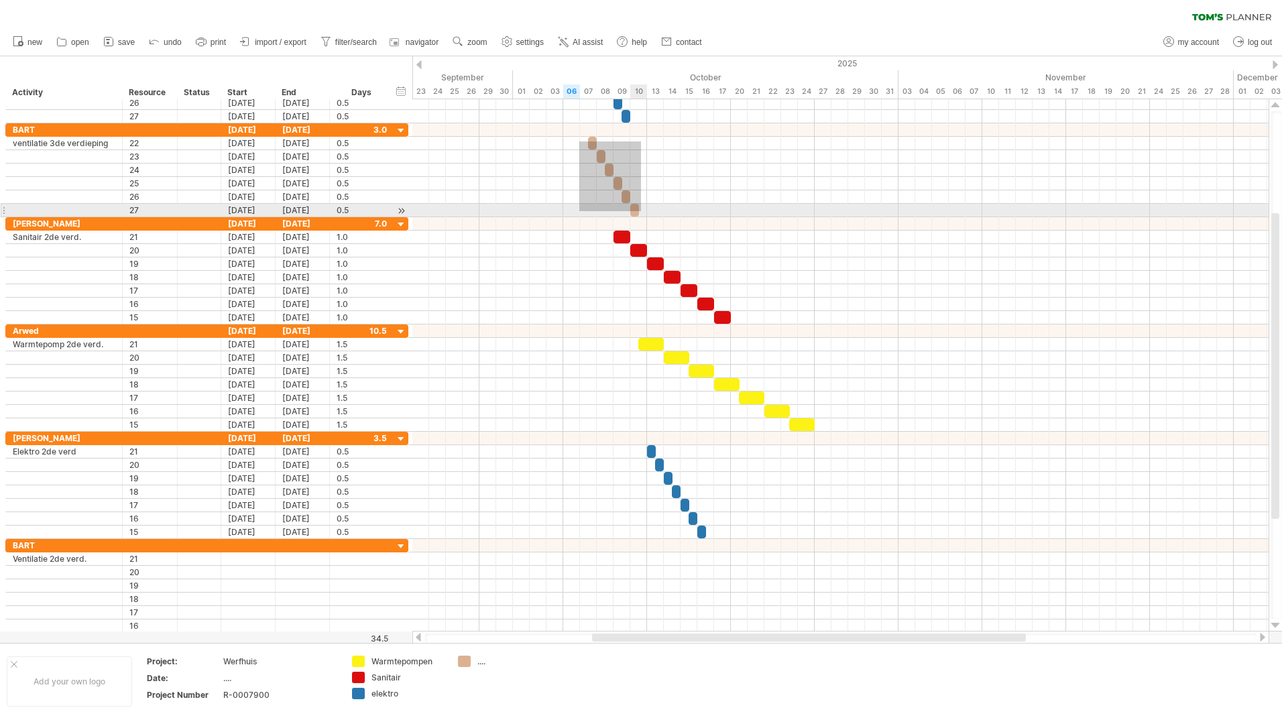
drag, startPoint x: 583, startPoint y: 148, endPoint x: 641, endPoint y: 211, distance: 85.9
click at [641, 211] on div "[DATE] [DATE]" at bounding box center [840, 365] width 856 height 532
drag, startPoint x: 576, startPoint y: 139, endPoint x: 642, endPoint y: 215, distance: 100.8
click at [642, 215] on div at bounding box center [840, 170] width 856 height 94
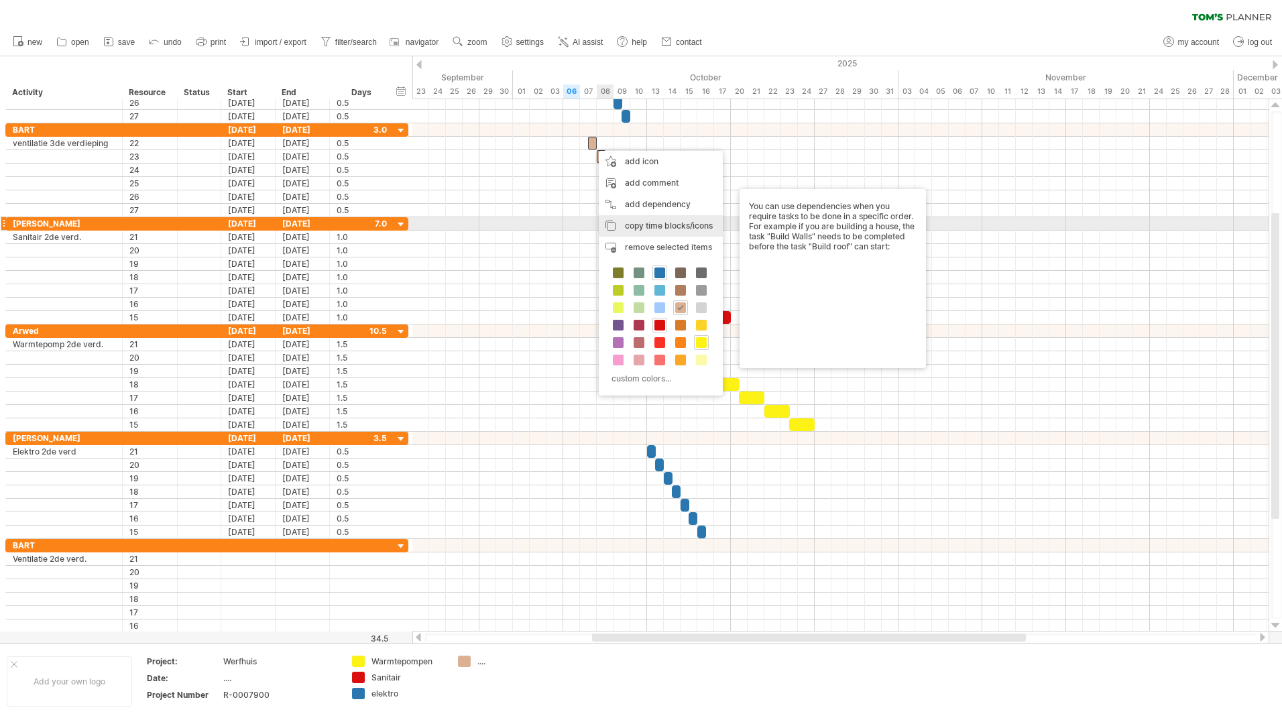
click at [648, 224] on span "copy time blocks/icons" at bounding box center [669, 226] width 88 height 10
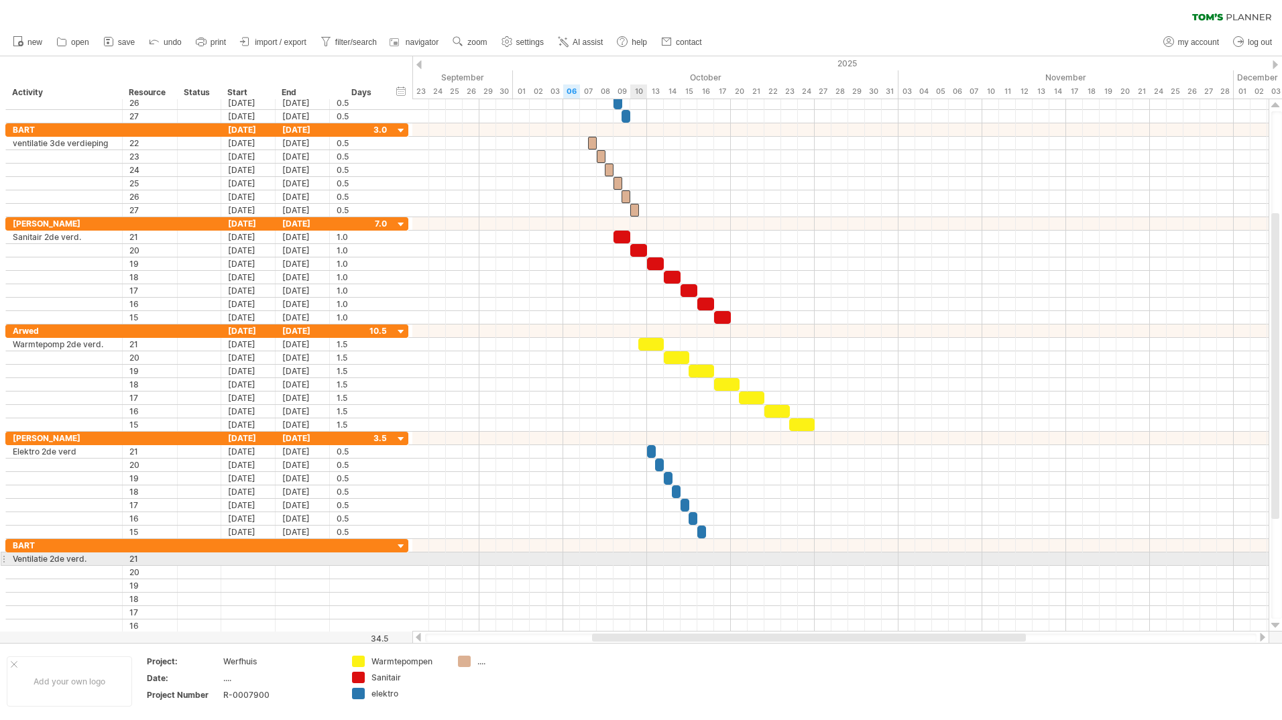
click at [644, 562] on div at bounding box center [840, 559] width 856 height 13
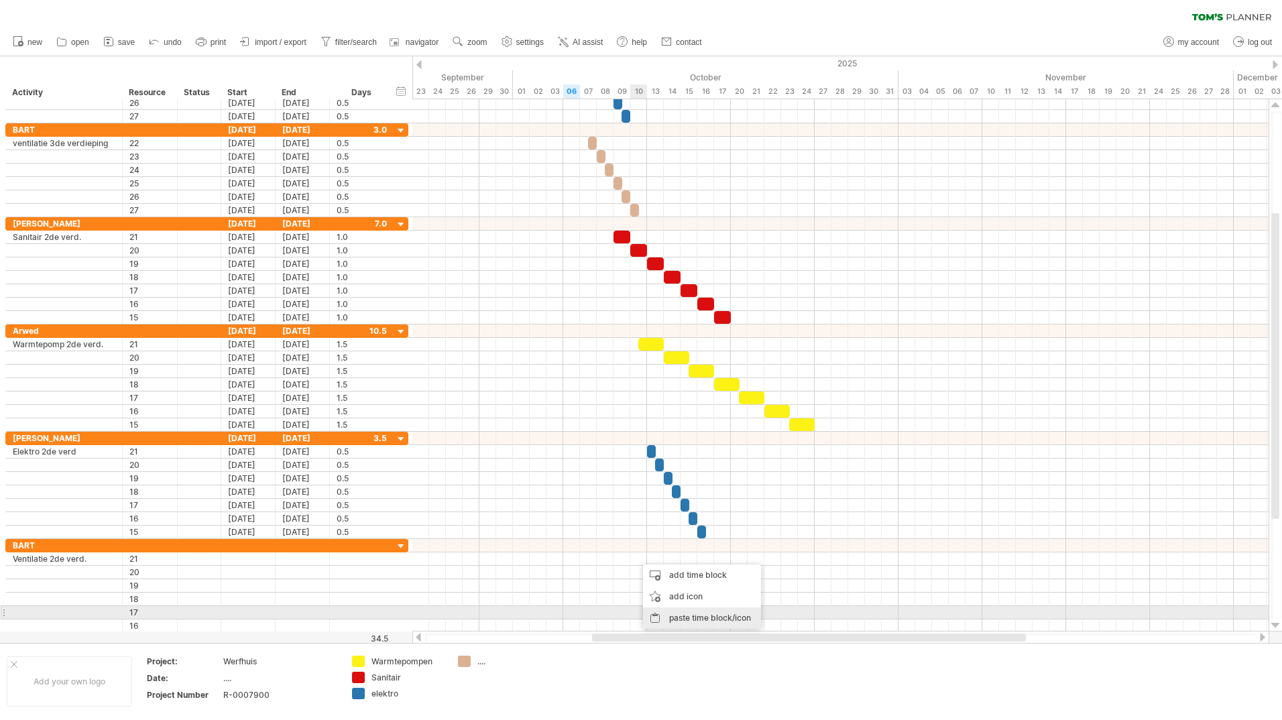
click at [685, 618] on div "paste time block/icon" at bounding box center [702, 618] width 118 height 21
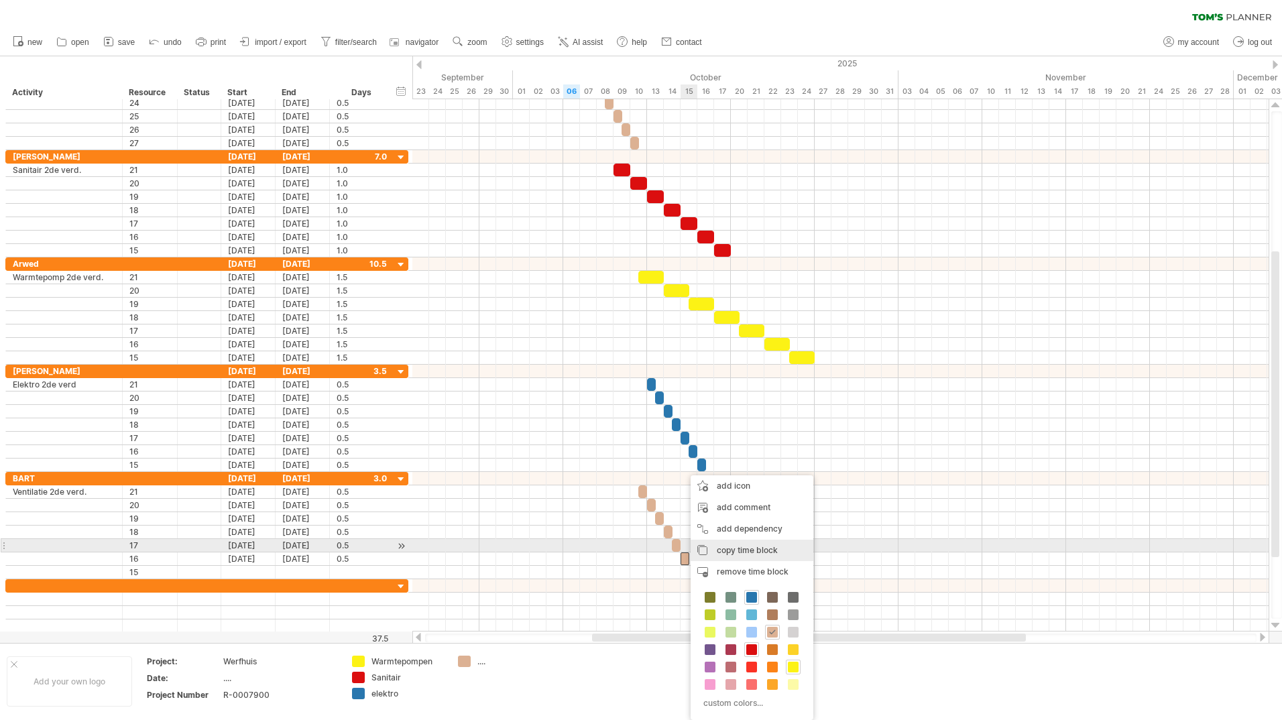
click at [725, 550] on span "copy time block" at bounding box center [747, 550] width 61 height 10
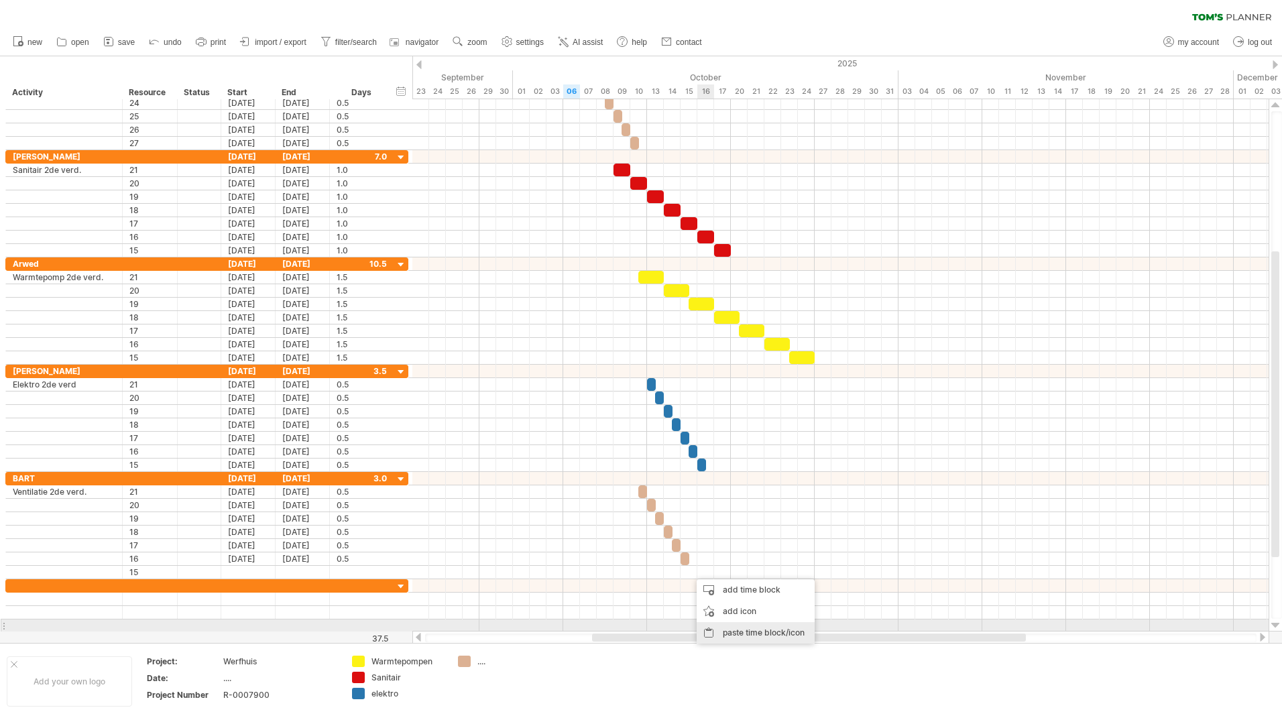
click at [738, 629] on div "paste time block/icon" at bounding box center [756, 632] width 118 height 21
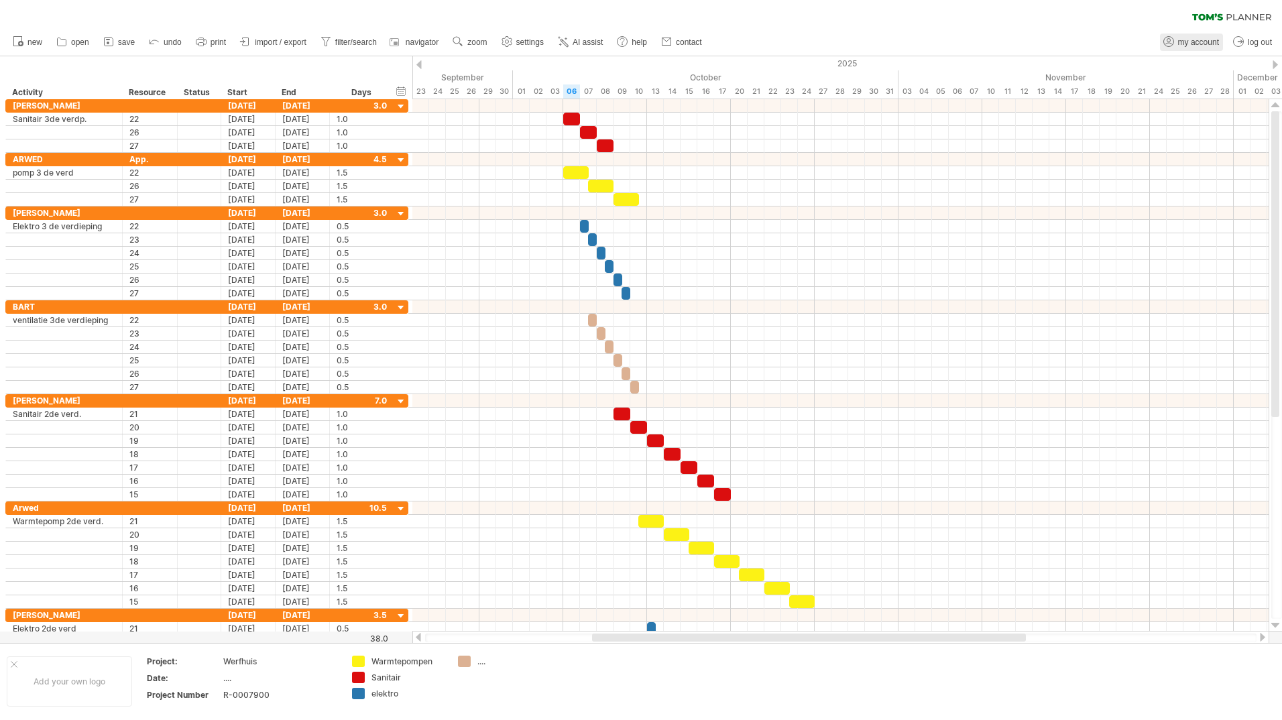
click at [1203, 41] on span "my account" at bounding box center [1198, 42] width 41 height 9
type input "**********"
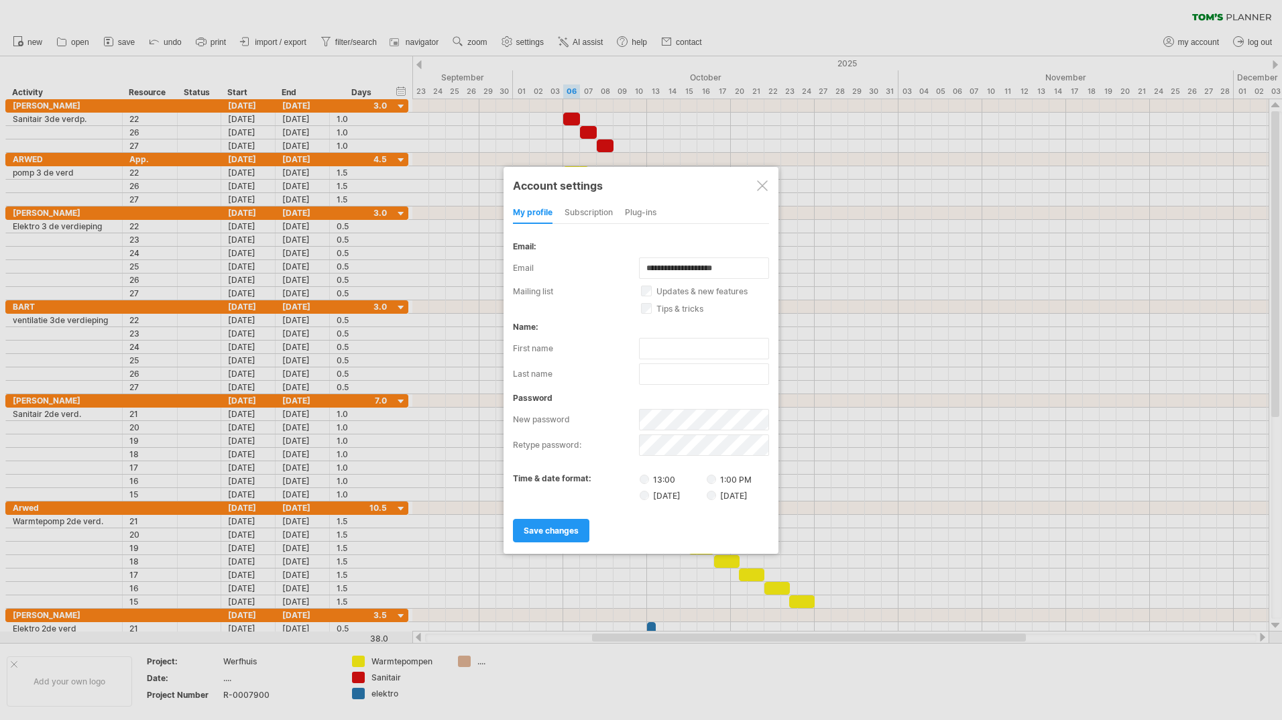
drag, startPoint x: 601, startPoint y: 206, endPoint x: 600, endPoint y: 217, distance: 10.8
click at [601, 210] on div "subscription" at bounding box center [589, 213] width 48 height 21
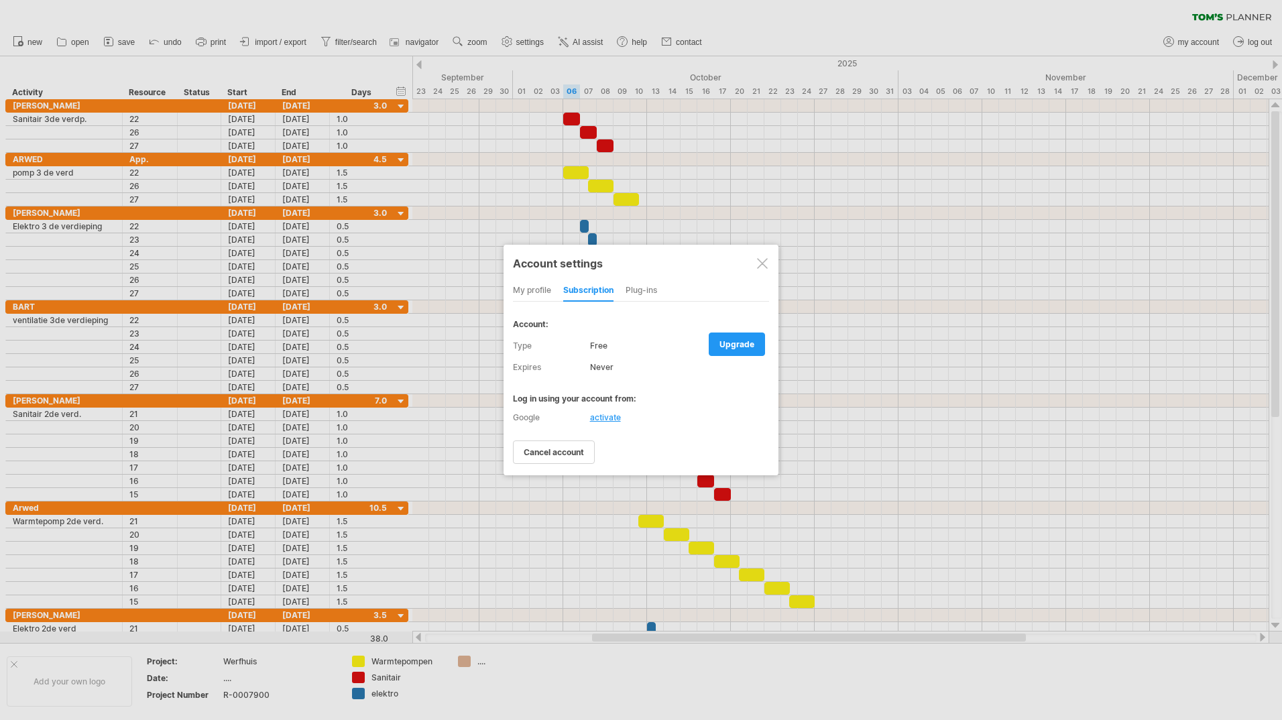
click at [600, 348] on div "Free" at bounding box center [679, 345] width 179 height 21
click at [650, 287] on div "Plug-ins" at bounding box center [642, 290] width 32 height 21
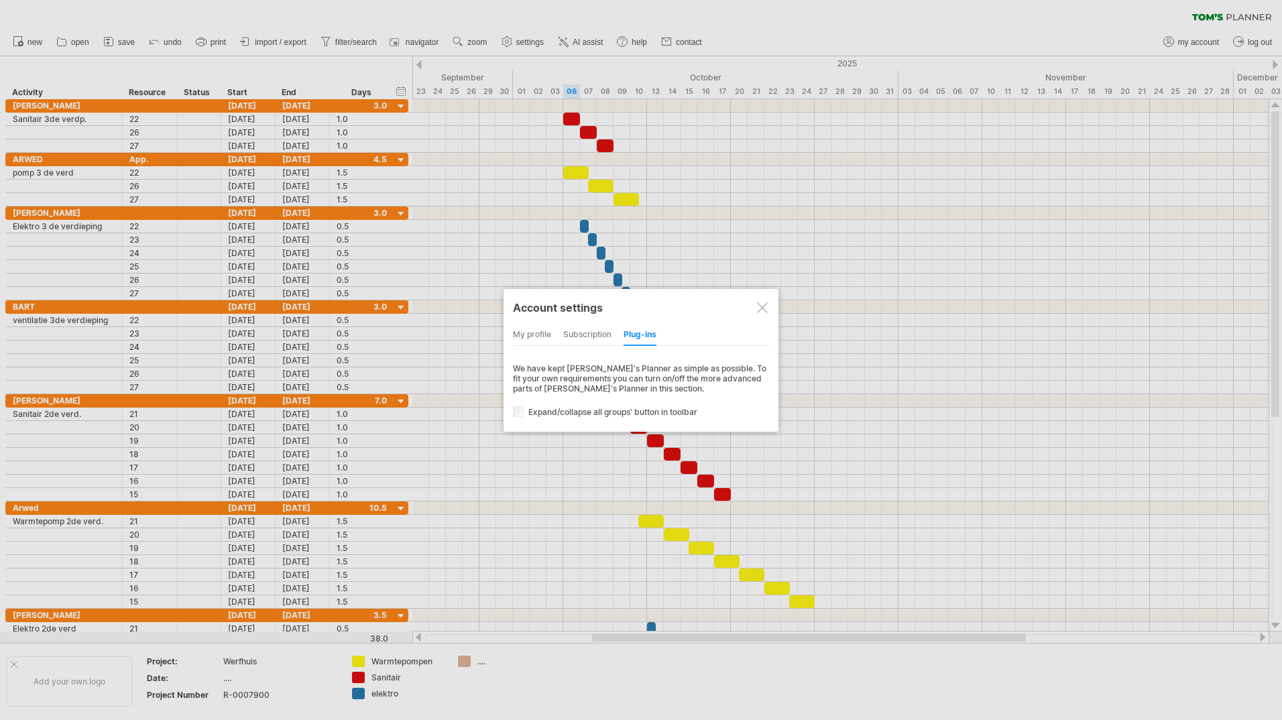
click at [760, 306] on div at bounding box center [762, 307] width 11 height 11
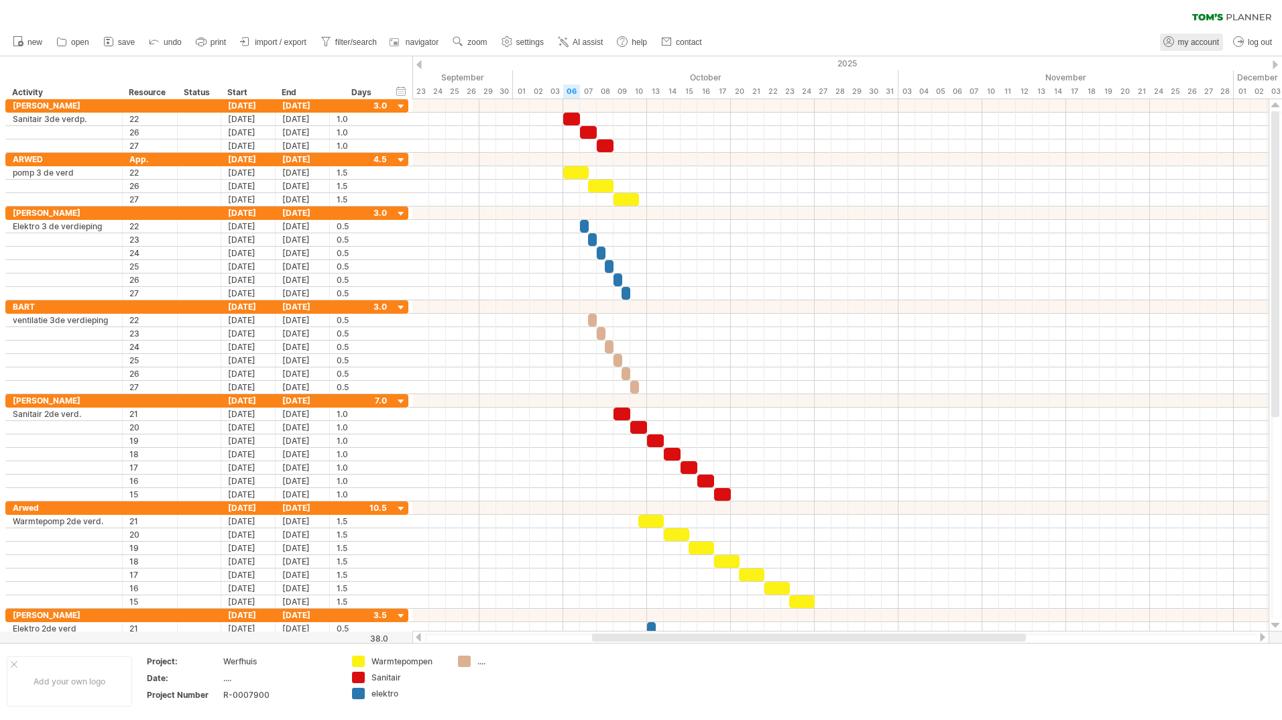
click at [1177, 41] on link "my account" at bounding box center [1191, 42] width 63 height 17
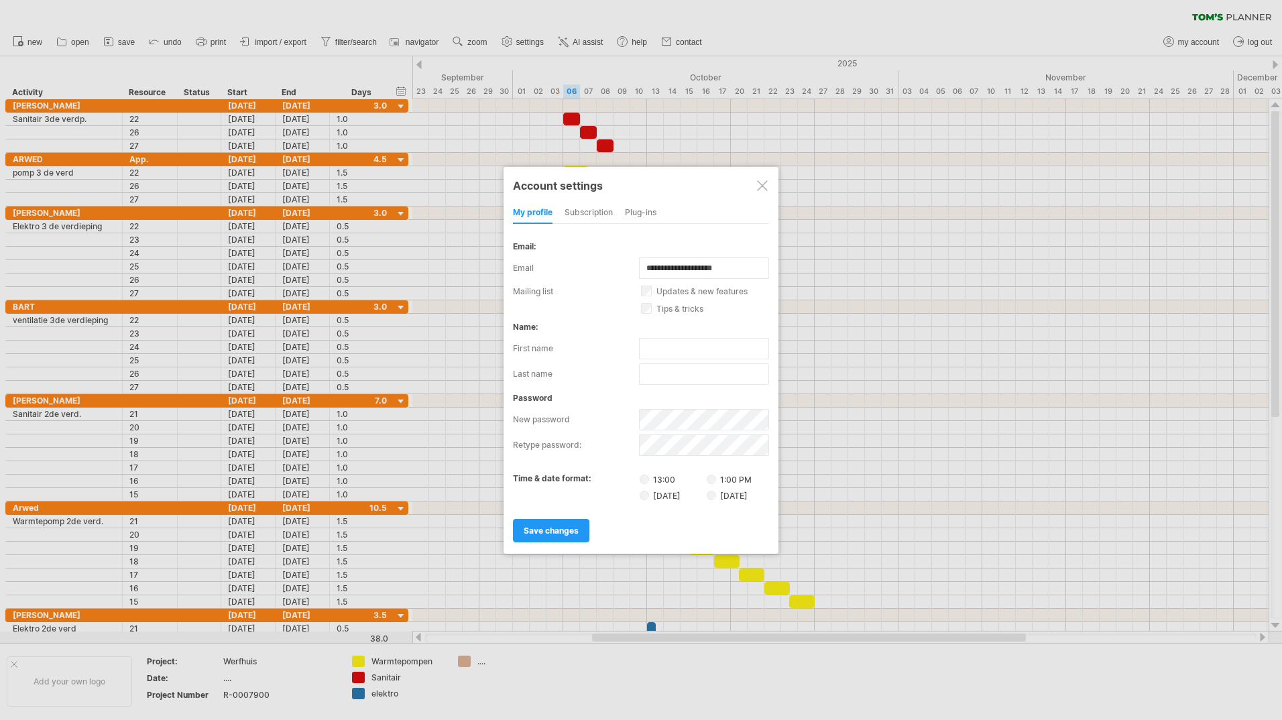
click at [648, 483] on label "13:00" at bounding box center [672, 478] width 65 height 11
click at [579, 537] on link "save changes" at bounding box center [551, 530] width 76 height 23
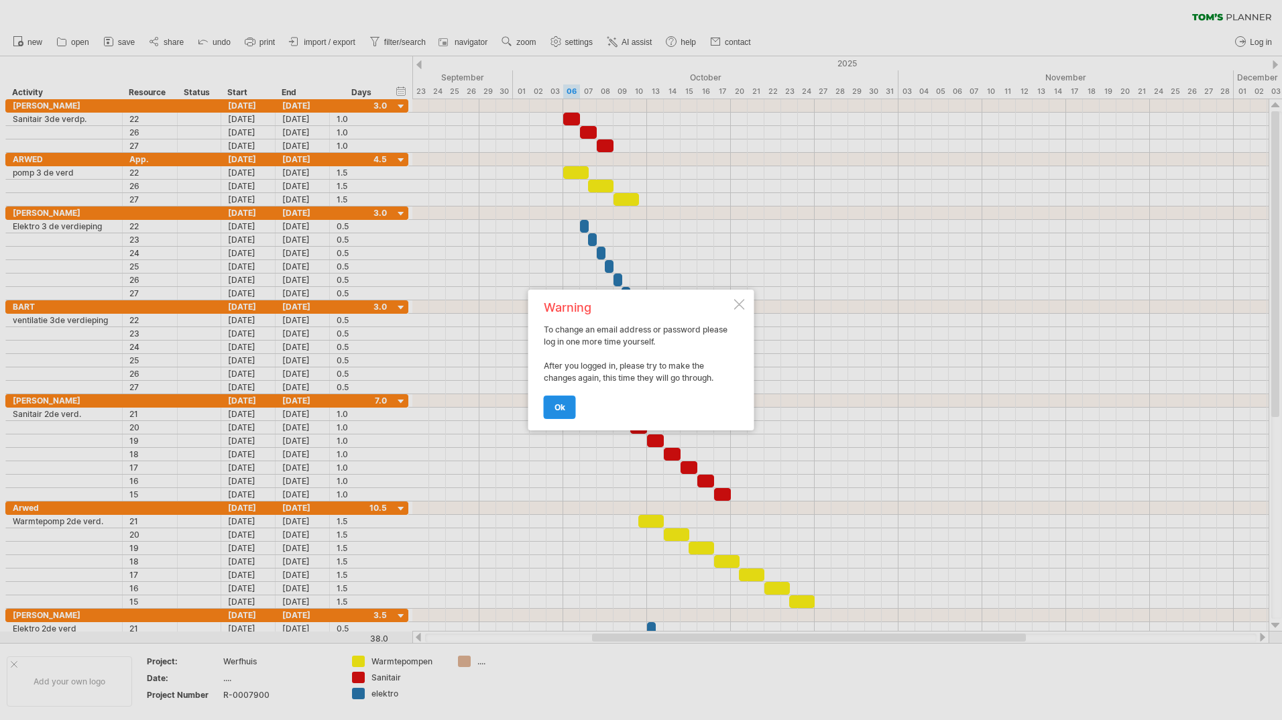
click at [563, 410] on span "ok" at bounding box center [560, 407] width 11 height 10
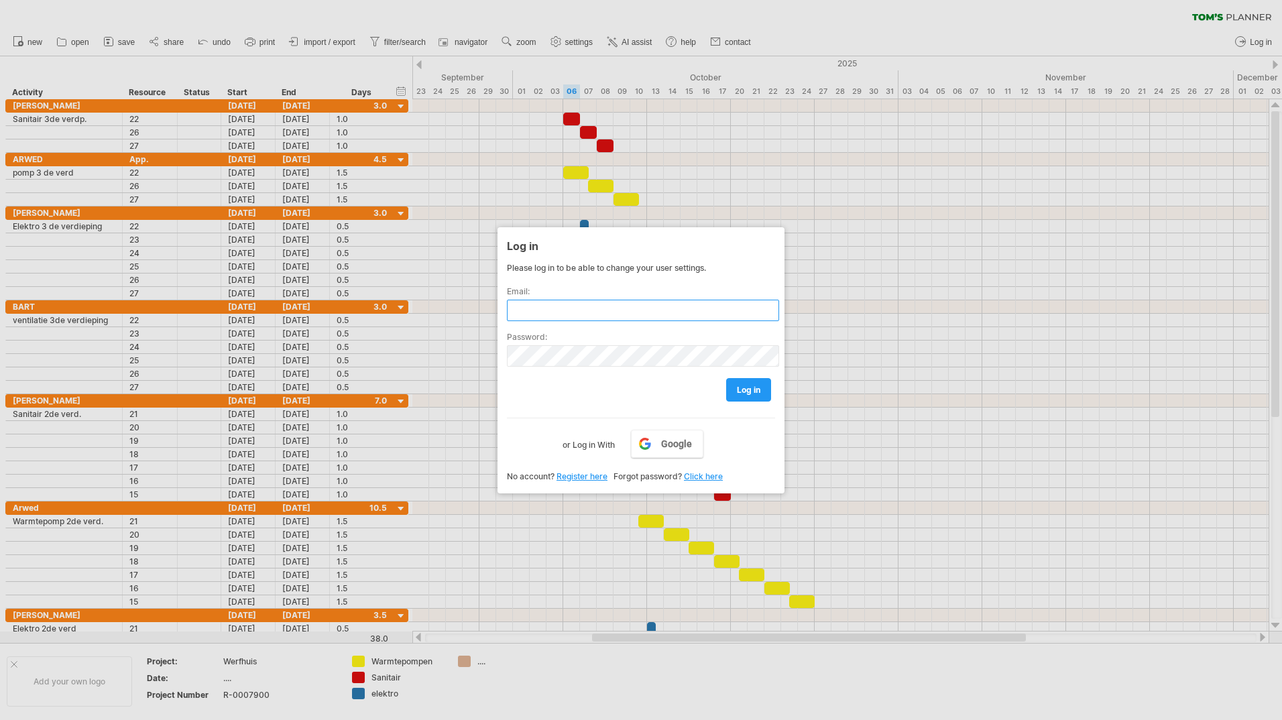
click at [659, 304] on input "text" at bounding box center [643, 310] width 272 height 21
type input "**********"
click at [739, 390] on span "log in" at bounding box center [748, 390] width 23 height 10
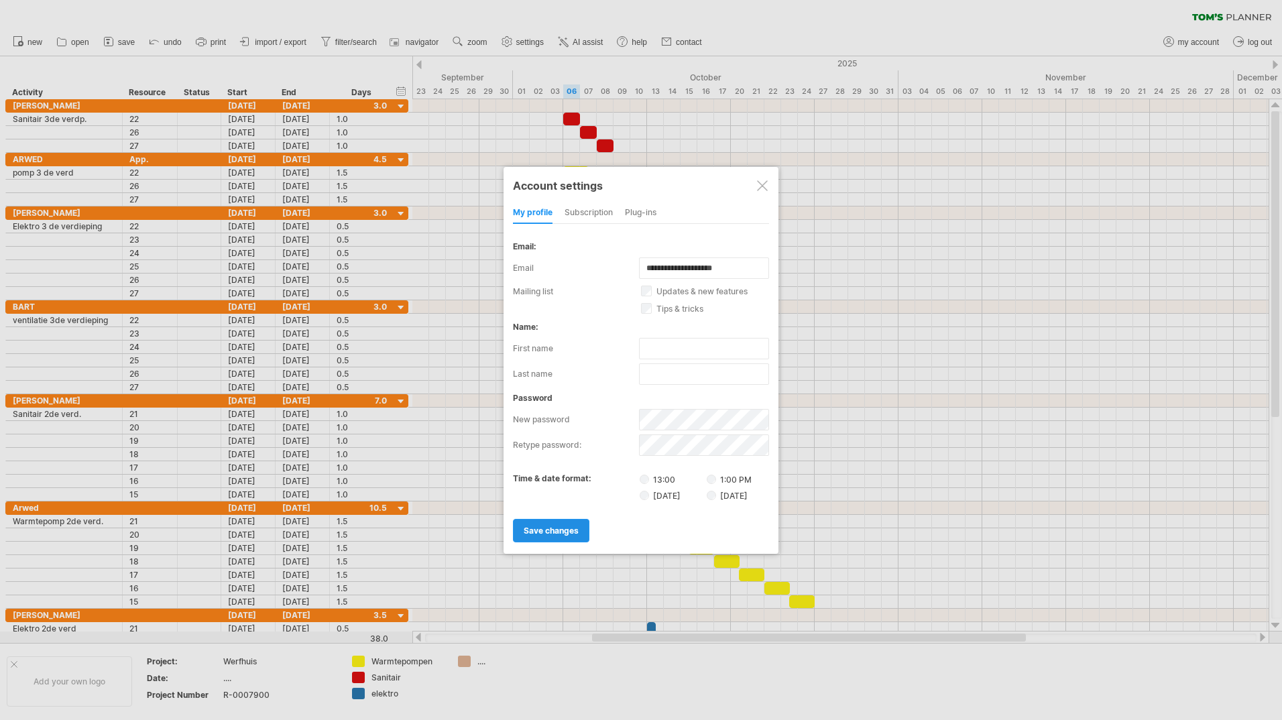
click at [553, 541] on link "save changes" at bounding box center [551, 530] width 76 height 23
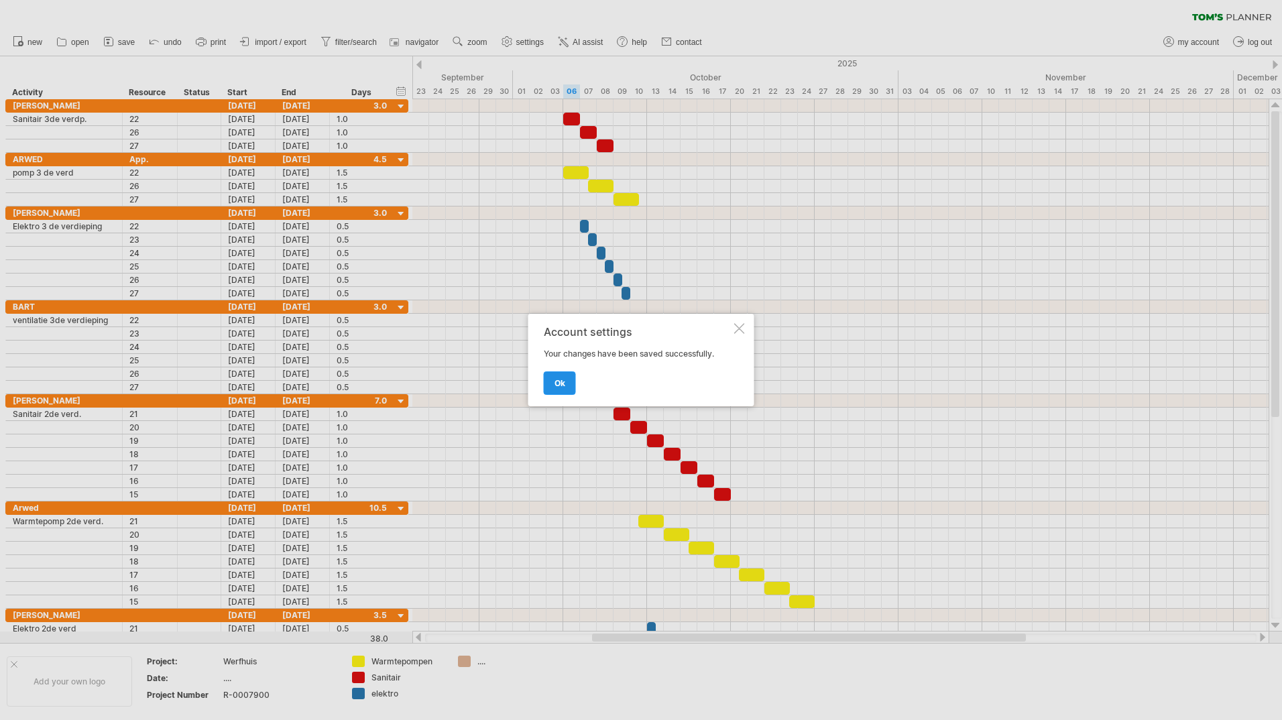
click at [553, 389] on link "ok" at bounding box center [560, 383] width 32 height 23
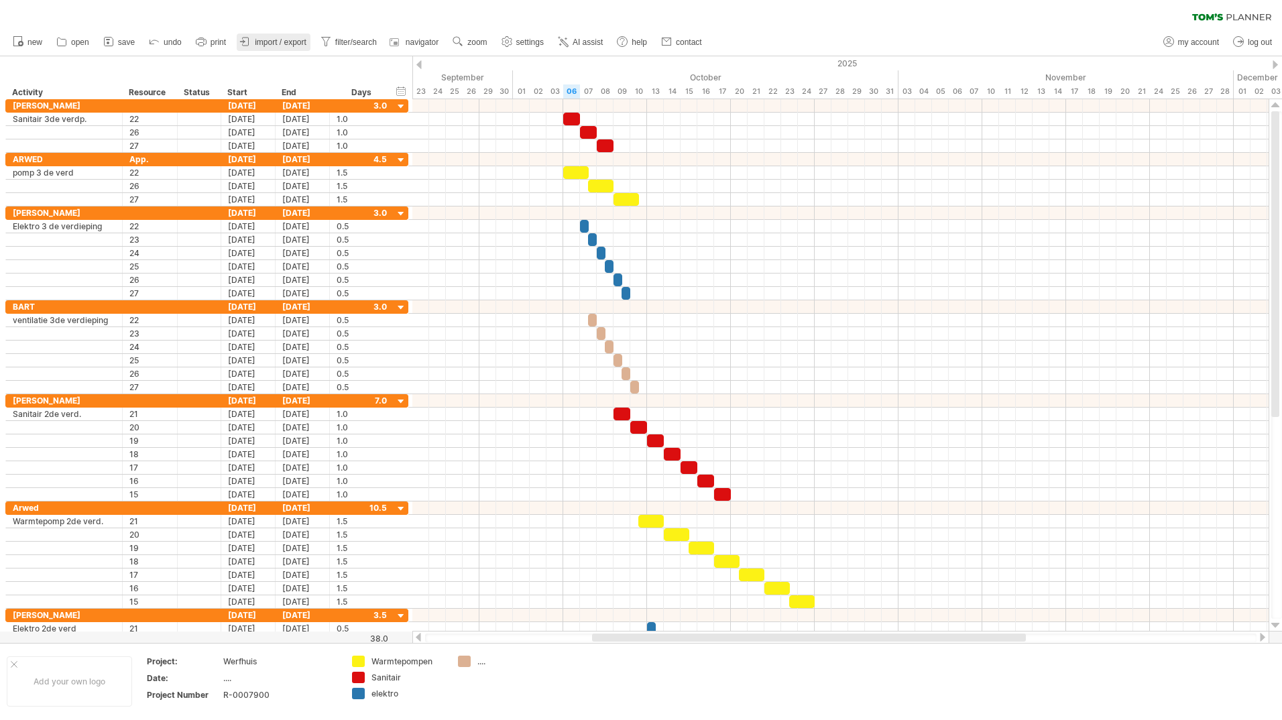
click at [291, 41] on span "import / export" at bounding box center [281, 42] width 52 height 9
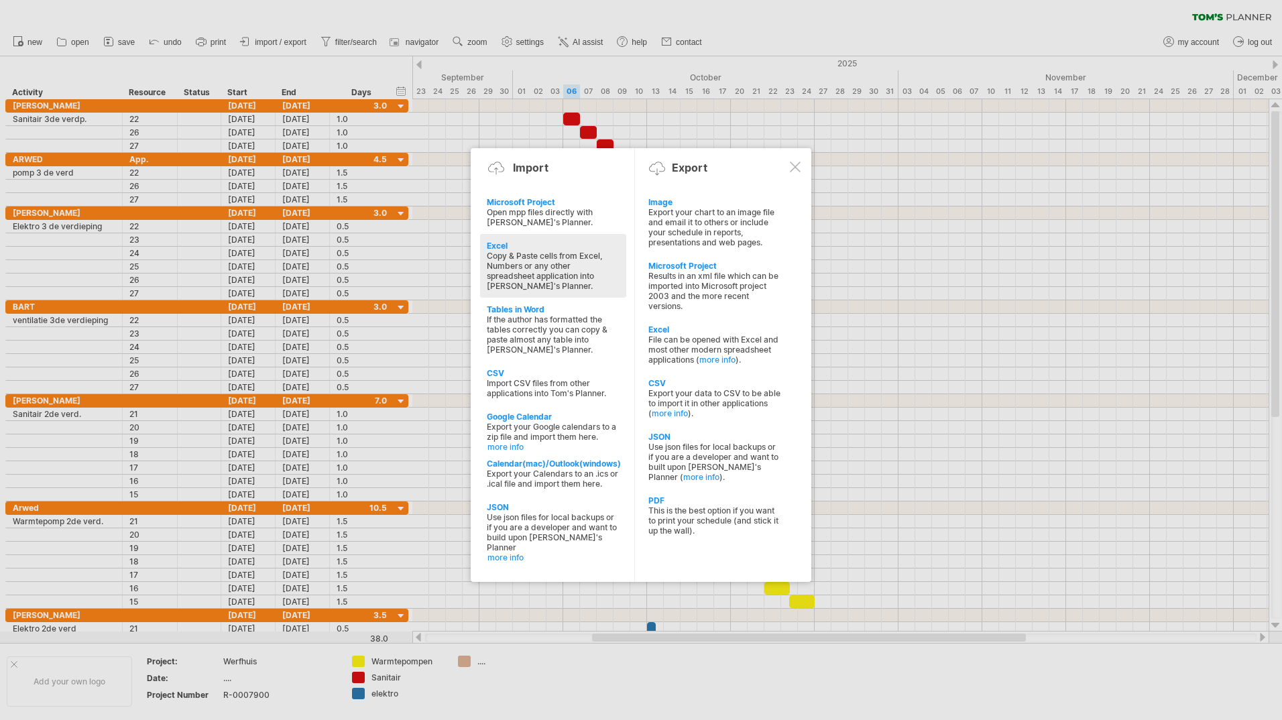
click at [502, 244] on div "Excel" at bounding box center [553, 246] width 133 height 10
type textarea "**********"
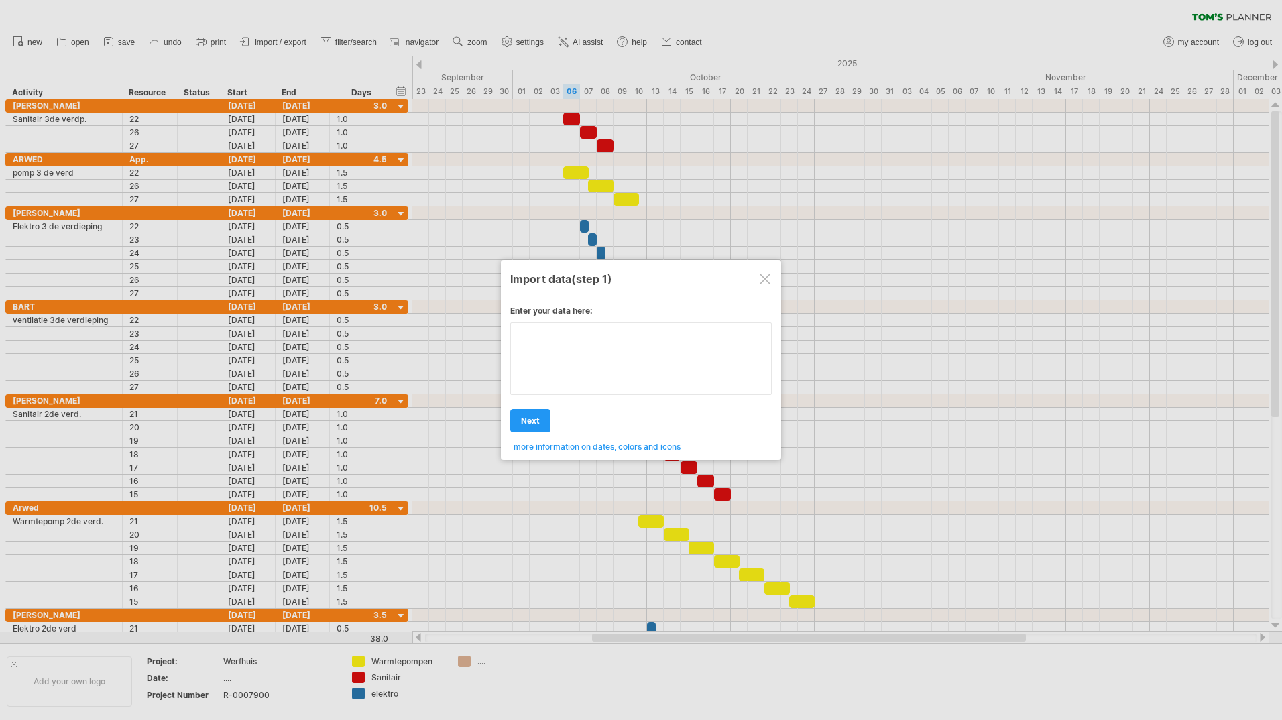
click at [636, 354] on textarea at bounding box center [641, 359] width 262 height 72
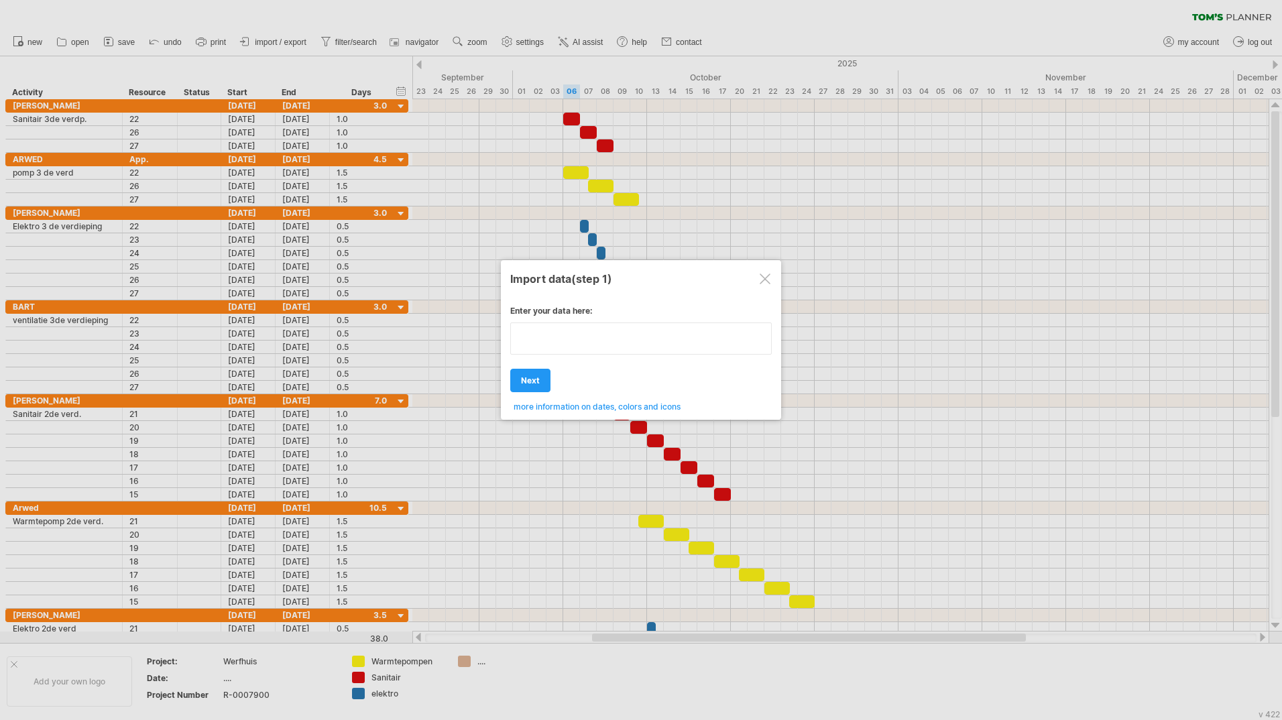
paste textarea "**********"
type textarea "**********"
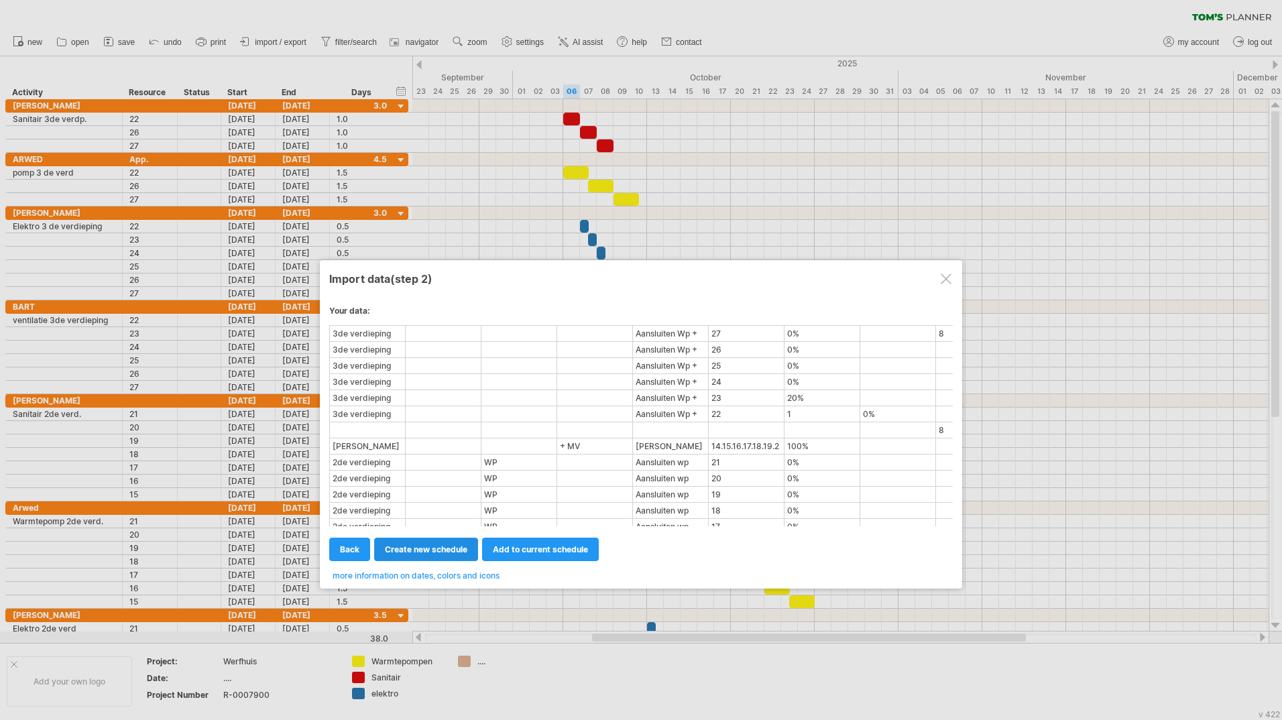
click at [425, 551] on span "create new schedule" at bounding box center [426, 550] width 82 height 10
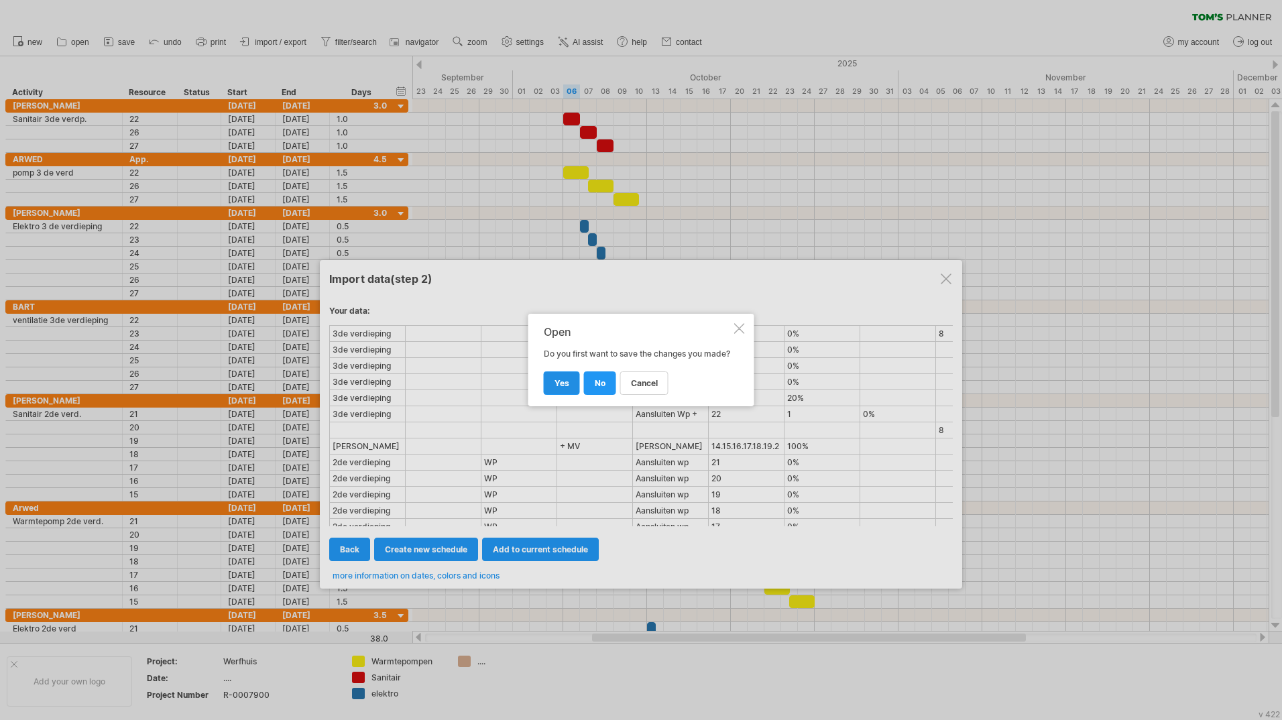
click at [563, 386] on span "yes" at bounding box center [562, 383] width 15 height 10
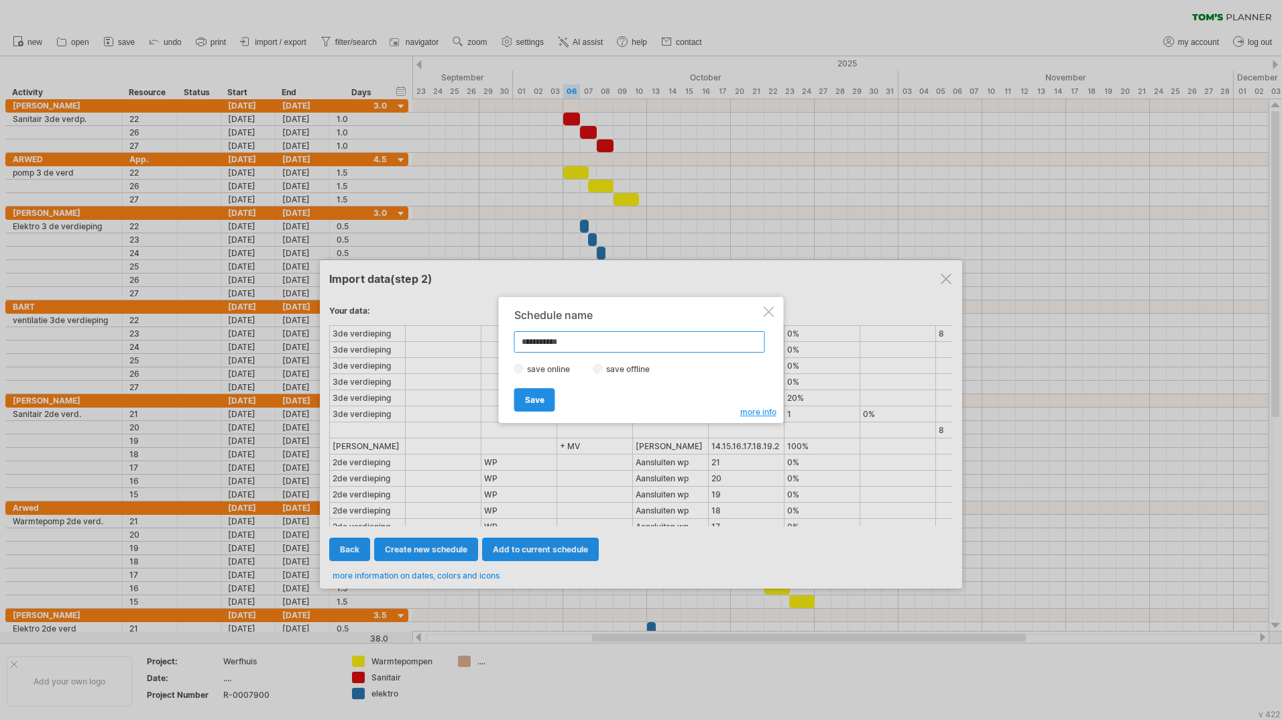
type input "**********"
click at [533, 402] on span "Save" at bounding box center [534, 400] width 19 height 10
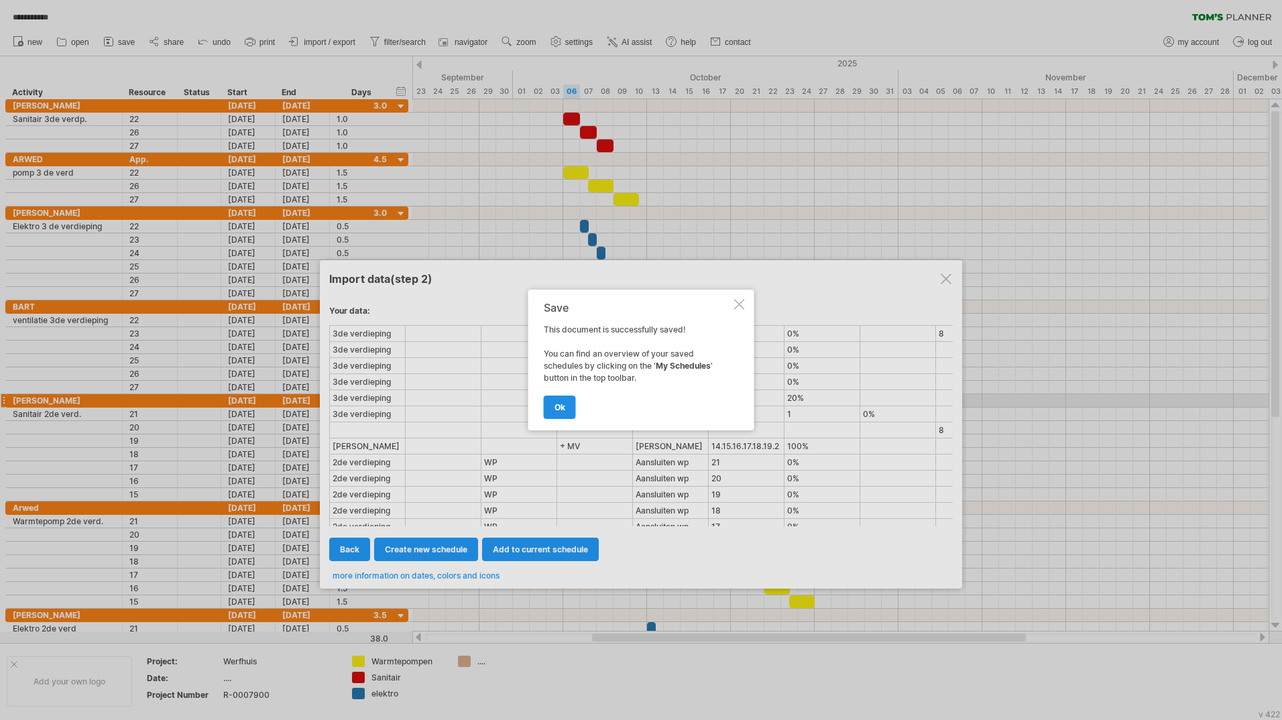
click at [569, 396] on link "ok" at bounding box center [560, 407] width 32 height 23
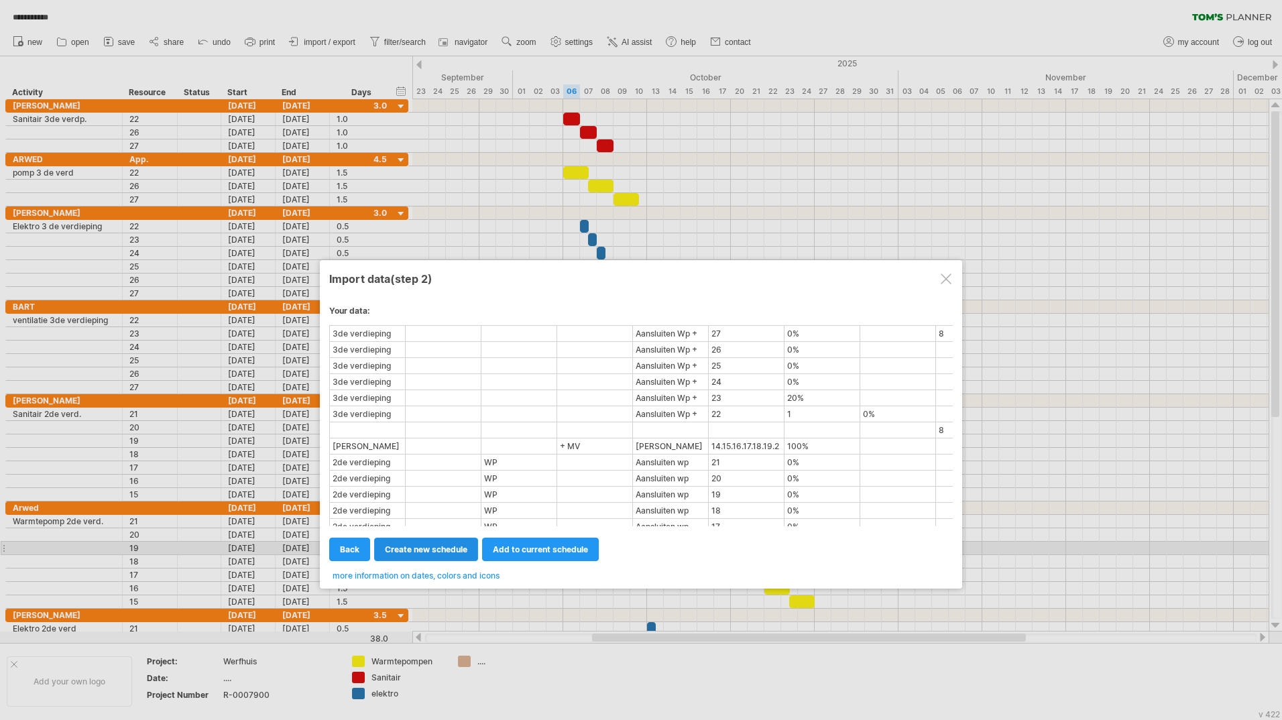
click at [425, 551] on span "create new schedule" at bounding box center [426, 550] width 82 height 10
select select "***"
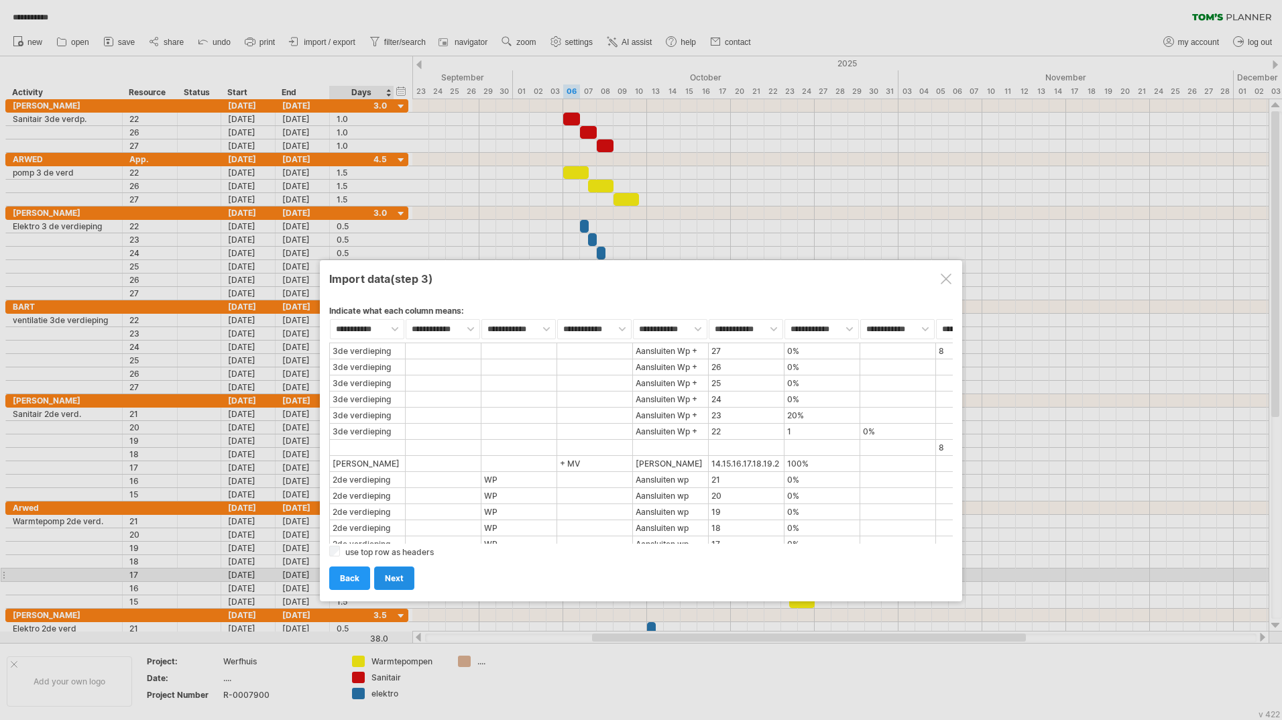
click at [401, 576] on span "next" at bounding box center [394, 578] width 19 height 10
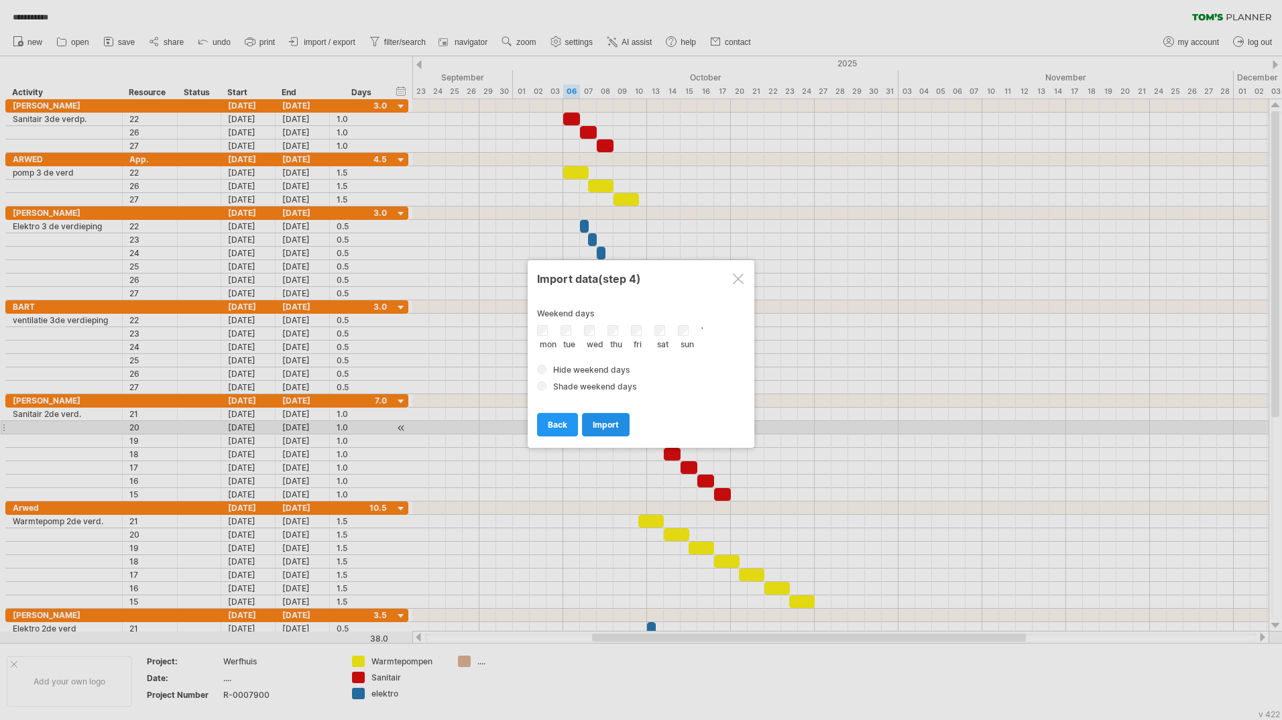
click at [608, 421] on span "import" at bounding box center [606, 425] width 26 height 10
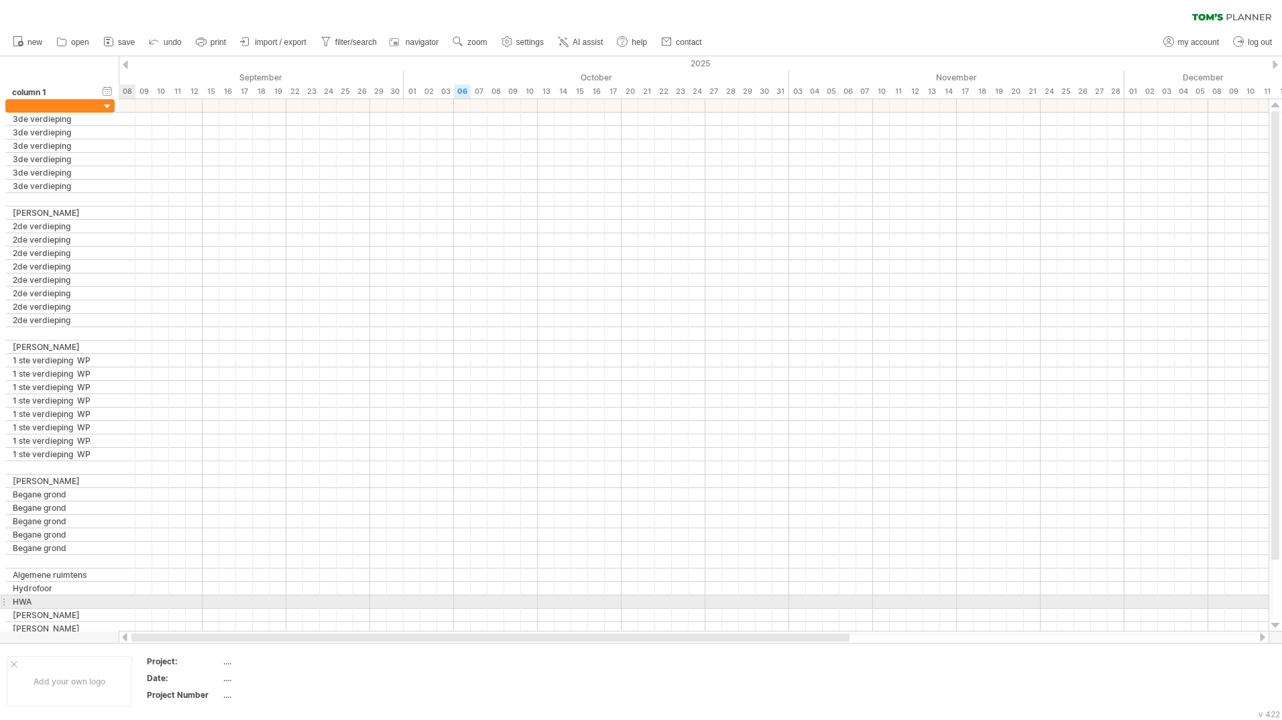
drag, startPoint x: 613, startPoint y: 633, endPoint x: 0, endPoint y: 598, distance: 613.9
click at [0, 612] on html "progress(100%) Trying to reach [DOMAIN_NAME] Connected again... 0% loading... c…" at bounding box center [641, 361] width 1282 height 723
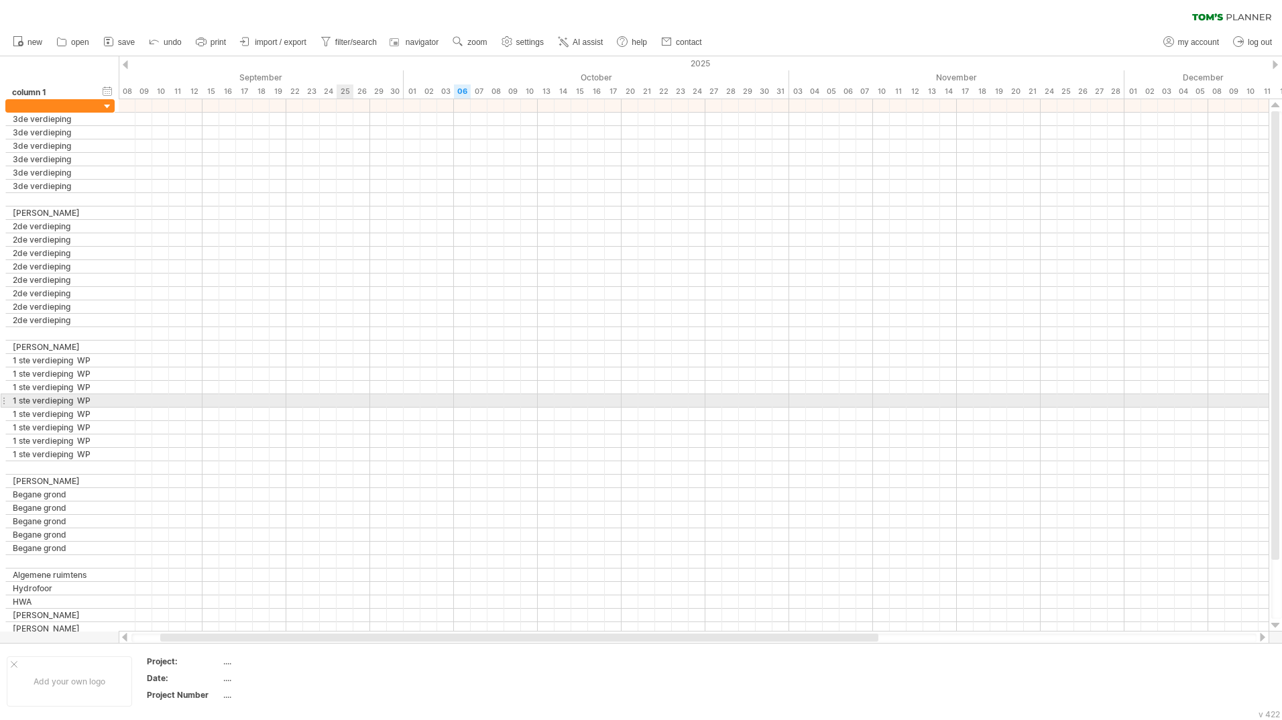
drag, startPoint x: 341, startPoint y: 404, endPoint x: 339, endPoint y: 412, distance: 8.3
click at [341, 406] on div at bounding box center [694, 400] width 1150 height 13
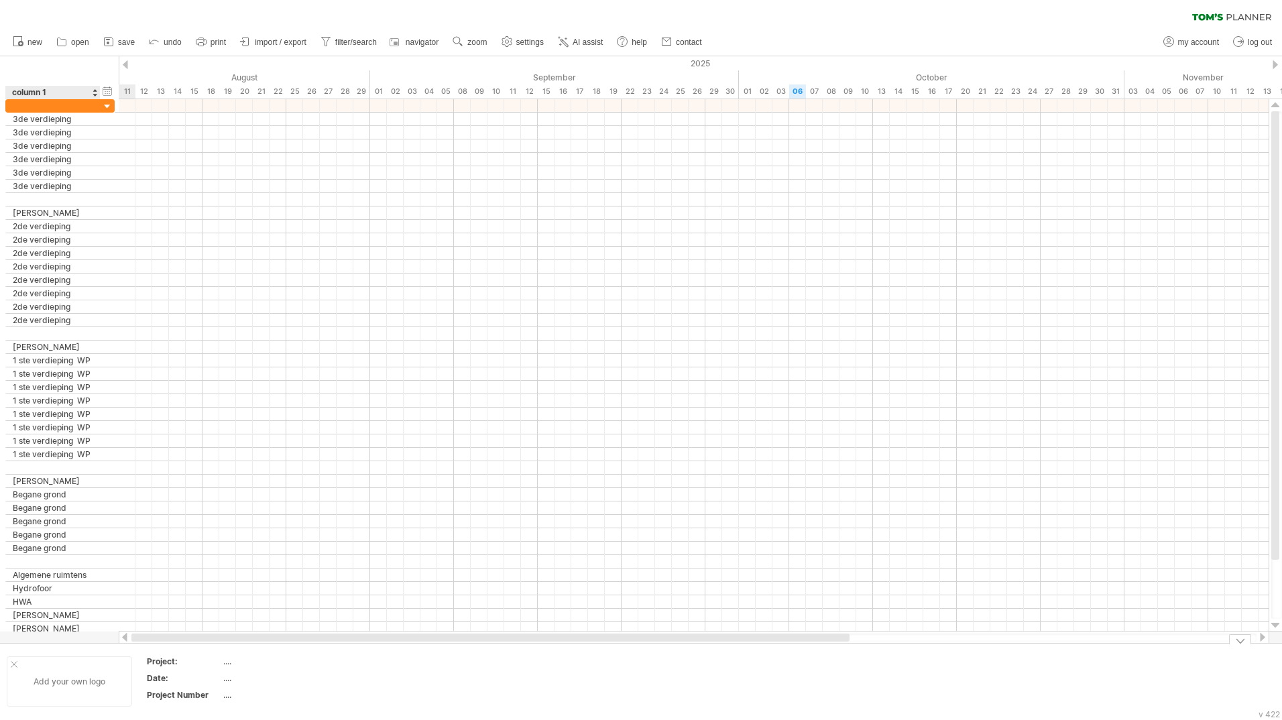
drag, startPoint x: 353, startPoint y: 638, endPoint x: 17, endPoint y: 660, distance: 336.0
click at [17, 660] on div "Trying to reach [DOMAIN_NAME] Connected again... 0% loading... clear filter" at bounding box center [641, 360] width 1282 height 720
click at [105, 93] on div "hide start/end/duration show start/end/duration" at bounding box center [107, 91] width 13 height 14
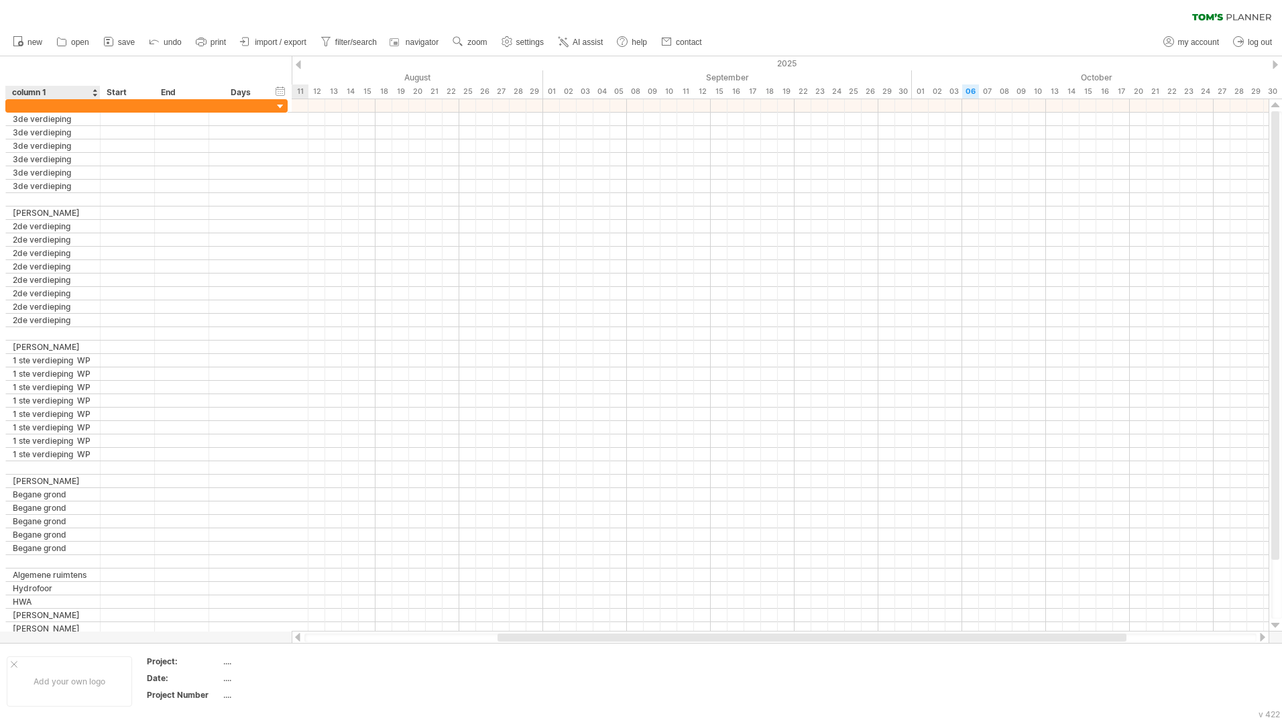
click at [96, 95] on div at bounding box center [94, 92] width 5 height 13
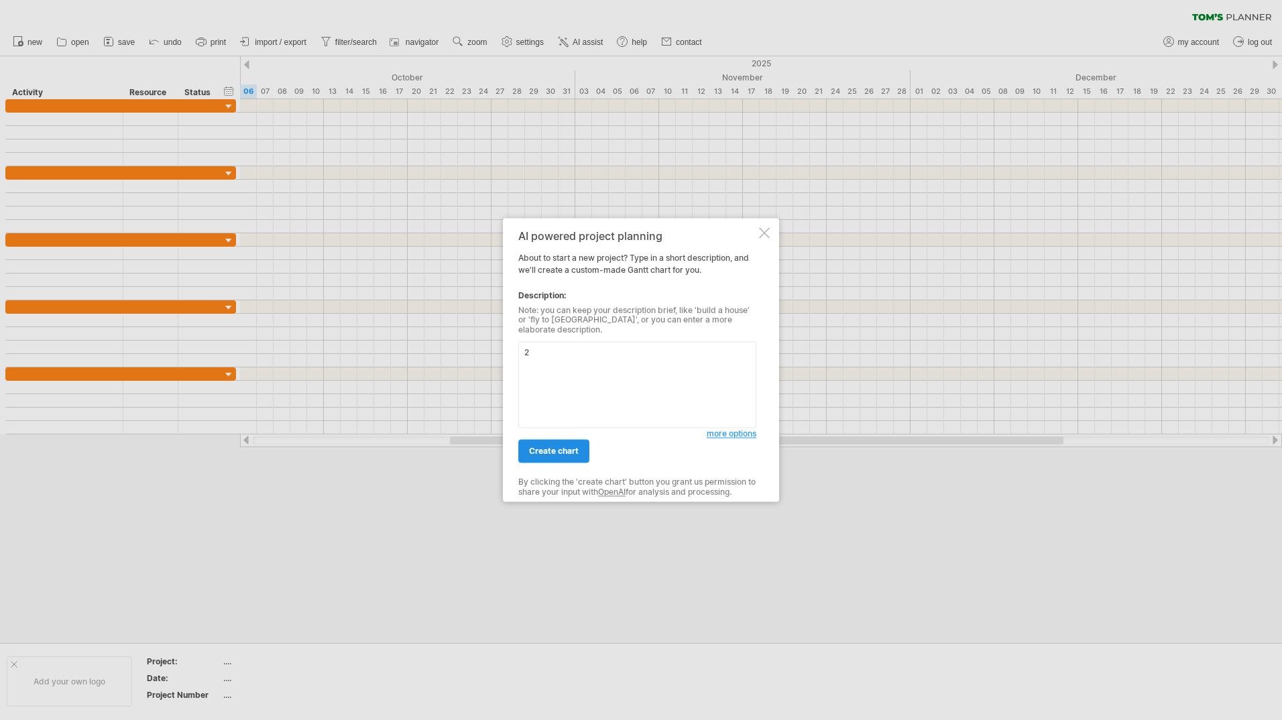
click at [567, 447] on span "create chart" at bounding box center [554, 452] width 50 height 10
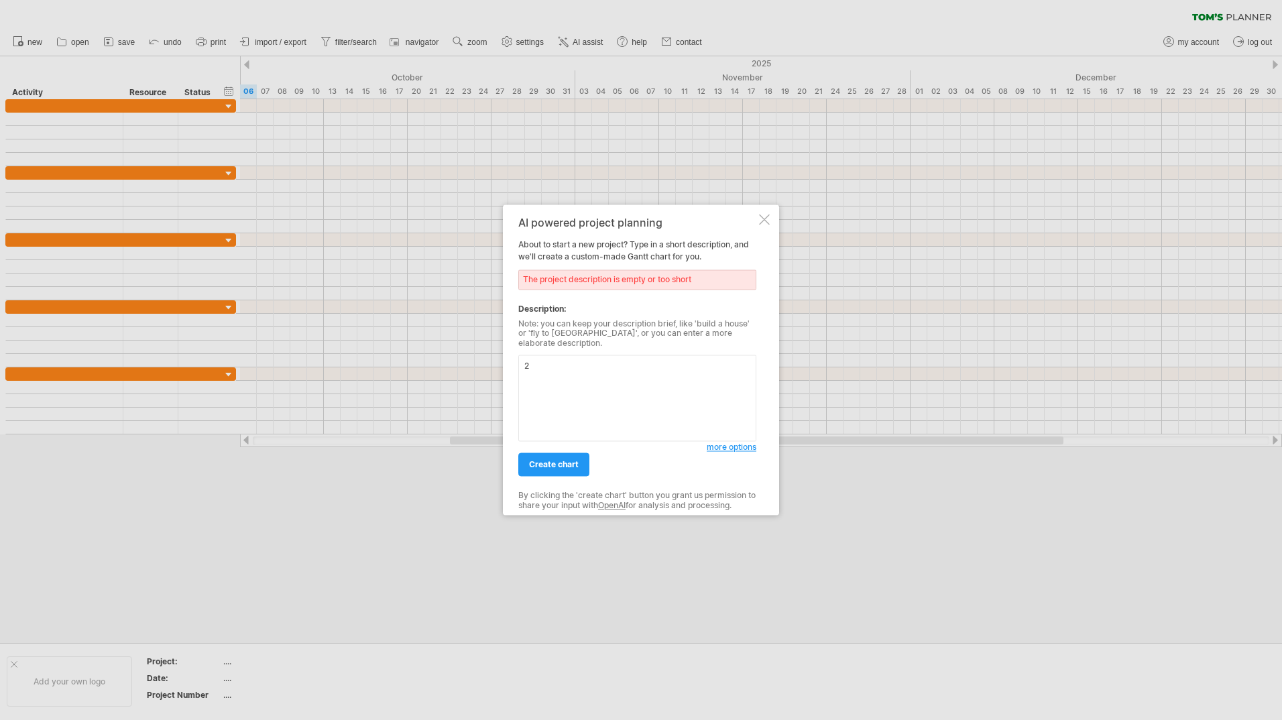
click at [540, 363] on textarea "2" at bounding box center [637, 398] width 238 height 87
type textarea "2 werfhuis"
click at [566, 460] on span "create chart" at bounding box center [554, 465] width 50 height 10
click at [557, 461] on span "create chart" at bounding box center [554, 465] width 50 height 10
click at [594, 368] on textarea "2 werfhuis" at bounding box center [637, 398] width 238 height 87
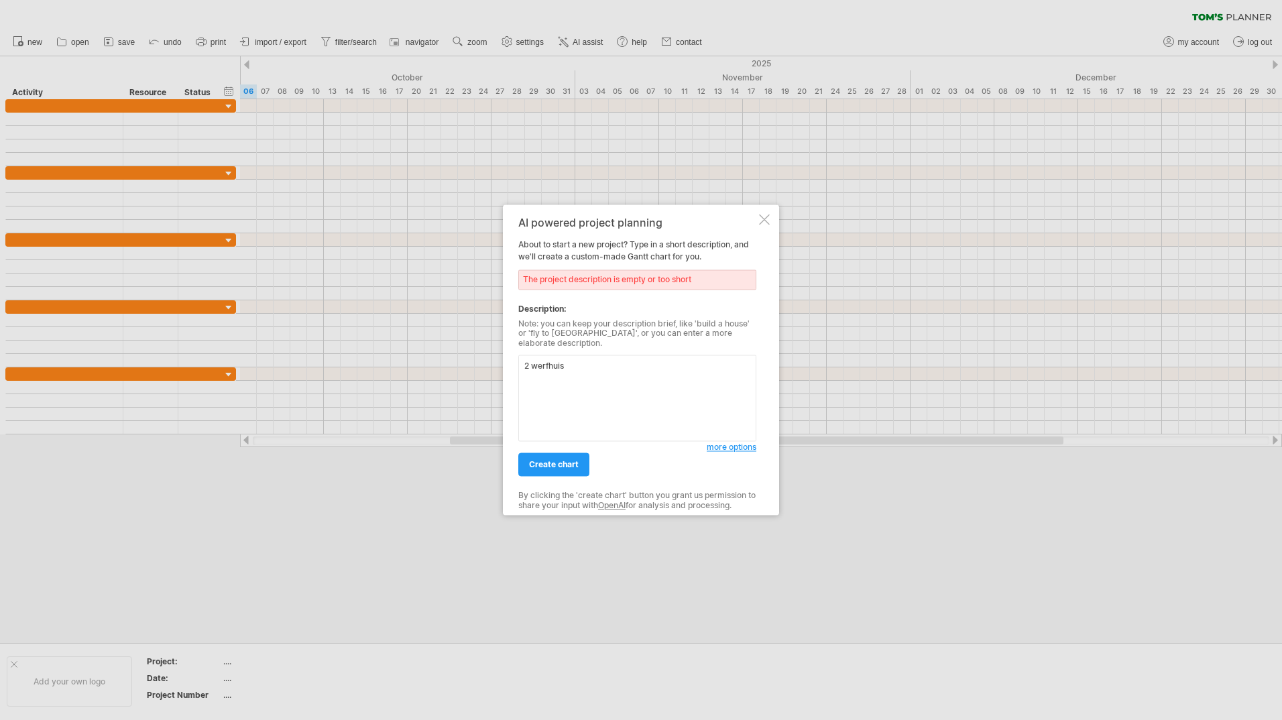
click at [679, 276] on div "The project description is empty or too short" at bounding box center [637, 280] width 238 height 20
click at [552, 460] on span "create chart" at bounding box center [554, 465] width 50 height 10
drag, startPoint x: 569, startPoint y: 368, endPoint x: 457, endPoint y: 380, distance: 112.6
click at [457, 380] on div "Trying to reach plan.tomsplanner.com Connected again... 0% autosave... clear fi…" at bounding box center [641, 360] width 1282 height 720
type textarea "proef werfhuiis"
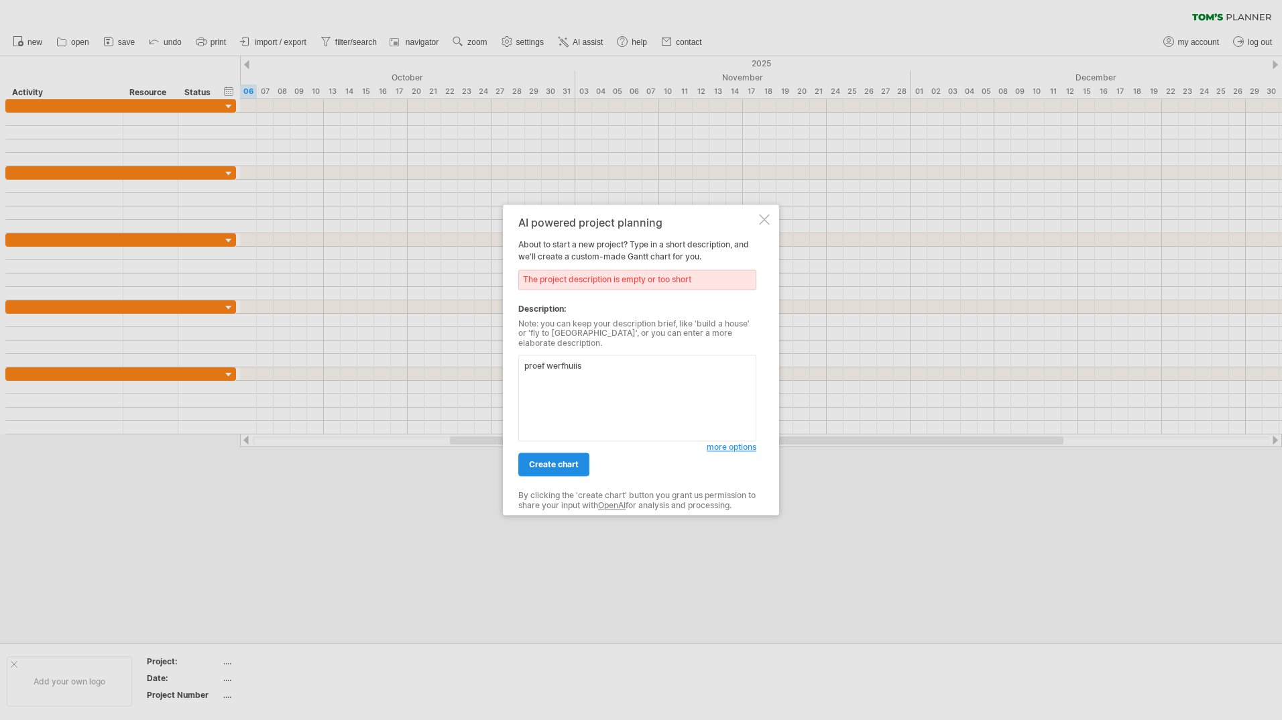
click at [561, 453] on link "create chart" at bounding box center [553, 464] width 71 height 23
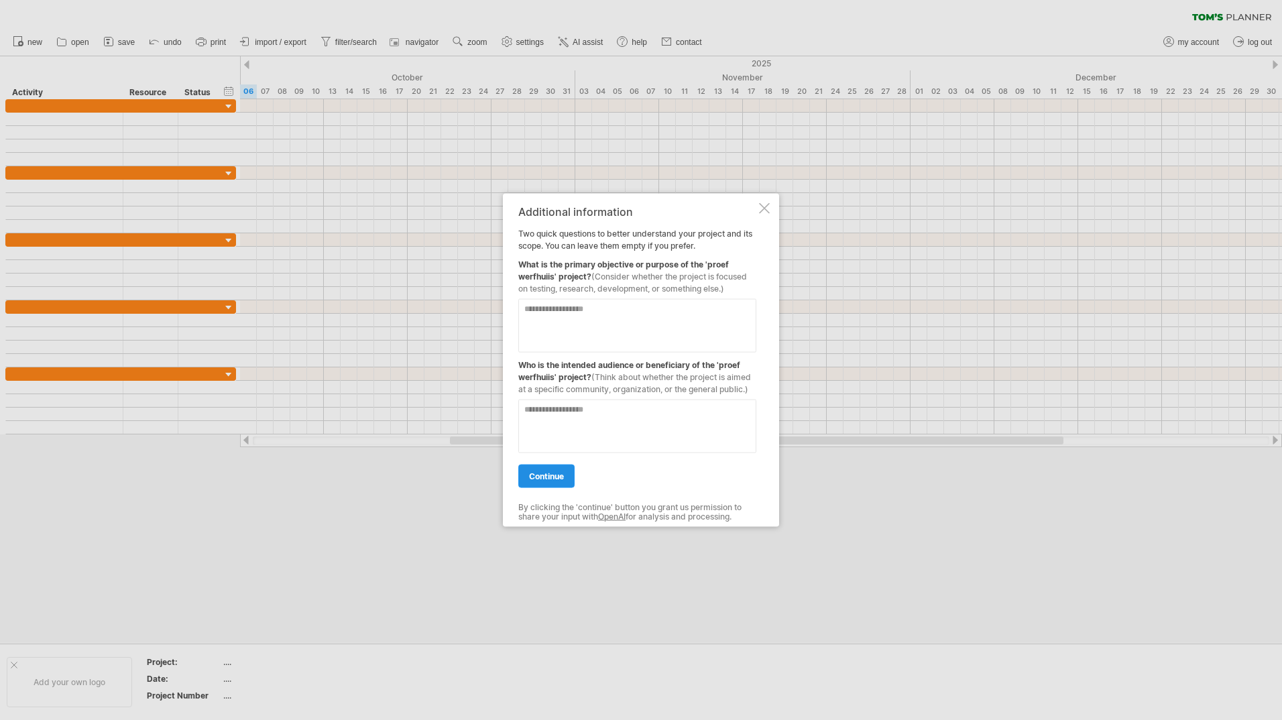
click at [553, 473] on span "continue" at bounding box center [546, 476] width 35 height 10
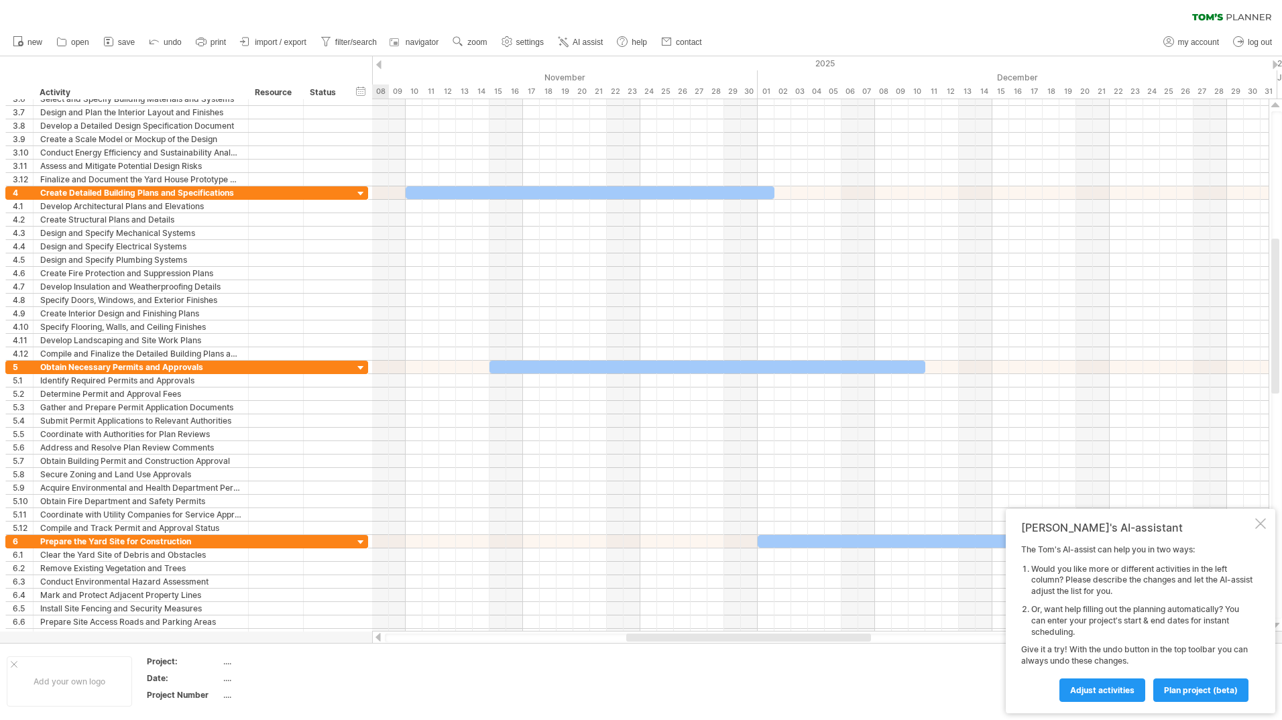
drag, startPoint x: 683, startPoint y: 638, endPoint x: 834, endPoint y: 634, distance: 150.9
click at [834, 634] on div at bounding box center [748, 638] width 245 height 8
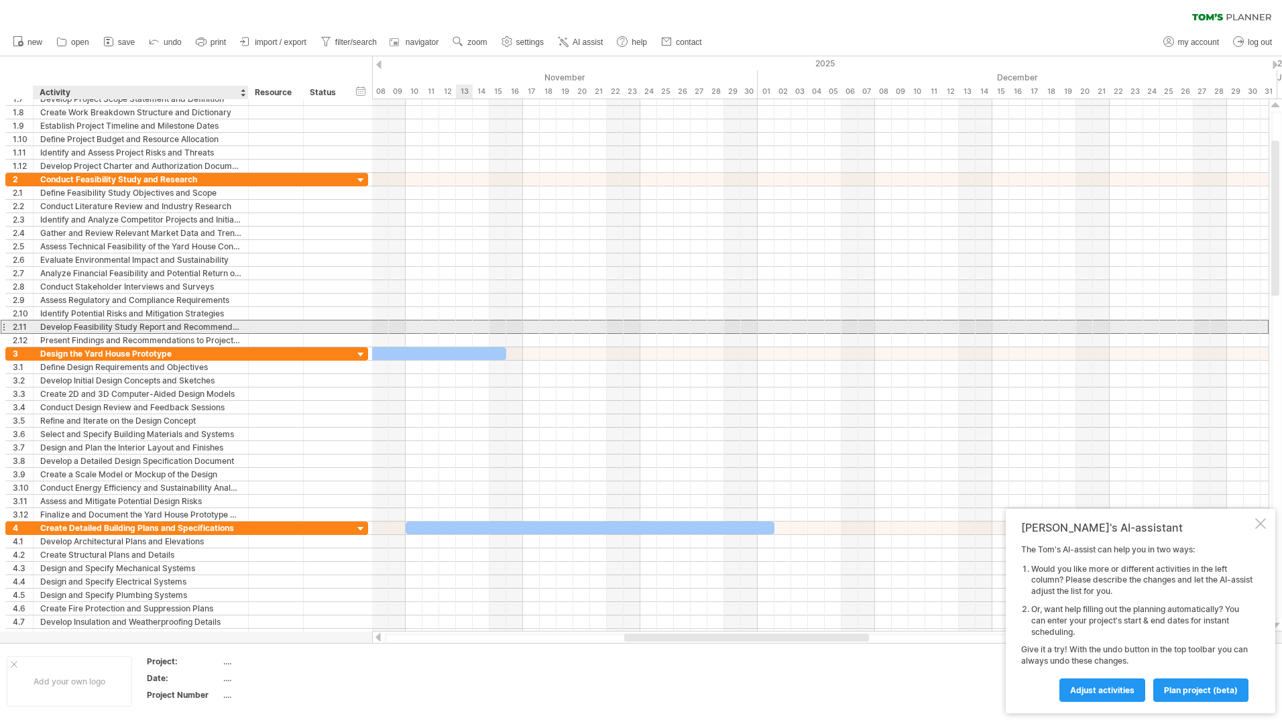
click at [129, 326] on div "Develop Feasibility Study Report and Recommendations" at bounding box center [140, 327] width 201 height 13
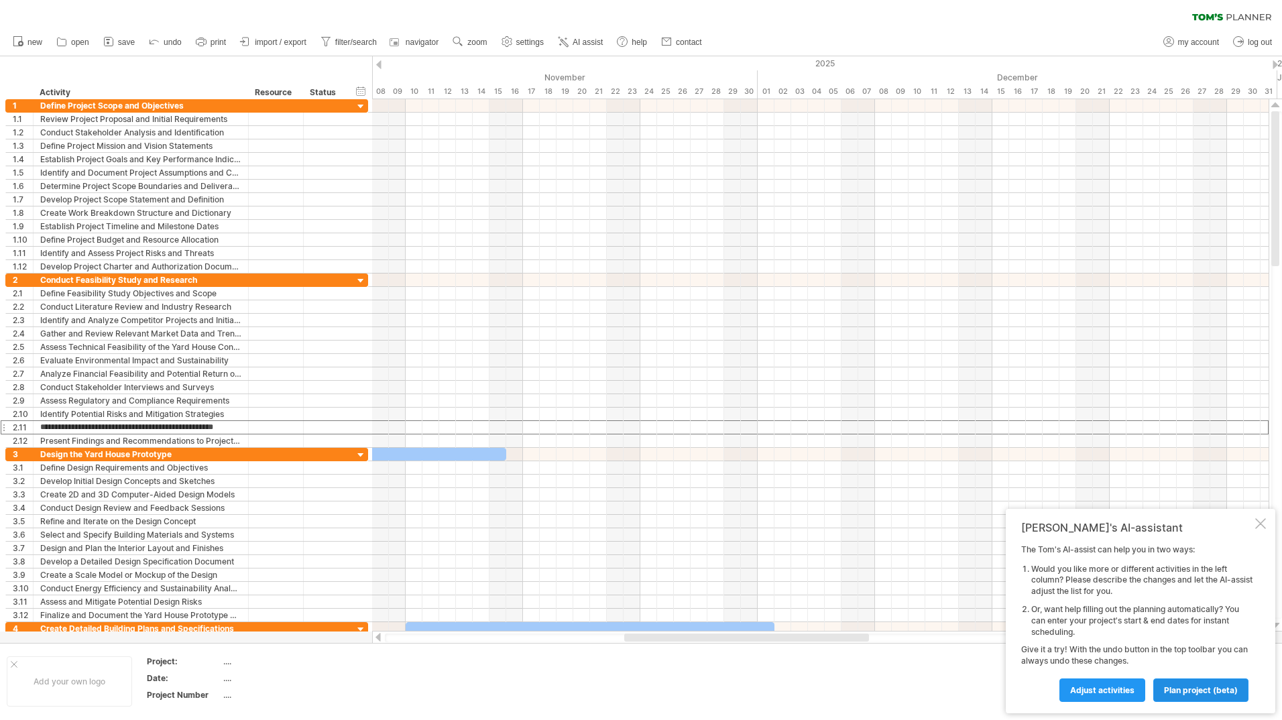
click at [1182, 691] on span "plan project (beta)" at bounding box center [1201, 690] width 74 height 10
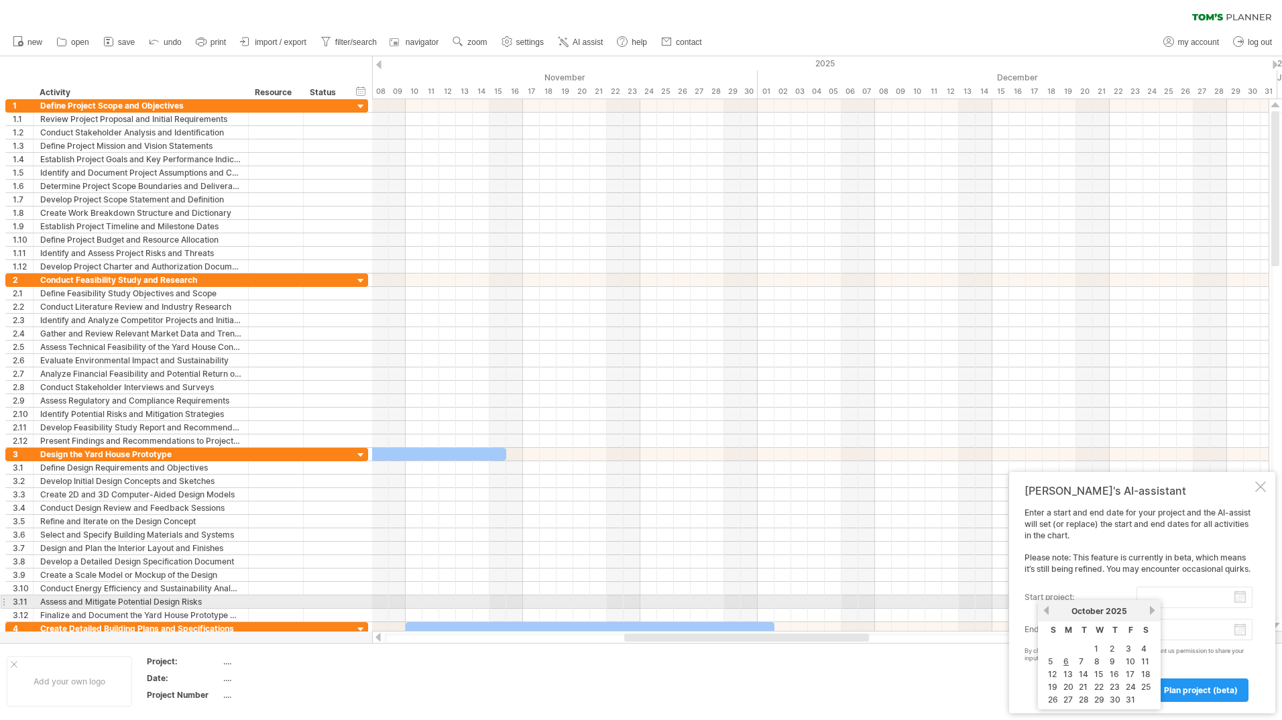
click at [1239, 600] on input "start project:" at bounding box center [1195, 597] width 116 height 21
click at [1067, 663] on link "6" at bounding box center [1066, 661] width 8 height 13
type input "********"
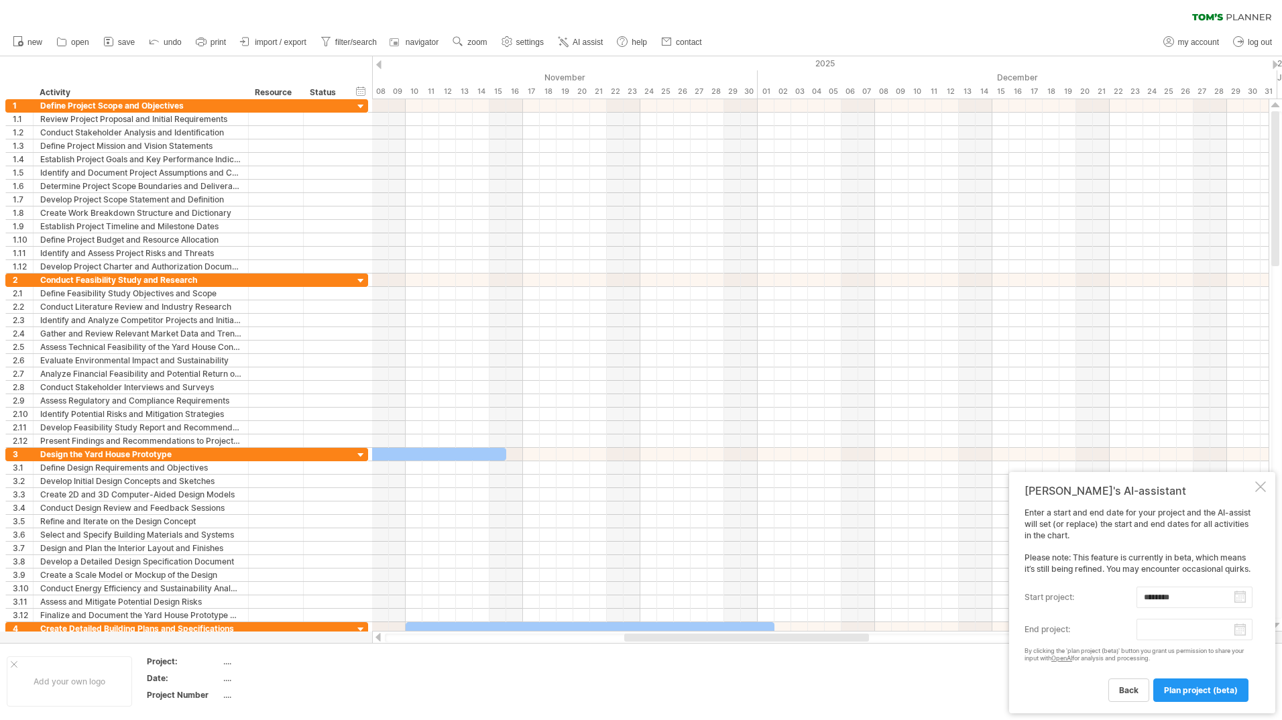
click at [1237, 634] on body "progress(100%) Trying to reach plan.tomsplanner.com Connected again... 0% clear…" at bounding box center [641, 361] width 1282 height 723
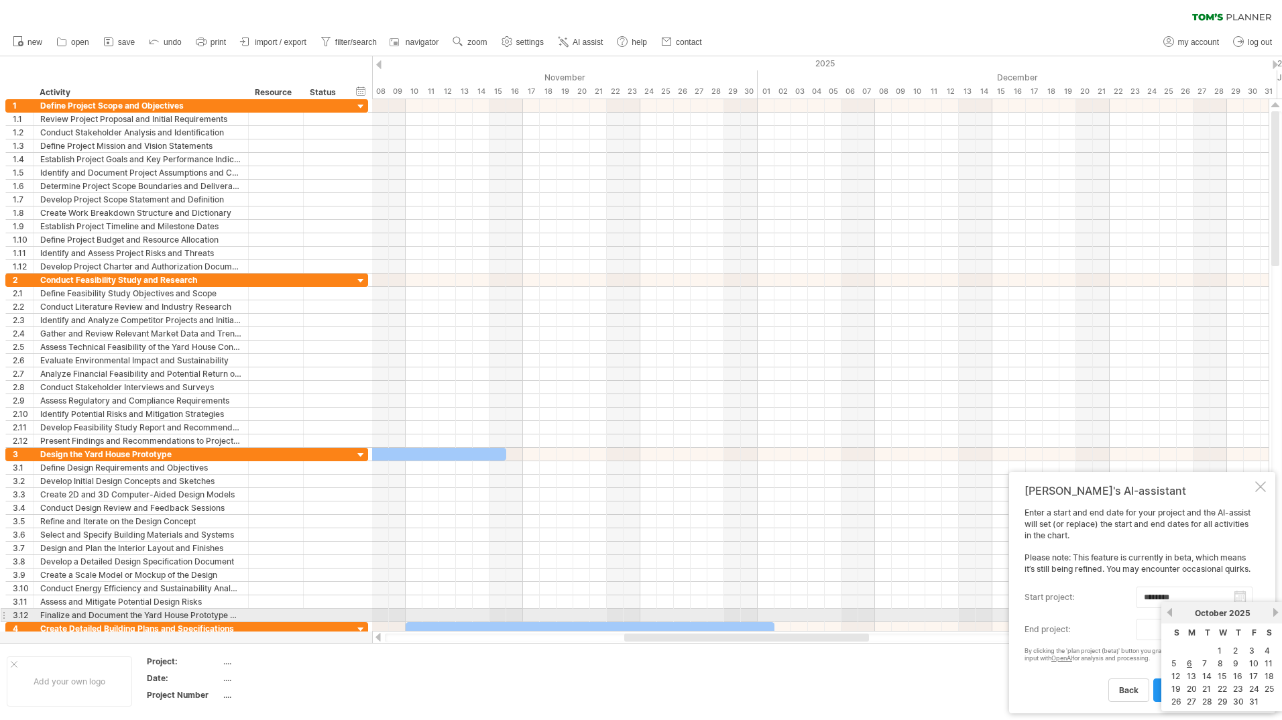
click at [1272, 613] on link "next" at bounding box center [1276, 613] width 10 height 10
click at [1274, 612] on link "next" at bounding box center [1276, 613] width 10 height 10
click at [1276, 612] on link "next" at bounding box center [1276, 613] width 10 height 10
click at [1172, 615] on link "previous" at bounding box center [1170, 613] width 10 height 10
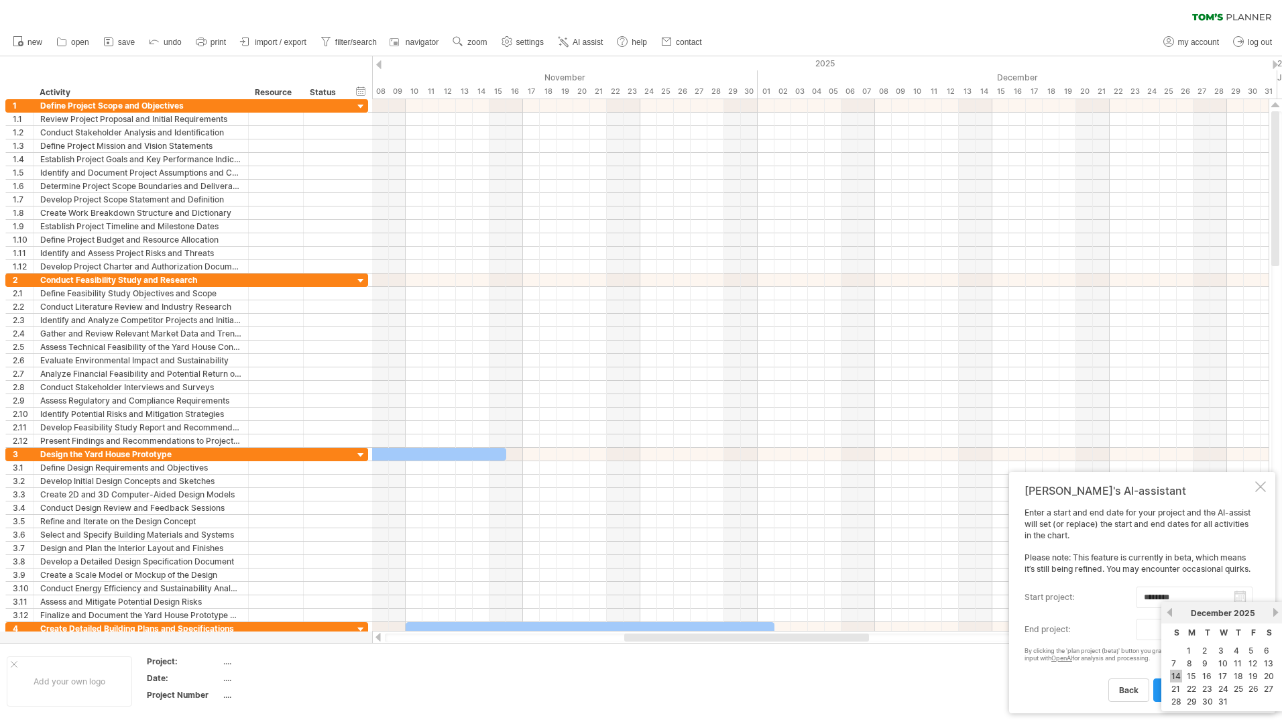
click at [1180, 675] on link "14" at bounding box center [1176, 676] width 12 height 13
type input "********"
click at [1186, 691] on span "plan project (beta)" at bounding box center [1201, 690] width 74 height 10
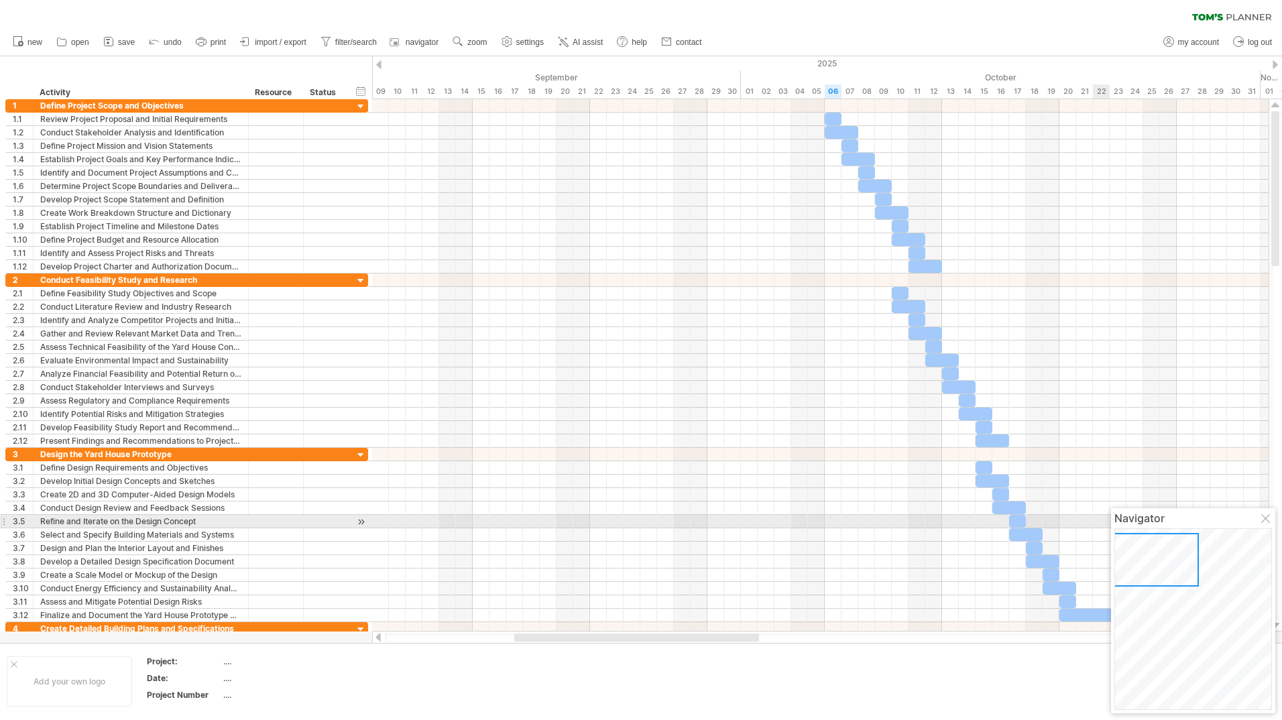
click at [1265, 520] on div at bounding box center [1266, 519] width 11 height 11
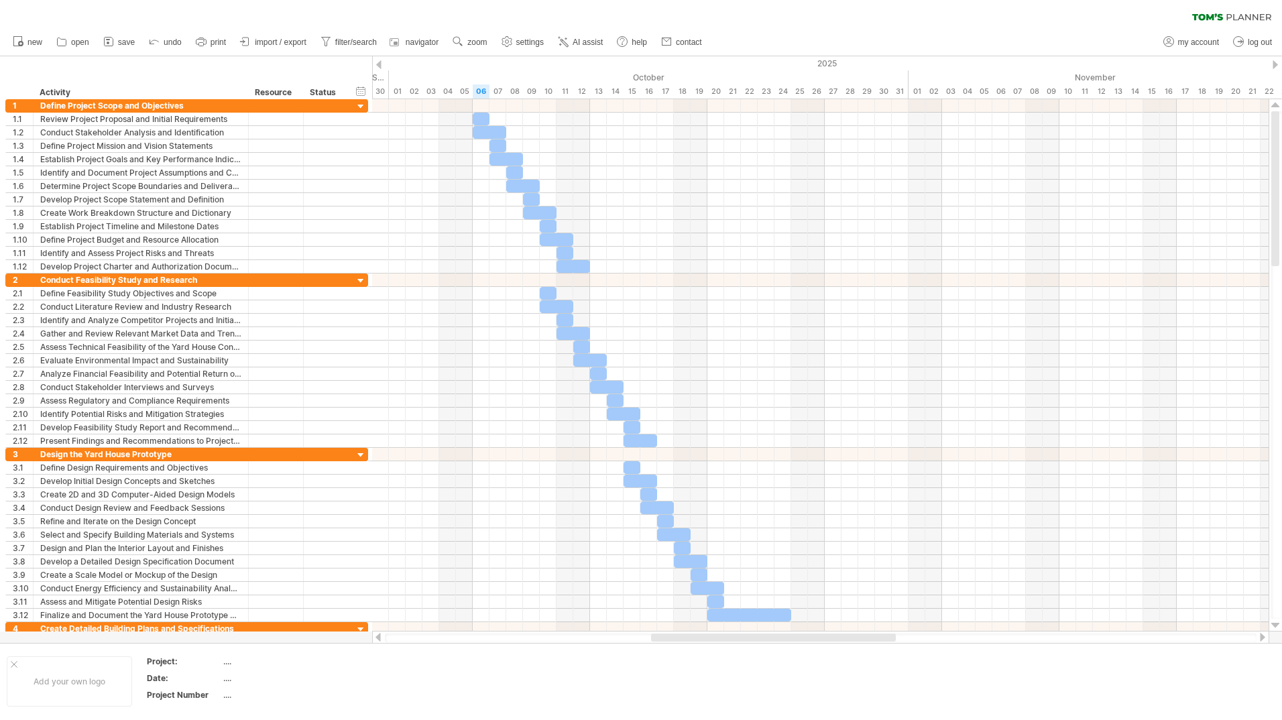
drag, startPoint x: 594, startPoint y: 636, endPoint x: 716, endPoint y: 638, distance: 122.1
click at [716, 638] on div at bounding box center [773, 638] width 245 height 8
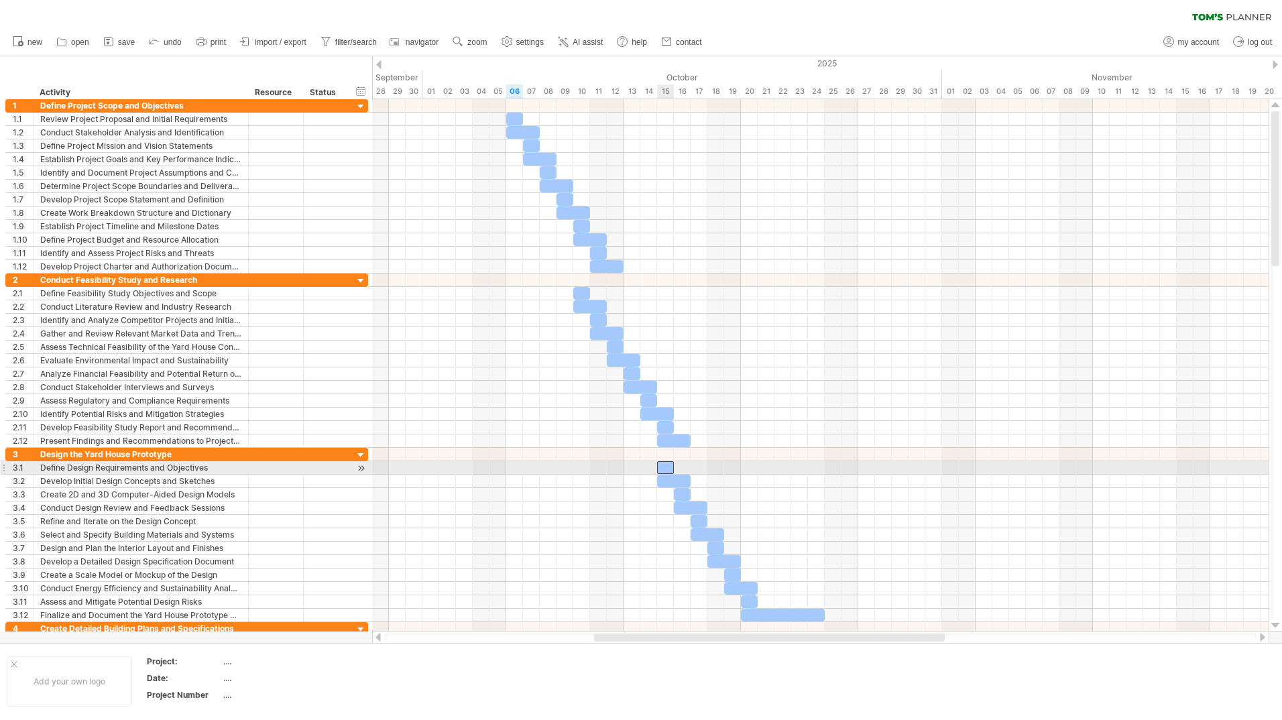
click at [665, 465] on div at bounding box center [665, 467] width 17 height 13
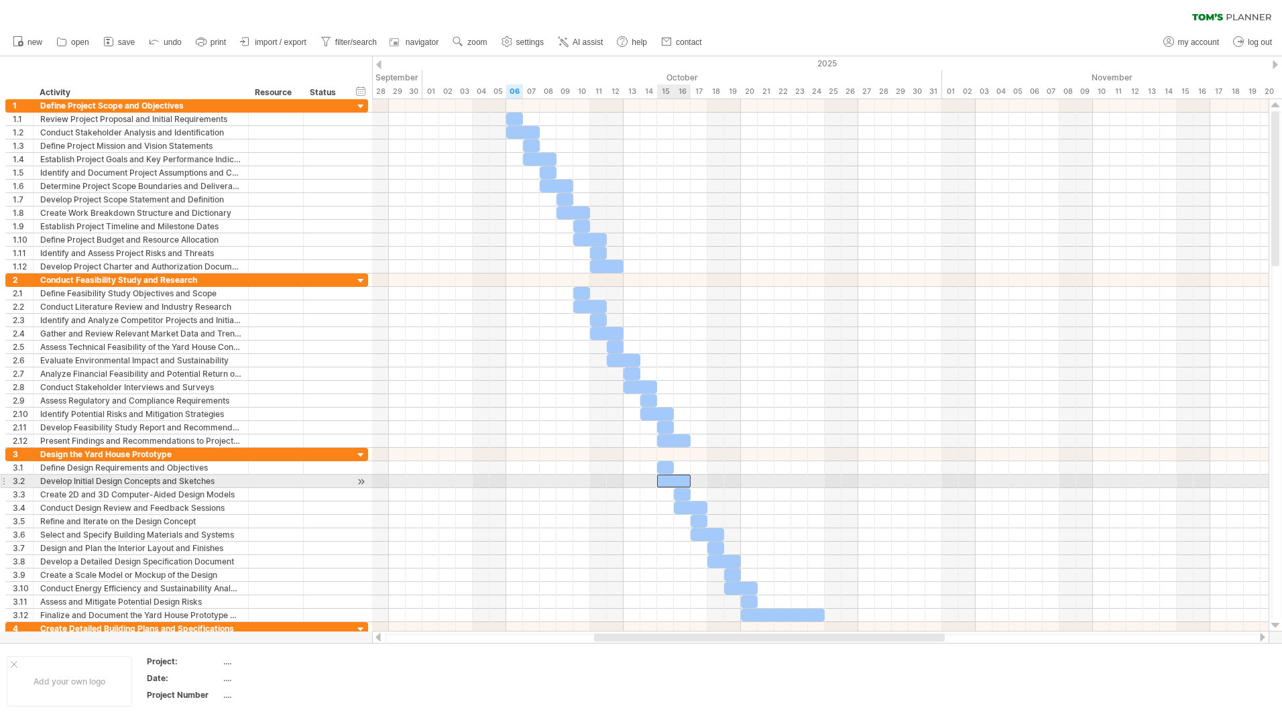
click at [665, 477] on div at bounding box center [674, 481] width 34 height 13
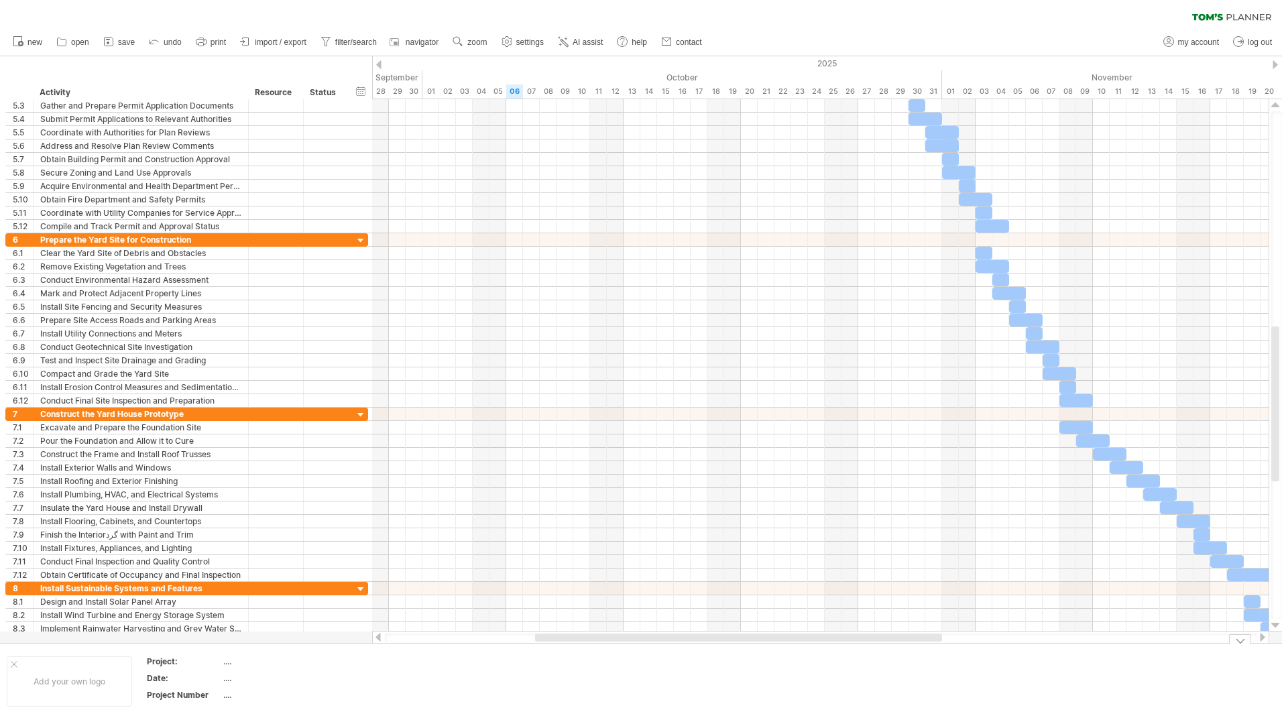
drag, startPoint x: 960, startPoint y: 648, endPoint x: 938, endPoint y: 634, distance: 25.7
click at [1025, 640] on div at bounding box center [820, 637] width 897 height 13
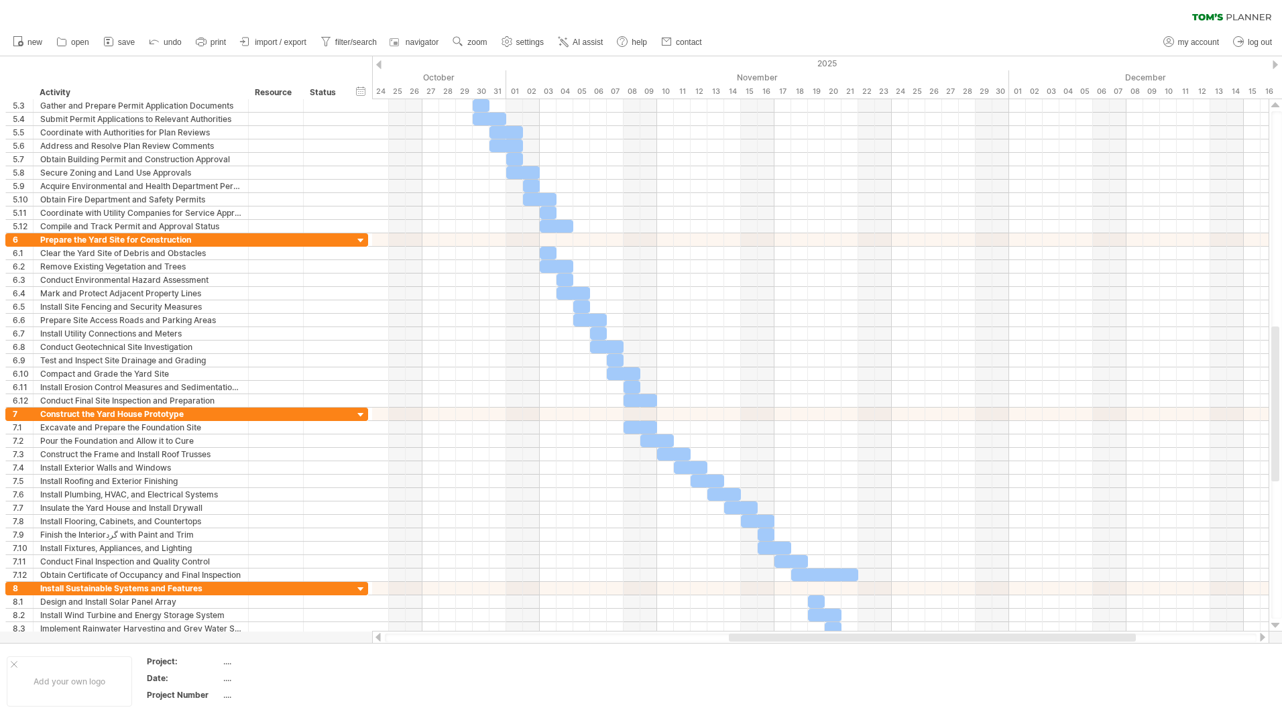
drag, startPoint x: 997, startPoint y: 637, endPoint x: 1115, endPoint y: 616, distance: 120.0
click at [1136, 630] on div "Trying to reach plan.tomsplanner.com Connected again... 0% clear filter new 1" at bounding box center [641, 360] width 1282 height 720
